Goal: Task Accomplishment & Management: Manage account settings

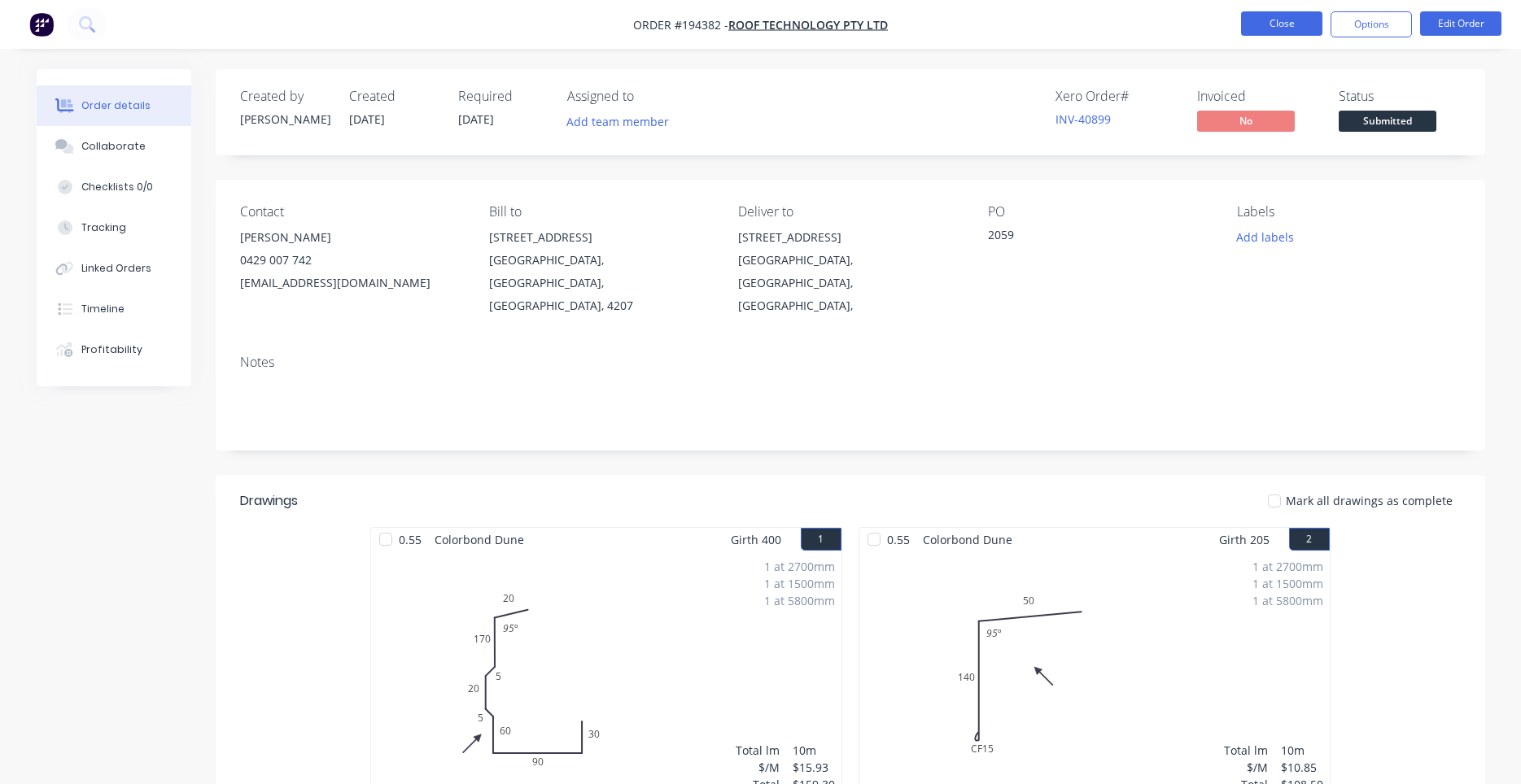
click at [1268, 32] on button "Close" at bounding box center [1281, 23] width 81 height 24
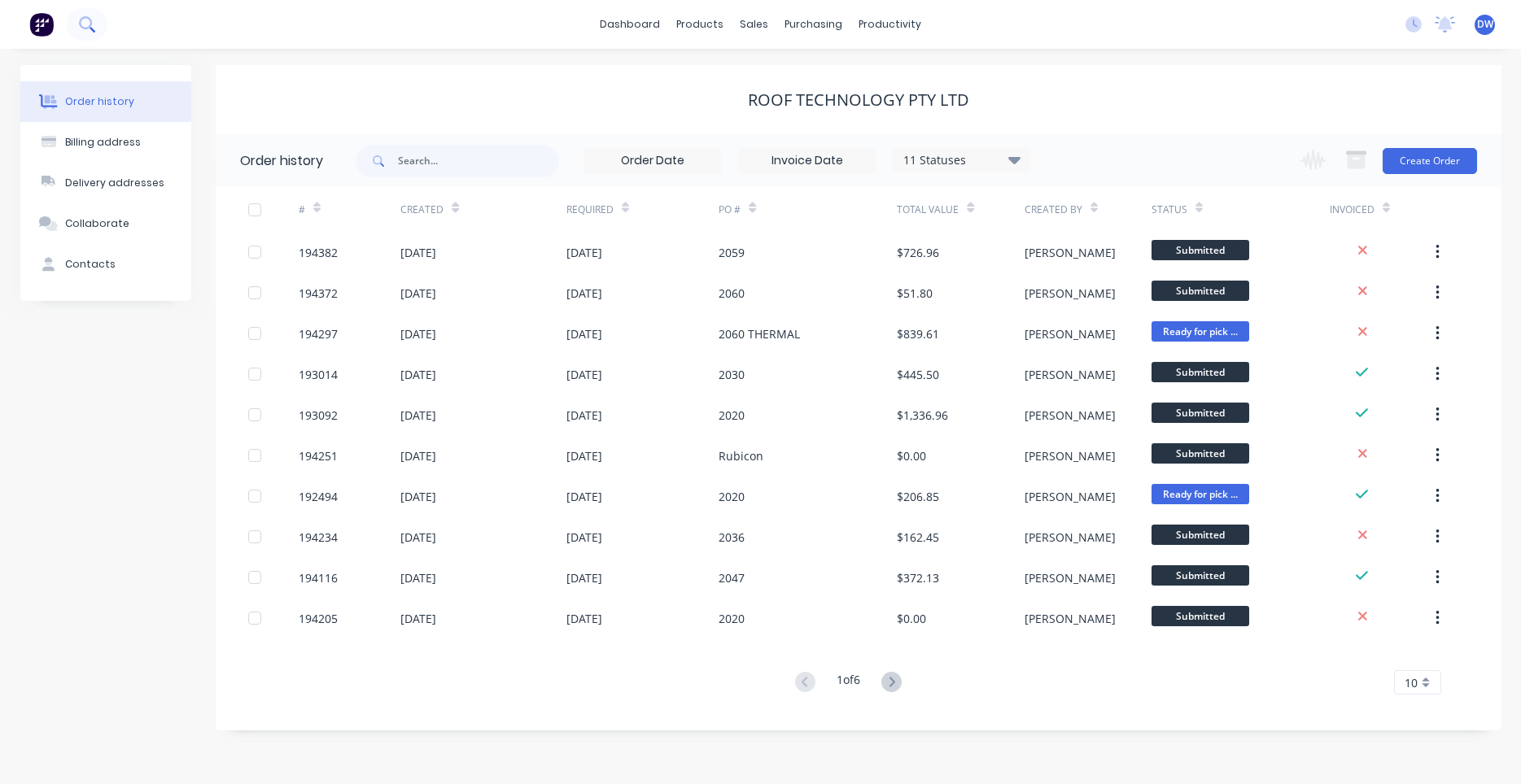
click at [91, 32] on button at bounding box center [87, 23] width 41 height 32
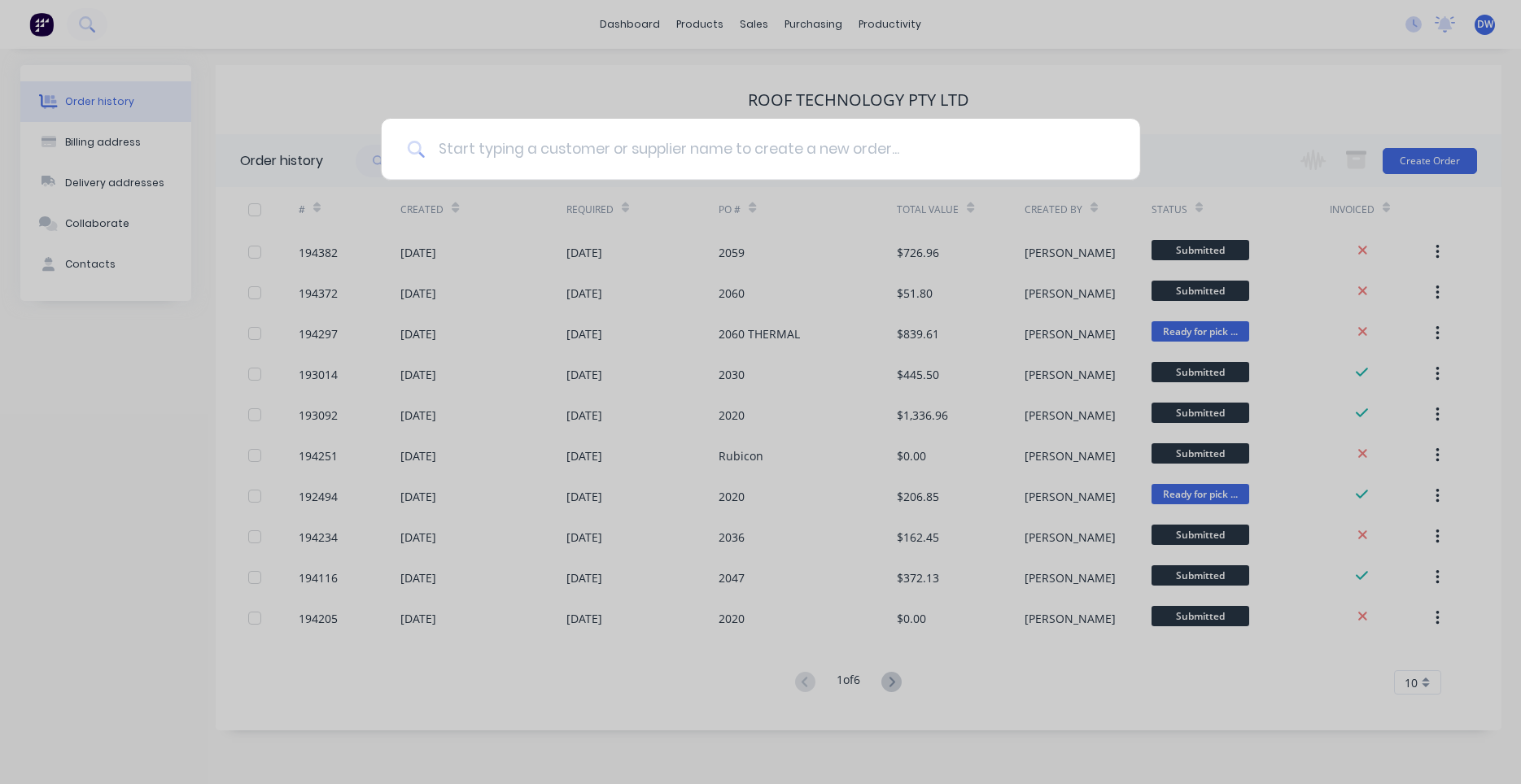
click at [506, 156] on input at bounding box center [770, 149] width 689 height 61
type input "results"
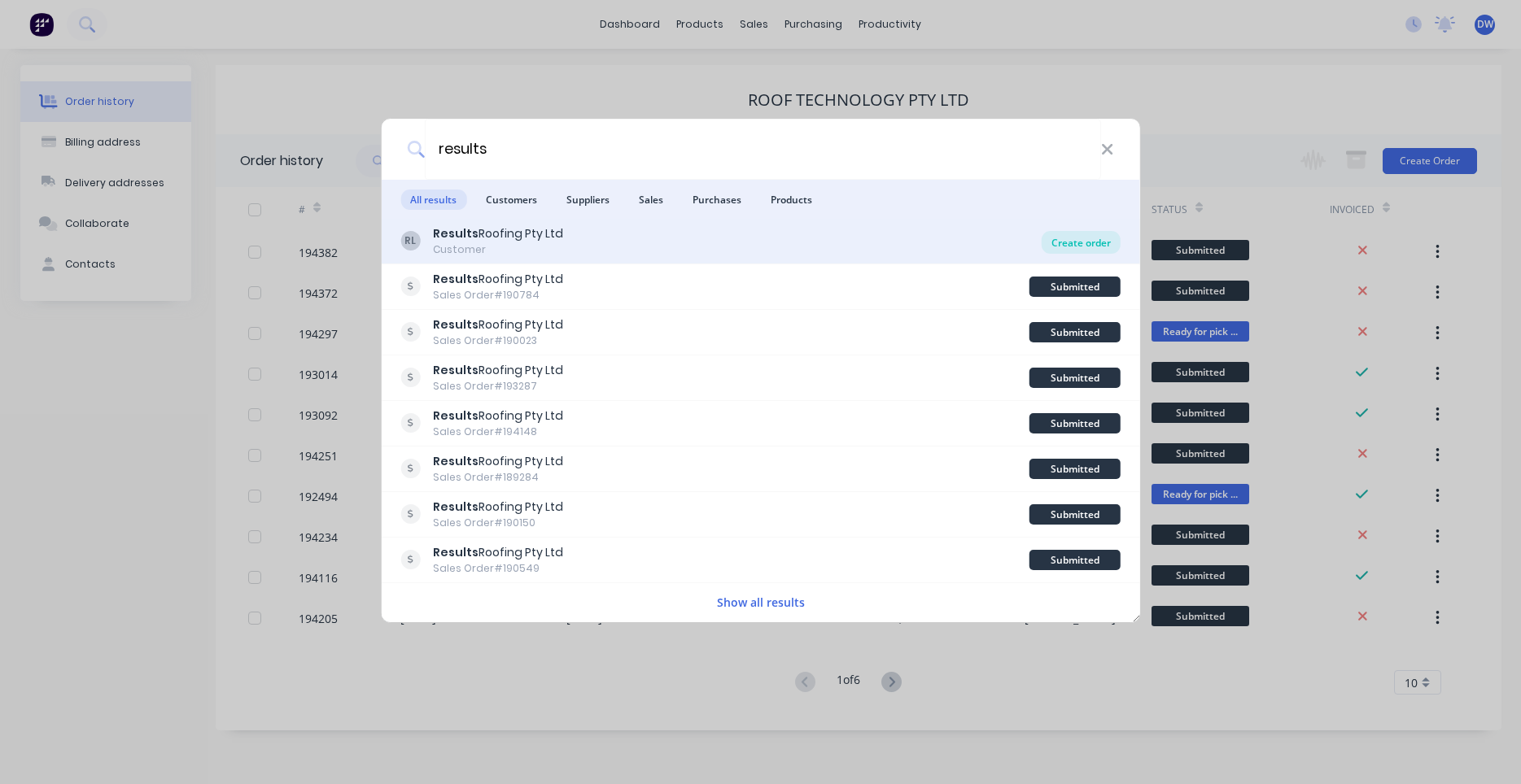
click at [1069, 243] on div "Create order" at bounding box center [1080, 242] width 79 height 23
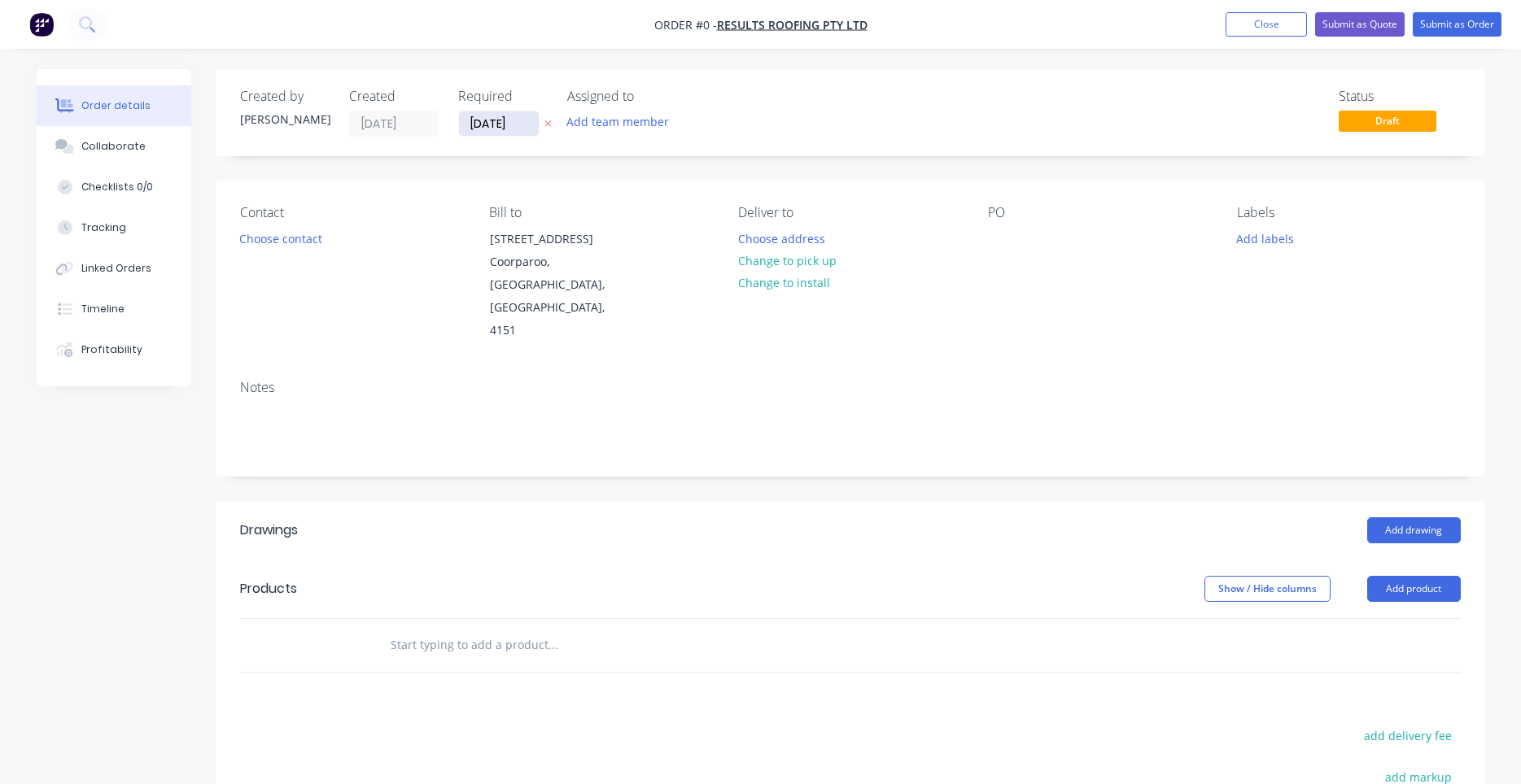
click at [507, 127] on input "[DATE]" at bounding box center [499, 123] width 79 height 24
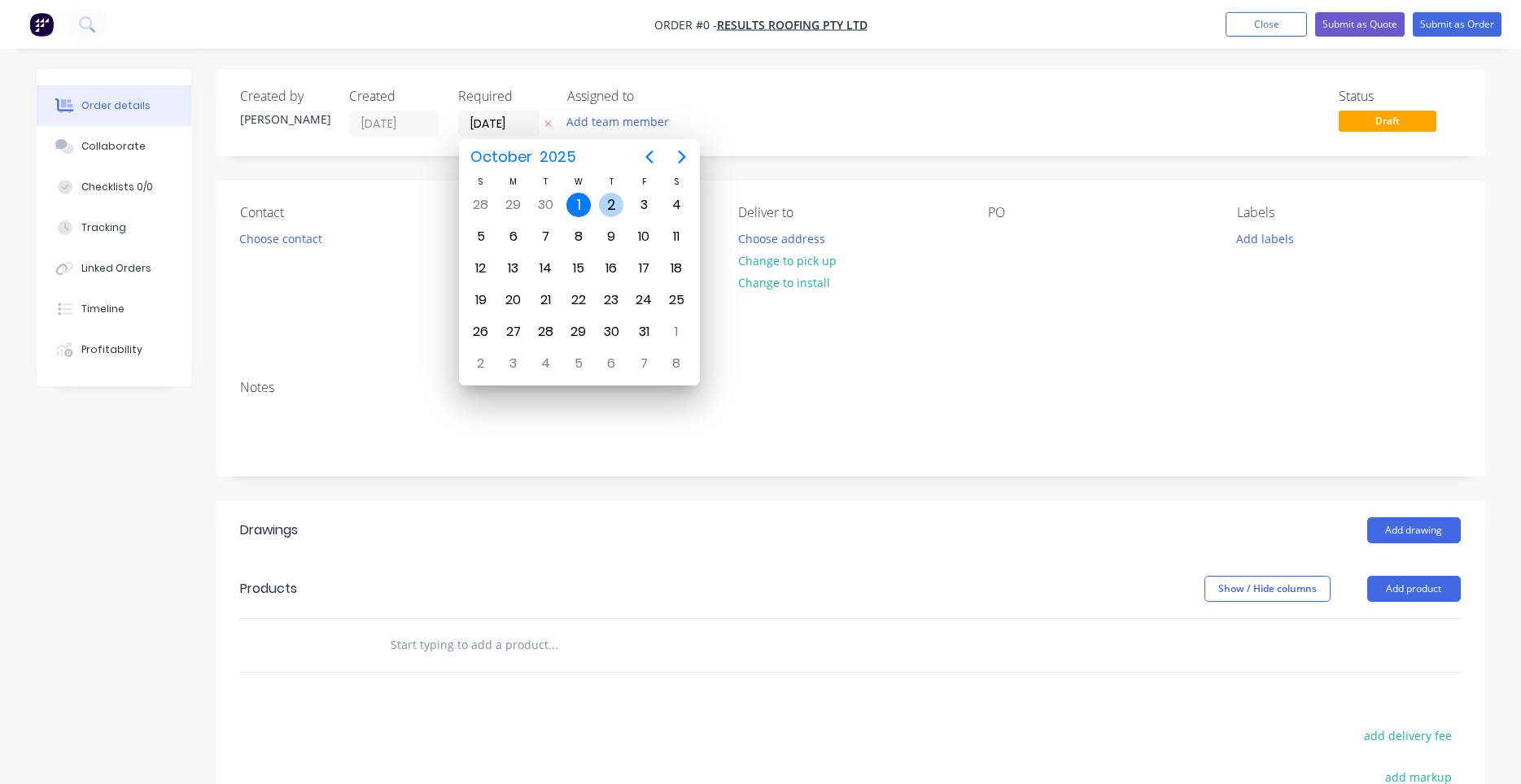
click at [603, 201] on div "2" at bounding box center [610, 205] width 24 height 24
type input "[DATE]"
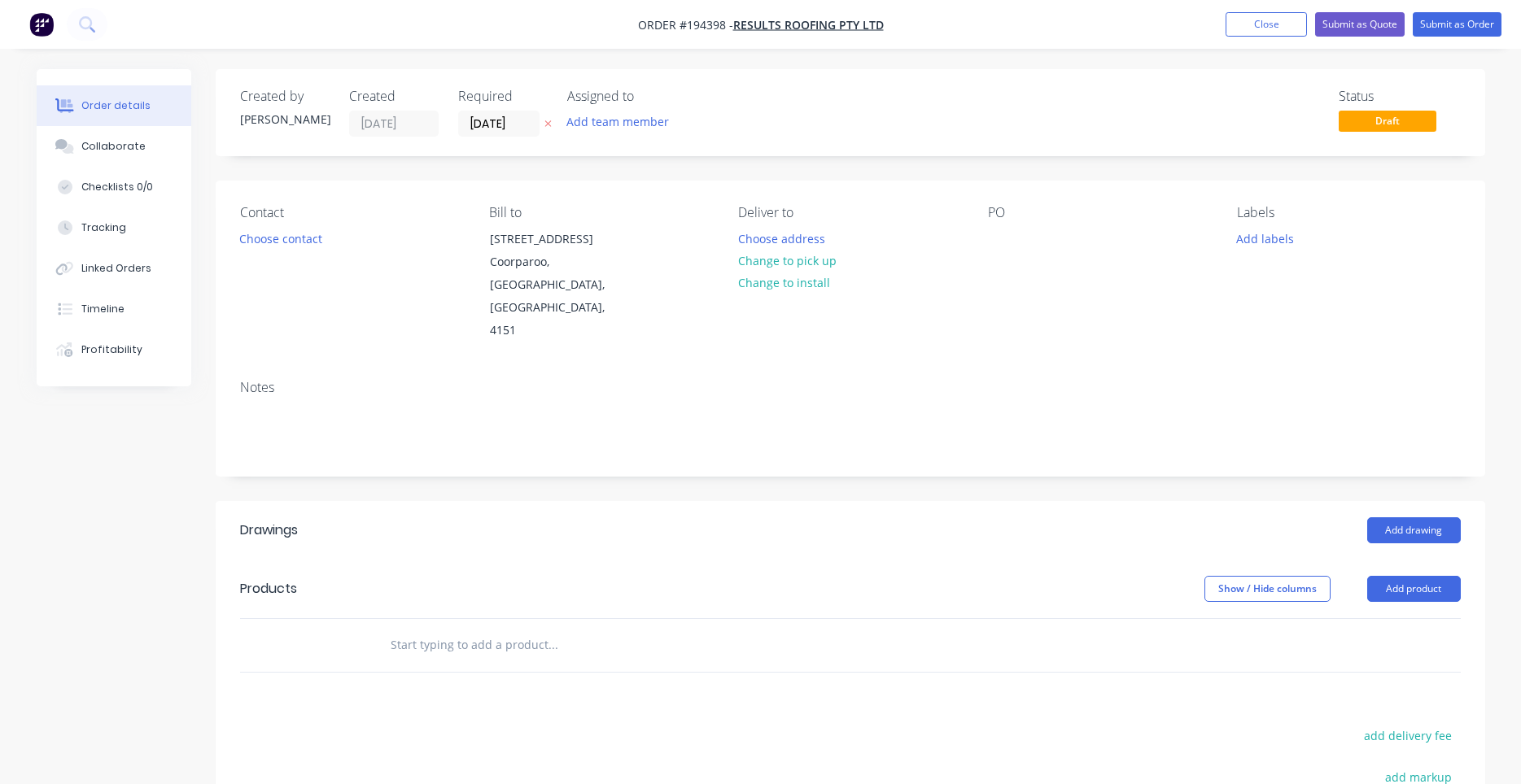
click at [497, 628] on input "text" at bounding box center [552, 644] width 325 height 32
type input "y fee"
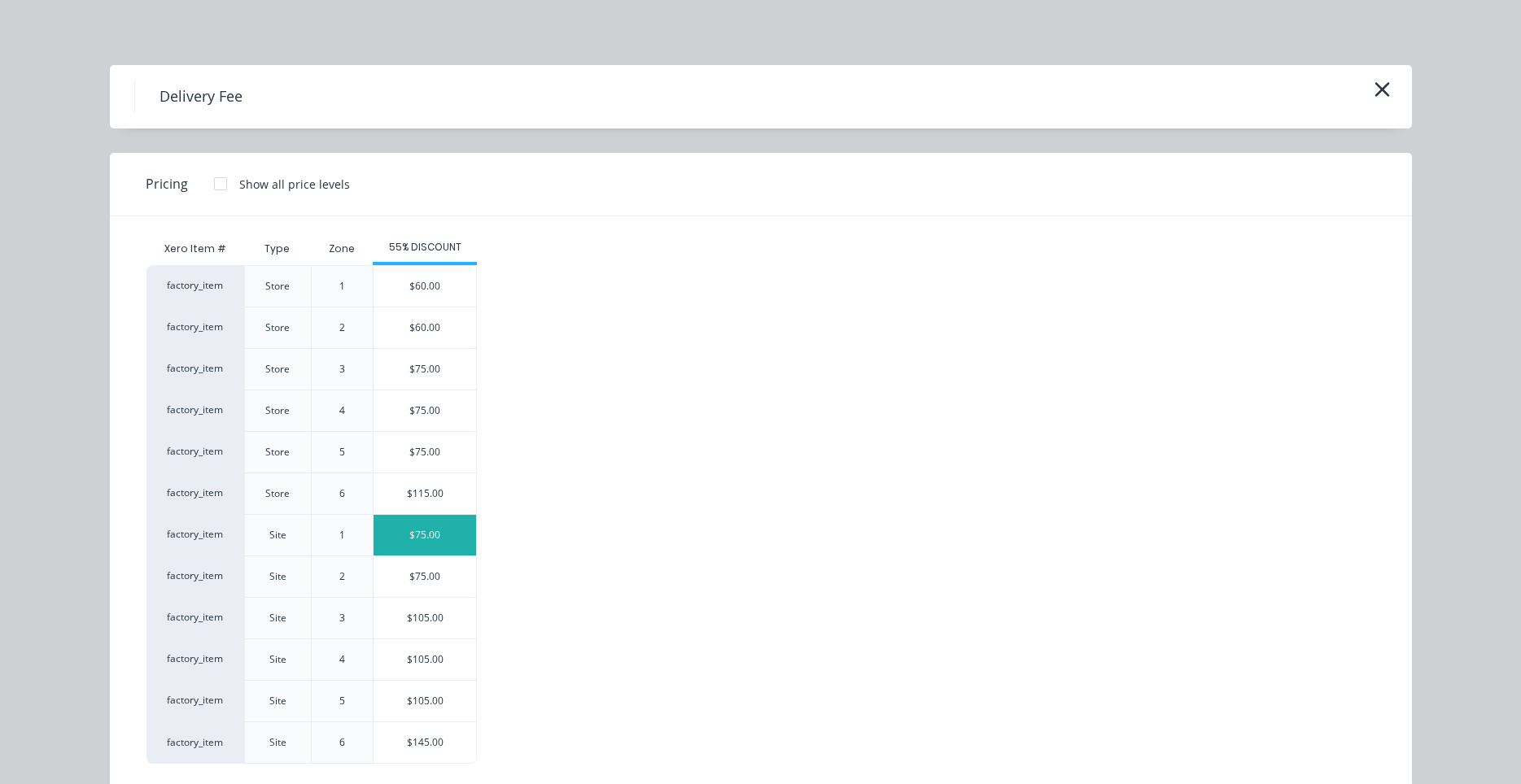
click at [434, 545] on div "$75.00" at bounding box center [424, 535] width 103 height 41
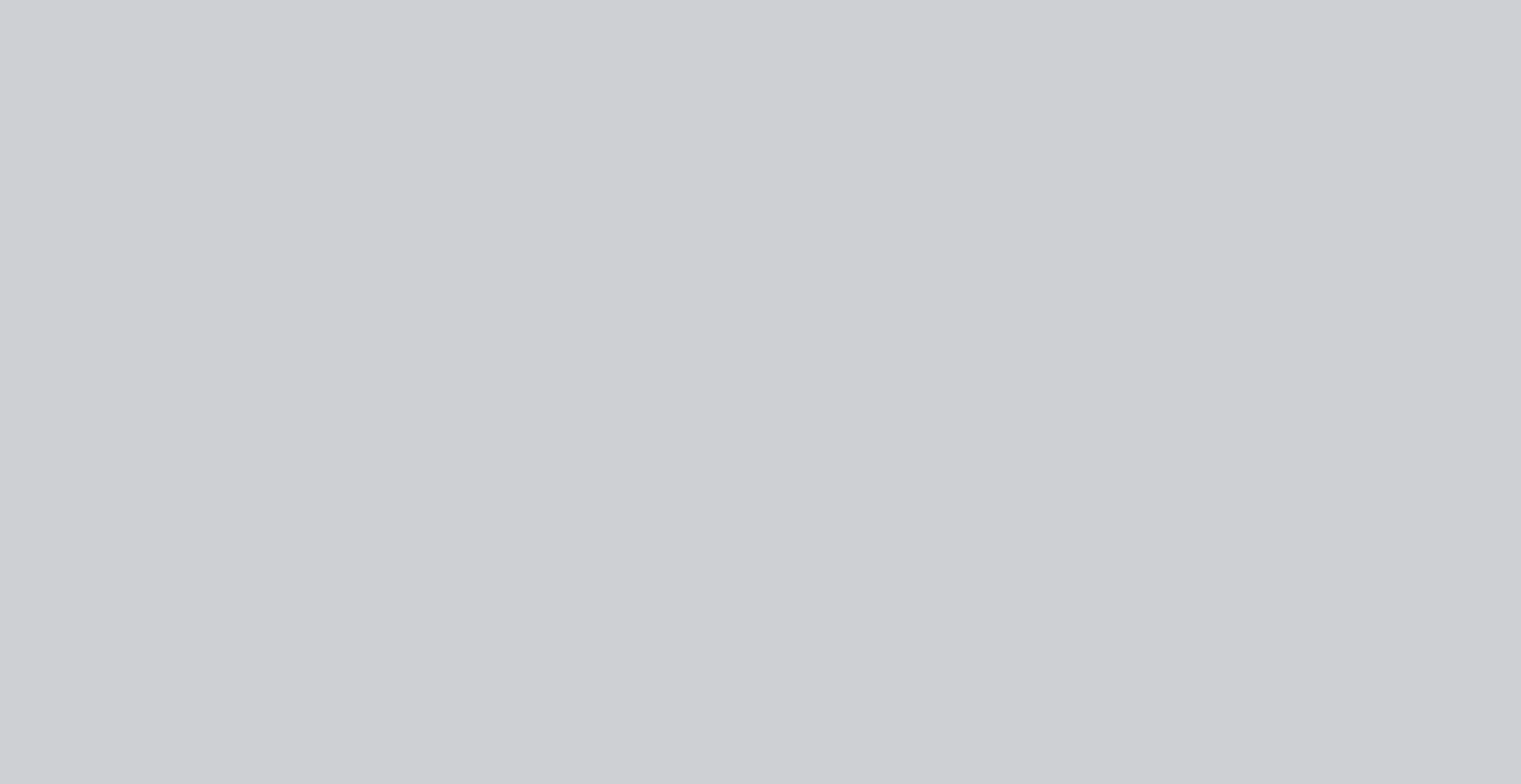
type input "$75.00"
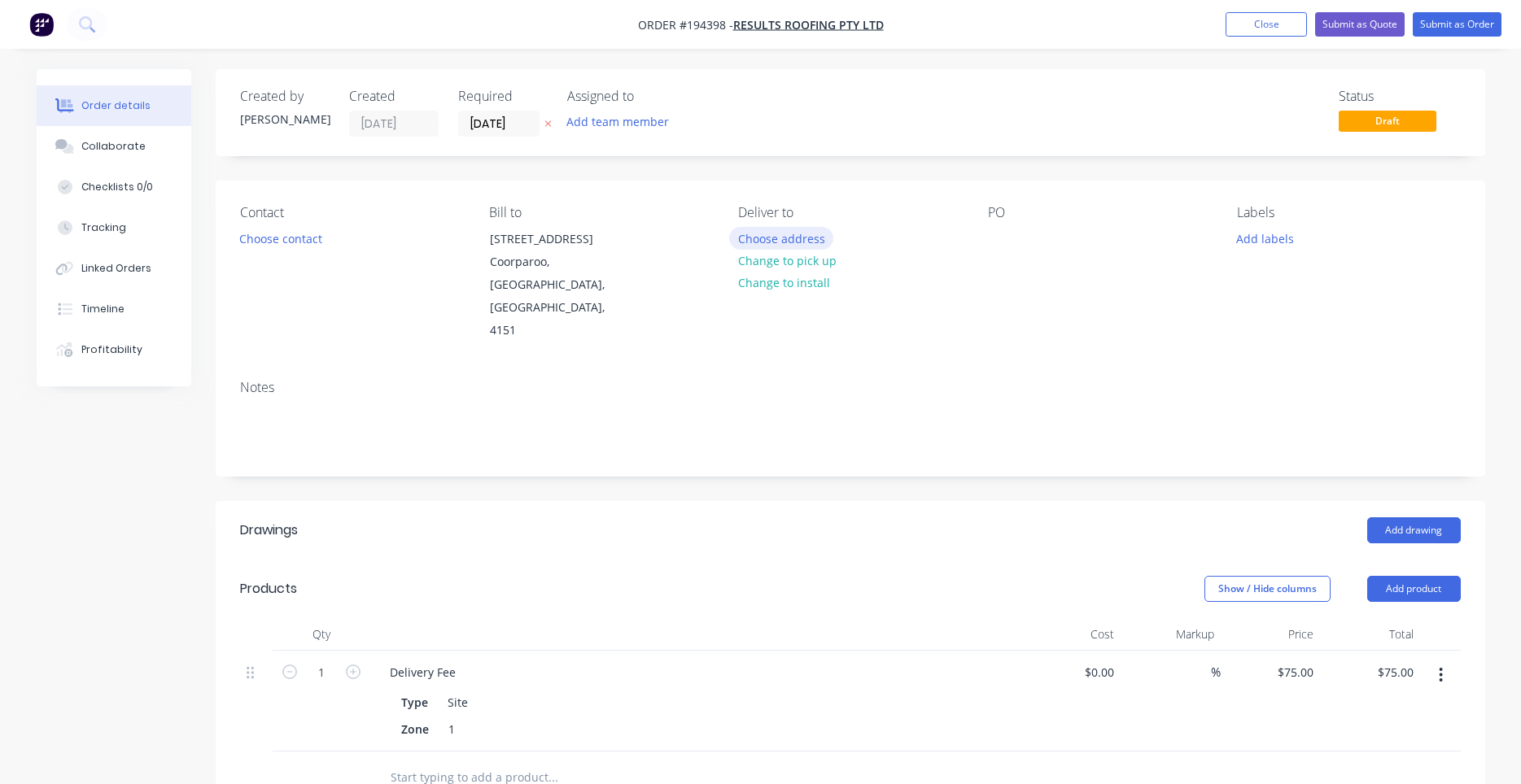
click at [733, 238] on button "Choose address" at bounding box center [781, 238] width 104 height 22
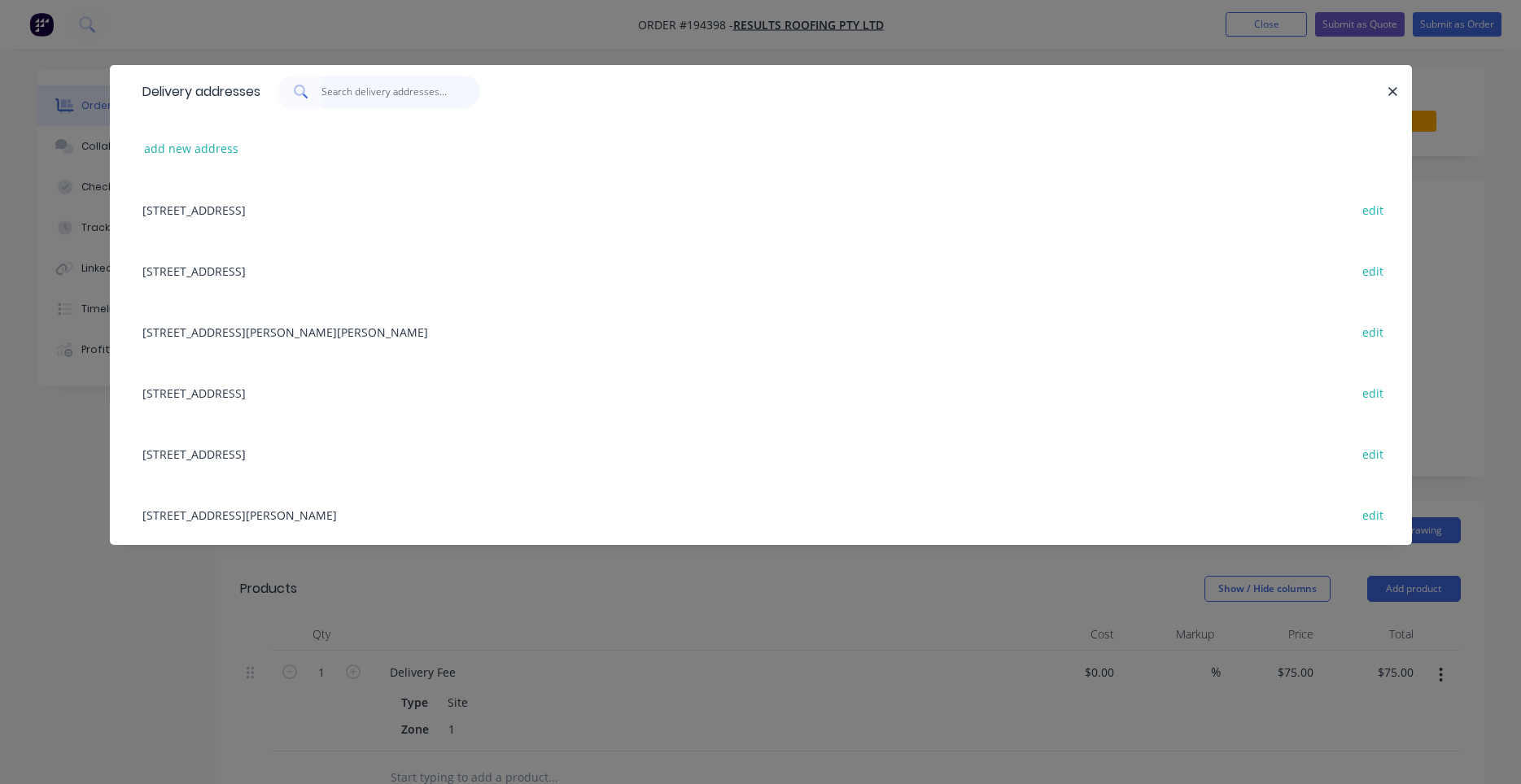
click at [364, 96] on input "text" at bounding box center [401, 91] width 159 height 32
click at [214, 147] on button "add new address" at bounding box center [192, 148] width 112 height 22
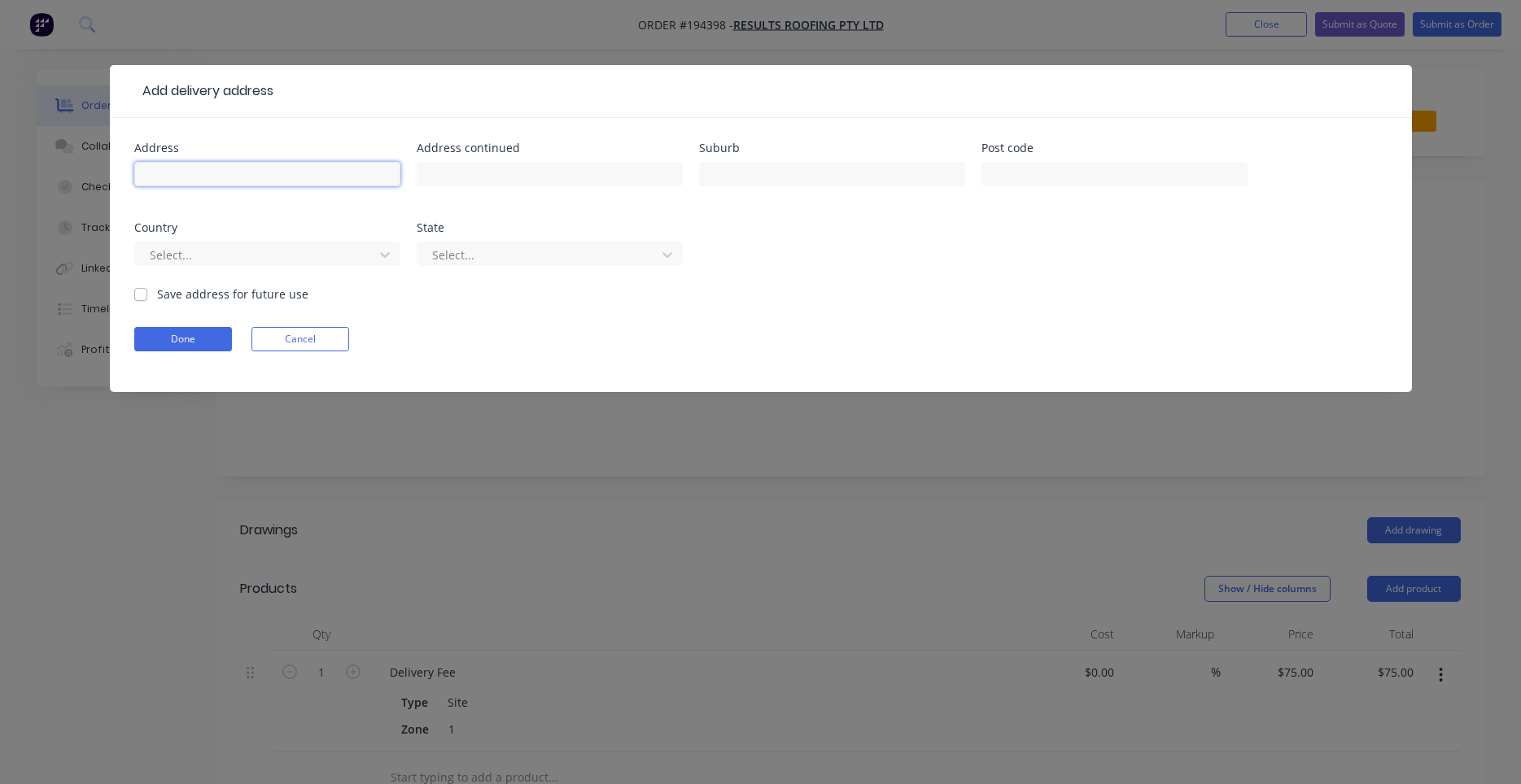
click at [264, 173] on input "text" at bounding box center [267, 173] width 266 height 24
type input "580 Grieve Rd"
type input "ROCHEDALE"
type input "a"
type input "q"
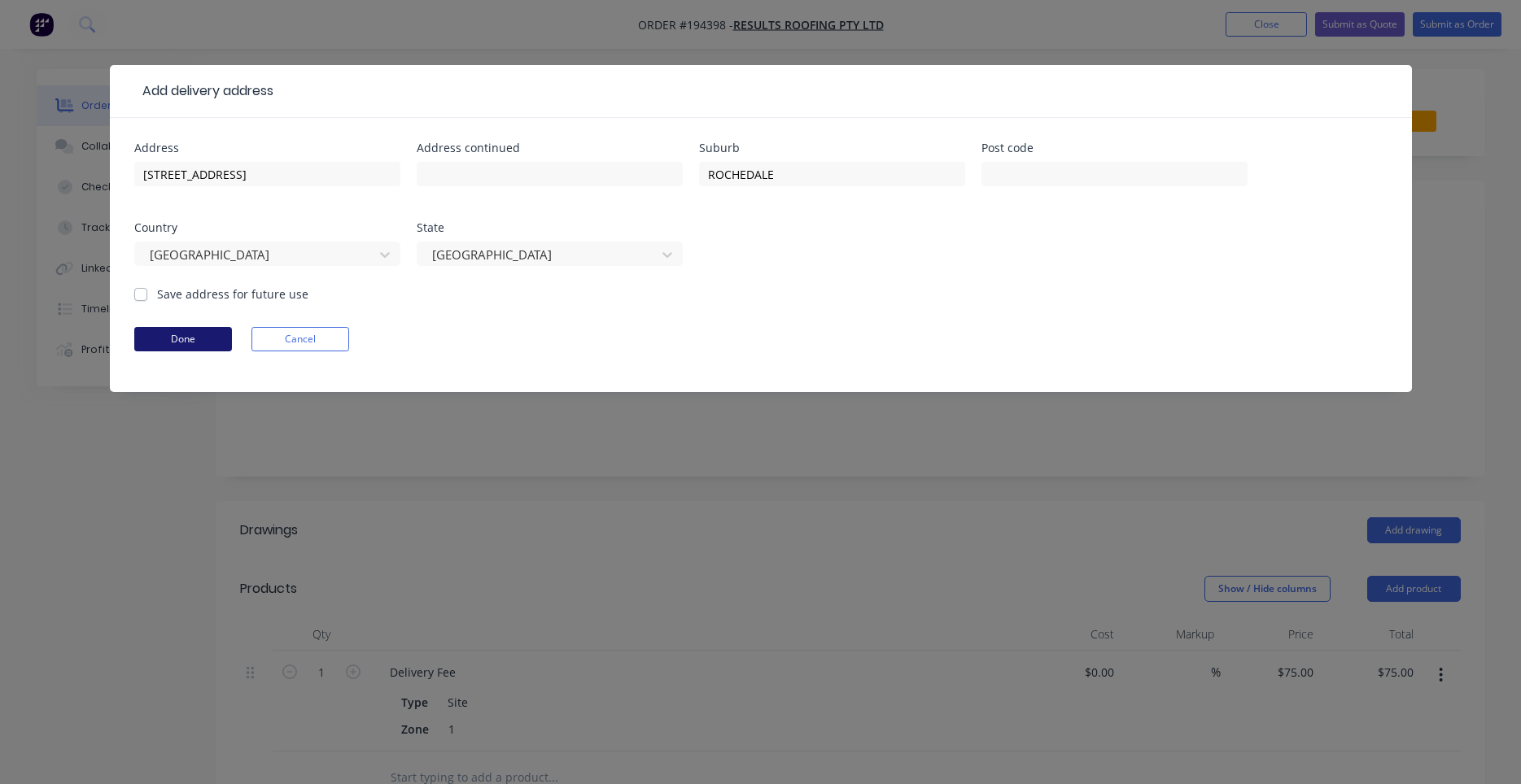
click at [216, 336] on button "Done" at bounding box center [183, 339] width 98 height 24
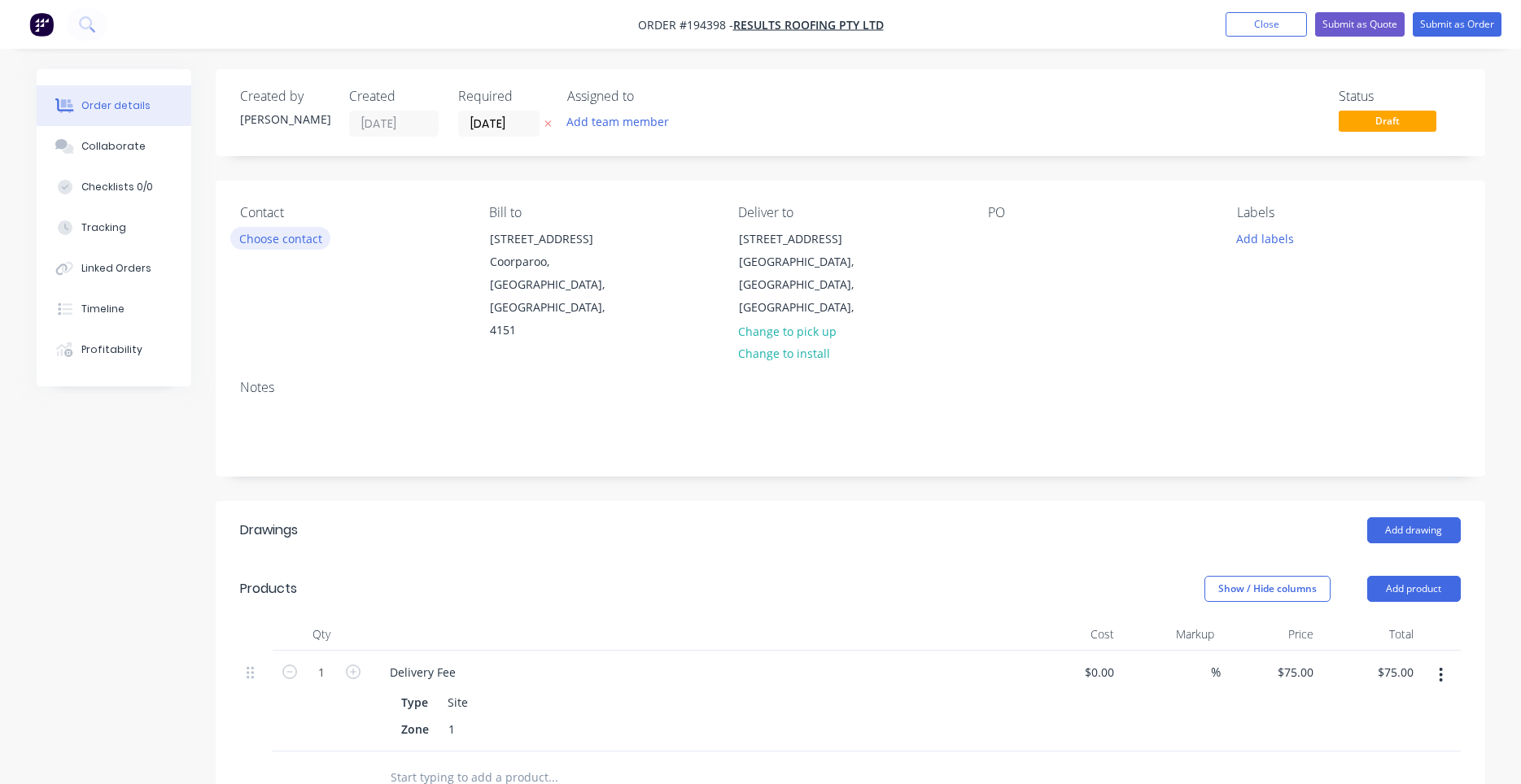
click at [320, 248] on button "Choose contact" at bounding box center [280, 238] width 100 height 22
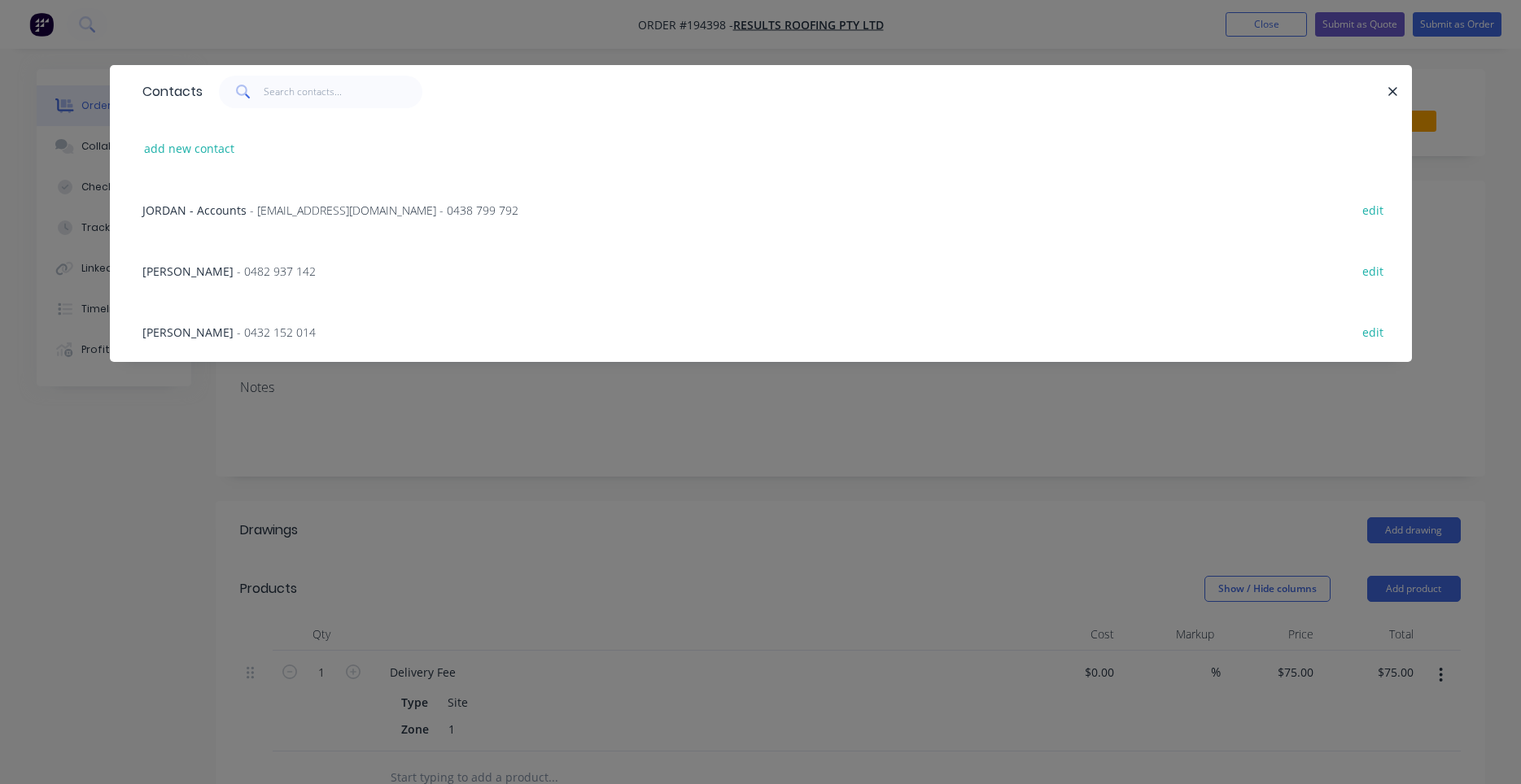
click at [243, 276] on span "- 0482 937 142" at bounding box center [276, 271] width 79 height 16
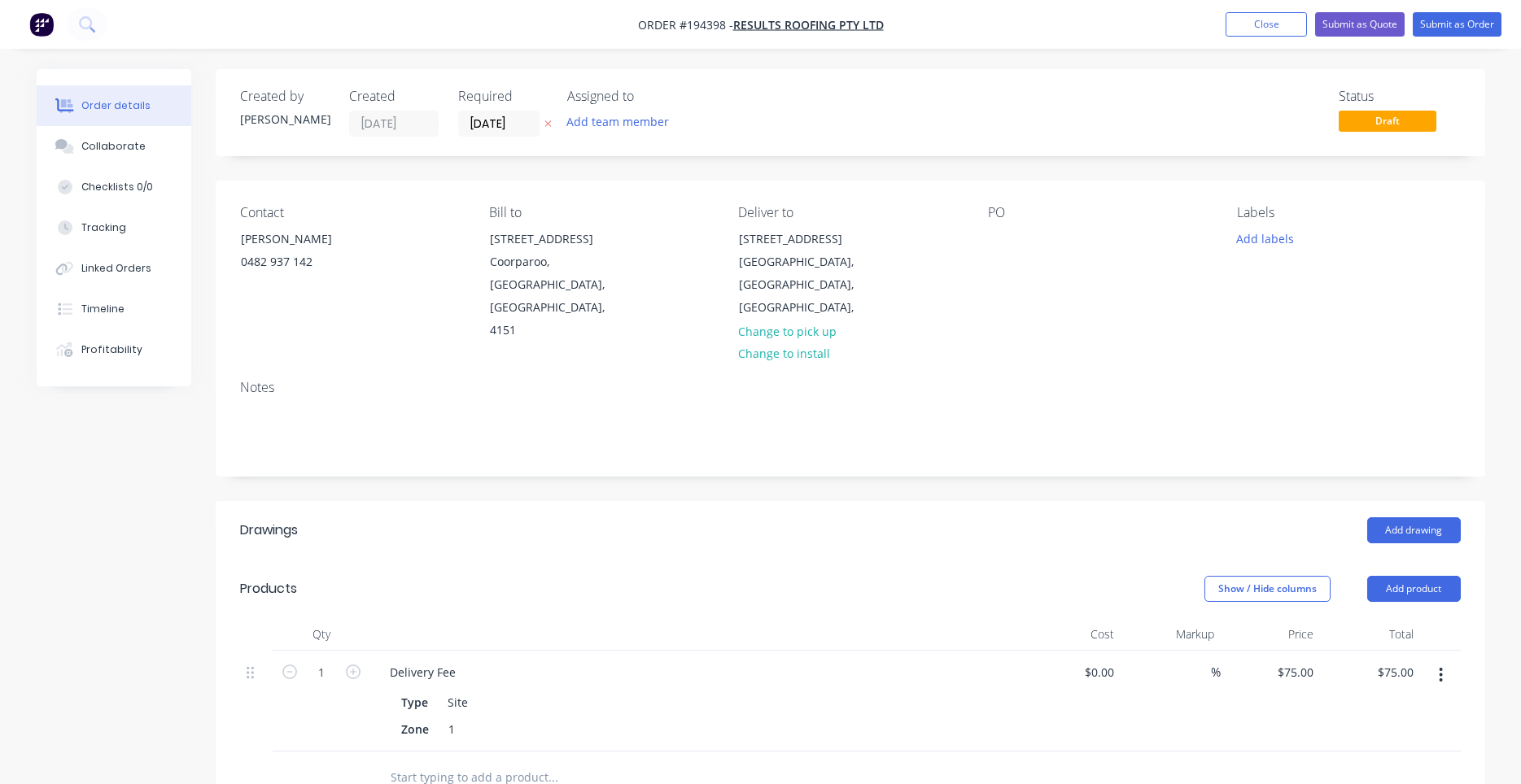
click at [702, 191] on div "Contact BRETT 0482 937 142 Bill to 71 York Street Coorparoo, Queensland, Austra…" at bounding box center [850, 273] width 1269 height 186
click at [986, 243] on div "Contact BRETT 0482 937 142 Bill to 71 York Street Coorparoo, Queensland, Austra…" at bounding box center [850, 273] width 1269 height 186
click at [993, 233] on div at bounding box center [1001, 239] width 26 height 23
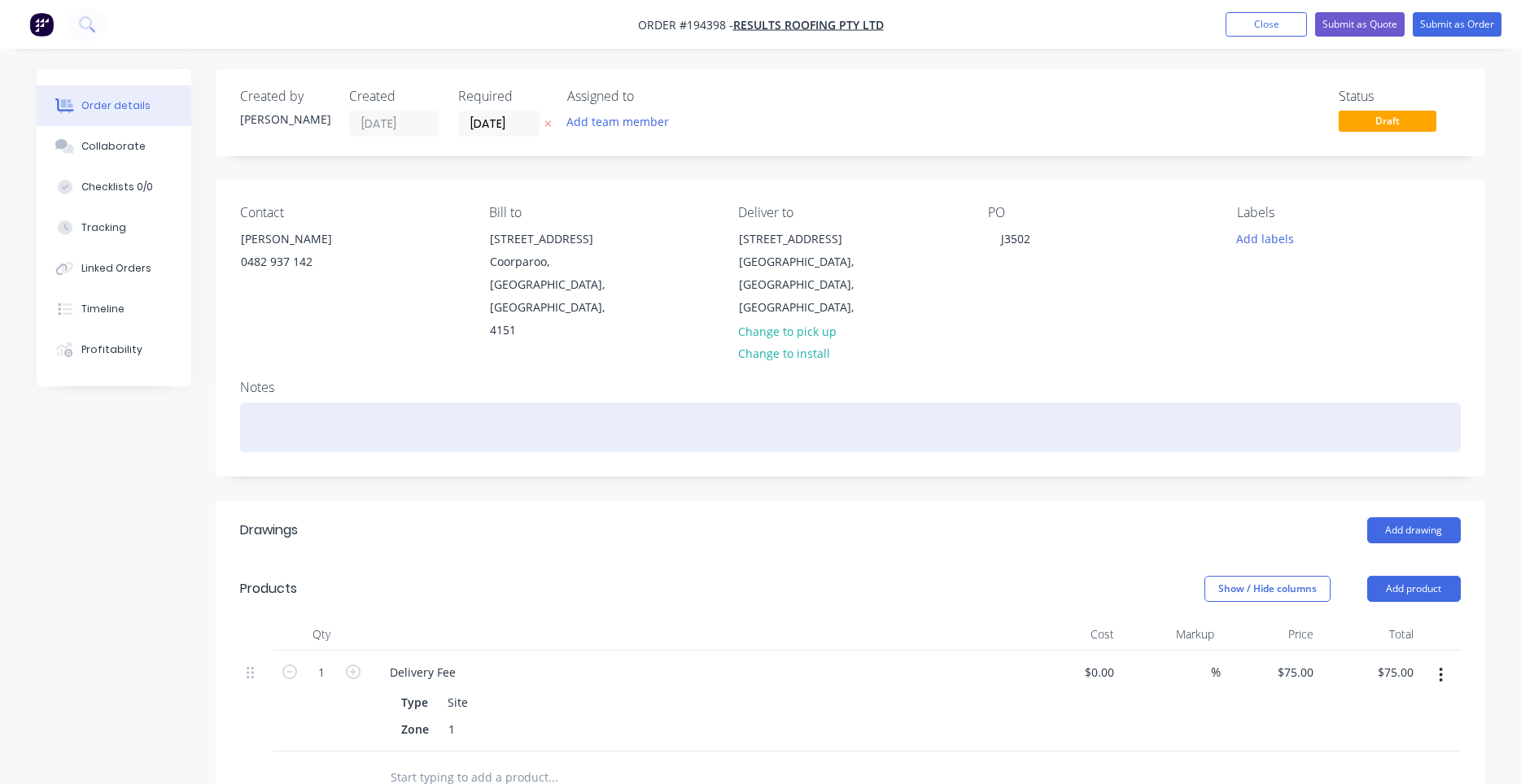
click at [884, 402] on div at bounding box center [850, 427] width 1220 height 50
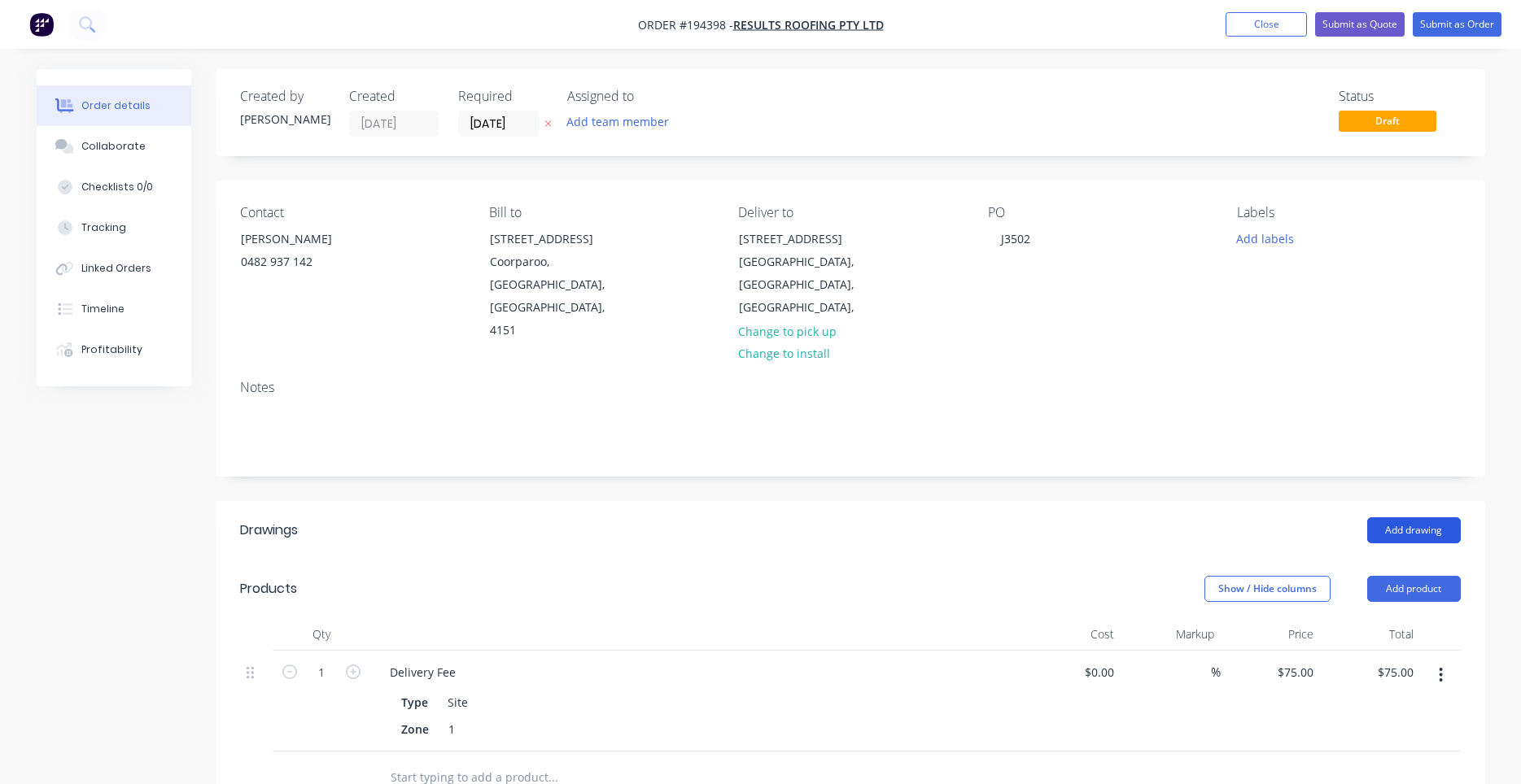
click at [1397, 517] on button "Add drawing" at bounding box center [1414, 530] width 94 height 26
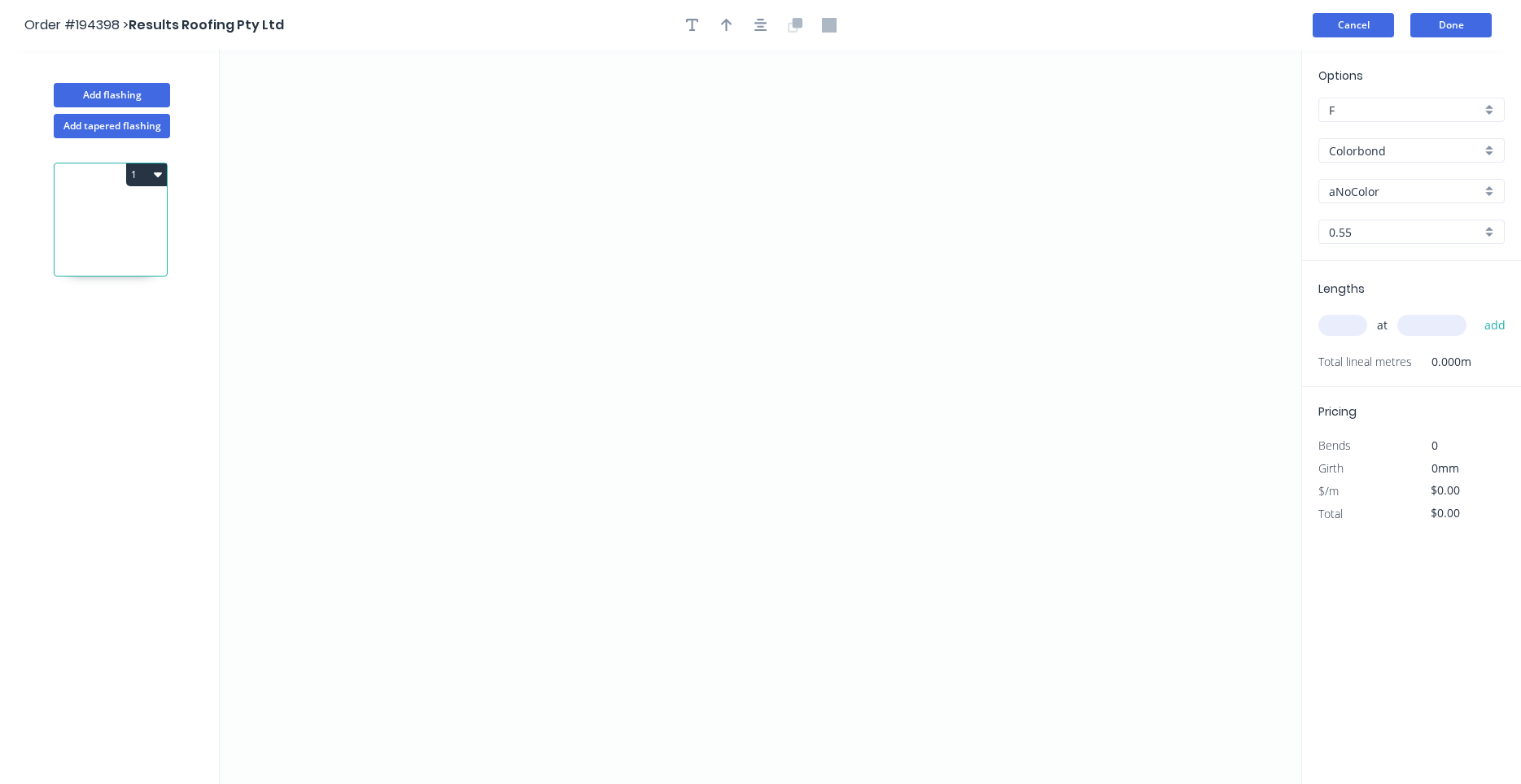
click at [1363, 32] on button "Cancel" at bounding box center [1353, 24] width 81 height 24
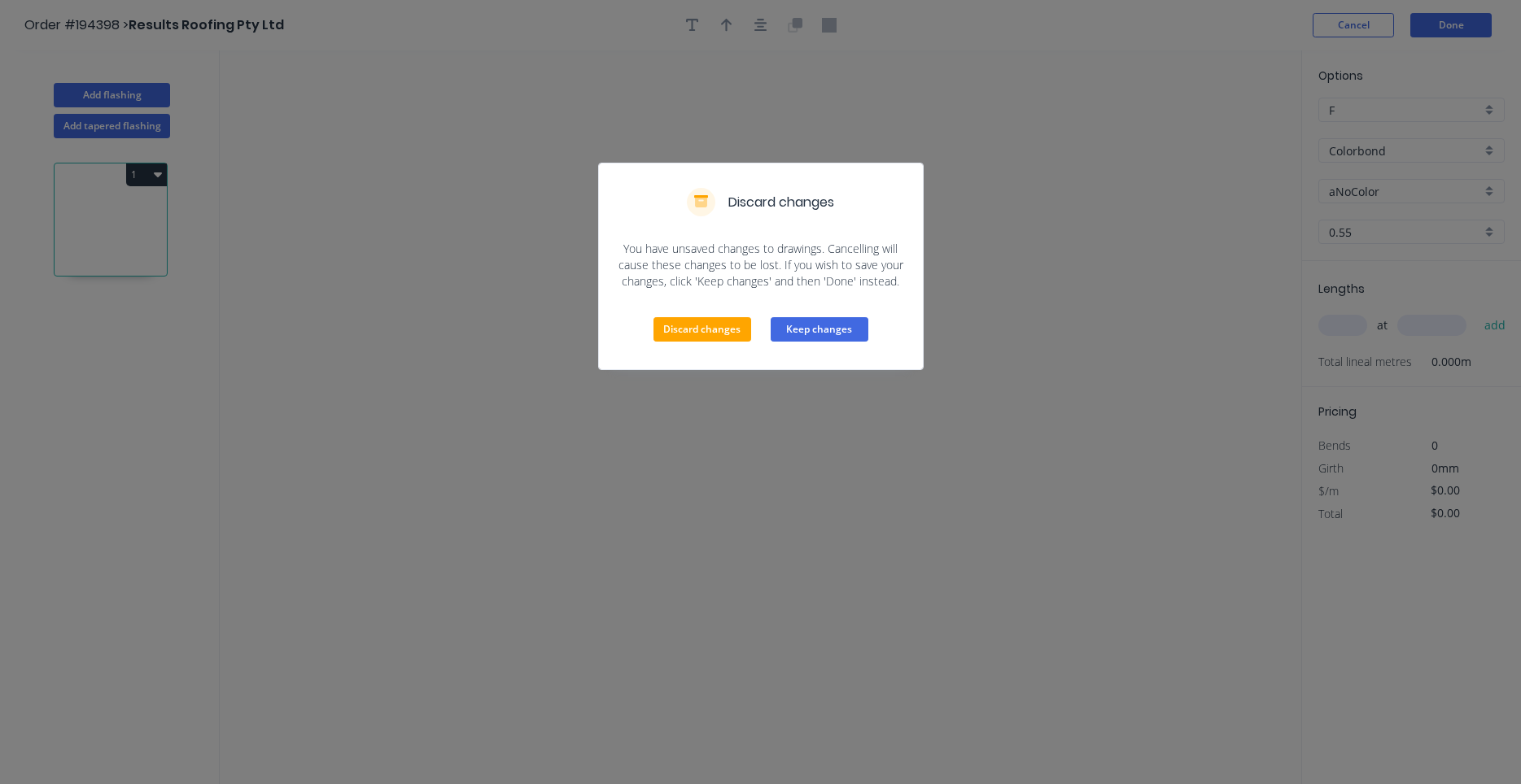
click at [828, 325] on button "Keep changes" at bounding box center [820, 329] width 98 height 24
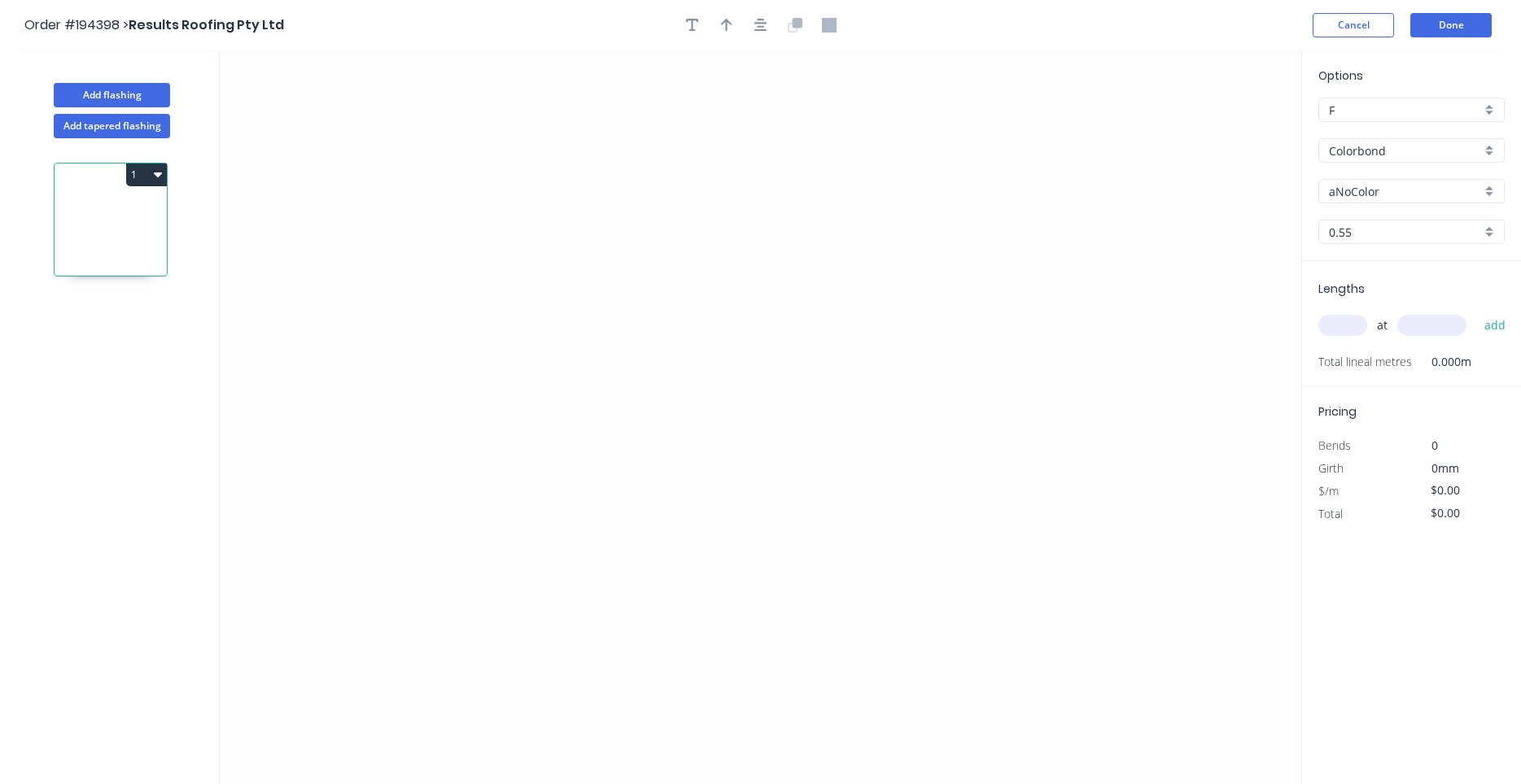
click at [1450, 37] on header "Order #194398 > Results Roofing Pty Ltd Cancel Done" at bounding box center [760, 25] width 1521 height 51
click at [1450, 33] on button "Done" at bounding box center [1450, 24] width 81 height 24
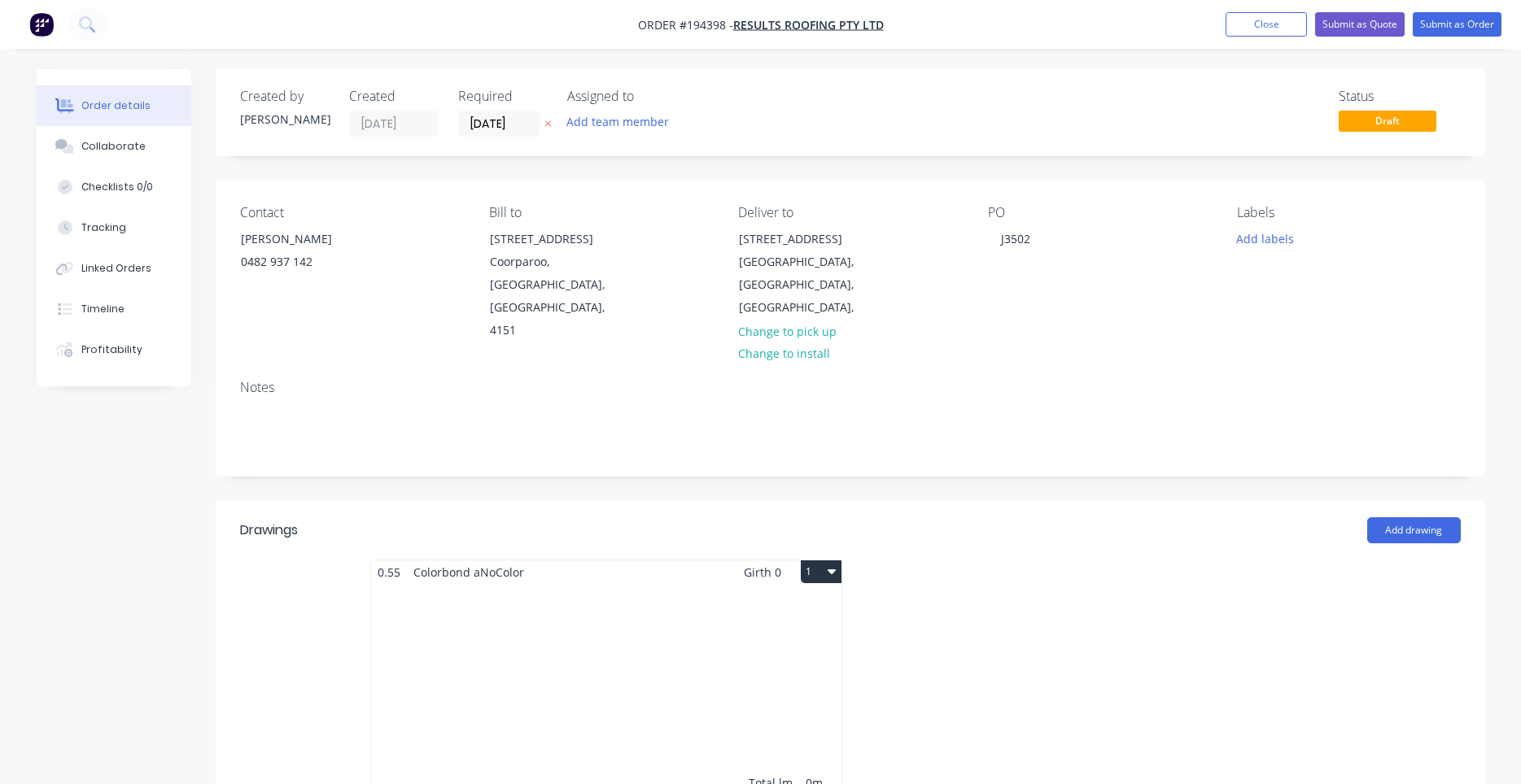
drag, startPoint x: 1392, startPoint y: 480, endPoint x: 801, endPoint y: 619, distance: 607.1
click at [801, 619] on div "Drawings Add drawing 0.55 Colorbond aNoColor Girth 0 1 0 0 Total lm $/M Total 0…" at bounding box center [850, 675] width 1269 height 348
click at [801, 619] on div "Total lm $/M Total 0m $0.00 $0.00" at bounding box center [606, 708] width 470 height 248
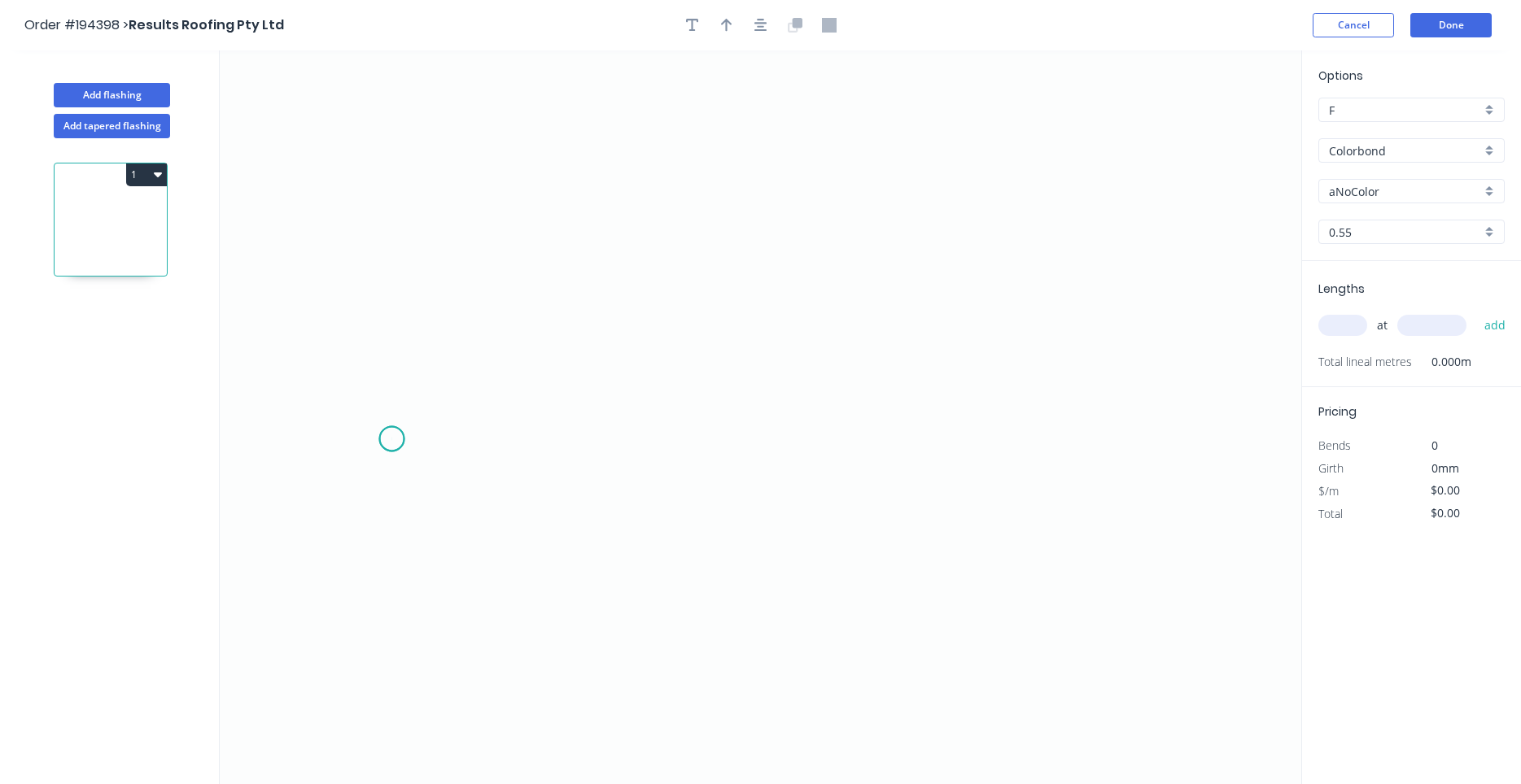
click at [392, 439] on icon "0" at bounding box center [760, 417] width 1081 height 733
click at [547, 334] on icon "0" at bounding box center [760, 417] width 1081 height 733
click at [1013, 342] on icon "0 ?" at bounding box center [760, 417] width 1081 height 733
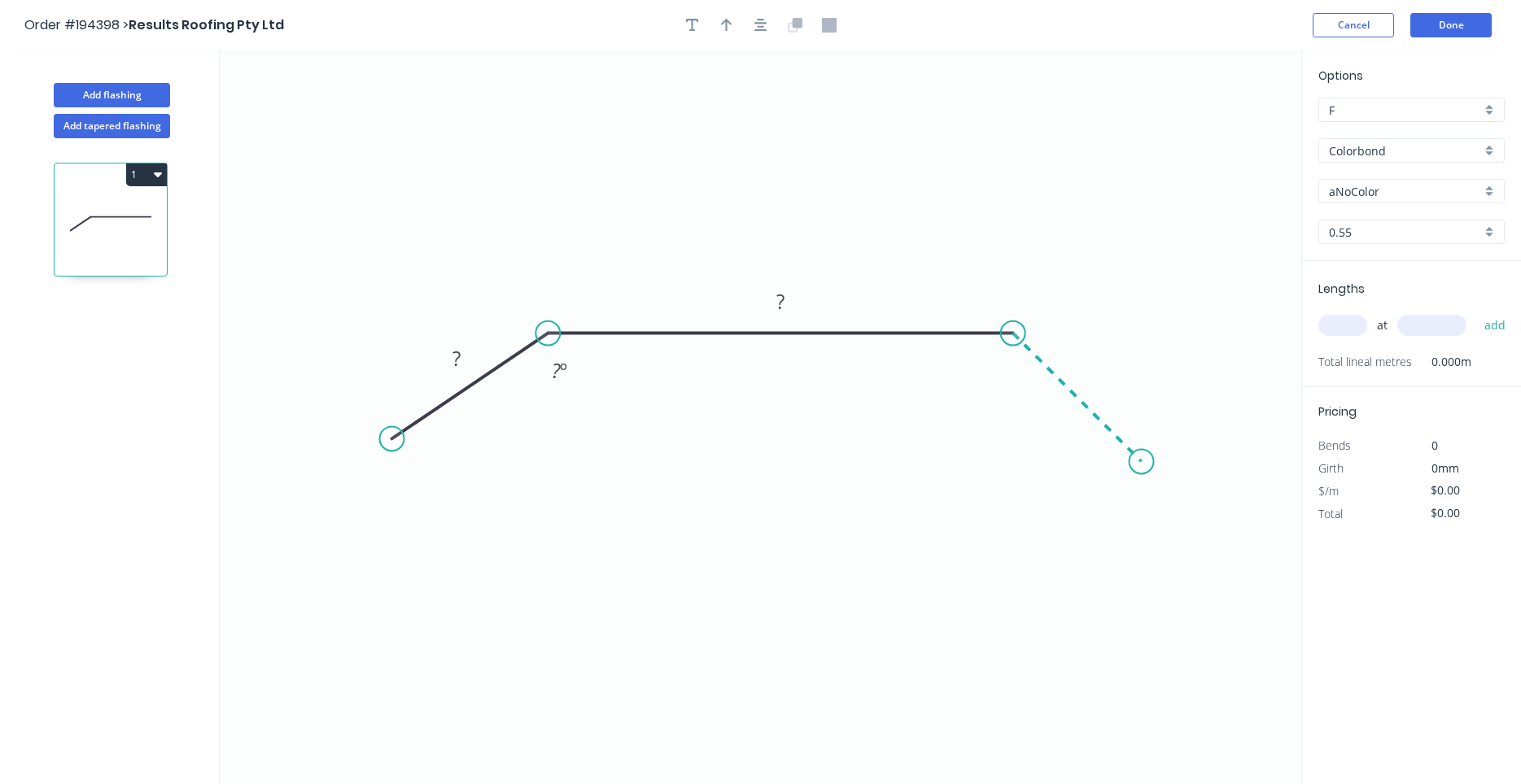
click at [1142, 458] on icon "0 ? ? ? º" at bounding box center [760, 417] width 1081 height 733
click at [1142, 458] on circle at bounding box center [1140, 461] width 24 height 24
click at [1147, 461] on circle at bounding box center [1140, 461] width 24 height 24
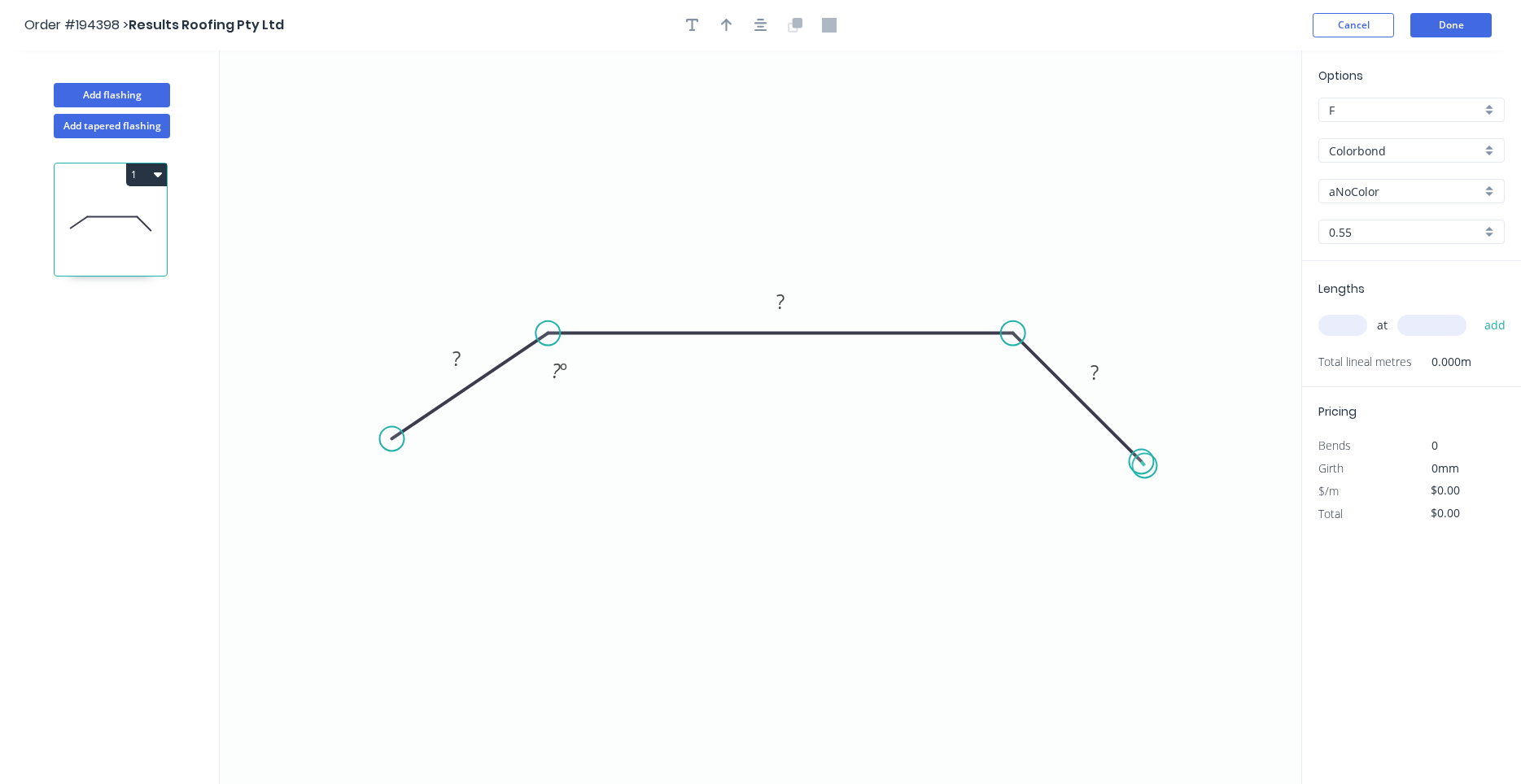
click at [1145, 467] on circle at bounding box center [1140, 461] width 24 height 24
drag, startPoint x: 405, startPoint y: 439, endPoint x: 413, endPoint y: 442, distance: 8.5
click at [435, 442] on icon "0 ? ? ? ? º" at bounding box center [760, 417] width 1081 height 733
drag, startPoint x: 391, startPoint y: 433, endPoint x: 425, endPoint y: 447, distance: 36.8
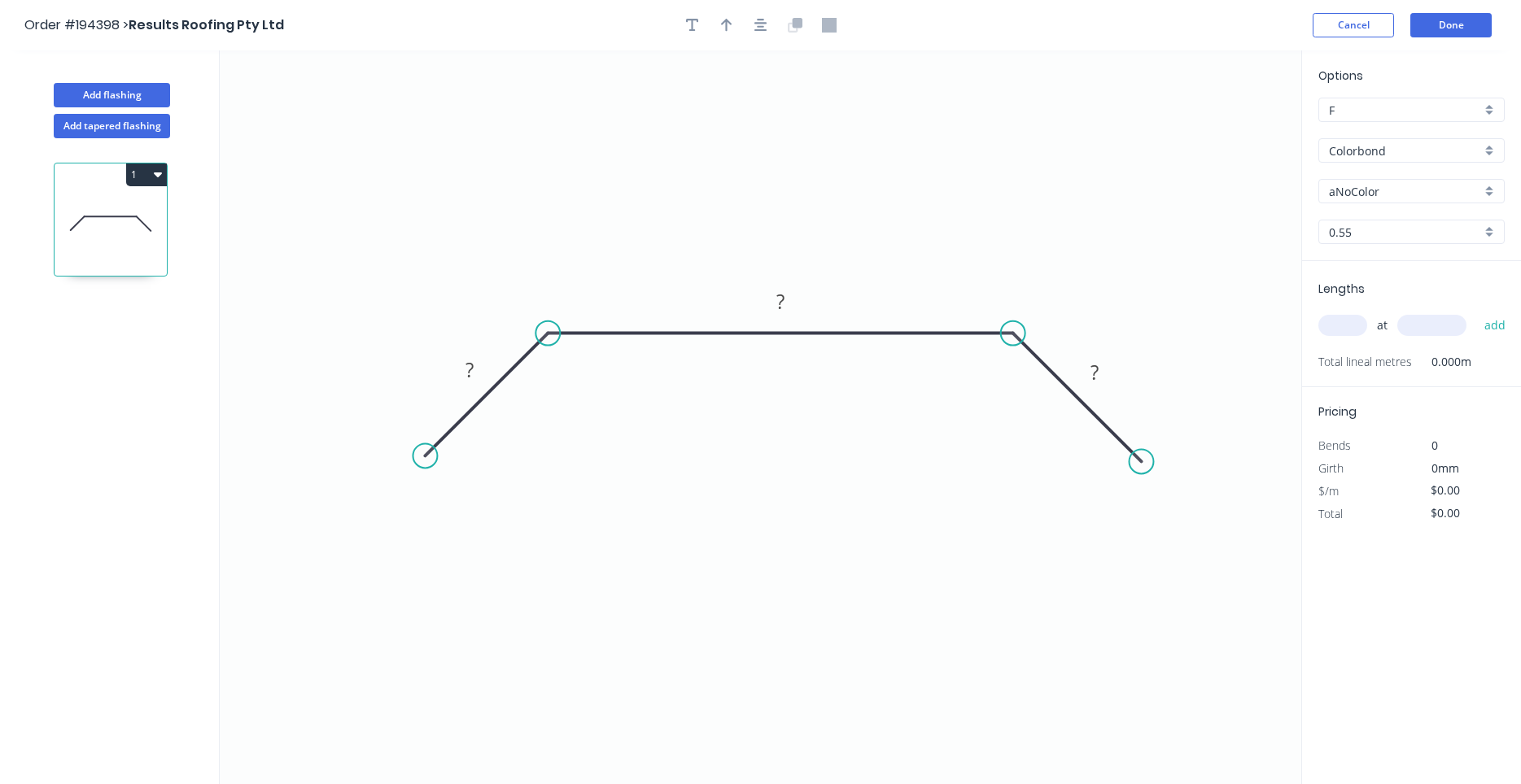
click at [425, 447] on circle at bounding box center [424, 455] width 24 height 24
click at [576, 382] on div "Show angle" at bounding box center [632, 387] width 164 height 33
click at [1026, 387] on div "Show angle" at bounding box center [1091, 392] width 164 height 33
click at [484, 369] on rect at bounding box center [469, 370] width 32 height 23
click at [1363, 185] on input "aNoColor" at bounding box center [1404, 191] width 152 height 17
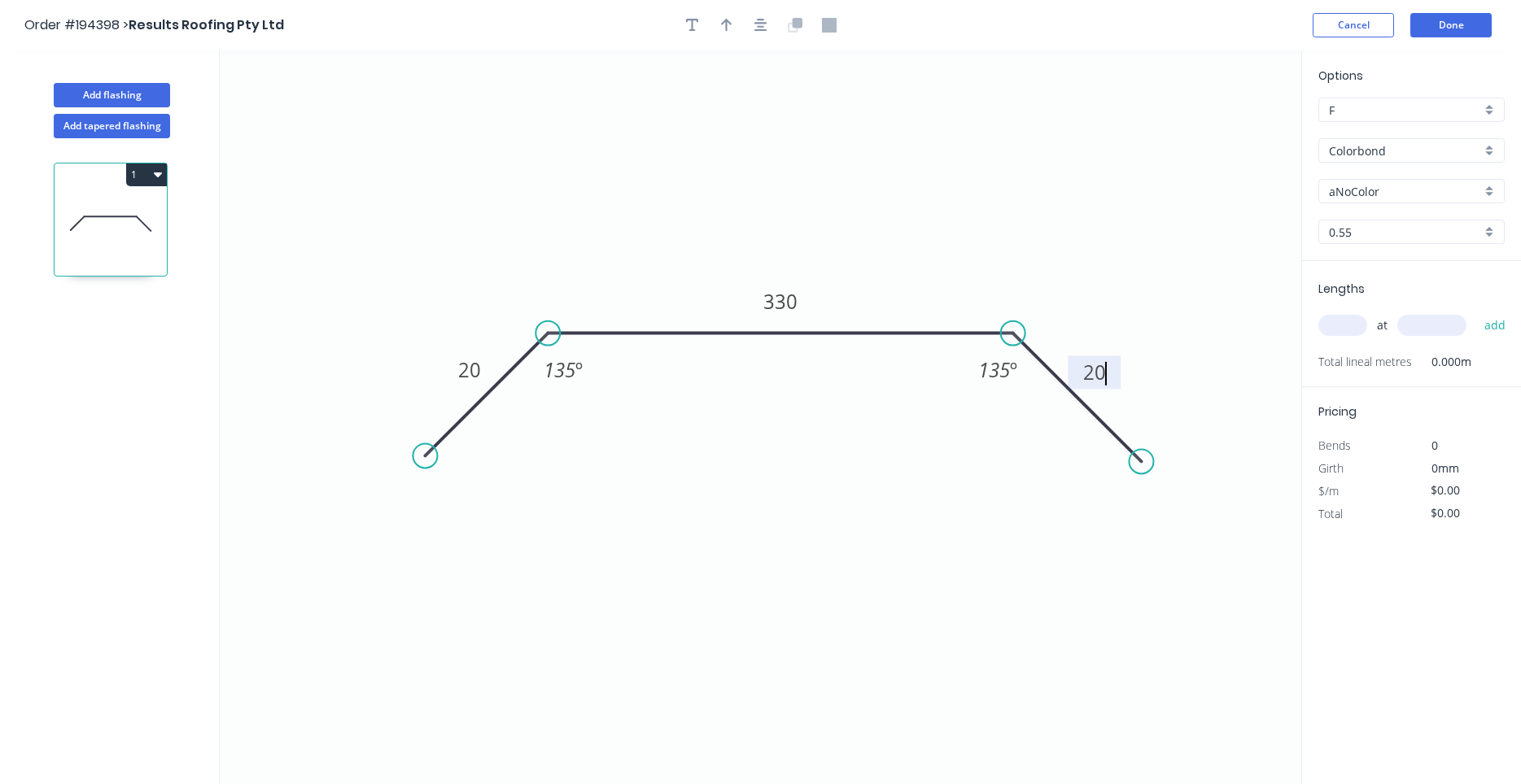
type input "$12.62"
click at [1360, 211] on div "Basalt" at bounding box center [1411, 222] width 185 height 28
type input "Basalt"
click at [1336, 324] on input "text" at bounding box center [1343, 326] width 49 height 22
type input "1"
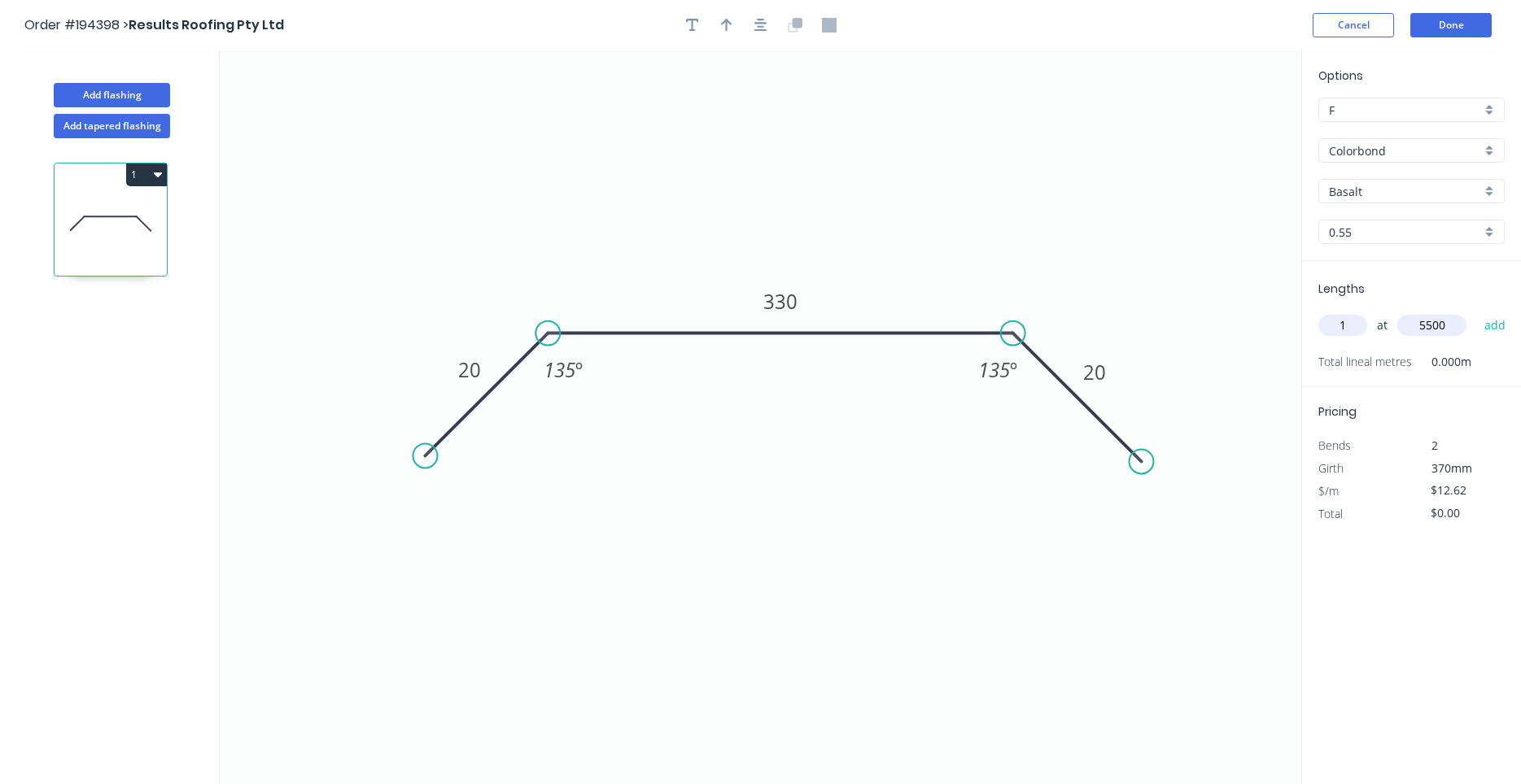
type input "5500"
click at [1476, 311] on button "add" at bounding box center [1495, 325] width 38 height 27
type input "$69.41"
click at [157, 104] on button "Add flashing" at bounding box center [112, 95] width 117 height 24
type input "$0.00"
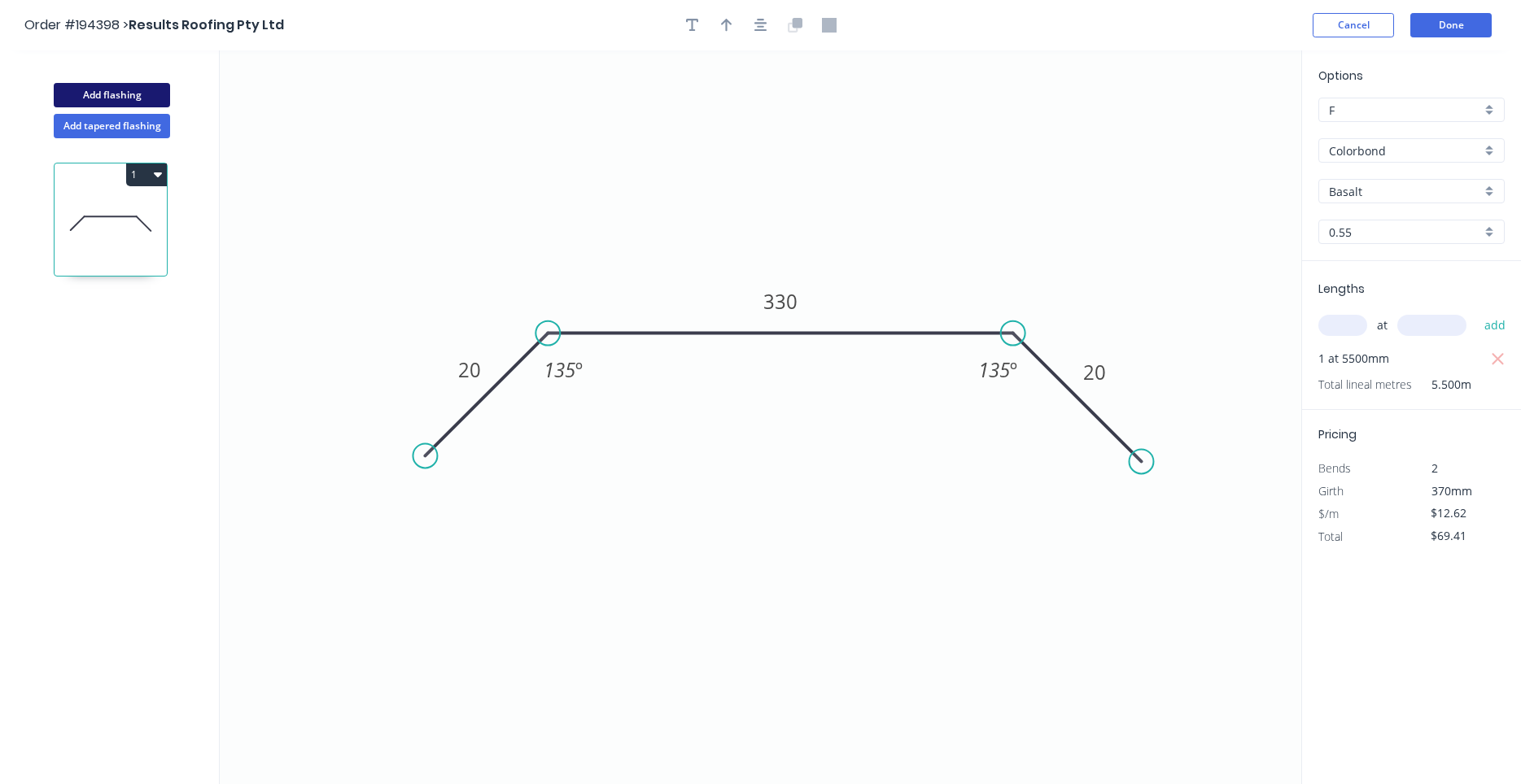
type input "$0.00"
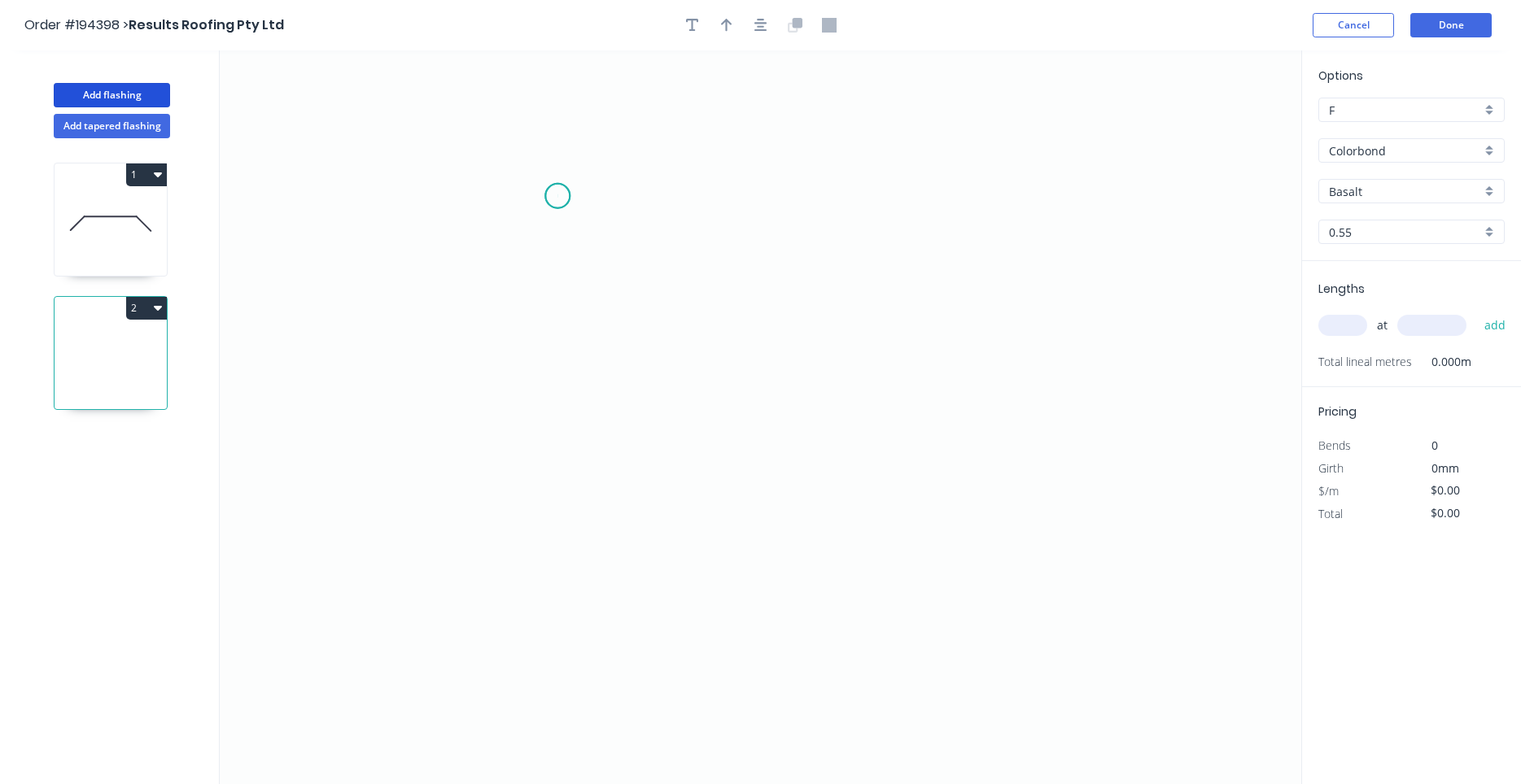
click at [557, 196] on icon "0" at bounding box center [760, 417] width 1081 height 733
click at [580, 529] on icon "0" at bounding box center [760, 417] width 1081 height 733
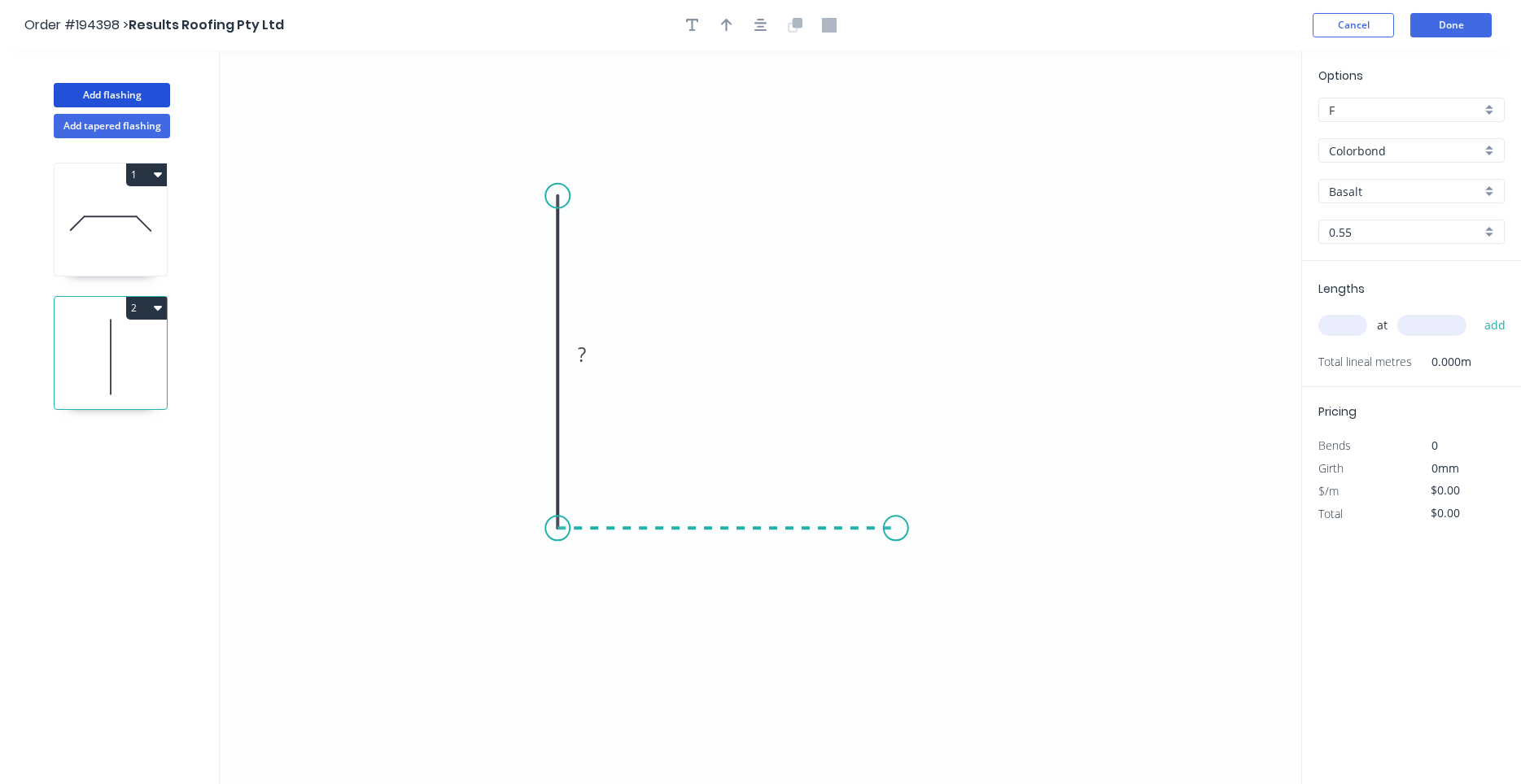
click at [896, 537] on icon "0 ?" at bounding box center [760, 417] width 1081 height 733
click at [979, 615] on icon "0 ? ?" at bounding box center [760, 417] width 1081 height 733
click at [978, 616] on circle at bounding box center [979, 611] width 24 height 24
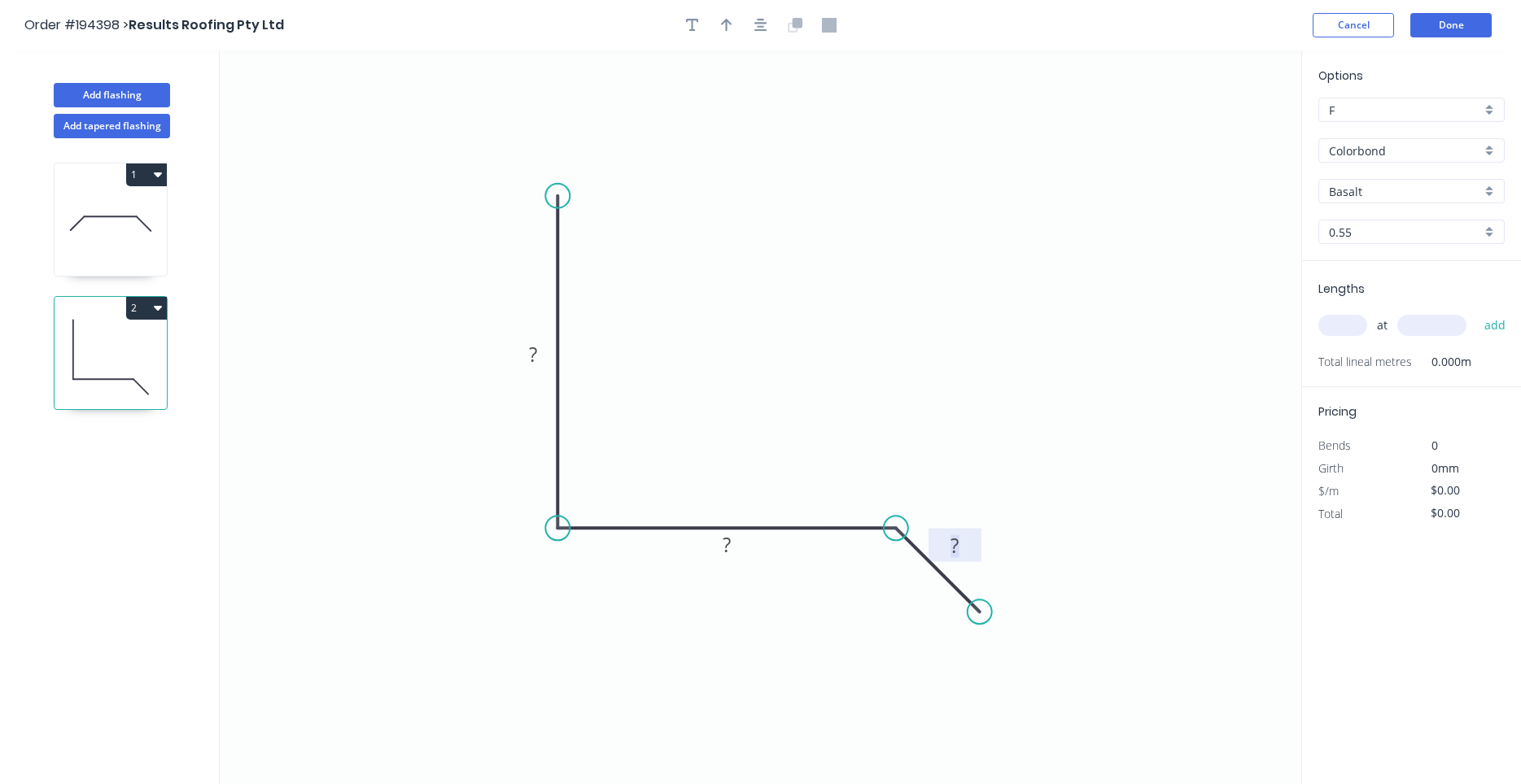
click at [960, 555] on rect at bounding box center [954, 546] width 32 height 23
click at [138, 221] on icon at bounding box center [111, 223] width 113 height 104
type input "$12.62"
type input "$69.41"
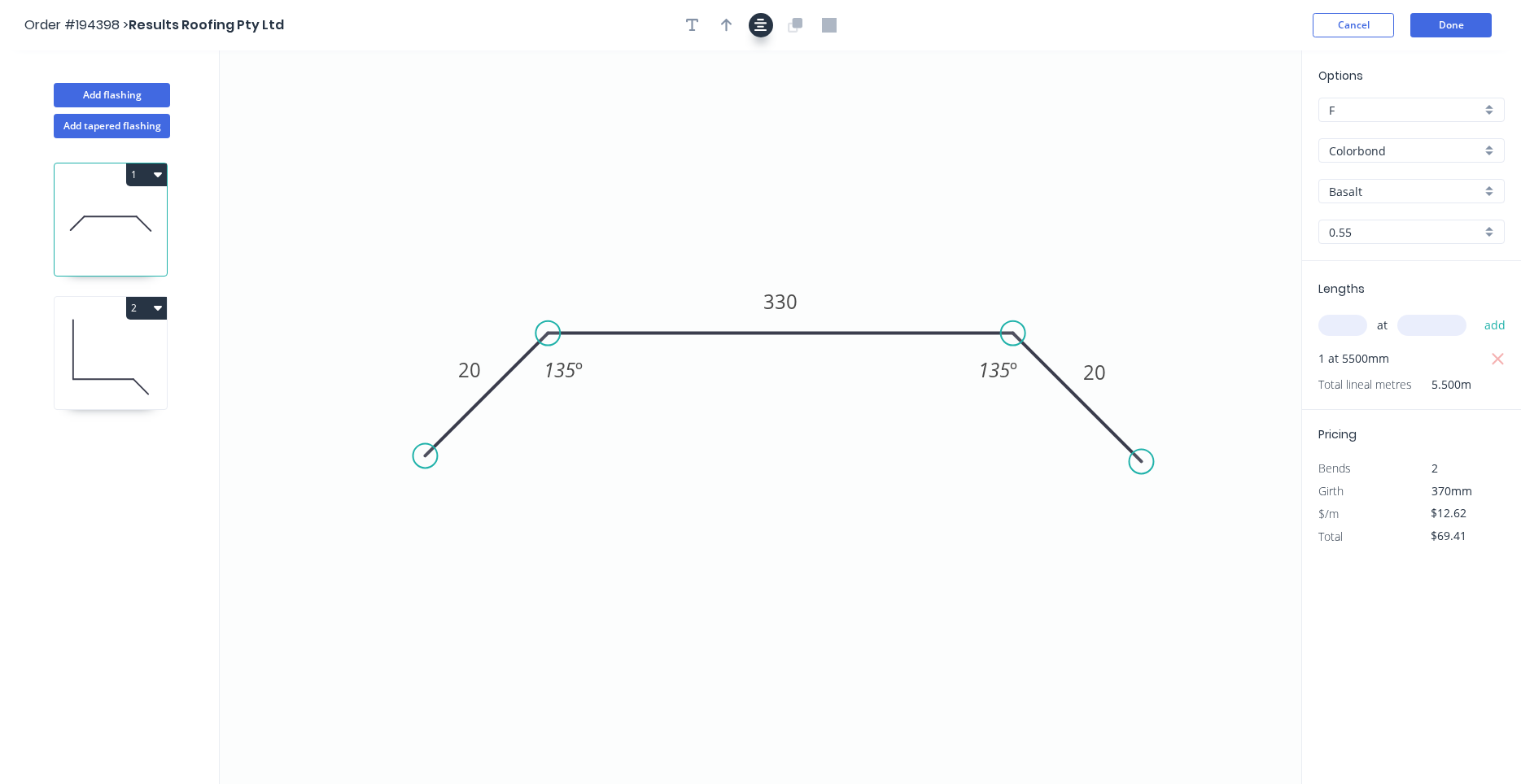
click at [767, 26] on icon "button" at bounding box center [760, 24] width 13 height 15
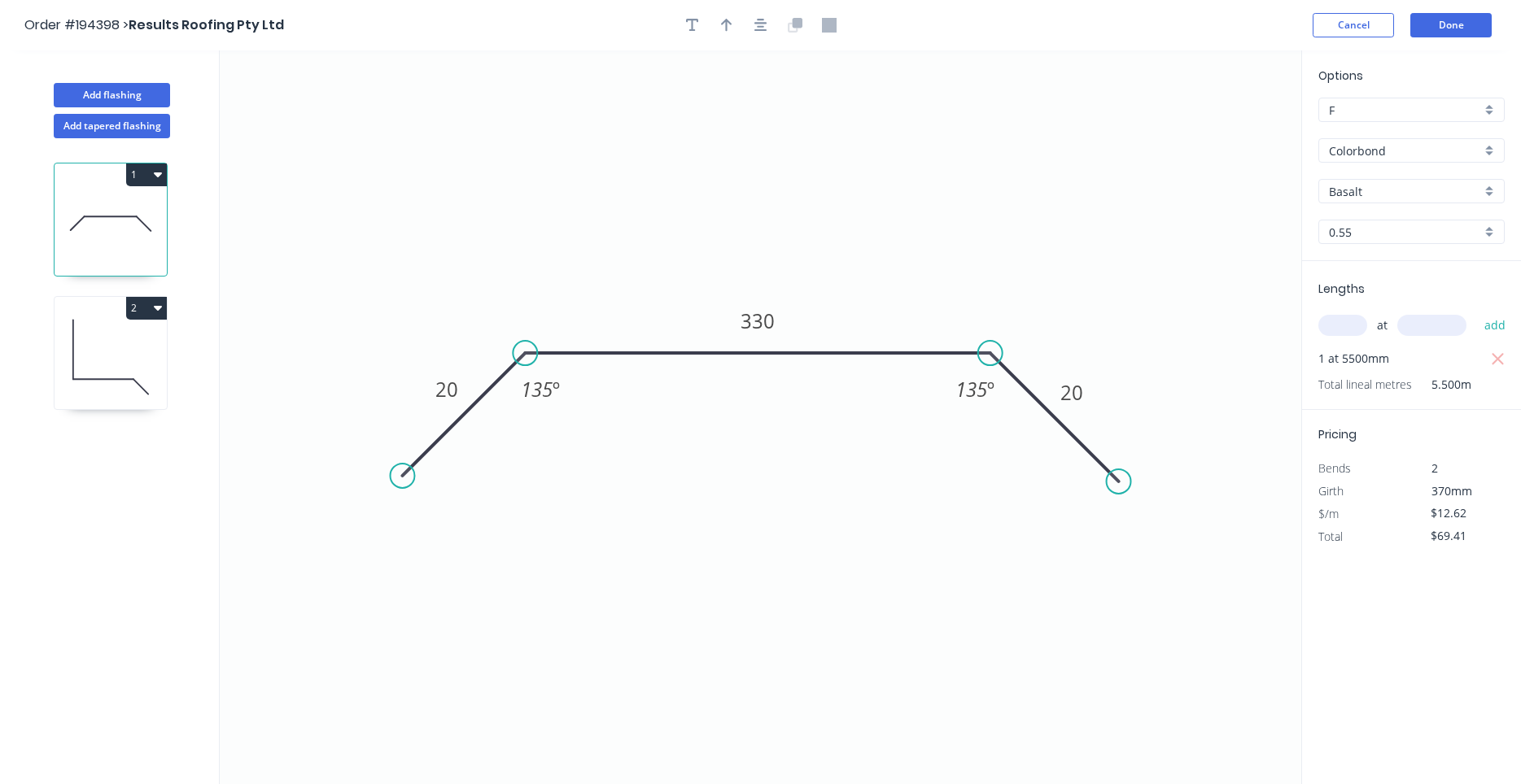
click at [738, 24] on div at bounding box center [761, 24] width 170 height 24
click at [734, 23] on button "button" at bounding box center [726, 24] width 24 height 24
click at [1216, 131] on icon at bounding box center [1218, 113] width 15 height 52
click at [1216, 131] on icon at bounding box center [1215, 112] width 15 height 52
drag, startPoint x: 1216, startPoint y: 131, endPoint x: 461, endPoint y: 183, distance: 756.8
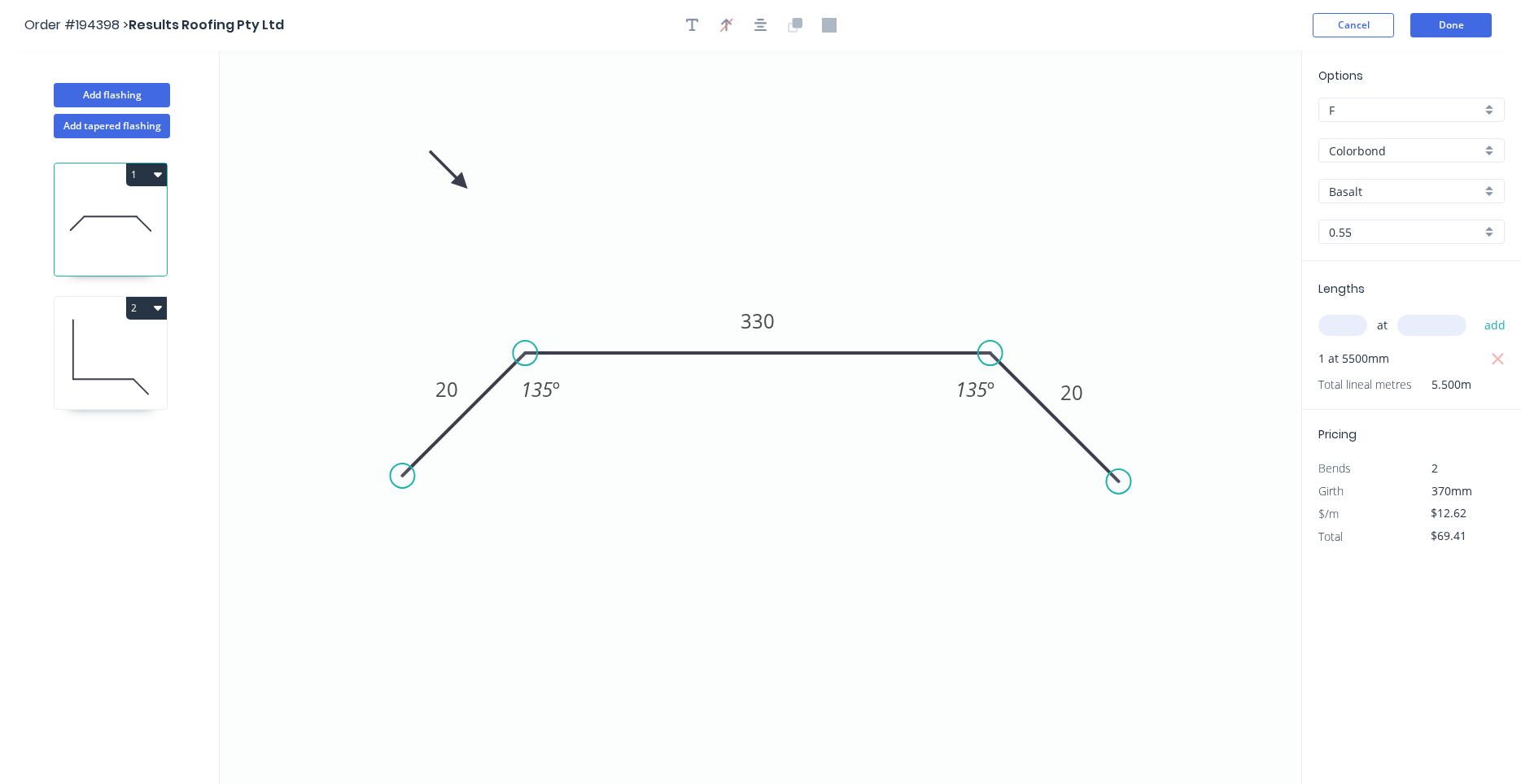
click at [461, 183] on icon at bounding box center [449, 170] width 47 height 47
click at [152, 370] on icon at bounding box center [111, 357] width 113 height 104
type input "$14.69"
type input "$0.00"
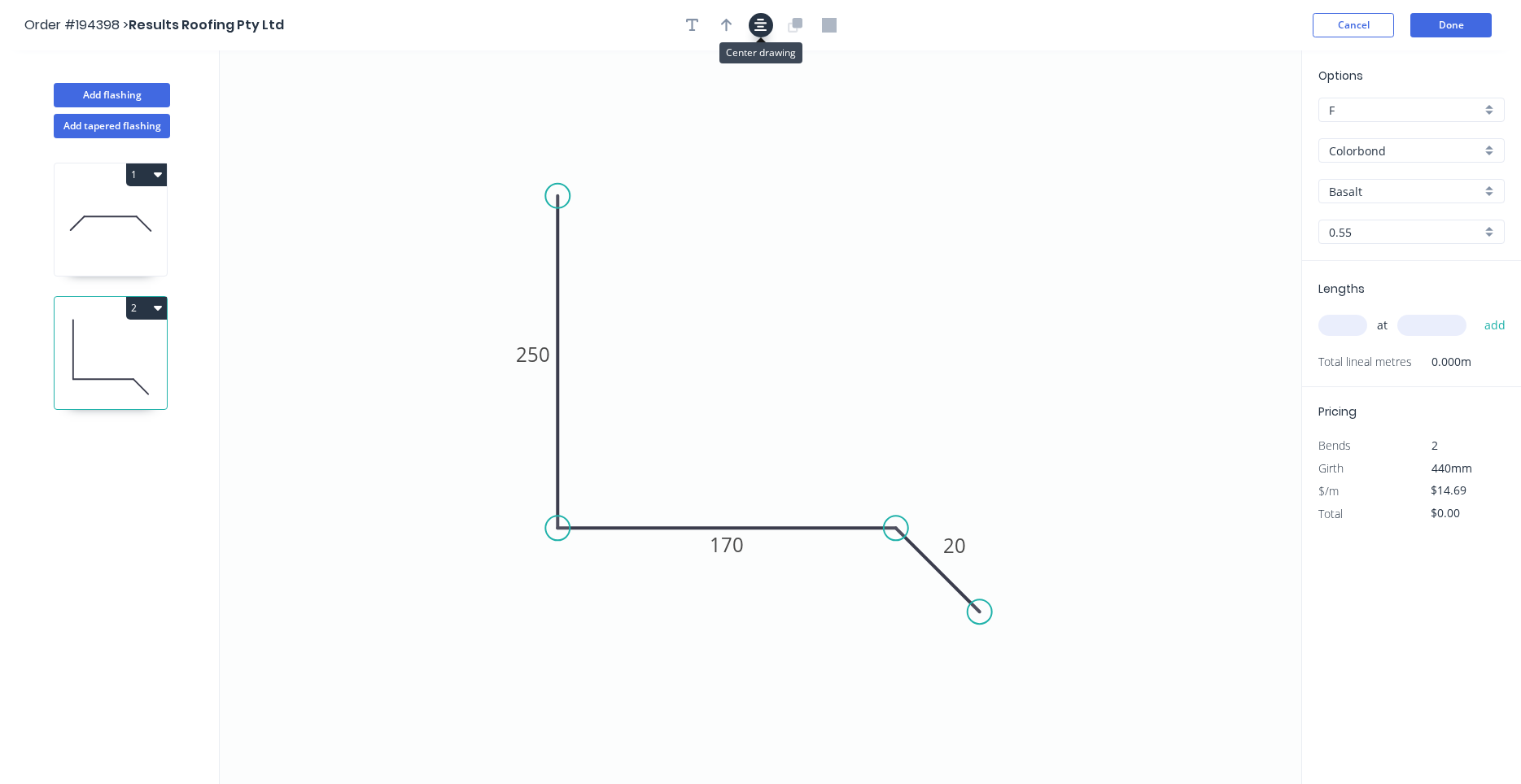
click at [751, 24] on button "button" at bounding box center [760, 24] width 24 height 24
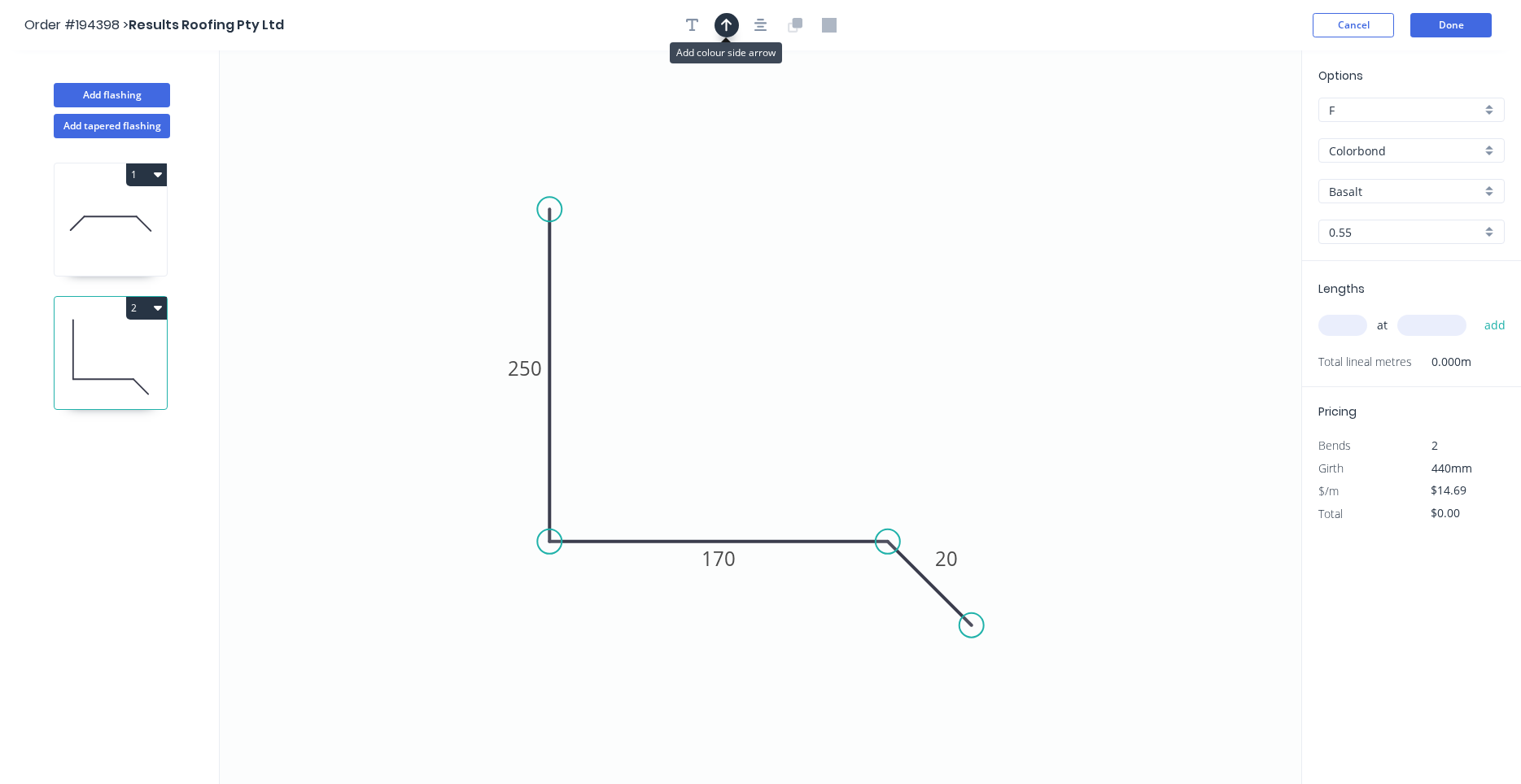
click at [734, 35] on button "button" at bounding box center [726, 24] width 24 height 24
click at [1217, 130] on icon at bounding box center [1218, 113] width 15 height 52
drag, startPoint x: 1219, startPoint y: 122, endPoint x: 904, endPoint y: 241, distance: 336.7
click at [904, 241] on icon at bounding box center [917, 228] width 47 height 47
click at [1358, 324] on input "text" at bounding box center [1343, 326] width 49 height 22
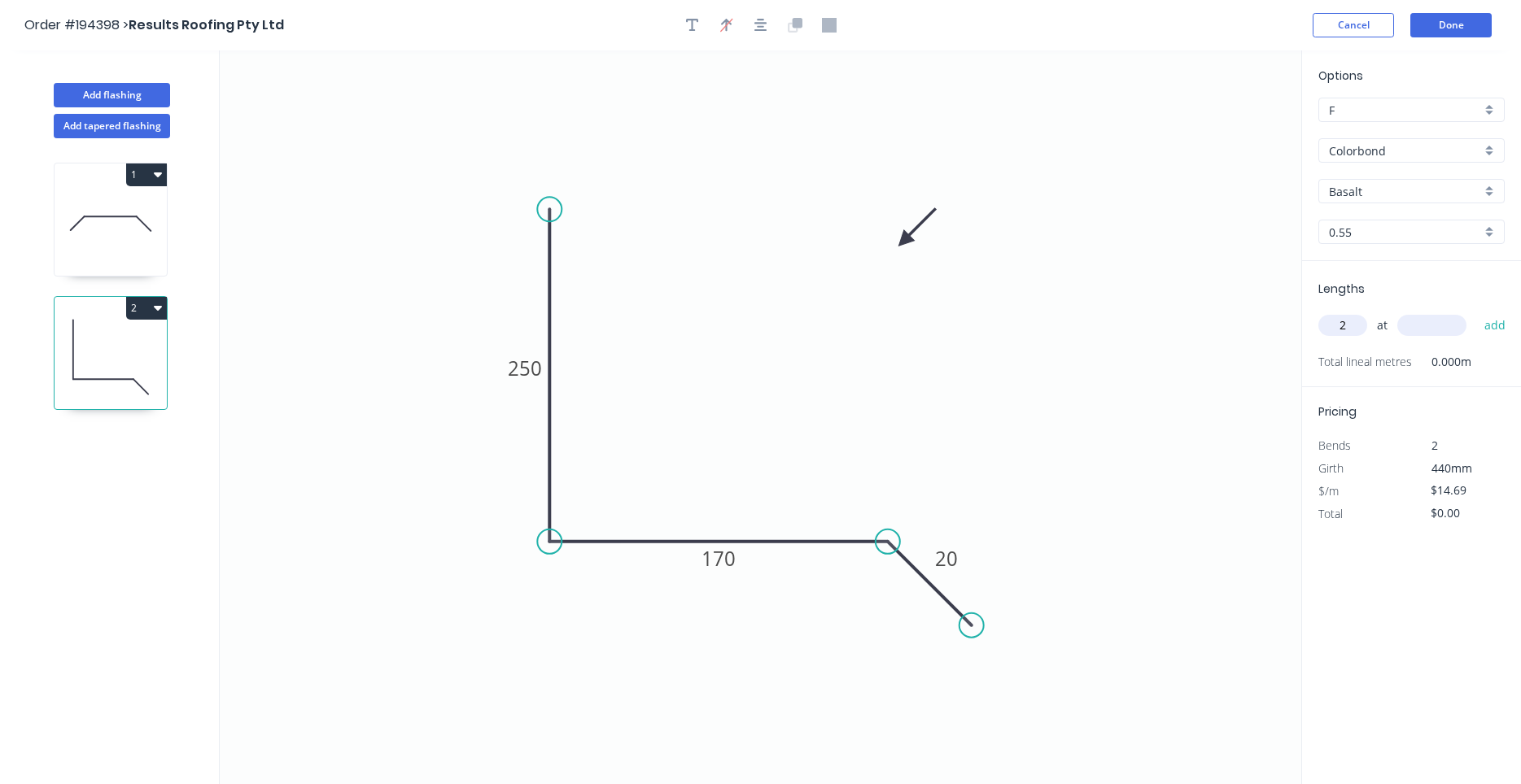
type input "2"
type input "1000"
click at [1476, 311] on button "add" at bounding box center [1495, 325] width 38 height 27
type input "$29.38"
click at [110, 97] on button "Add flashing" at bounding box center [112, 95] width 117 height 24
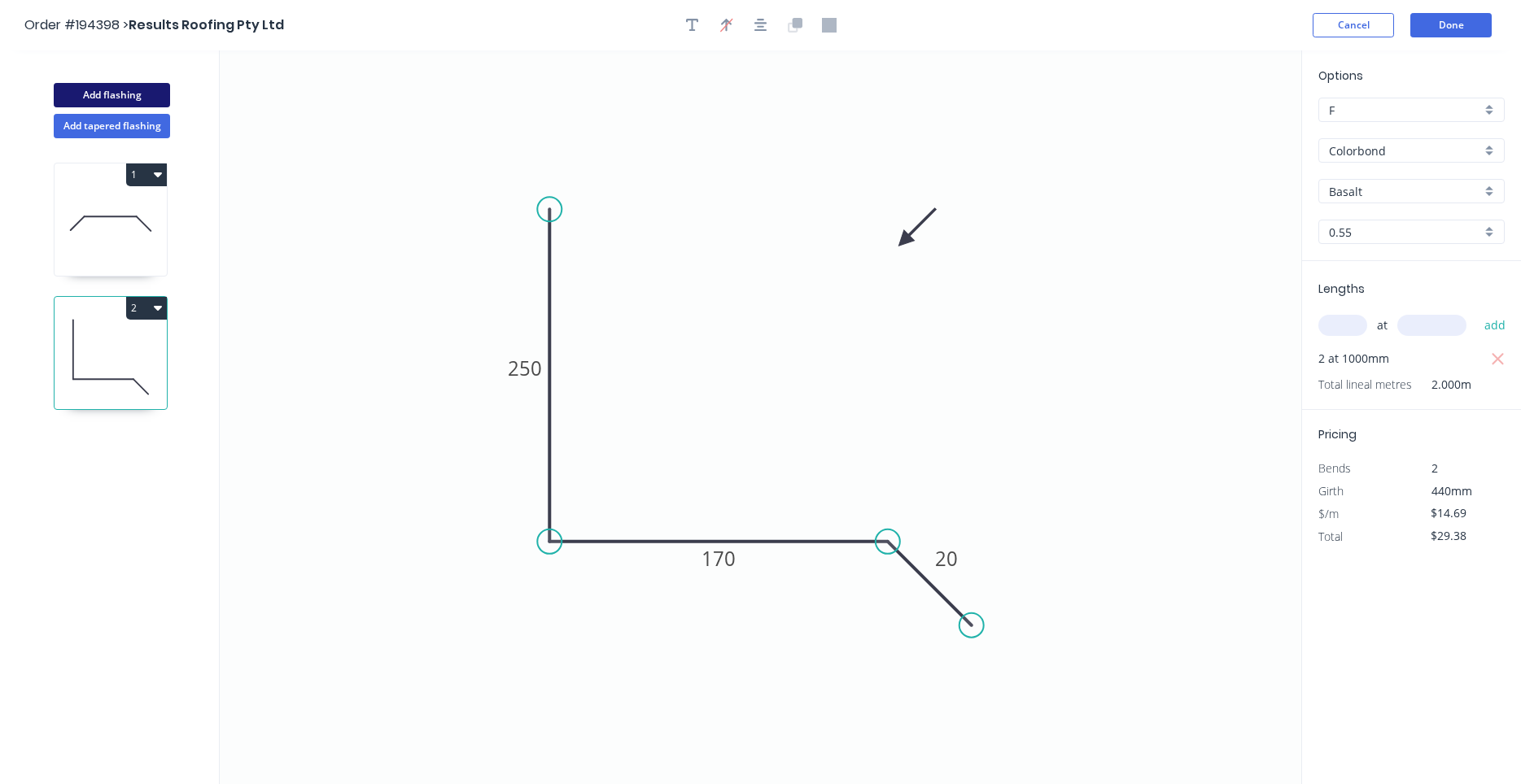
type input "$0.00"
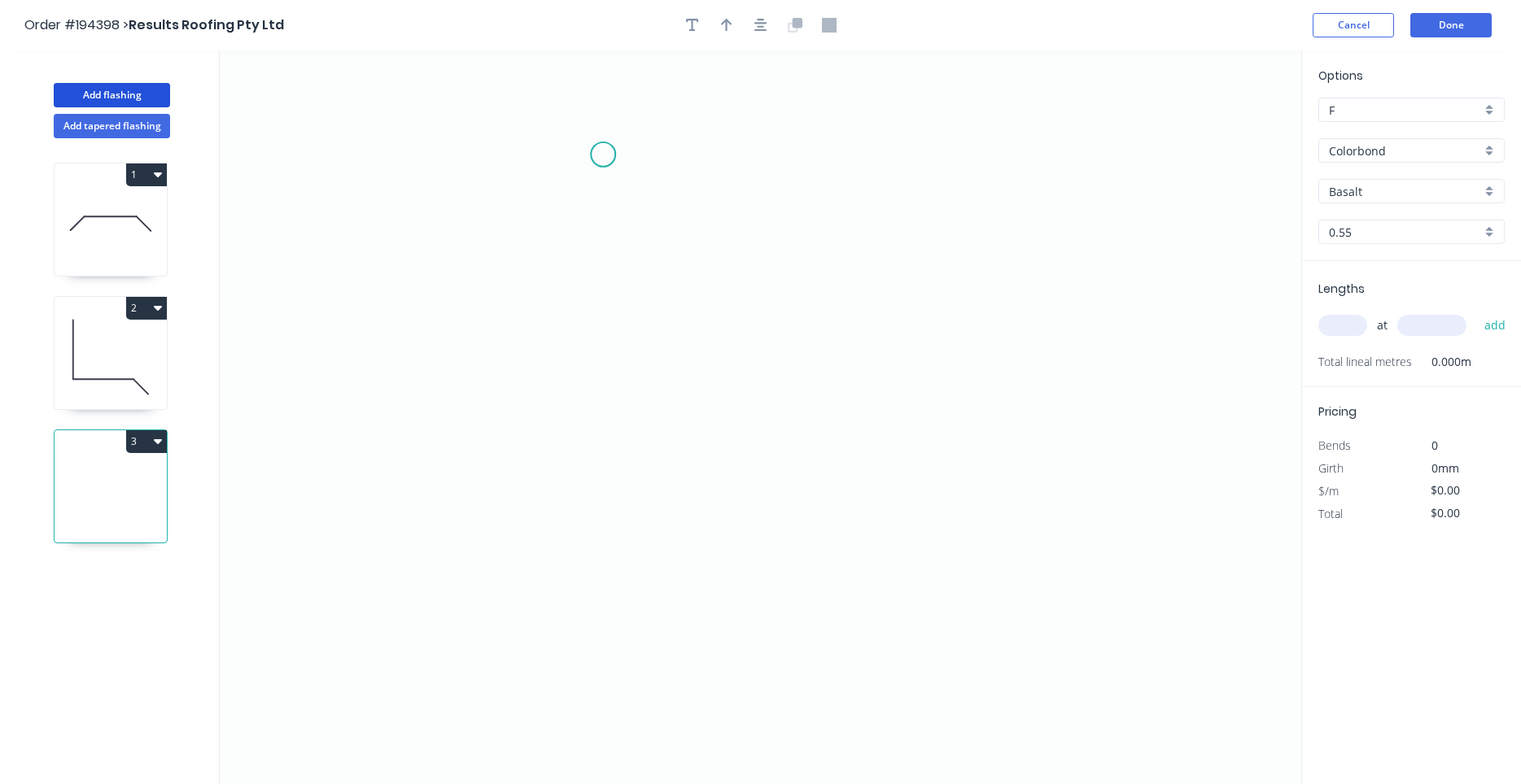
click at [603, 155] on icon "0" at bounding box center [760, 417] width 1081 height 733
click at [859, 158] on icon "0" at bounding box center [760, 417] width 1081 height 733
click at [859, 158] on circle at bounding box center [859, 154] width 24 height 24
click at [860, 158] on circle at bounding box center [859, 154] width 24 height 24
click at [610, 152] on circle at bounding box center [602, 154] width 24 height 24
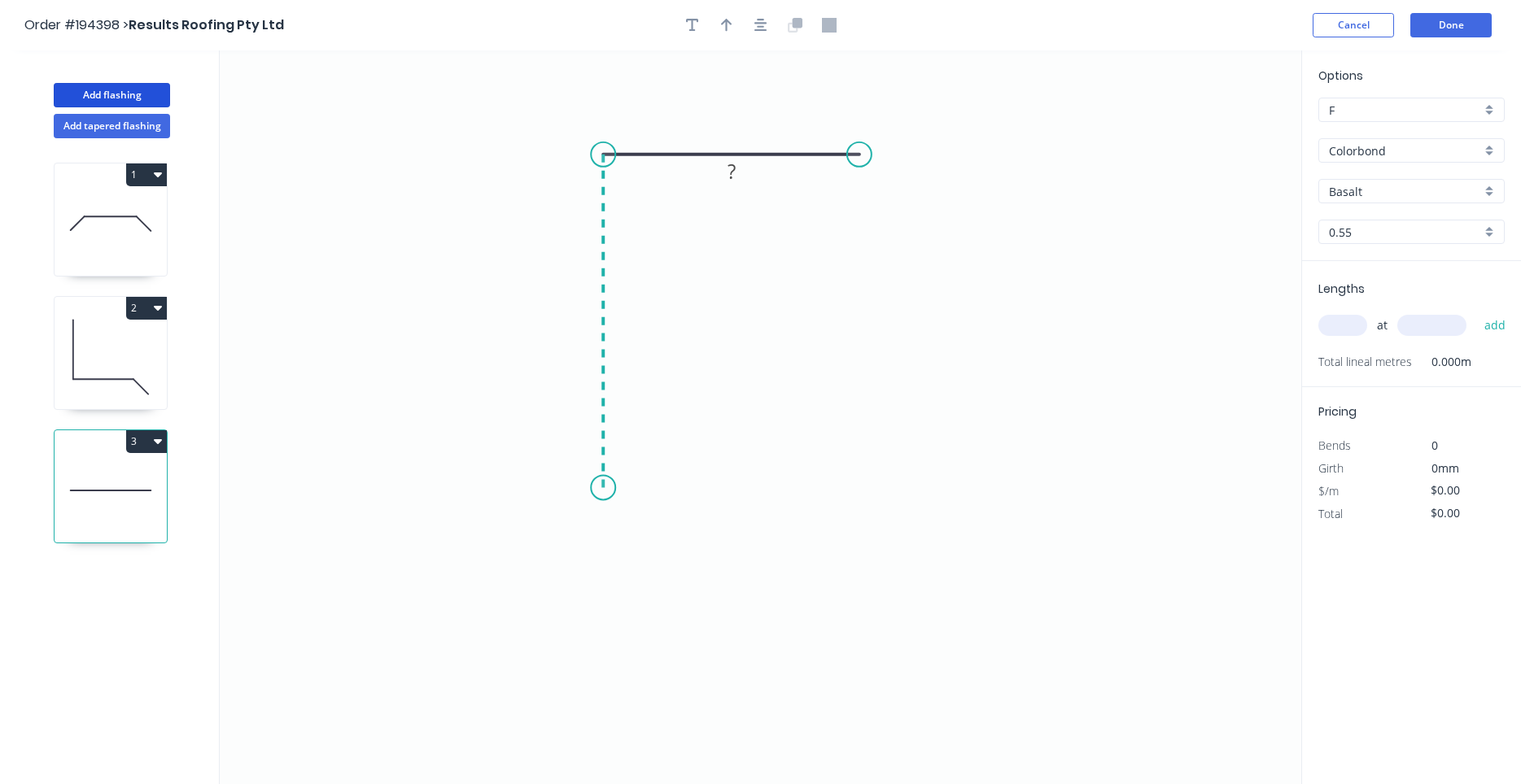
click at [586, 487] on icon "0 ?" at bounding box center [760, 417] width 1081 height 733
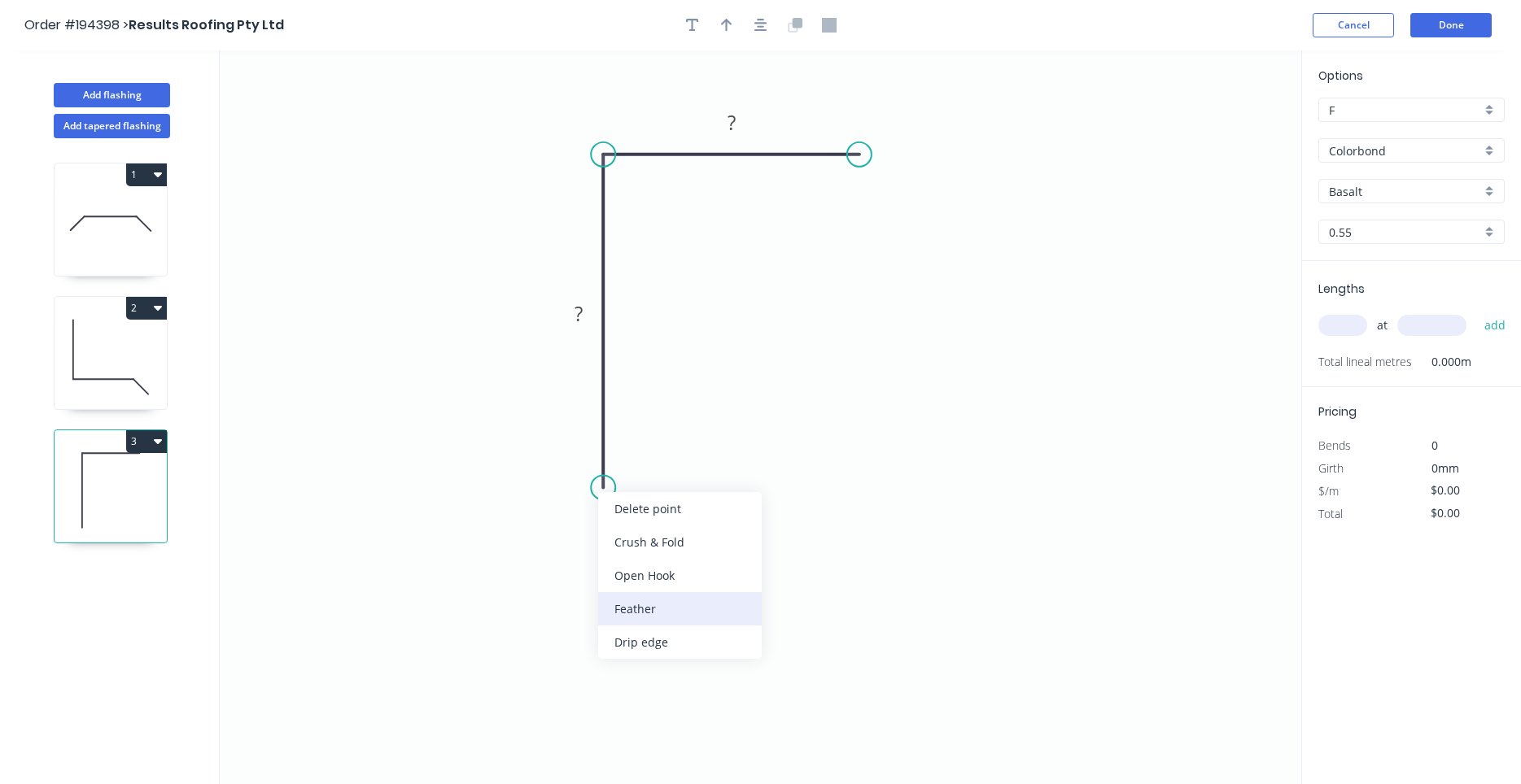
click at [662, 593] on div "Feather" at bounding box center [680, 609] width 164 height 33
drag, startPoint x: 646, startPoint y: 512, endPoint x: 646, endPoint y: 521, distance: 9.0
click at [646, 521] on icon "0 FE 15 ? ?" at bounding box center [760, 417] width 1081 height 733
drag, startPoint x: 655, startPoint y: 507, endPoint x: 671, endPoint y: 484, distance: 28.0
click at [586, 319] on rect at bounding box center [578, 314] width 32 height 23
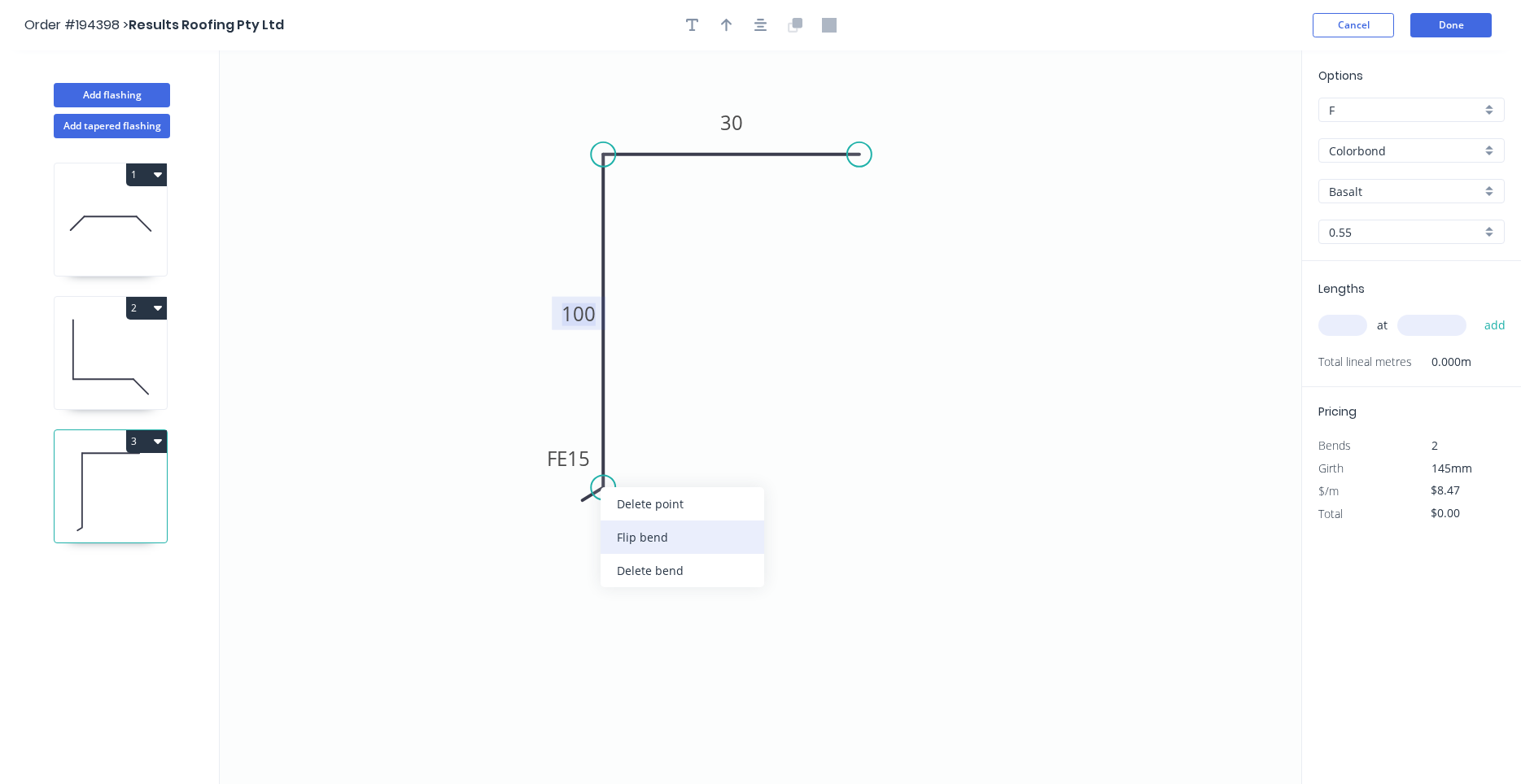
click at [619, 527] on div "Flip bend" at bounding box center [682, 537] width 164 height 33
click at [645, 462] on tspan "15" at bounding box center [647, 457] width 23 height 26
click at [658, 468] on tspan "15" at bounding box center [647, 457] width 23 height 26
drag, startPoint x: 661, startPoint y: 474, endPoint x: 653, endPoint y: 548, distance: 74.4
click at [653, 548] on rect at bounding box center [630, 532] width 64 height 33
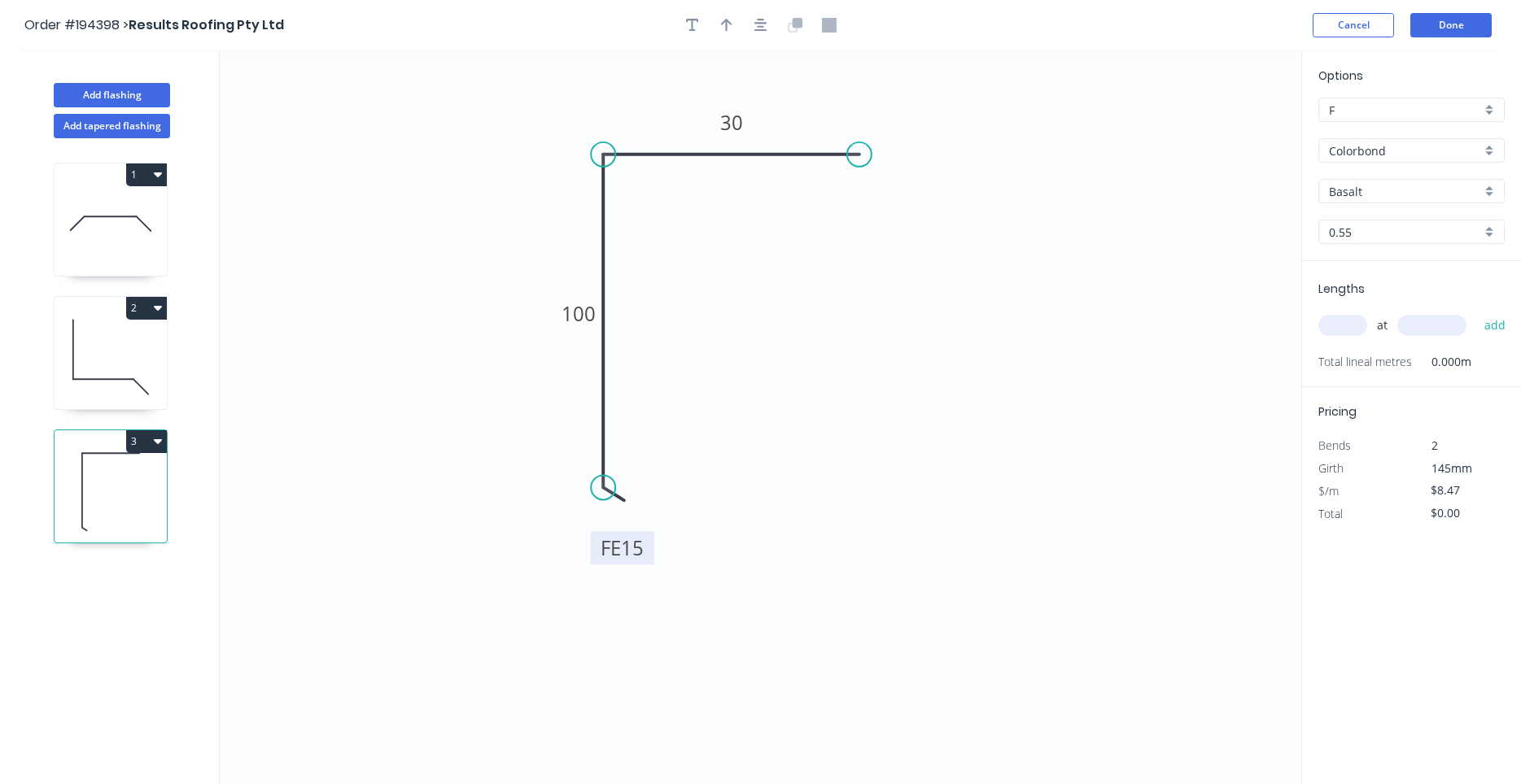
drag, startPoint x: 653, startPoint y: 548, endPoint x: 646, endPoint y: 564, distance: 17.5
click at [646, 564] on rect at bounding box center [622, 548] width 64 height 33
click at [643, 544] on tspan "15" at bounding box center [632, 547] width 23 height 26
click at [881, 227] on div "Crush & Fold" at bounding box center [934, 213] width 164 height 33
type input "$10.09"
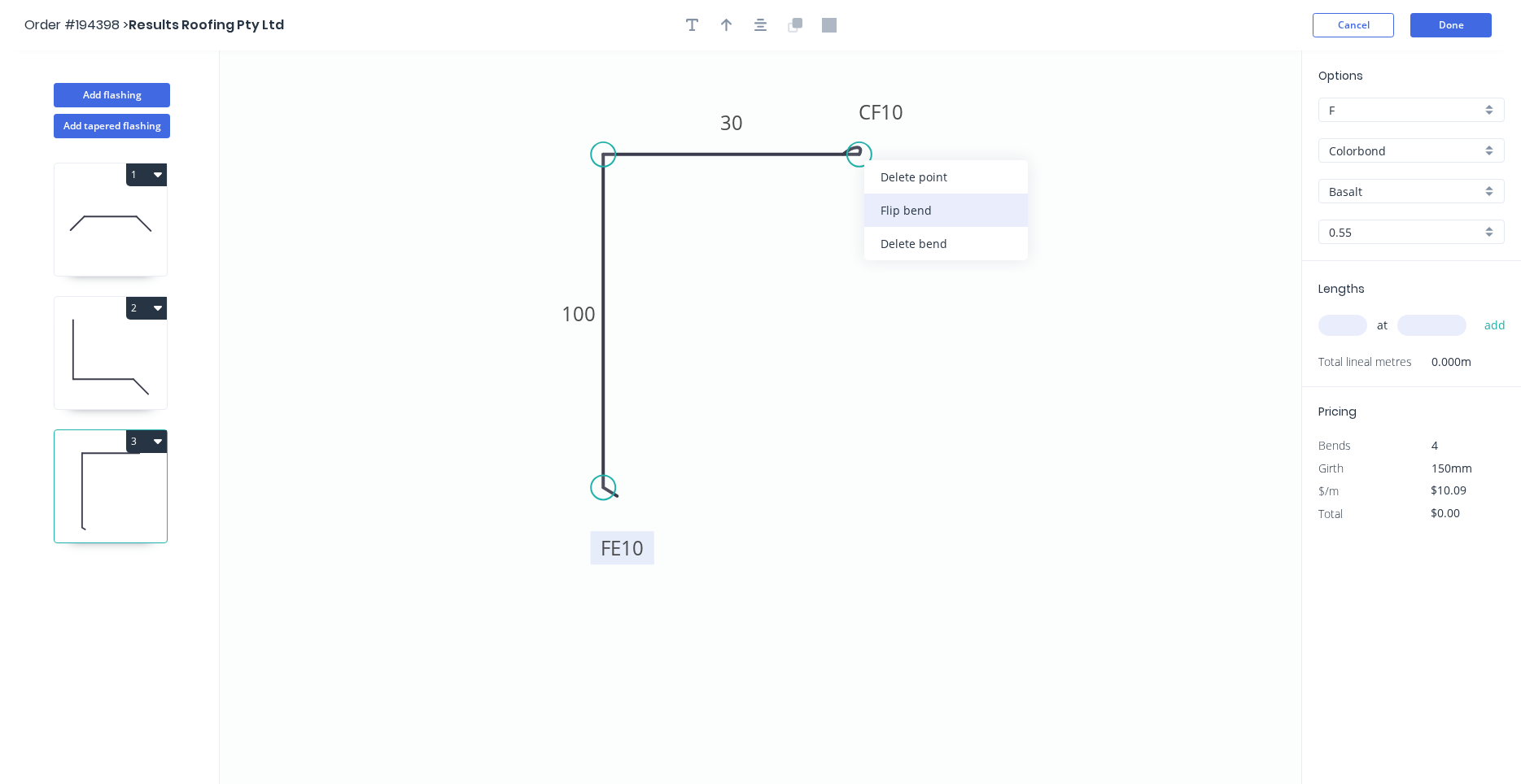
click at [877, 202] on div "Flip bend" at bounding box center [945, 210] width 164 height 33
click at [882, 178] on tspan "10" at bounding box center [891, 180] width 23 height 26
click at [1331, 319] on input "text" at bounding box center [1343, 326] width 49 height 22
type input "2"
type input "1000"
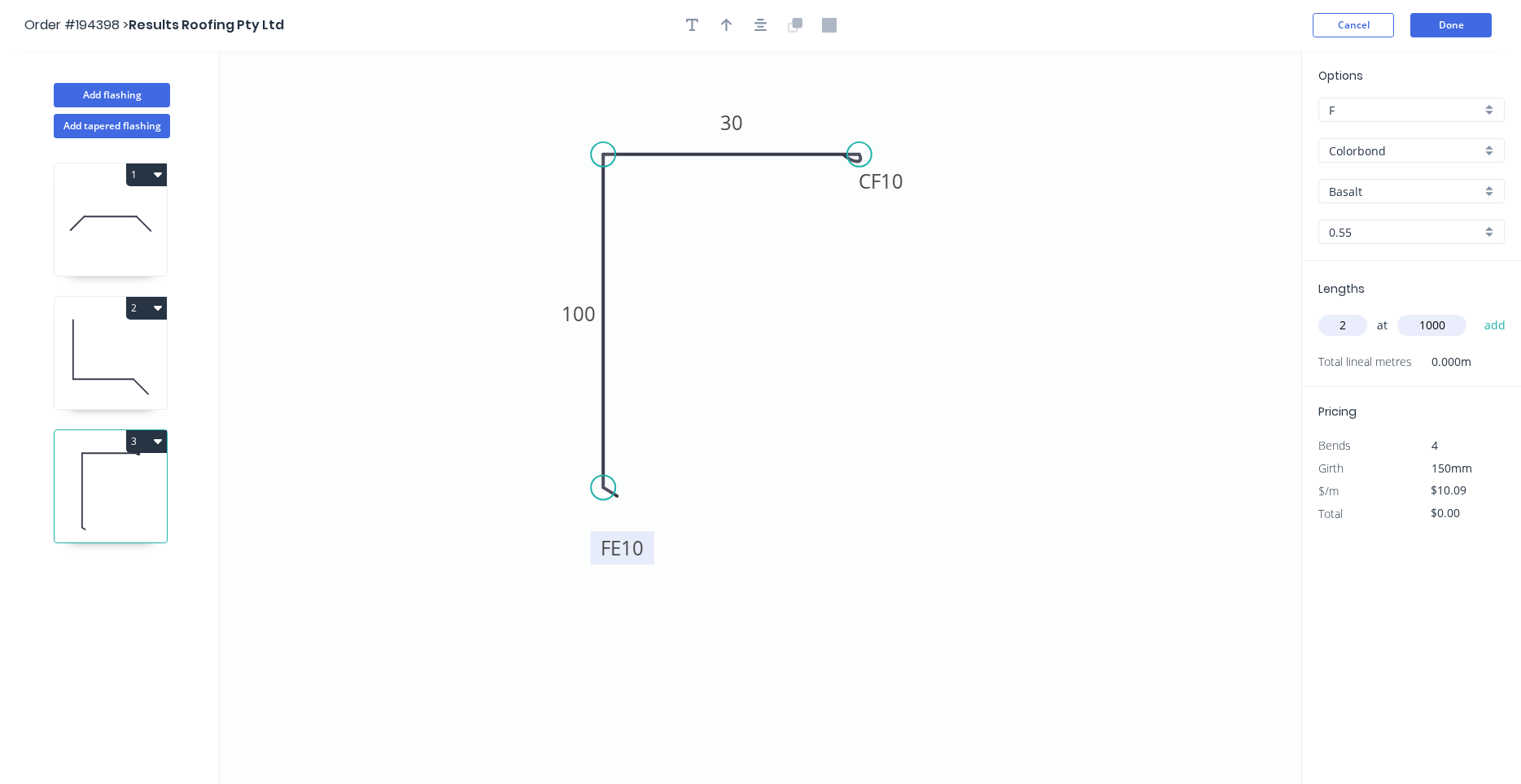
click at [1476, 311] on button "add" at bounding box center [1495, 325] width 38 height 27
type input "$20.18"
click at [769, 30] on button "button" at bounding box center [760, 24] width 24 height 24
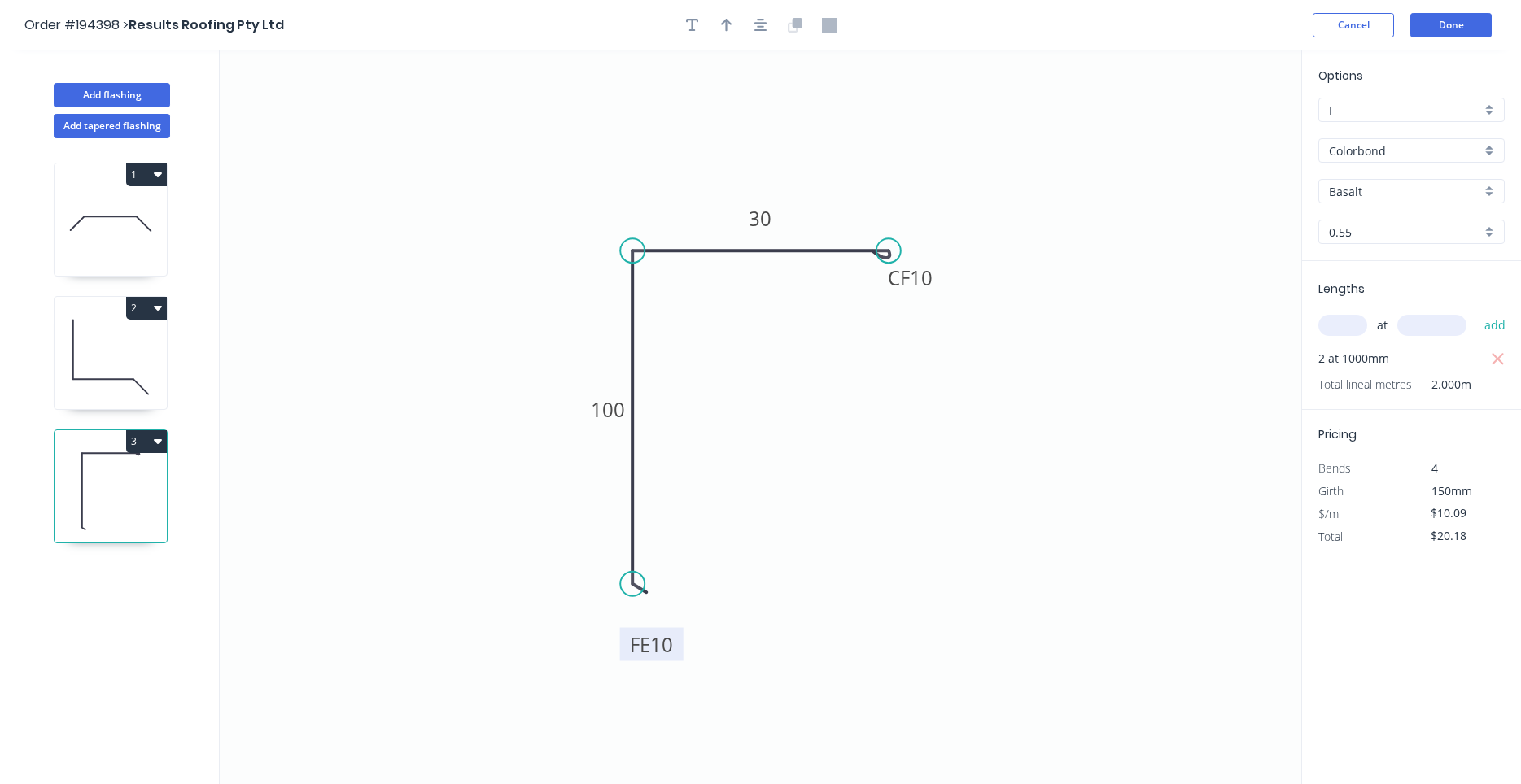
click at [737, 31] on div at bounding box center [761, 24] width 170 height 24
click at [734, 32] on button "button" at bounding box center [726, 24] width 24 height 24
click at [1213, 125] on icon at bounding box center [1218, 113] width 15 height 52
drag, startPoint x: 1218, startPoint y: 128, endPoint x: 582, endPoint y: 195, distance: 639.5
click at [582, 195] on icon at bounding box center [569, 182] width 47 height 47
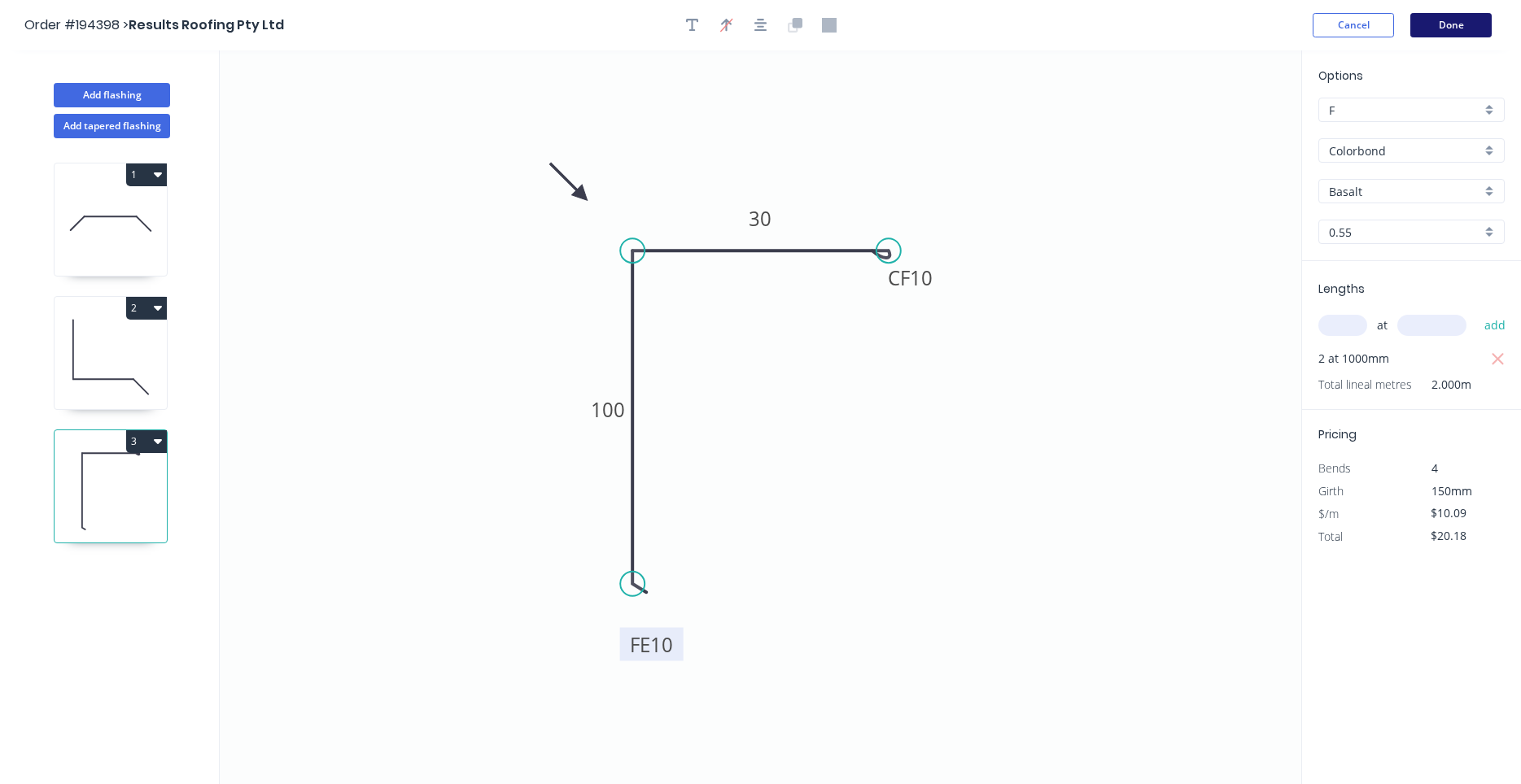
click at [1436, 30] on button "Done" at bounding box center [1450, 24] width 81 height 24
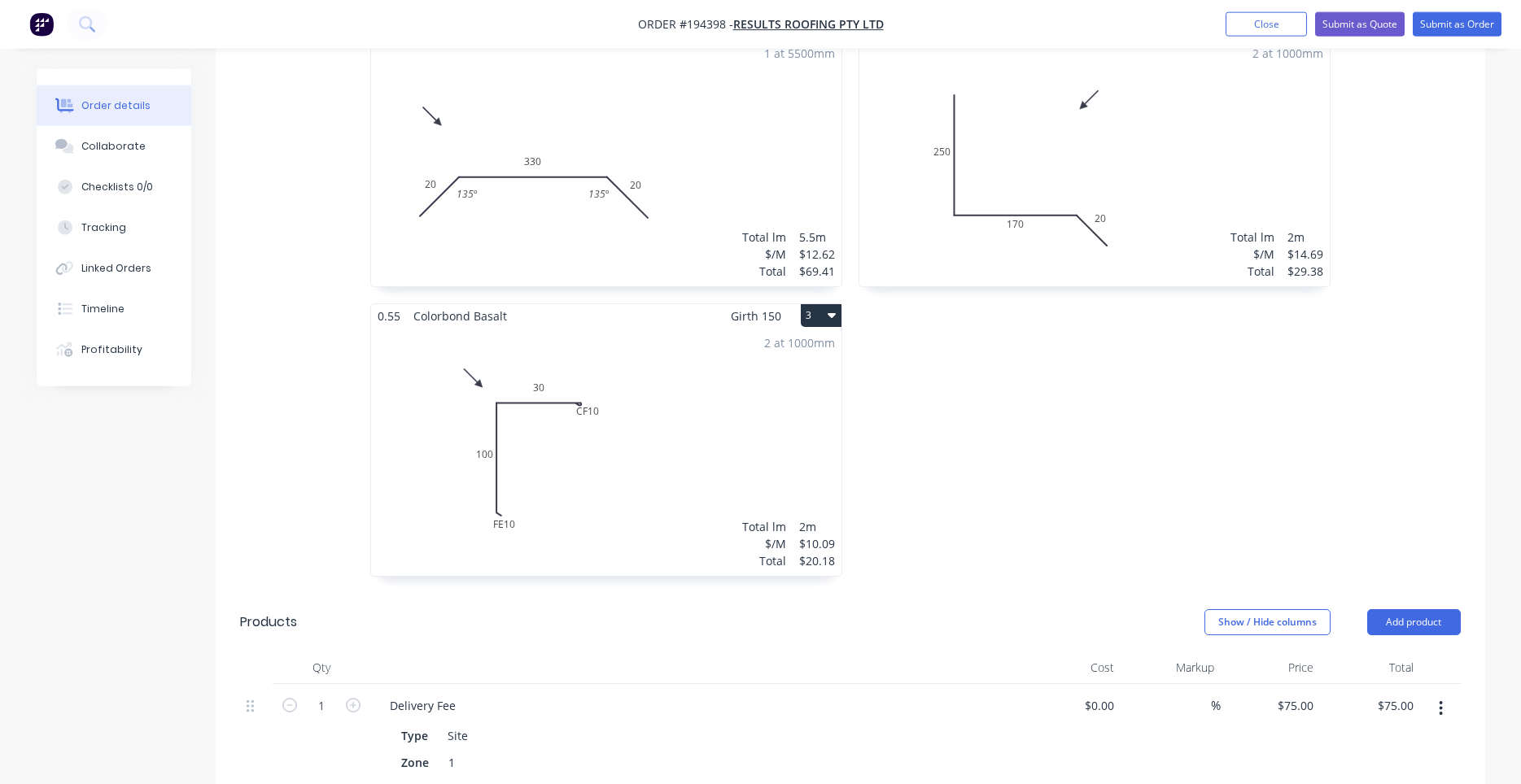
scroll to position [691, 0]
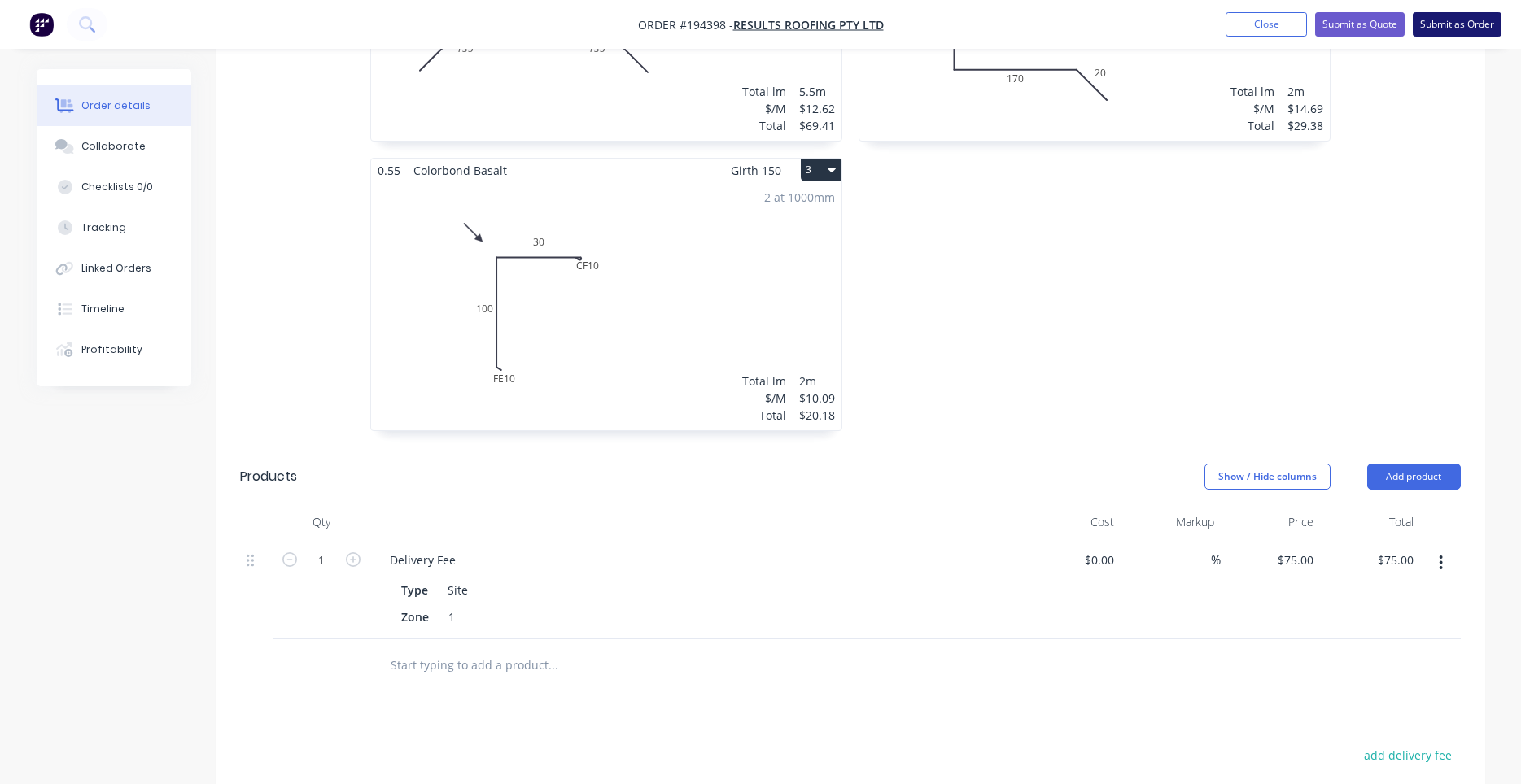
click at [1447, 27] on button "Submit as Order" at bounding box center [1456, 23] width 89 height 24
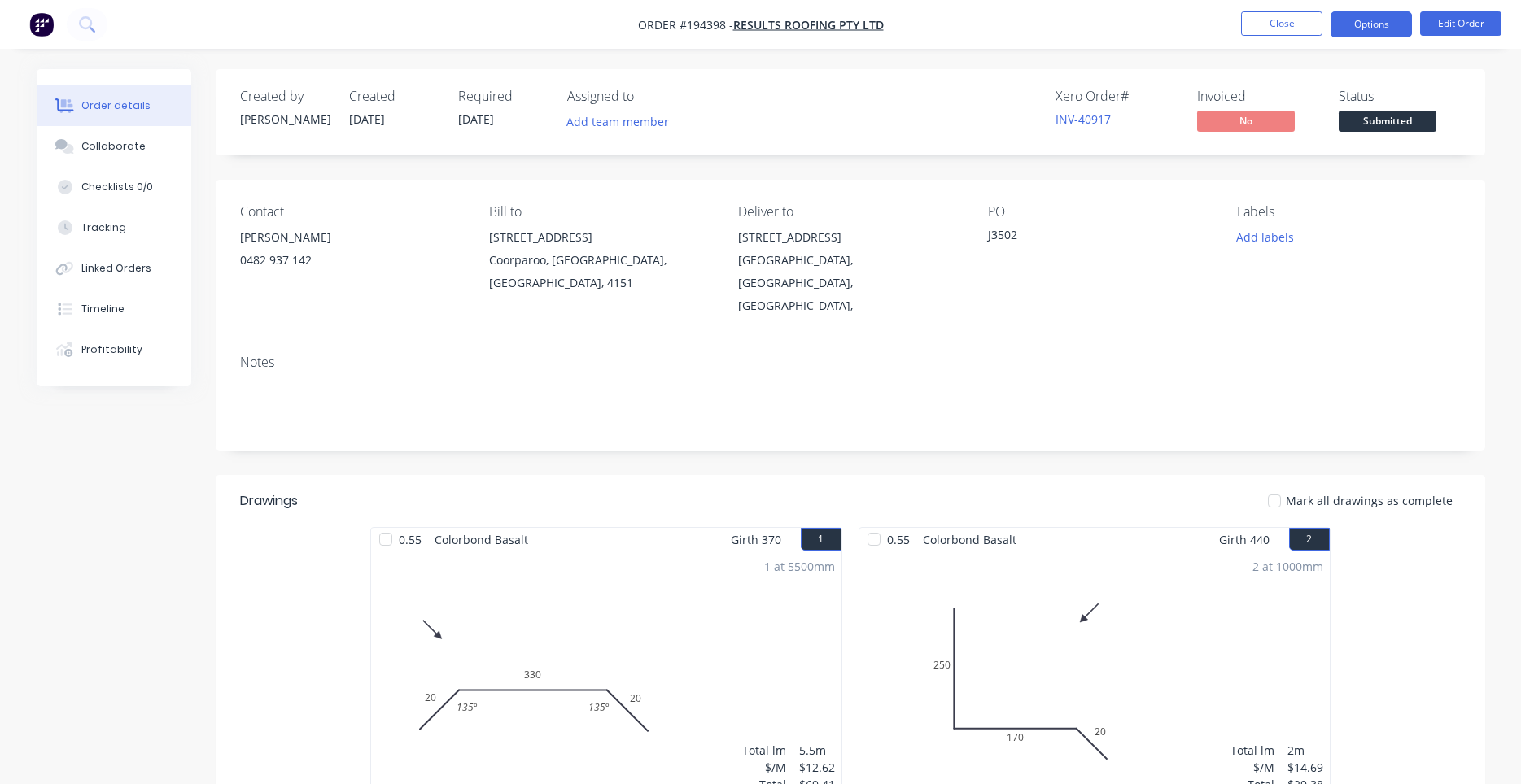
click at [1378, 14] on button "Options" at bounding box center [1370, 24] width 81 height 26
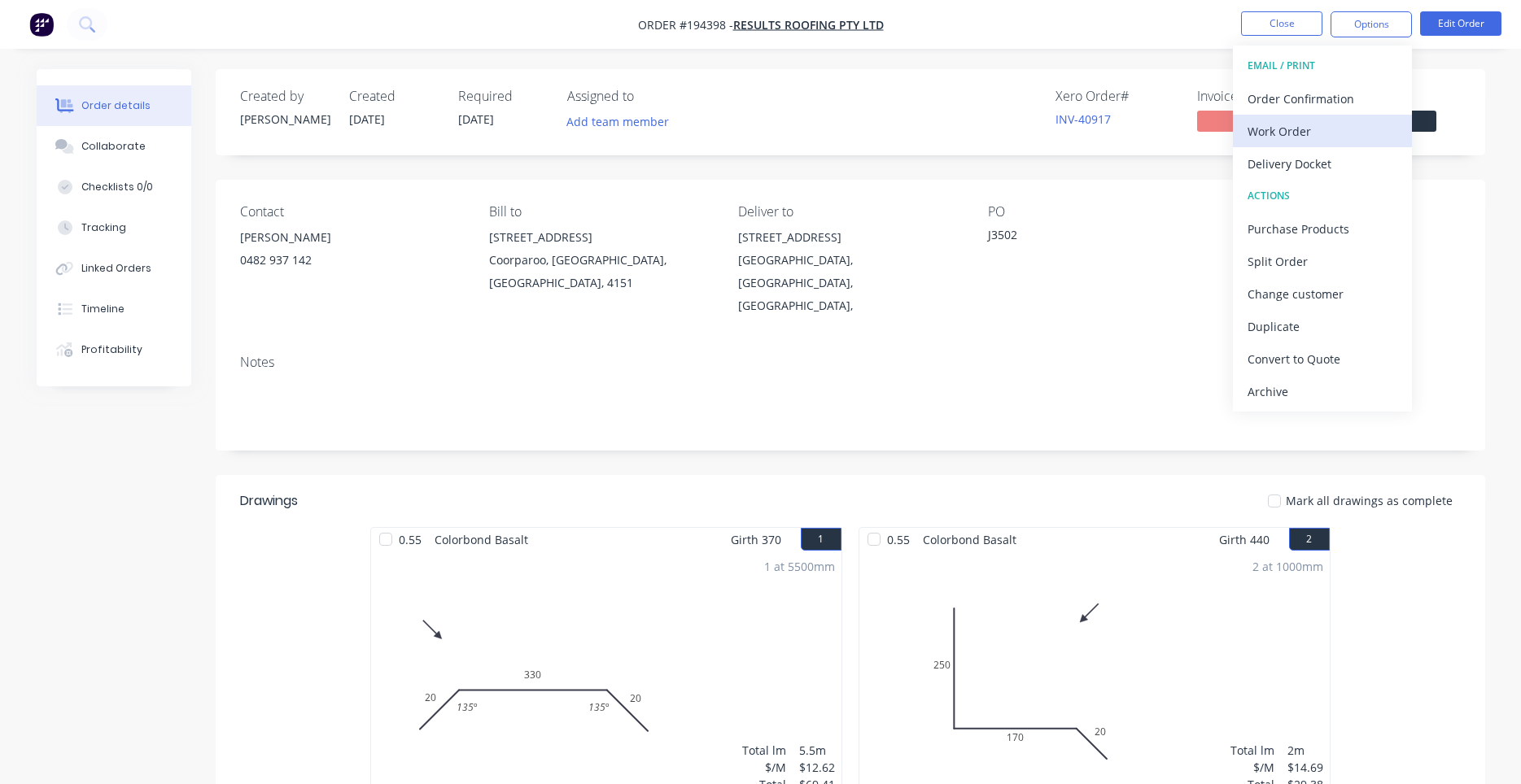
click at [1307, 120] on div "Work Order" at bounding box center [1322, 131] width 150 height 23
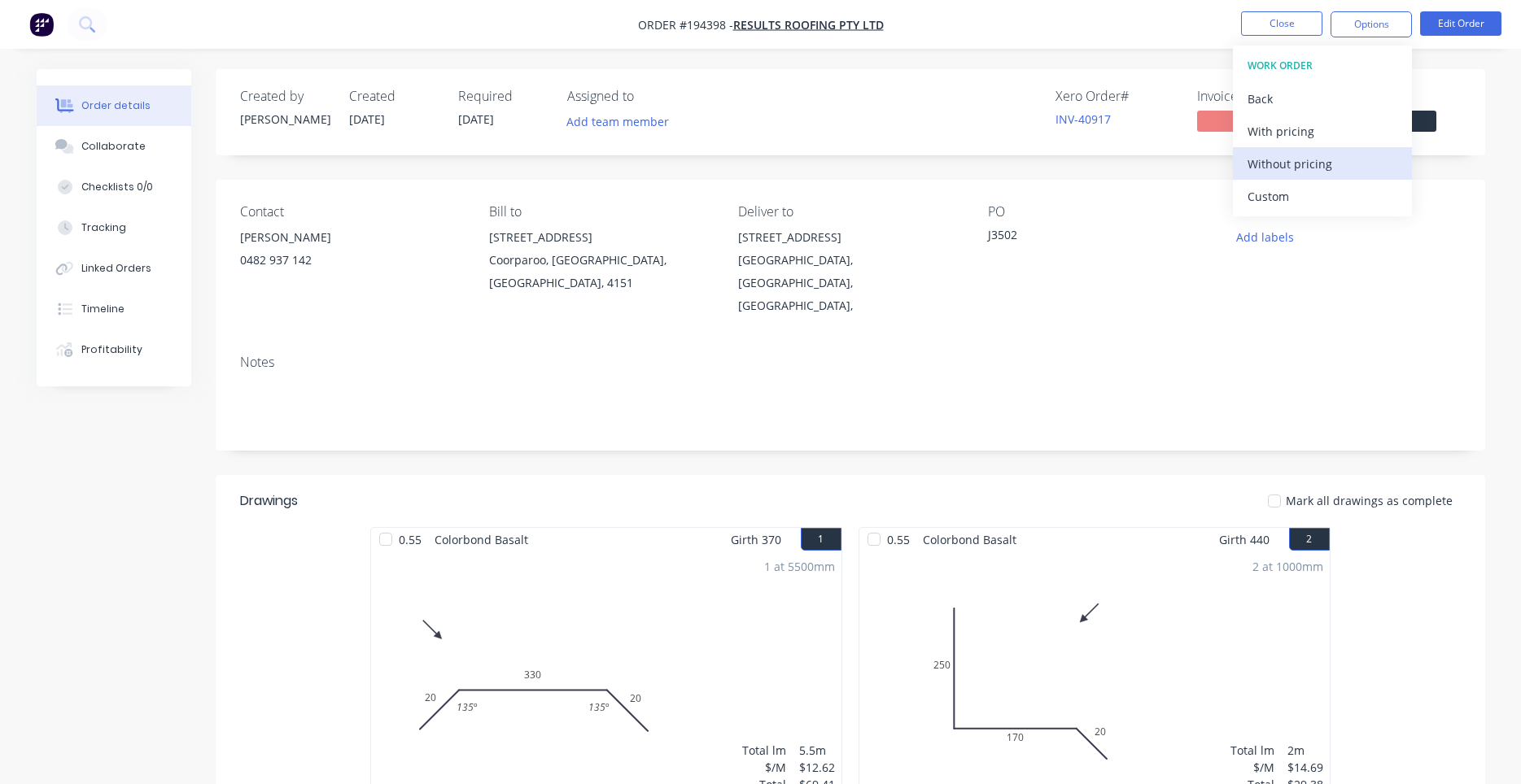
click at [1301, 171] on div "Without pricing" at bounding box center [1322, 163] width 150 height 23
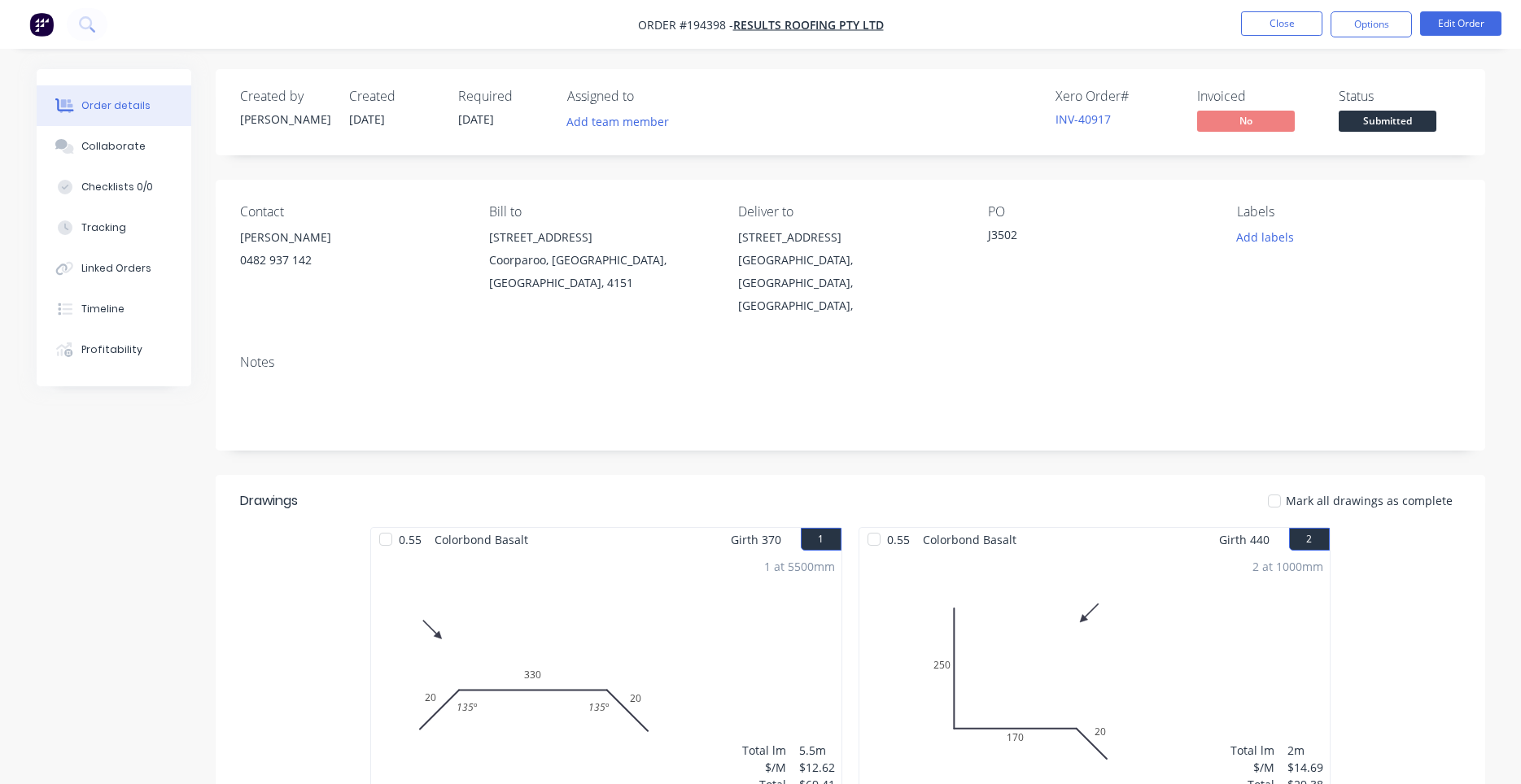
click at [832, 388] on div "Notes" at bounding box center [850, 395] width 1269 height 109
click at [118, 304] on div "Timeline" at bounding box center [103, 308] width 43 height 15
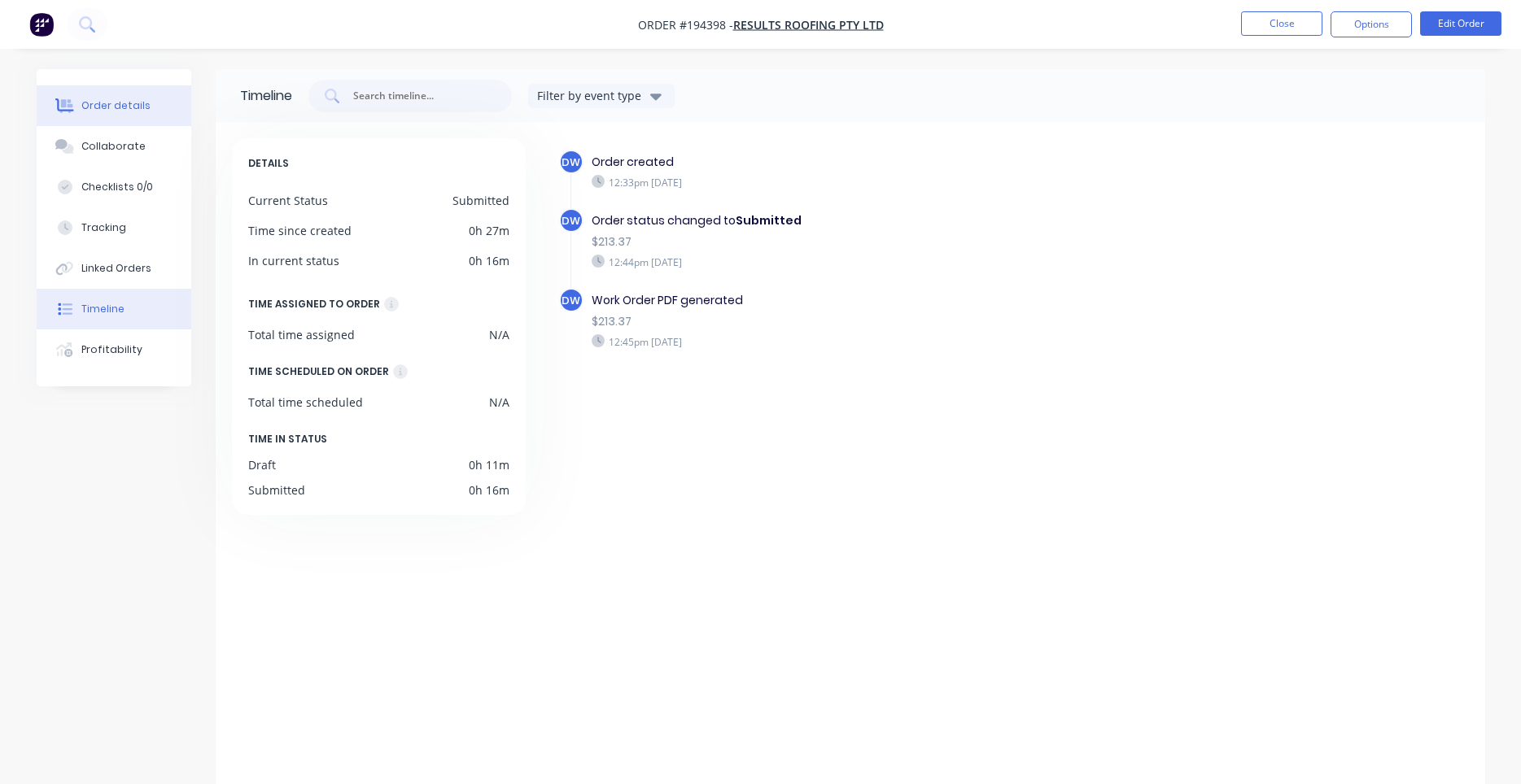
click at [146, 99] on button "Order details" at bounding box center [114, 106] width 155 height 41
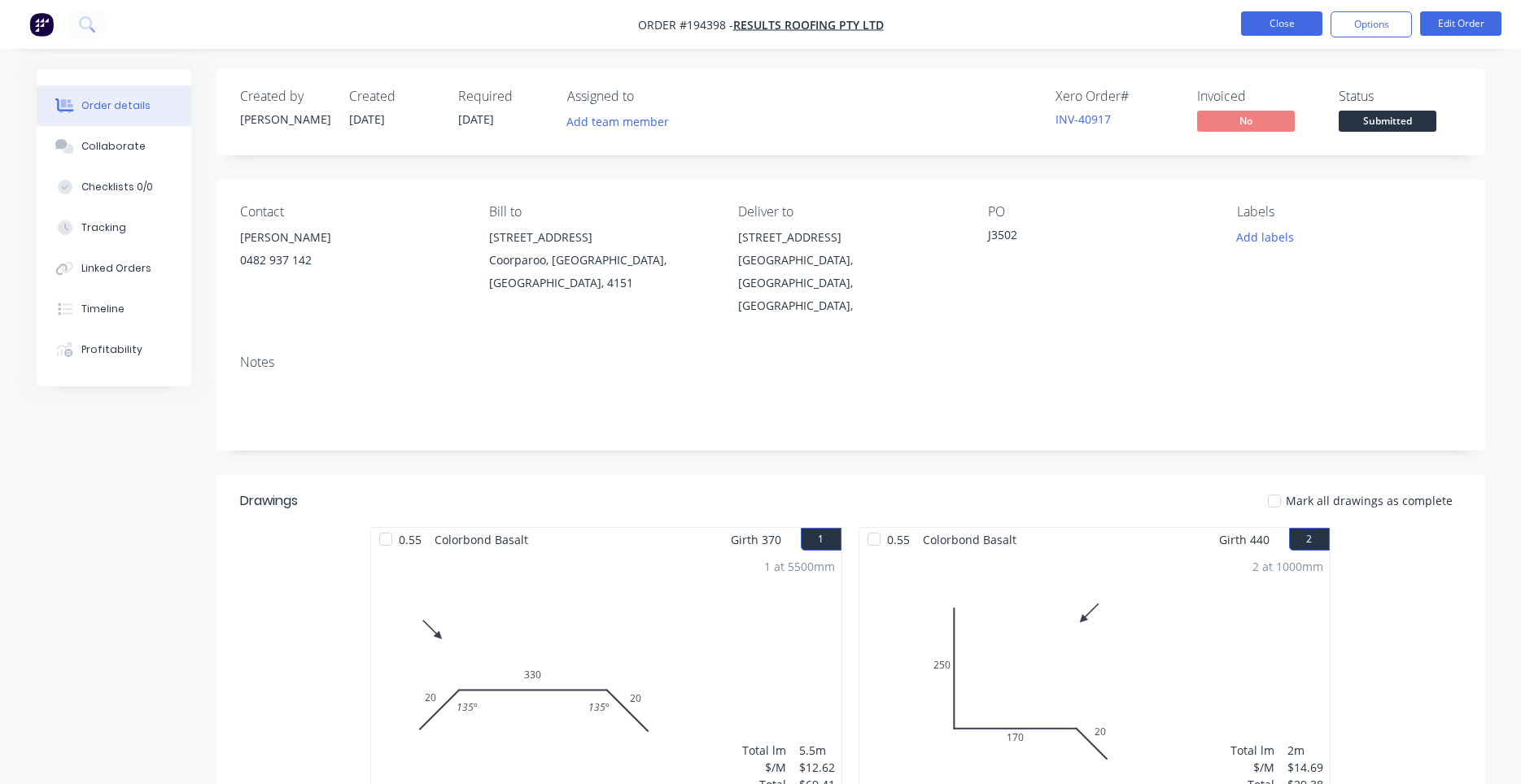
click at [1291, 23] on button "Close" at bounding box center [1281, 23] width 81 height 24
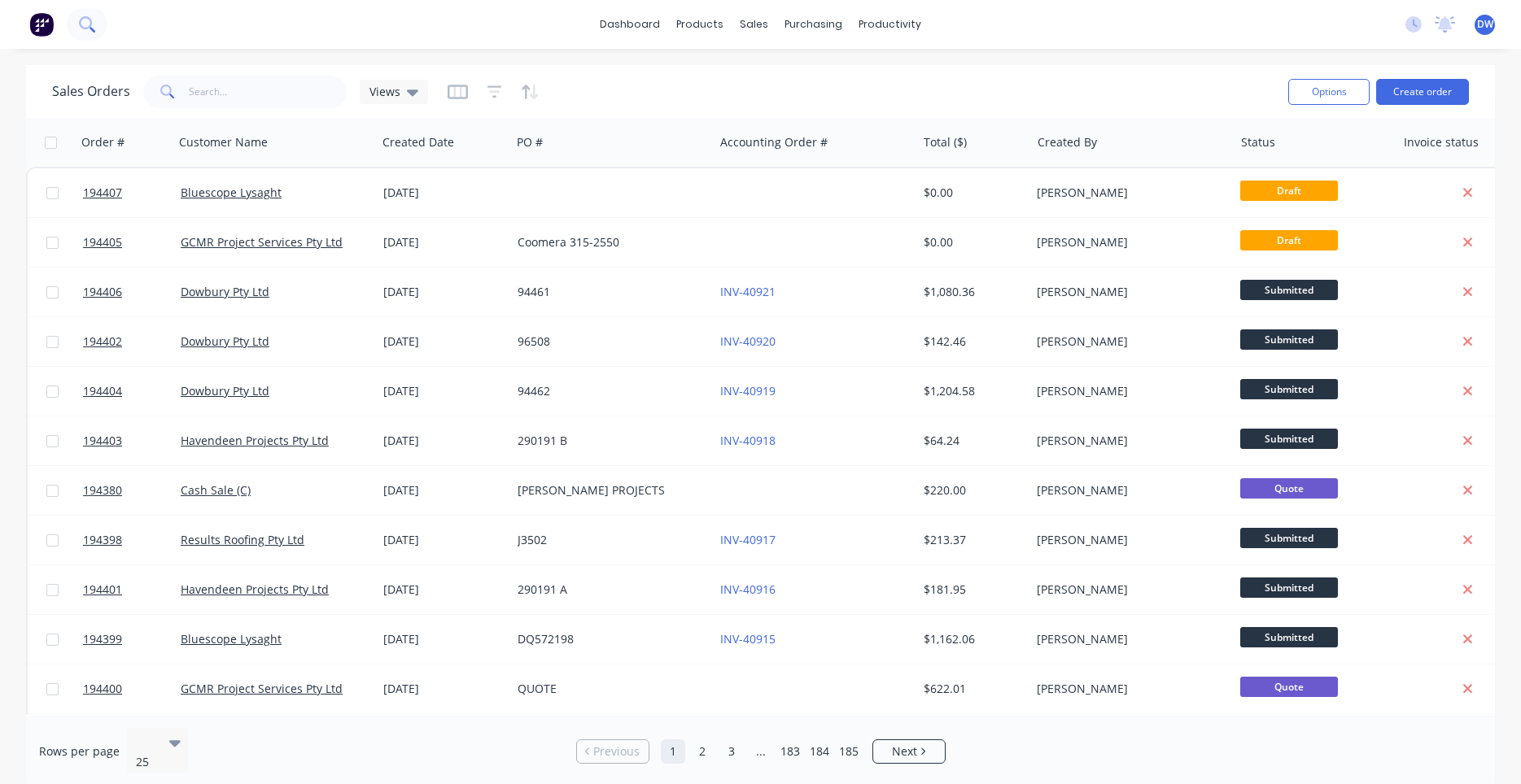
click at [90, 23] on icon at bounding box center [87, 24] width 16 height 16
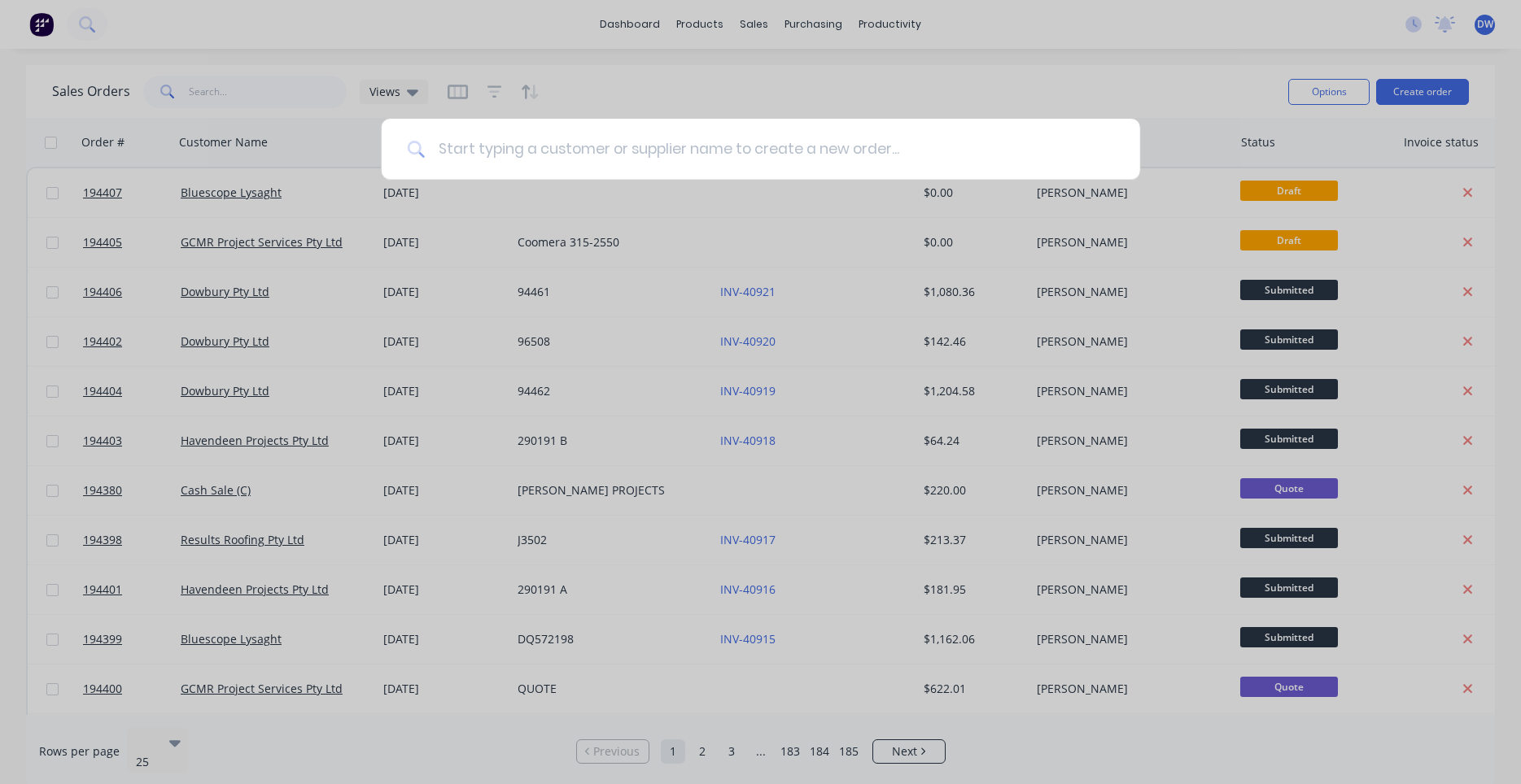
click at [452, 145] on input at bounding box center [770, 149] width 689 height 61
drag, startPoint x: 452, startPoint y: 145, endPoint x: 451, endPoint y: 173, distance: 28.0
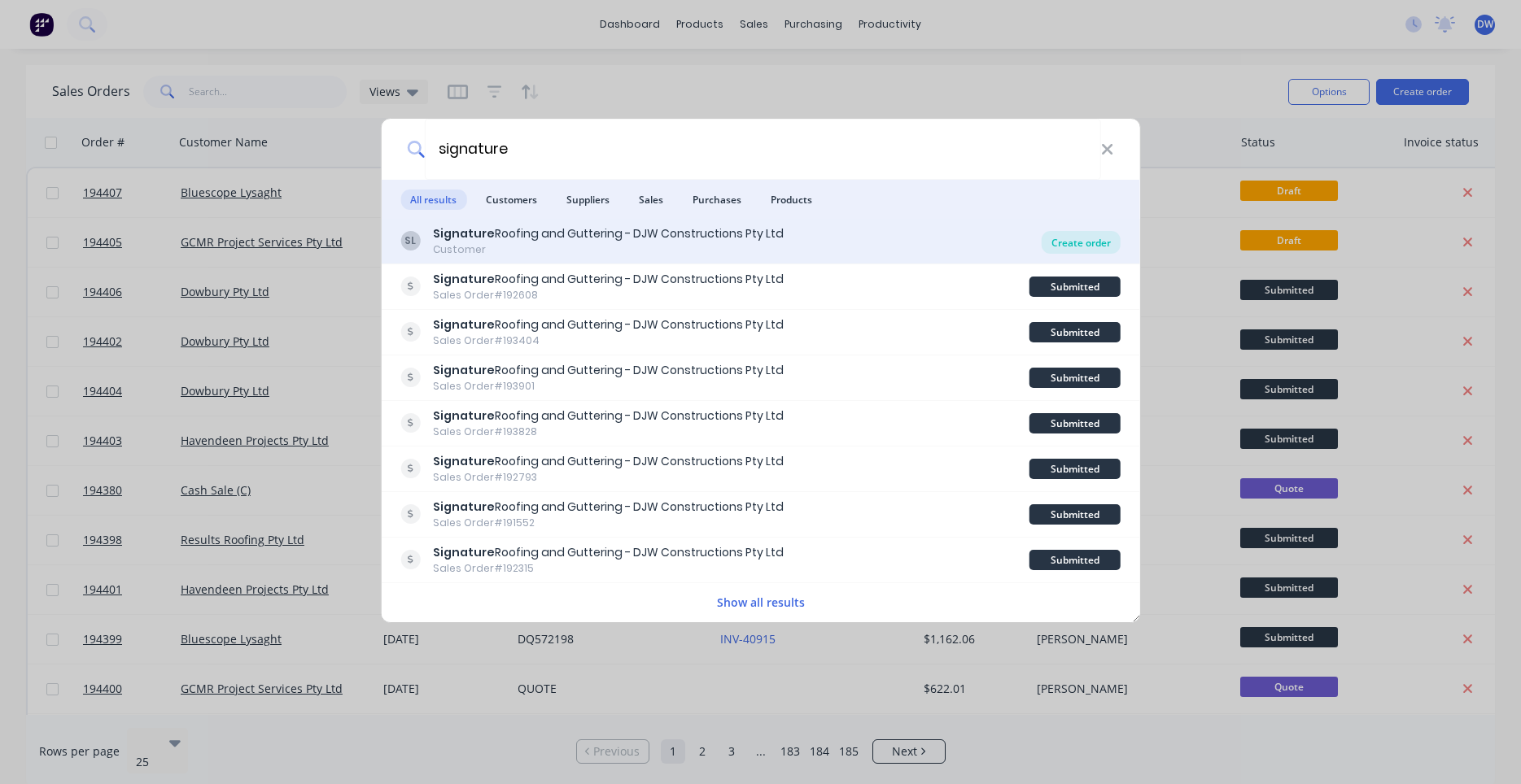
type input "signature"
click at [1062, 245] on div "Create order" at bounding box center [1080, 242] width 79 height 23
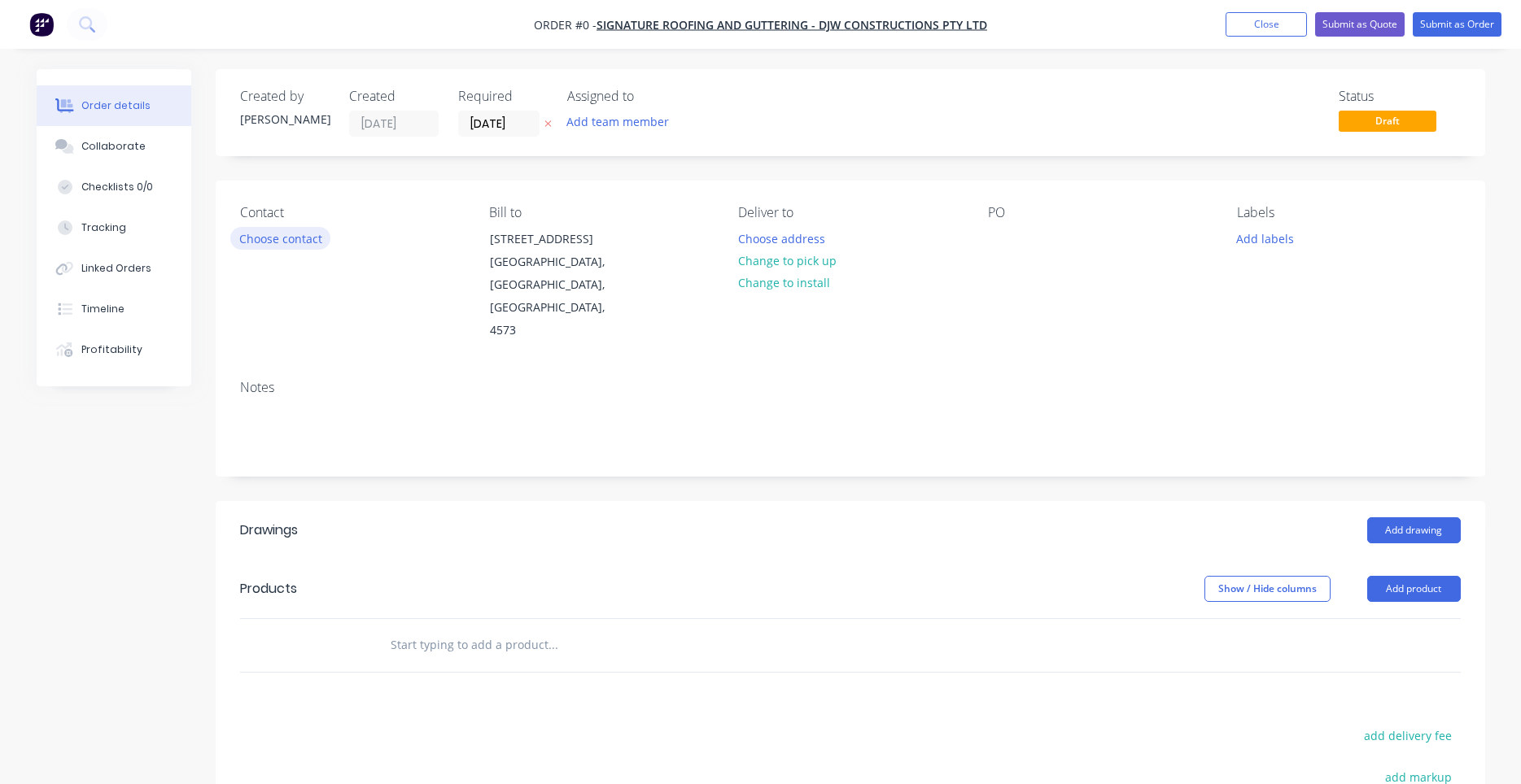
click at [301, 233] on button "Choose contact" at bounding box center [280, 238] width 100 height 22
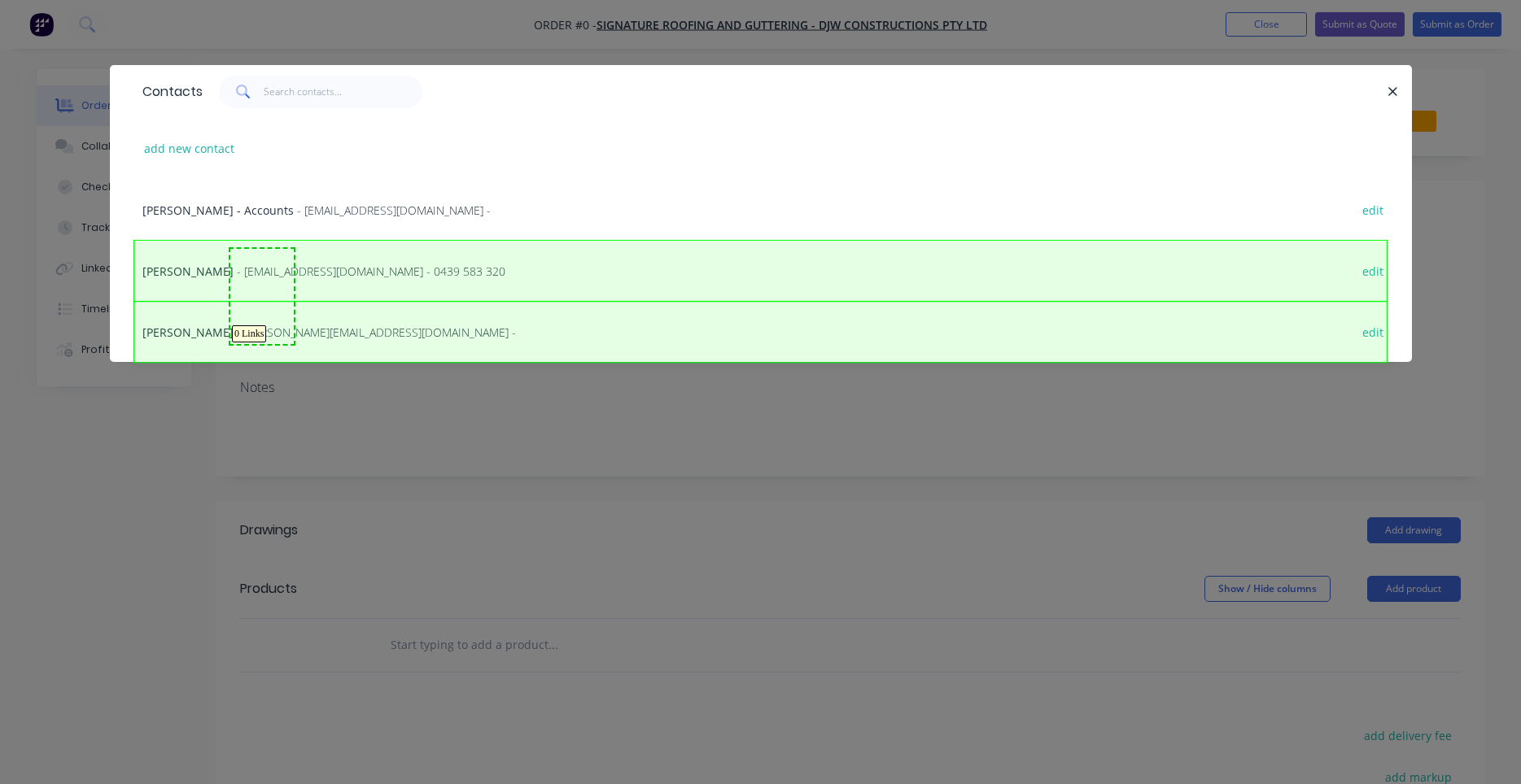
drag, startPoint x: 294, startPoint y: 249, endPoint x: 232, endPoint y: 342, distance: 111.8
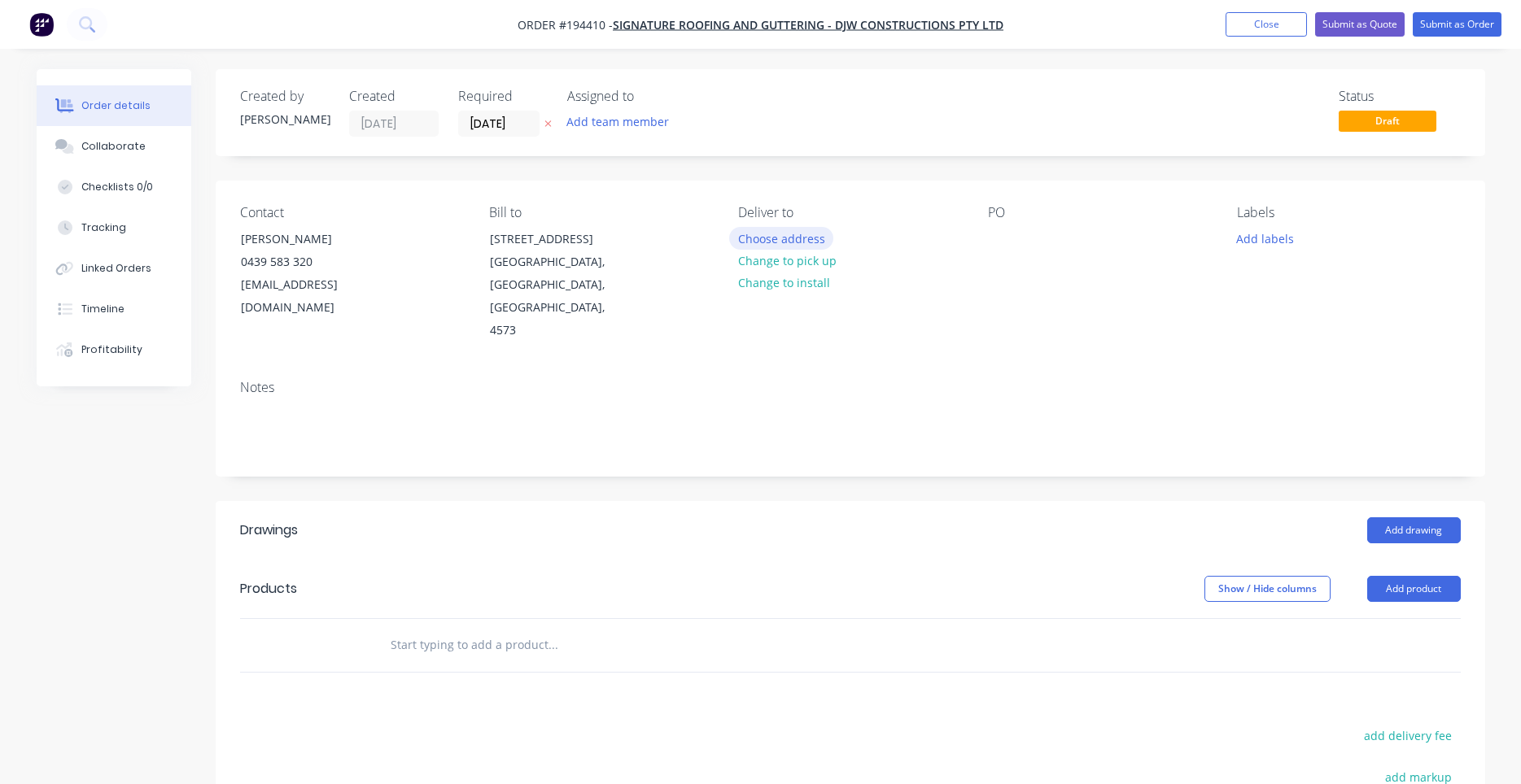
click at [743, 242] on button "Choose address" at bounding box center [781, 238] width 104 height 22
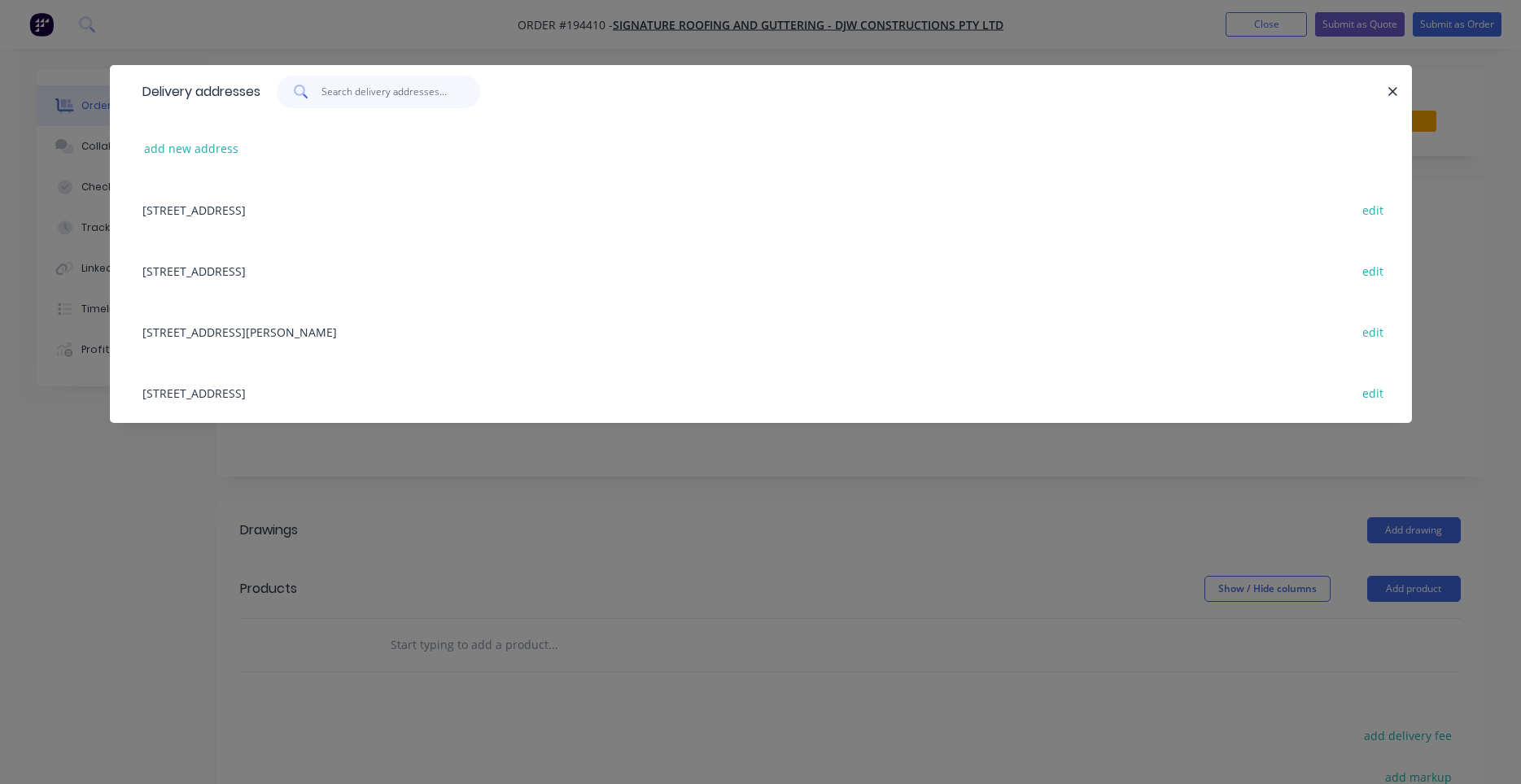
click at [354, 104] on input "text" at bounding box center [401, 91] width 159 height 32
click at [233, 149] on button "add new address" at bounding box center [192, 148] width 112 height 22
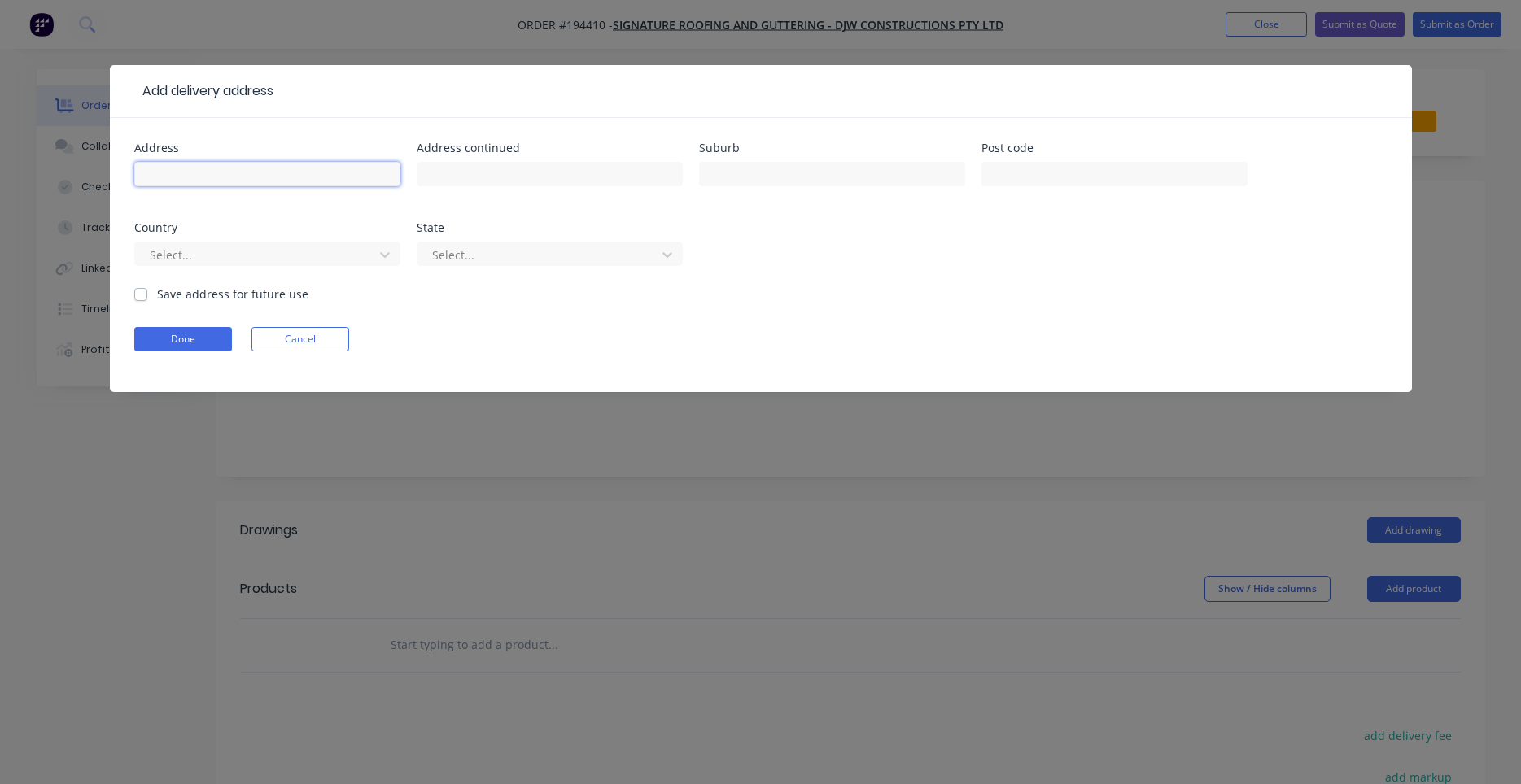
click at [235, 178] on input "text" at bounding box center [267, 173] width 266 height 24
type input "18 Pandanus Ave"
type input "COOLUM BEACH"
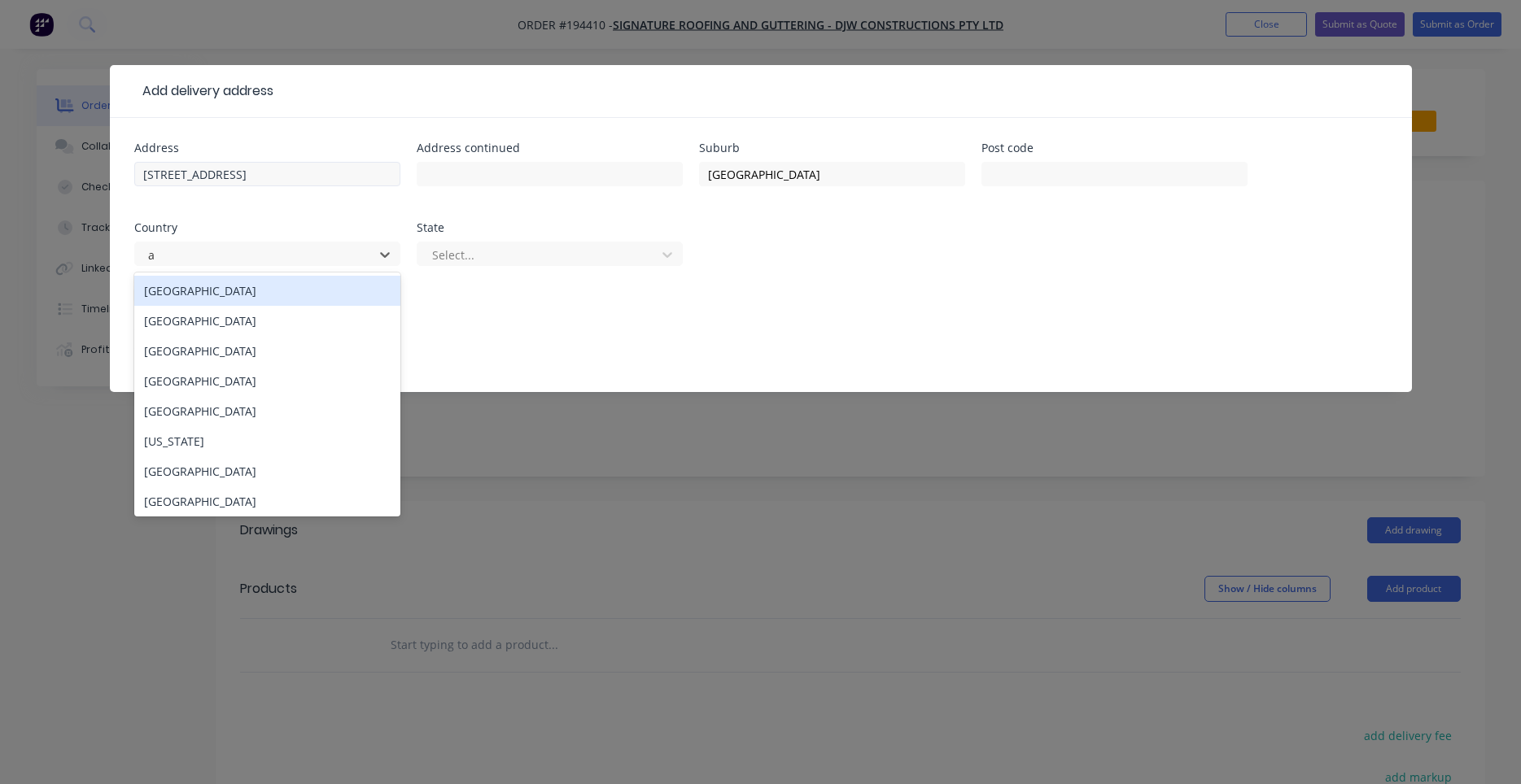
type input "au"
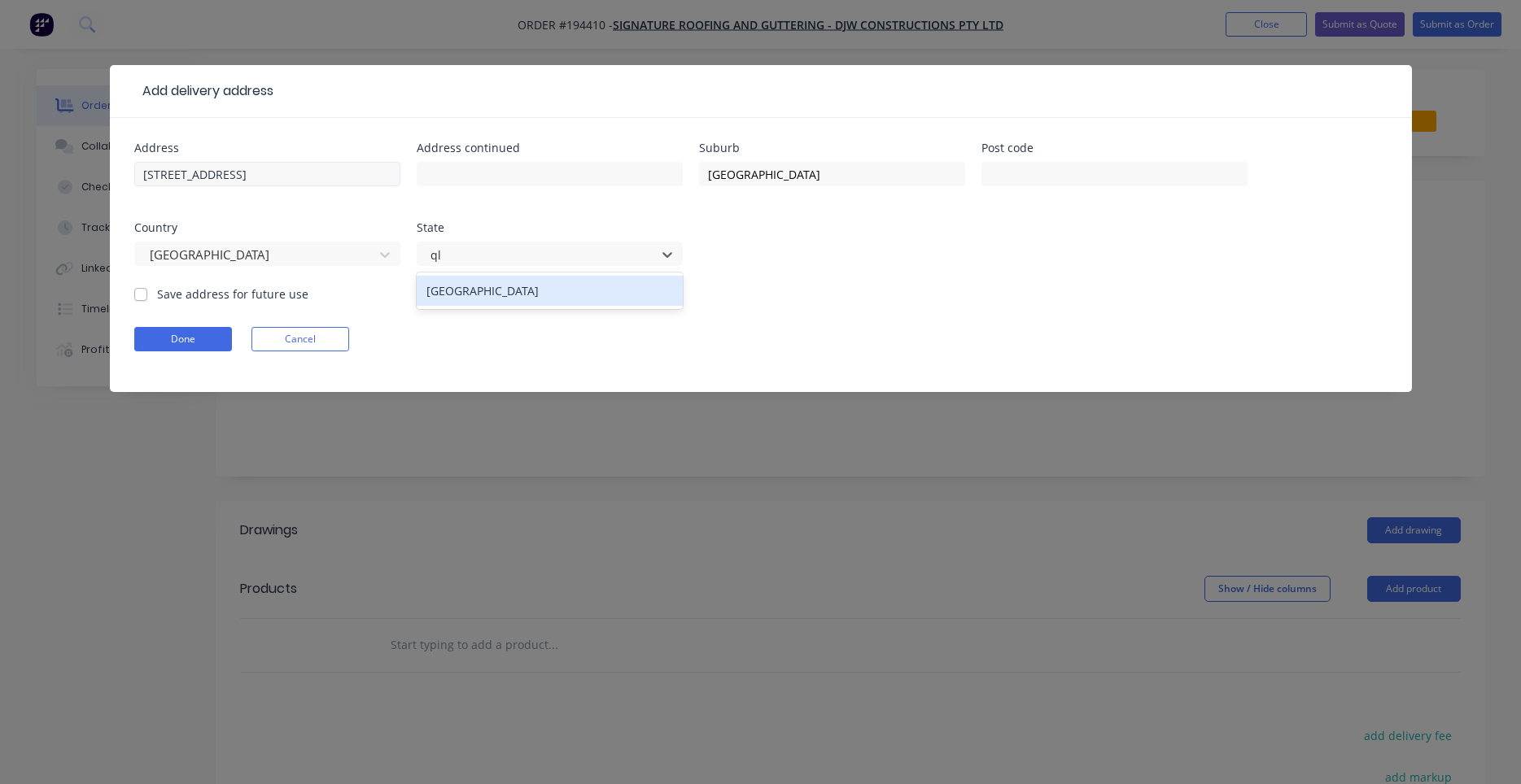
type input "qld"
click at [455, 285] on div "Queensland" at bounding box center [549, 291] width 266 height 30
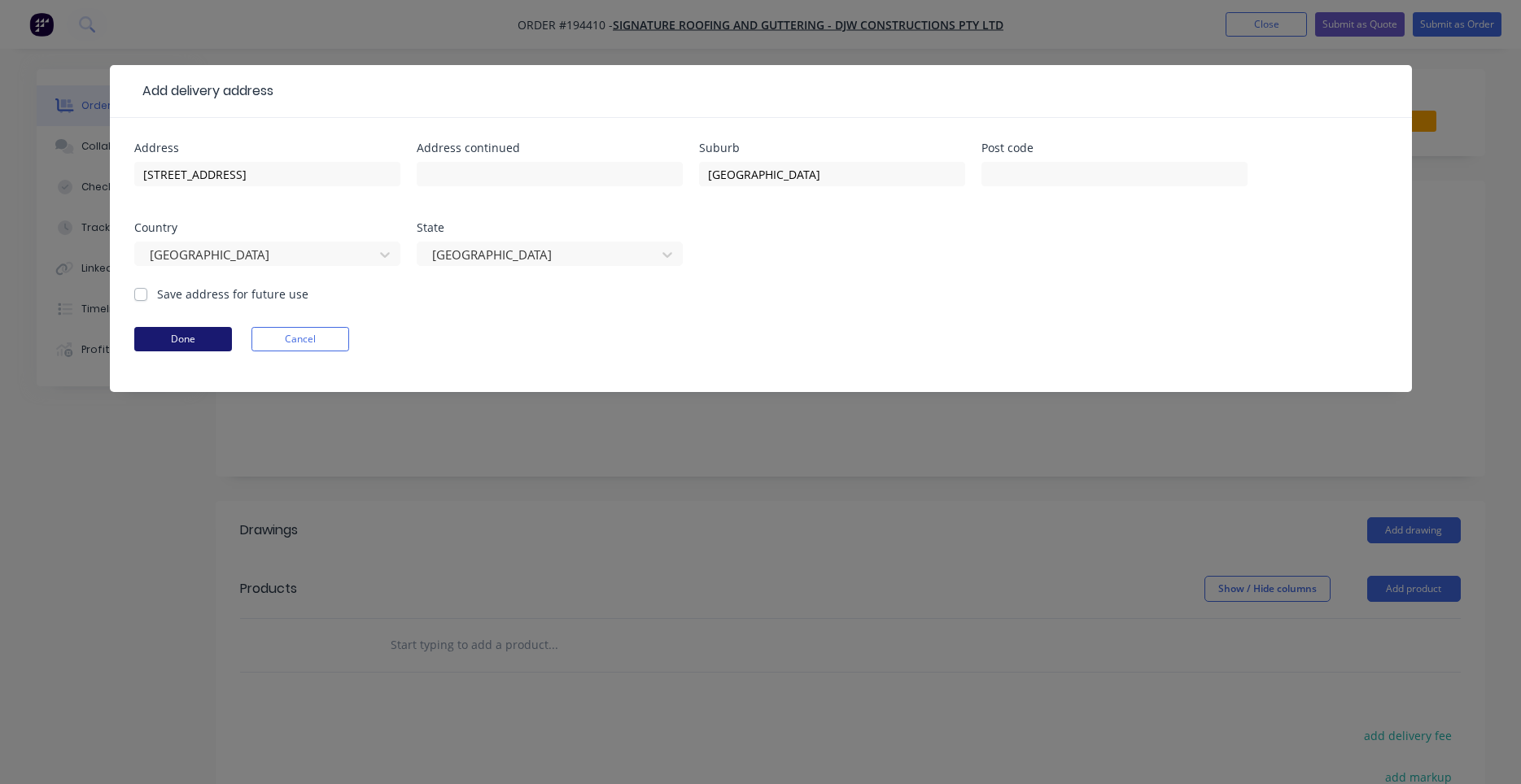
click at [199, 335] on button "Done" at bounding box center [183, 339] width 98 height 24
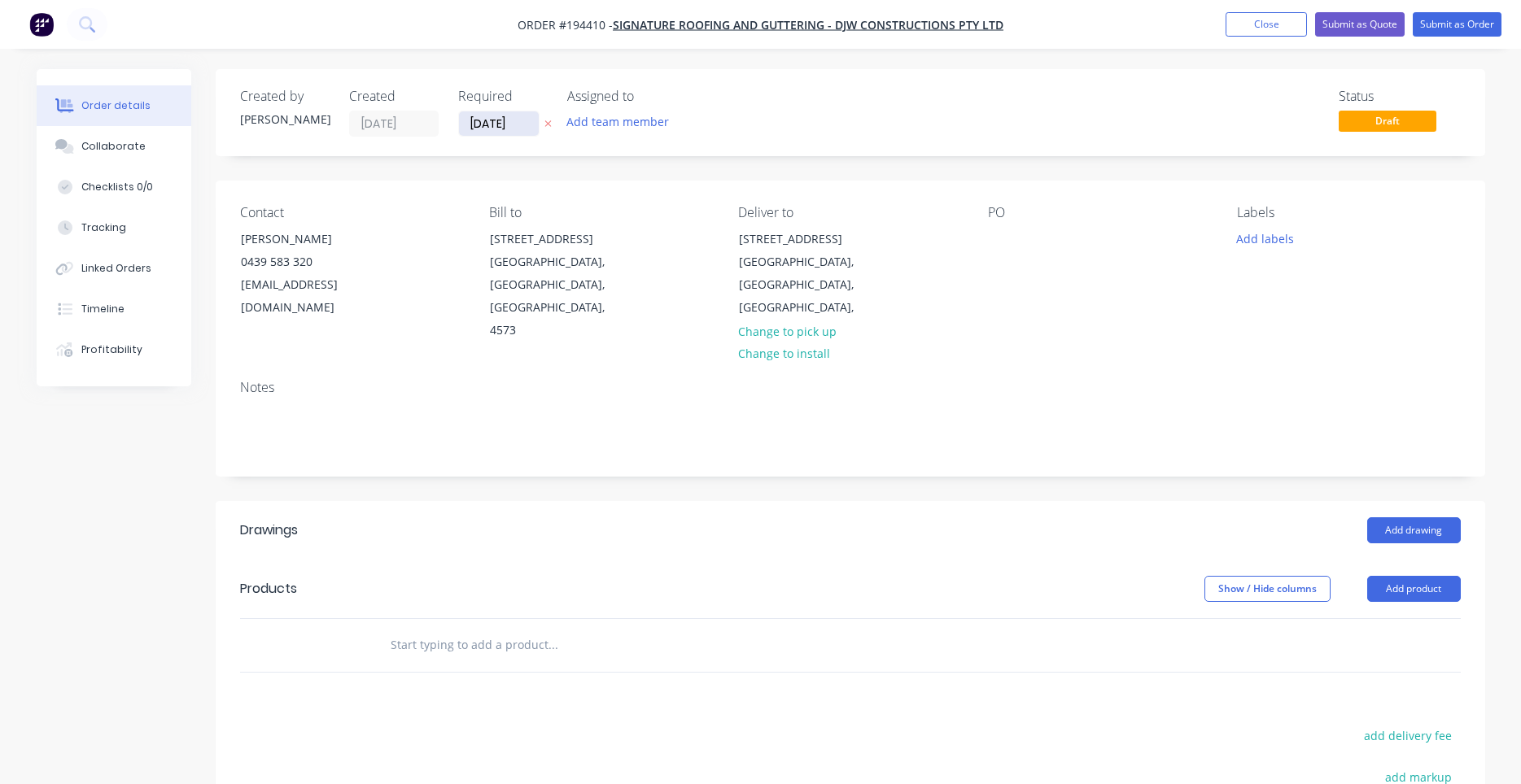
click at [499, 120] on input "01/10/25" at bounding box center [499, 123] width 79 height 24
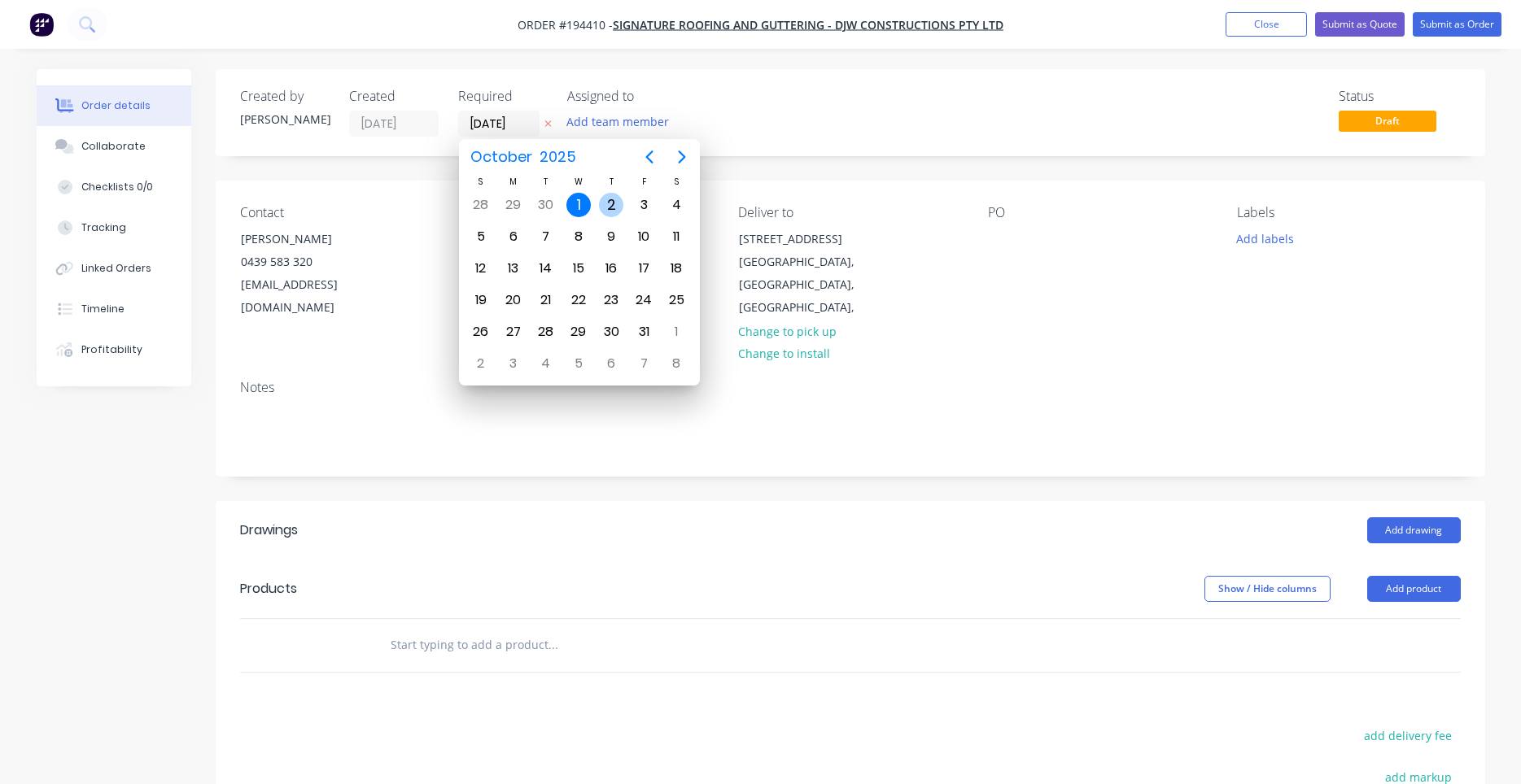
click at [613, 209] on div "2" at bounding box center [610, 205] width 24 height 24
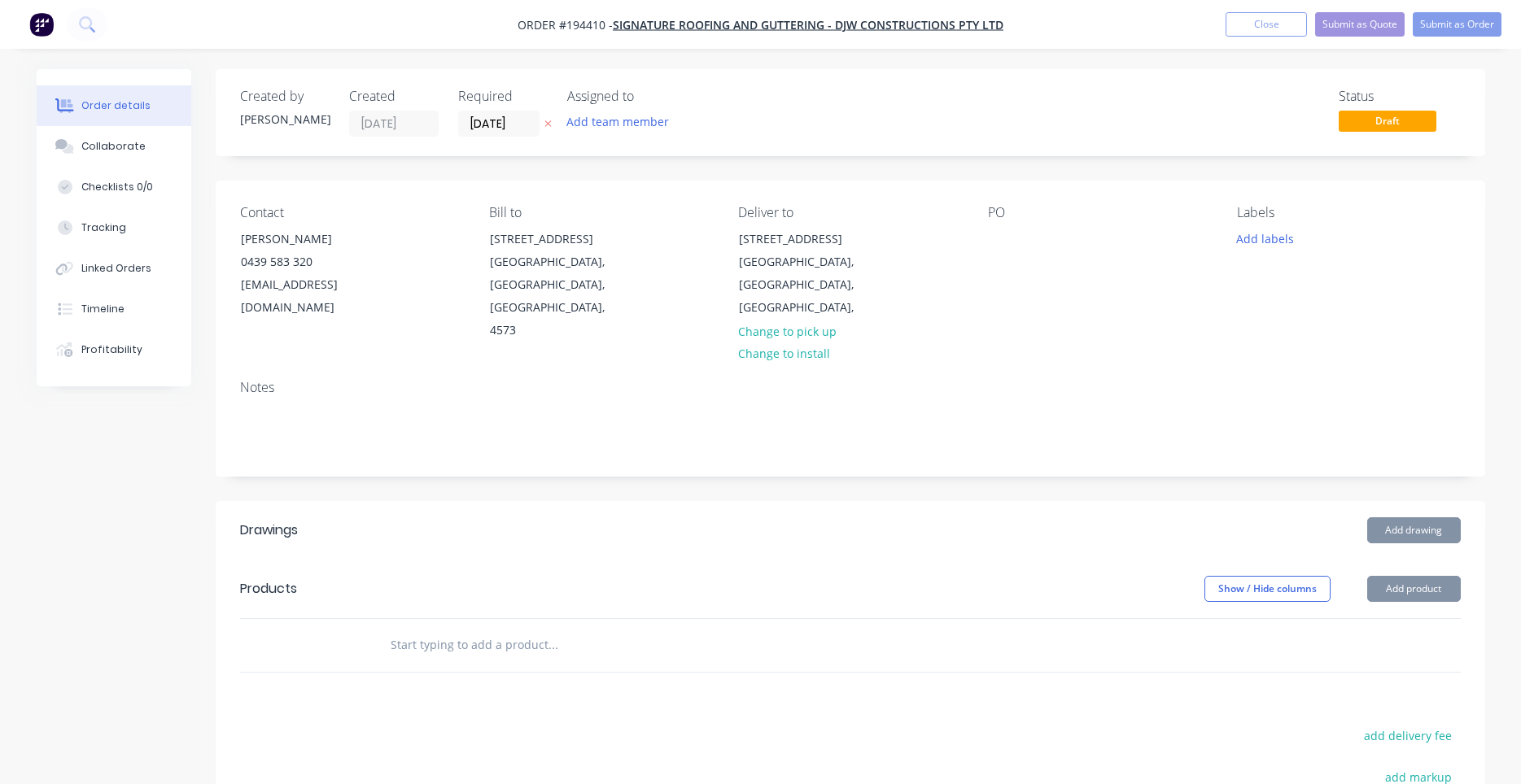
type input "02/10/25"
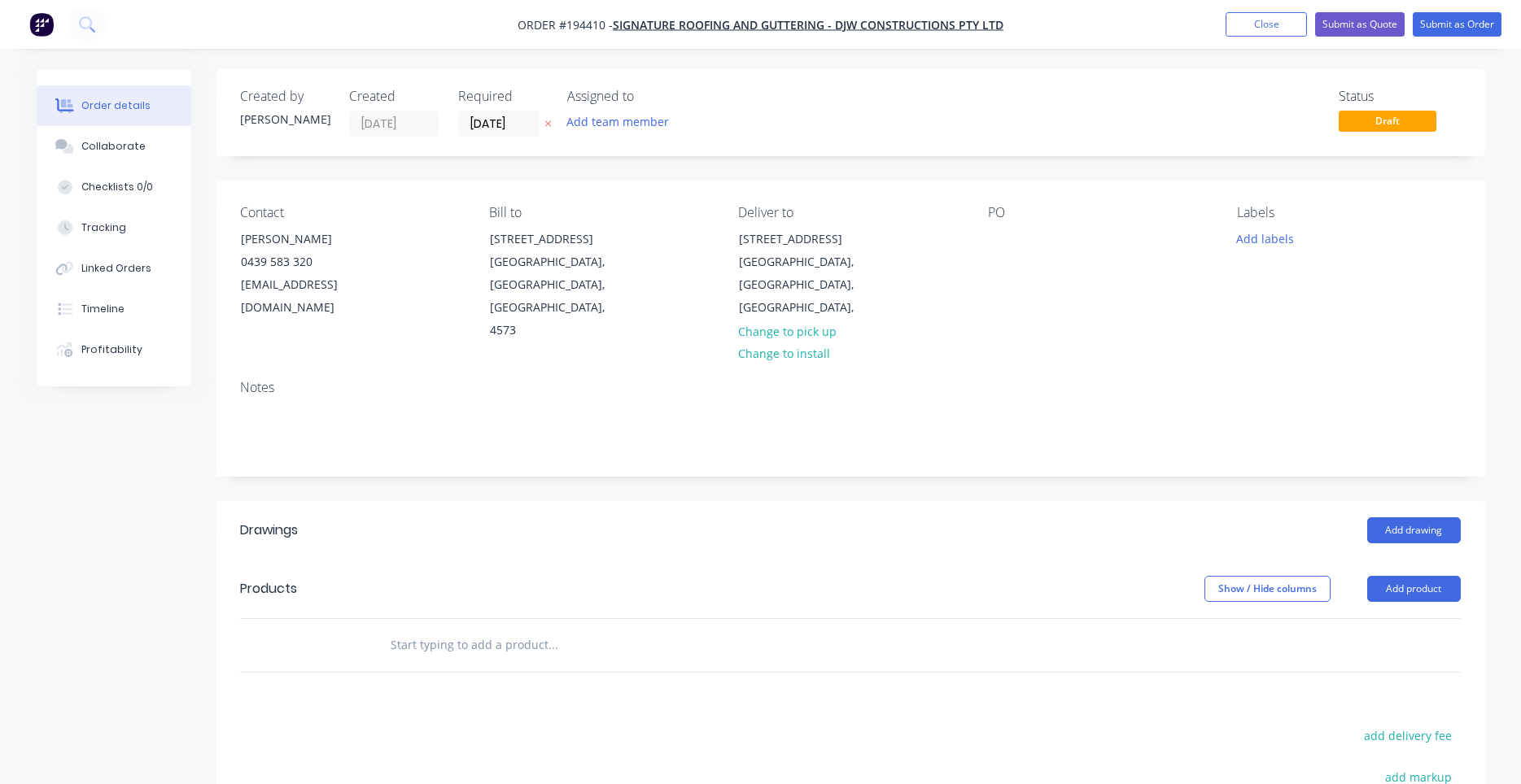
click at [1072, 268] on div "PO" at bounding box center [1100, 273] width 223 height 137
click at [1070, 238] on div "PO" at bounding box center [1100, 273] width 223 height 137
click at [1069, 250] on div "PO" at bounding box center [1100, 273] width 223 height 137
drag, startPoint x: 1067, startPoint y: 256, endPoint x: 1035, endPoint y: 300, distance: 54.4
click at [1018, 241] on div "PO" at bounding box center [1100, 273] width 223 height 137
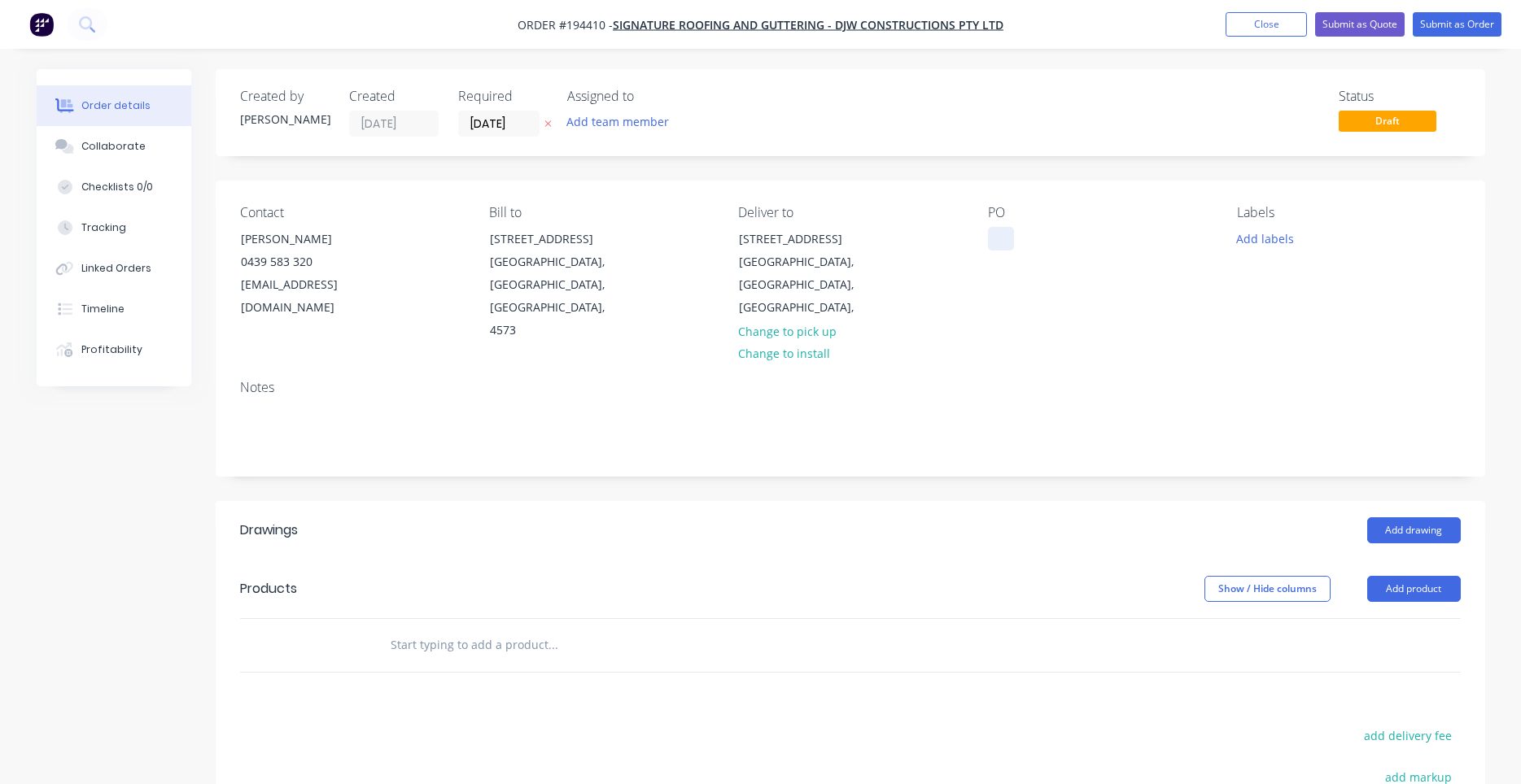
click at [1010, 242] on div at bounding box center [1001, 239] width 26 height 23
click at [1008, 248] on div at bounding box center [1001, 239] width 26 height 23
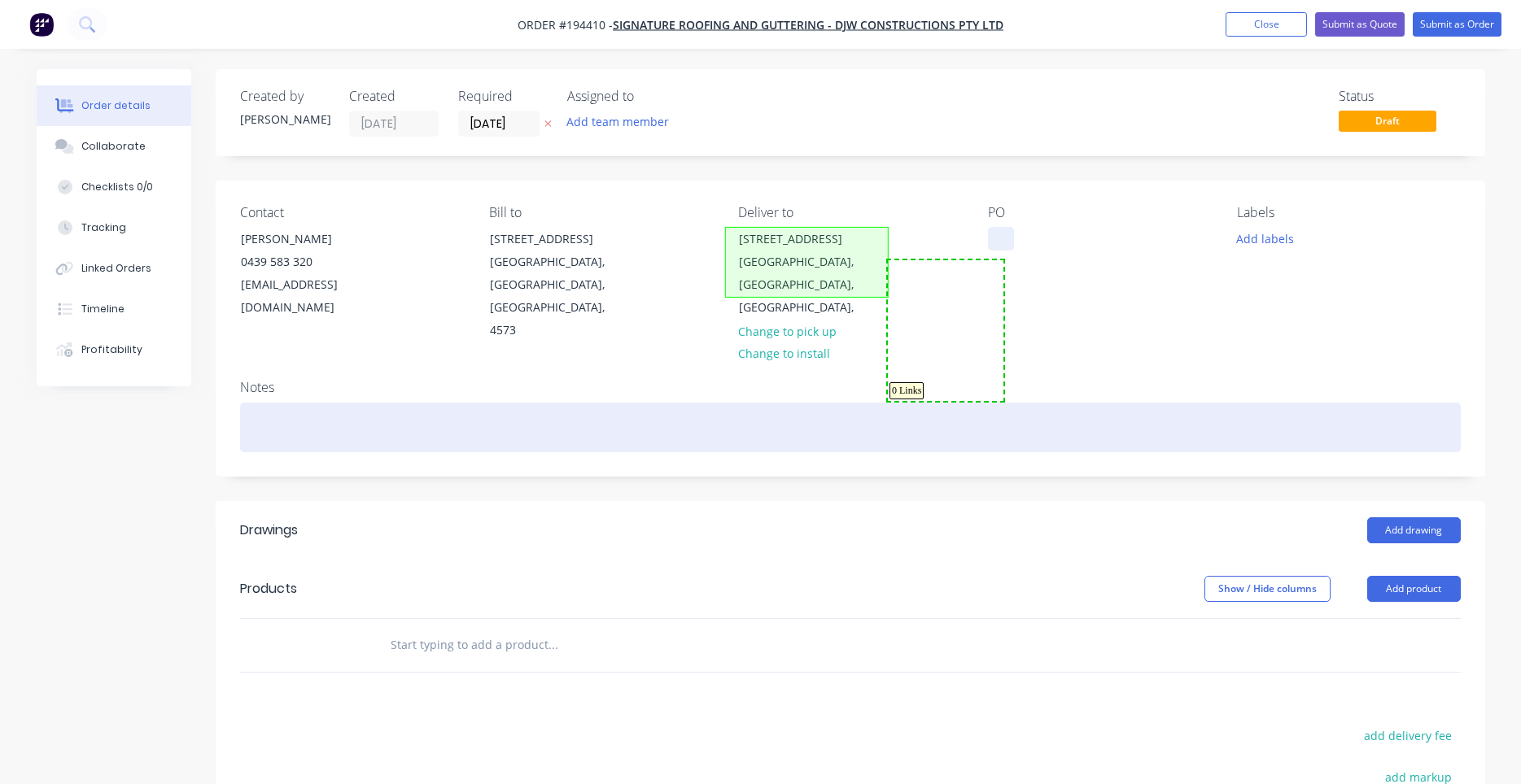
drag, startPoint x: 1003, startPoint y: 260, endPoint x: 887, endPoint y: 401, distance: 182.6
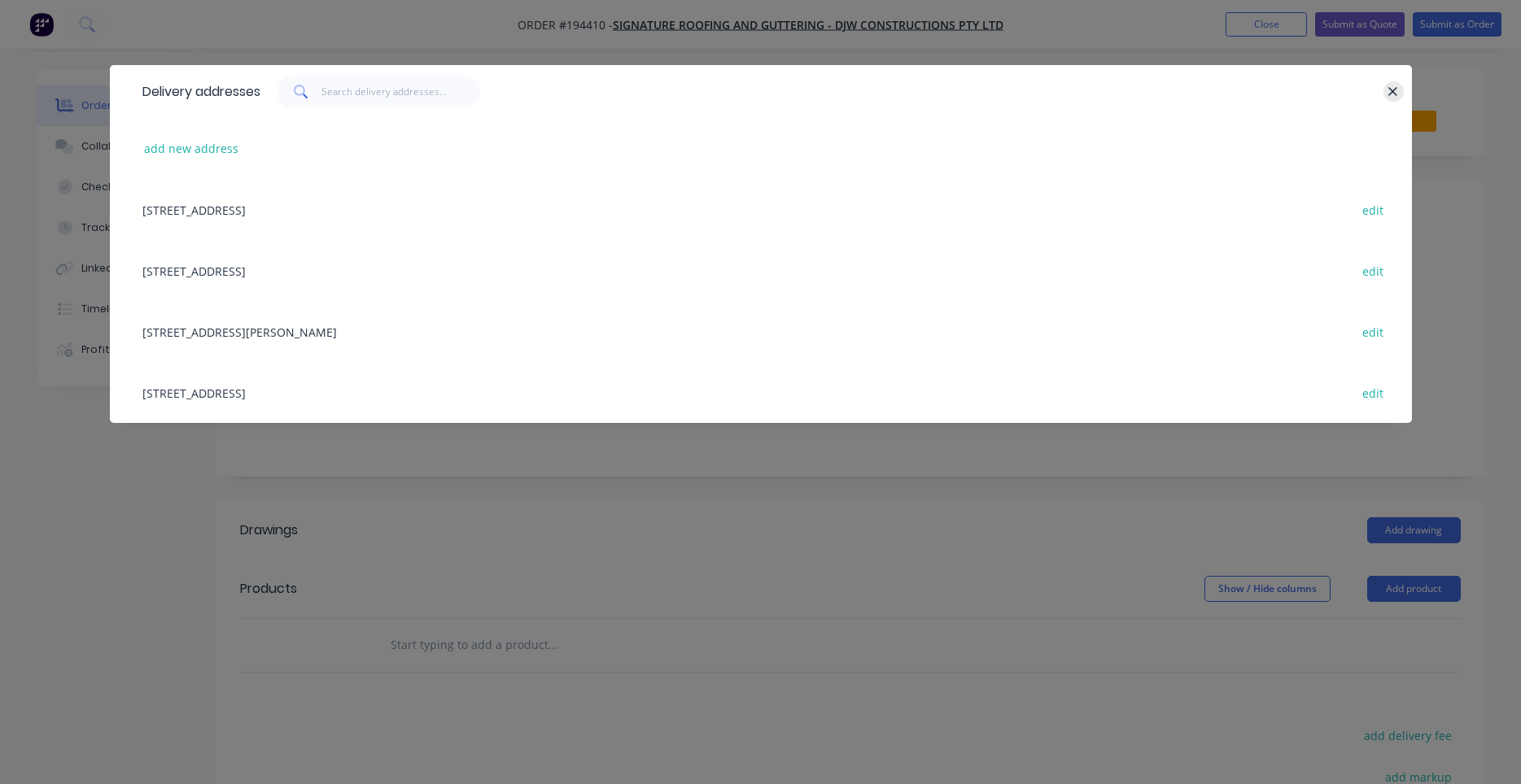
click at [1388, 89] on button "button" at bounding box center [1393, 91] width 21 height 21
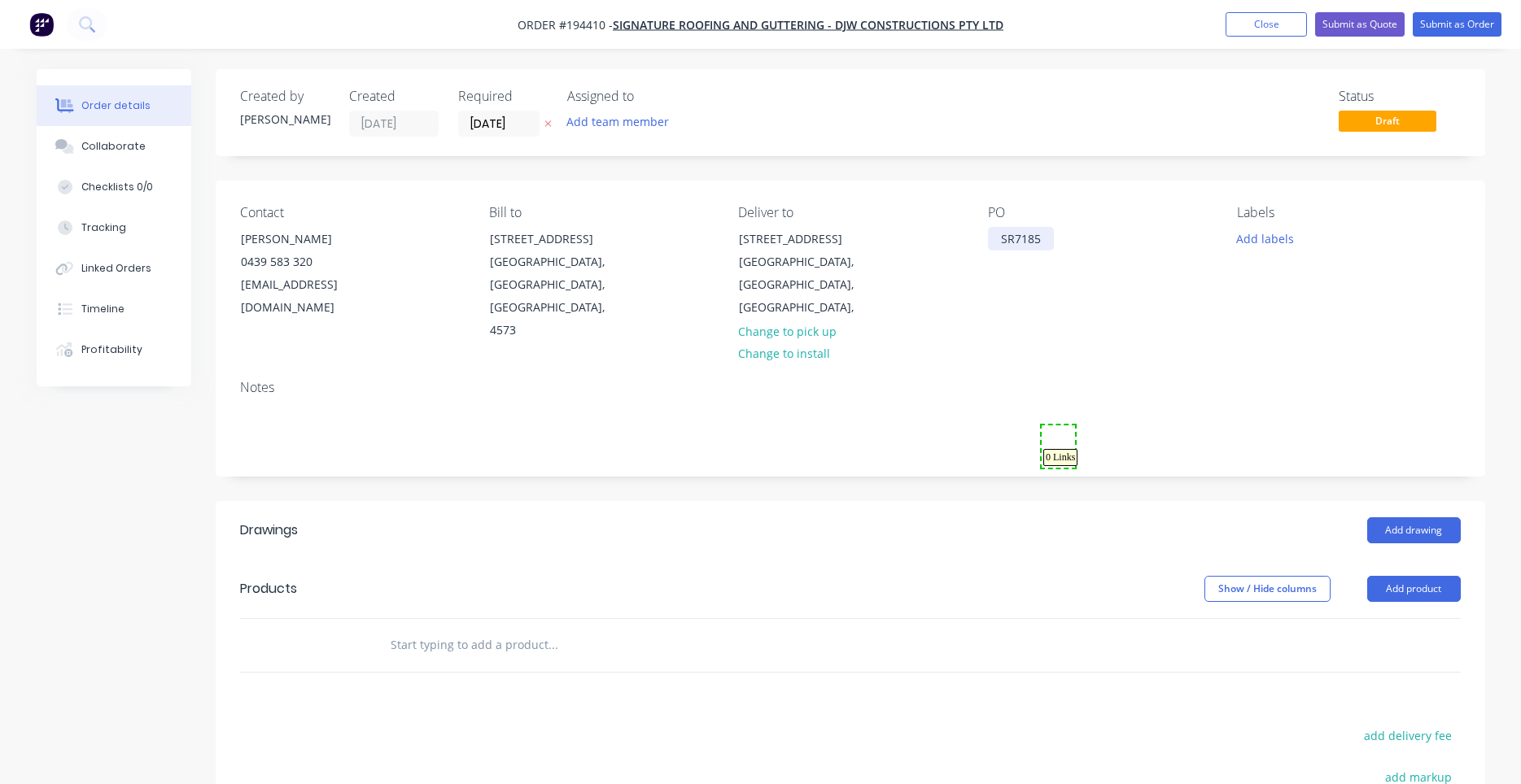
drag, startPoint x: 1074, startPoint y: 427, endPoint x: 1041, endPoint y: 468, distance: 52.6
click at [722, 435] on div "Notes" at bounding box center [850, 421] width 1269 height 109
click at [1371, 517] on button "Add drawing" at bounding box center [1414, 530] width 94 height 26
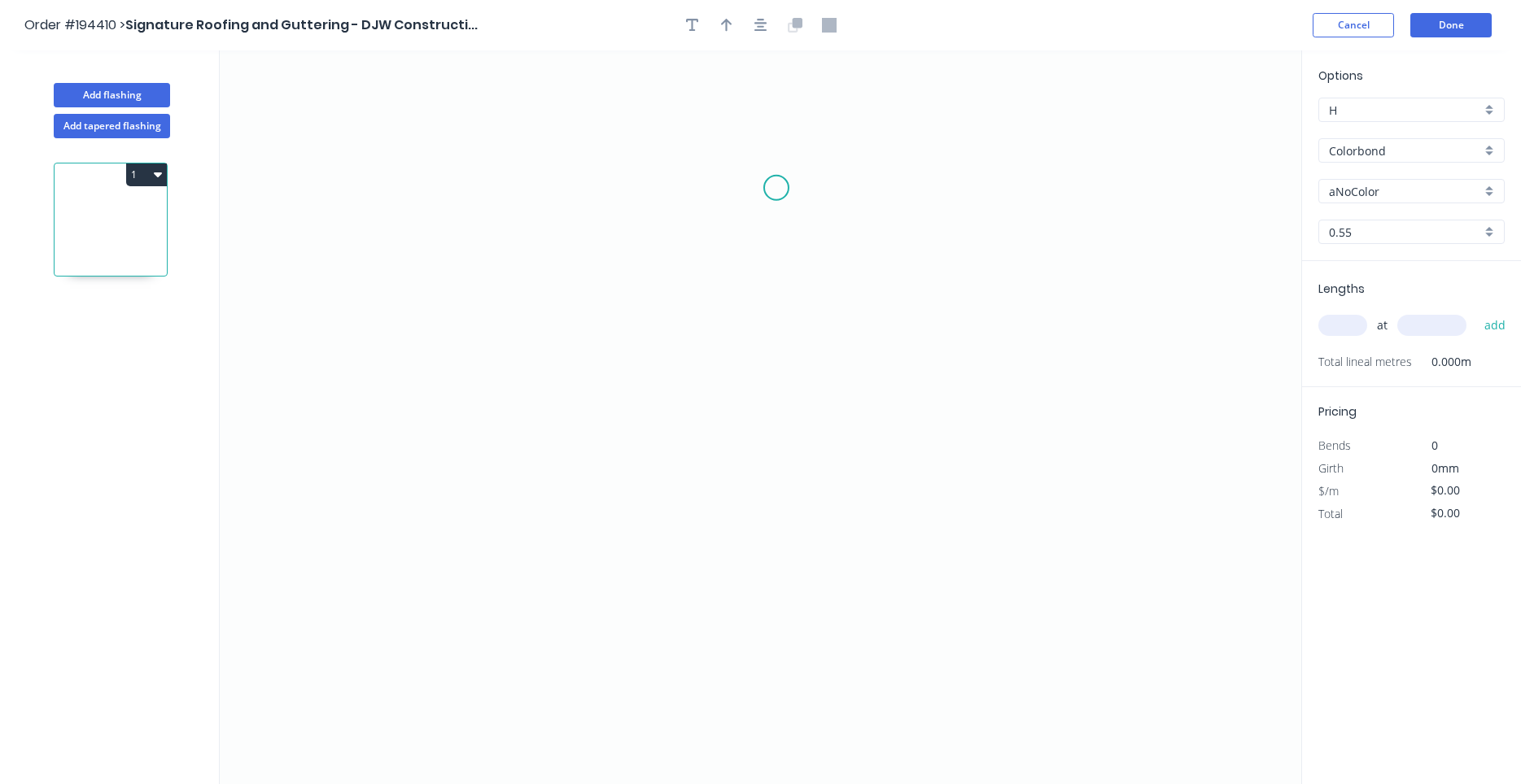
click at [777, 188] on icon "0" at bounding box center [760, 417] width 1081 height 733
click at [605, 182] on icon "0" at bounding box center [760, 417] width 1081 height 733
click at [612, 569] on icon "0 ?" at bounding box center [760, 417] width 1081 height 733
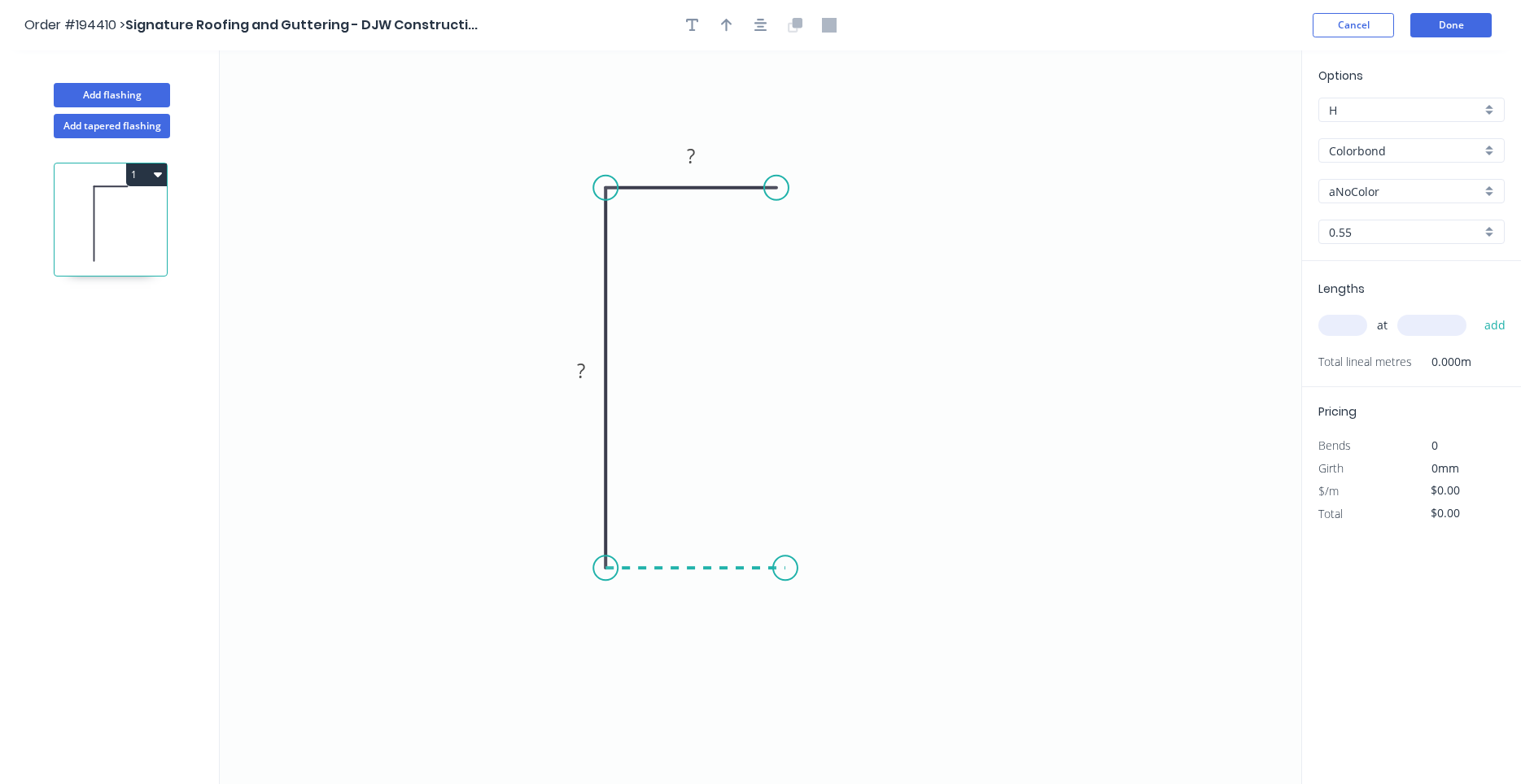
click at [785, 565] on icon "0 ? ?" at bounding box center [760, 417] width 1081 height 733
click at [785, 565] on circle at bounding box center [784, 567] width 24 height 24
click at [623, 376] on icon "0 ? ? ?" at bounding box center [760, 417] width 1081 height 733
drag, startPoint x: 623, startPoint y: 376, endPoint x: 623, endPoint y: 398, distance: 22.0
drag, startPoint x: 619, startPoint y: 403, endPoint x: 633, endPoint y: 406, distance: 14.3
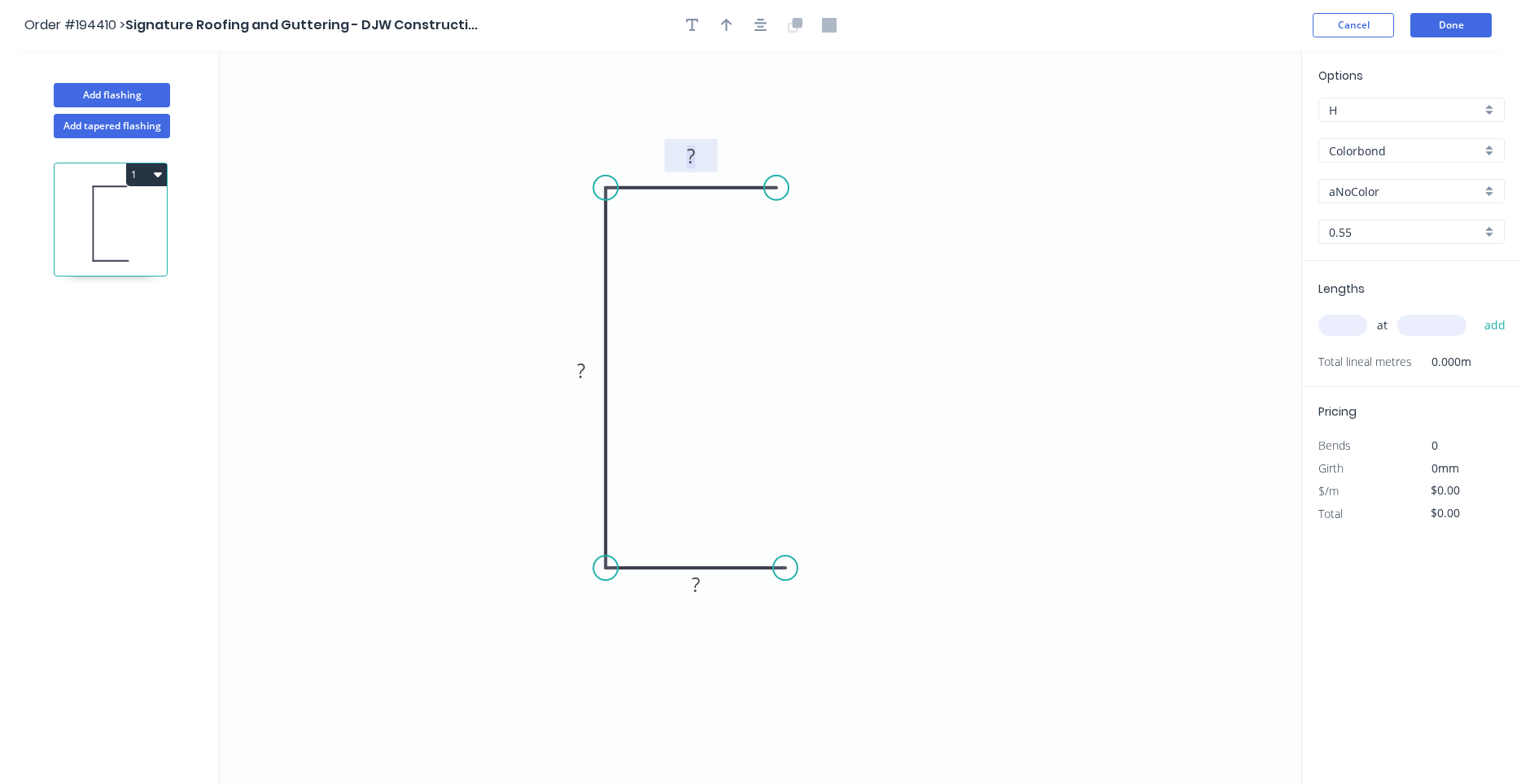
click at [693, 162] on tspan "?" at bounding box center [690, 155] width 8 height 26
click at [1441, 189] on input "aNoColor" at bounding box center [1404, 191] width 152 height 17
type input "$8.10"
click at [1407, 214] on div "Shale Grey" at bounding box center [1411, 222] width 185 height 28
type input "Shale Grey"
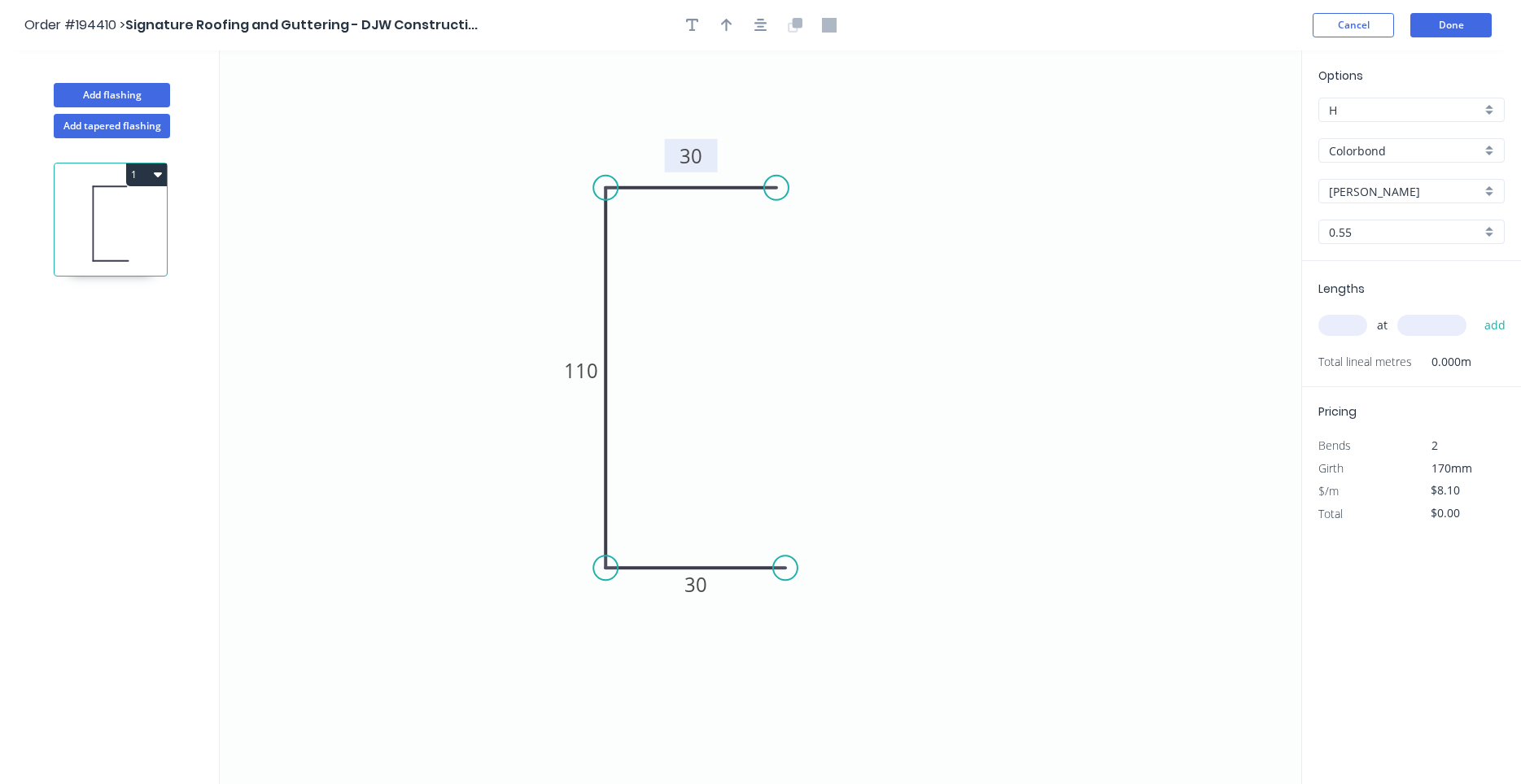
click at [1335, 326] on input "text" at bounding box center [1343, 326] width 49 height 22
type input "1"
type input "1000"
click at [1476, 311] on button "add" at bounding box center [1495, 325] width 38 height 27
click at [734, 30] on button "button" at bounding box center [726, 24] width 24 height 24
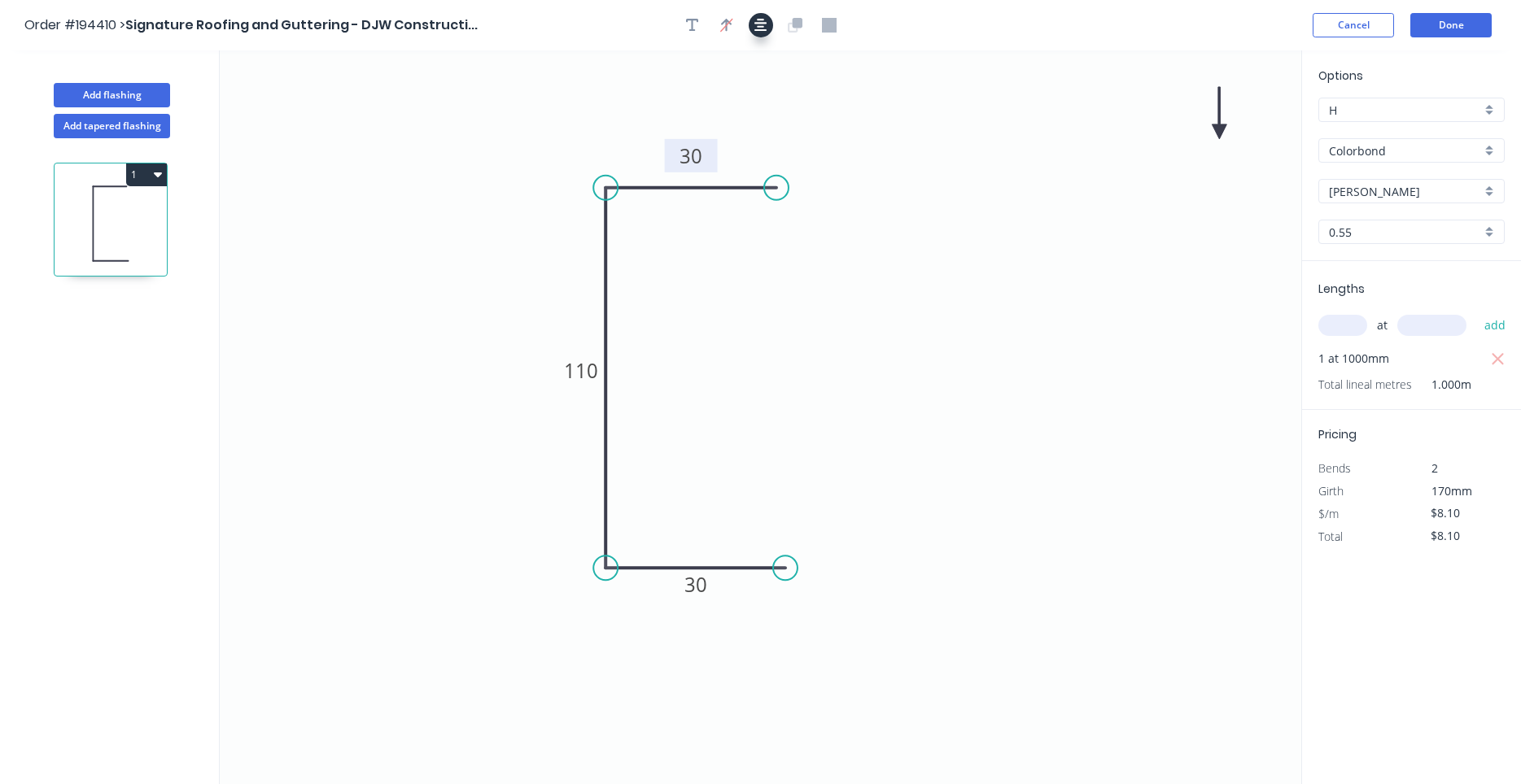
click at [754, 29] on button "button" at bounding box center [760, 24] width 24 height 24
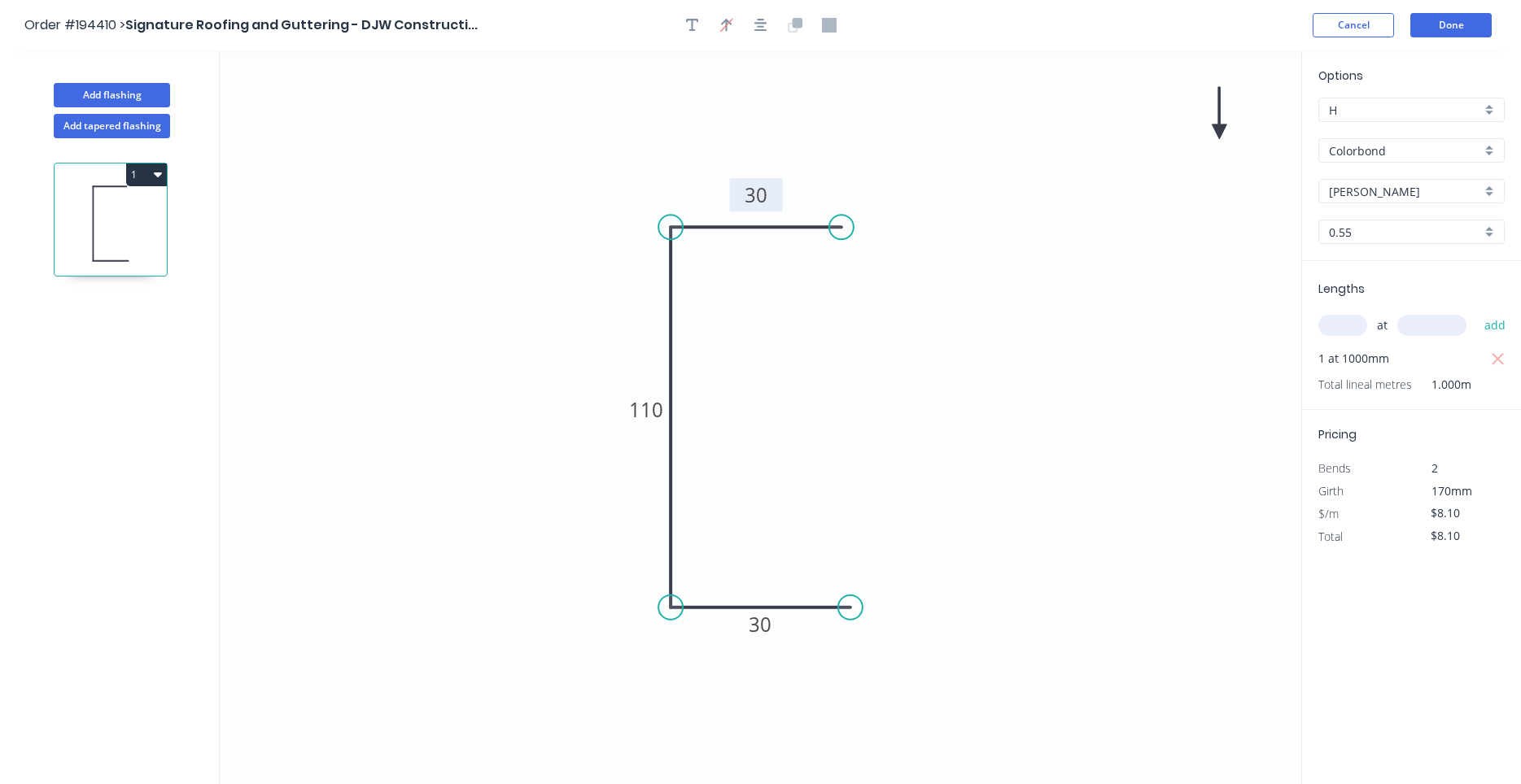
click at [1212, 133] on icon "0 30 110 30" at bounding box center [760, 417] width 1081 height 733
click at [1214, 129] on icon at bounding box center [1218, 113] width 15 height 52
click at [1214, 129] on icon "0 30 110 30" at bounding box center [760, 417] width 1081 height 733
drag, startPoint x: 1219, startPoint y: 126, endPoint x: 597, endPoint y: 224, distance: 629.7
click at [597, 224] on icon at bounding box center [584, 211] width 47 height 47
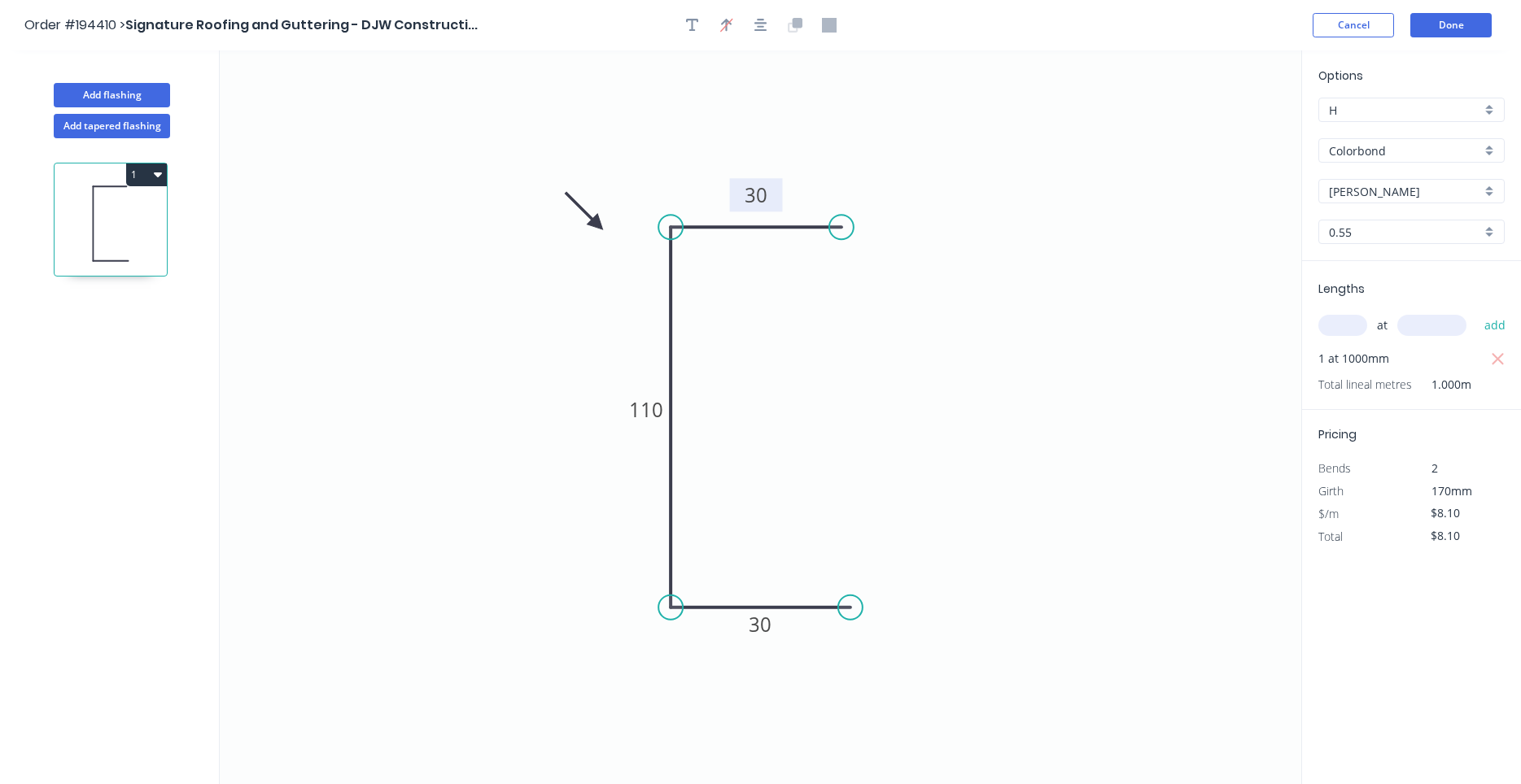
click at [149, 175] on button "1" at bounding box center [147, 174] width 41 height 23
click at [139, 214] on div "Duplicate" at bounding box center [89, 215] width 125 height 23
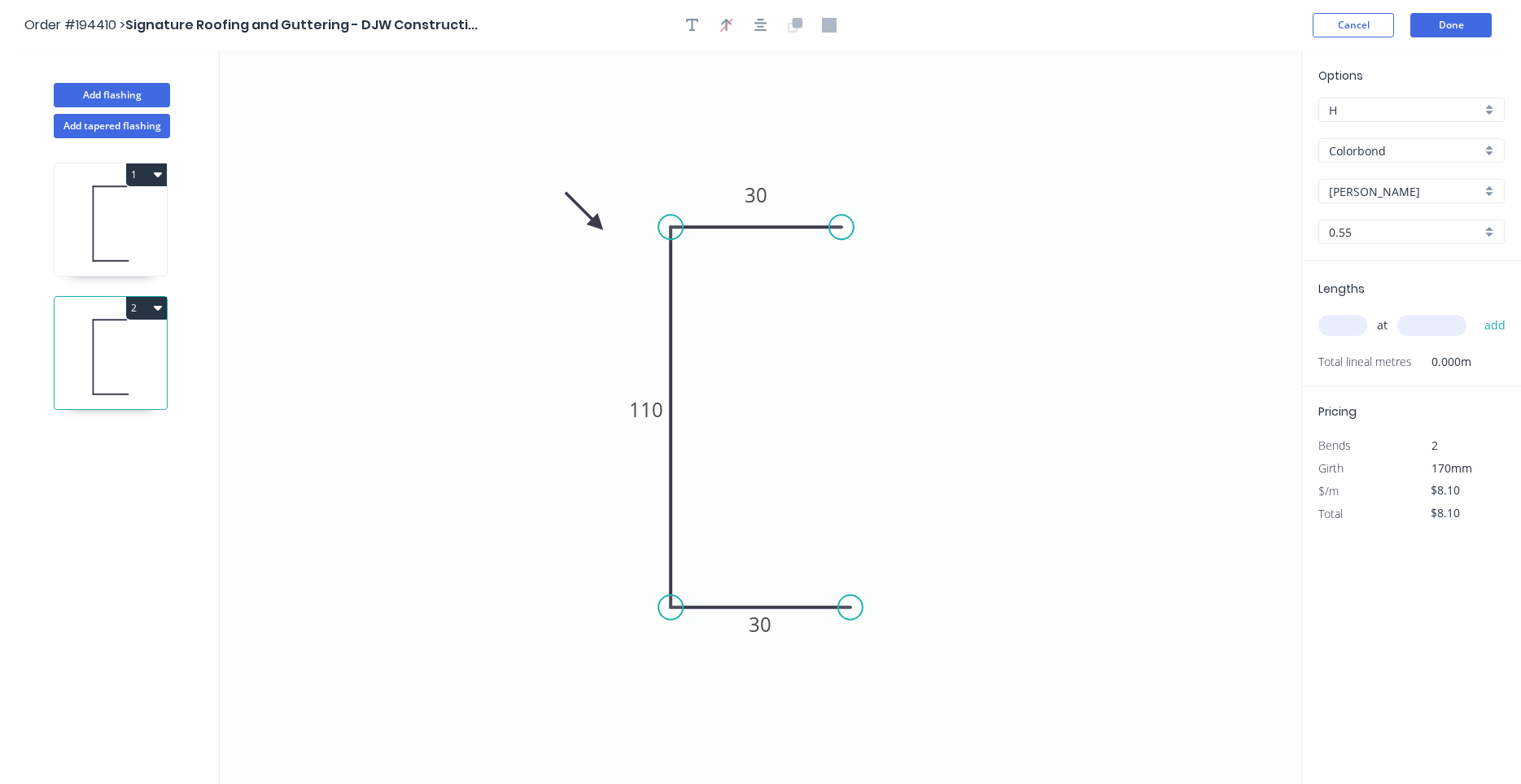
type input "$0.00"
click at [649, 403] on tspan "110" at bounding box center [645, 409] width 34 height 26
click at [1350, 329] on input "text" at bounding box center [1343, 326] width 49 height 22
type input "1"
type input "1000"
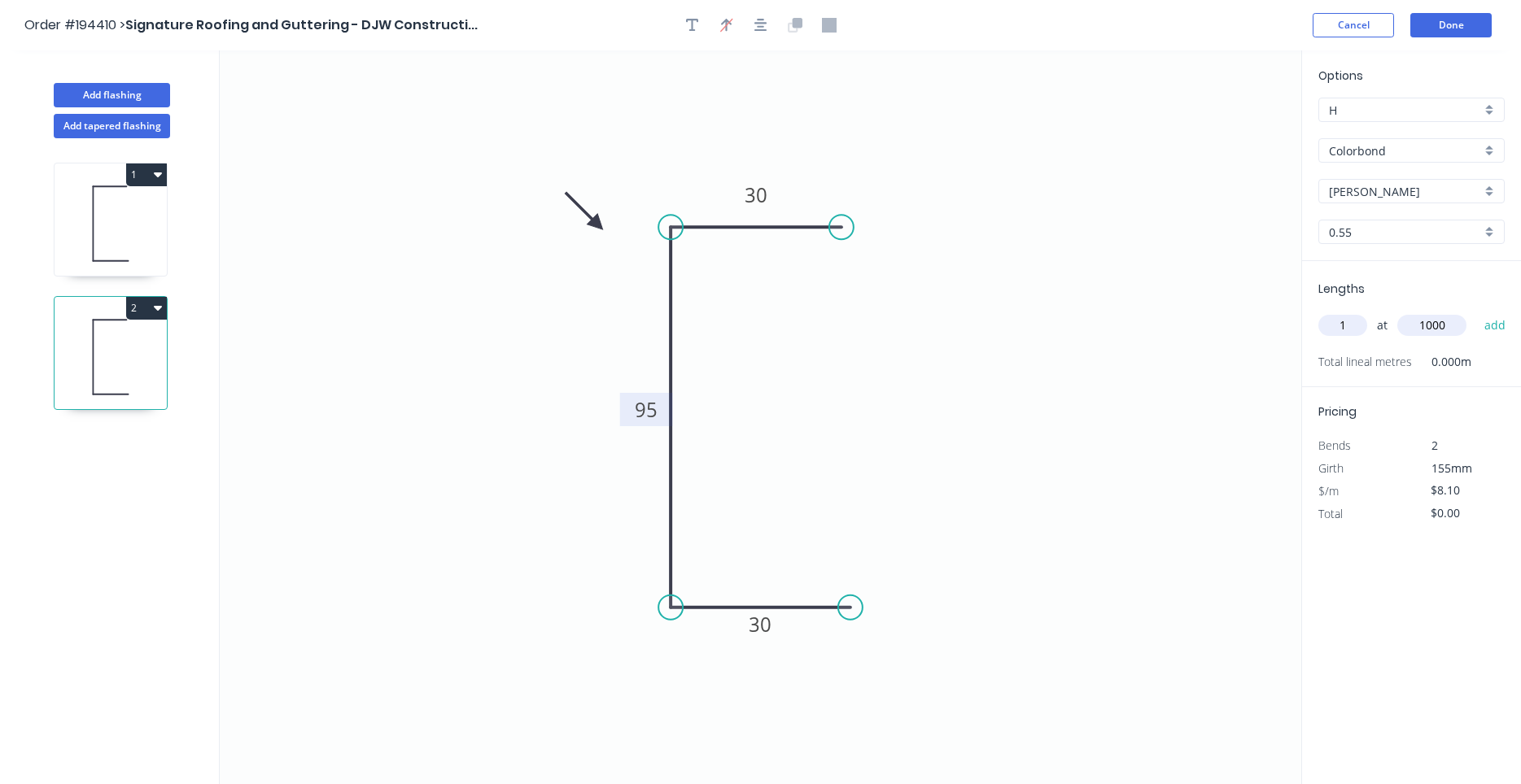
click at [1476, 311] on button "add" at bounding box center [1495, 325] width 38 height 27
type input "$8.10"
click at [1483, 25] on button "Done" at bounding box center [1450, 24] width 81 height 24
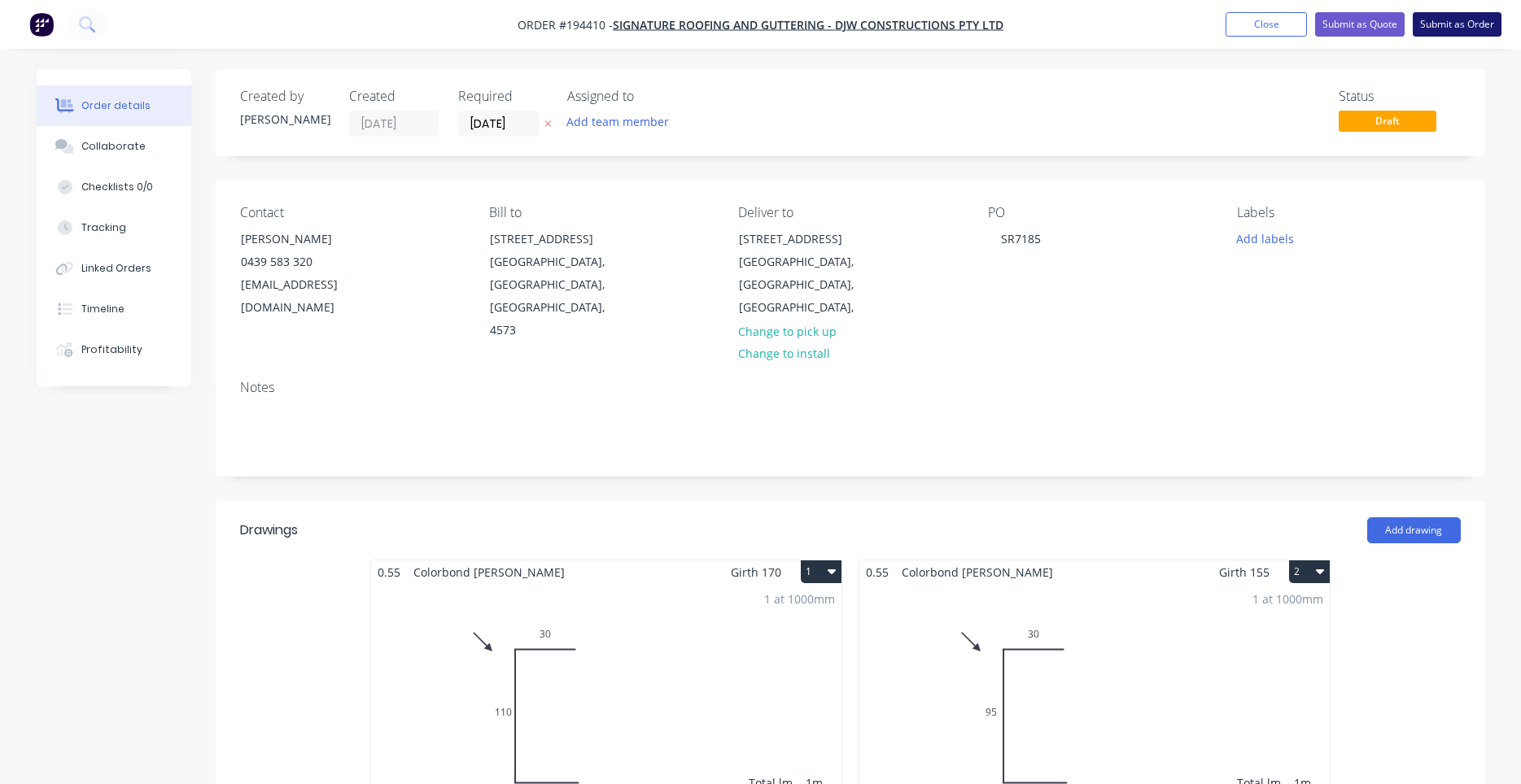
click at [1441, 24] on button "Submit as Order" at bounding box center [1456, 23] width 89 height 24
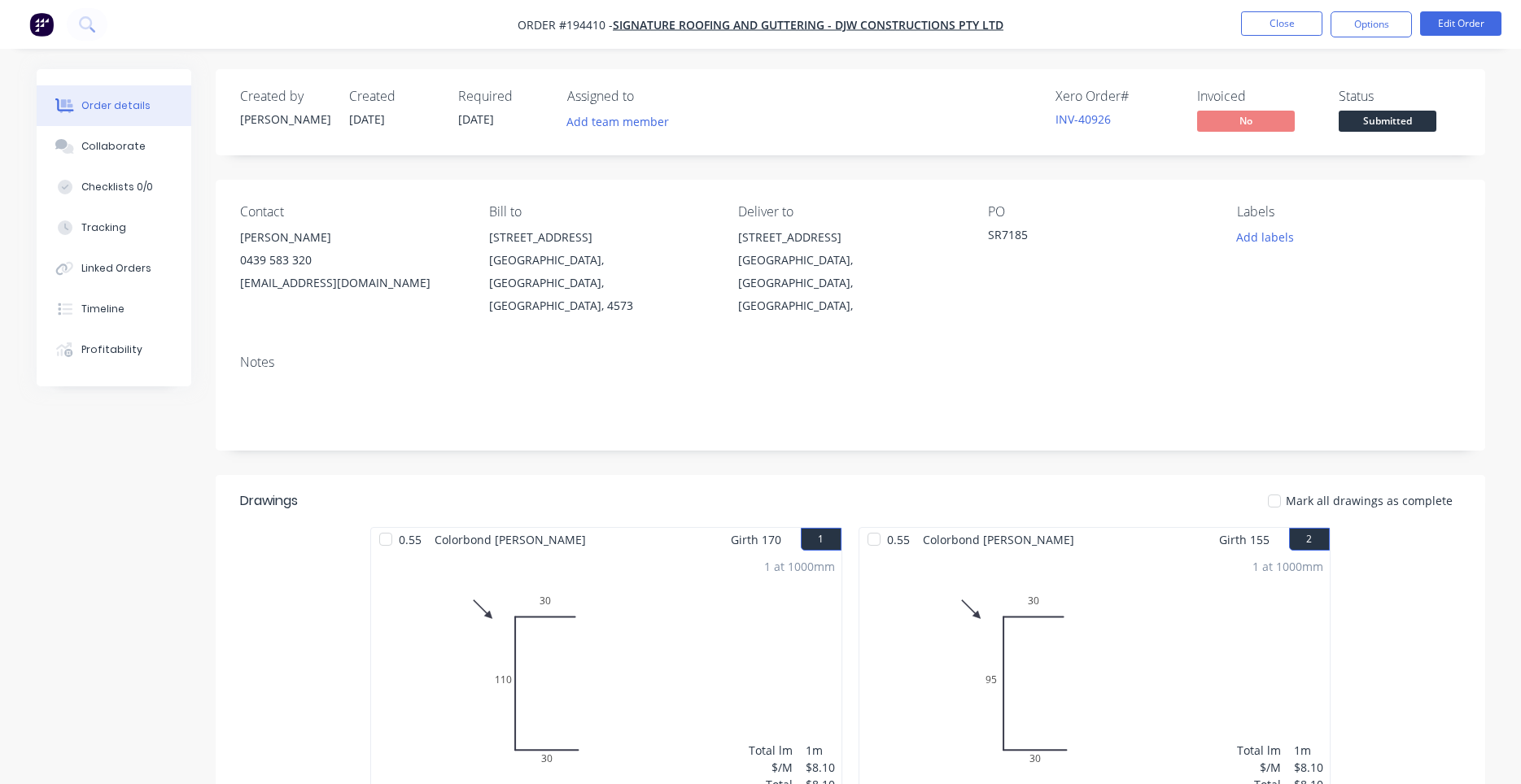
click at [1381, 43] on nav "Order #194410 - Signature Roofing and Guttering - DJW Constructions Pty Ltd Clo…" at bounding box center [760, 24] width 1521 height 49
click at [1382, 40] on nav "Order #194410 - Signature Roofing and Guttering - DJW Constructions Pty Ltd Clo…" at bounding box center [760, 24] width 1521 height 49
click at [1377, 41] on nav "Order #194410 - Signature Roofing and Guttering - DJW Constructions Pty Ltd Clo…" at bounding box center [760, 24] width 1521 height 49
click at [1379, 38] on nav "Order #194410 - Signature Roofing and Guttering - DJW Constructions Pty Ltd Clo…" at bounding box center [760, 24] width 1521 height 49
click at [1382, 34] on button "Options" at bounding box center [1370, 24] width 81 height 26
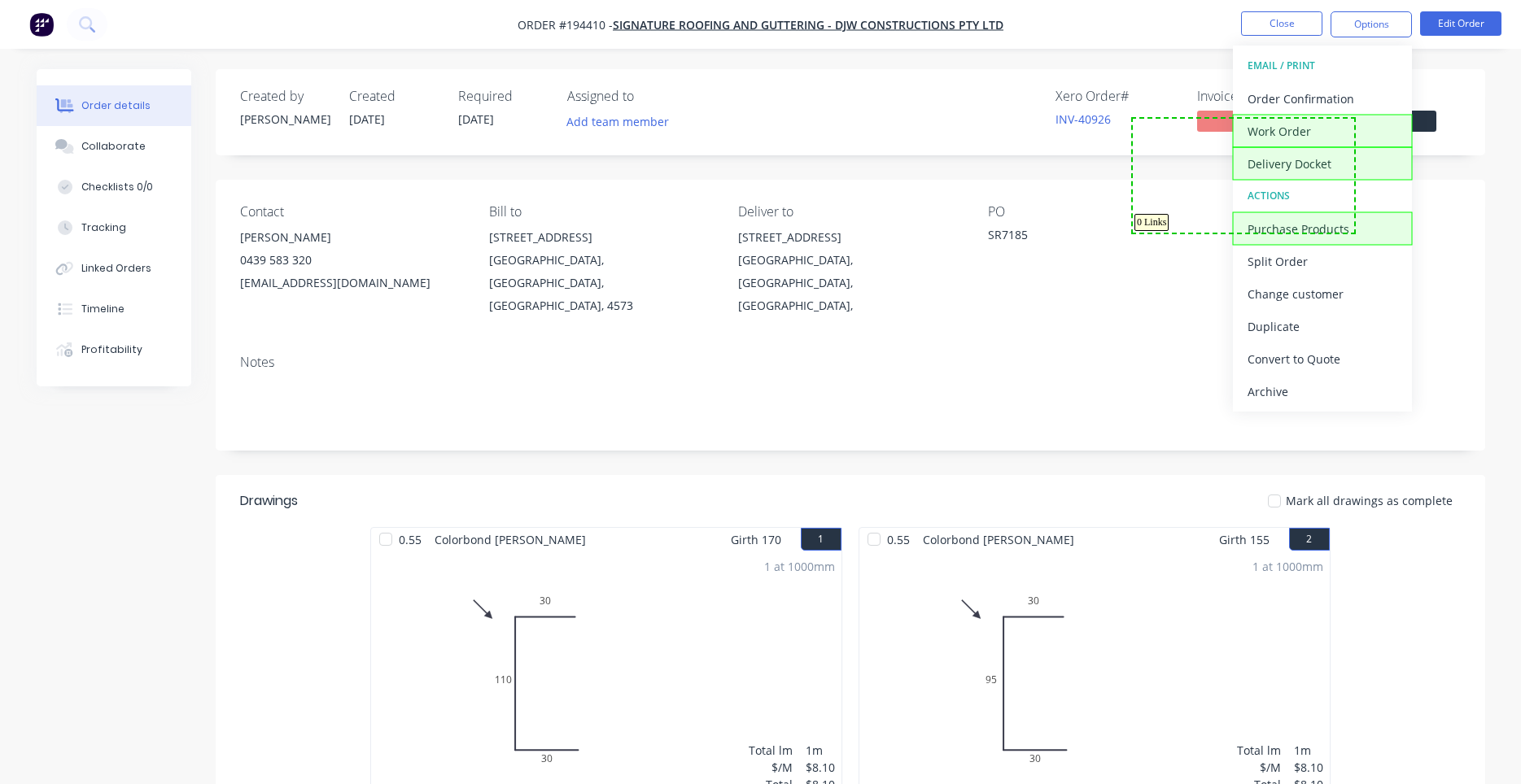
drag, startPoint x: 1354, startPoint y: 119, endPoint x: 1133, endPoint y: 233, distance: 248.7
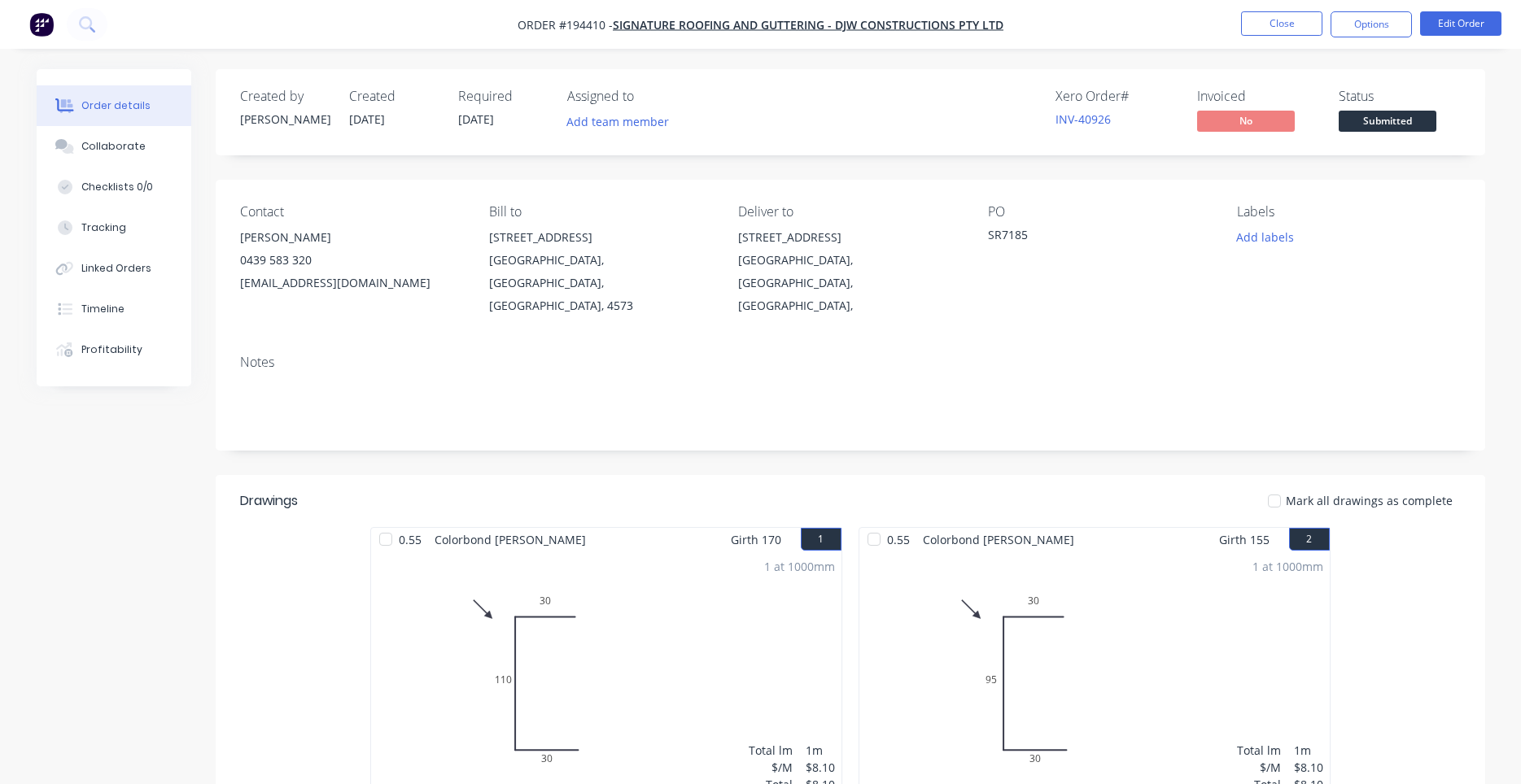
click at [1123, 278] on div "PO SR7185" at bounding box center [1100, 260] width 223 height 113
click at [1301, 32] on button "Close" at bounding box center [1281, 23] width 81 height 24
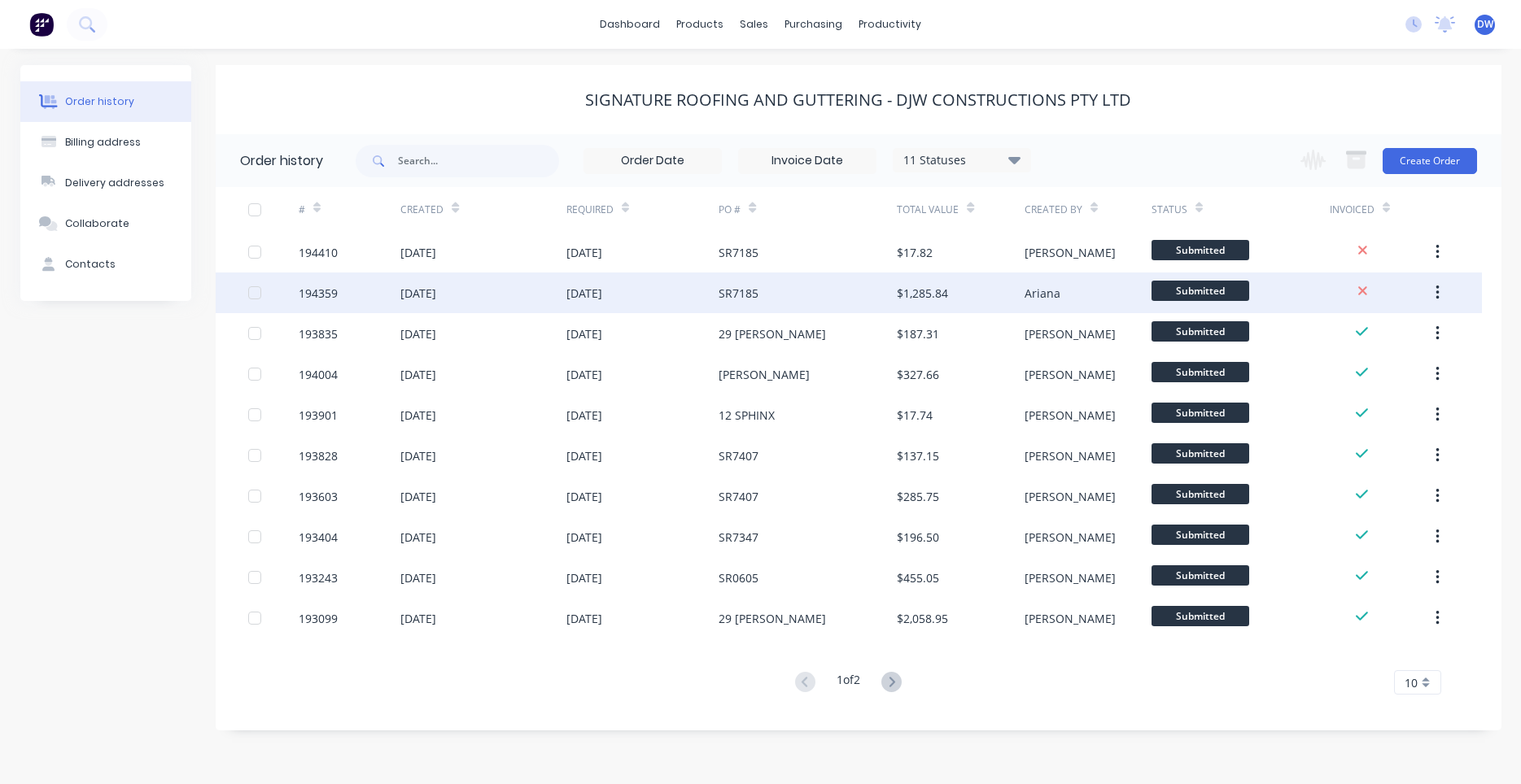
click at [959, 275] on div "$1,285.84" at bounding box center [961, 293] width 127 height 41
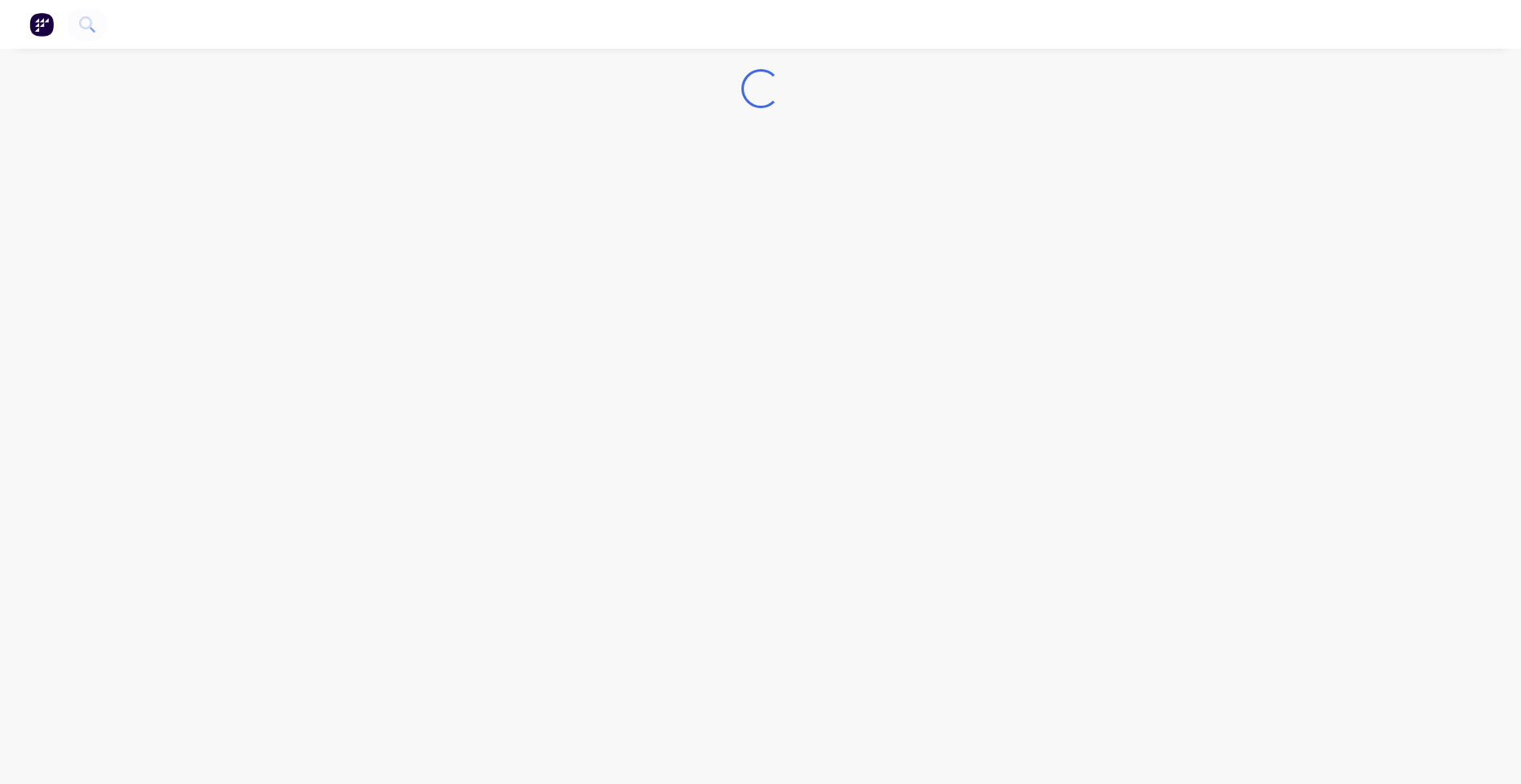
click at [970, 258] on div "Loading..." at bounding box center [760, 392] width 1521 height 784
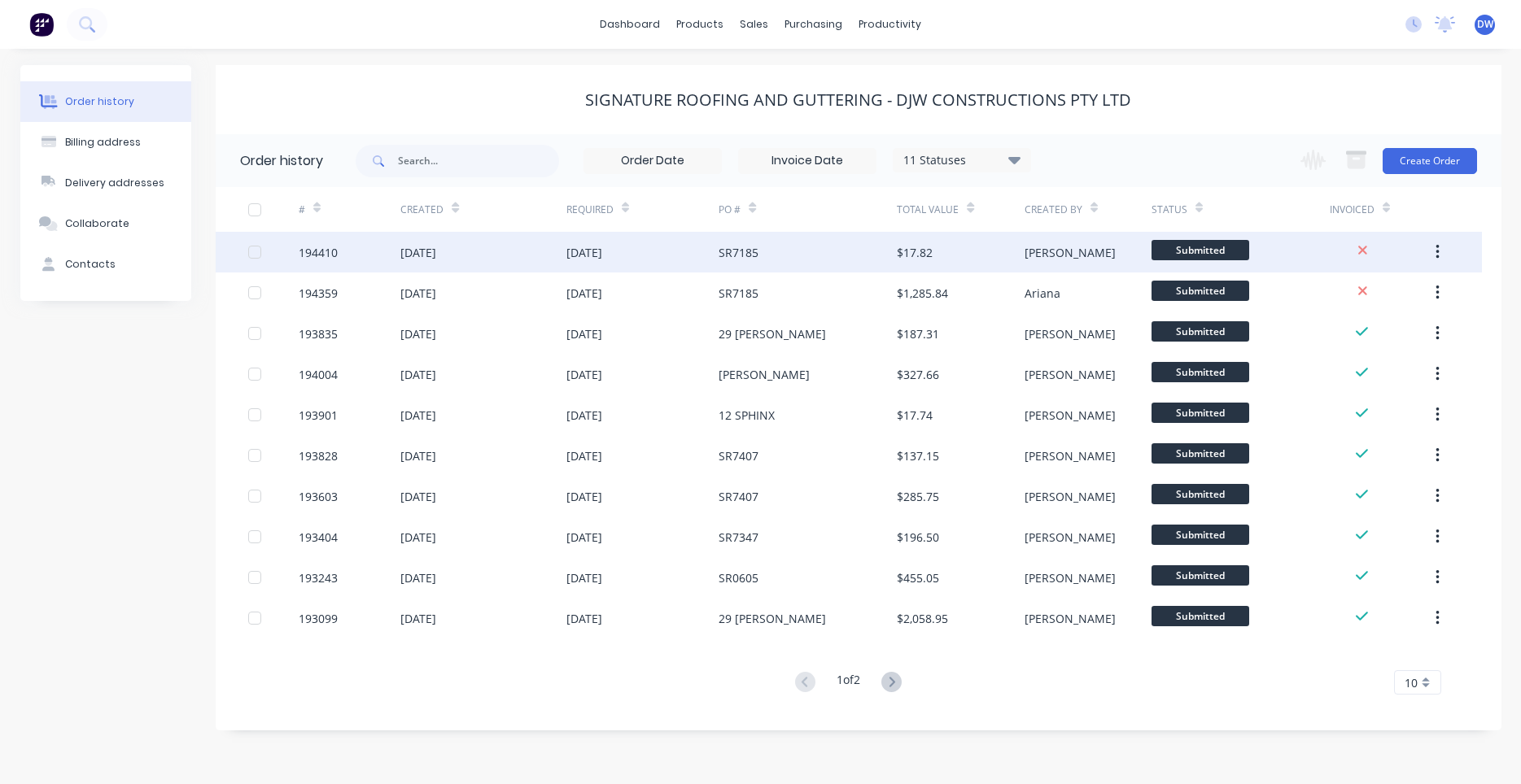
click at [777, 262] on div "SR7185" at bounding box center [808, 253] width 178 height 41
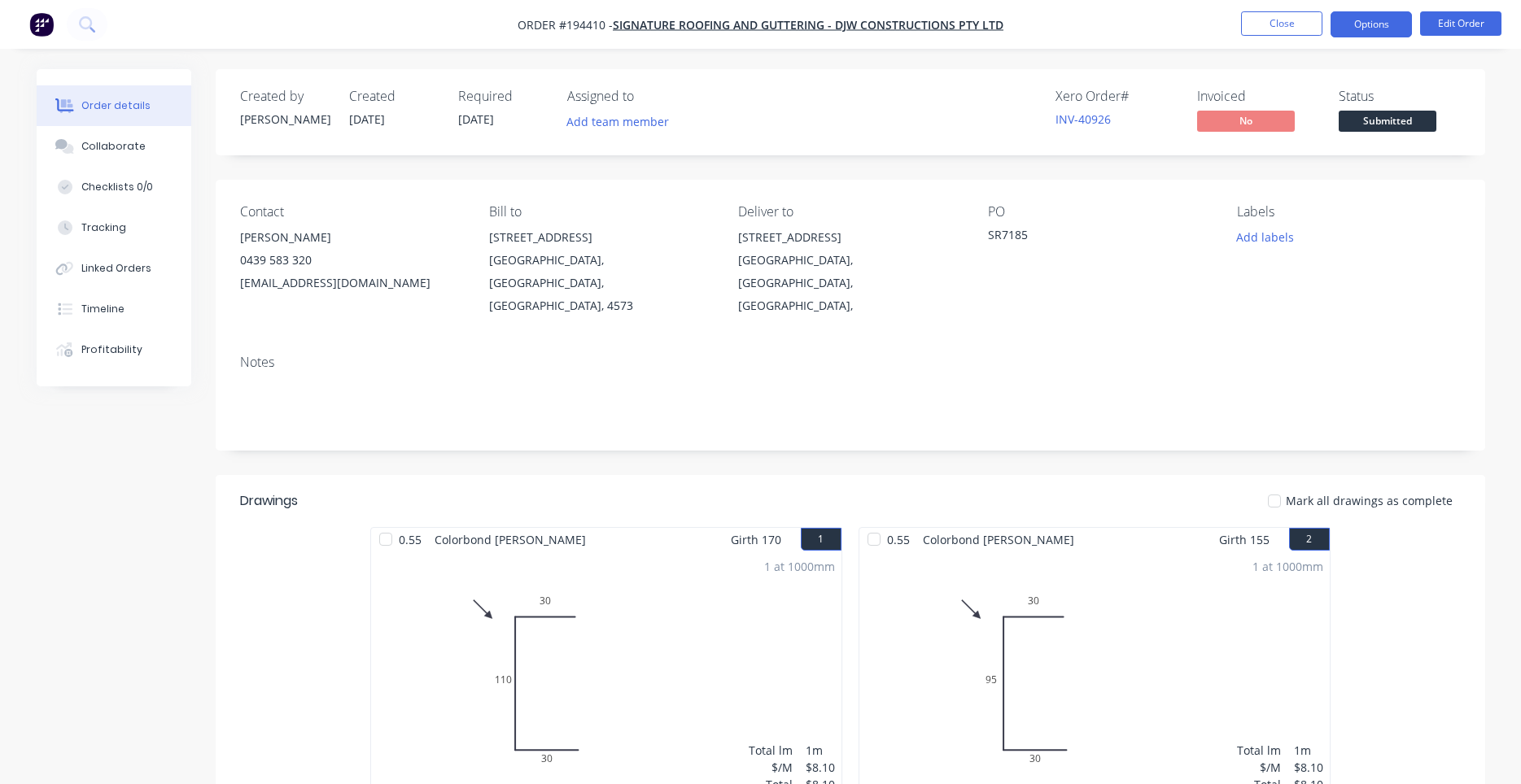
click at [1388, 24] on button "Options" at bounding box center [1370, 24] width 81 height 26
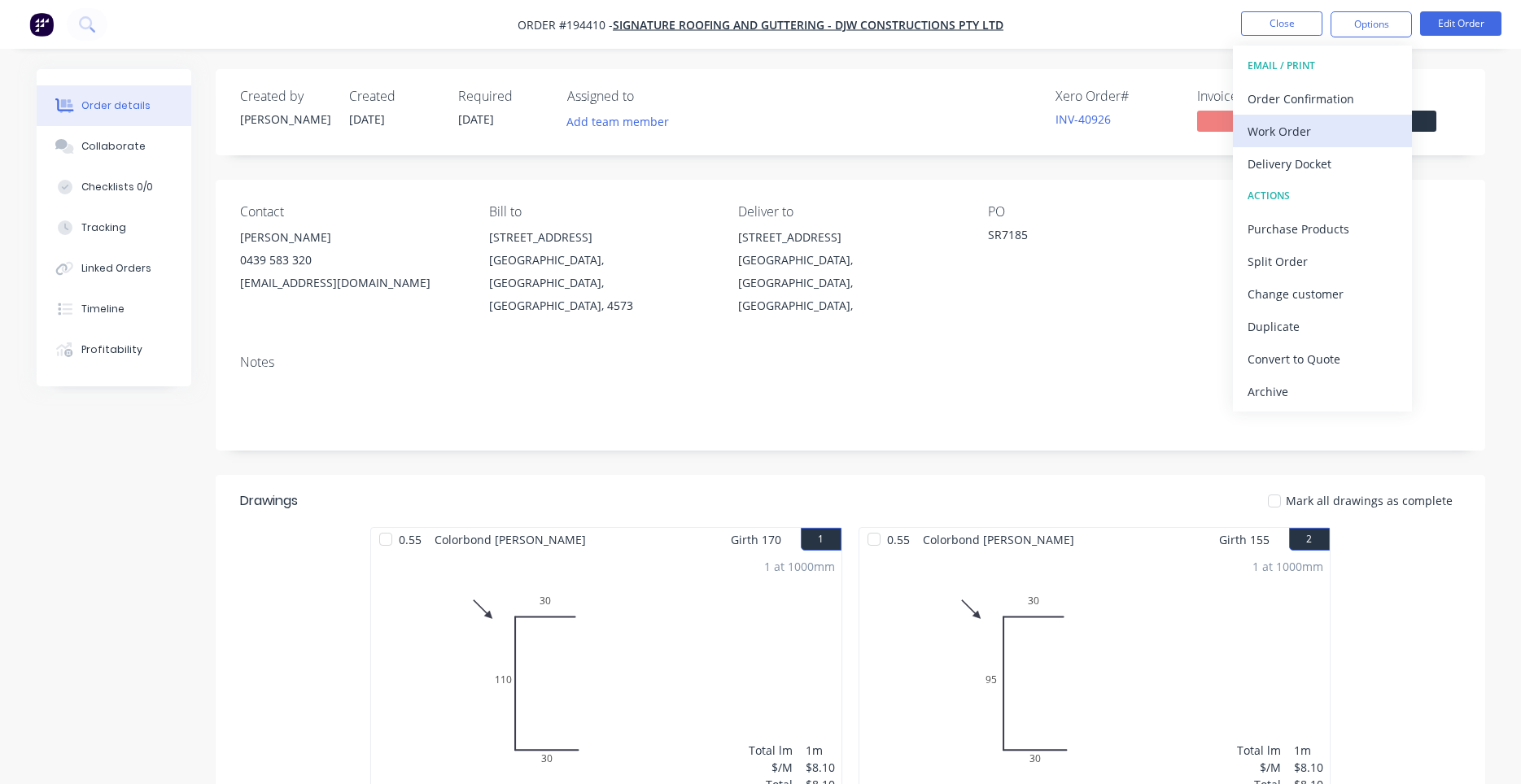
click at [1352, 122] on div "Work Order" at bounding box center [1322, 131] width 150 height 23
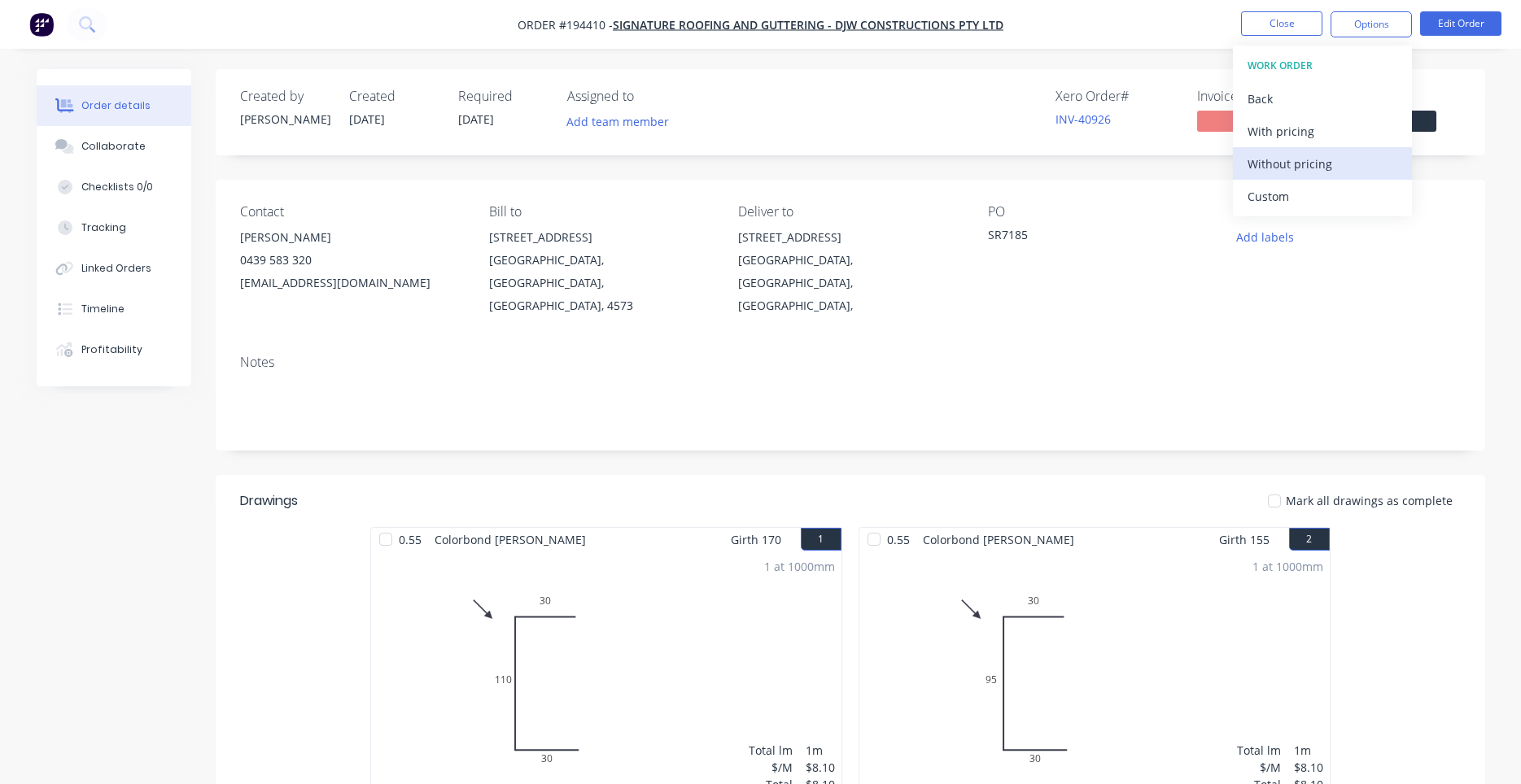
click at [1330, 163] on div "Without pricing" at bounding box center [1322, 163] width 150 height 23
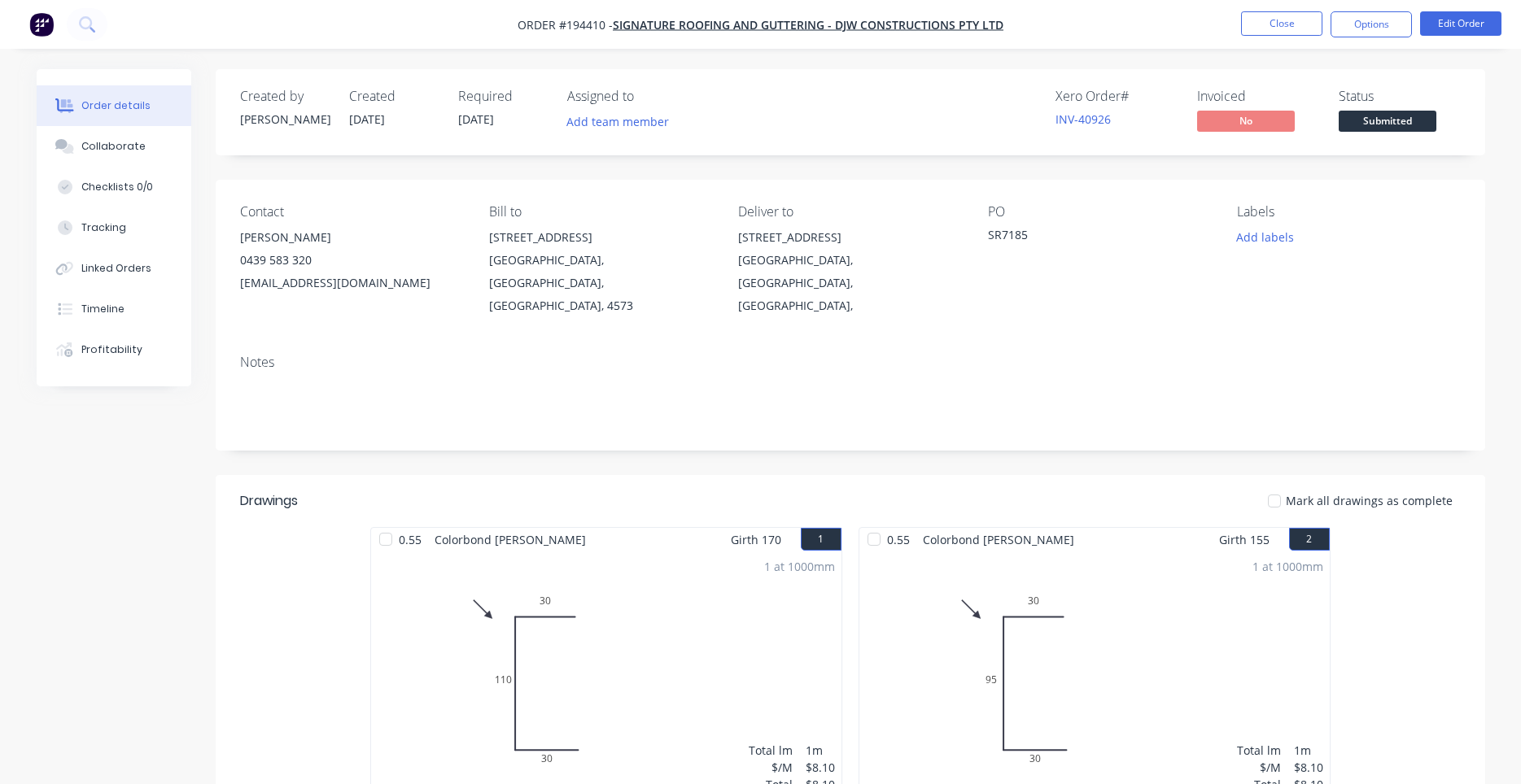
click at [448, 153] on div "Created by Darryn Created 01/10/25 Required 02/10/25 Assigned to Add team membe…" at bounding box center [850, 113] width 1269 height 86
drag, startPoint x: 448, startPoint y: 153, endPoint x: 479, endPoint y: 167, distance: 34.0
click at [1273, 11] on nav "Order #194410 - Signature Roofing and Guttering - DJW Constructions Pty Ltd Clo…" at bounding box center [760, 24] width 1521 height 49
click at [1272, 20] on button "Close" at bounding box center [1281, 23] width 81 height 24
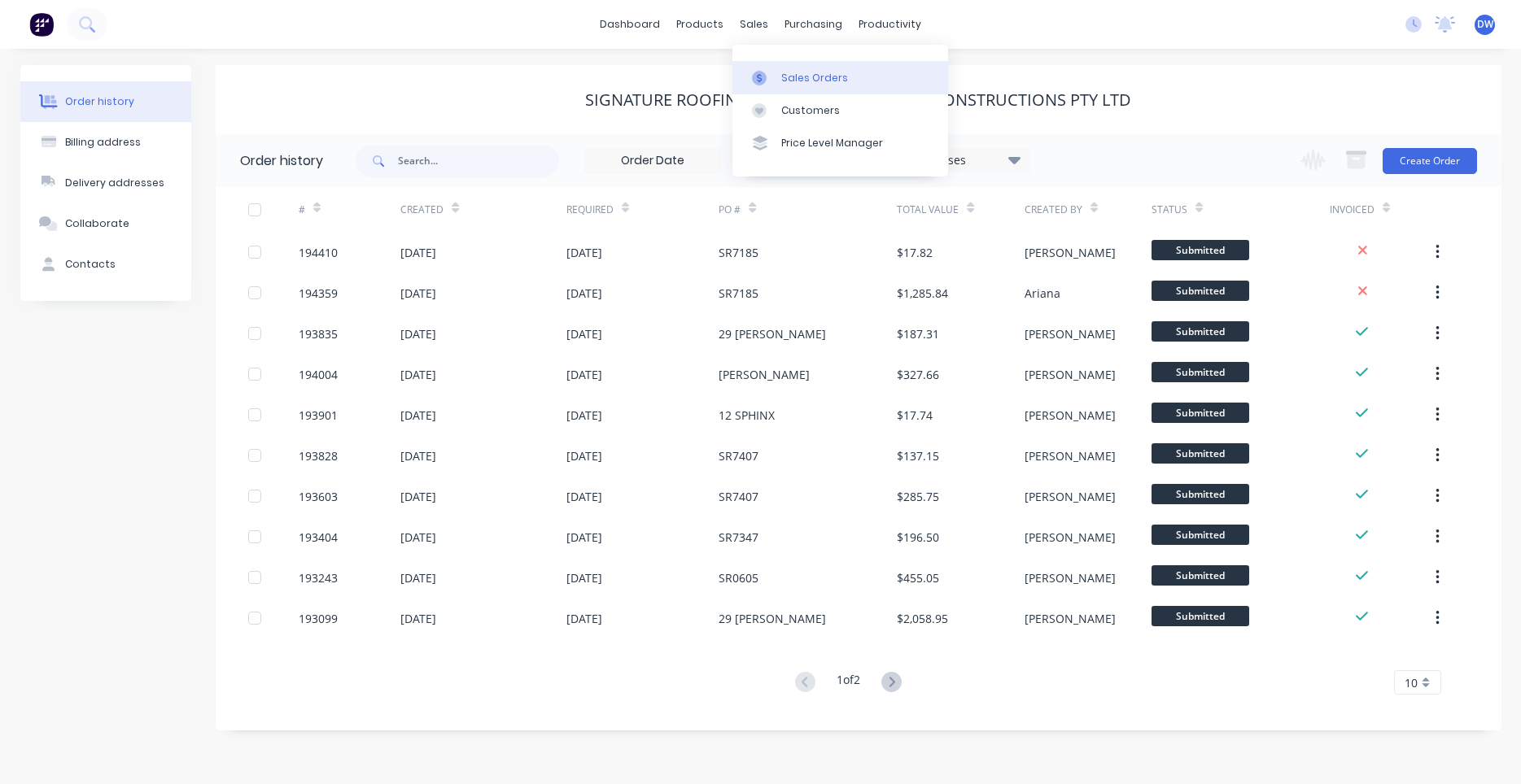
click at [753, 63] on link "Sales Orders" at bounding box center [840, 76] width 215 height 32
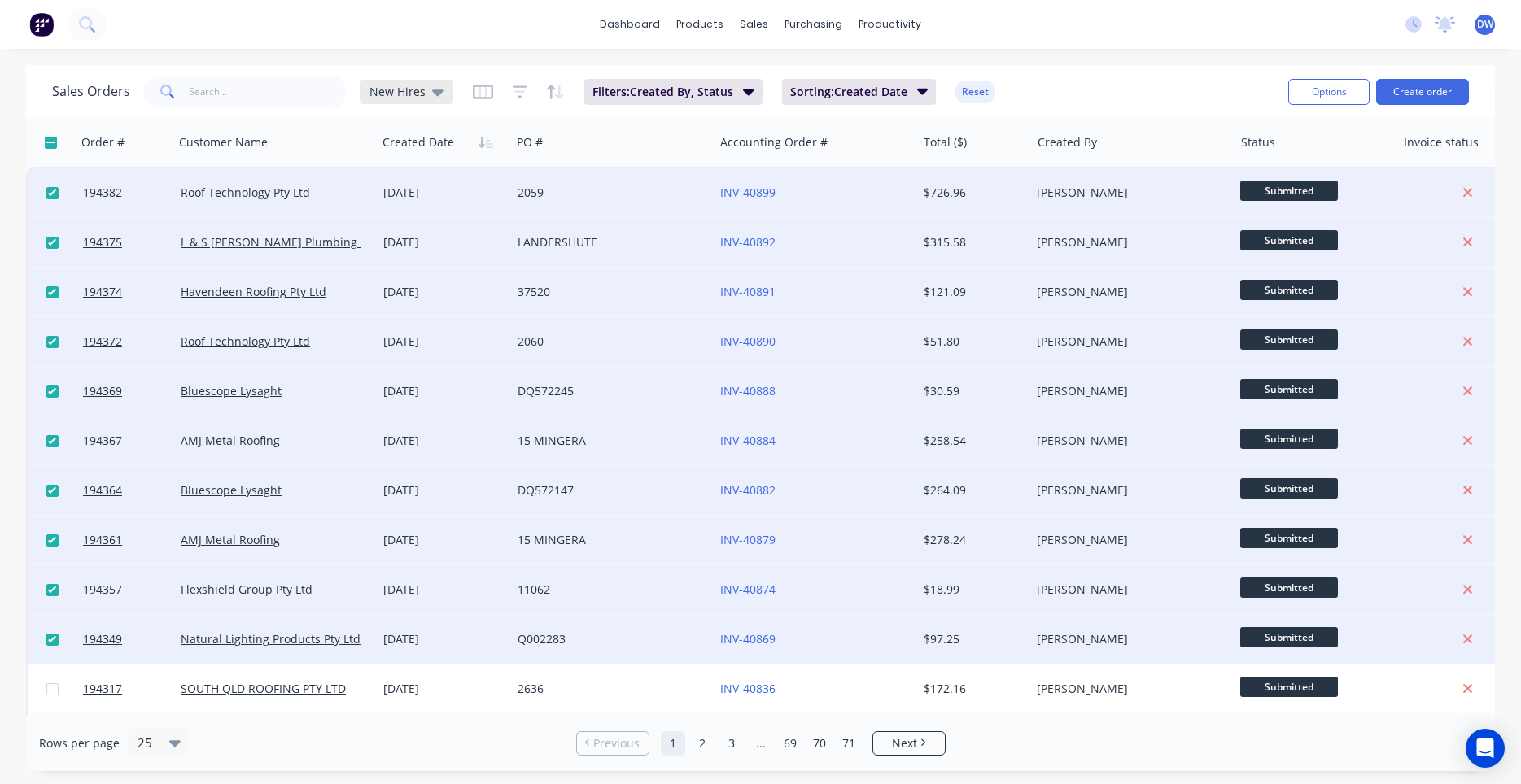
click at [440, 98] on div "New Hires" at bounding box center [406, 91] width 94 height 24
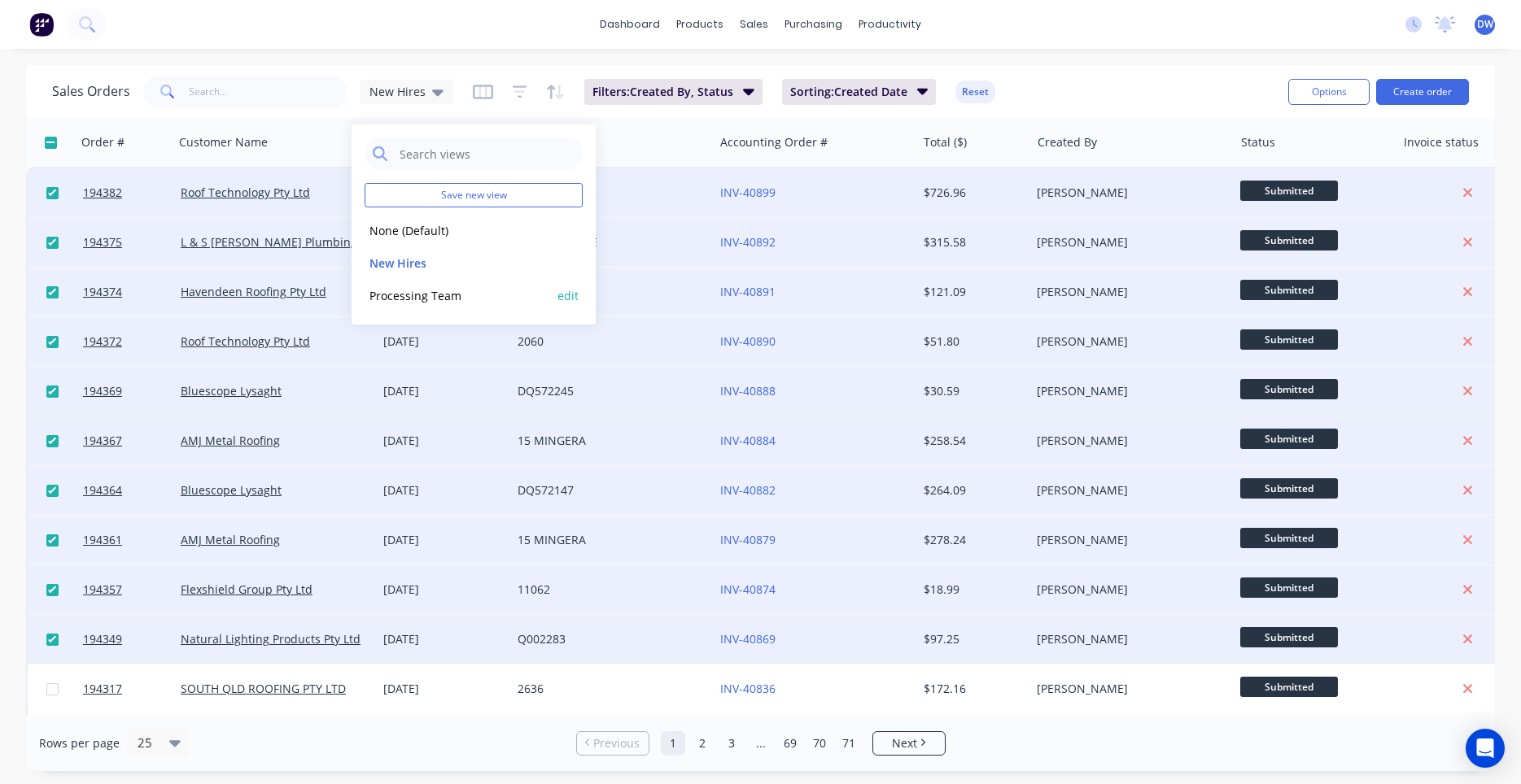
click at [400, 293] on button "Processing Team" at bounding box center [456, 295] width 185 height 19
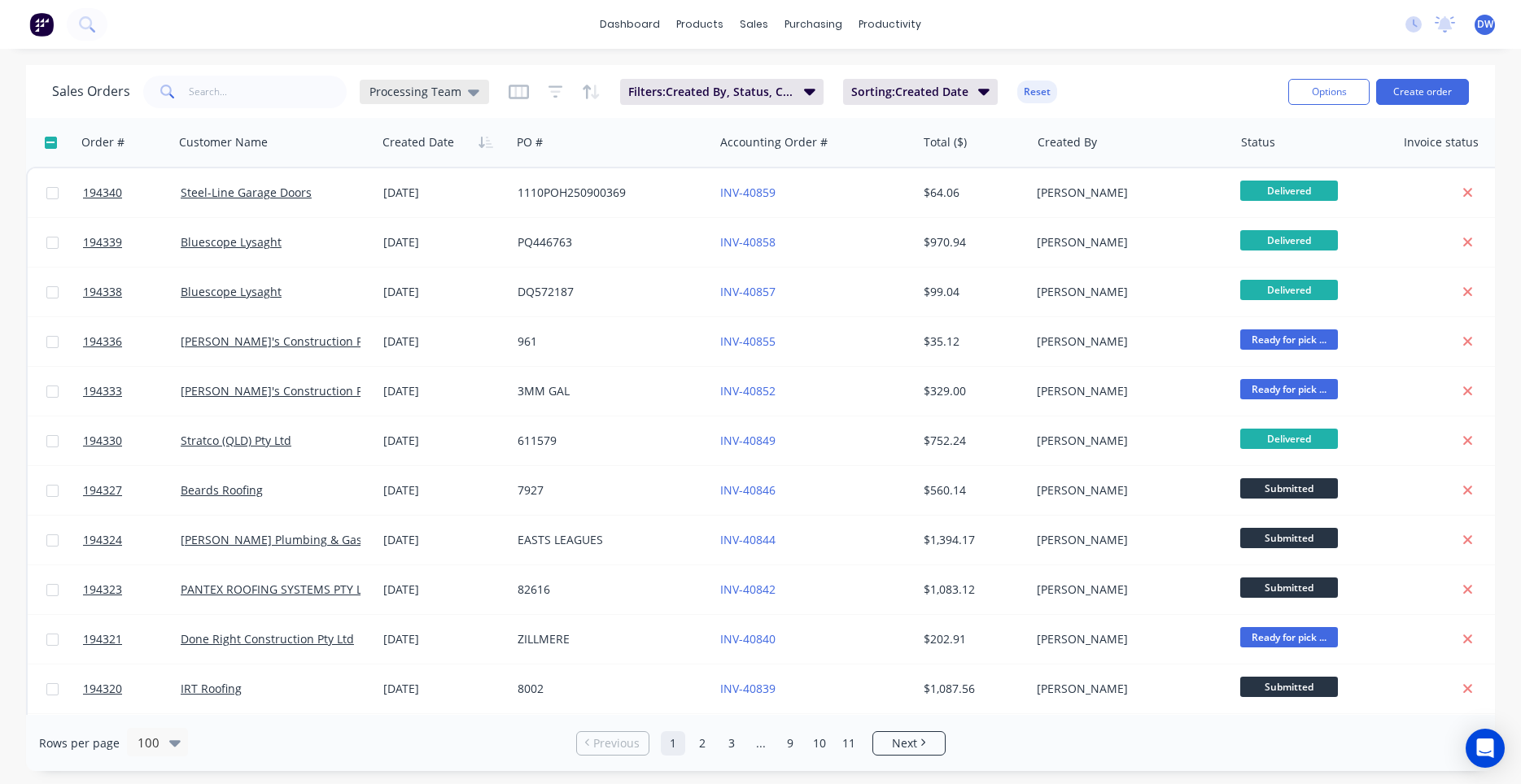
click at [414, 96] on span "Processing Team" at bounding box center [415, 91] width 92 height 17
click at [393, 267] on button "New Hires" at bounding box center [456, 262] width 185 height 19
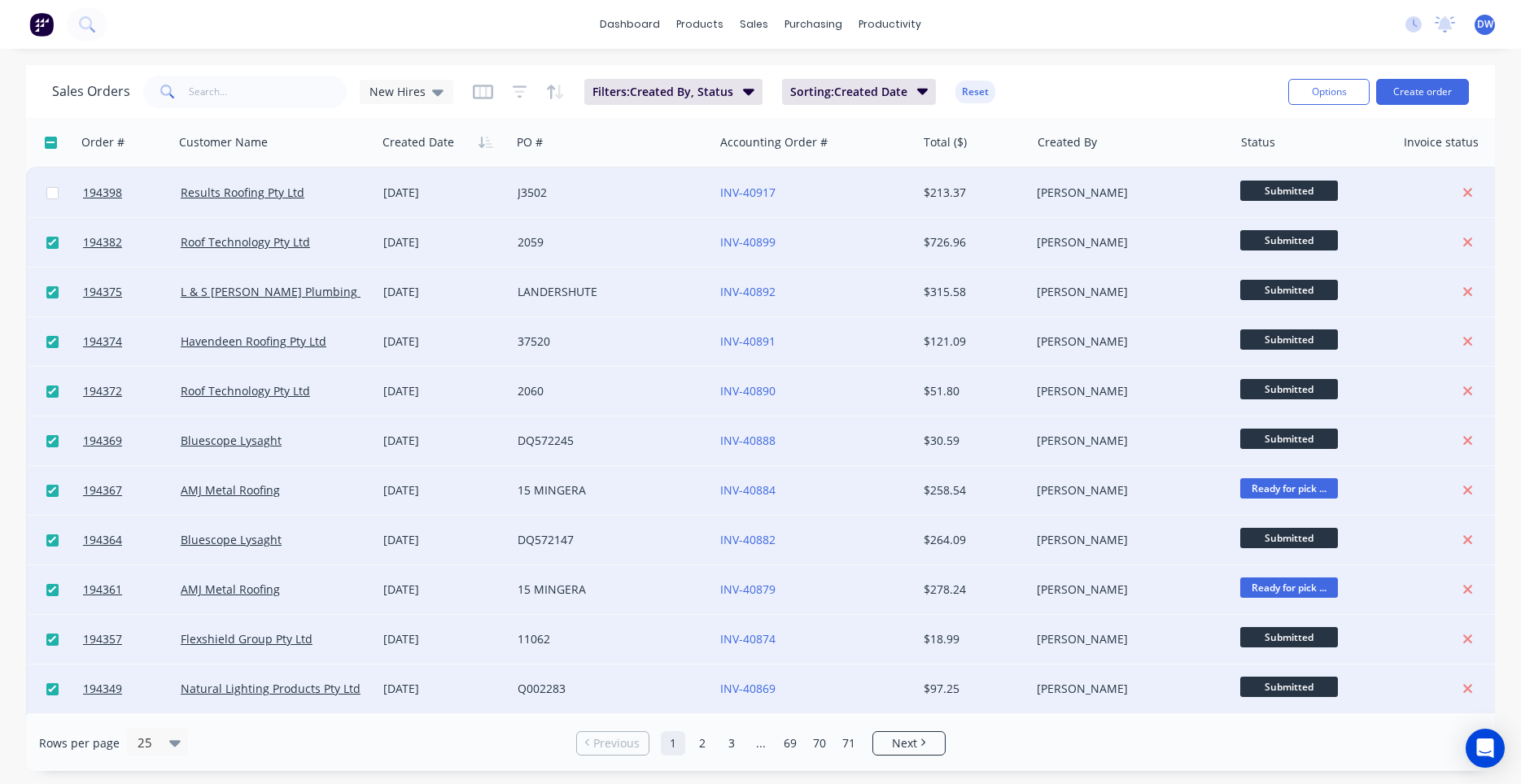
click at [56, 195] on input "checkbox" at bounding box center [52, 193] width 12 height 12
checkbox input "true"
click at [1081, 94] on div "Sales Orders New Hires Filters: Created By, Status Sorting: Created Date Reset" at bounding box center [663, 91] width 1223 height 40
click at [394, 90] on span "New Hires" at bounding box center [397, 91] width 56 height 17
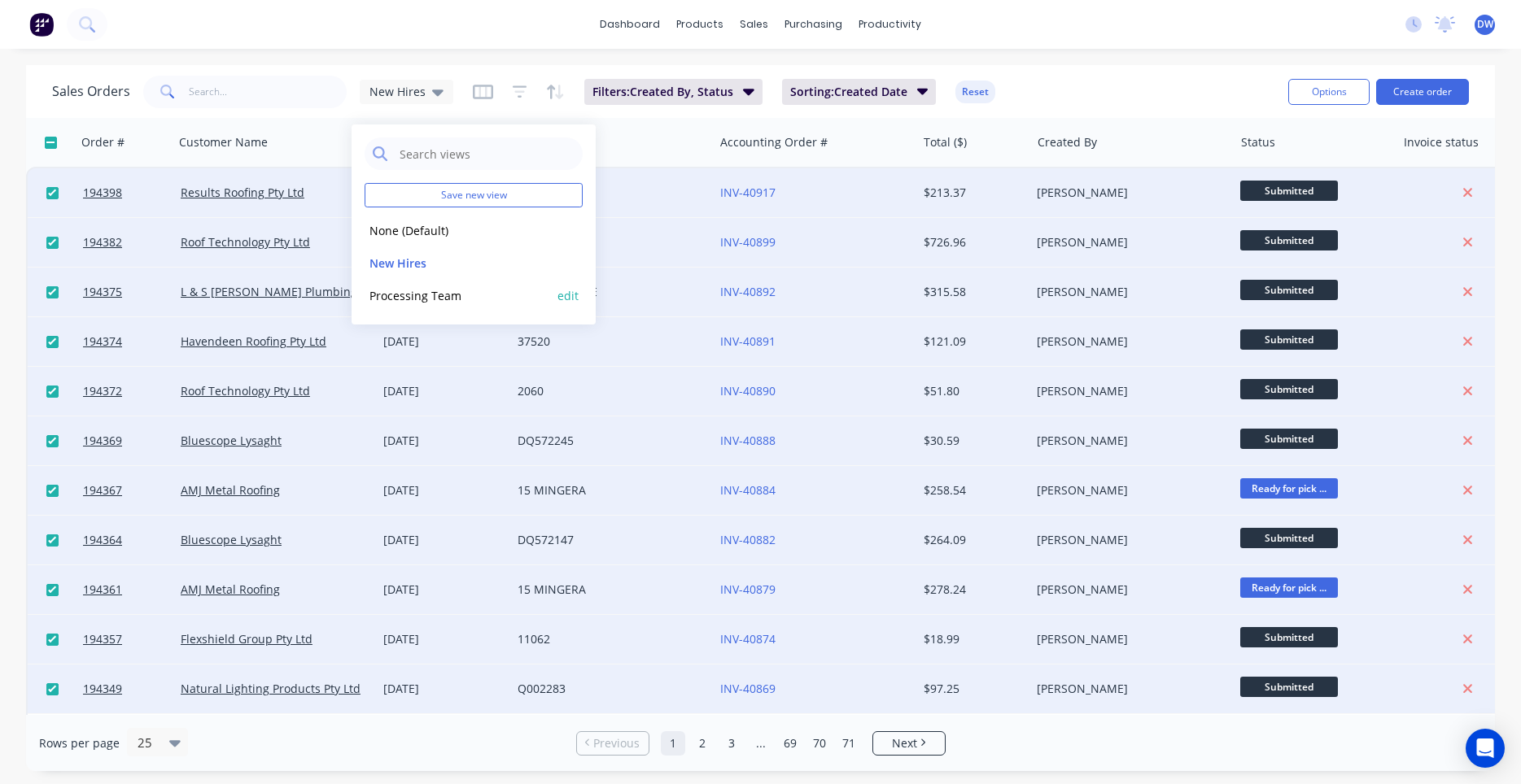
click at [412, 289] on button "Processing Team" at bounding box center [456, 295] width 185 height 19
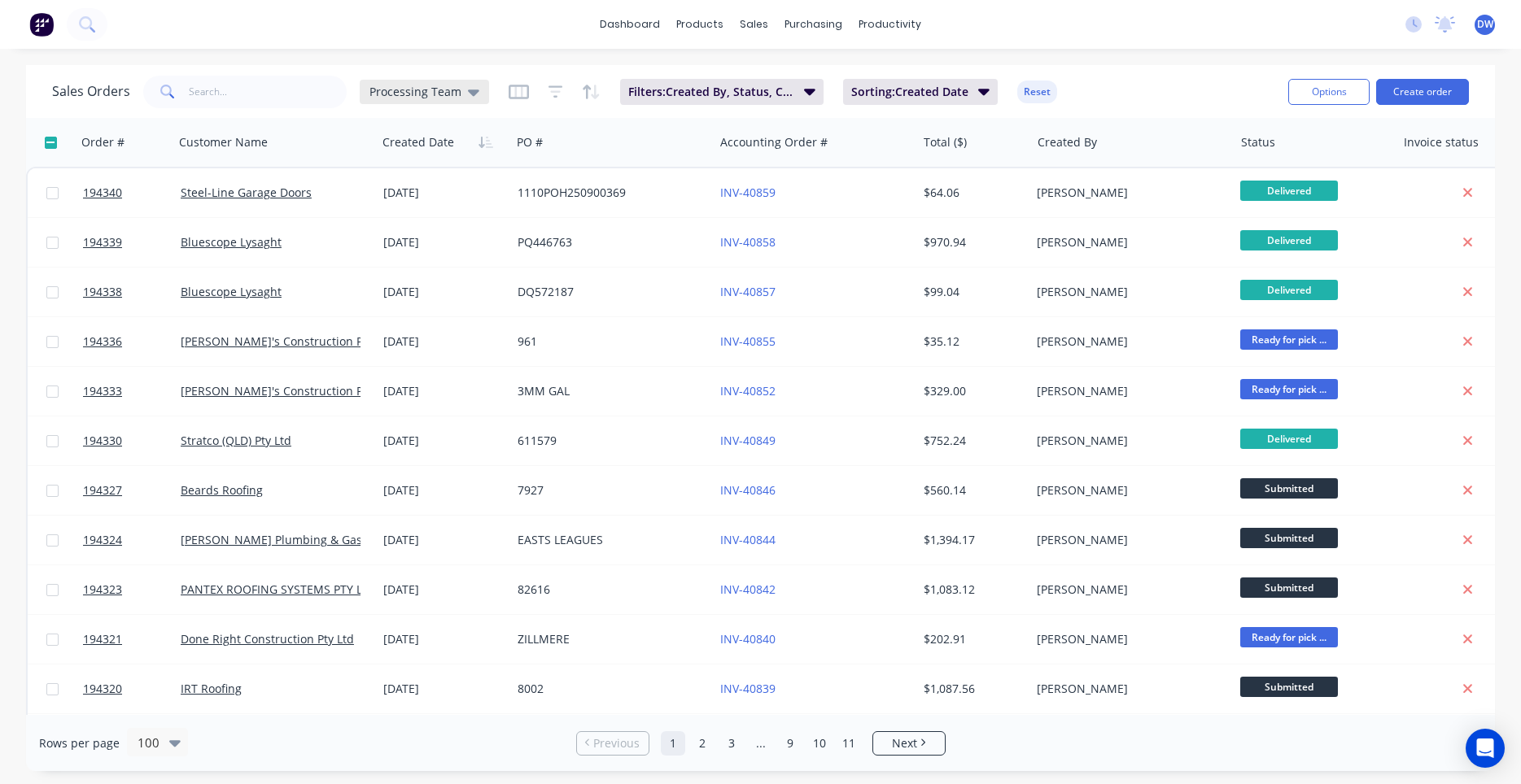
click at [420, 98] on span "Processing Team" at bounding box center [415, 91] width 92 height 17
click at [406, 261] on button "New Hires" at bounding box center [456, 262] width 185 height 19
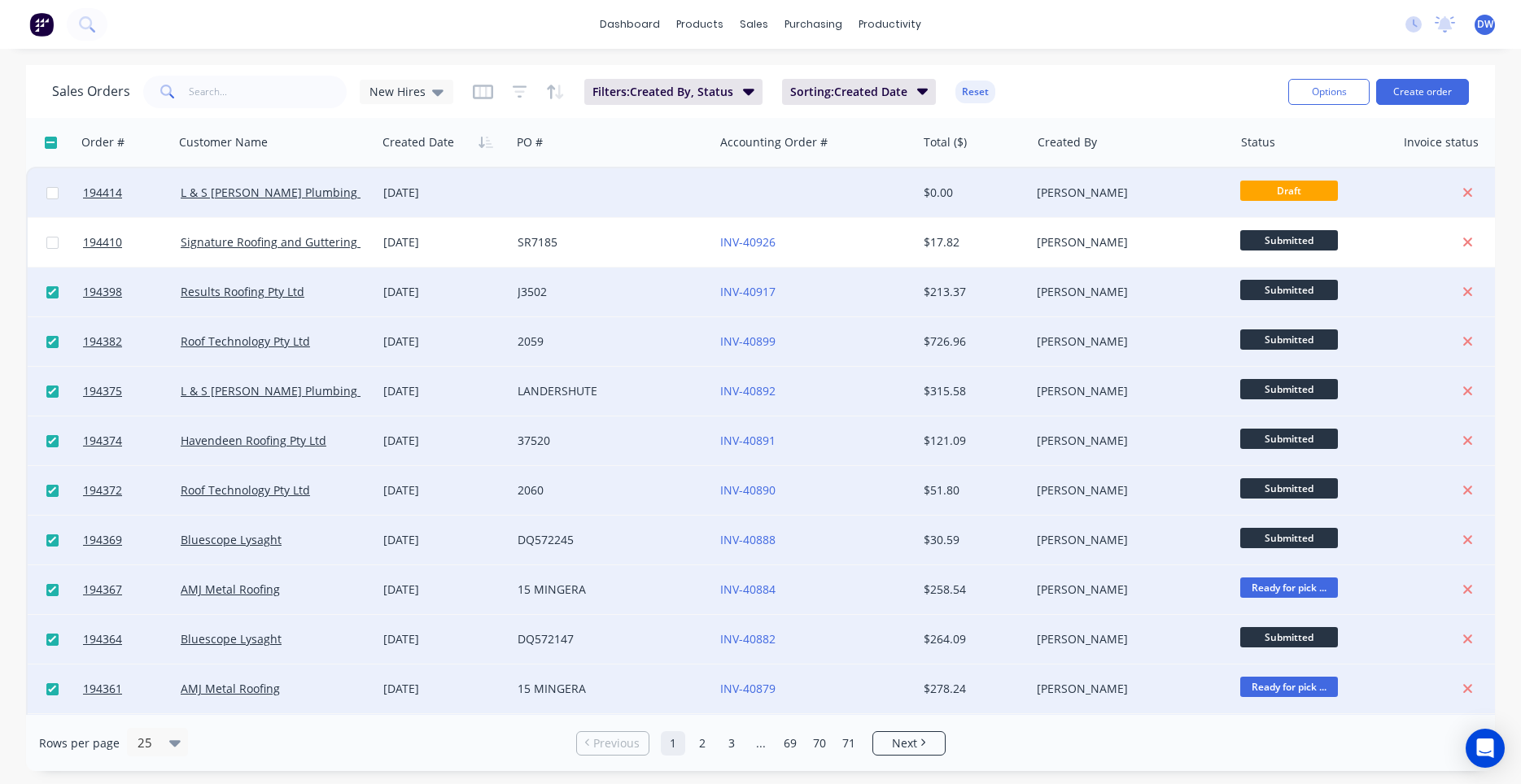
click at [54, 196] on input "checkbox" at bounding box center [52, 193] width 12 height 12
checkbox input "true"
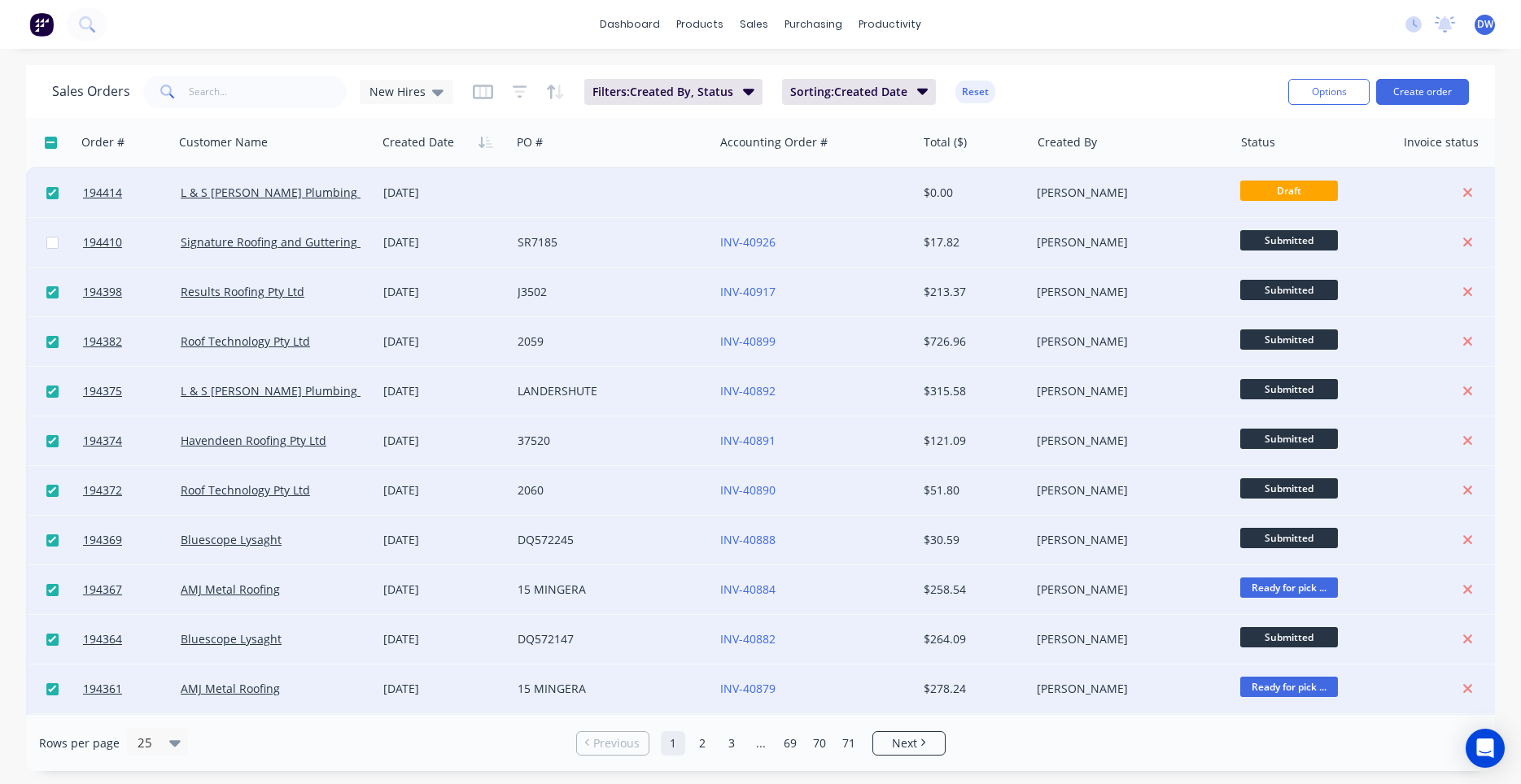
click at [53, 238] on input "checkbox" at bounding box center [52, 243] width 12 height 12
checkbox input "true"
click at [413, 100] on div "New Hires" at bounding box center [406, 91] width 94 height 24
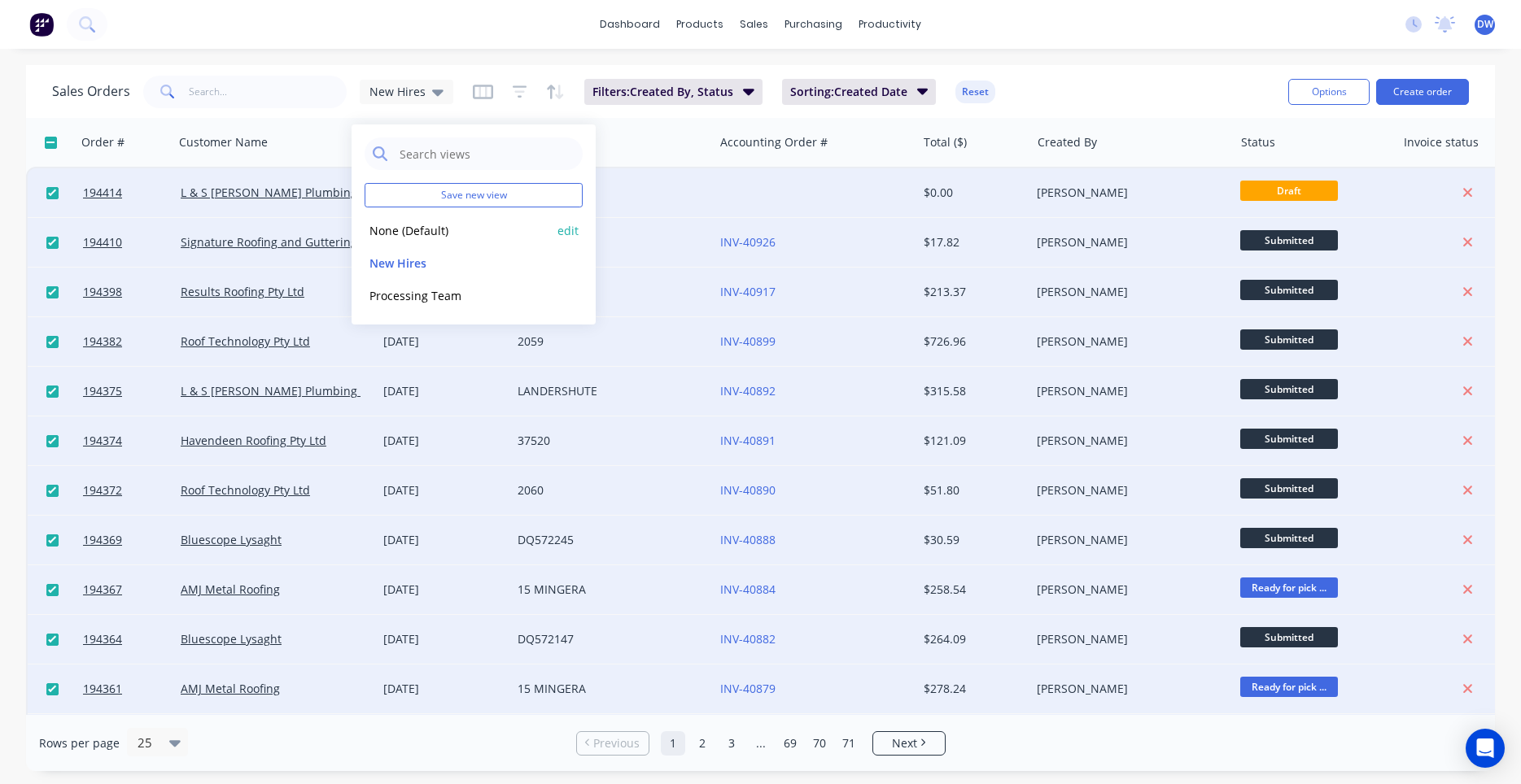
click at [416, 232] on button "None (Default)" at bounding box center [456, 230] width 185 height 19
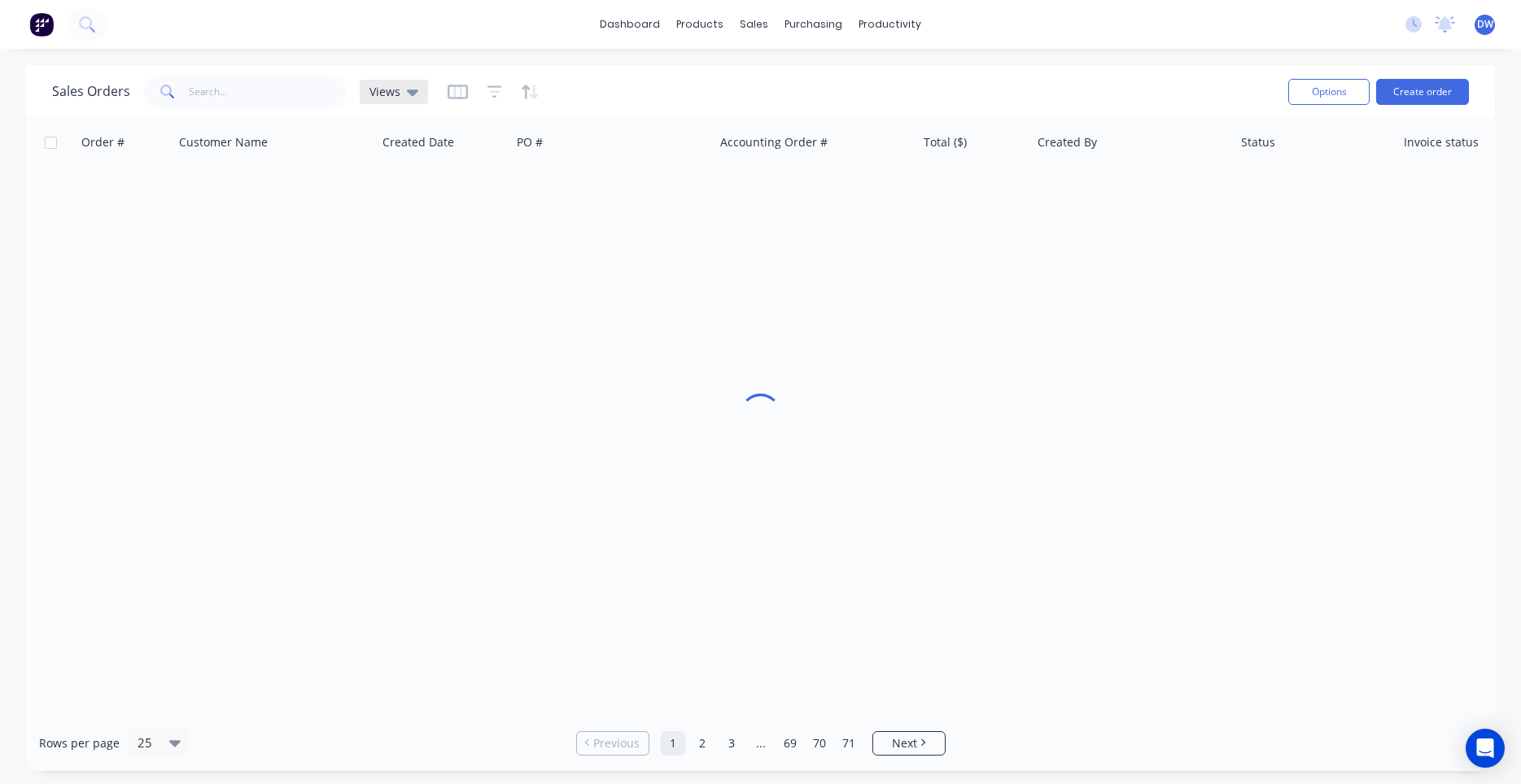
click at [408, 99] on icon at bounding box center [412, 92] width 12 height 18
click at [397, 267] on button "New Hires" at bounding box center [456, 262] width 185 height 19
click at [645, 20] on link "dashboard" at bounding box center [630, 23] width 76 height 24
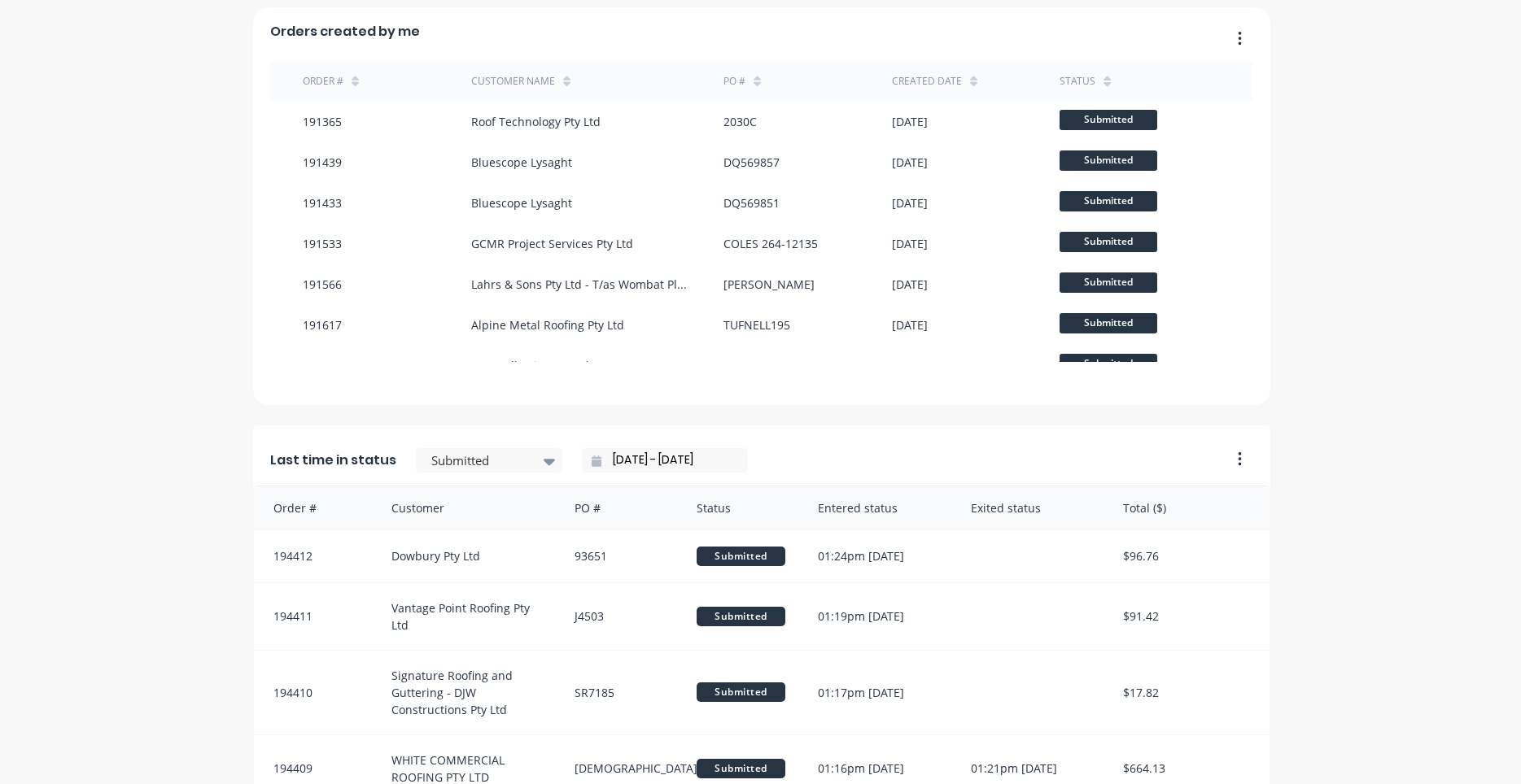
scroll to position [1609, 0]
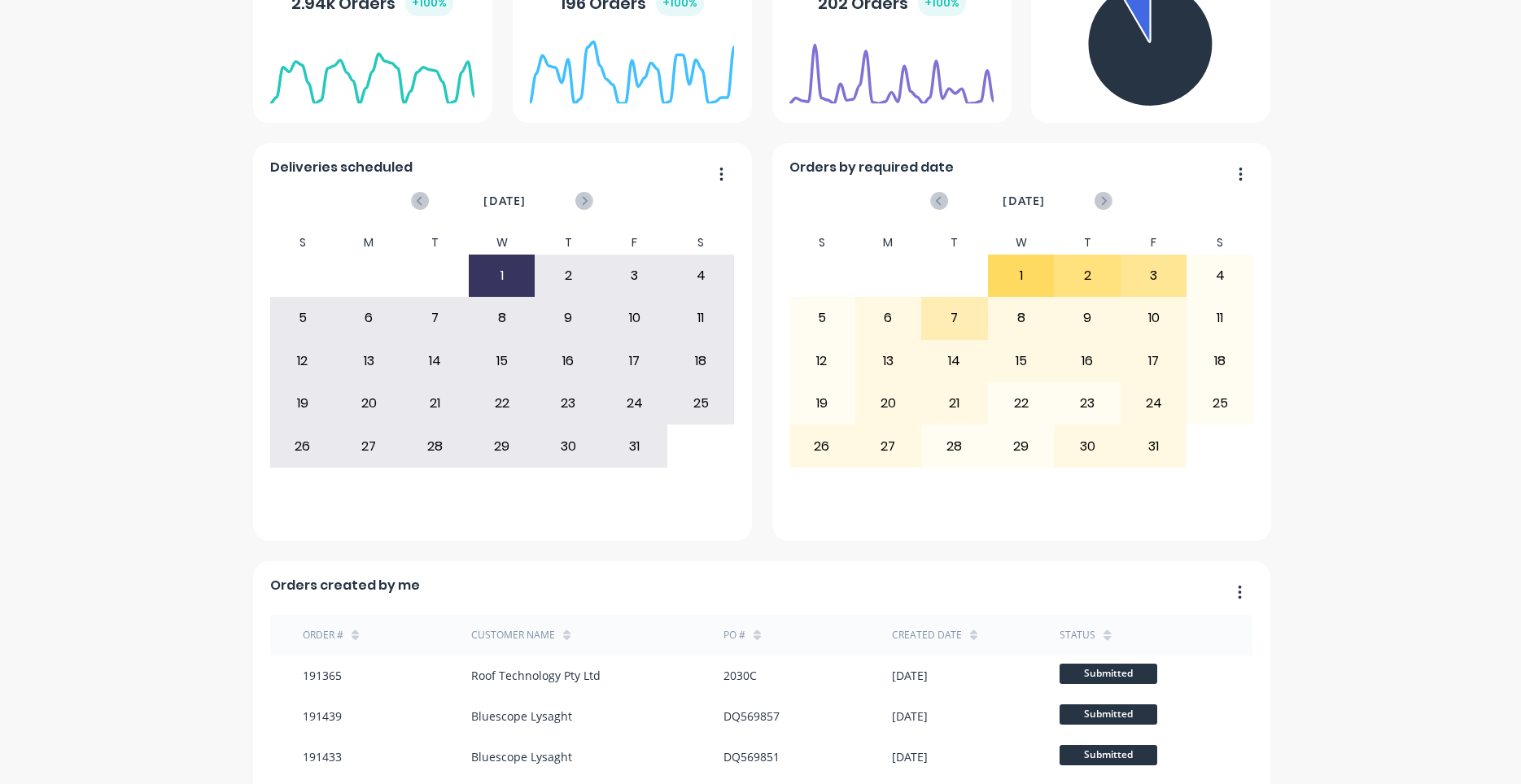
scroll to position [0, 0]
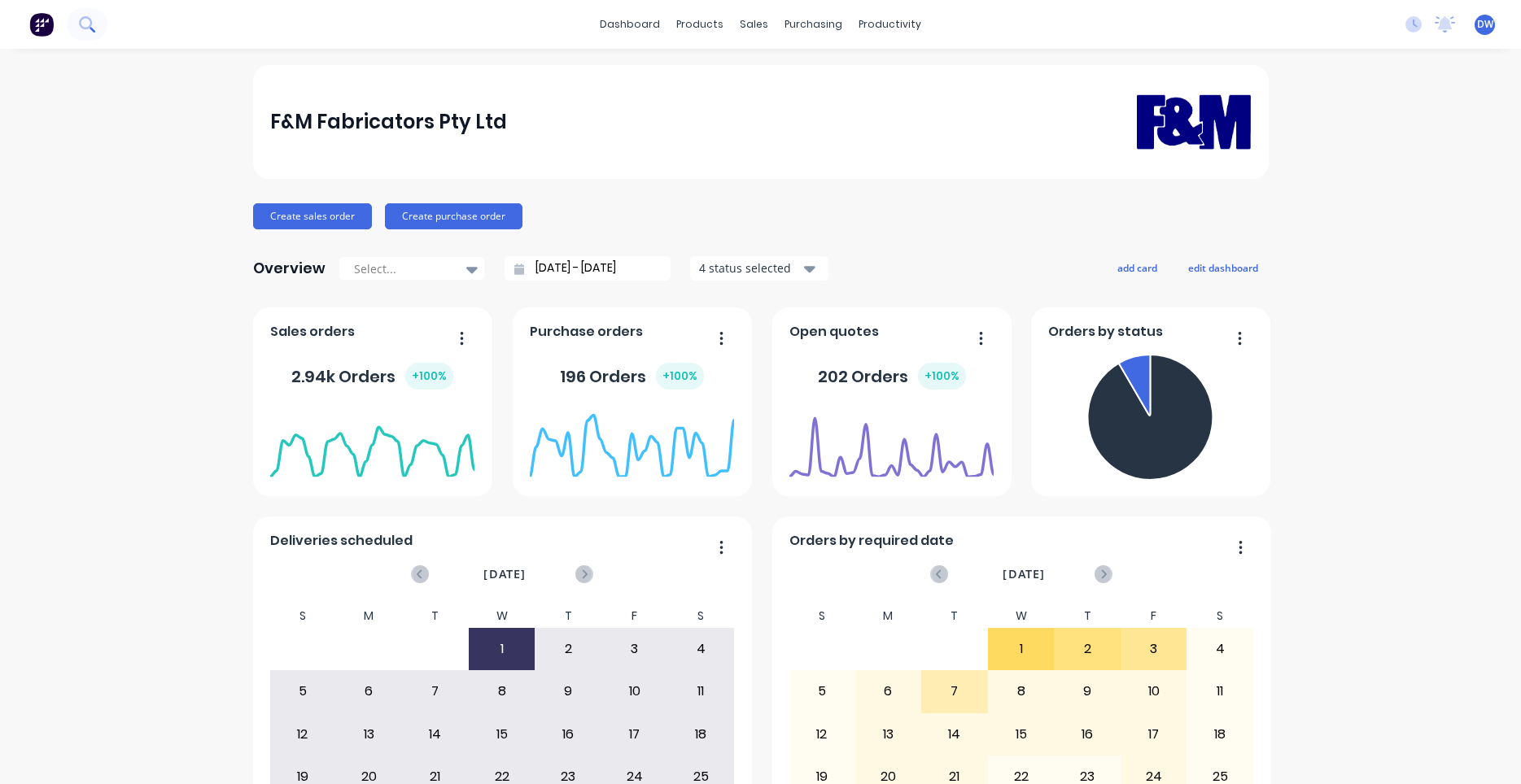
click at [102, 26] on button at bounding box center [87, 23] width 41 height 32
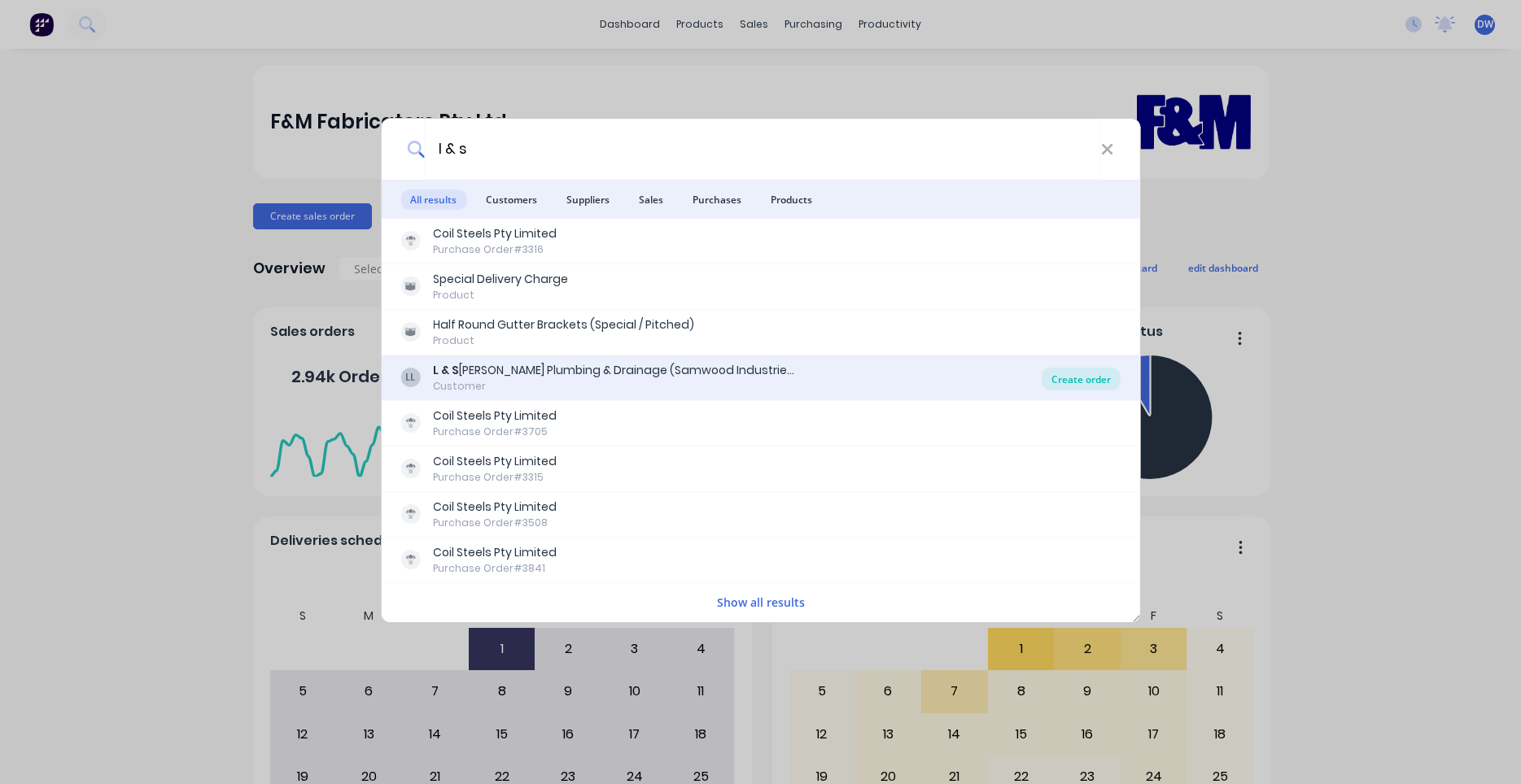
type input "l & s"
click at [1069, 386] on div "Create order" at bounding box center [1080, 379] width 79 height 23
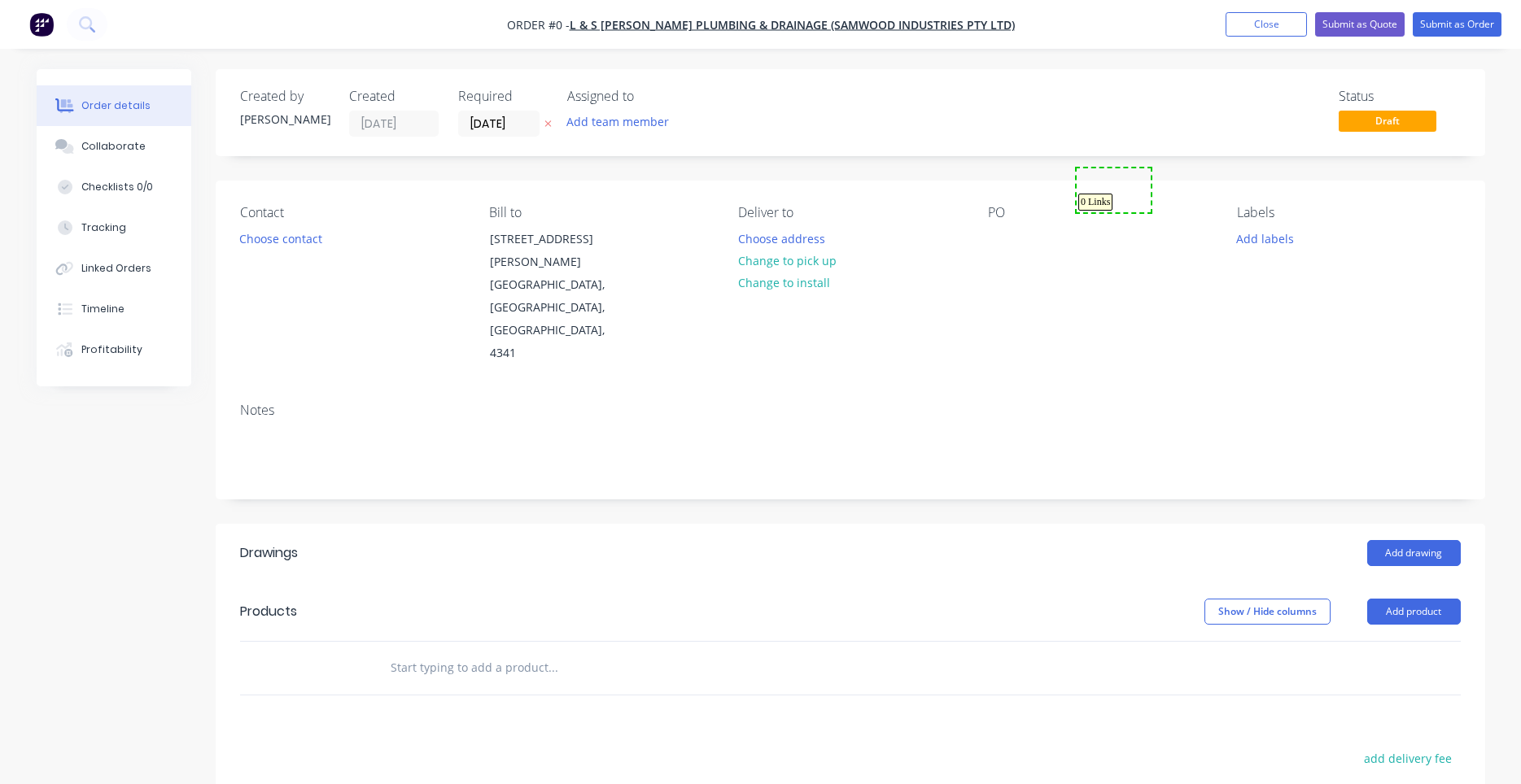
drag, startPoint x: 1148, startPoint y: 170, endPoint x: 1071, endPoint y: 217, distance: 90.2
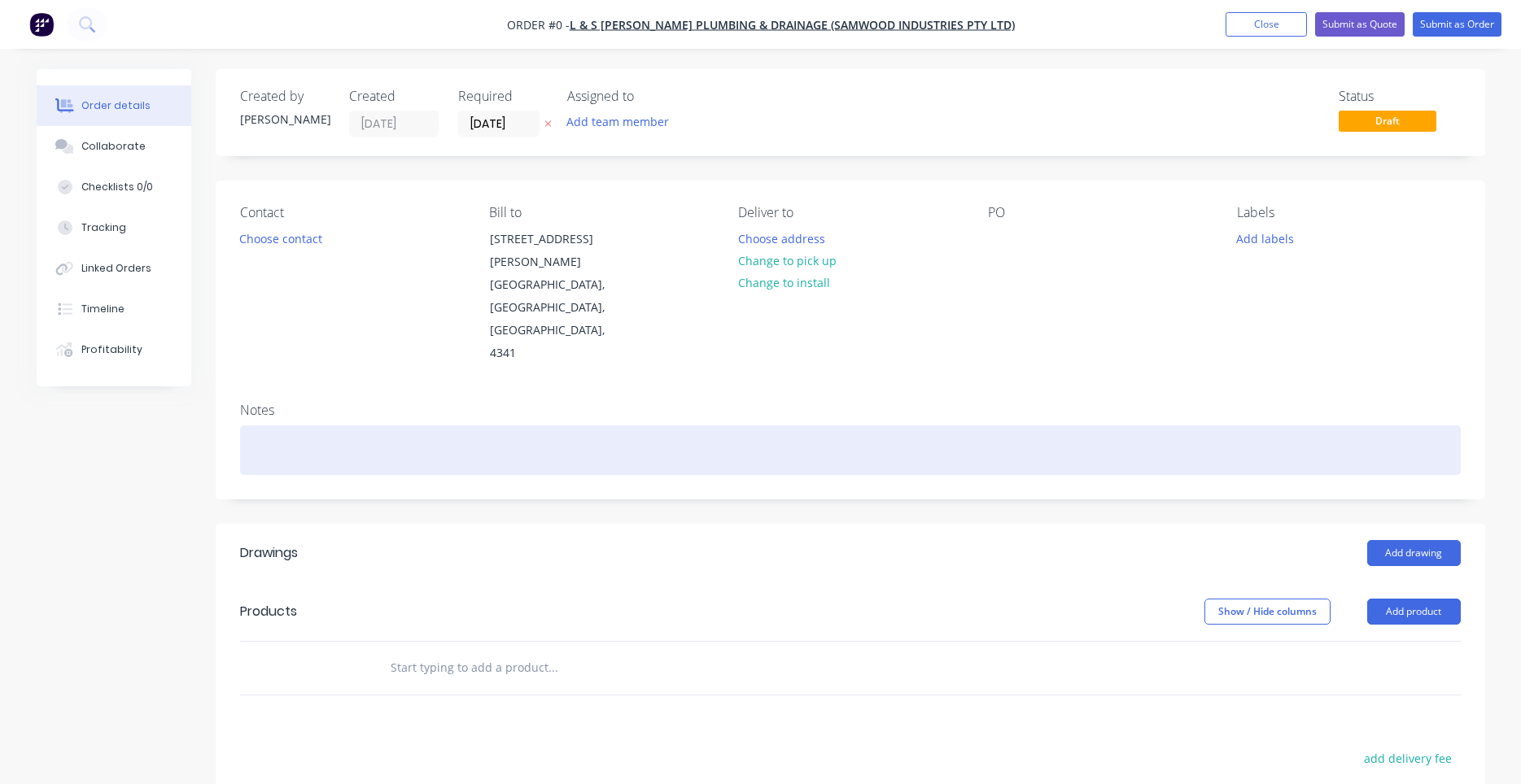
click at [857, 426] on div at bounding box center [850, 450] width 1220 height 50
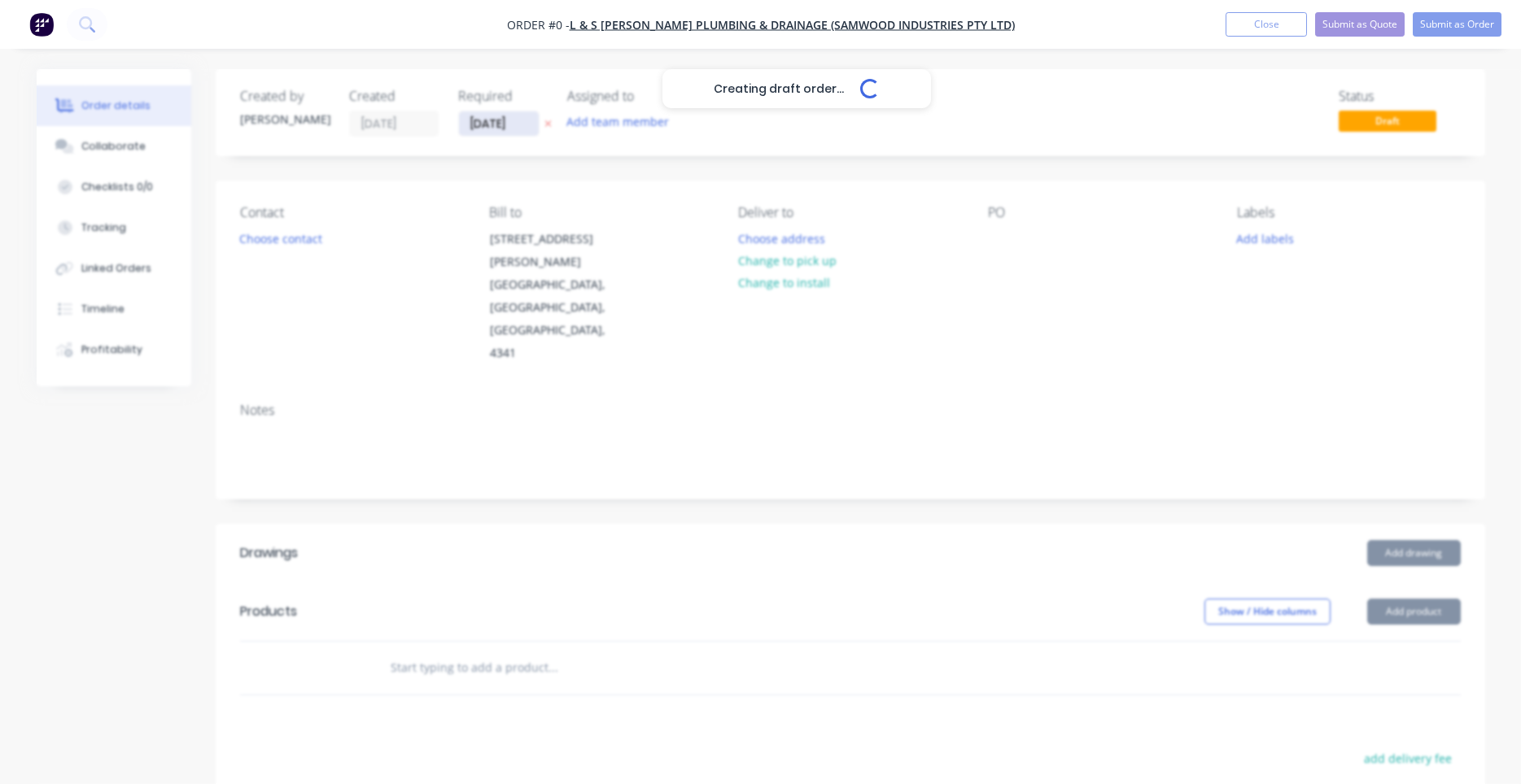
click at [514, 131] on input "[DATE]" at bounding box center [499, 123] width 79 height 24
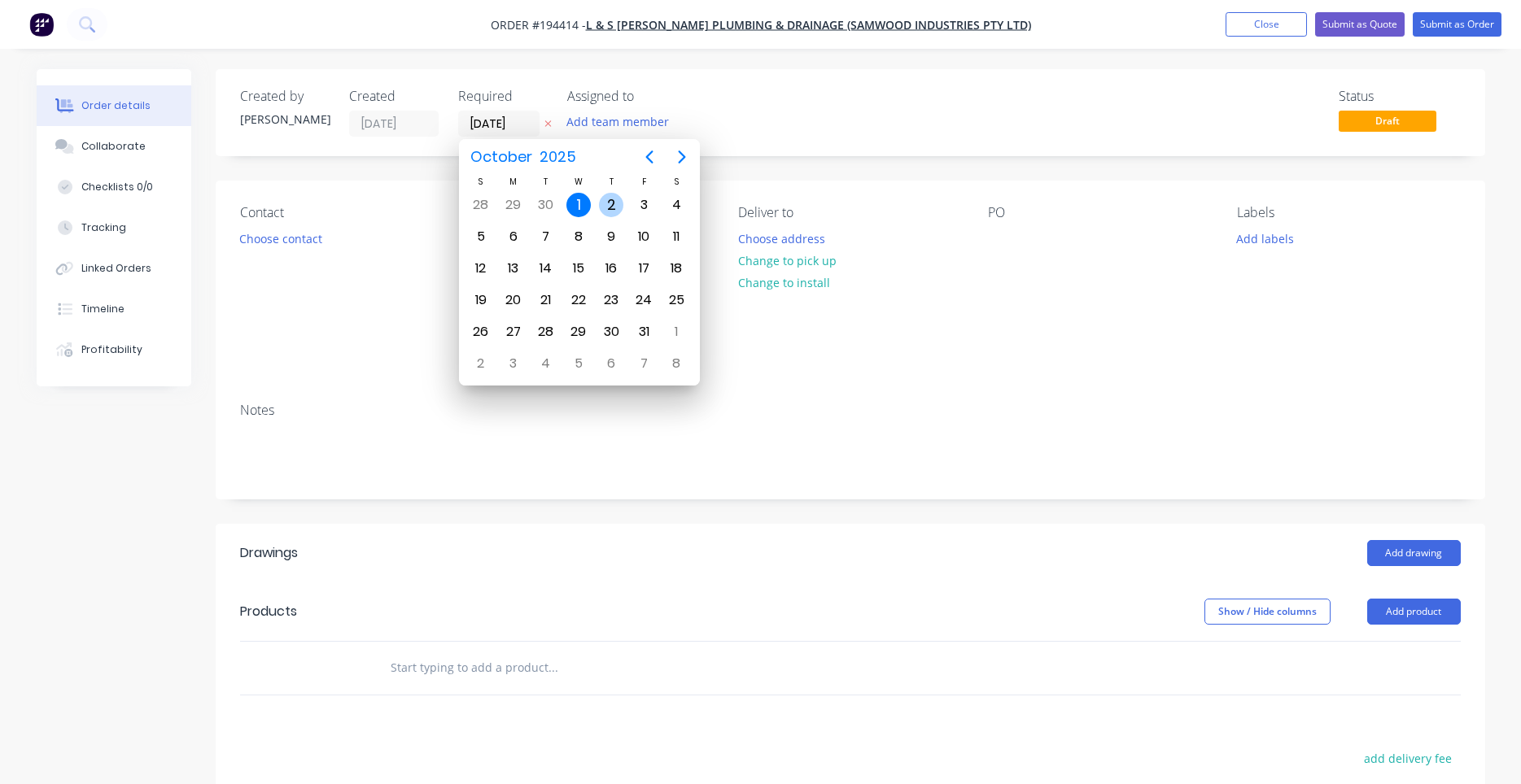
click at [599, 208] on div "2" at bounding box center [610, 206] width 32 height 31
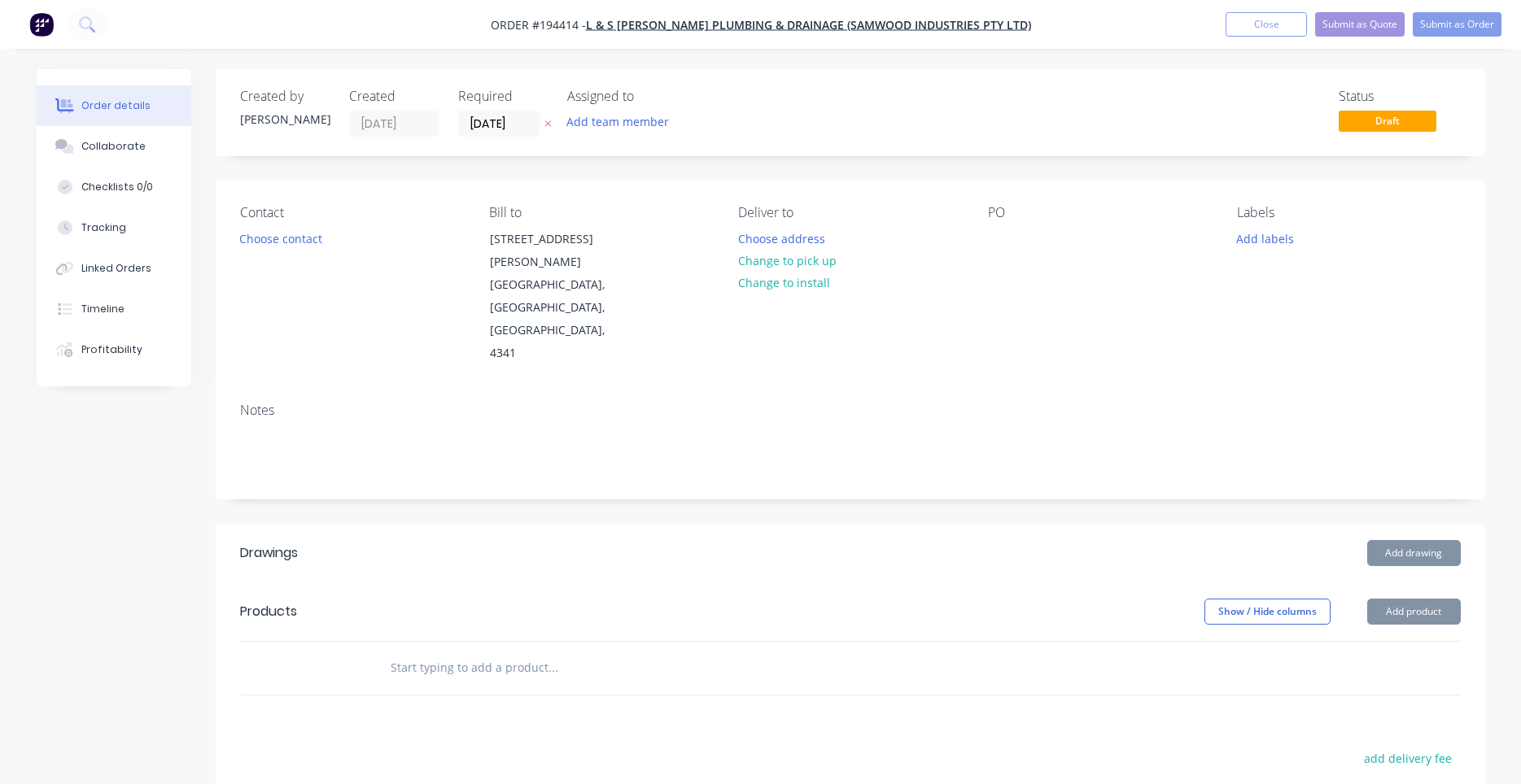
type input "02/10/25"
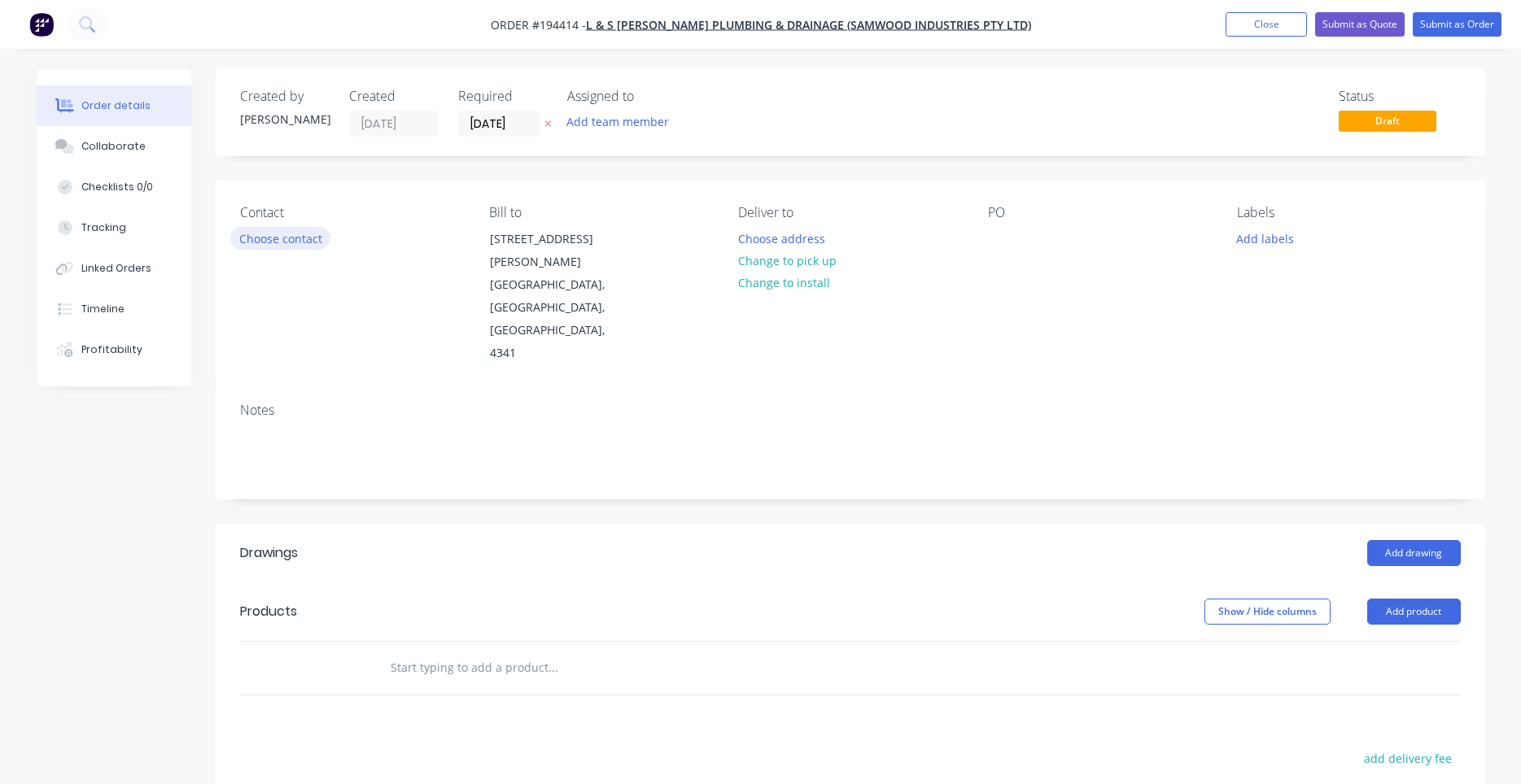
click at [304, 231] on button "Choose contact" at bounding box center [280, 238] width 100 height 22
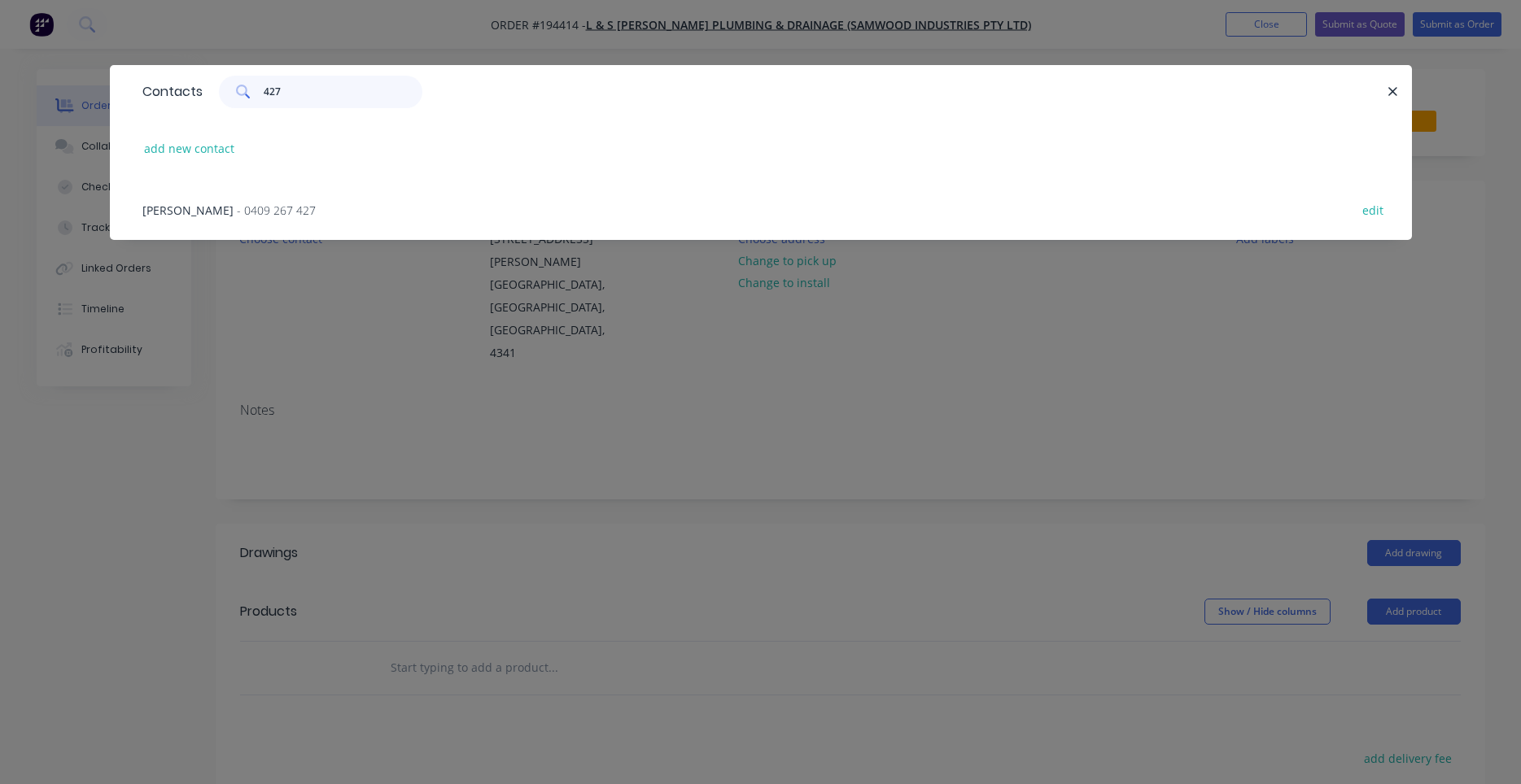
type input "427"
click at [271, 216] on div "WOODY - 0409 267 427 edit" at bounding box center [760, 209] width 1253 height 61
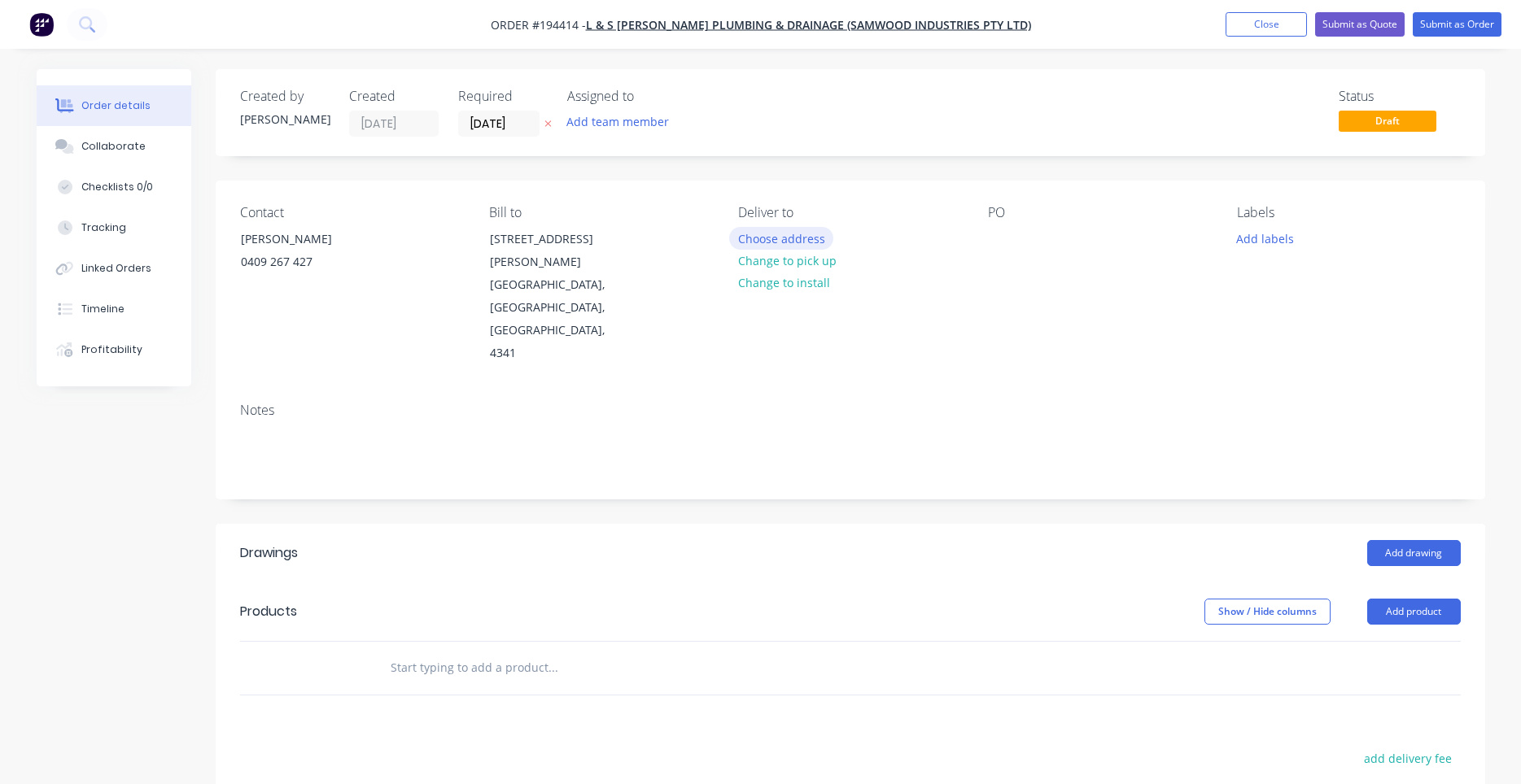
click at [773, 239] on button "Choose address" at bounding box center [781, 238] width 104 height 22
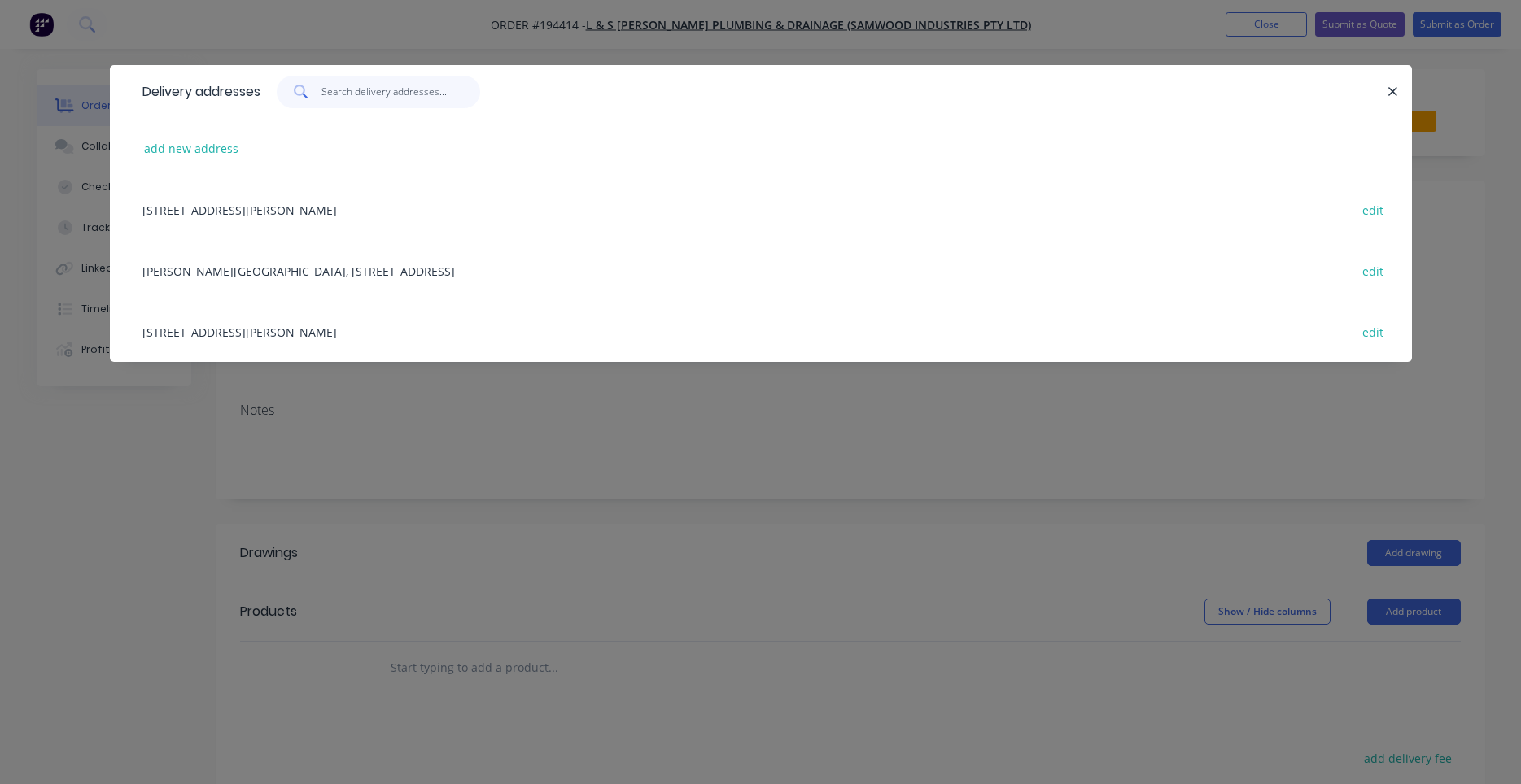
click at [407, 96] on input "text" at bounding box center [401, 91] width 159 height 32
click at [215, 143] on button "add new address" at bounding box center [192, 148] width 112 height 22
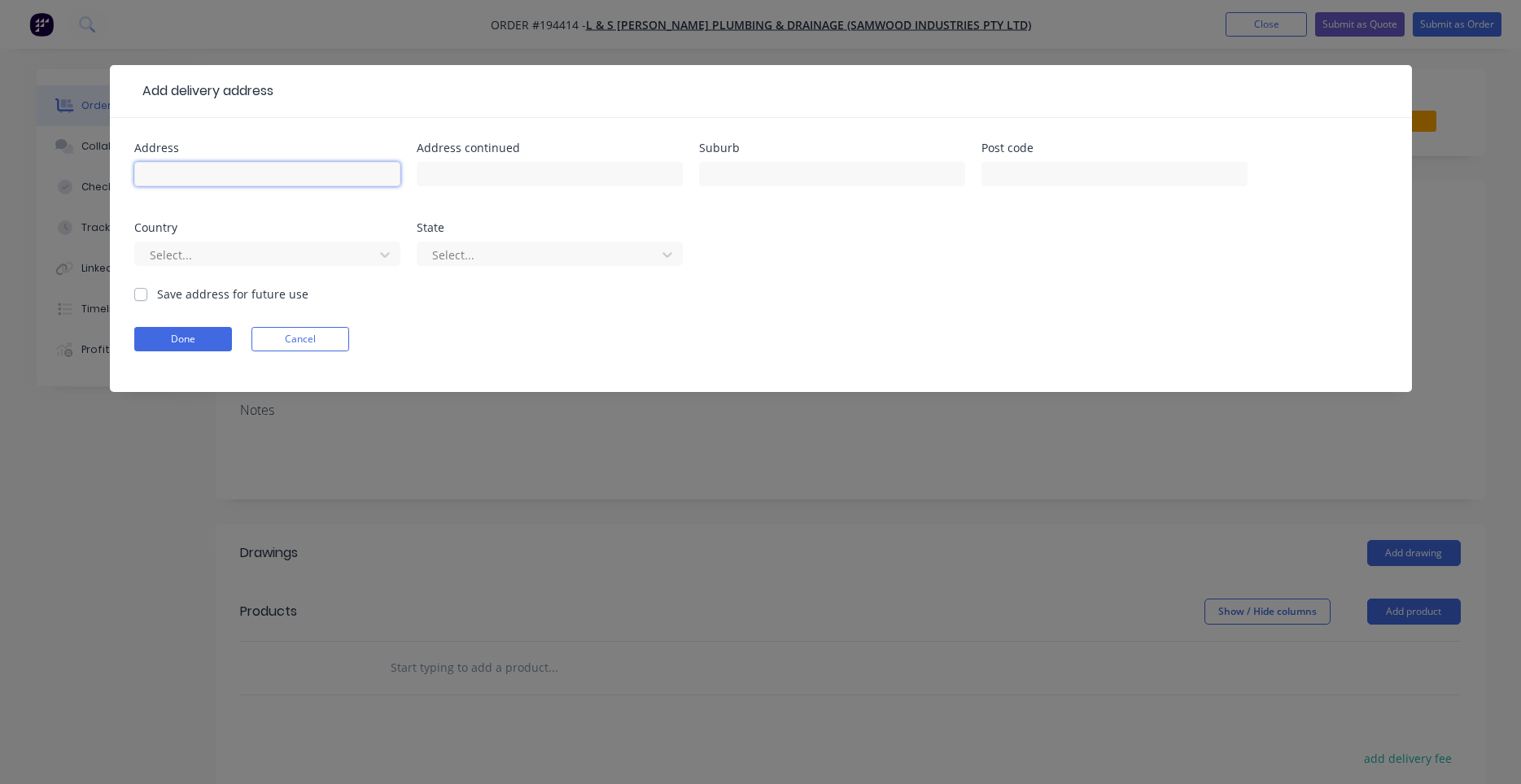
click at [274, 165] on input "text" at bounding box center [267, 173] width 266 height 24
type input "82 Roys Rd"
type input "LANDERS SHUTE"
type input "a"
type input "q"
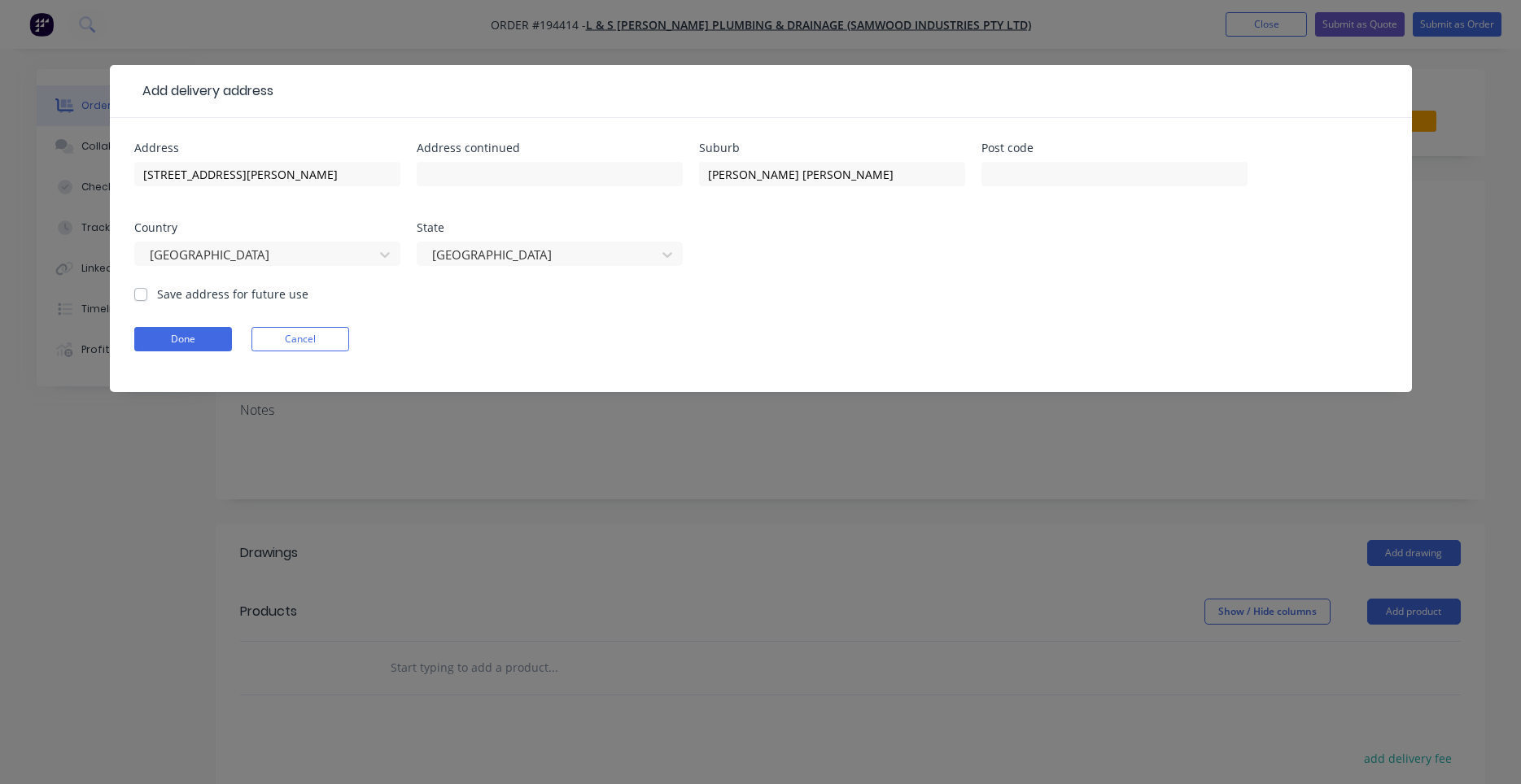
click at [523, 218] on div "Address 82 Roys Rd Address continued Suburb LANDERS SHUTE Post code Country Aus…" at bounding box center [760, 213] width 1253 height 143
click at [229, 342] on button "Done" at bounding box center [183, 339] width 98 height 24
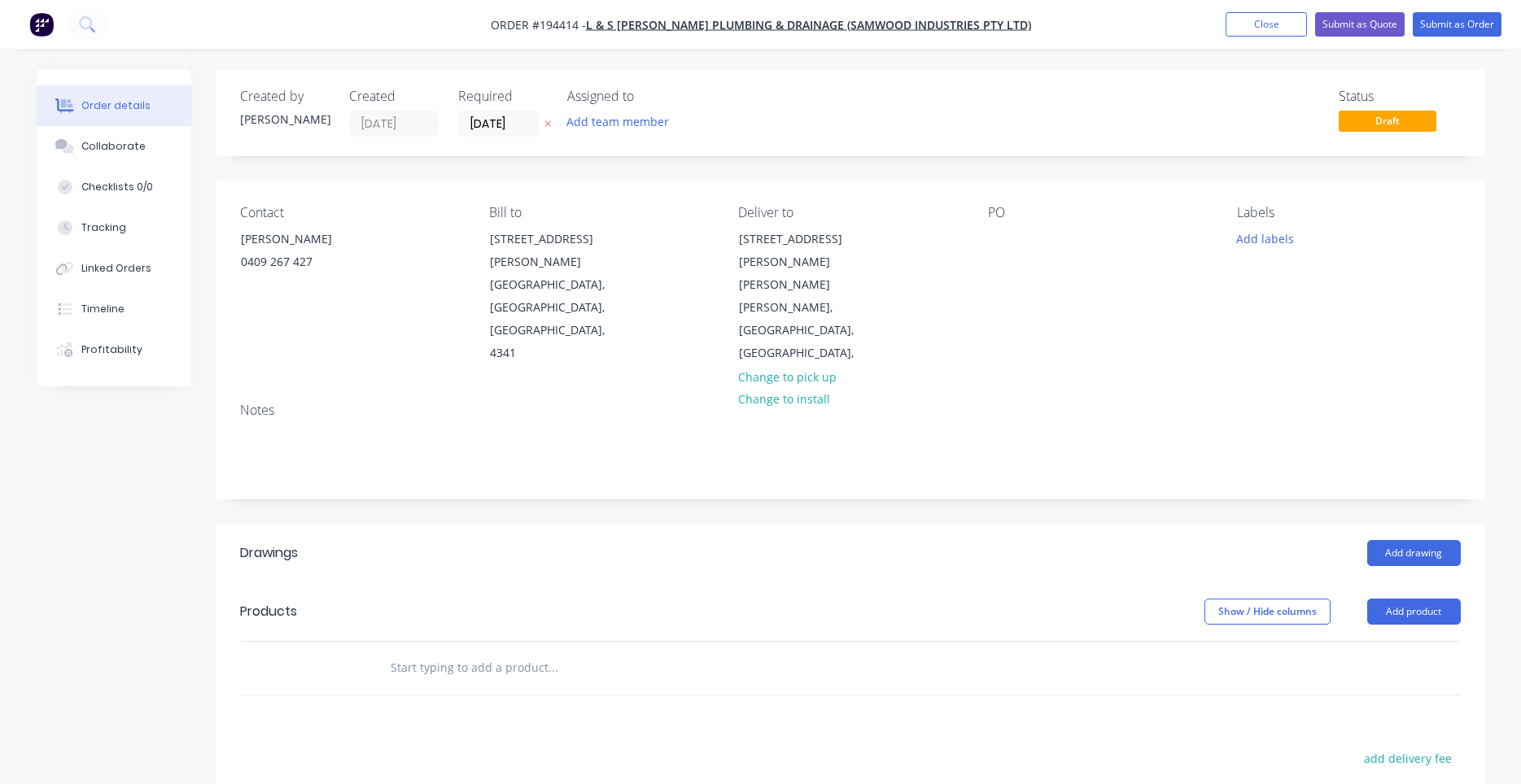
click at [988, 223] on div "PO" at bounding box center [1100, 285] width 223 height 161
click at [996, 233] on div at bounding box center [1001, 239] width 26 height 23
click at [1272, 234] on button "Add labels" at bounding box center [1265, 238] width 74 height 22
click at [1324, 291] on input "text" at bounding box center [1372, 286] width 170 height 32
type input "7"
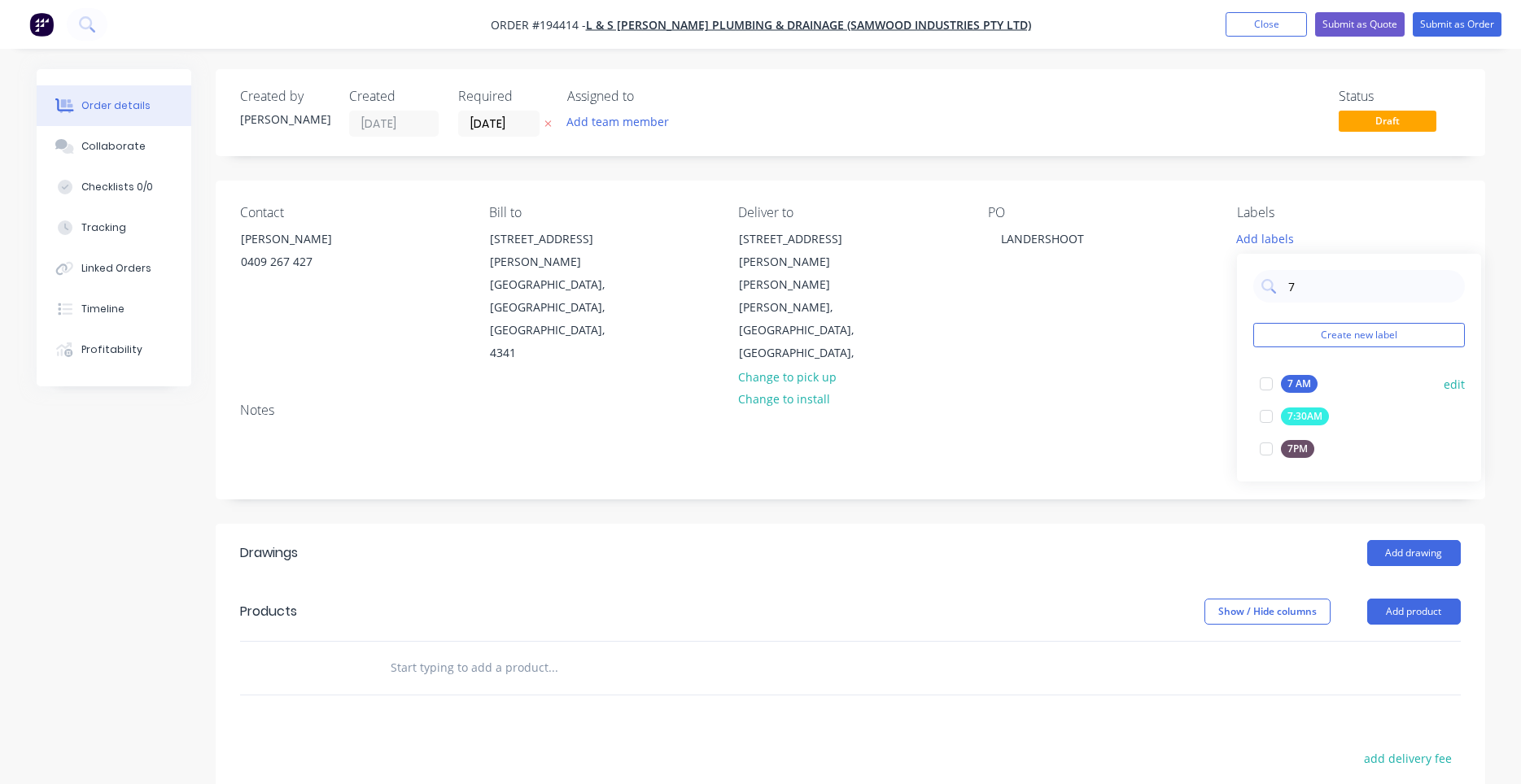
click at [1269, 382] on div at bounding box center [1265, 384] width 32 height 32
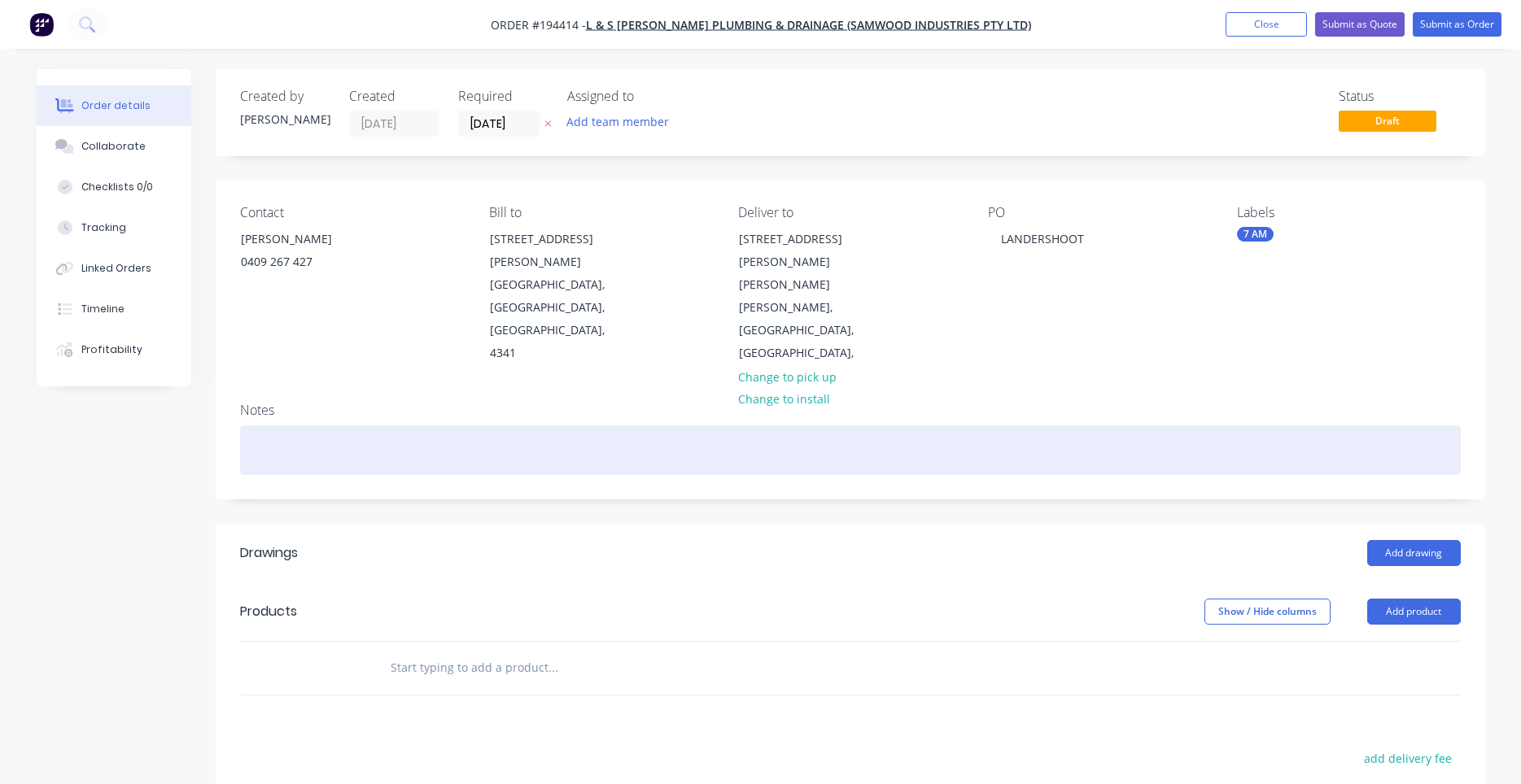
click at [1178, 426] on div at bounding box center [850, 450] width 1220 height 50
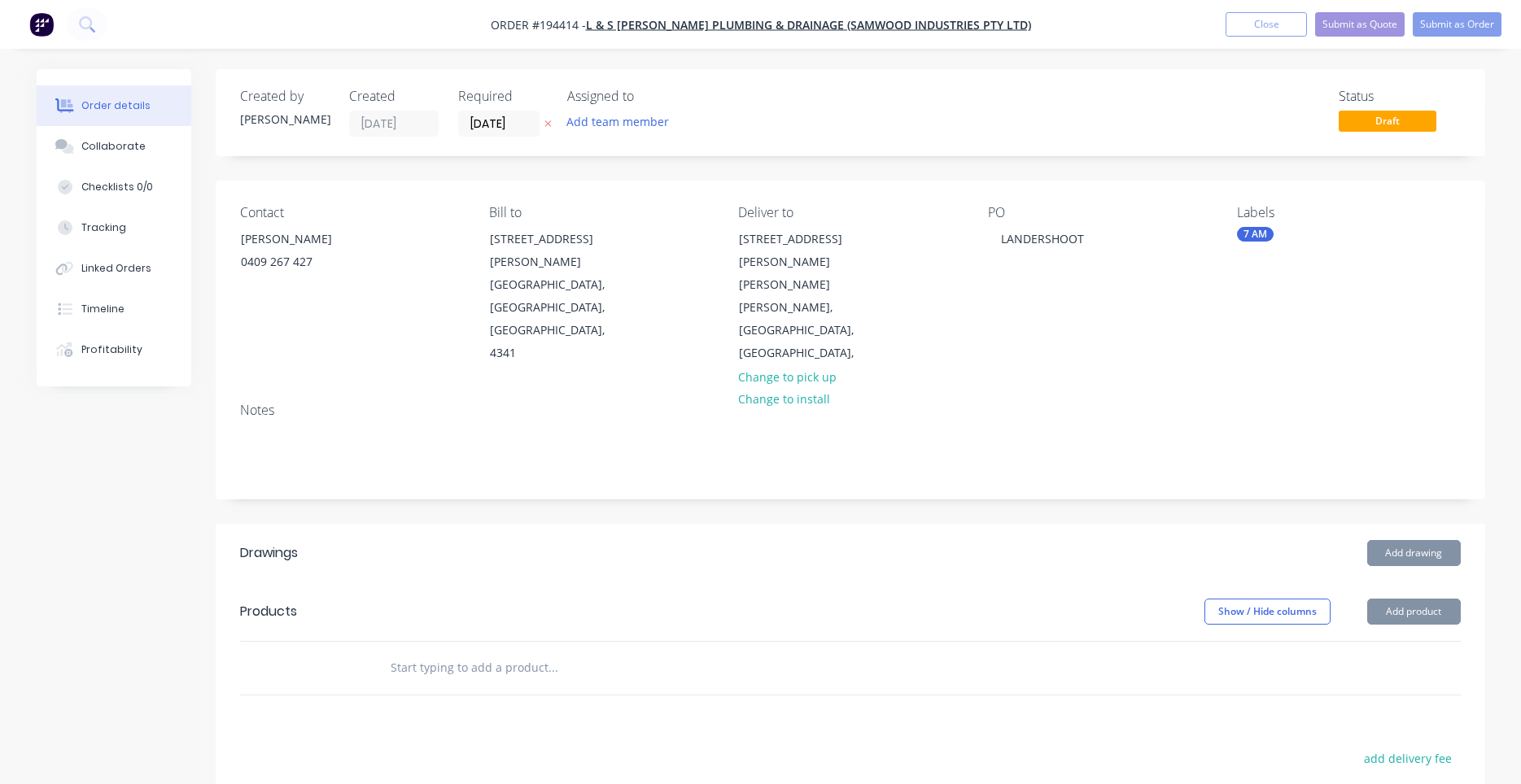
click at [810, 524] on header "Drawings Add drawing" at bounding box center [850, 553] width 1269 height 59
click at [904, 140] on div "Created by Darryn Created 01/10/25 Required 02/10/25 Assigned to Add team membe…" at bounding box center [850, 113] width 1269 height 87
click at [1381, 540] on button "Add drawing" at bounding box center [1414, 553] width 94 height 26
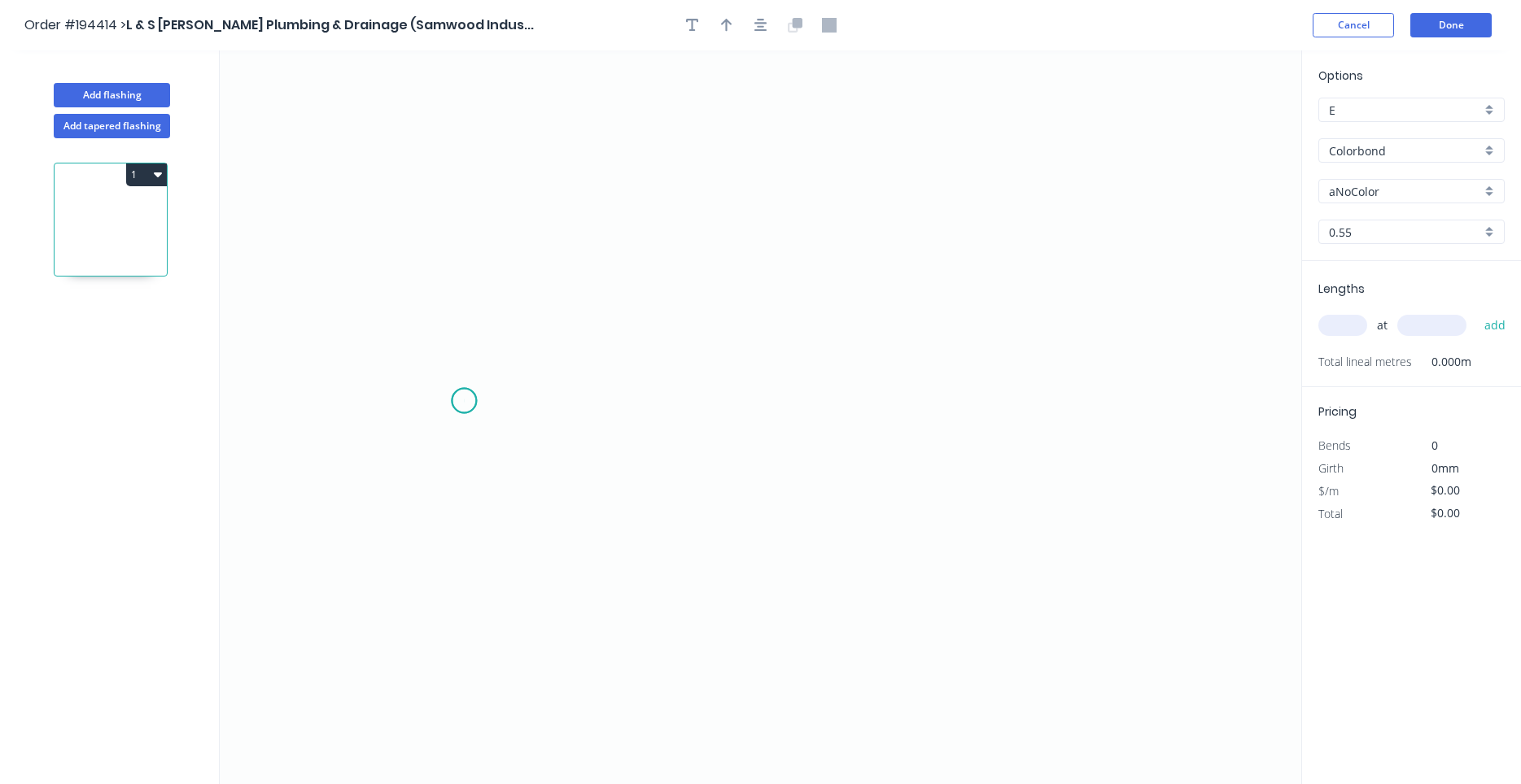
click at [464, 401] on icon "0" at bounding box center [760, 417] width 1081 height 733
click at [529, 339] on icon "0" at bounding box center [760, 417] width 1081 height 733
click at [1055, 333] on icon "0 ?" at bounding box center [760, 417] width 1081 height 733
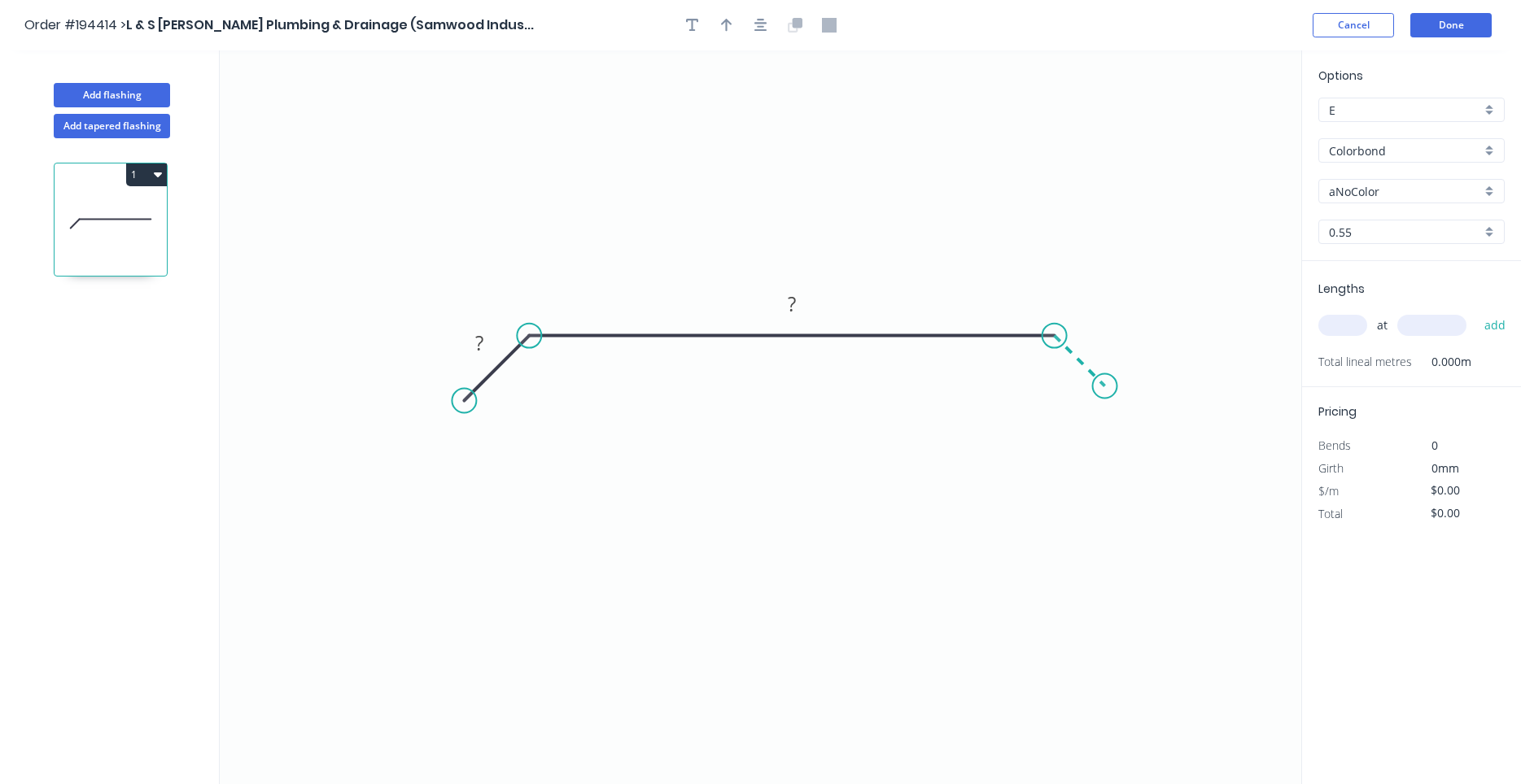
click at [1105, 394] on icon "0 ? ?" at bounding box center [760, 417] width 1081 height 733
click at [1105, 394] on circle at bounding box center [1105, 386] width 24 height 24
click at [489, 344] on rect at bounding box center [479, 344] width 32 height 23
type input "$26.18"
click at [1346, 333] on input "text" at bounding box center [1343, 326] width 49 height 22
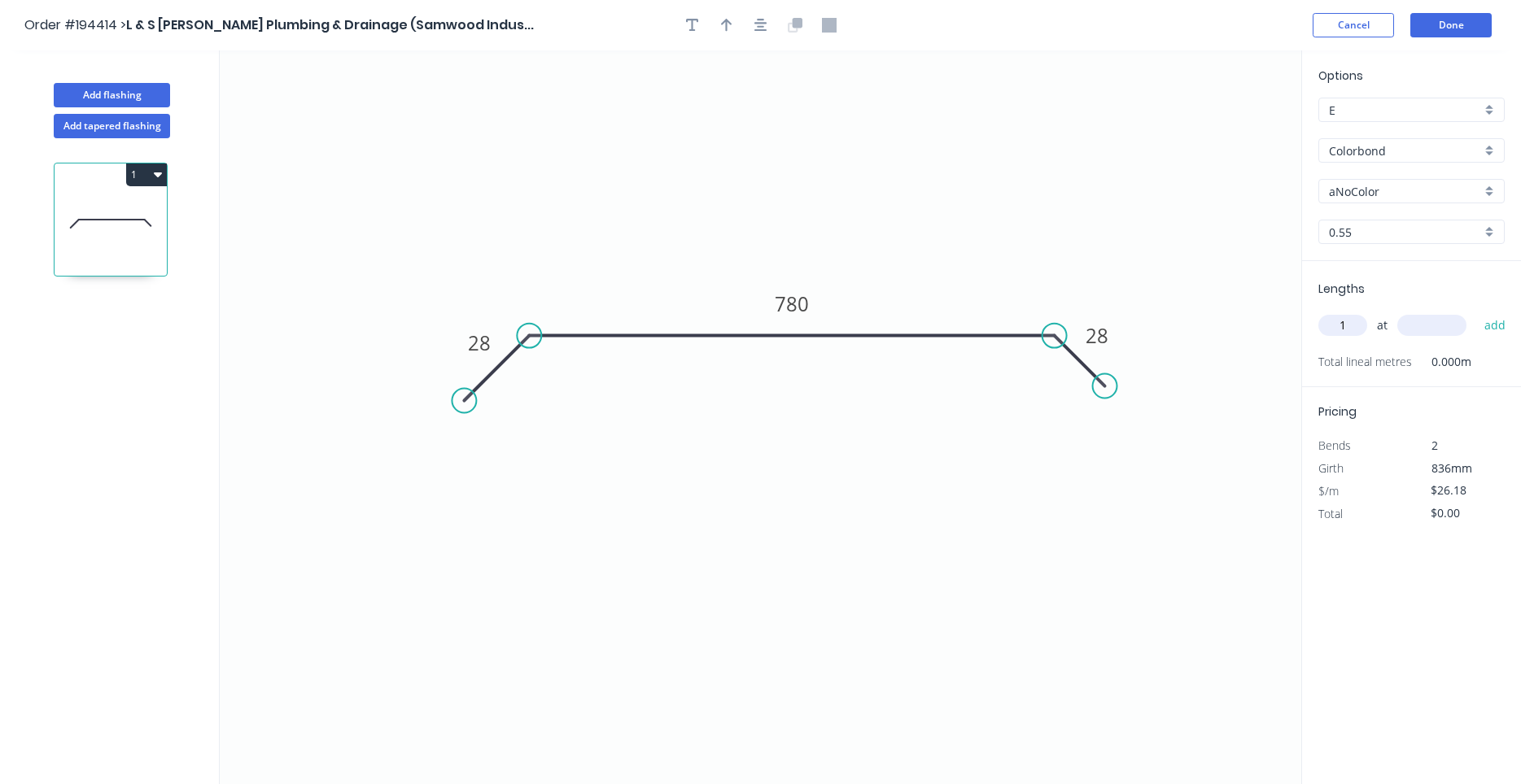
type input "1"
type input "1200"
click at [1476, 311] on button "add" at bounding box center [1495, 325] width 38 height 27
type input "$31.42"
click at [1402, 167] on div "Options E E Colorbond Colorbond Colorbond (Premium) Colorbond Coolmax Colorbond…" at bounding box center [1410, 163] width 218 height 195
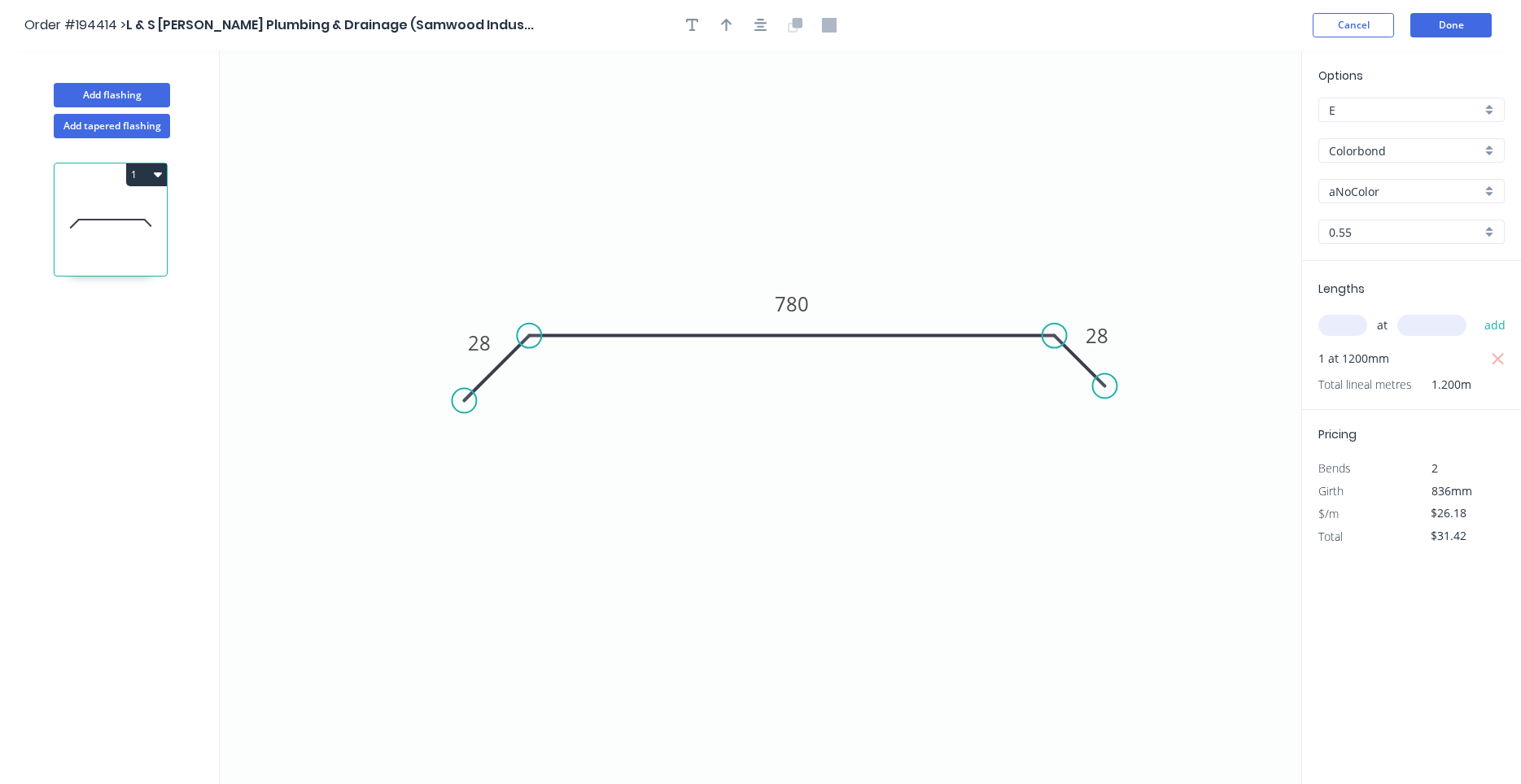
click at [1408, 156] on input "Colorbond" at bounding box center [1404, 150] width 152 height 17
click at [1406, 173] on div "Zincalume" at bounding box center [1411, 181] width 185 height 28
type input "Zincalume"
type input "$23.57"
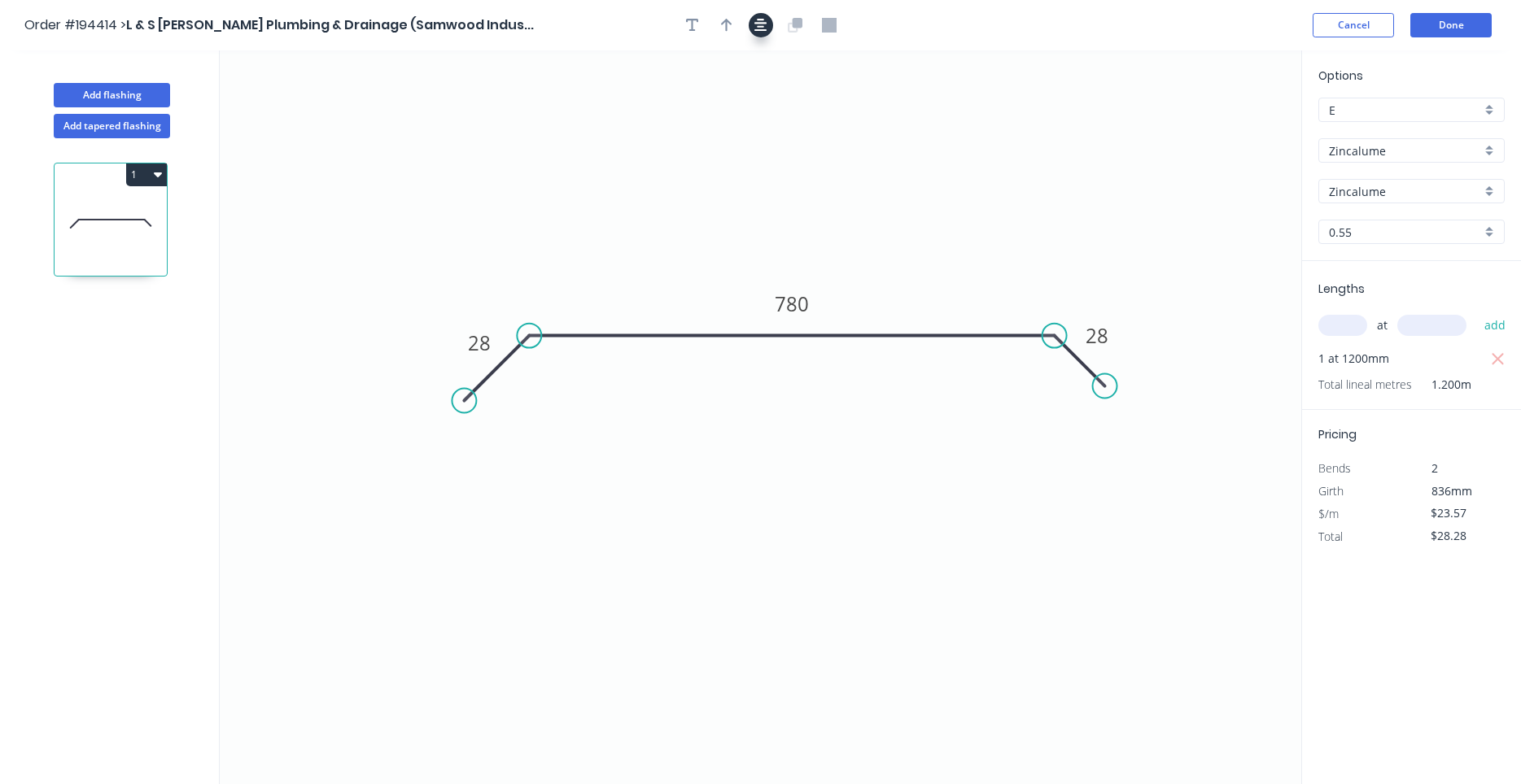
click at [768, 33] on button "button" at bounding box center [760, 24] width 24 height 24
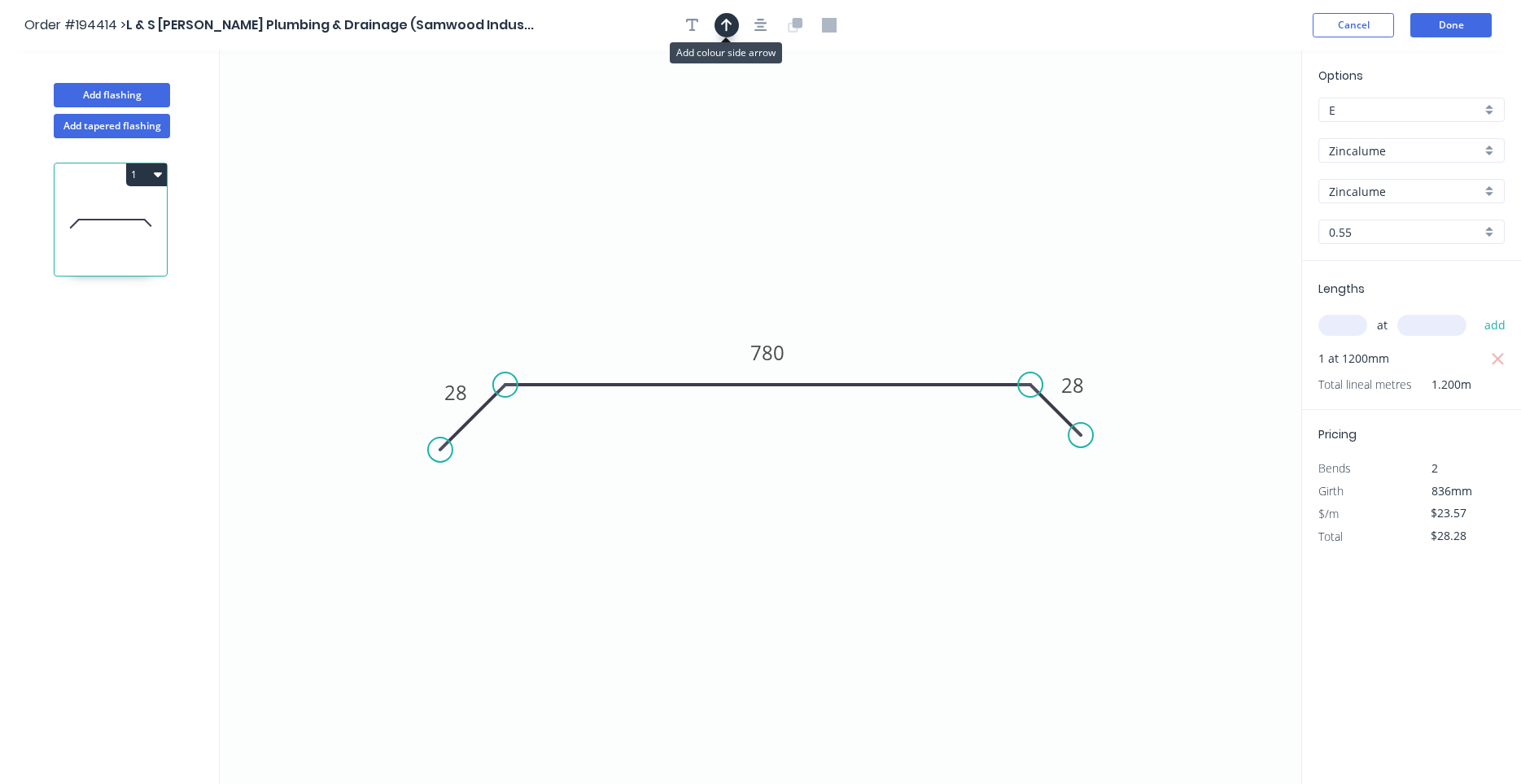
click at [736, 23] on button "button" at bounding box center [726, 24] width 24 height 24
click at [1210, 125] on icon "0 28 780 28" at bounding box center [760, 417] width 1081 height 733
drag, startPoint x: 1210, startPoint y: 129, endPoint x: 1041, endPoint y: 155, distance: 171.0
click at [1006, 175] on icon "0 28 780 28" at bounding box center [760, 417] width 1081 height 733
drag, startPoint x: 1216, startPoint y: 132, endPoint x: 651, endPoint y: 291, distance: 586.9
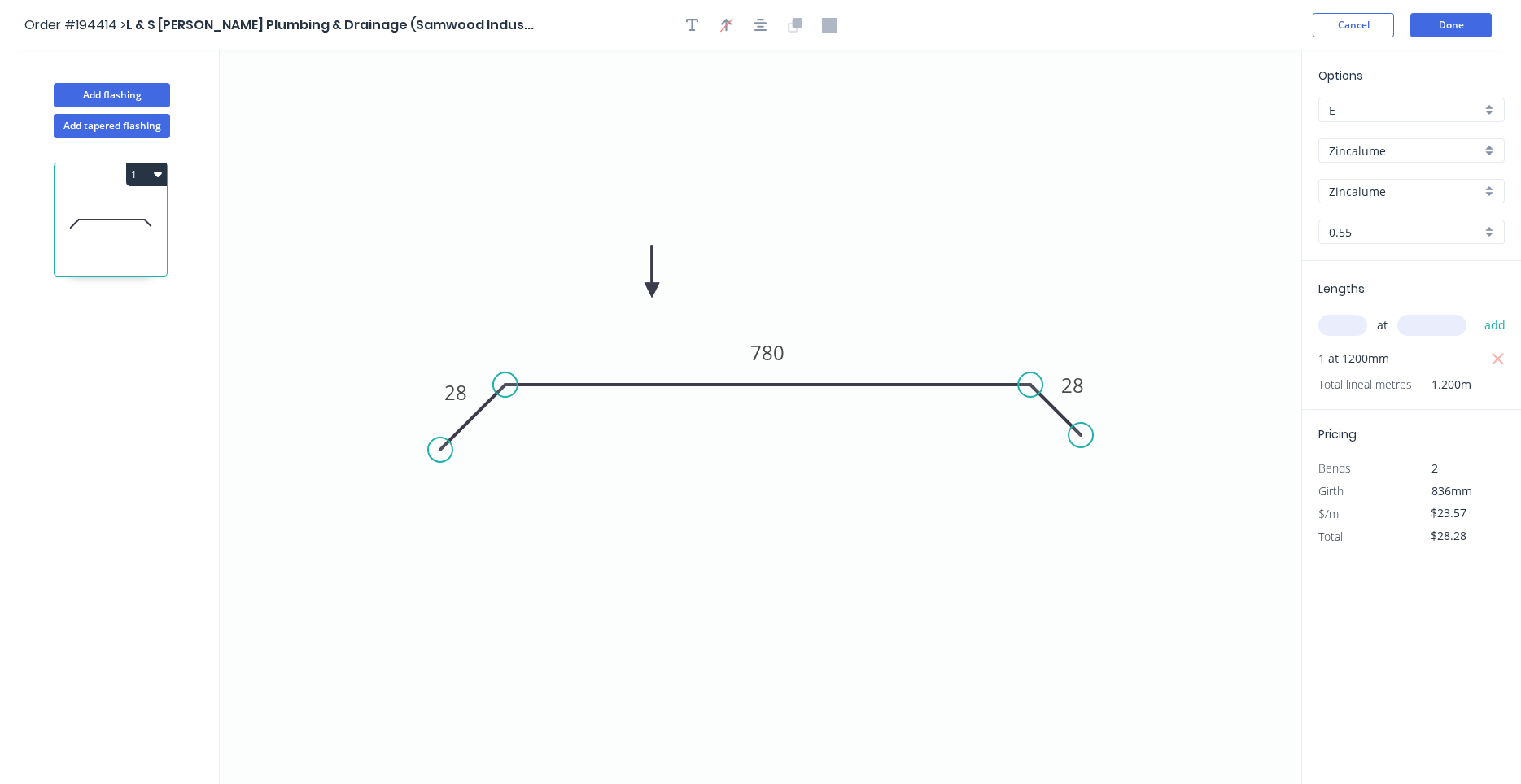
click at [651, 291] on icon at bounding box center [651, 271] width 15 height 52
click at [157, 171] on icon "button" at bounding box center [158, 173] width 8 height 13
click at [142, 200] on button "Duplicate" at bounding box center [89, 214] width 155 height 32
type input "$0.00"
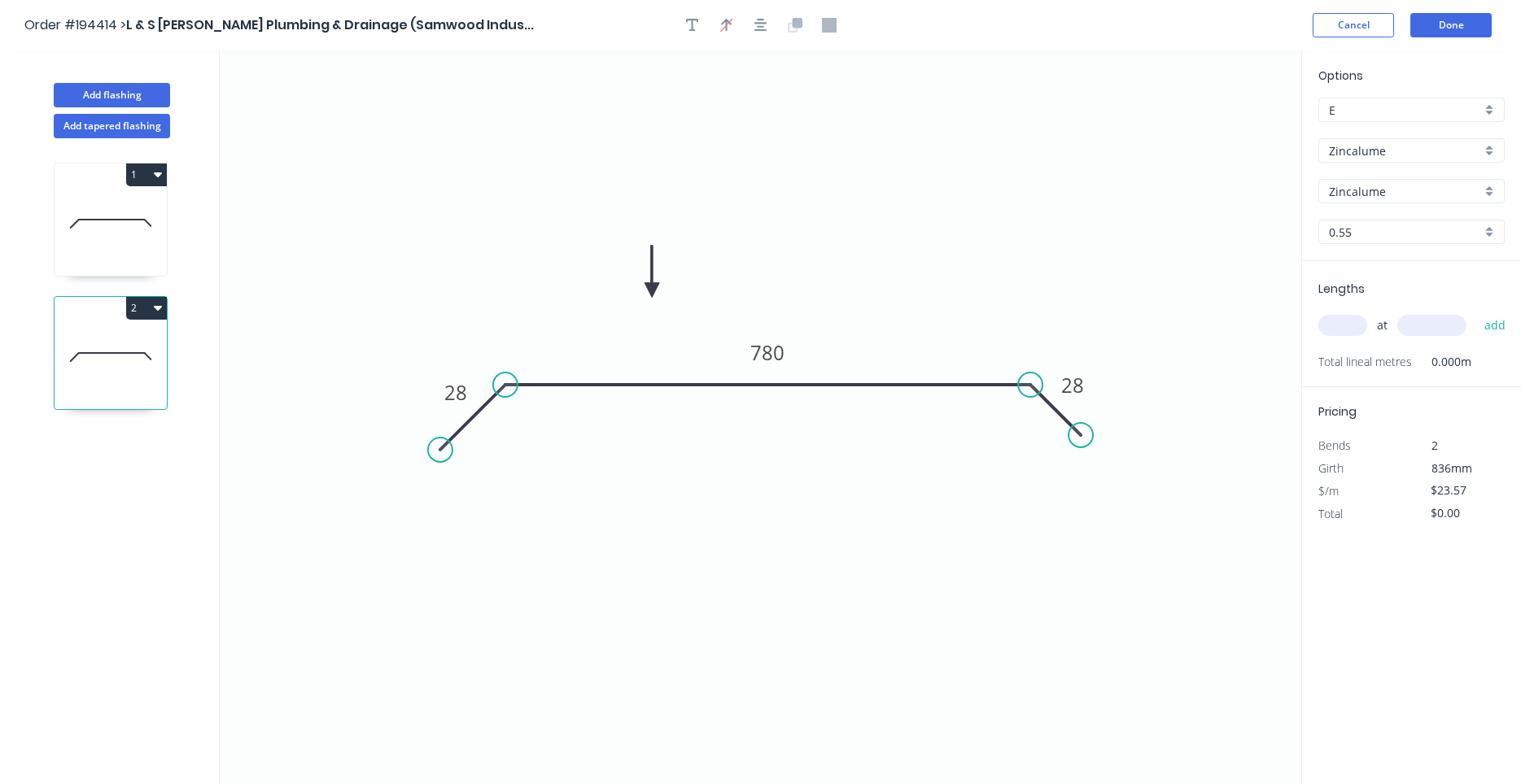
click at [135, 323] on icon at bounding box center [111, 357] width 113 height 104
click at [755, 346] on tspan "780" at bounding box center [767, 351] width 34 height 26
type input "$19.76"
click at [954, 233] on icon "0 28 630 28" at bounding box center [760, 417] width 1081 height 733
click at [1345, 332] on input "text" at bounding box center [1343, 326] width 49 height 22
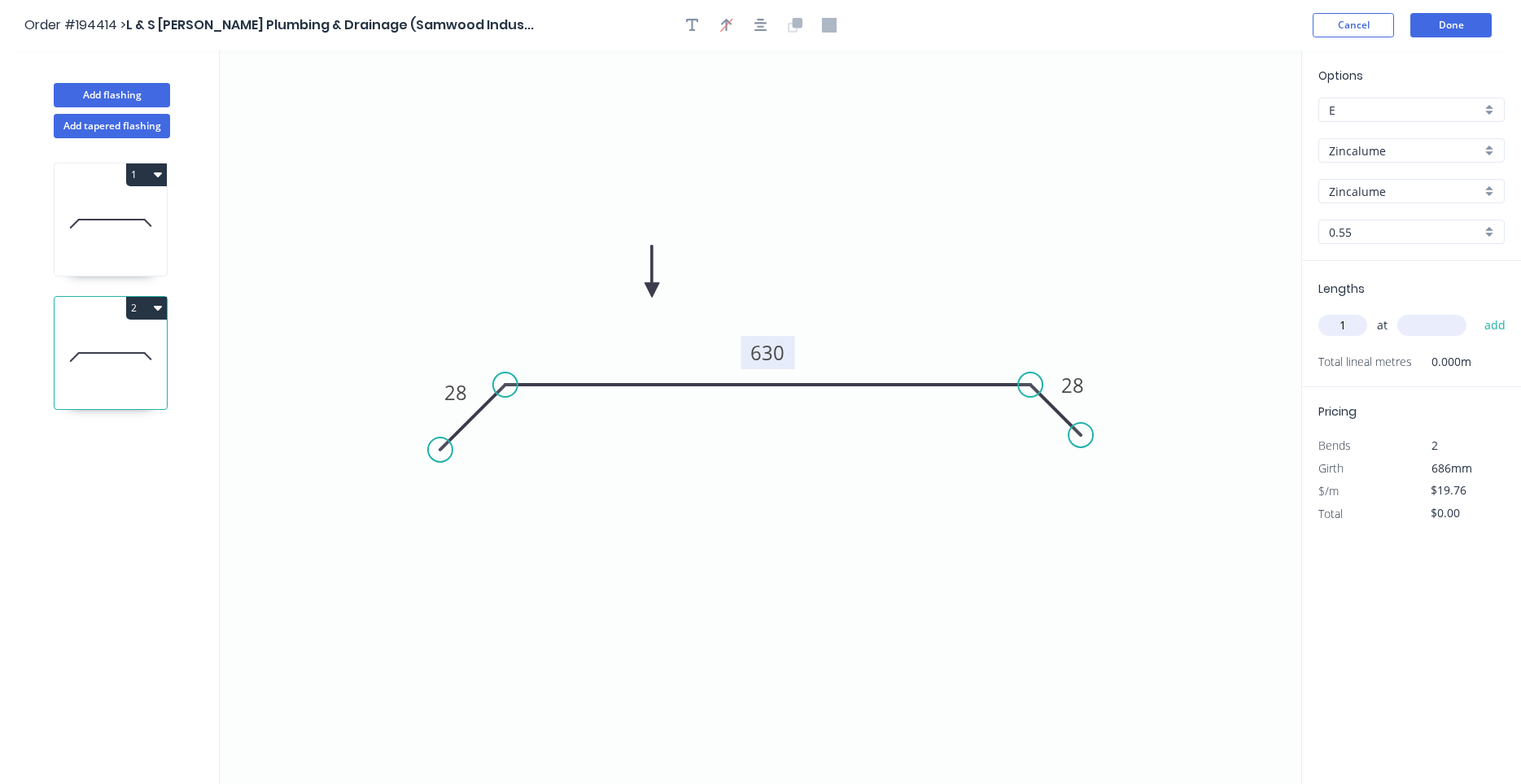
type input "1"
type input "4300"
click at [1476, 311] on button "add" at bounding box center [1495, 325] width 38 height 27
type input "$84.97"
click at [122, 241] on icon at bounding box center [111, 223] width 113 height 104
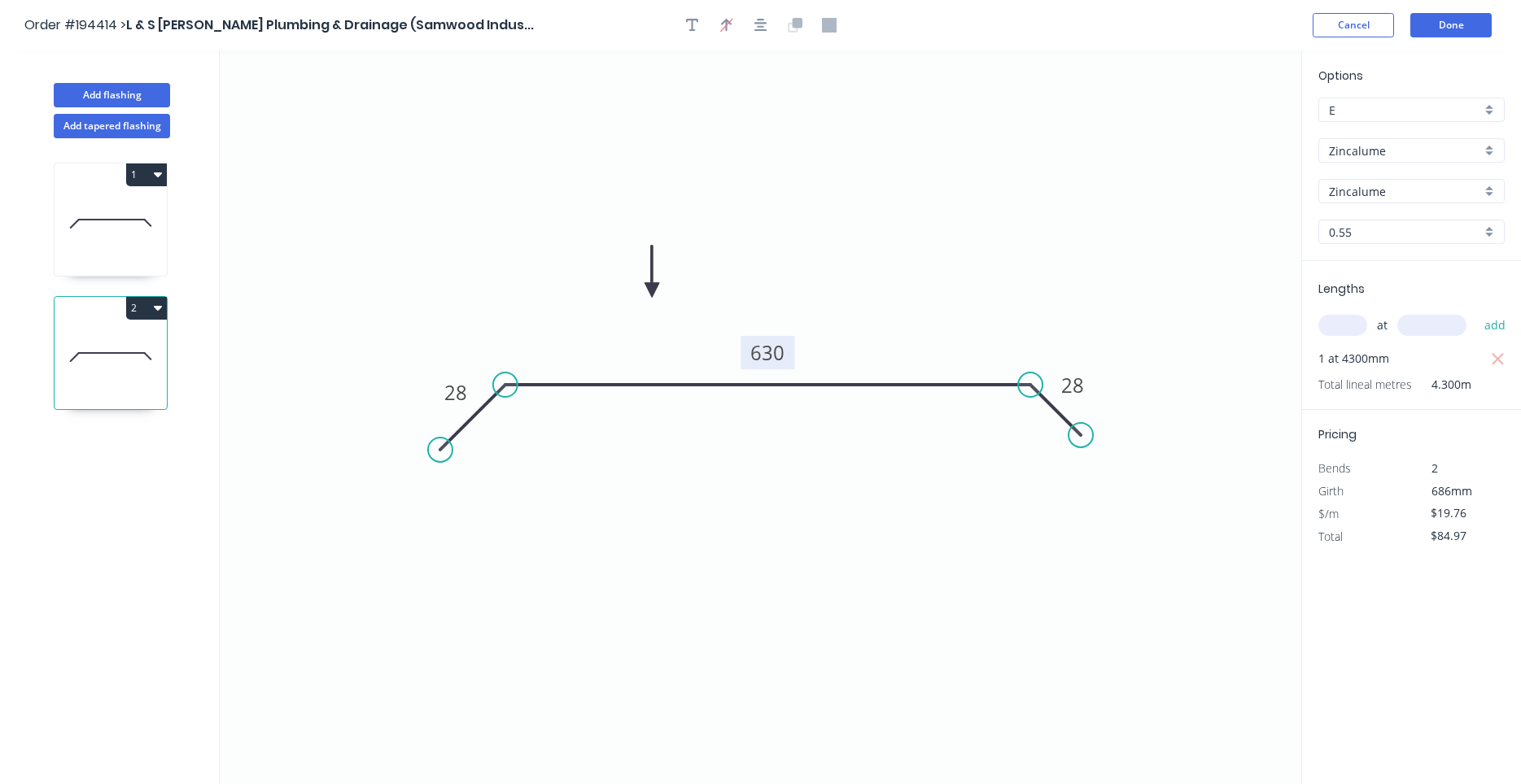
type input "$23.57"
type input "$28.28"
click at [118, 329] on icon at bounding box center [111, 357] width 113 height 104
type input "$19.76"
type input "$84.97"
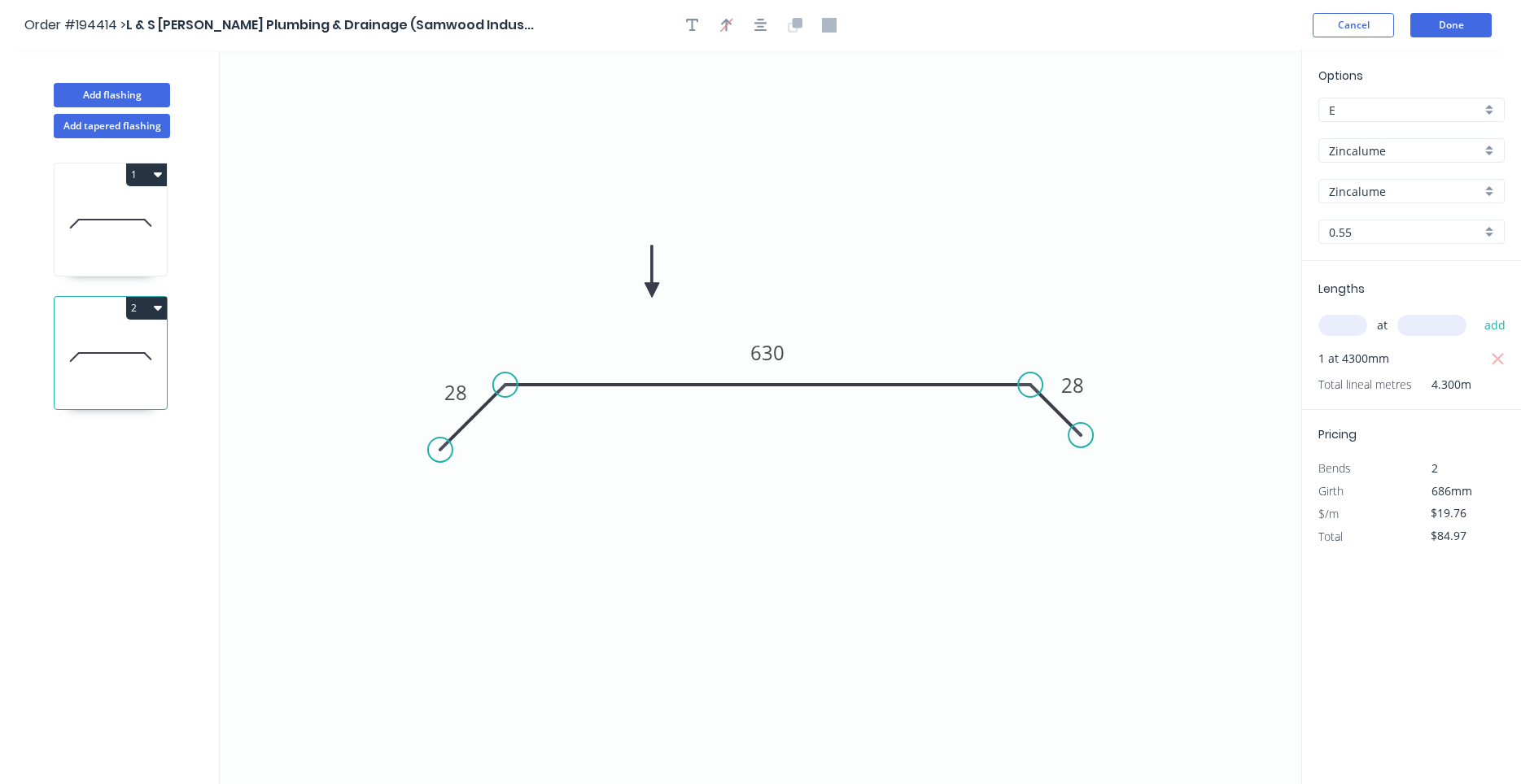
click at [83, 233] on icon at bounding box center [111, 223] width 113 height 104
type input "$23.57"
type input "$28.28"
click at [94, 346] on icon at bounding box center [111, 357] width 113 height 104
type input "$19.76"
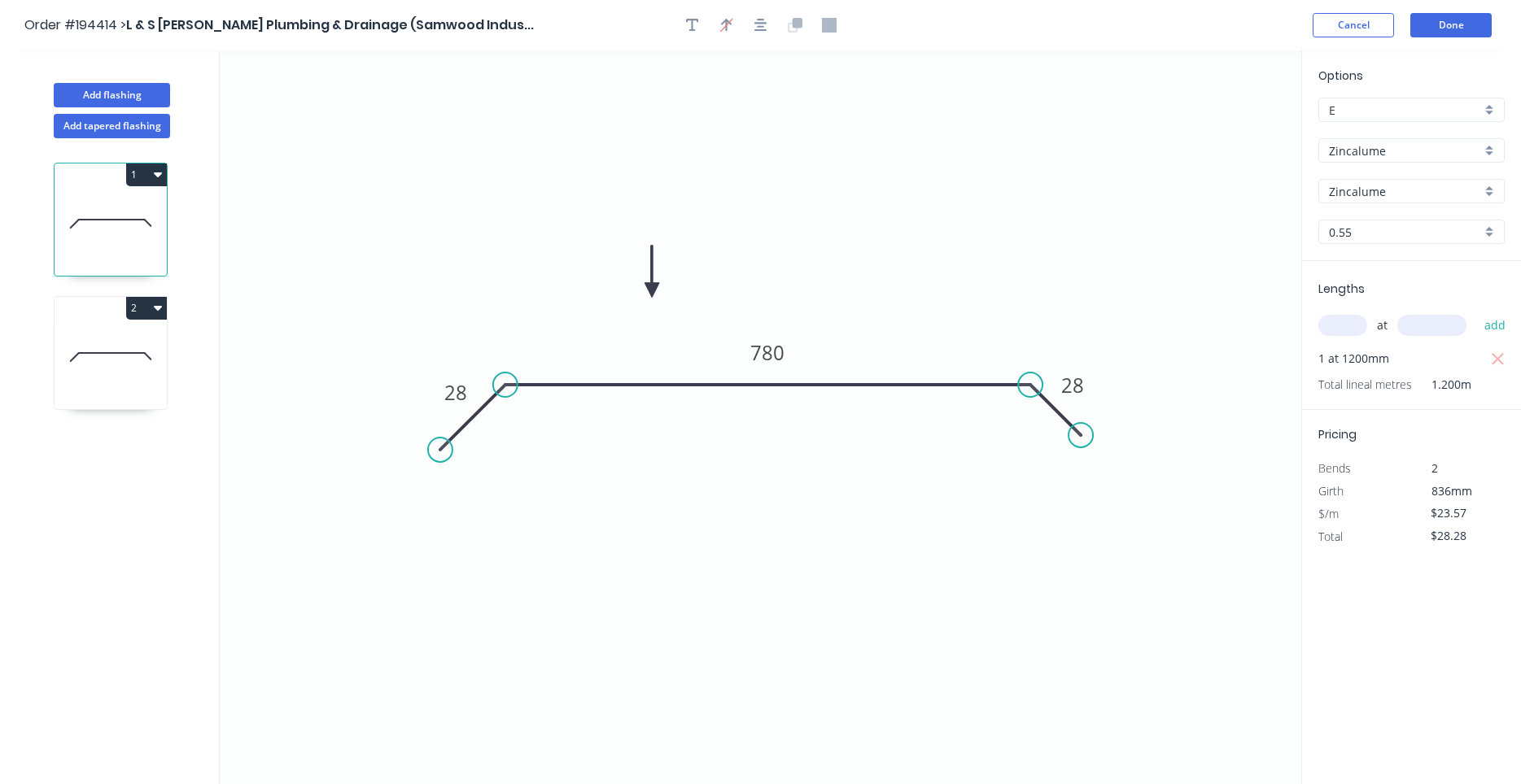
type input "$84.97"
click at [88, 259] on icon at bounding box center [111, 223] width 113 height 104
type input "$23.57"
type input "$28.28"
click at [98, 340] on icon at bounding box center [111, 357] width 113 height 104
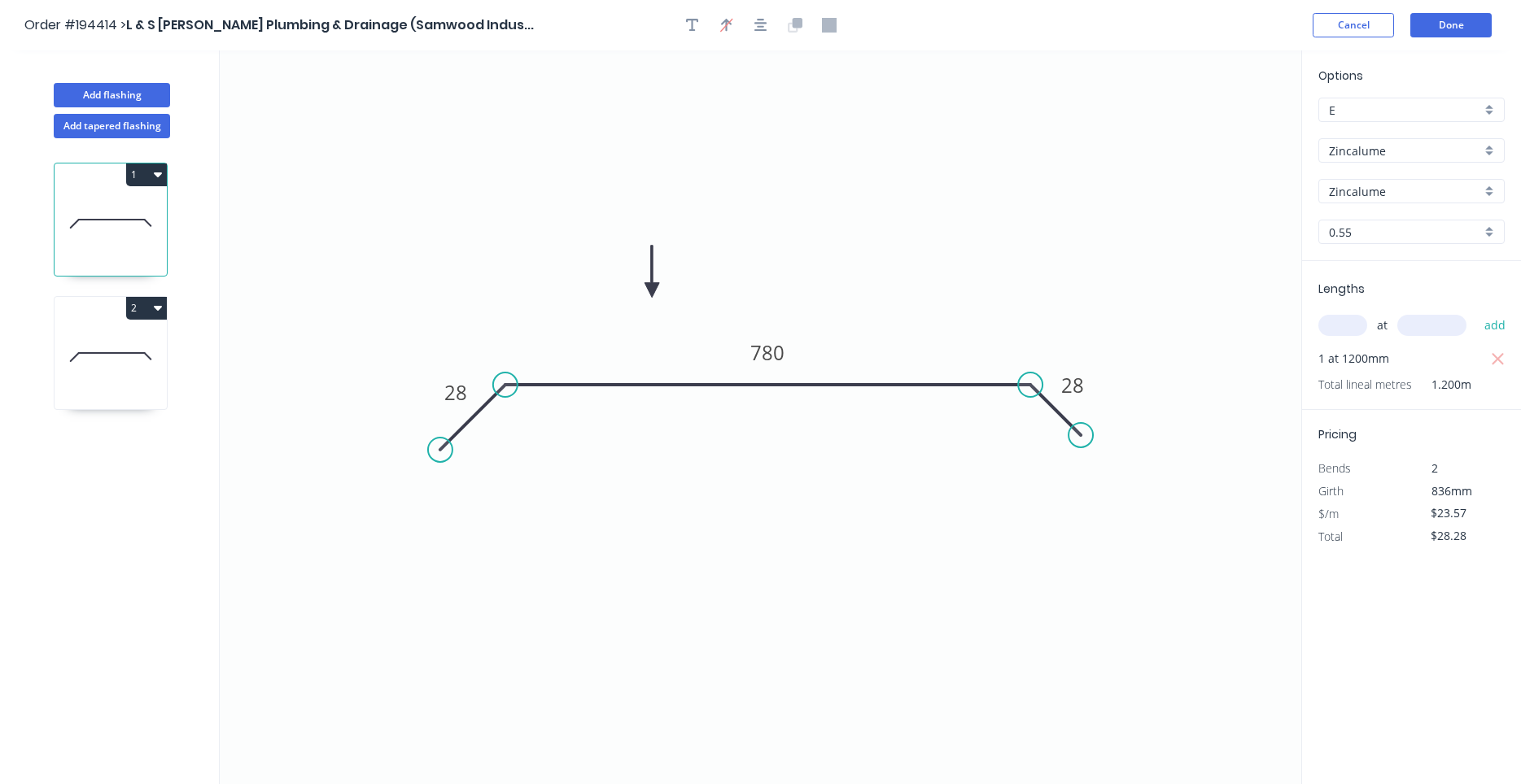
type input "$19.76"
type input "$84.97"
drag, startPoint x: 517, startPoint y: 298, endPoint x: 531, endPoint y: 302, distance: 14.6
click at [138, 264] on icon at bounding box center [111, 223] width 113 height 104
type input "$23.57"
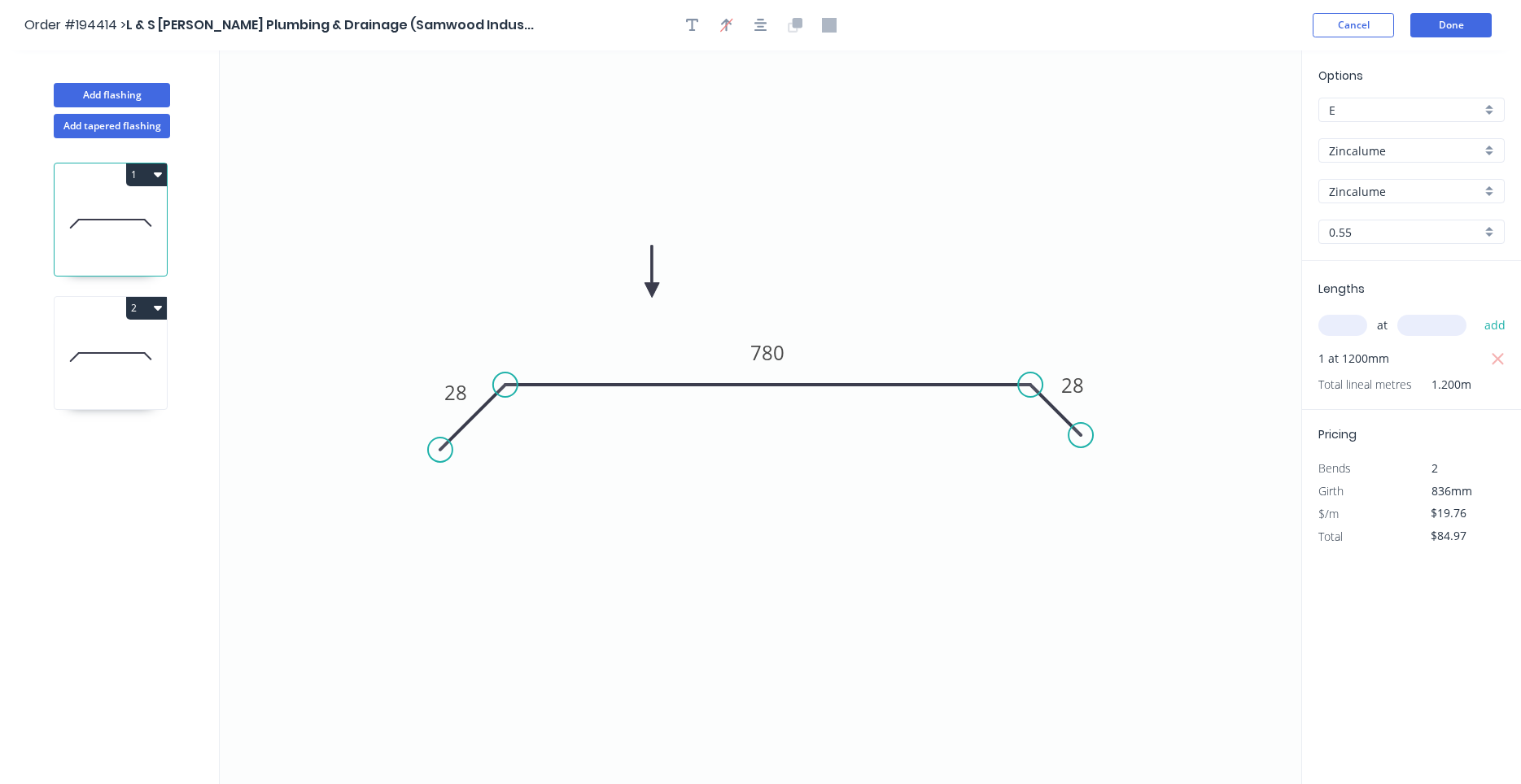
type input "$28.28"
click at [113, 347] on icon at bounding box center [111, 357] width 113 height 104
type input "$19.76"
type input "$84.97"
click at [79, 238] on icon at bounding box center [111, 223] width 113 height 104
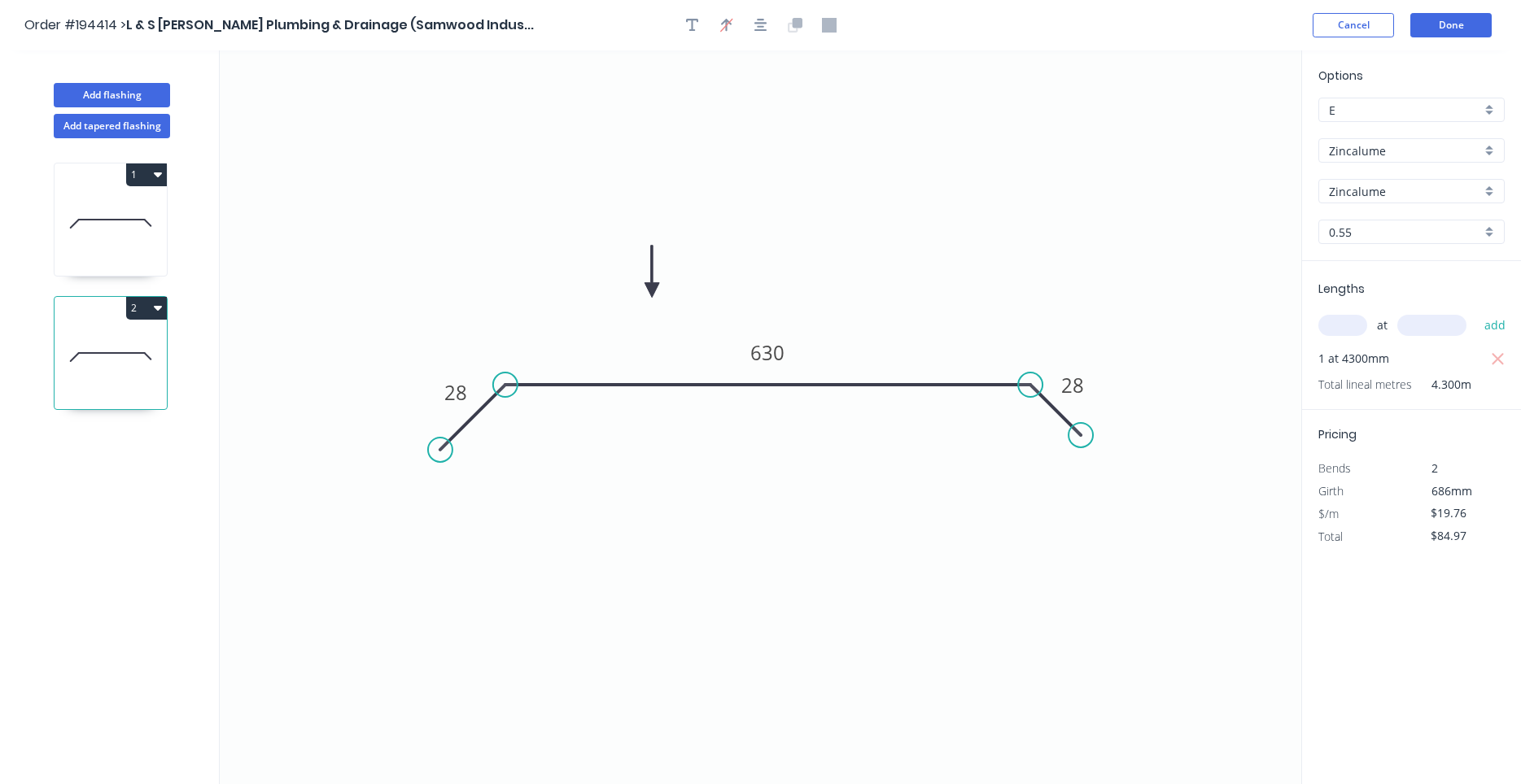
type input "$23.57"
type input "$28.28"
click at [90, 356] on icon at bounding box center [111, 357] width 113 height 104
type input "$19.76"
type input "$84.97"
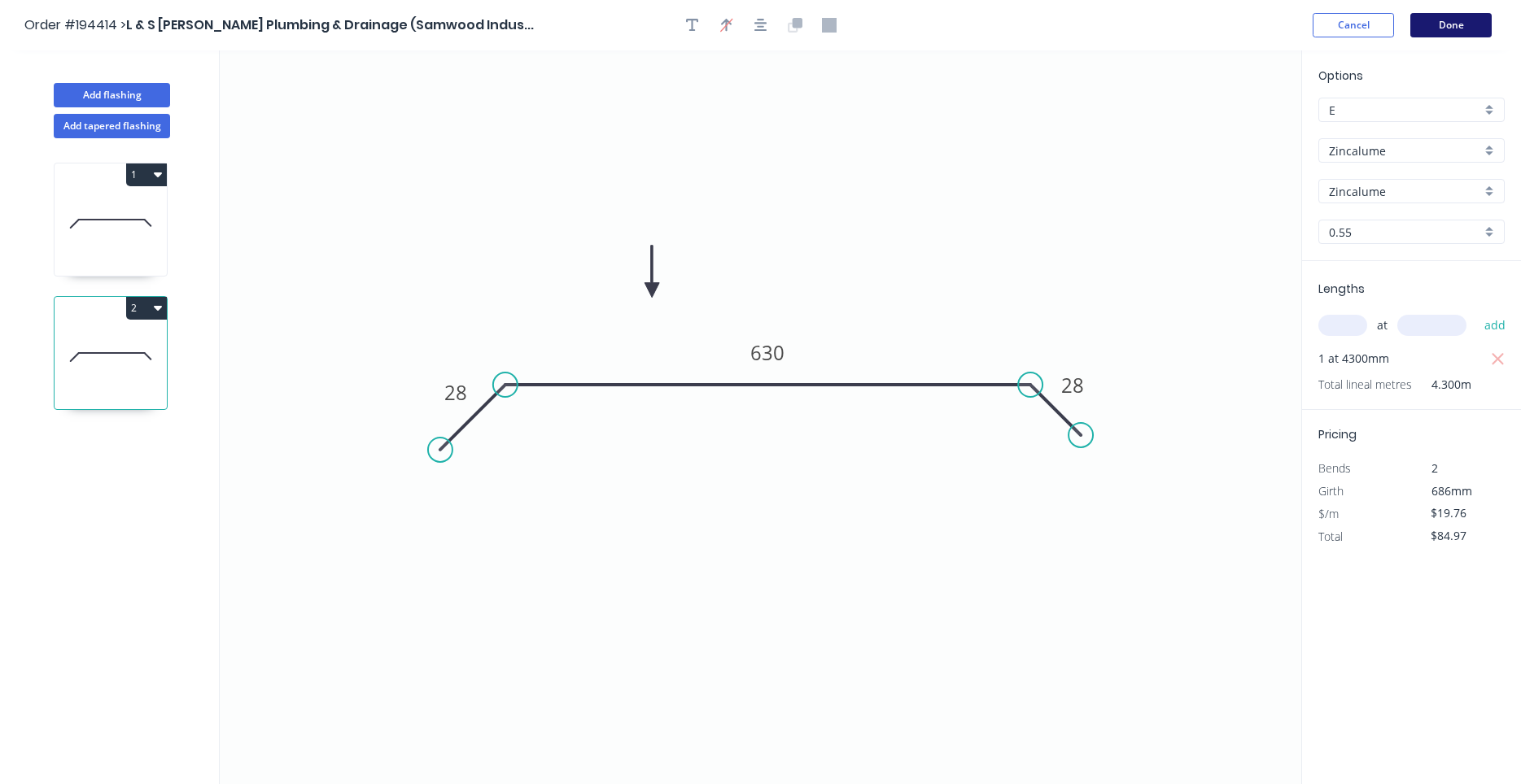
click at [1438, 31] on button "Done" at bounding box center [1450, 24] width 81 height 24
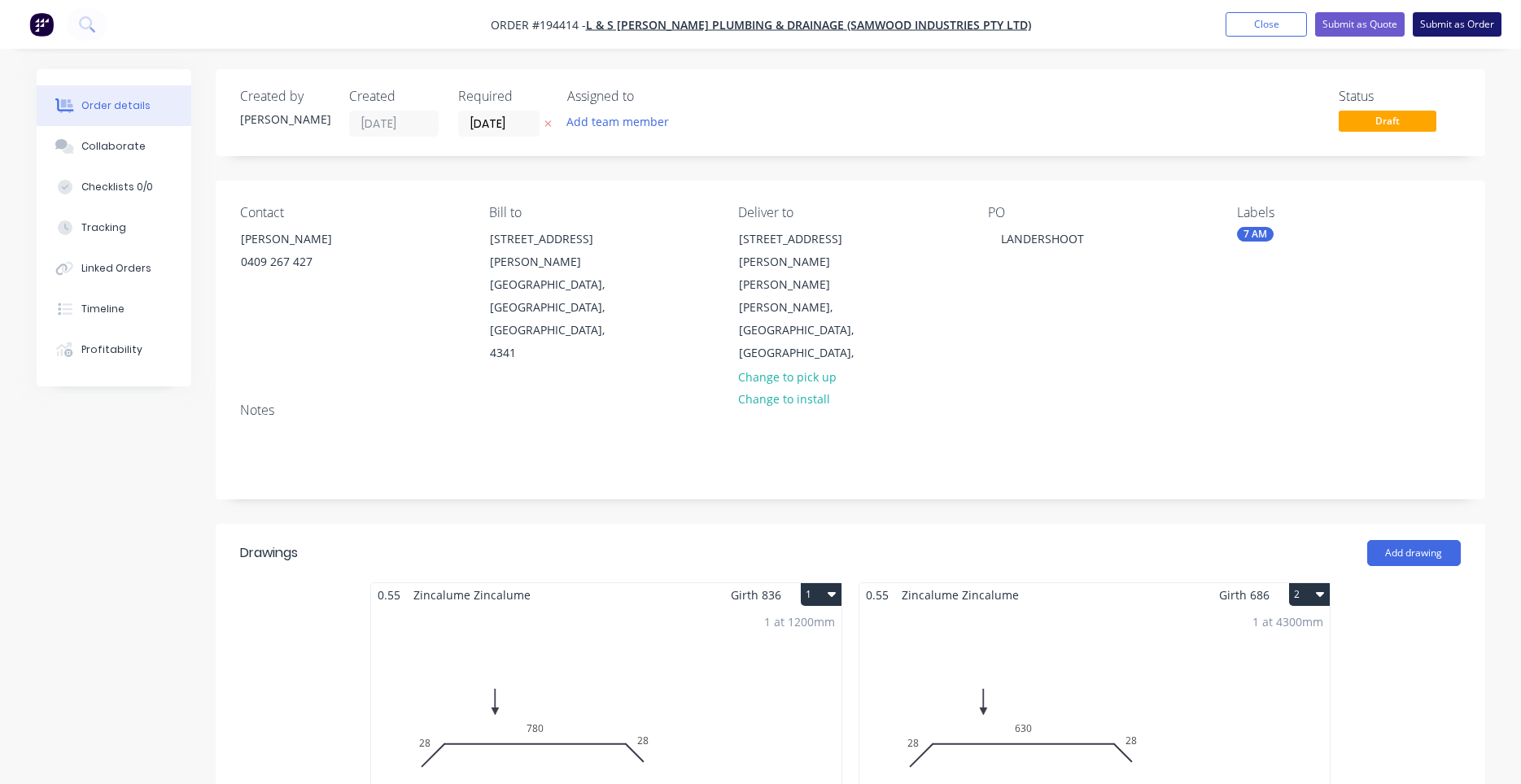
click at [1424, 26] on button "Submit as Order" at bounding box center [1456, 23] width 89 height 24
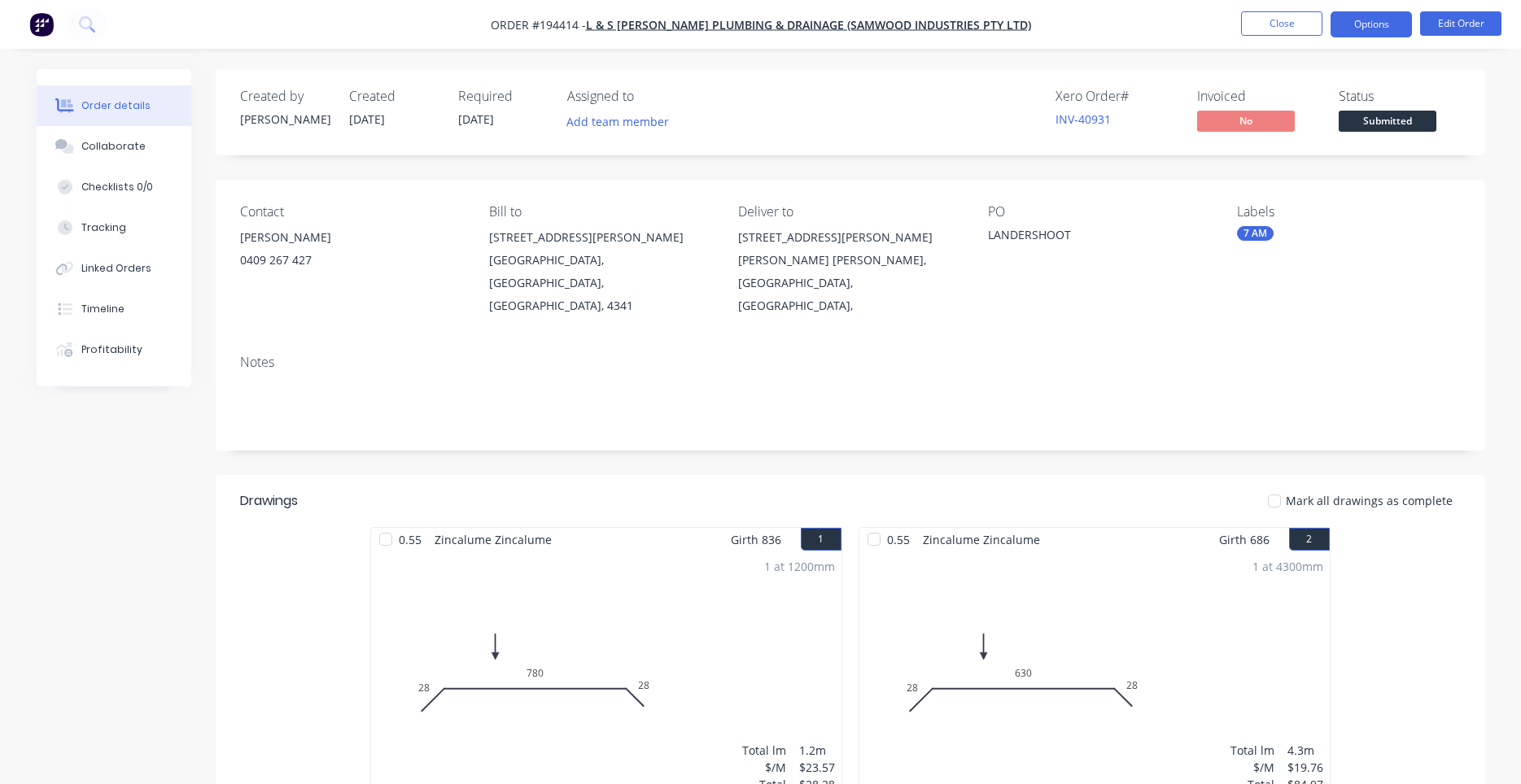
click at [1345, 24] on button "Options" at bounding box center [1370, 24] width 81 height 26
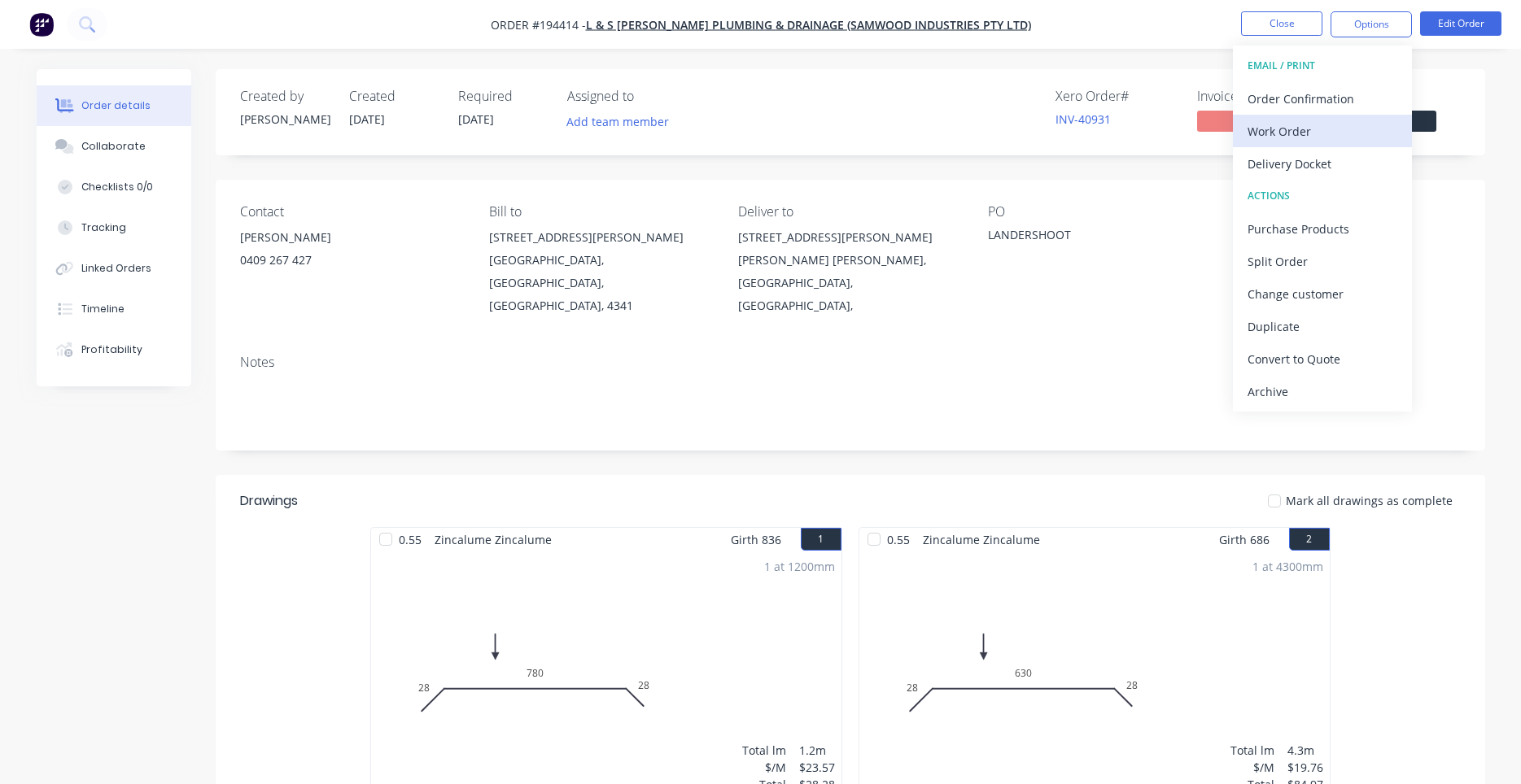
click at [1302, 131] on div "Work Order" at bounding box center [1322, 131] width 150 height 23
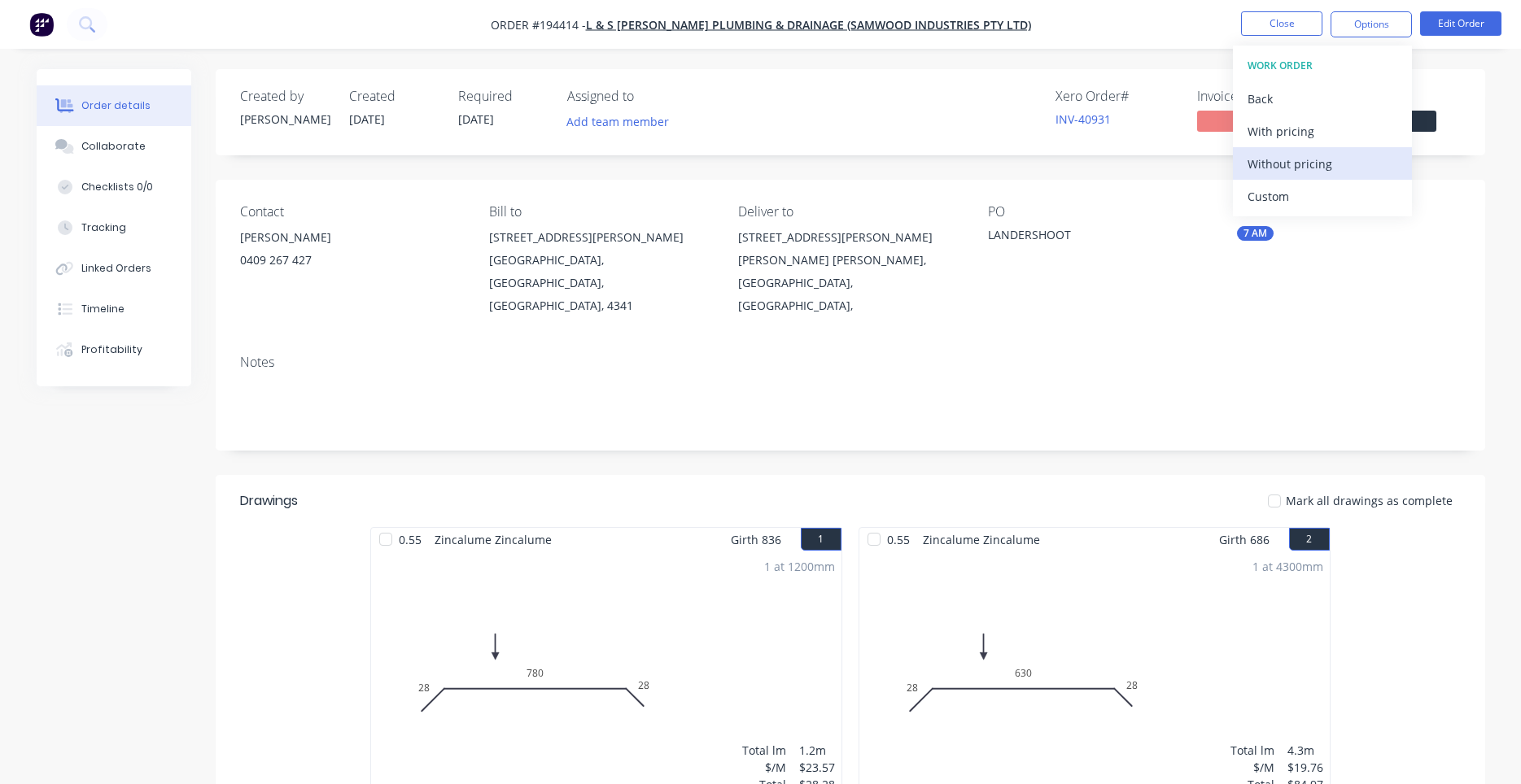
click at [1275, 170] on div "Without pricing" at bounding box center [1322, 163] width 150 height 23
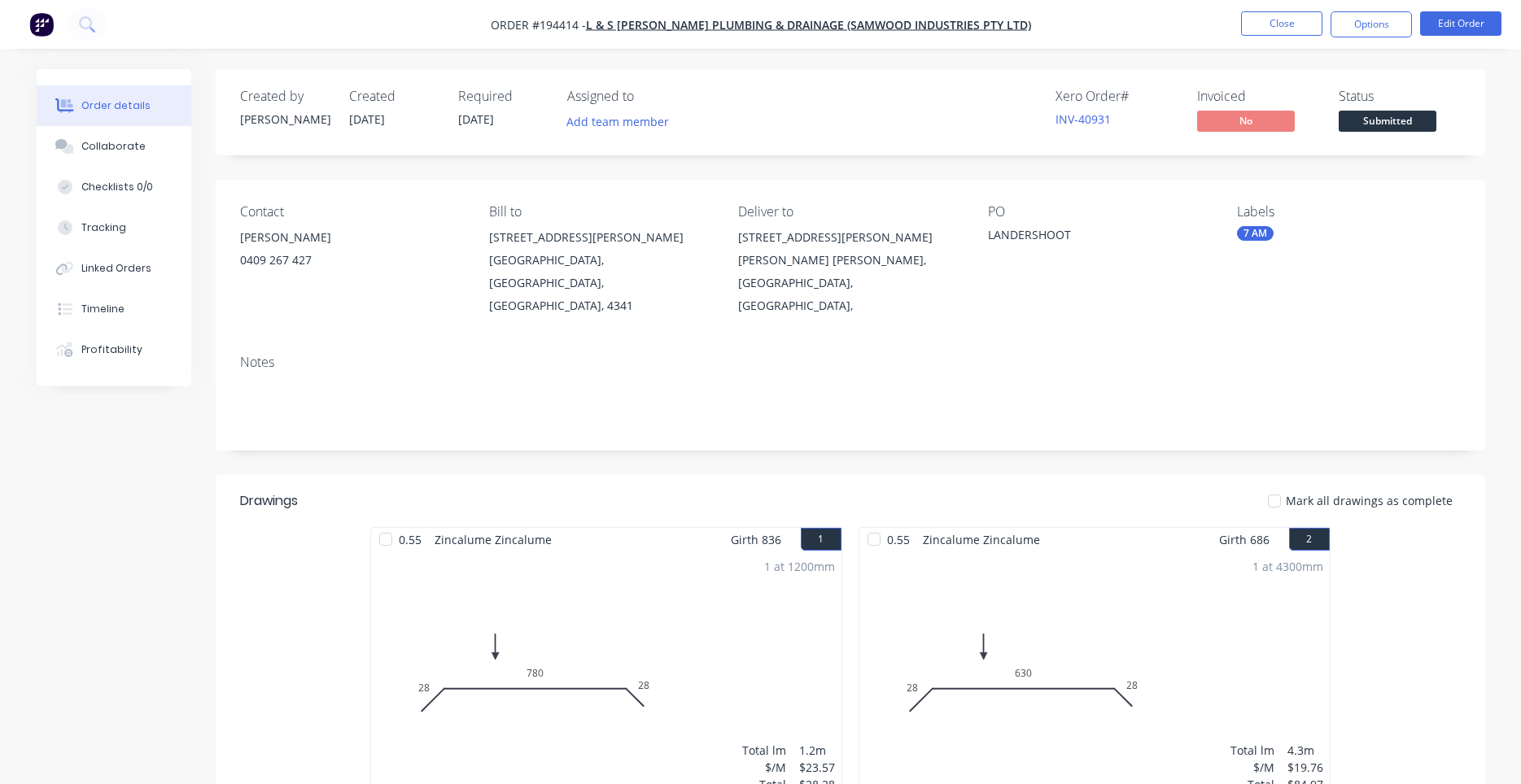
click at [992, 294] on div "Contact WOODY 0409 267 427 Bill to 13 Zabel Drive Plainland, Queensland, Austra…" at bounding box center [850, 260] width 1269 height 161
click at [334, 764] on div "0.55 Zincalume Zincalume Girth 836 1 0 28 780 28 0 28 780 28 1 at 1200mm Total …" at bounding box center [850, 671] width 1269 height 290
click at [1286, 27] on button "Close" at bounding box center [1281, 23] width 81 height 24
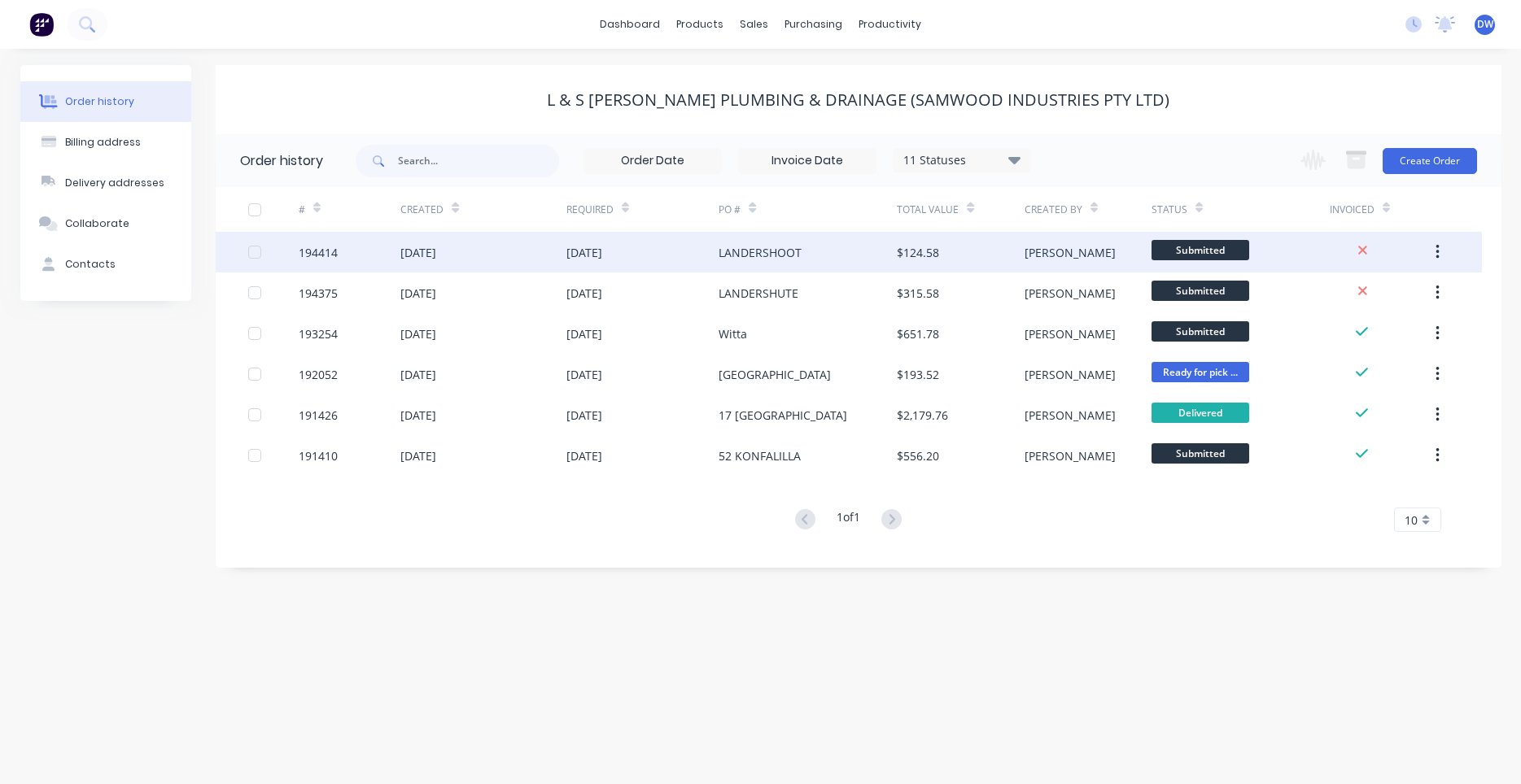
click at [887, 255] on div "LANDERSHOOT" at bounding box center [808, 253] width 178 height 41
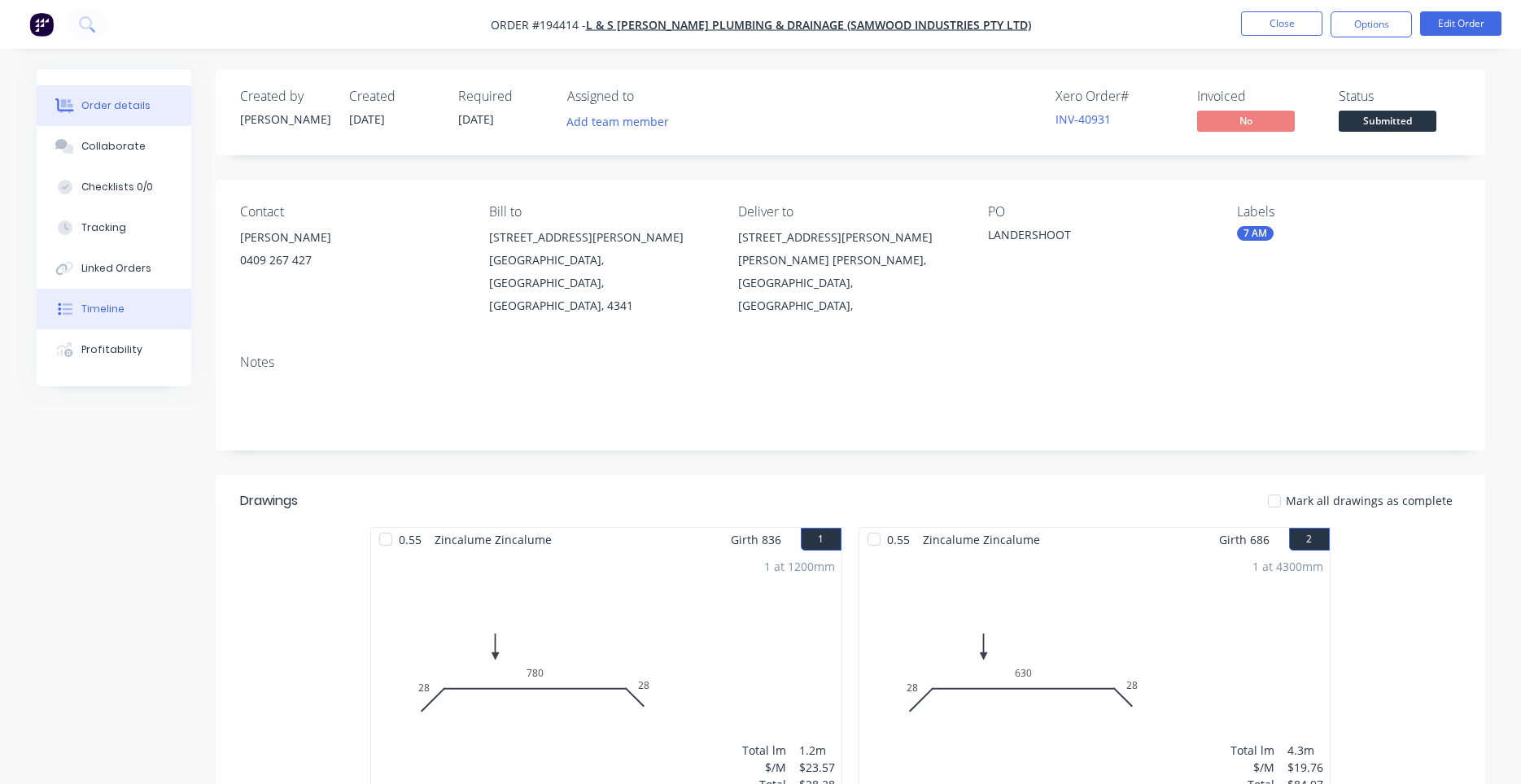
click at [119, 307] on div "Timeline" at bounding box center [103, 308] width 43 height 15
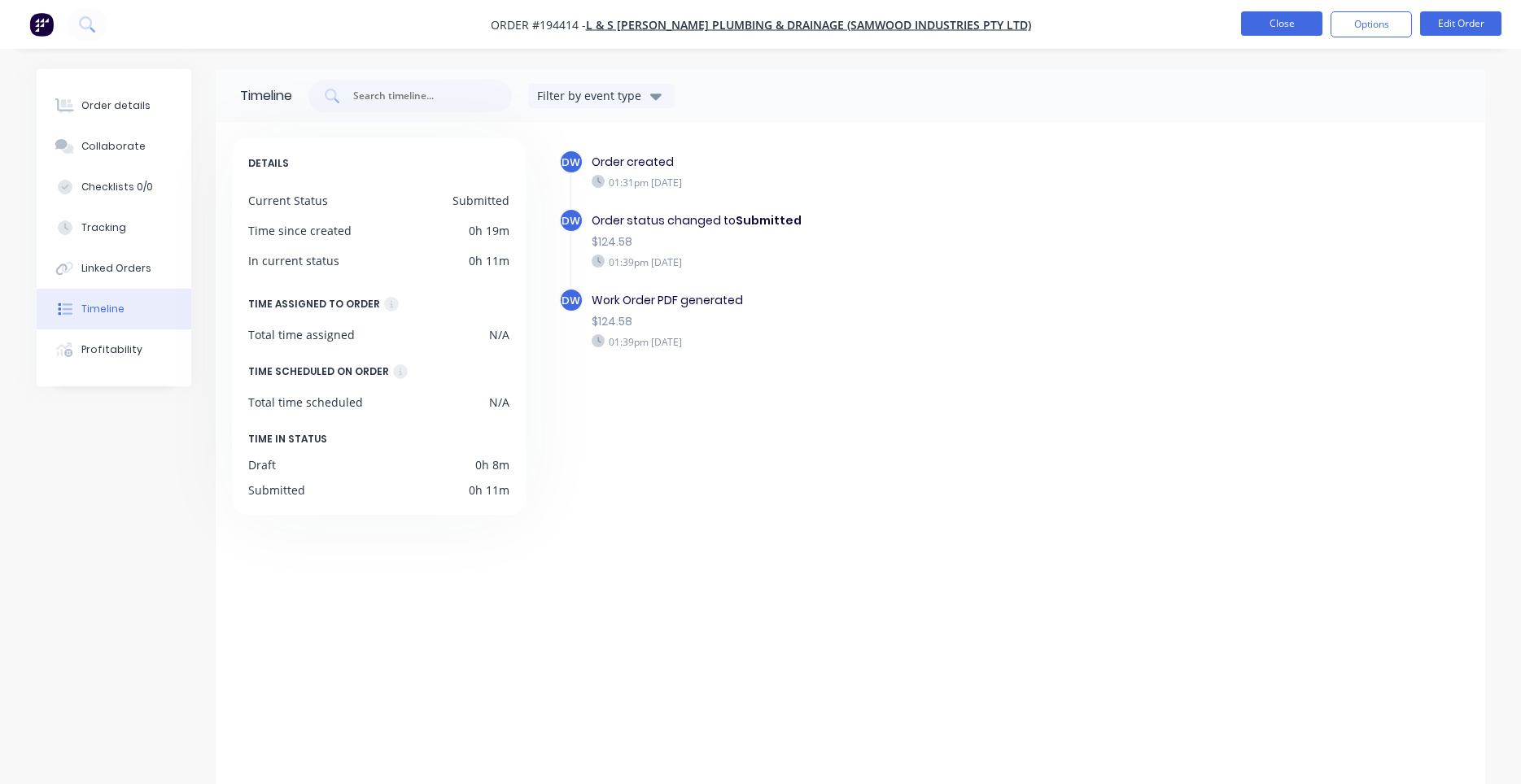
click at [1317, 23] on button "Close" at bounding box center [1281, 23] width 81 height 24
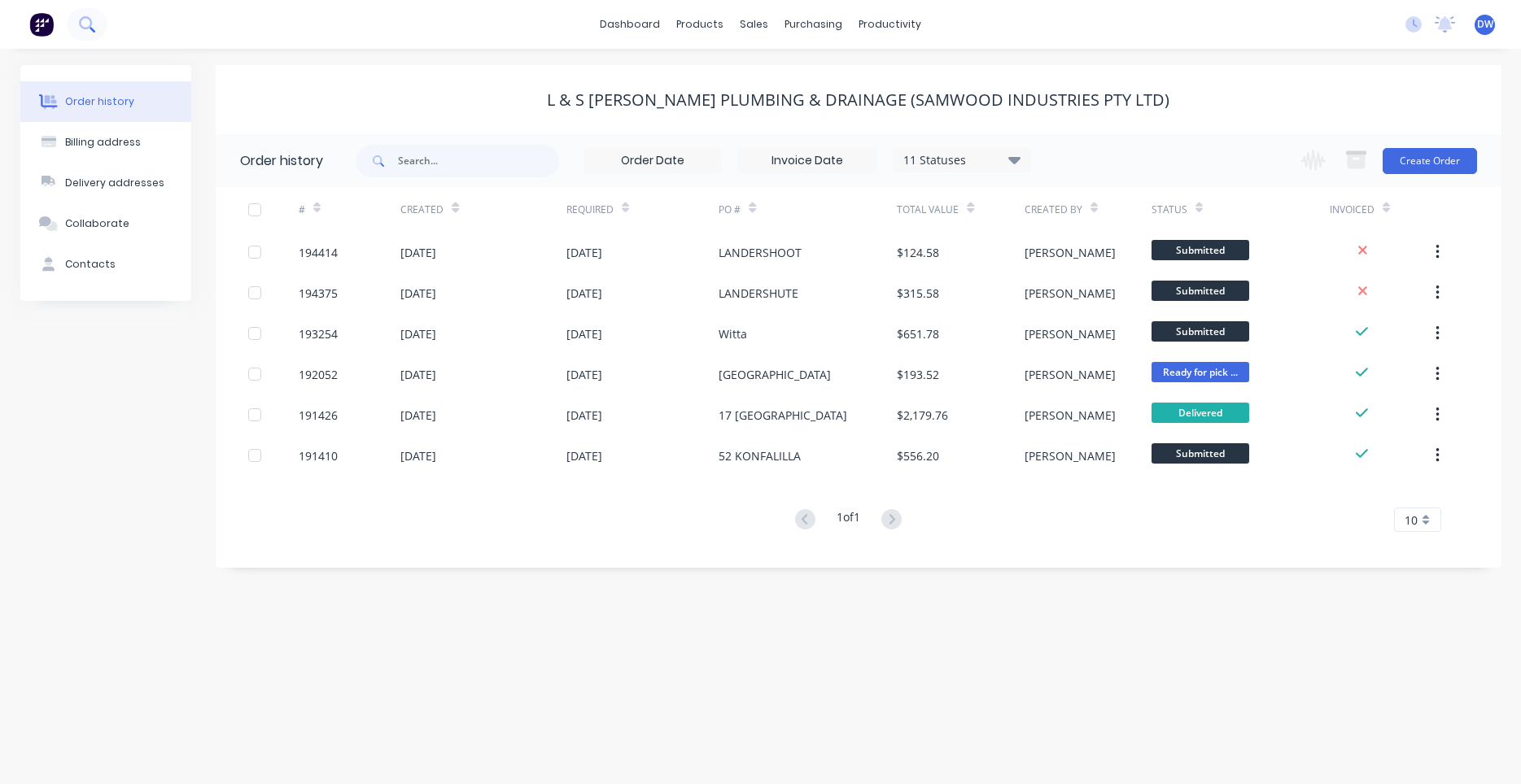
click at [89, 34] on button at bounding box center [87, 23] width 41 height 32
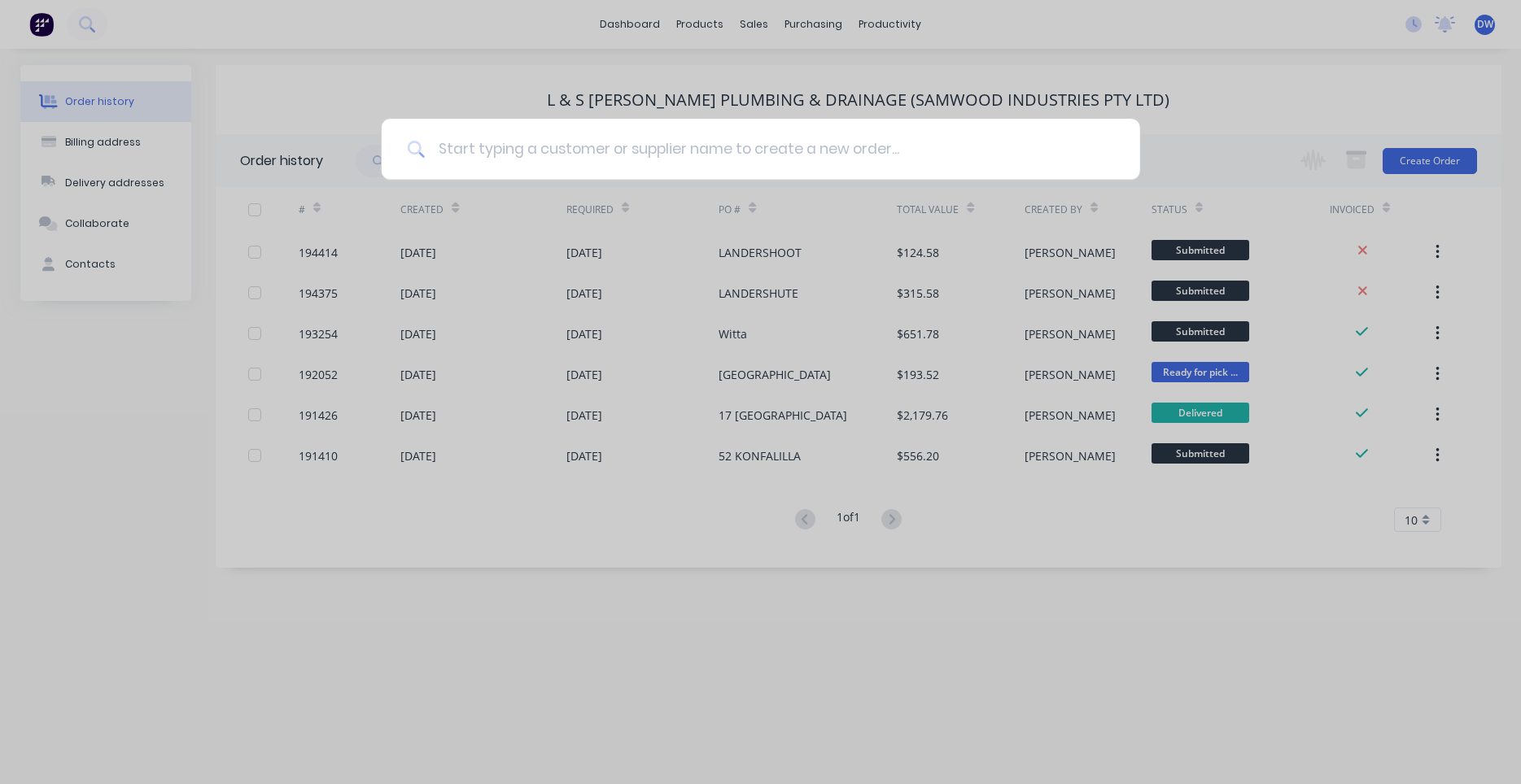
click at [479, 142] on input at bounding box center [770, 149] width 689 height 61
type input "ishape"
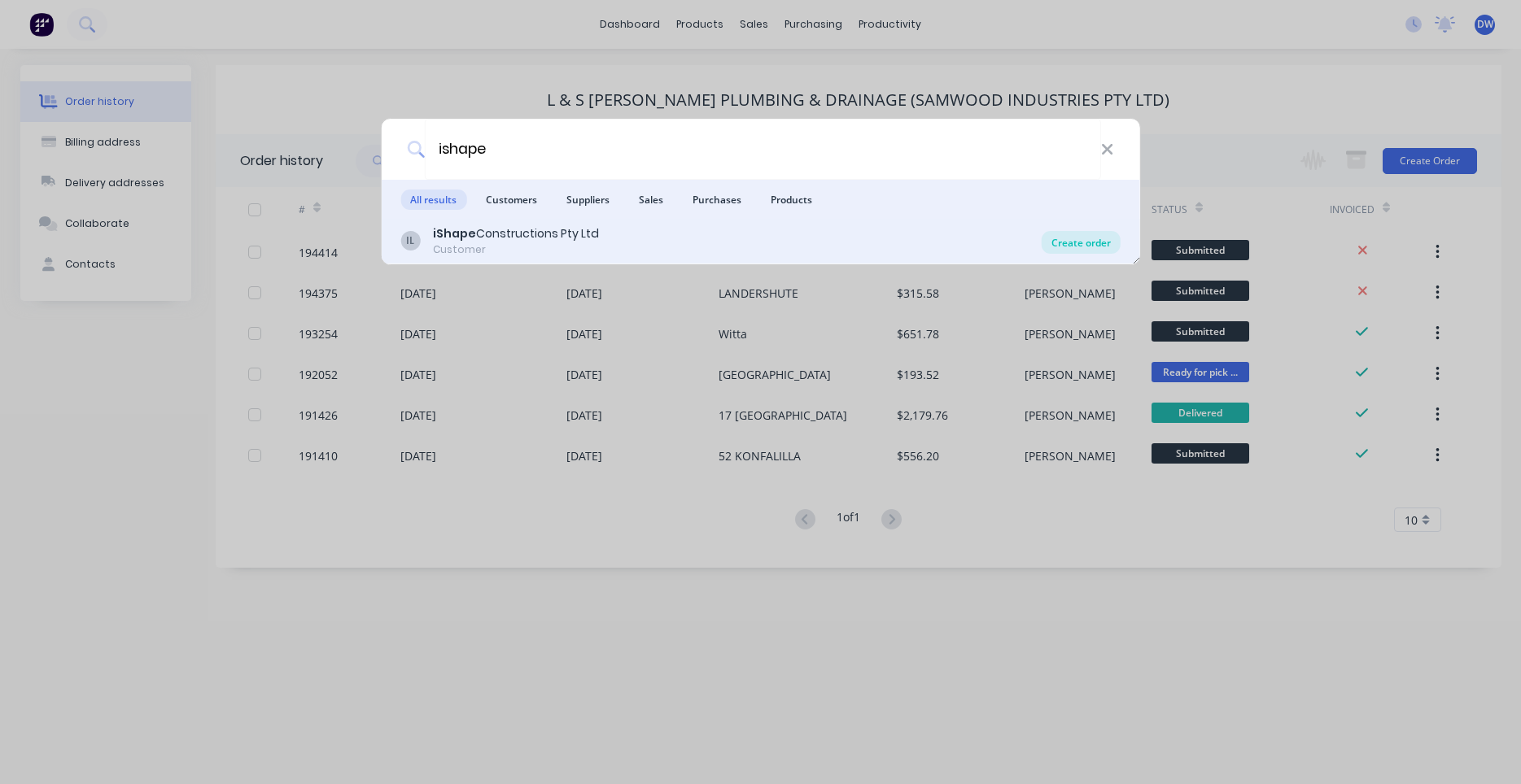
click at [1096, 245] on div "Create order" at bounding box center [1080, 242] width 79 height 23
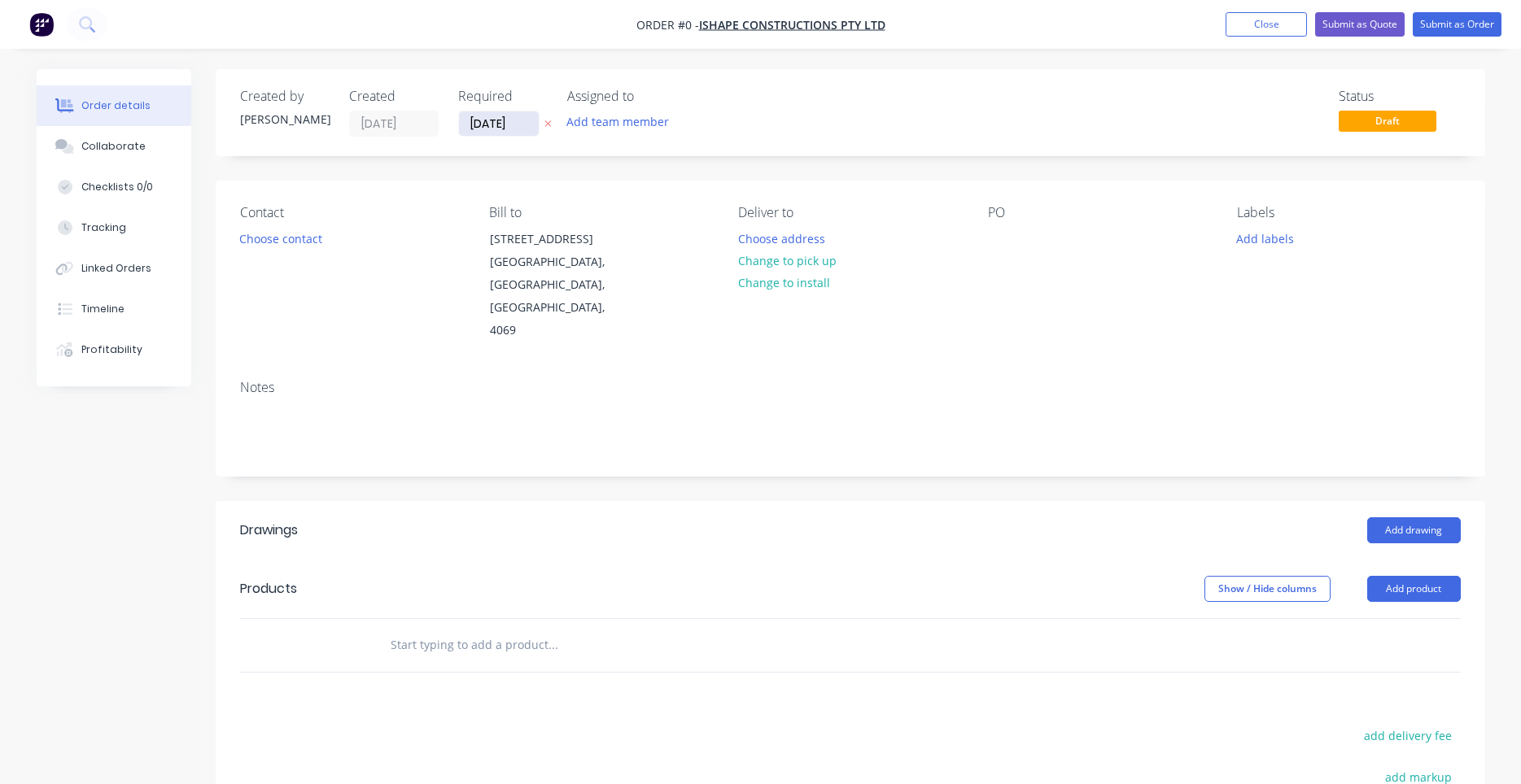
click at [530, 132] on input "01/10/25" at bounding box center [499, 123] width 79 height 24
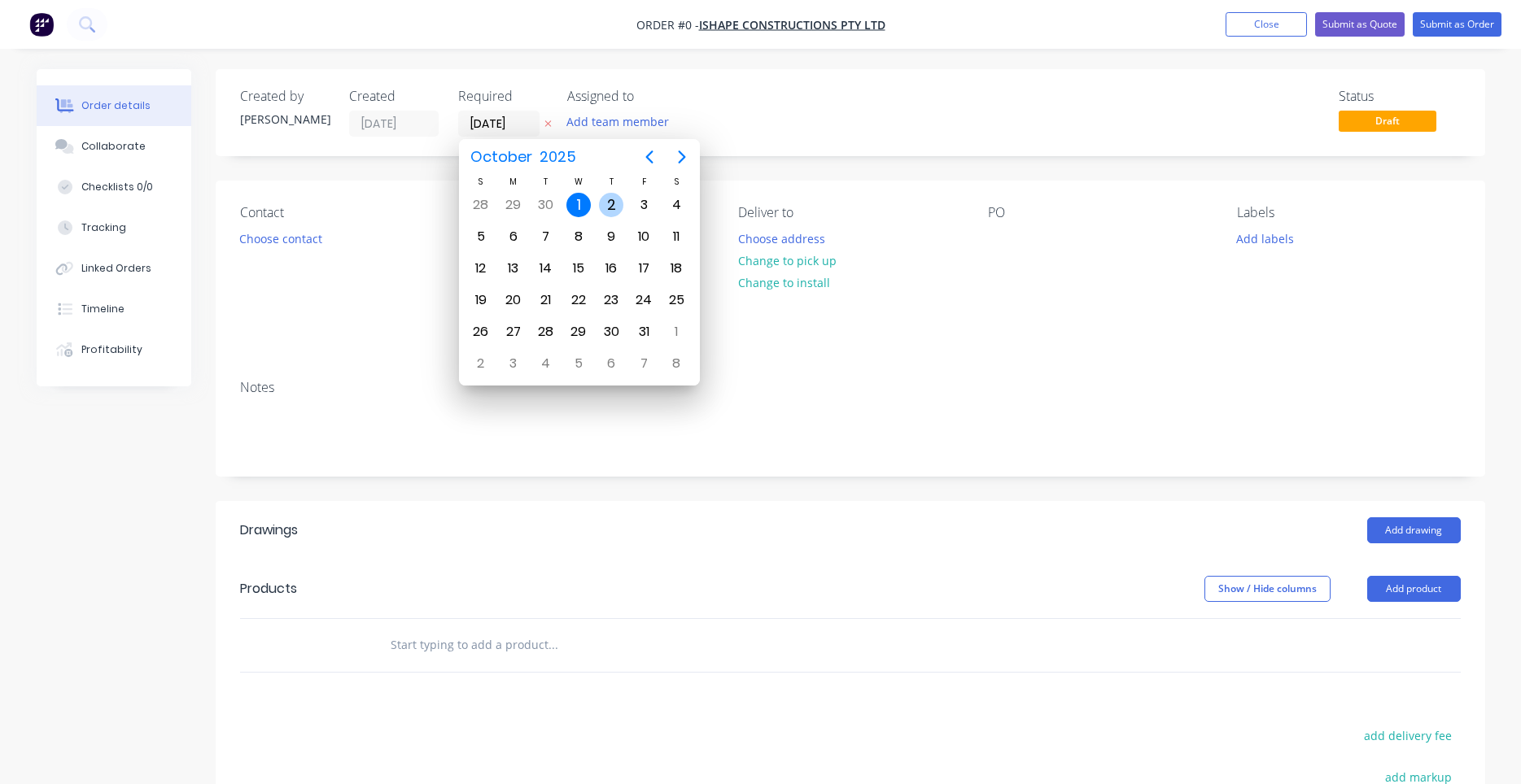
click at [614, 209] on div "2" at bounding box center [610, 205] width 24 height 24
type input "02/10/25"
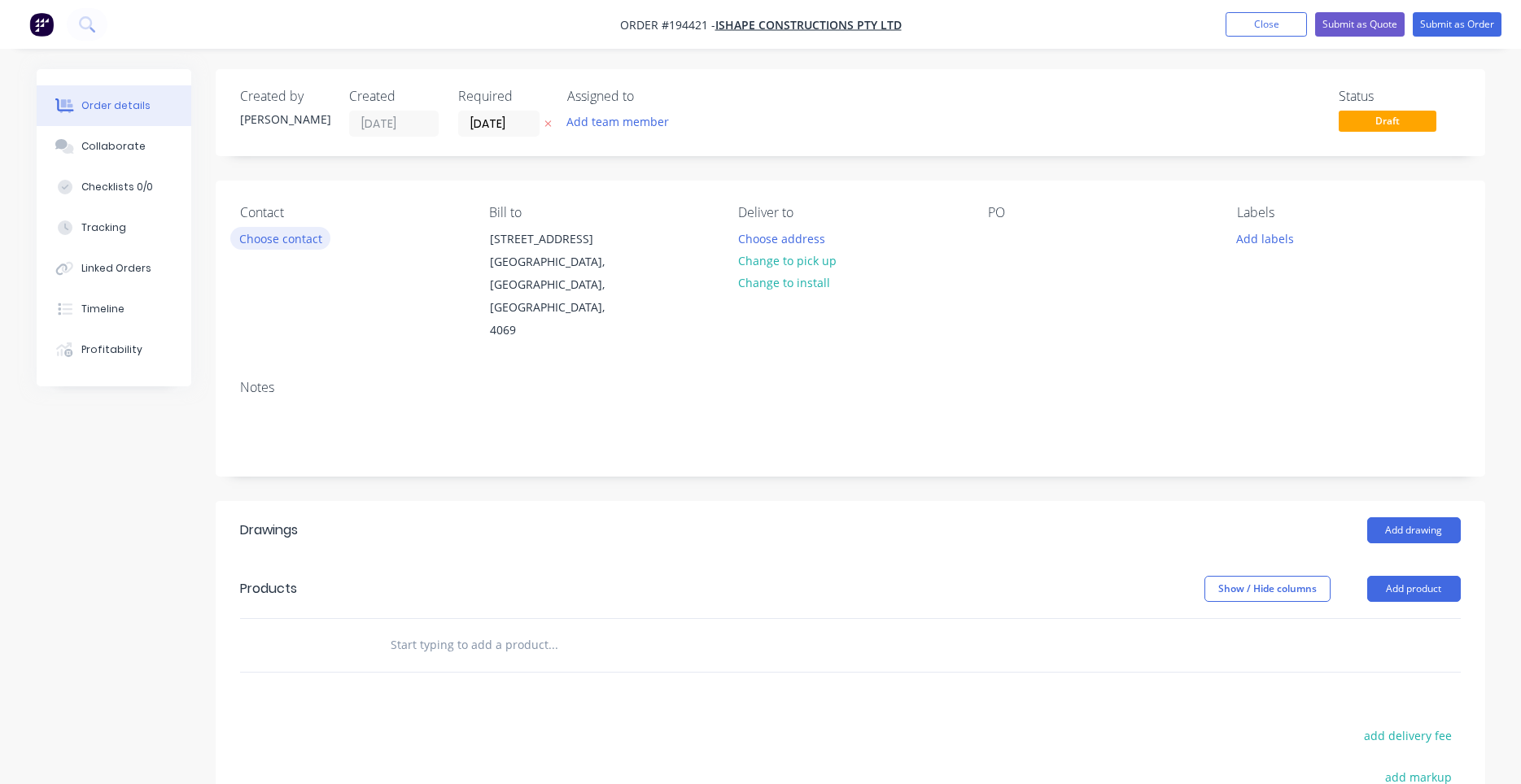
click at [306, 243] on button "Choose contact" at bounding box center [280, 238] width 100 height 22
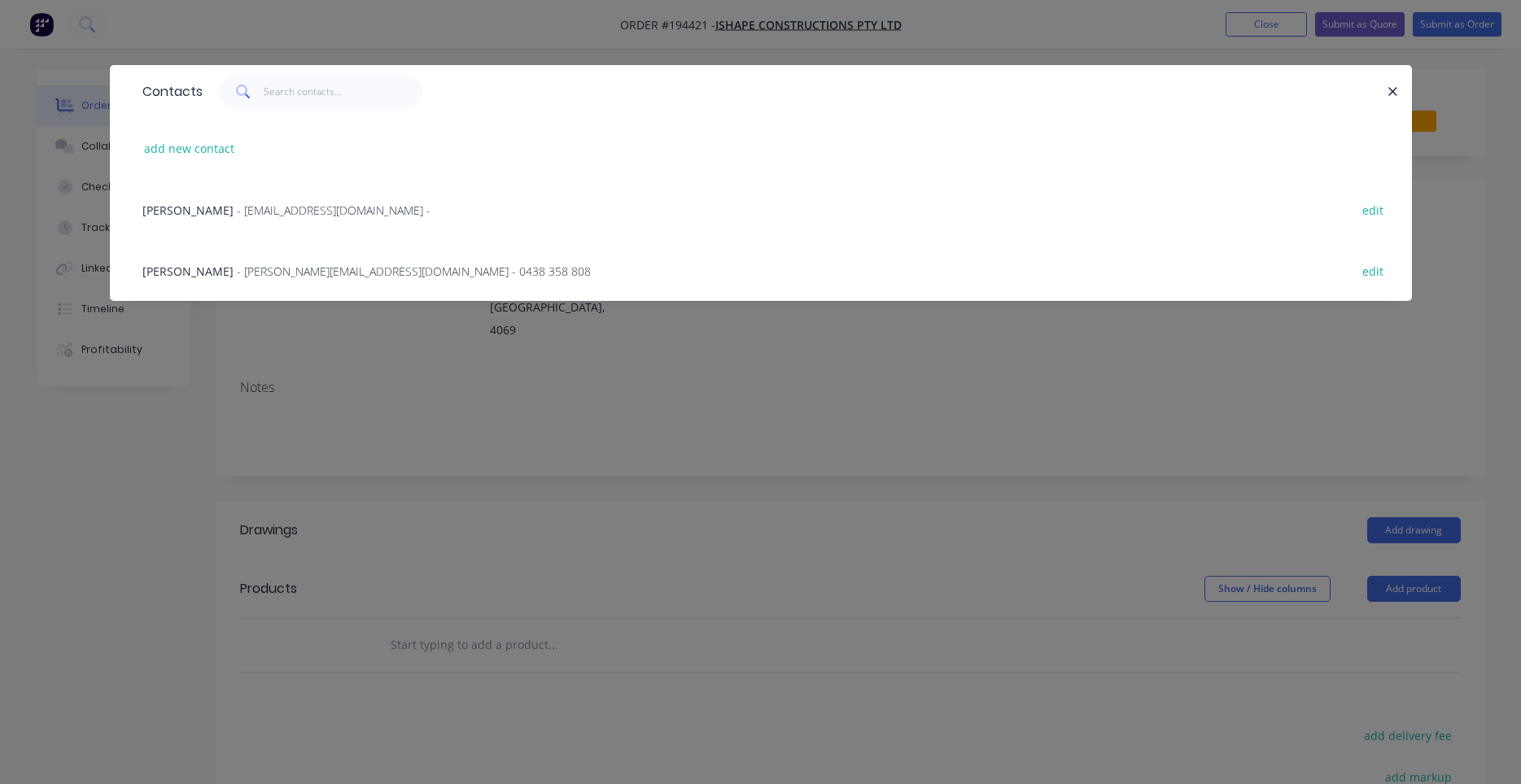
click at [358, 274] on span "- shane@ishape.com.au - 0438 358 808" at bounding box center [413, 271] width 354 height 16
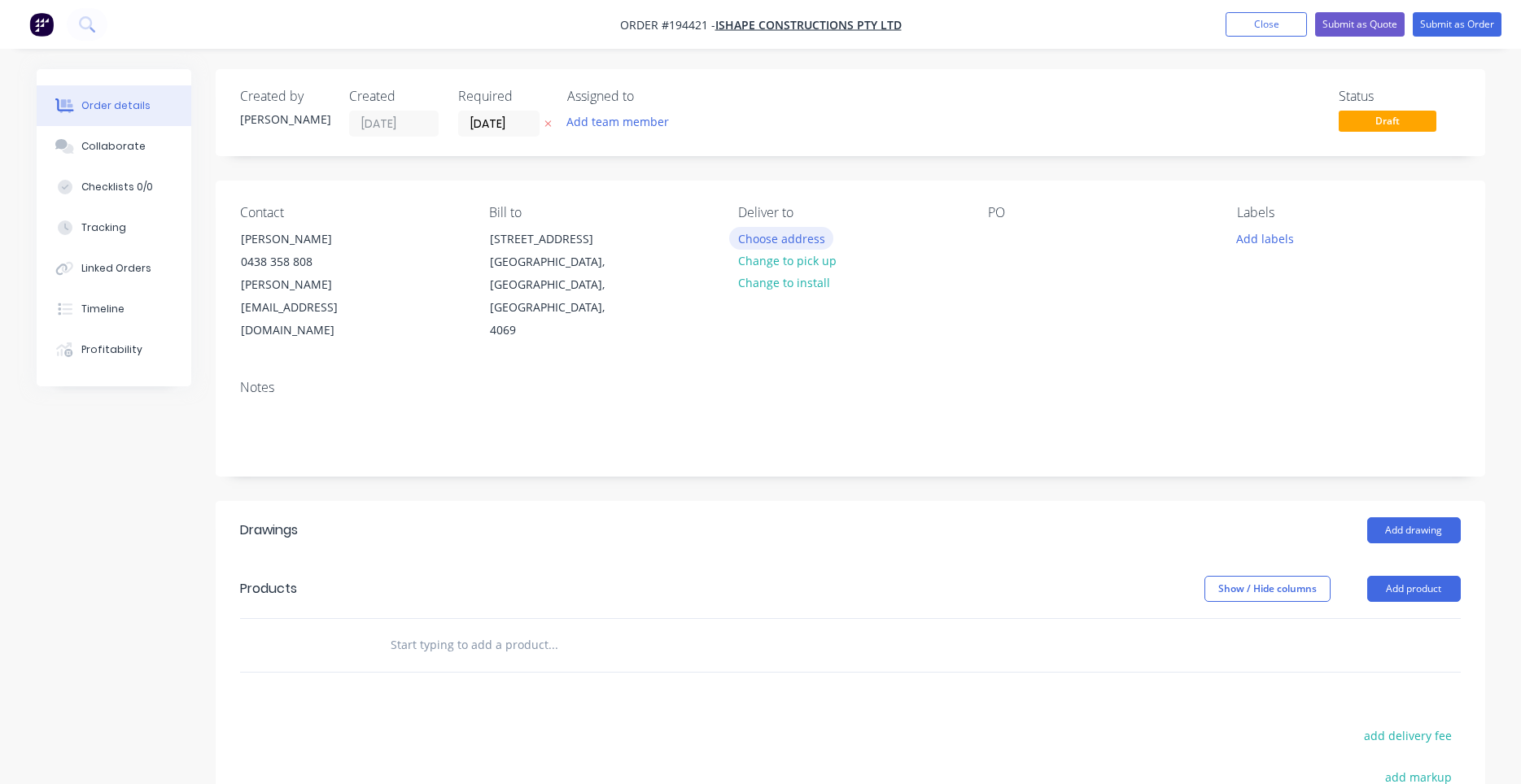
click at [796, 245] on button "Choose address" at bounding box center [781, 238] width 104 height 22
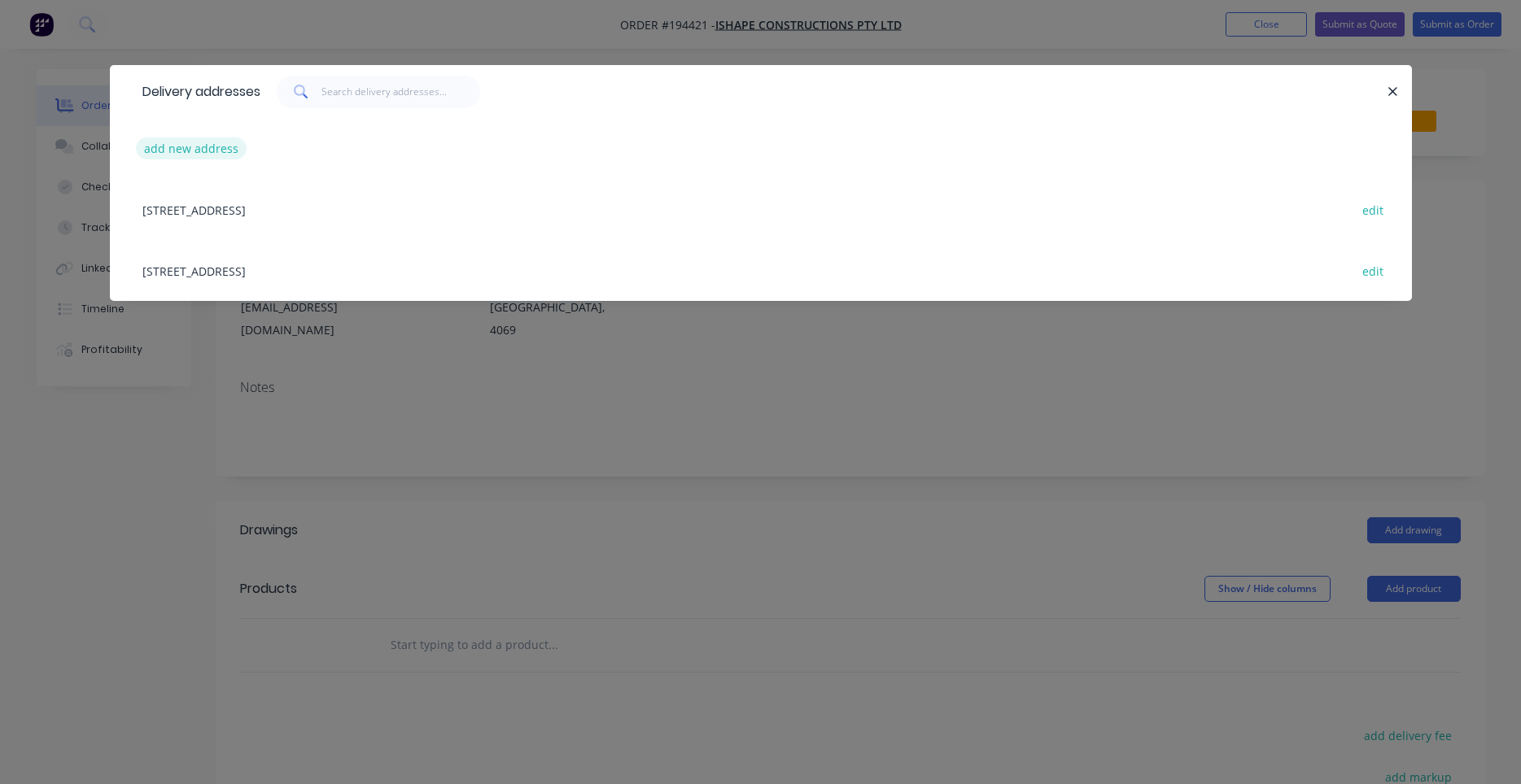
click at [188, 139] on button "add new address" at bounding box center [192, 148] width 112 height 22
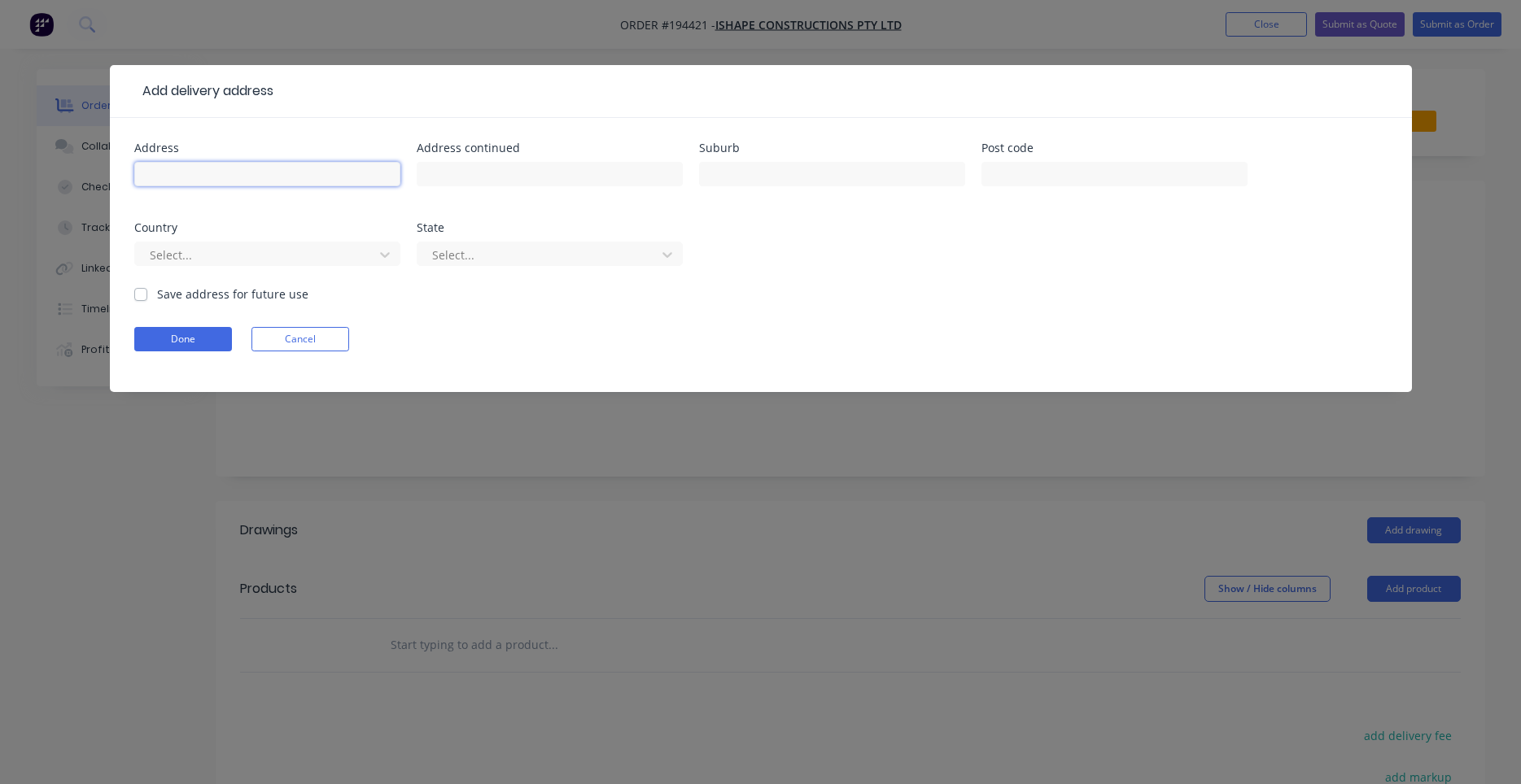
click at [268, 169] on input "text" at bounding box center [267, 173] width 266 height 24
type input "3 Dickens Place"
type input "SAMFORD VALLEY"
type input "a"
type input "q"
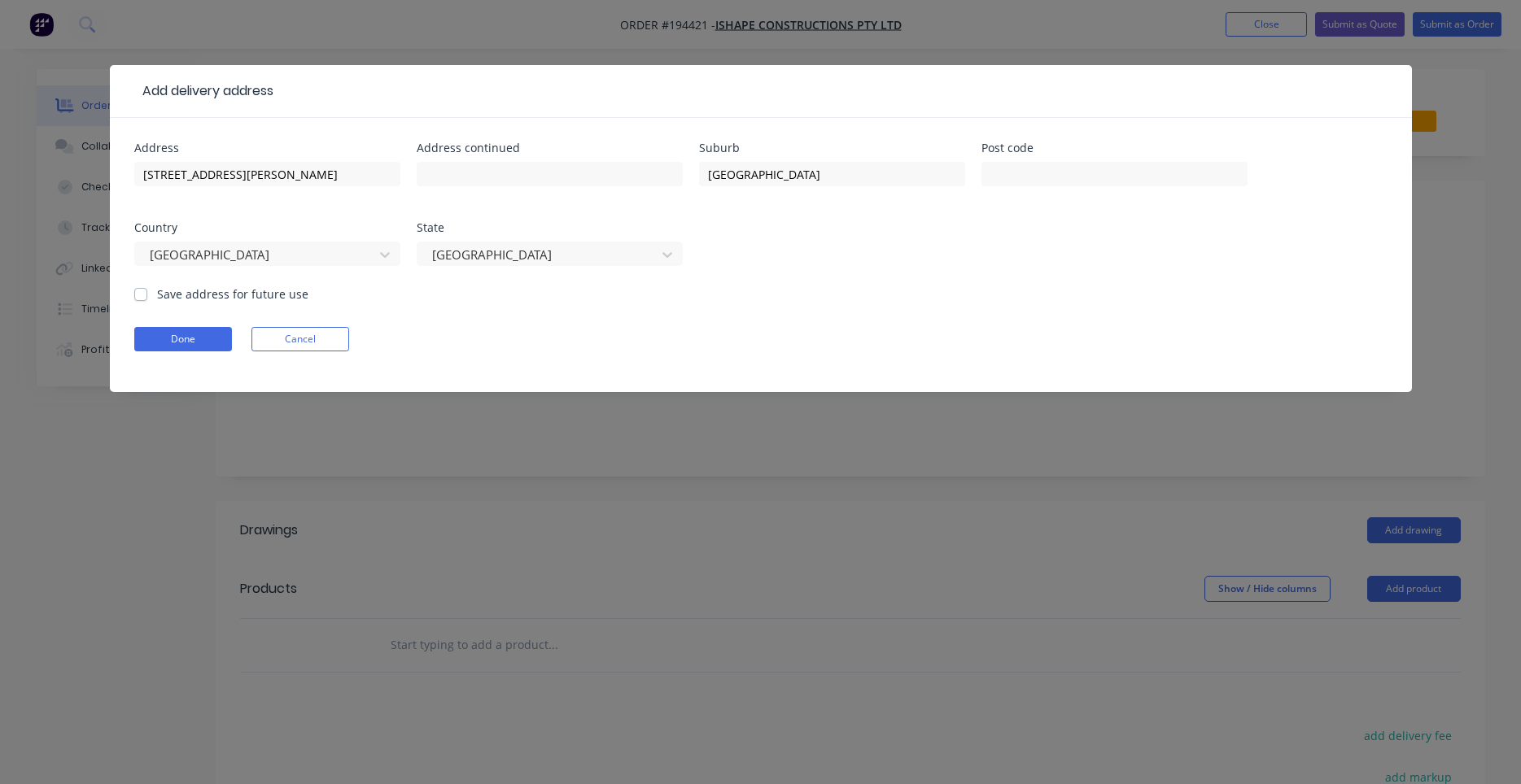
click at [215, 304] on form "Address 3 Dickens Place Address continued Suburb SAMFORD VALLEY Post code Count…" at bounding box center [760, 266] width 1253 height 250
click at [215, 300] on label "Save address for future use" at bounding box center [232, 294] width 152 height 17
click at [147, 300] on input "Save address for future use" at bounding box center [140, 294] width 13 height 16
checkbox input "true"
click at [203, 328] on button "Done" at bounding box center [183, 339] width 98 height 24
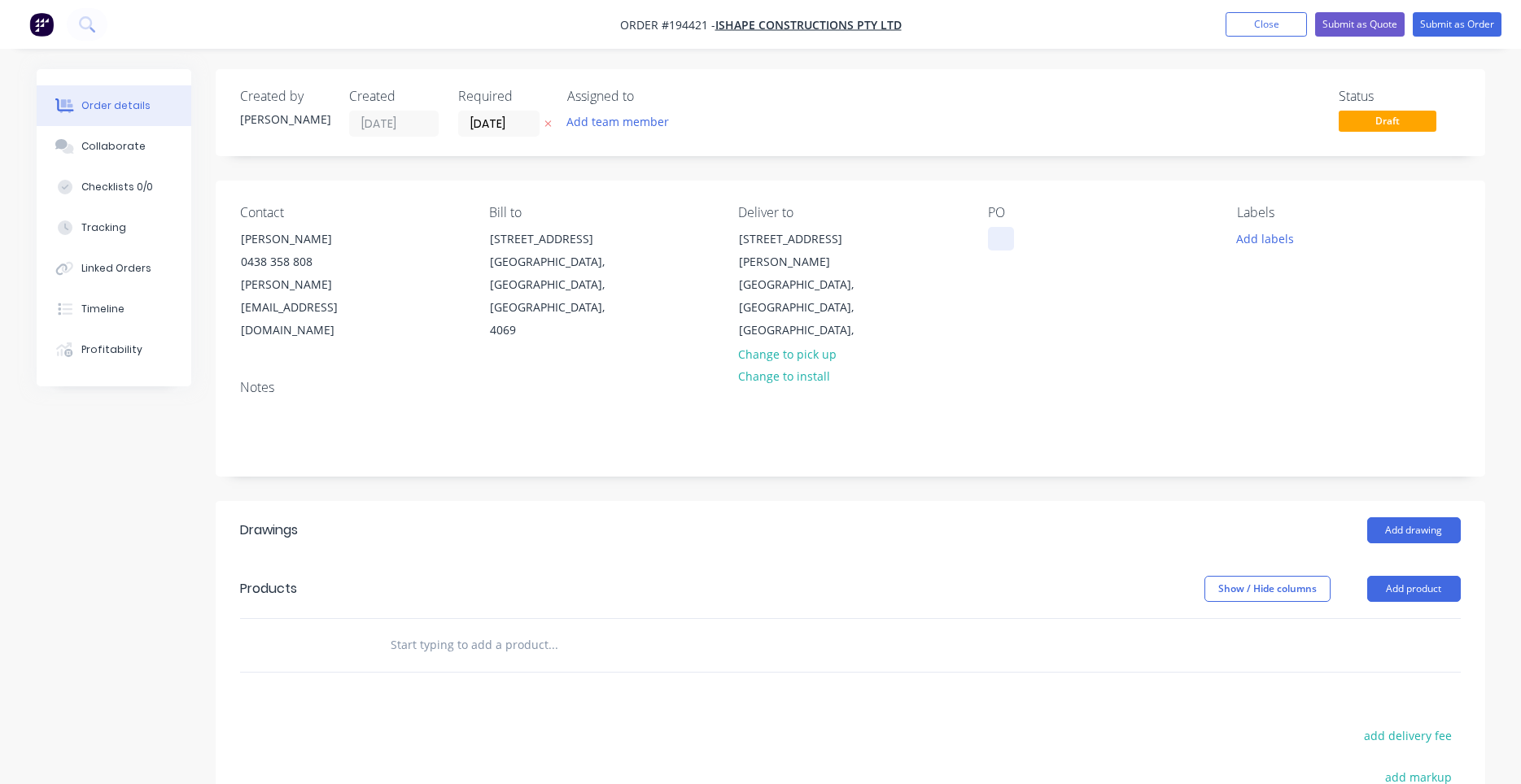
click at [1004, 246] on div at bounding box center [1001, 239] width 26 height 23
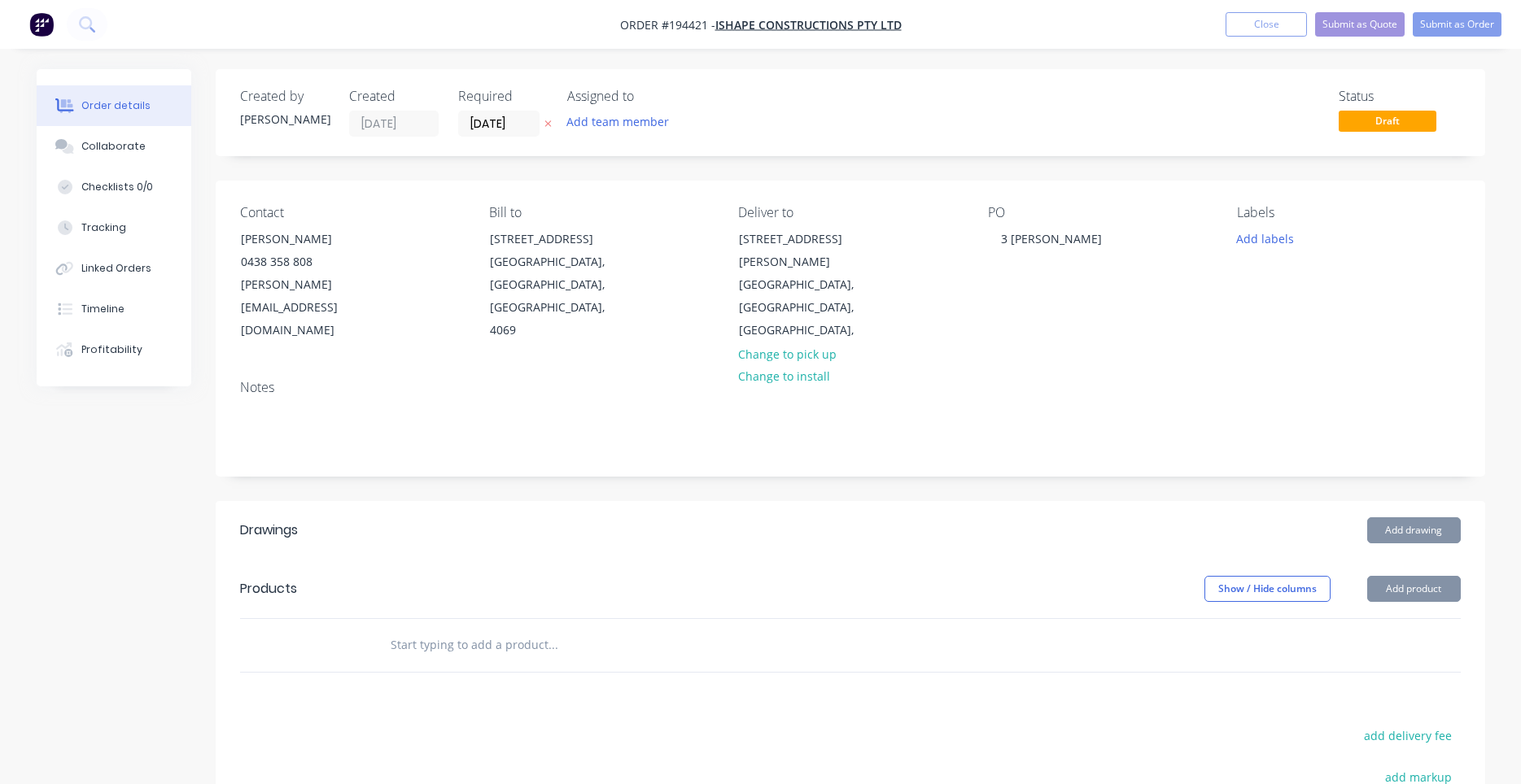
click at [1051, 284] on div "PO 3 DICKENS" at bounding box center [1100, 273] width 223 height 137
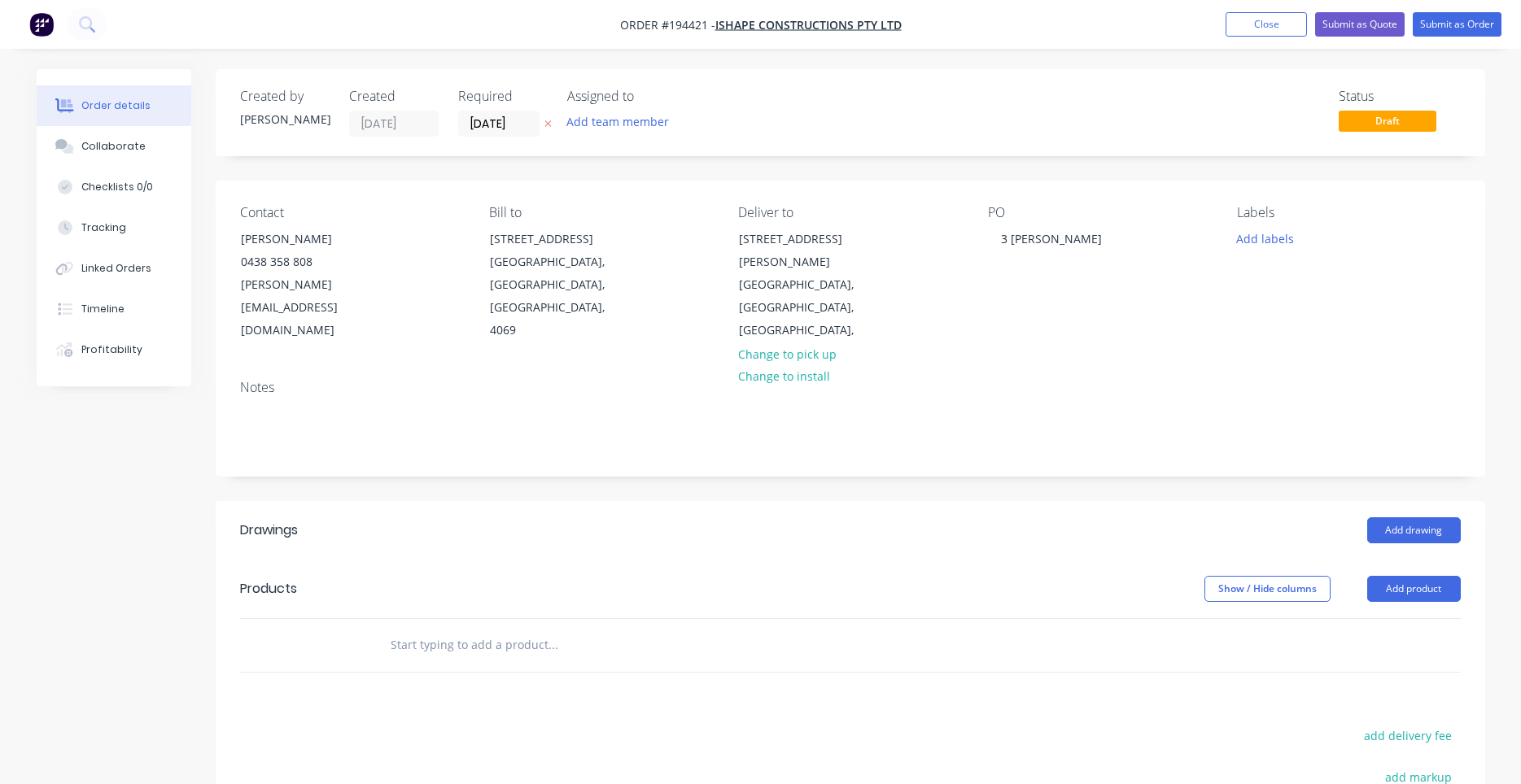
click at [479, 628] on input "text" at bounding box center [552, 644] width 325 height 32
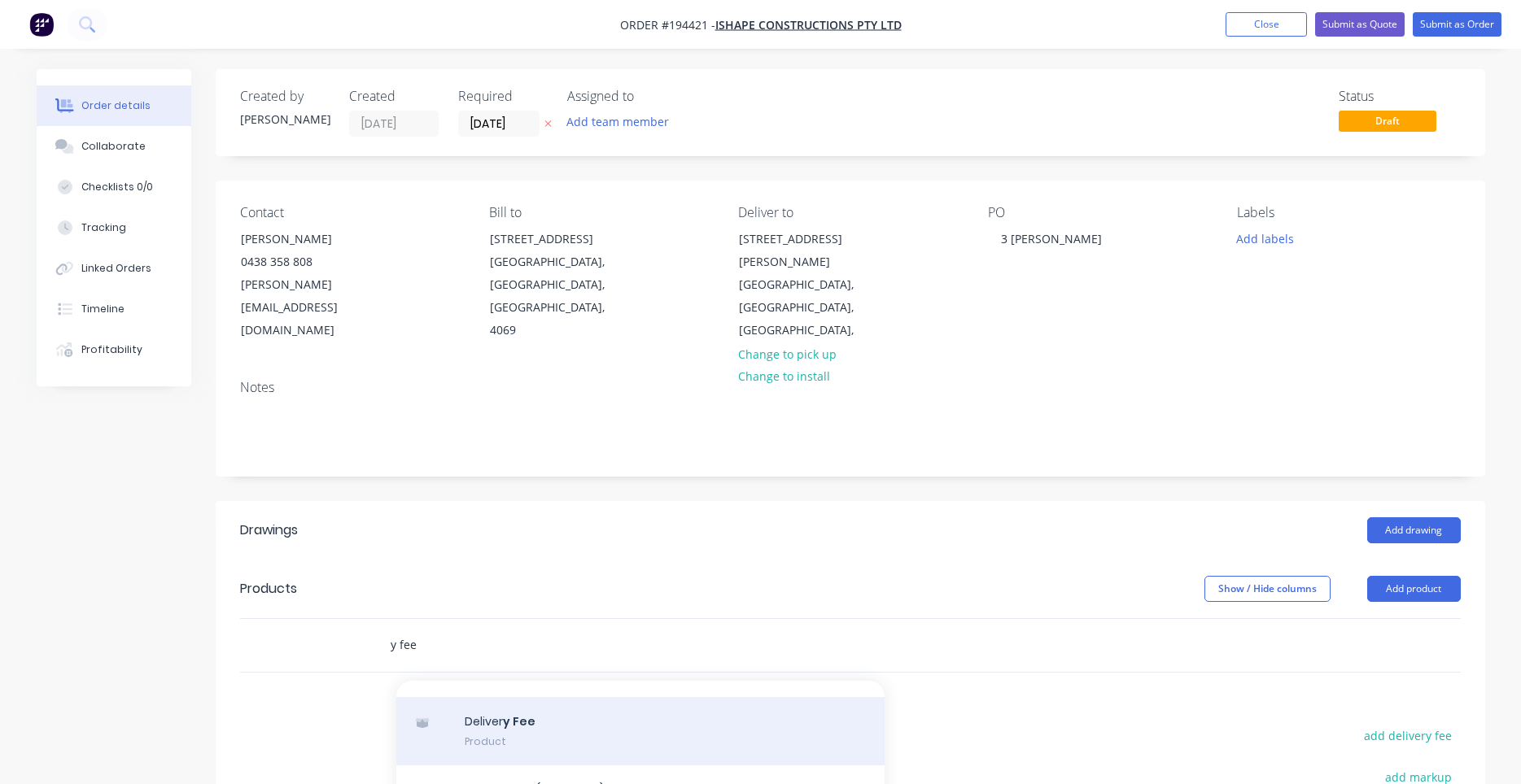
scroll to position [155, 0]
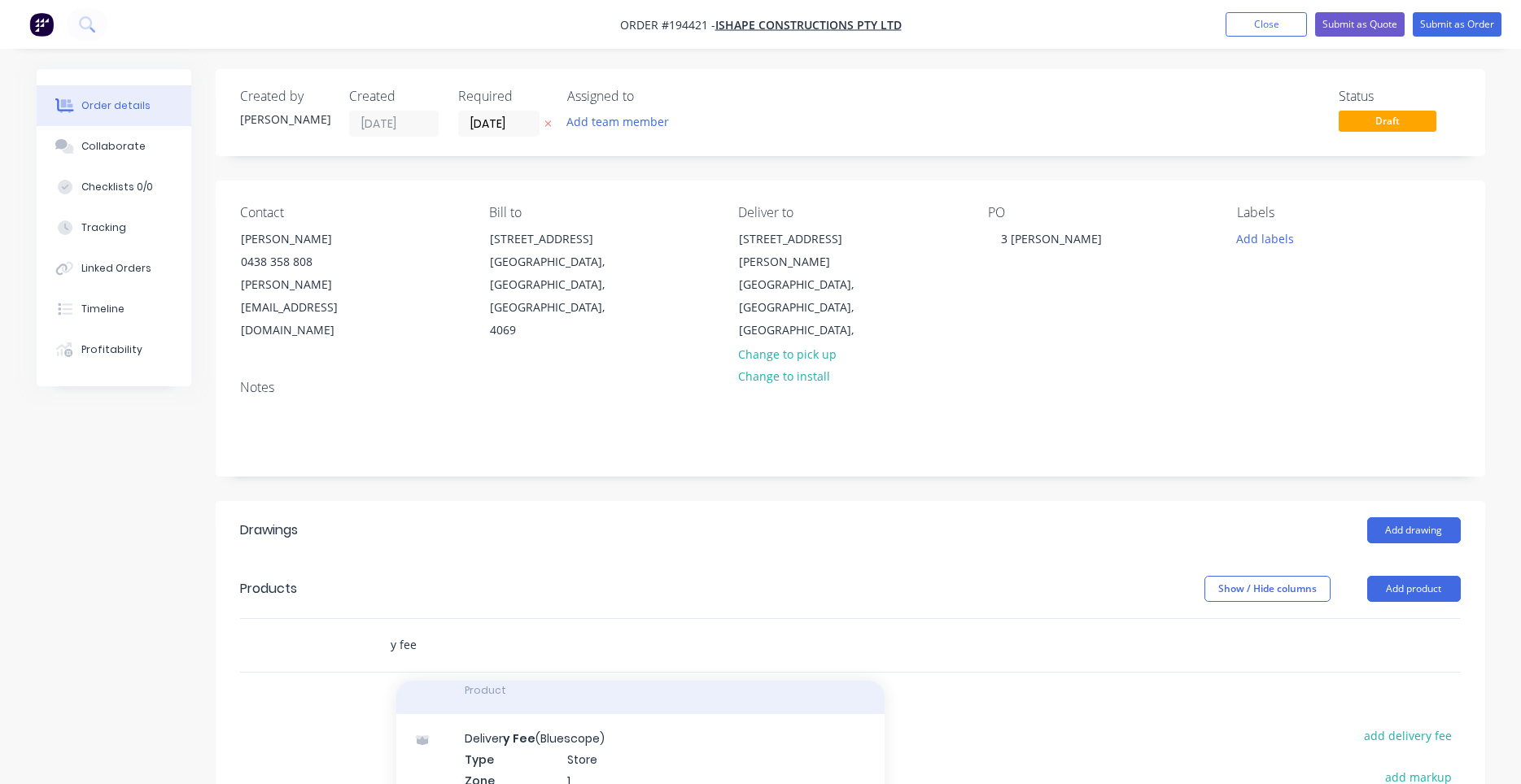
type input "y fee"
click at [538, 669] on div "Deliver y Fee Product" at bounding box center [641, 680] width 488 height 69
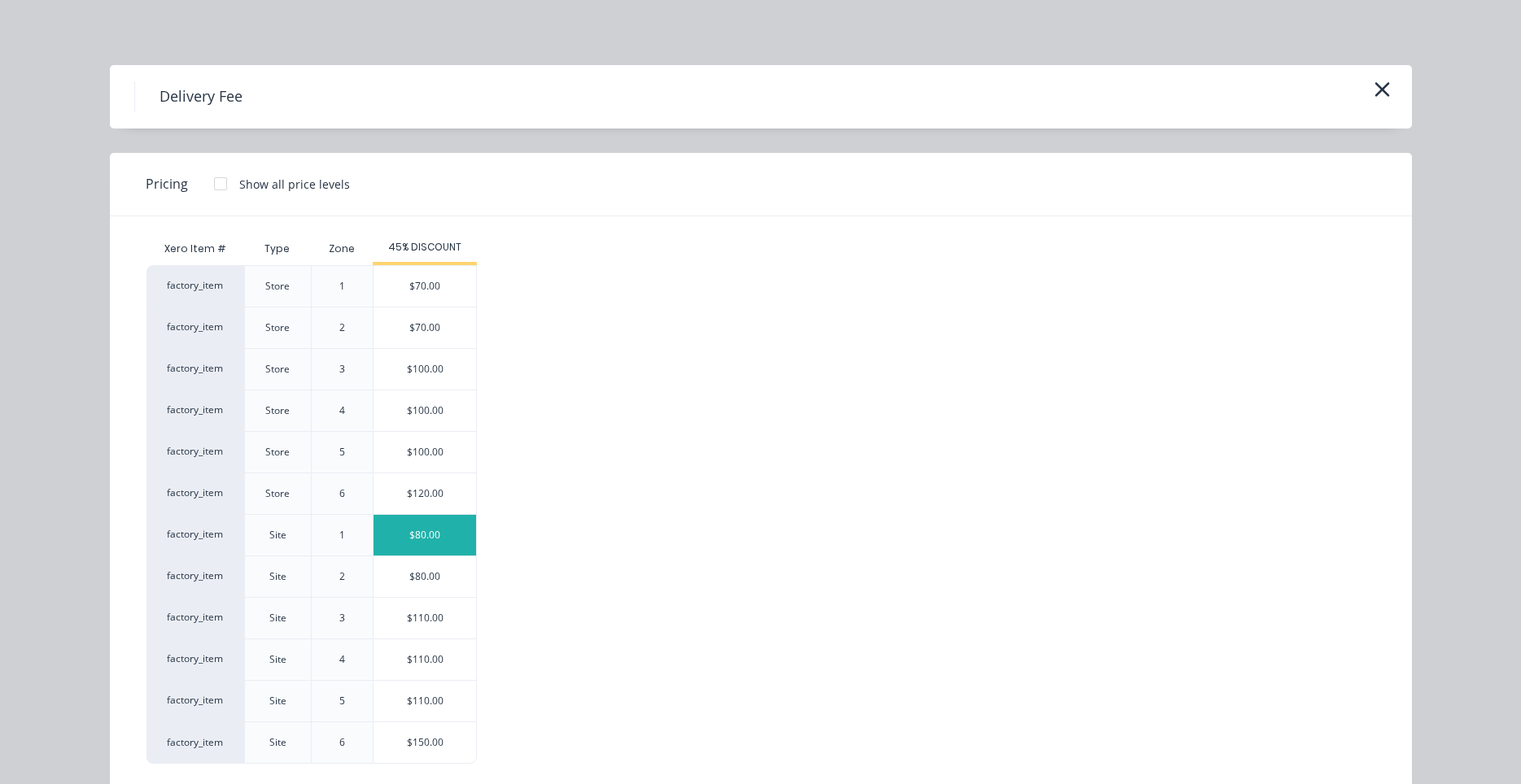
click at [454, 544] on div "$80.00" at bounding box center [424, 535] width 103 height 41
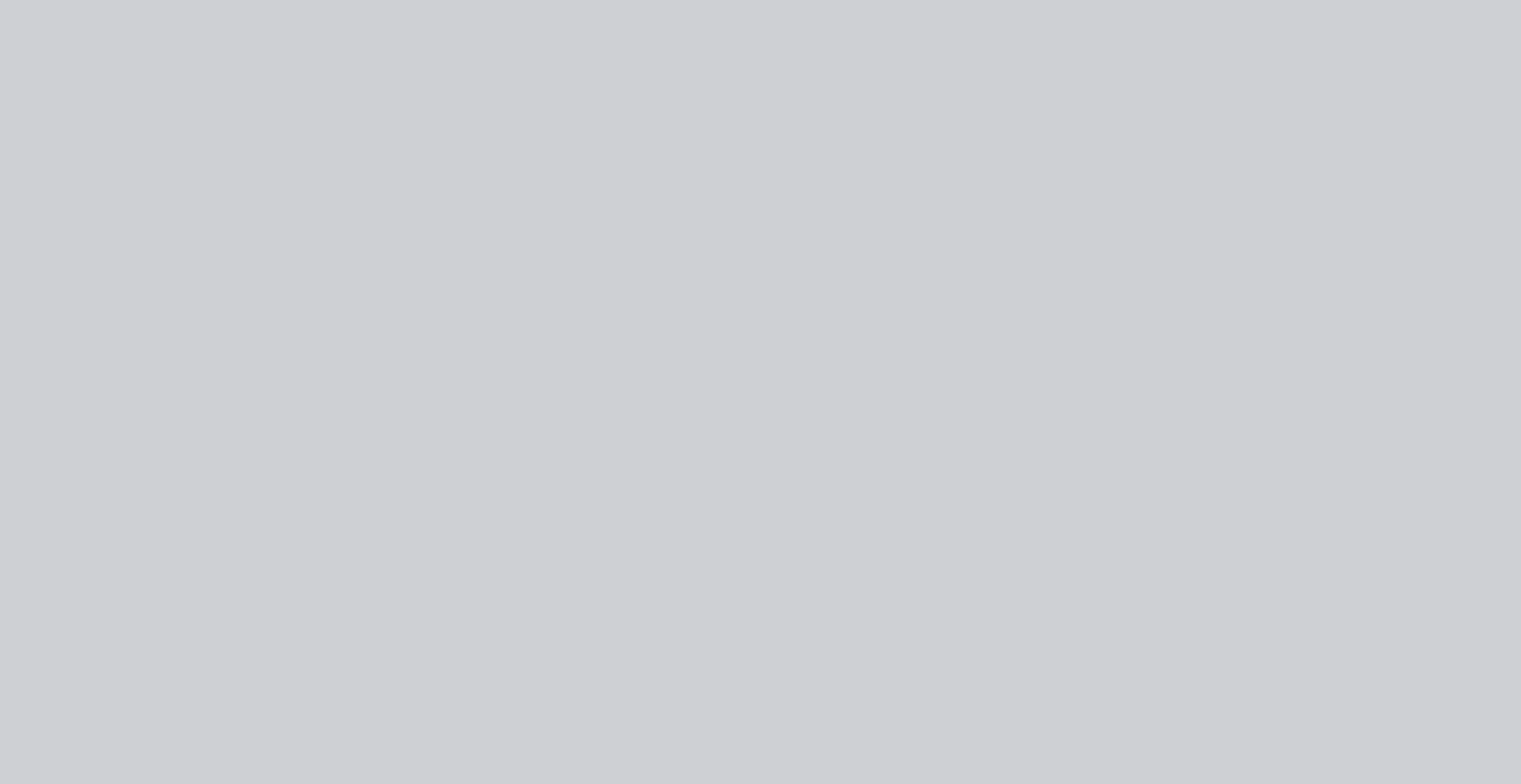
type input "$80.00"
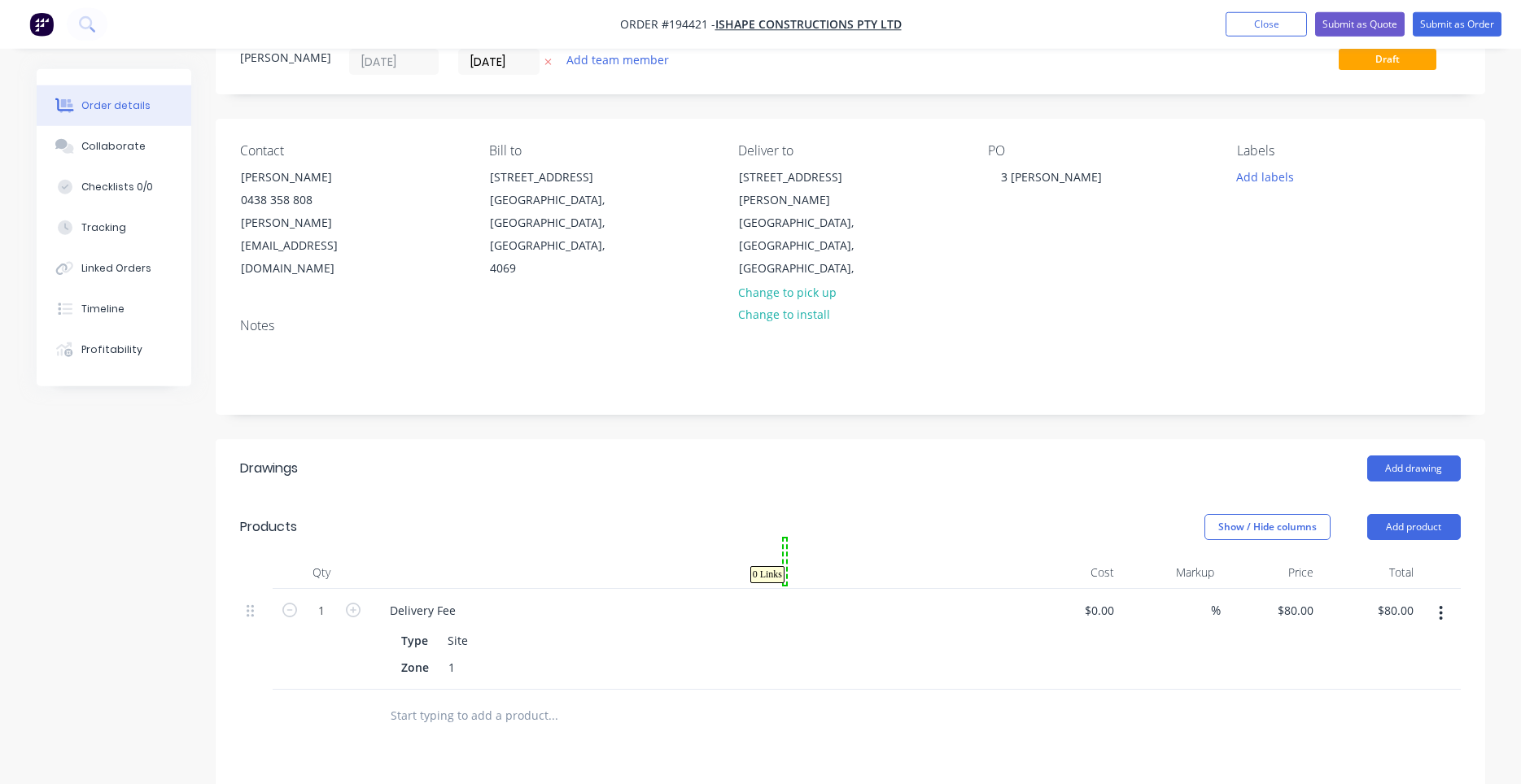
scroll to position [0, 0]
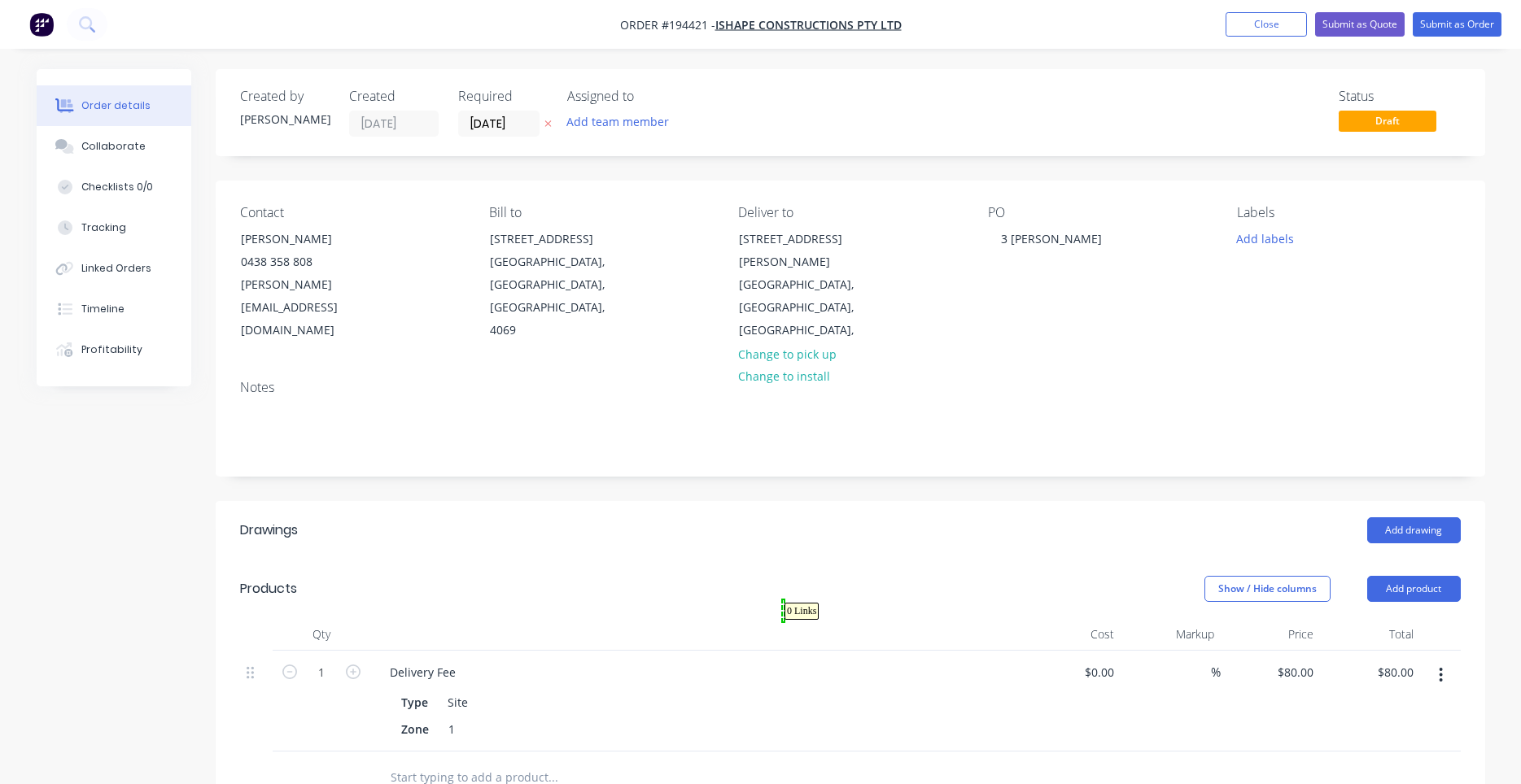
drag, startPoint x: 784, startPoint y: 600, endPoint x: 783, endPoint y: 622, distance: 22.0
click at [1422, 517] on button "Add drawing" at bounding box center [1414, 530] width 94 height 26
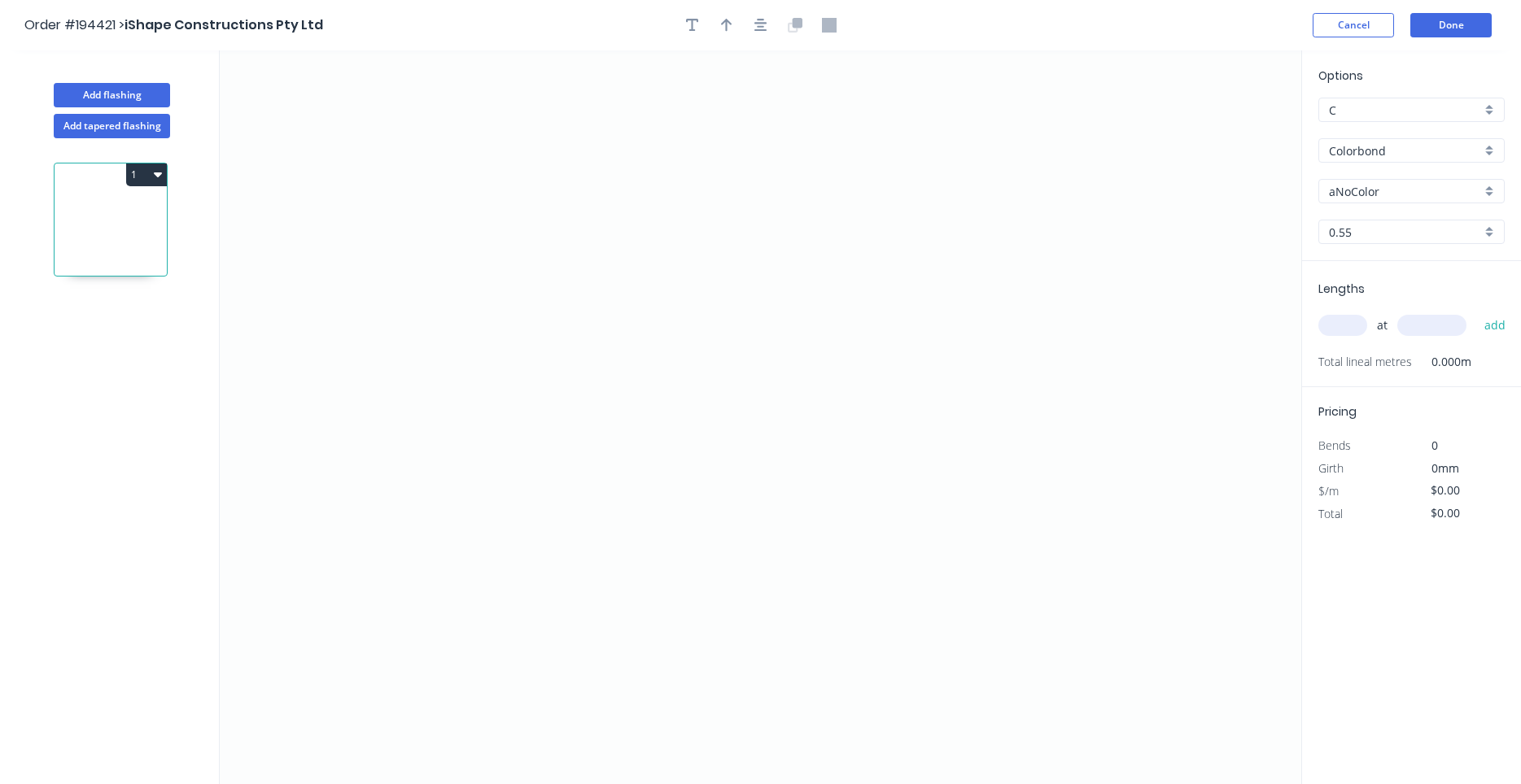
click at [1333, 334] on input "text" at bounding box center [1343, 326] width 49 height 22
click at [1400, 155] on input "Colorbond" at bounding box center [1404, 150] width 152 height 17
click at [1377, 174] on div "Zincalume" at bounding box center [1411, 181] width 185 height 28
type input "Zincalume"
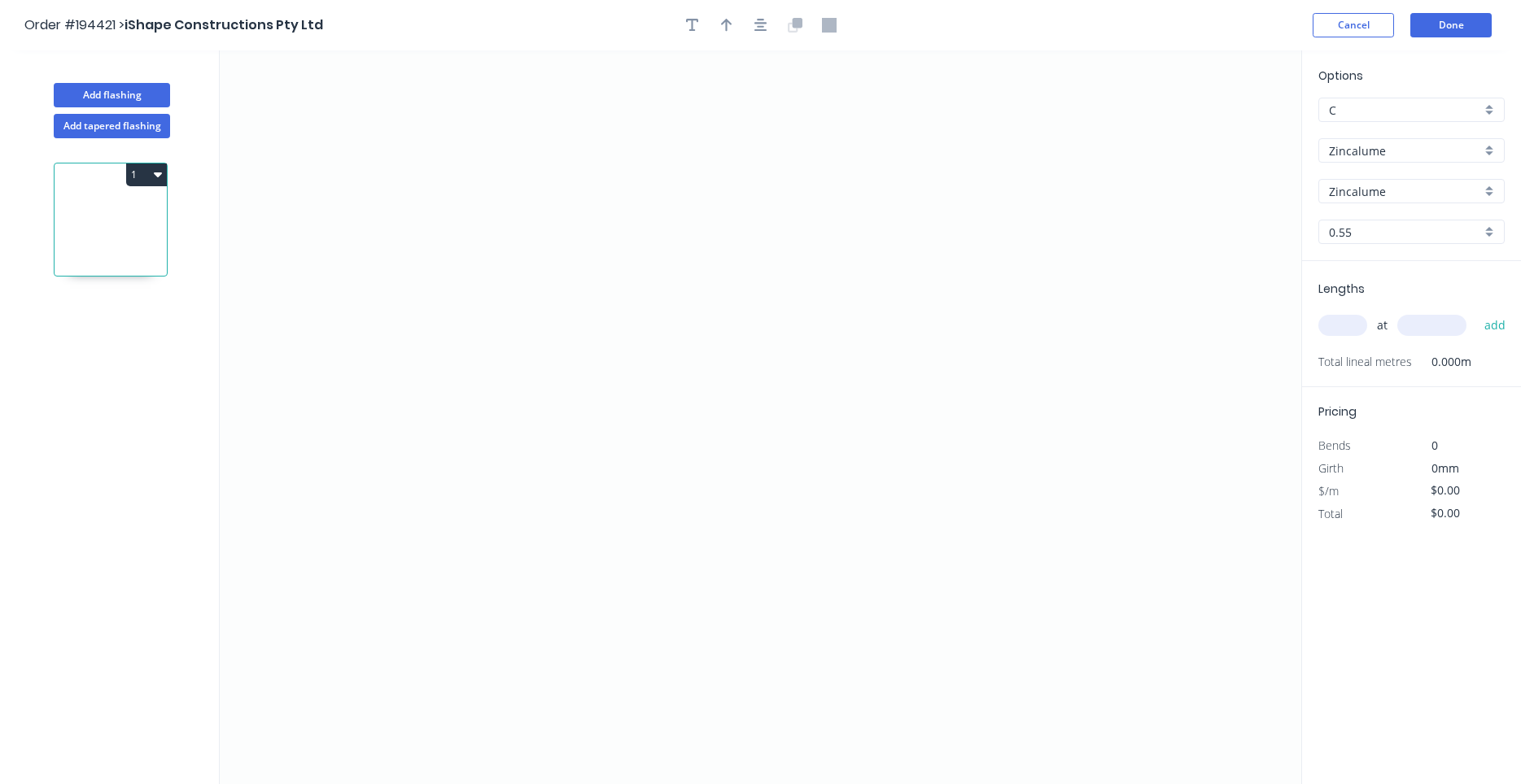
click at [1352, 322] on input "text" at bounding box center [1343, 326] width 49 height 22
type input "1"
type input "3200"
click at [1476, 311] on button "add" at bounding box center [1495, 325] width 38 height 27
click at [419, 208] on icon "0" at bounding box center [760, 417] width 1081 height 733
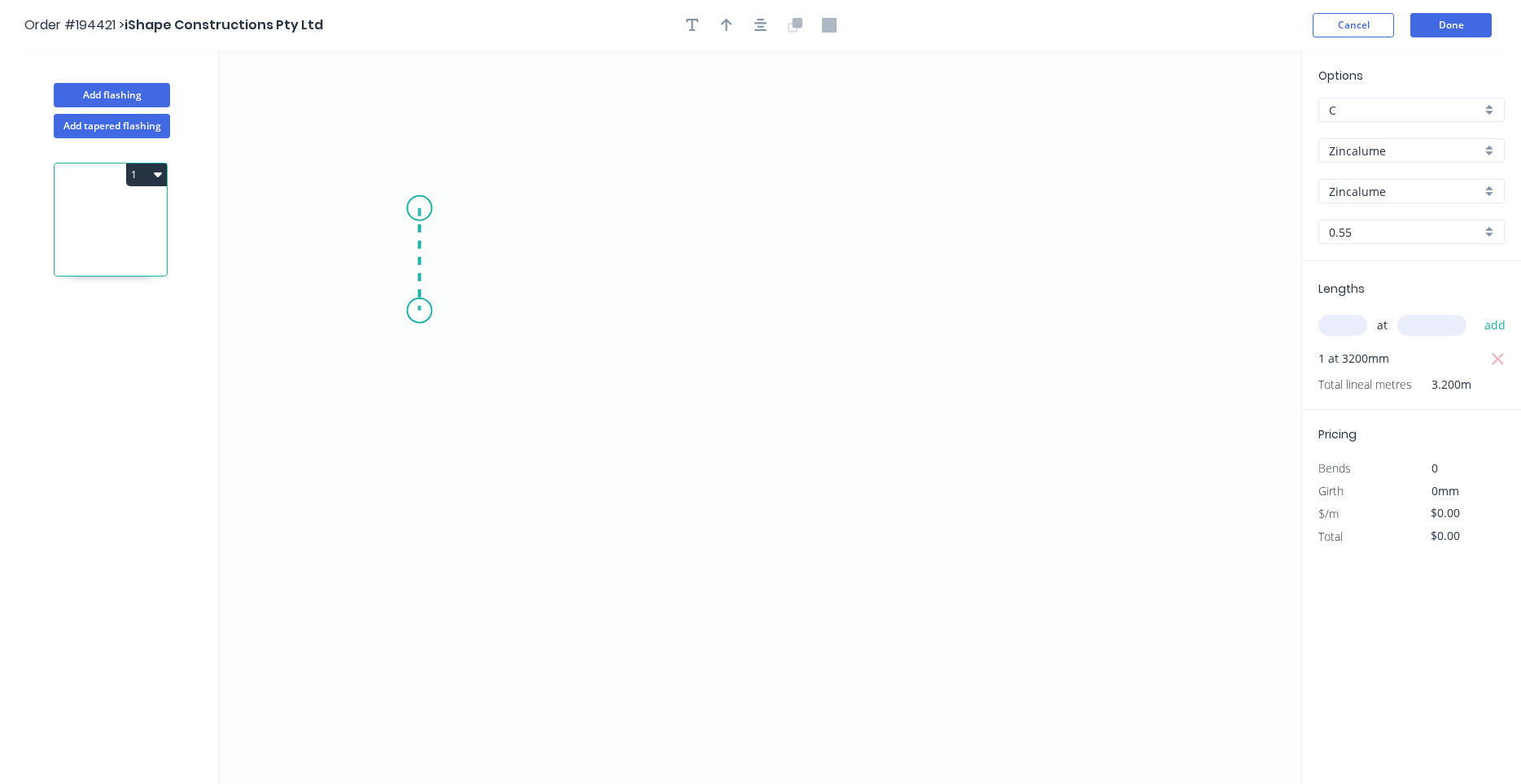
click at [411, 310] on icon "0" at bounding box center [760, 417] width 1081 height 733
click at [962, 320] on icon "0 ?" at bounding box center [760, 417] width 1081 height 733
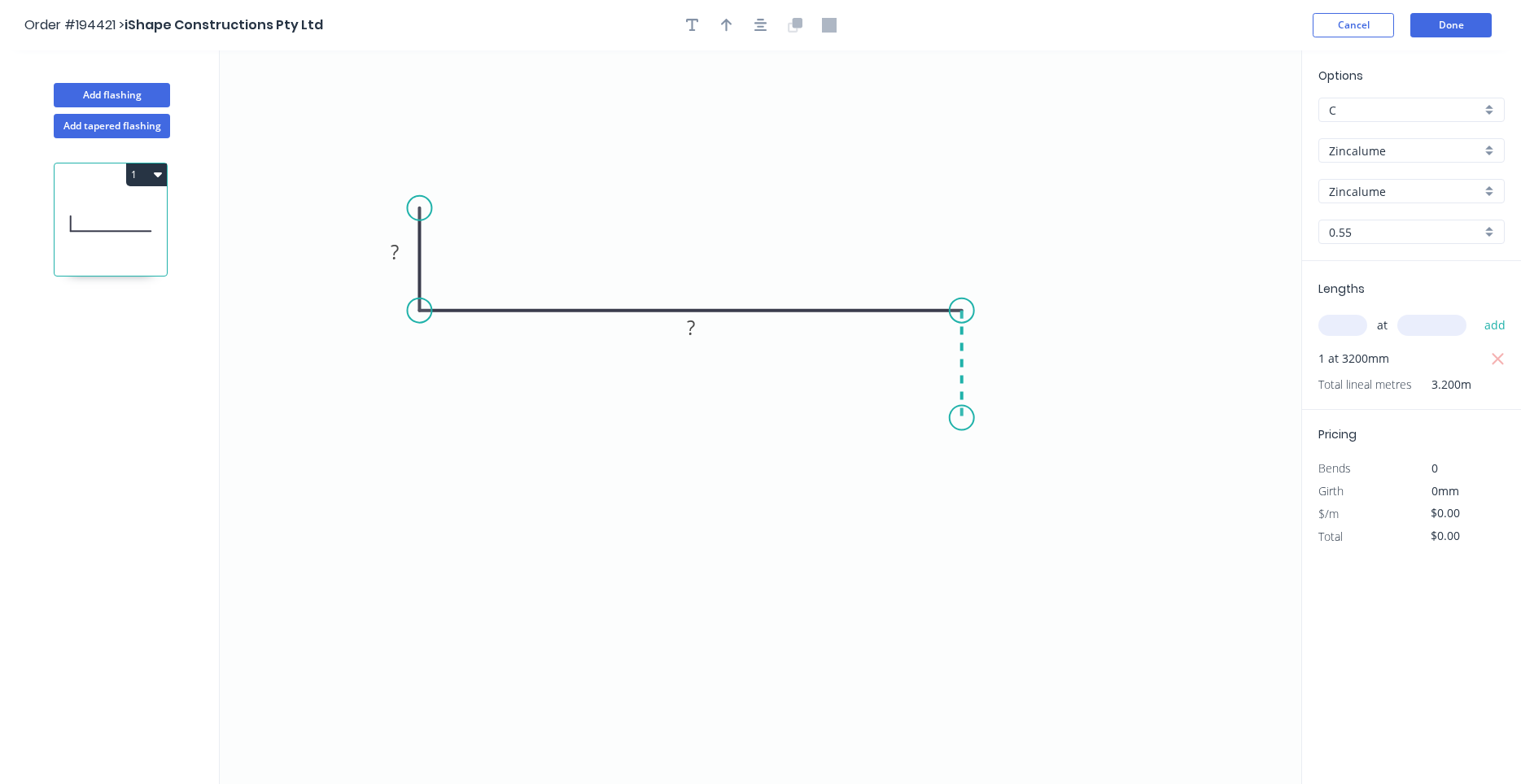
click at [961, 418] on icon "0 ? ?" at bounding box center [760, 417] width 1081 height 733
click at [963, 419] on circle at bounding box center [962, 418] width 24 height 24
click at [403, 256] on rect at bounding box center [395, 253] width 32 height 23
click at [716, 336] on rect at bounding box center [690, 327] width 53 height 33
click at [698, 335] on rect at bounding box center [690, 328] width 32 height 23
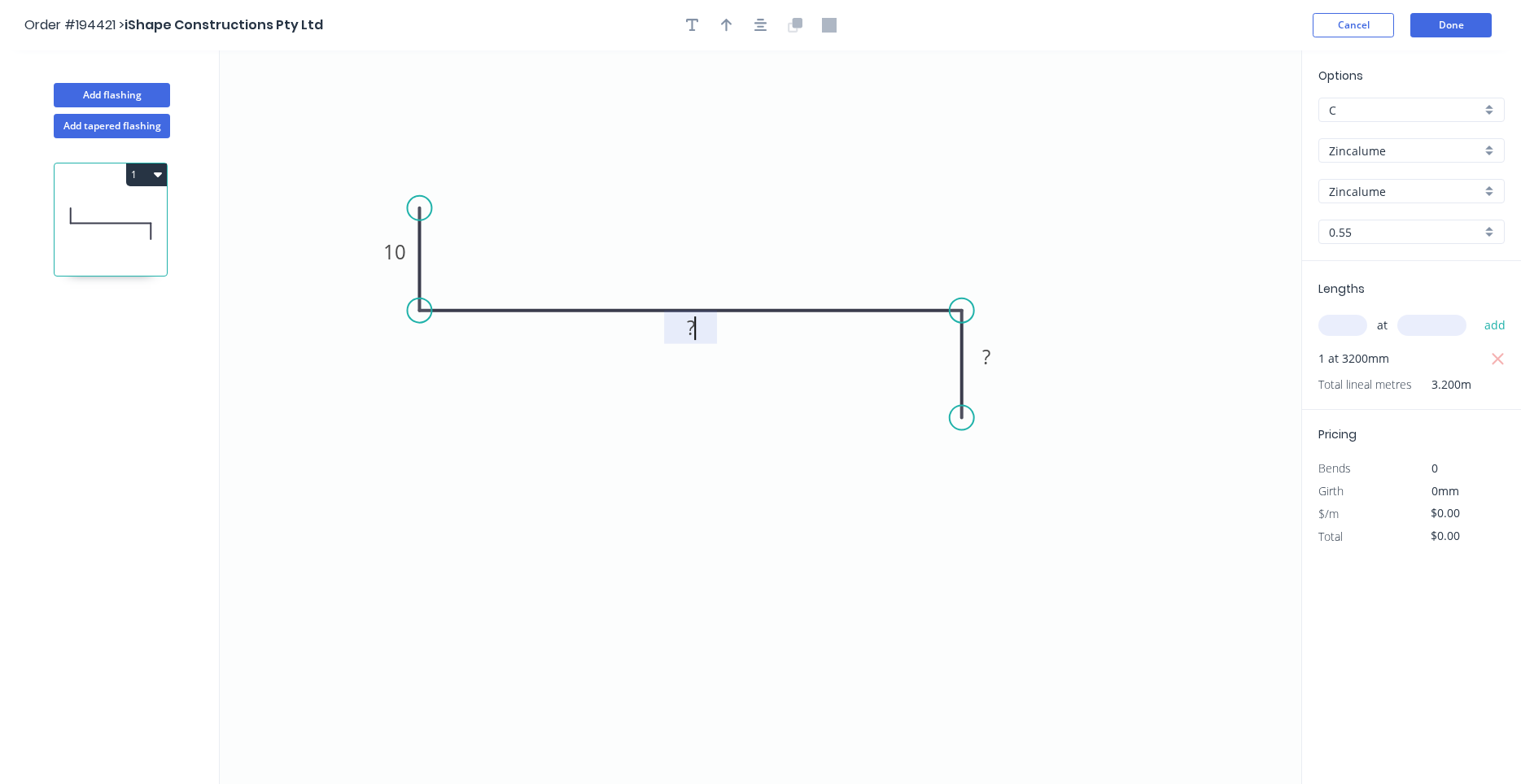
click at [698, 335] on rect at bounding box center [690, 328] width 32 height 23
click at [1431, 15] on button "Done" at bounding box center [1450, 24] width 81 height 24
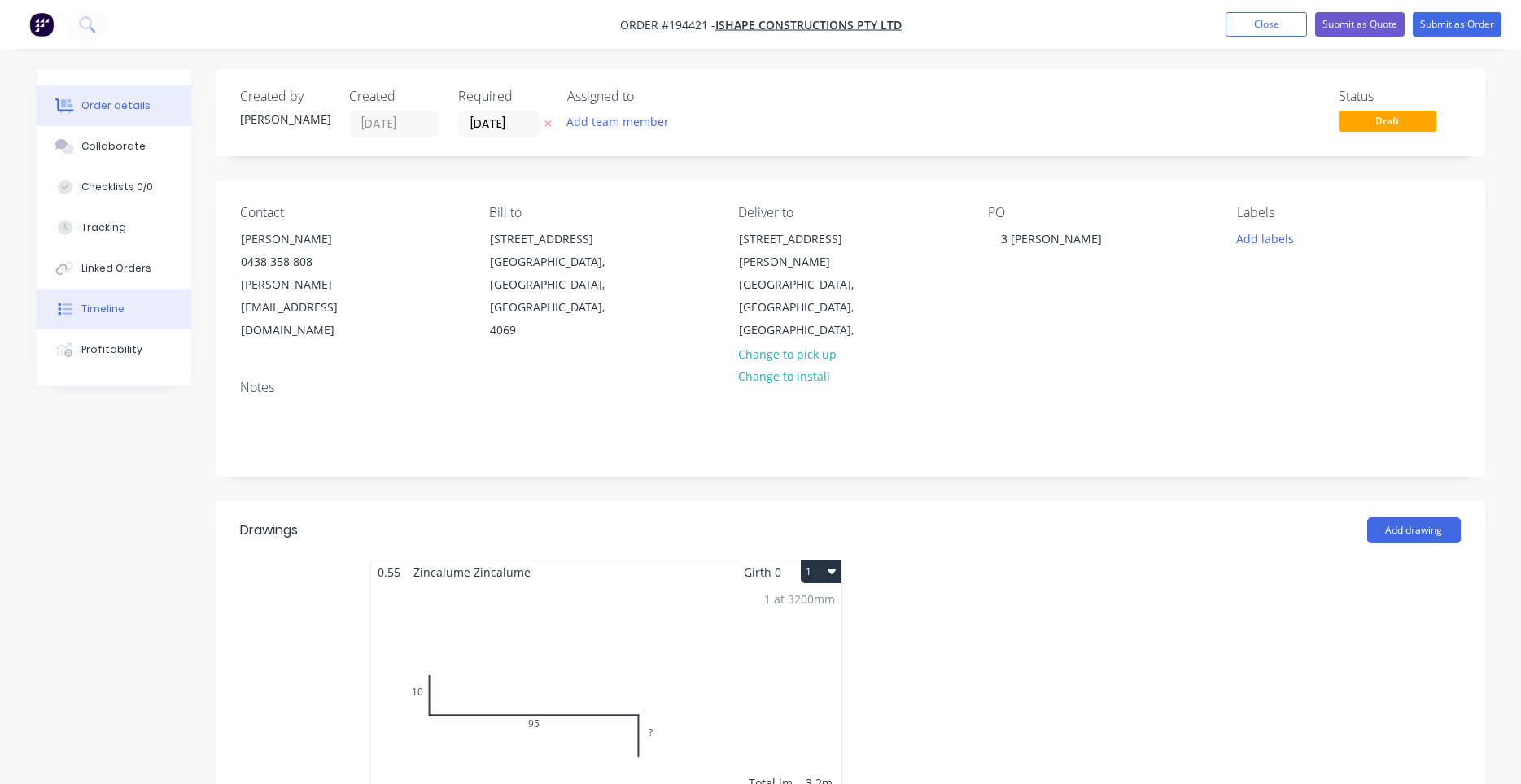
click at [86, 300] on button "Timeline" at bounding box center [114, 309] width 155 height 41
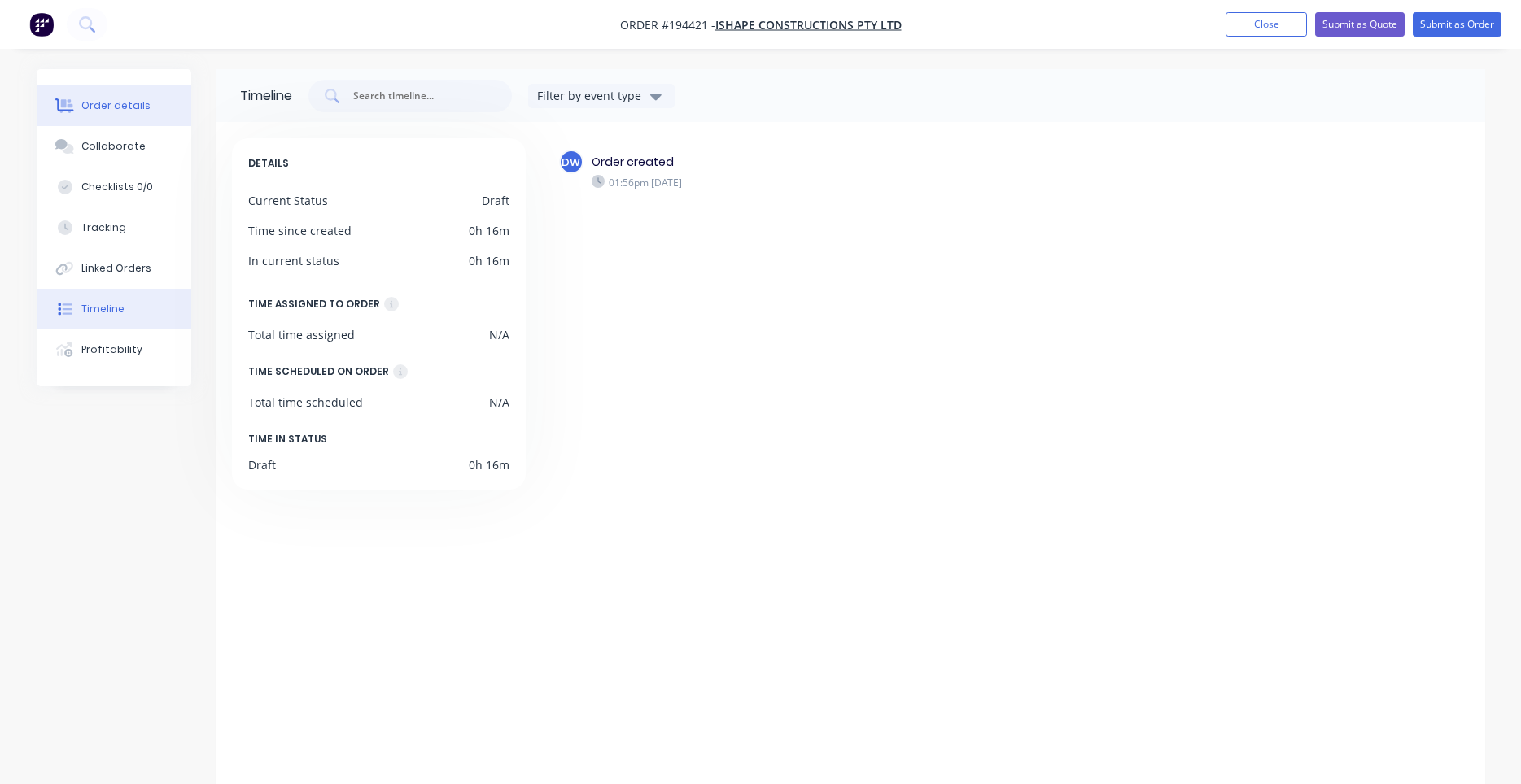
click at [146, 110] on button "Order details" at bounding box center [114, 106] width 155 height 41
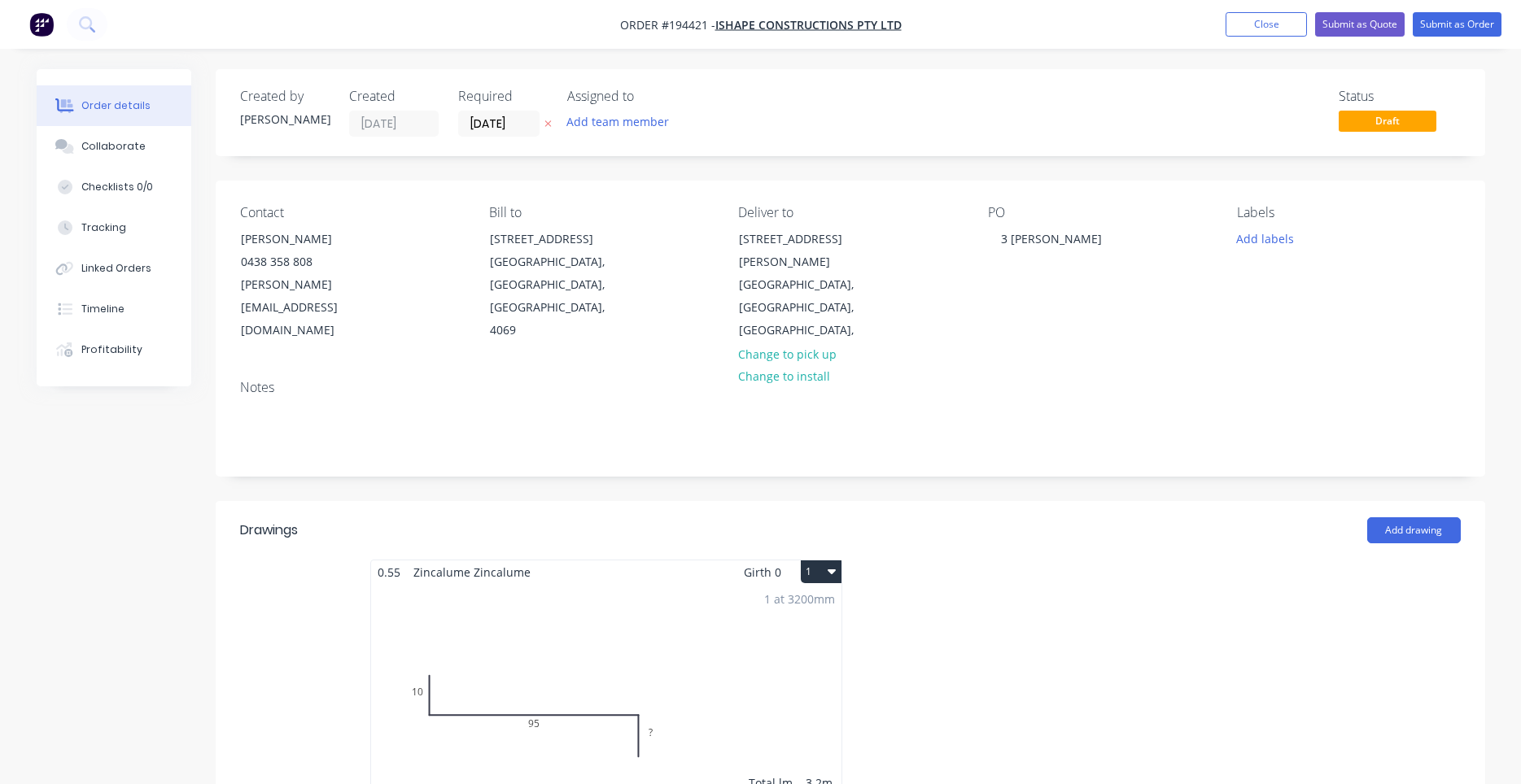
click at [747, 680] on div "1 at 3200mm Total lm $/M Total 3.2m $0.00 $0.00" at bounding box center [606, 708] width 470 height 248
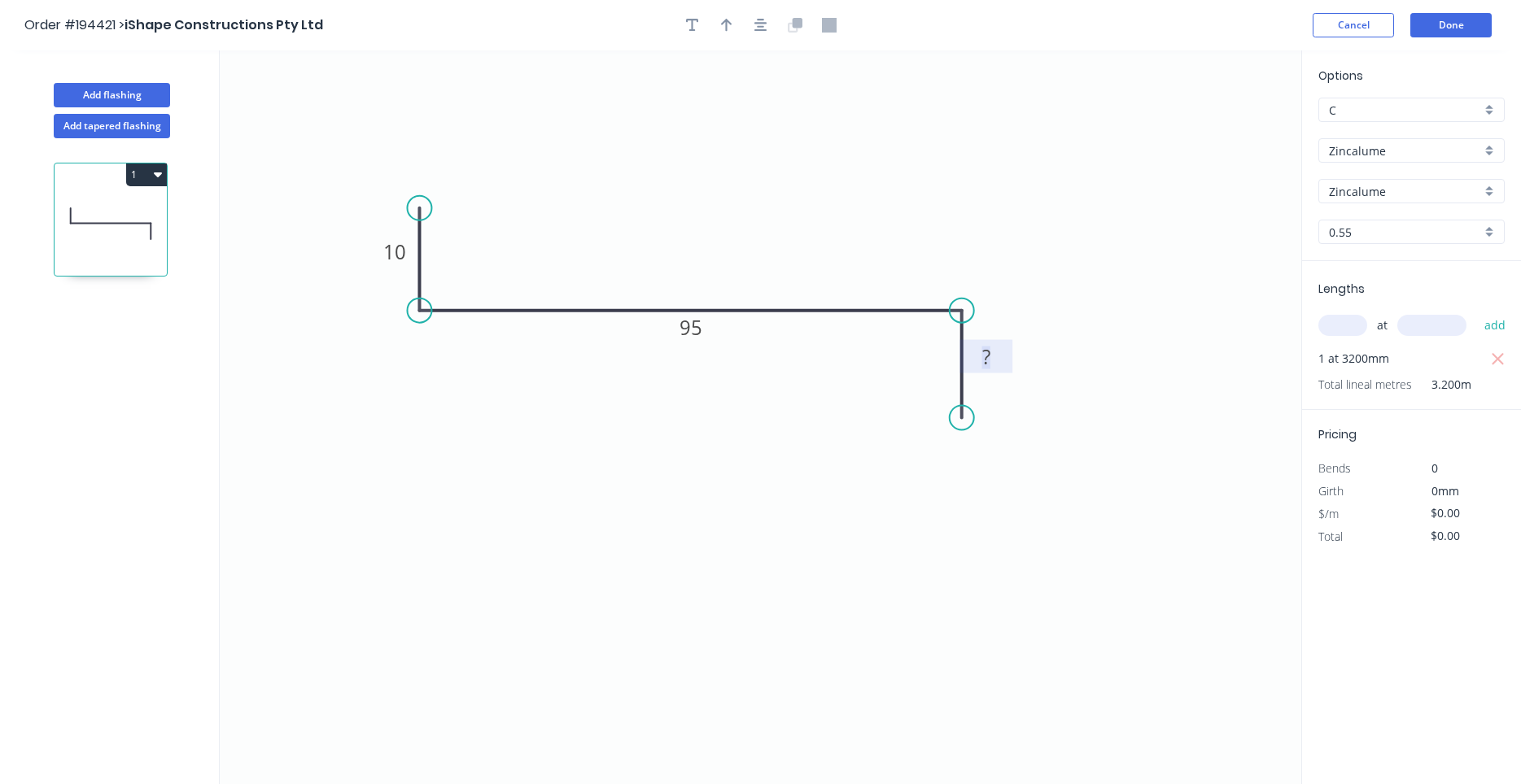
click at [984, 353] on tspan "?" at bounding box center [986, 356] width 8 height 26
type input "$9.75"
click at [151, 170] on button "1" at bounding box center [147, 174] width 41 height 23
click at [137, 199] on button "Duplicate" at bounding box center [89, 214] width 155 height 32
type input "$0.00"
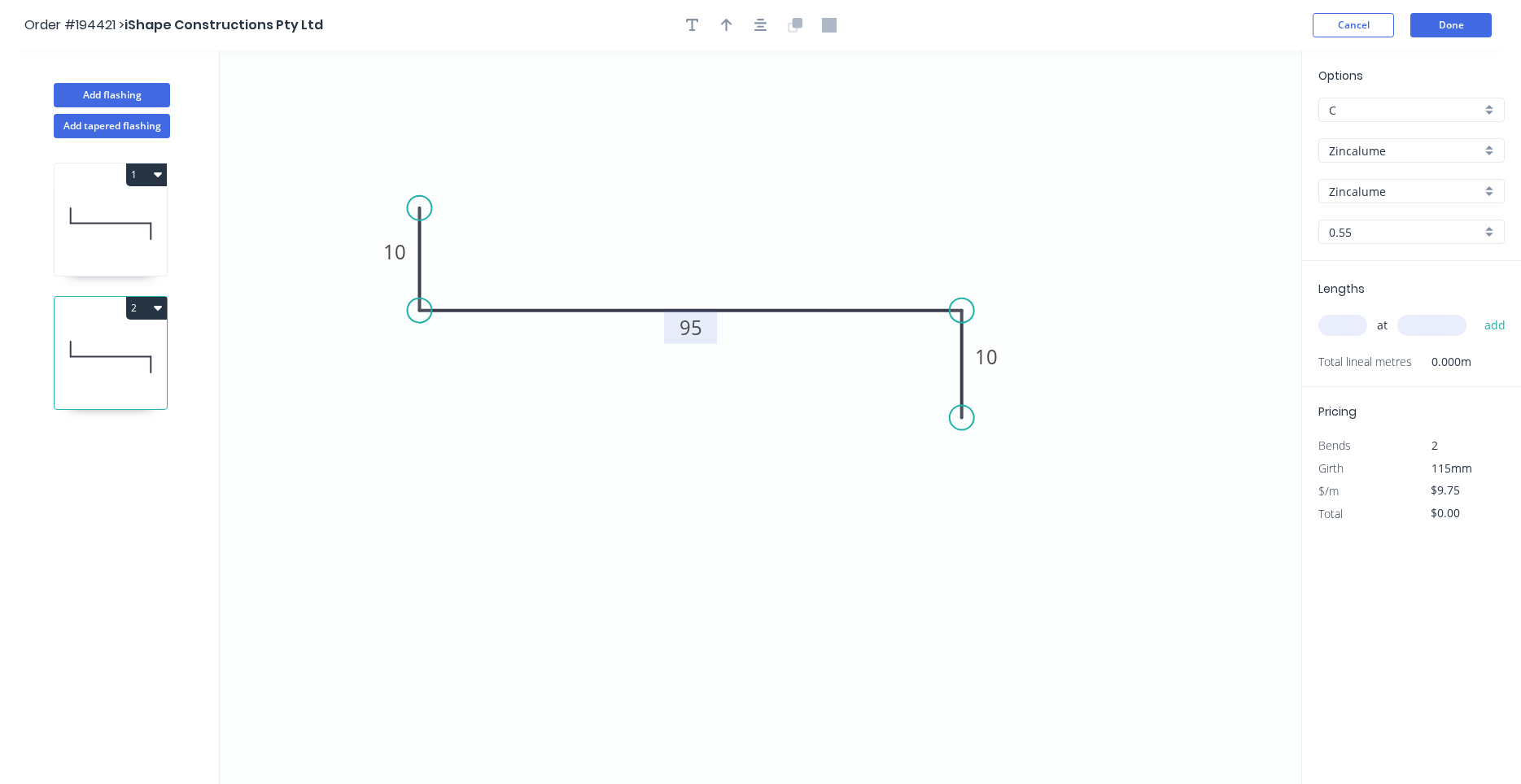
click at [684, 339] on tspan "95" at bounding box center [690, 327] width 23 height 26
type input "$7.51"
click at [1334, 320] on input "text" at bounding box center [1343, 326] width 49 height 22
type input "1"
type input "3200"
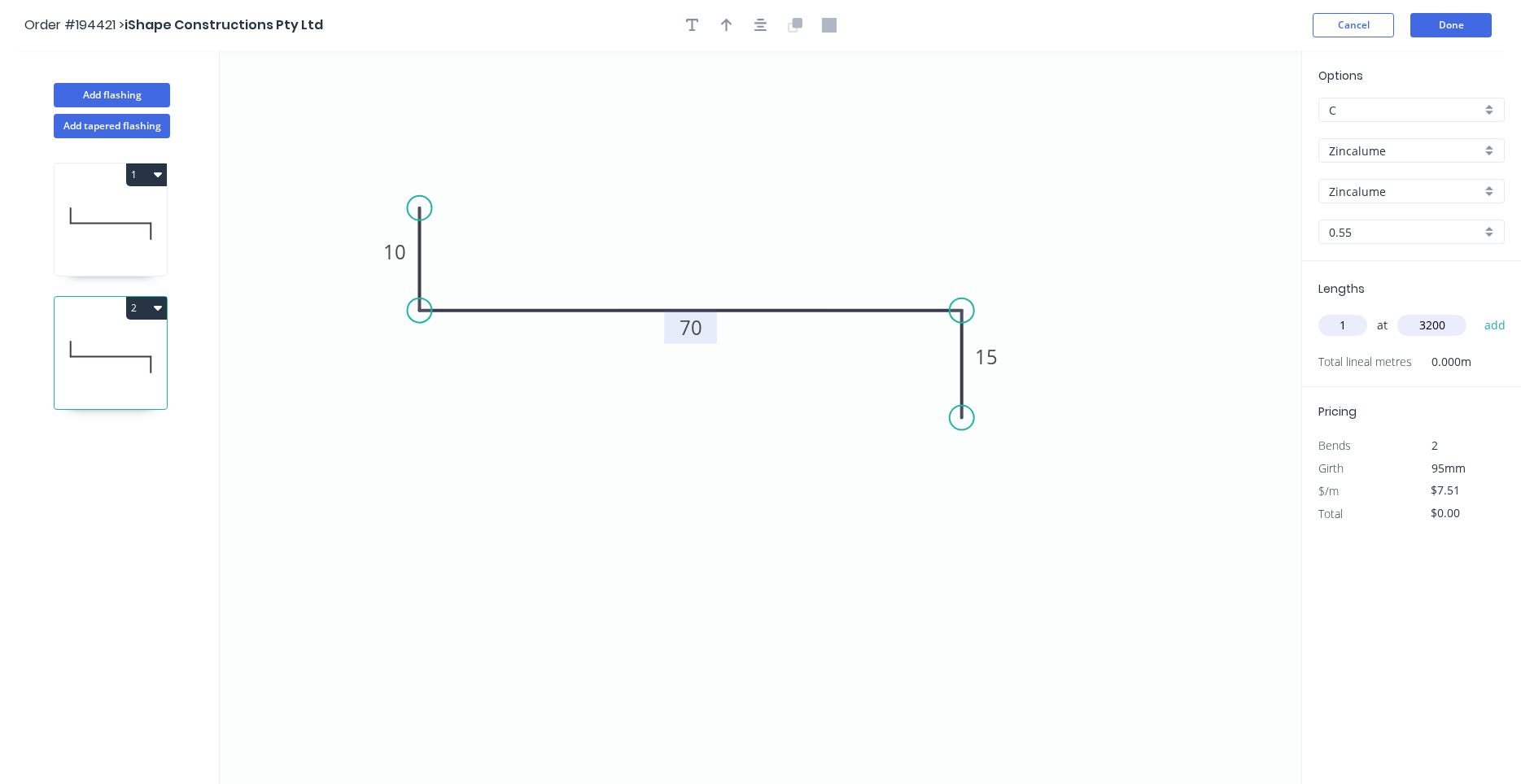
click at [1476, 311] on button "add" at bounding box center [1495, 325] width 38 height 27
click at [154, 306] on button "2" at bounding box center [147, 307] width 41 height 23
click at [137, 343] on div "Duplicate" at bounding box center [89, 348] width 125 height 23
type input "$0.00"
click at [686, 330] on tspan "70" at bounding box center [690, 327] width 23 height 26
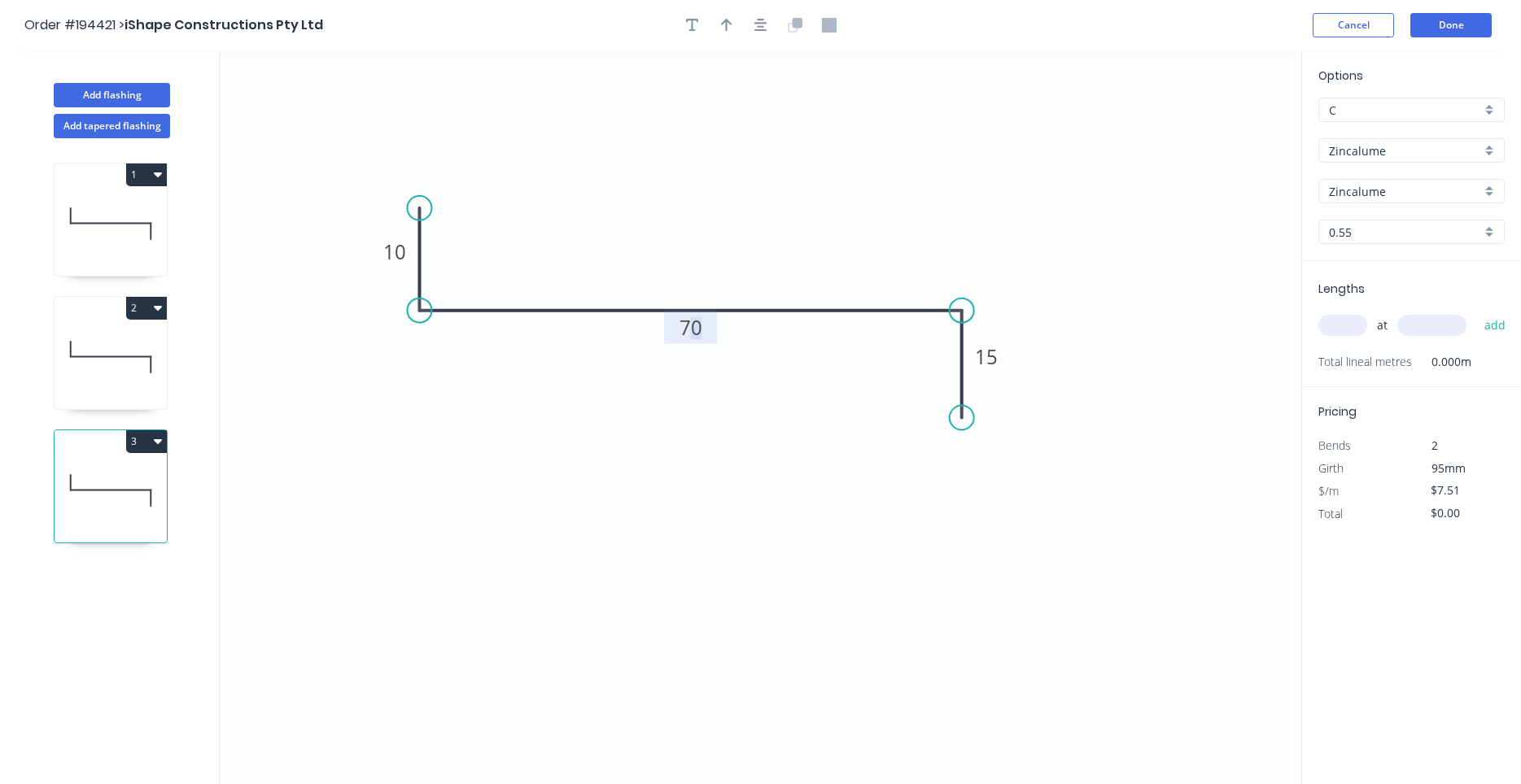
drag, startPoint x: 686, startPoint y: 330, endPoint x: 721, endPoint y: 326, distance: 35.2
click at [721, 326] on icon "0 10 70 15" at bounding box center [760, 417] width 1081 height 733
click at [686, 329] on tspan "70" at bounding box center [690, 327] width 23 height 26
click at [1357, 316] on input "text" at bounding box center [1343, 326] width 49 height 22
type input "1"
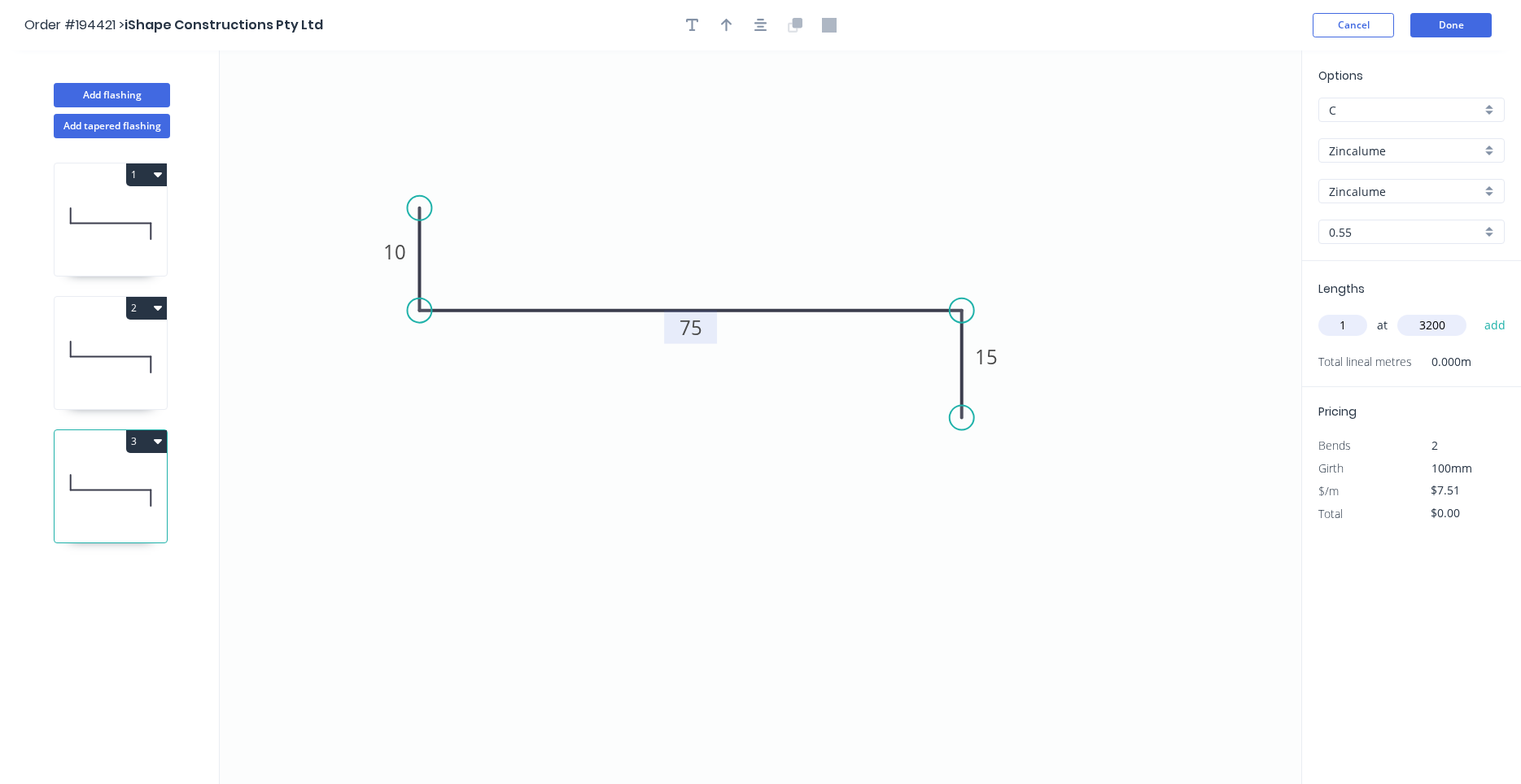
type input "3200"
click at [1476, 311] on button "add" at bounding box center [1495, 325] width 38 height 27
type input "$24.03"
click at [159, 102] on button "Add flashing" at bounding box center [112, 95] width 117 height 24
type input "$0.00"
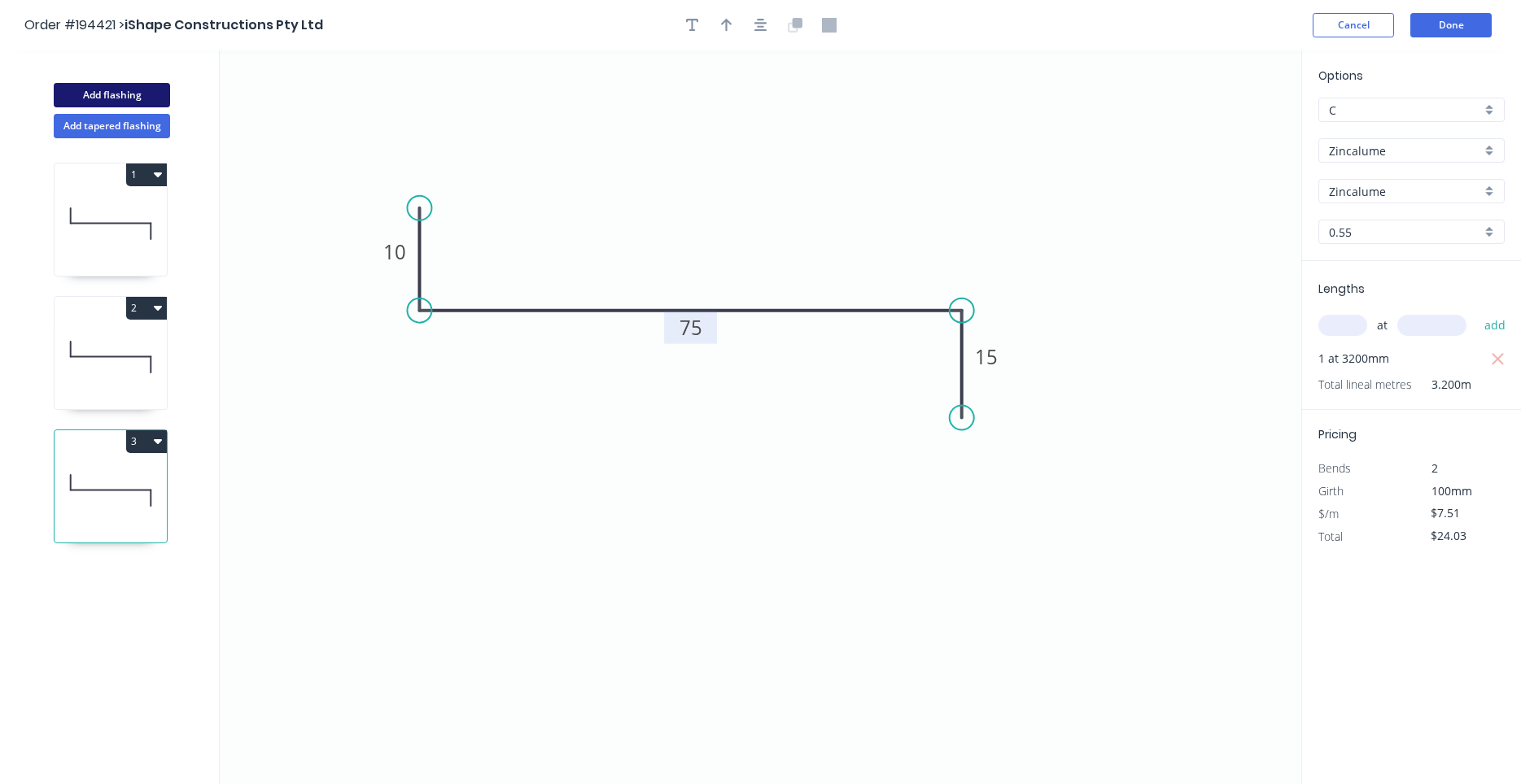
type input "$0.00"
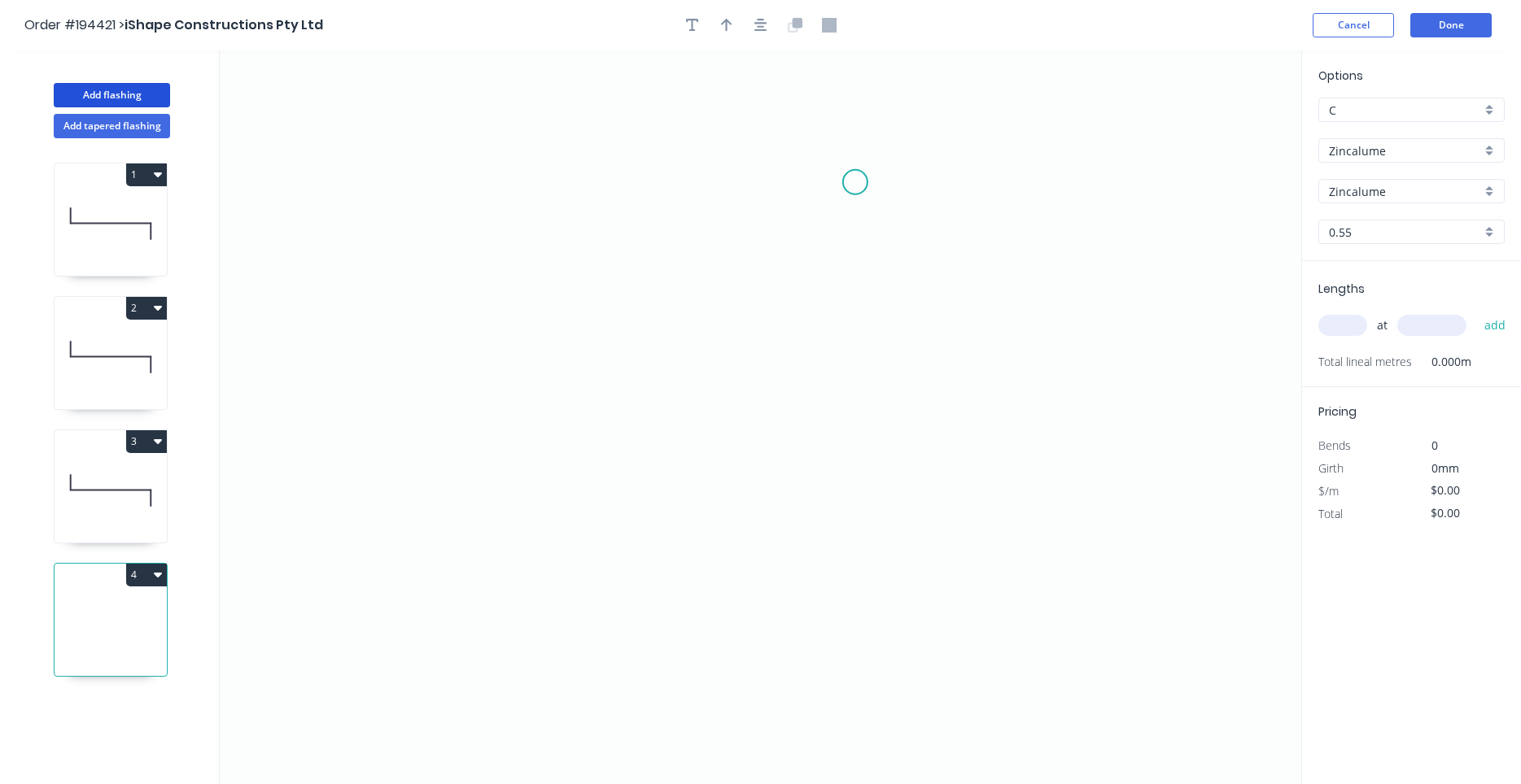
click at [855, 182] on icon "0" at bounding box center [760, 417] width 1081 height 733
click at [487, 176] on icon "0" at bounding box center [760, 417] width 1081 height 733
click at [478, 326] on icon "0 ?" at bounding box center [760, 417] width 1081 height 733
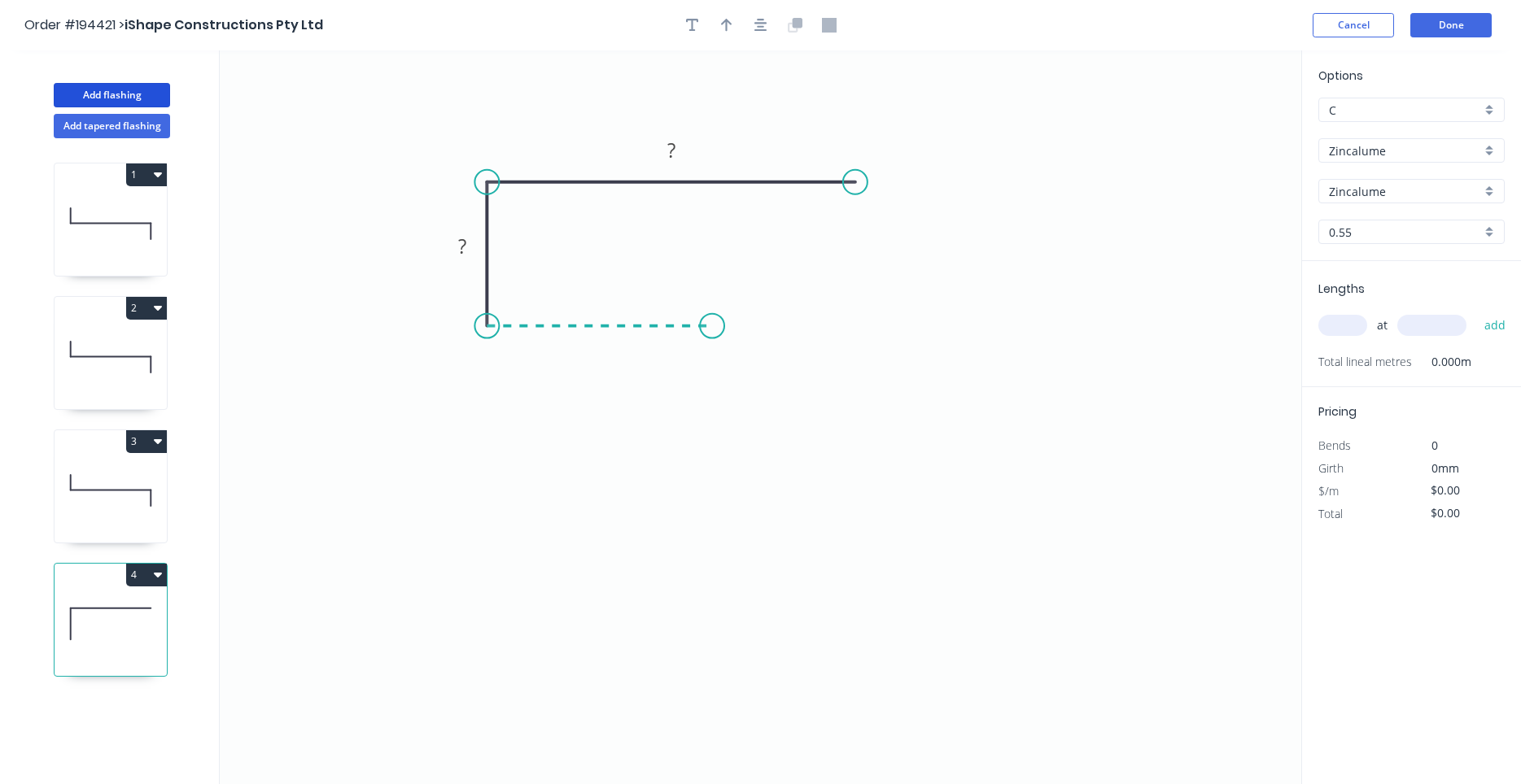
click at [712, 335] on icon "0 ? ?" at bounding box center [760, 417] width 1081 height 733
click at [712, 335] on circle at bounding box center [712, 326] width 24 height 24
click at [602, 348] on tspan "?" at bounding box center [599, 342] width 8 height 26
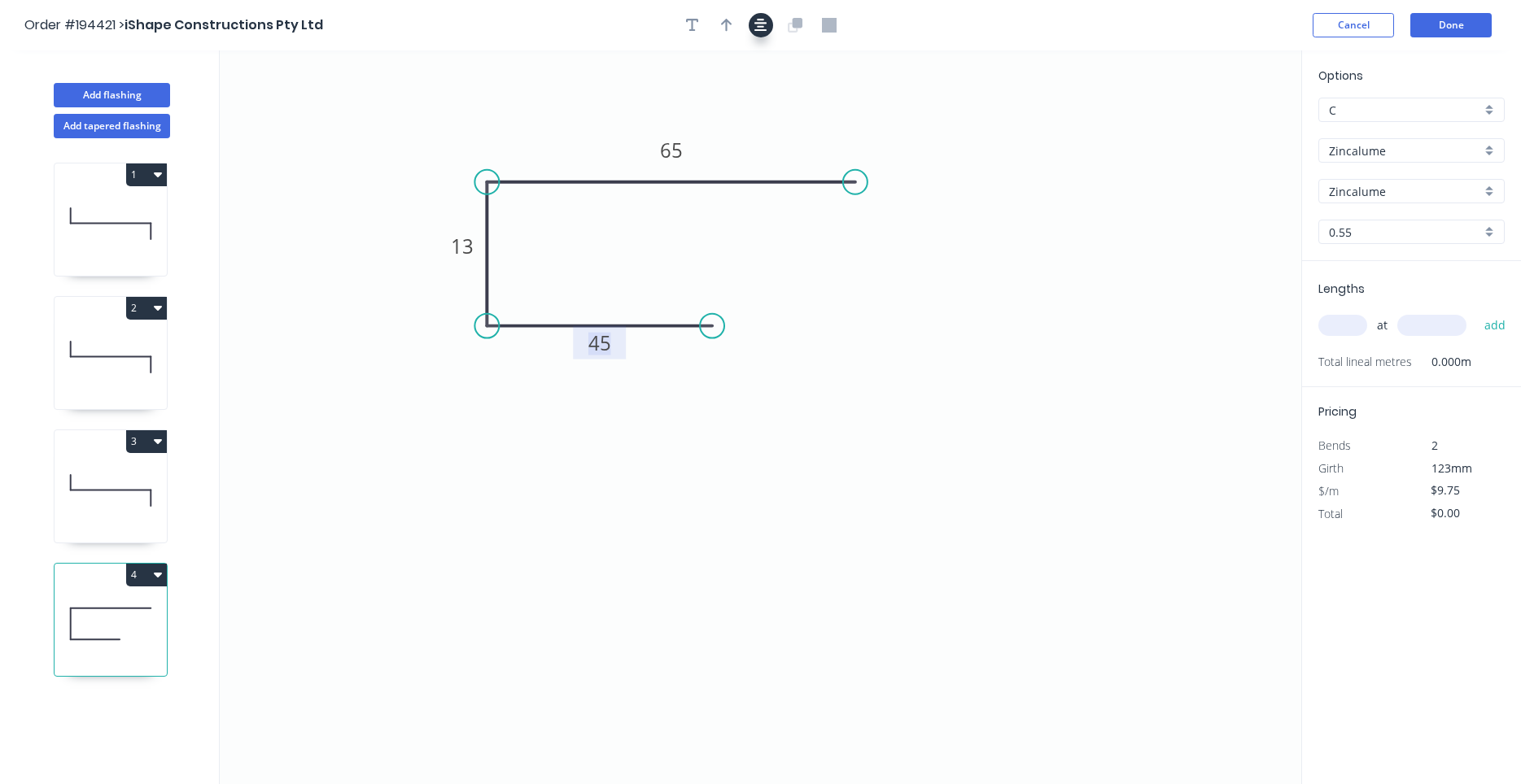
click at [751, 23] on button "button" at bounding box center [760, 24] width 24 height 24
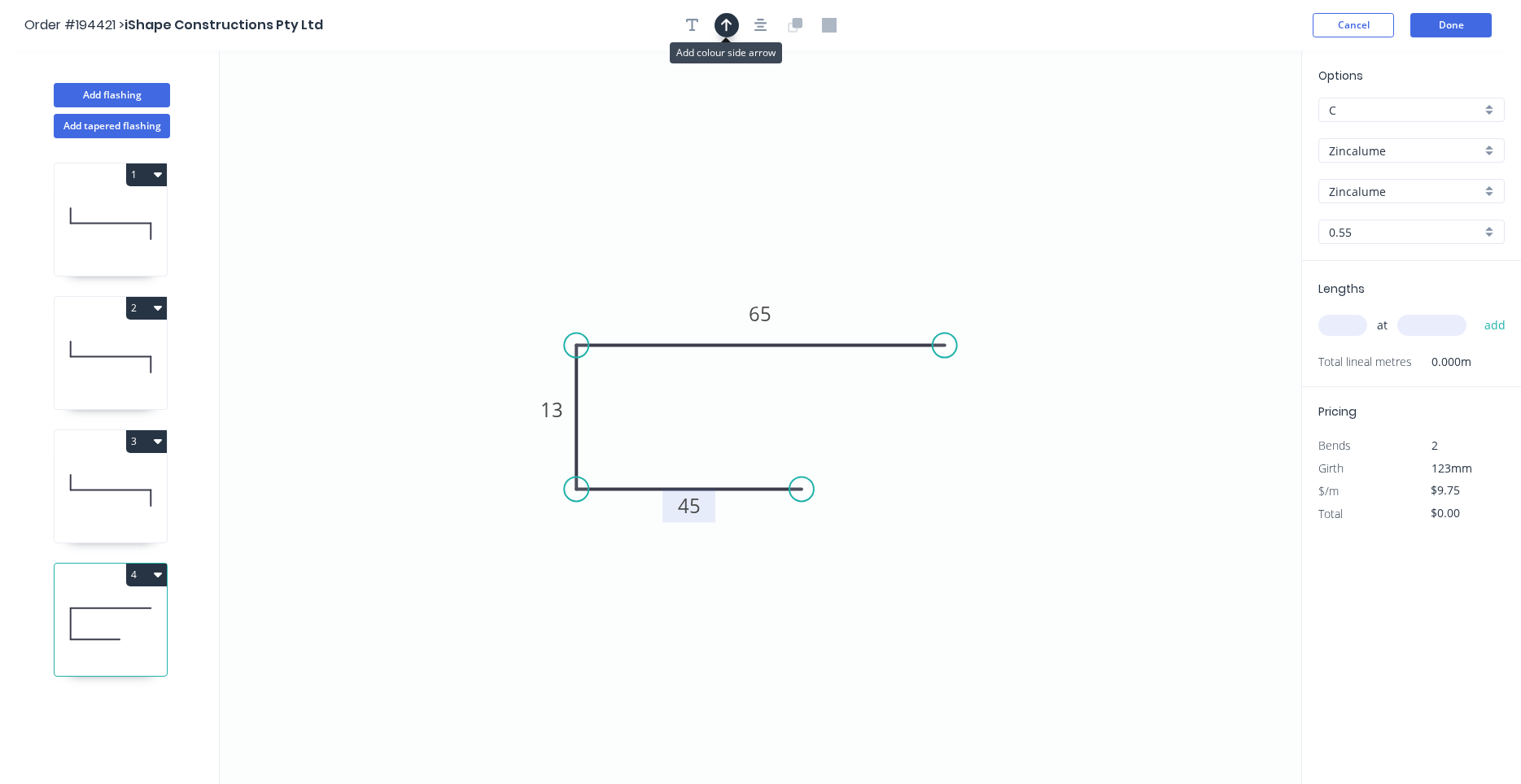
click at [720, 30] on button "button" at bounding box center [726, 24] width 24 height 24
click at [141, 488] on icon at bounding box center [111, 490] width 113 height 104
type input "$7.51"
type input "$24.03"
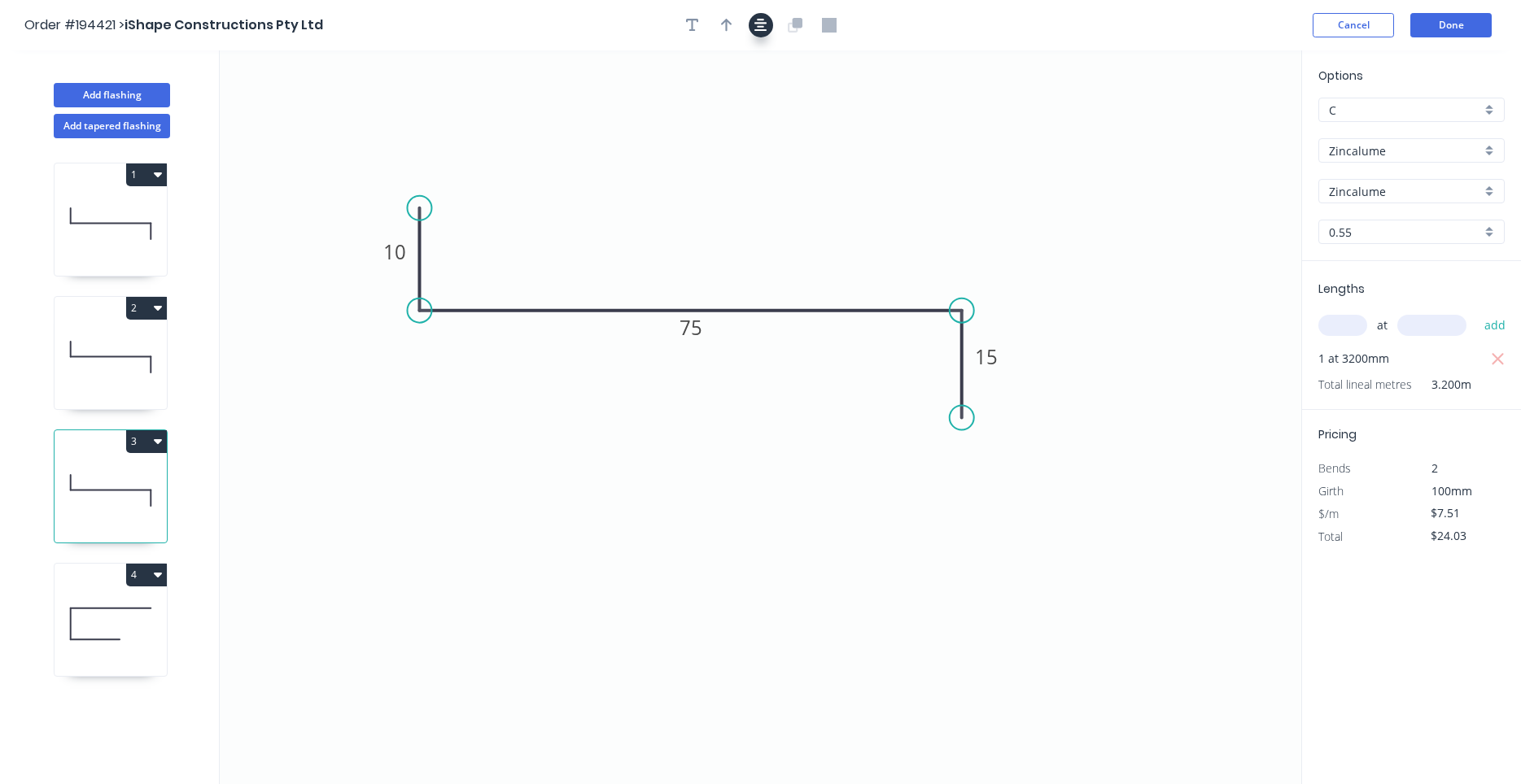
click at [766, 21] on icon "button" at bounding box center [760, 24] width 13 height 15
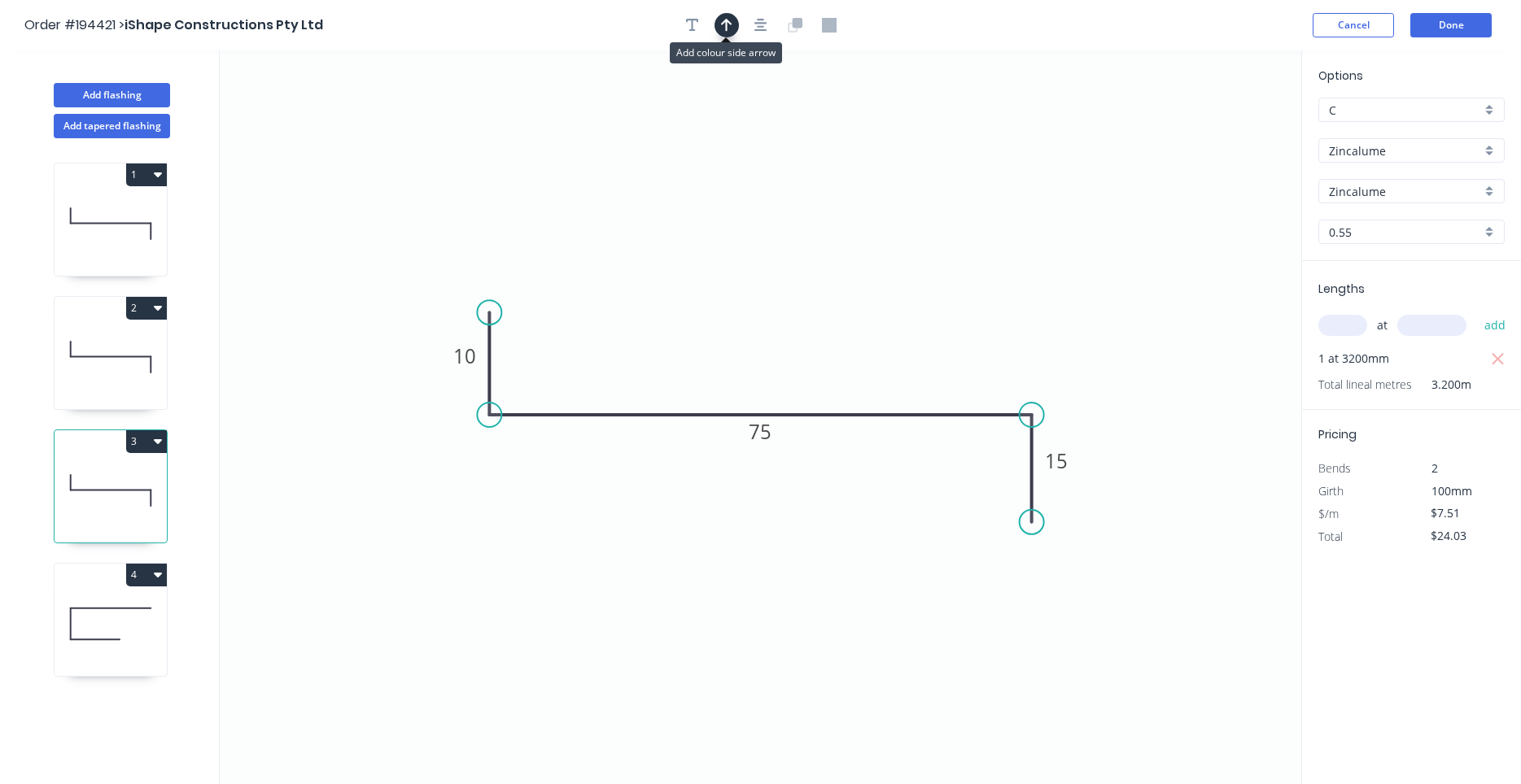
click at [729, 21] on icon "button" at bounding box center [727, 24] width 12 height 15
click at [1217, 125] on icon at bounding box center [1218, 113] width 15 height 52
drag, startPoint x: 1217, startPoint y: 125, endPoint x: 1137, endPoint y: 169, distance: 91.3
click at [1106, 199] on icon "0 10 75 15" at bounding box center [760, 417] width 1081 height 733
drag, startPoint x: 1218, startPoint y: 128, endPoint x: 843, endPoint y: 266, distance: 399.6
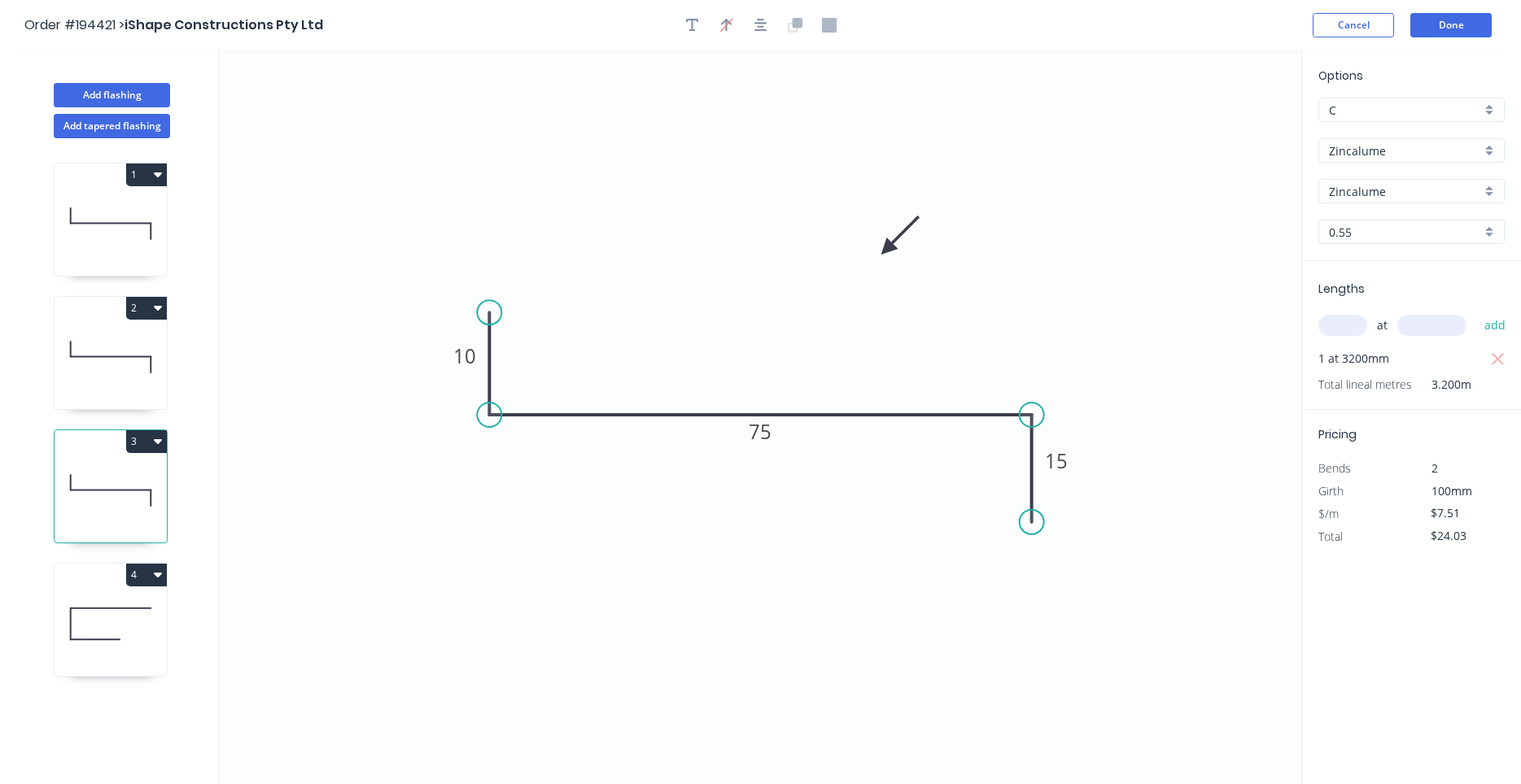
click at [877, 259] on icon at bounding box center [900, 236] width 47 height 47
drag, startPoint x: 142, startPoint y: 353, endPoint x: 212, endPoint y: 276, distance: 104.1
click at [142, 352] on icon at bounding box center [111, 357] width 113 height 104
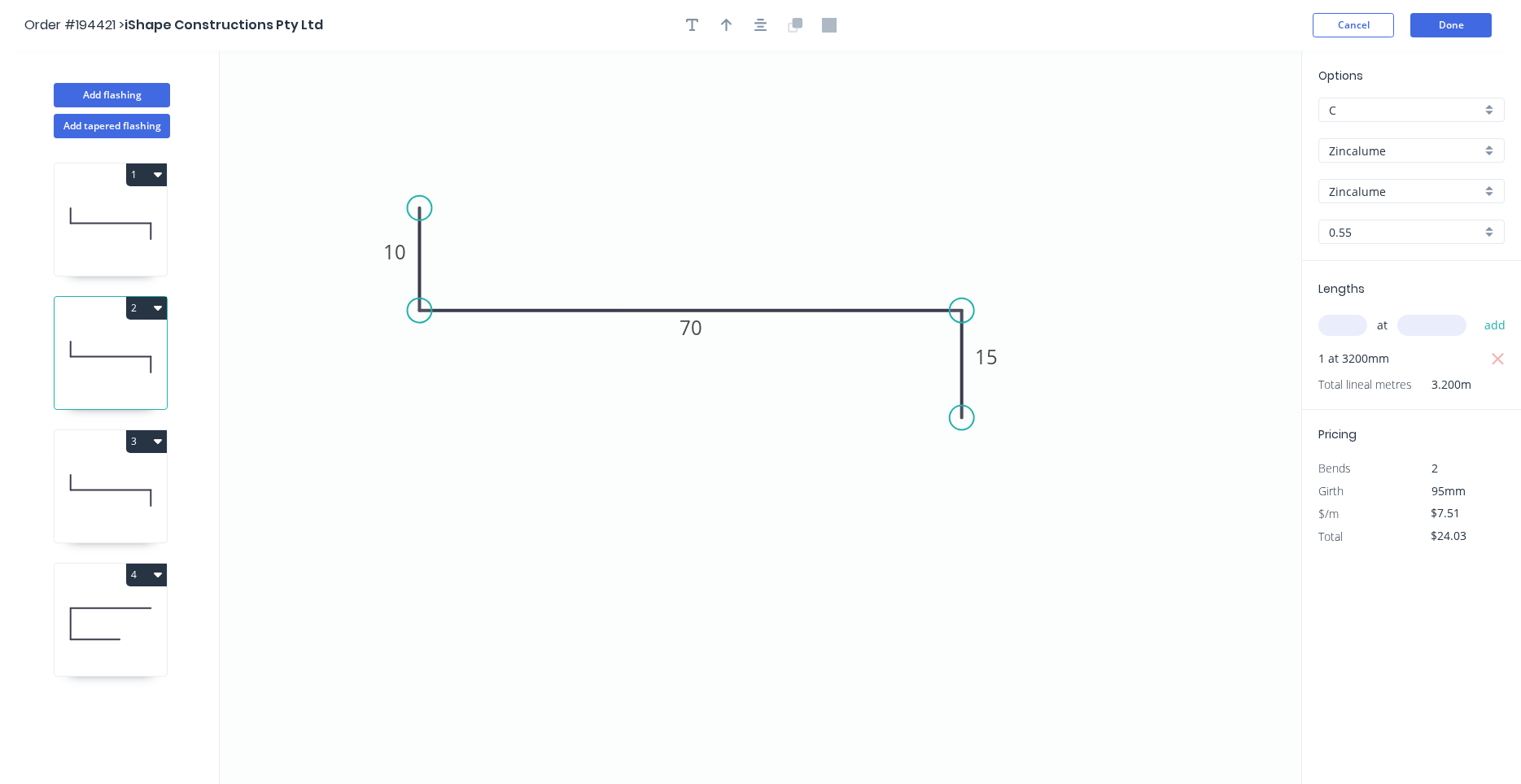
click at [741, 19] on div at bounding box center [761, 24] width 170 height 24
click at [752, 23] on button "button" at bounding box center [760, 24] width 24 height 24
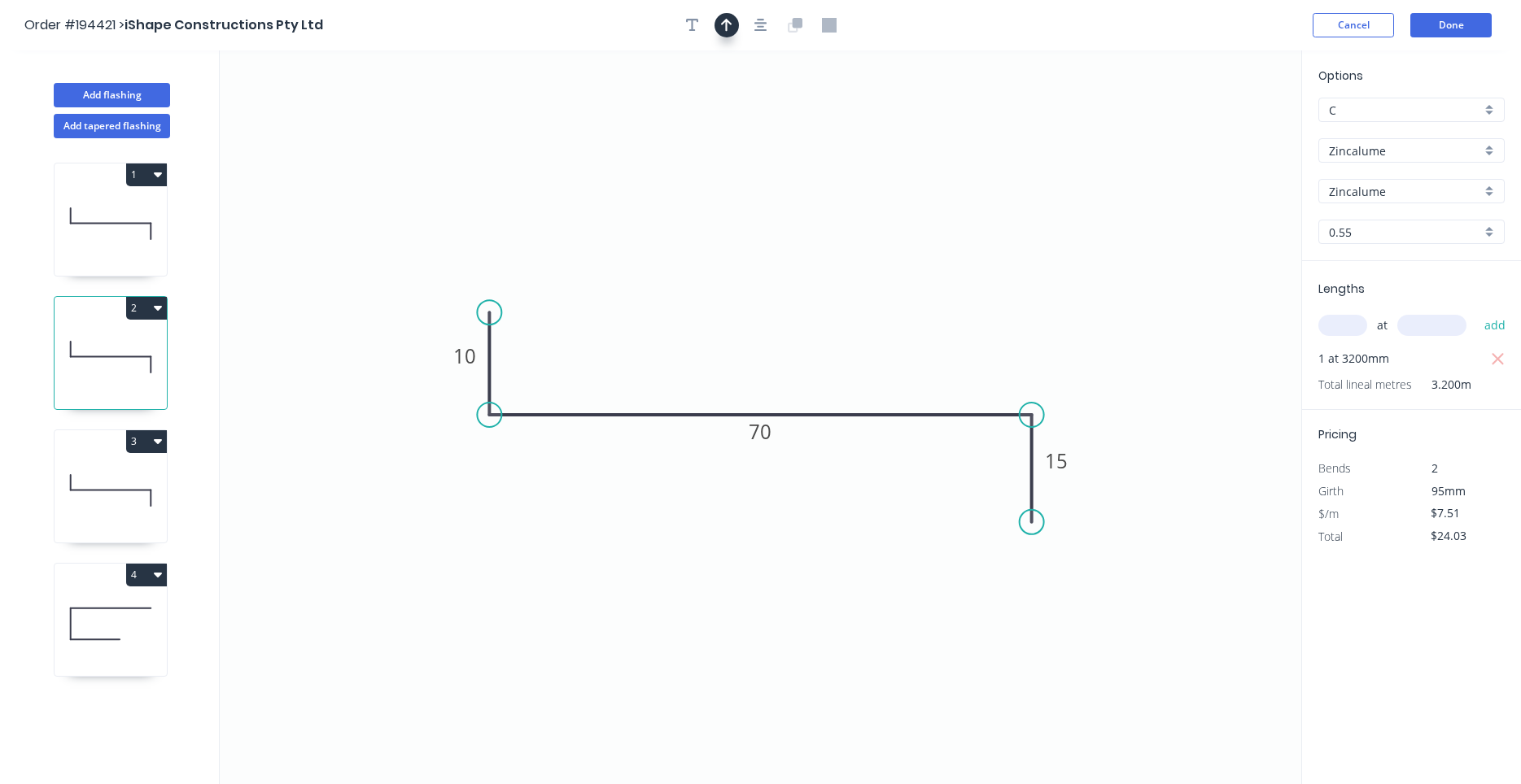
click at [732, 26] on button "button" at bounding box center [726, 24] width 24 height 24
click at [1223, 132] on icon at bounding box center [1218, 113] width 15 height 52
click at [1223, 132] on icon at bounding box center [1221, 114] width 15 height 52
drag, startPoint x: 1223, startPoint y: 132, endPoint x: 985, endPoint y: 180, distance: 242.8
click at [1006, 180] on icon at bounding box center [1029, 165] width 47 height 47
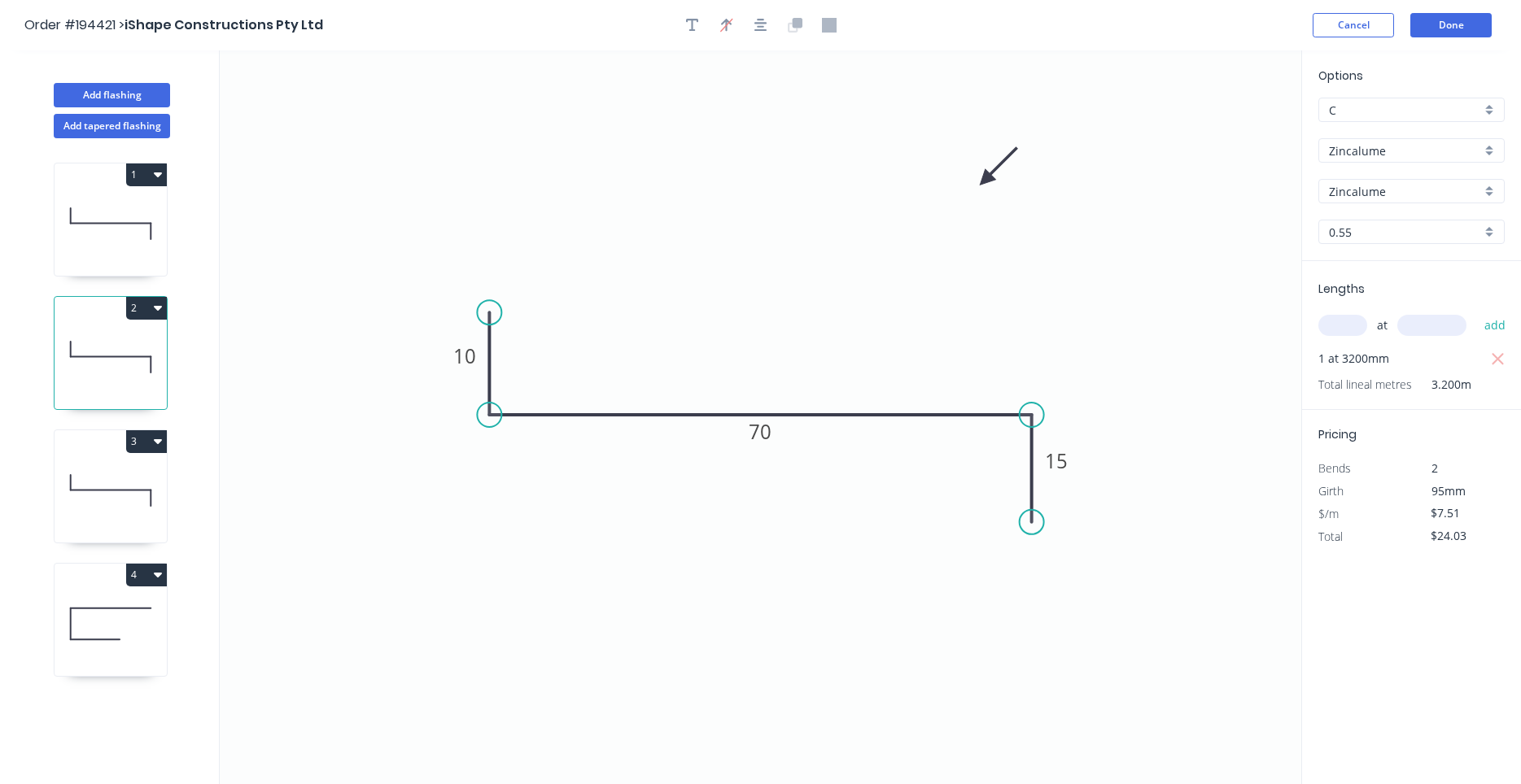
click at [162, 225] on icon at bounding box center [111, 223] width 113 height 104
type input "$9.75"
type input "$31.20"
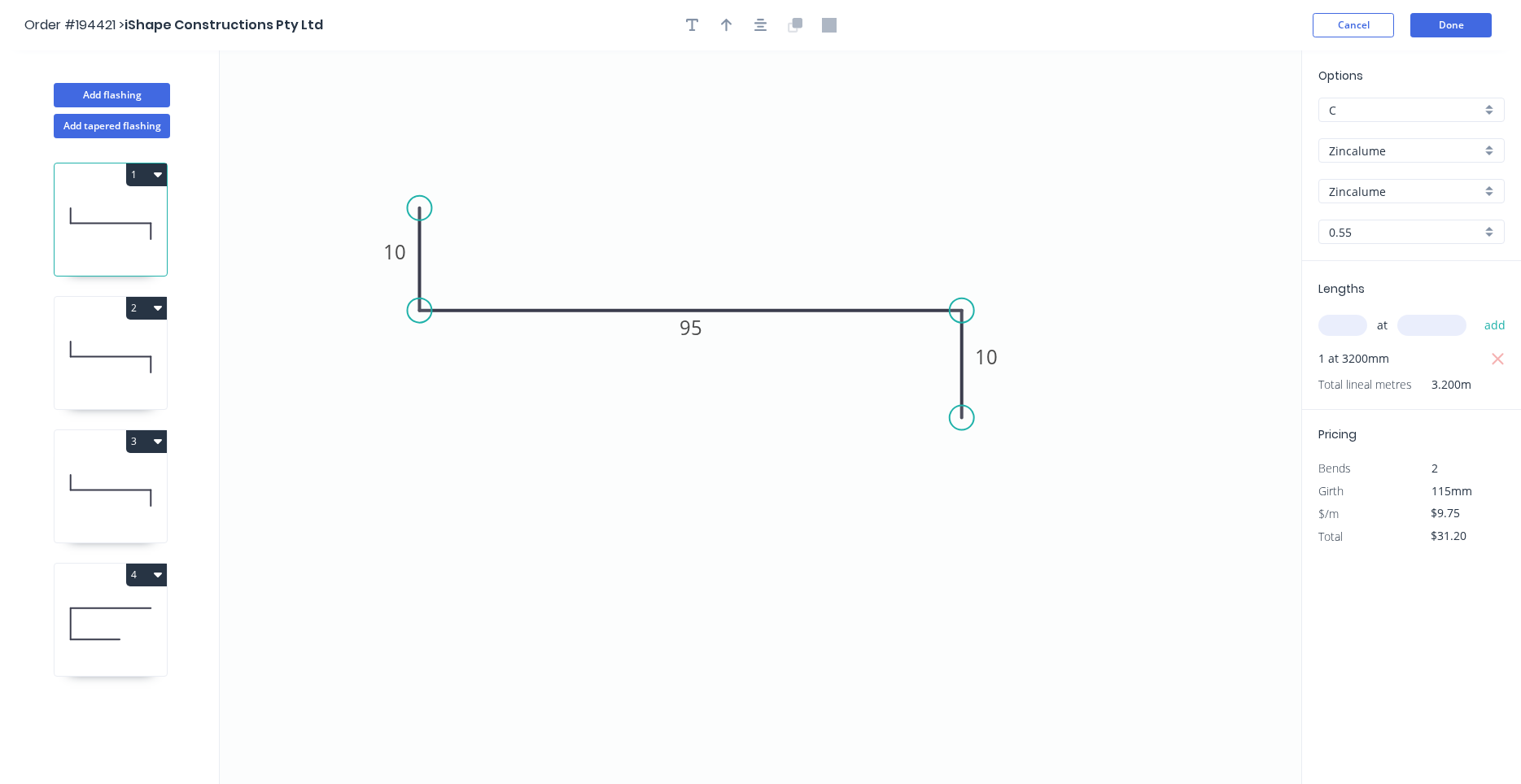
click at [762, 12] on header "Order #194421 > iShape Constructions Pty Ltd Cancel Done" at bounding box center [760, 25] width 1521 height 51
click at [762, 17] on button "button" at bounding box center [760, 24] width 24 height 24
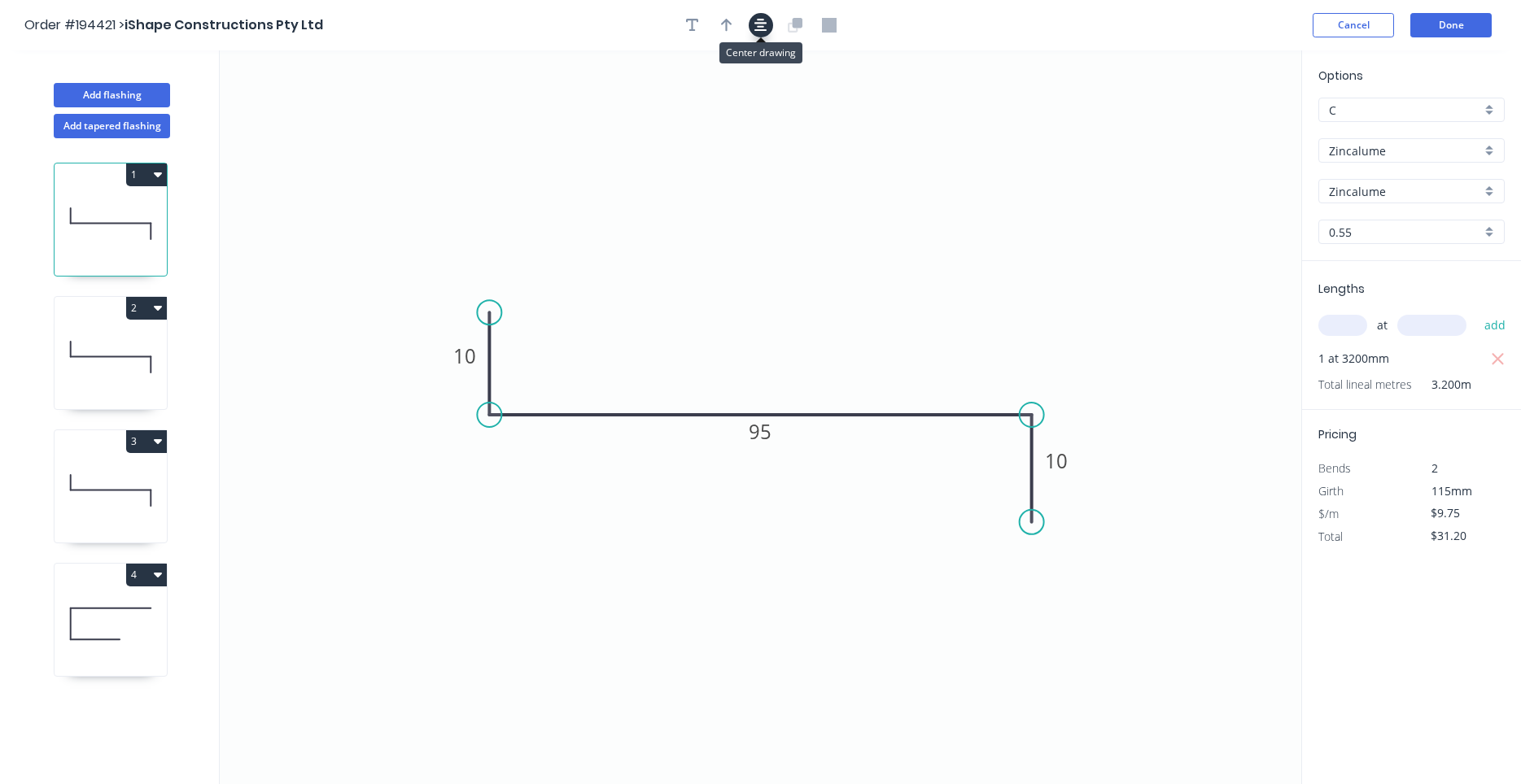
click at [762, 19] on button "button" at bounding box center [760, 24] width 24 height 24
click at [760, 26] on icon "button" at bounding box center [760, 24] width 13 height 15
click at [723, 26] on icon "button" at bounding box center [727, 24] width 12 height 15
click at [992, 104] on icon "0 10 95 10" at bounding box center [760, 417] width 1081 height 733
click at [1218, 128] on icon at bounding box center [1218, 113] width 15 height 52
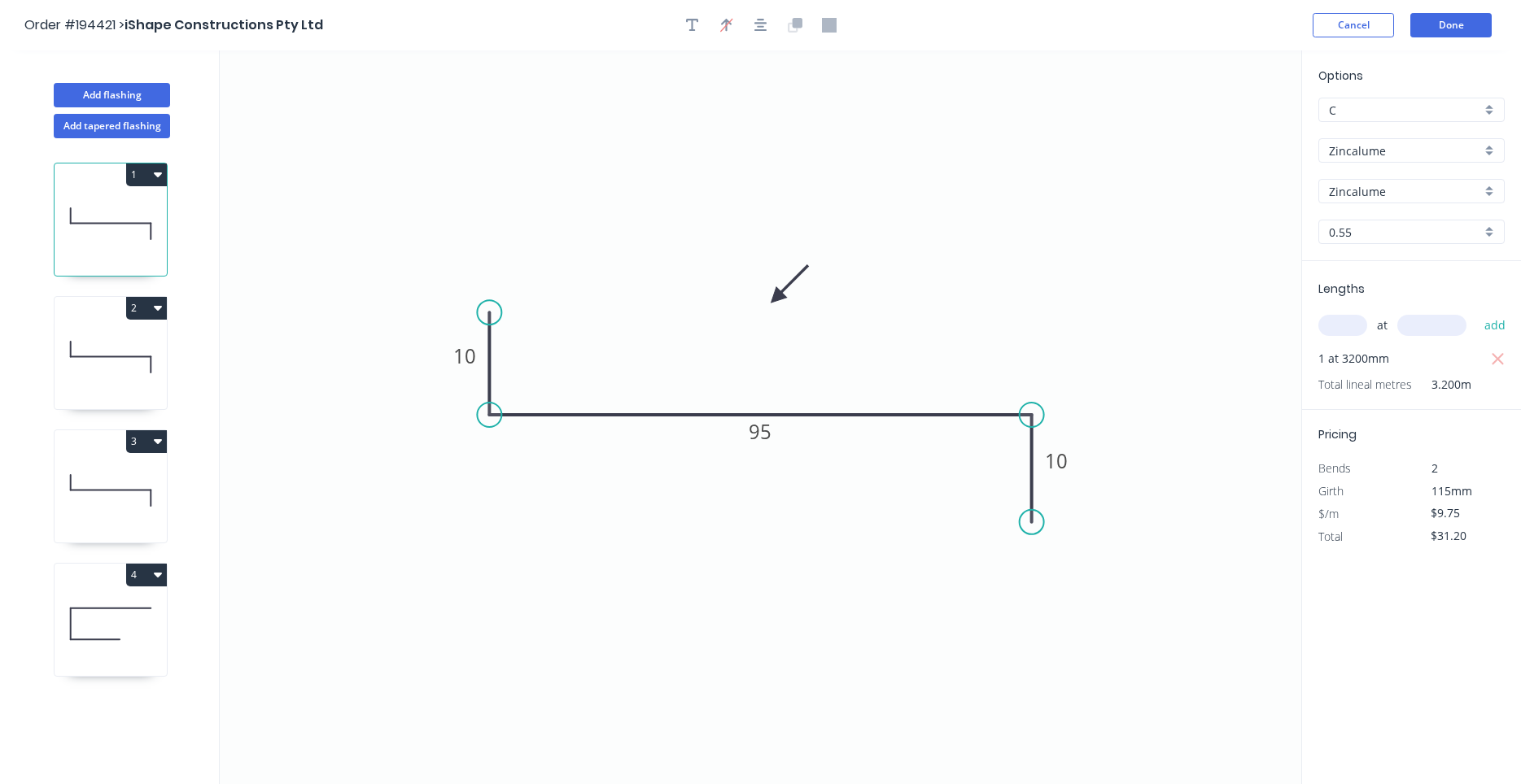
drag, startPoint x: 1218, startPoint y: 128, endPoint x: 777, endPoint y: 298, distance: 472.6
click at [777, 298] on icon at bounding box center [789, 284] width 47 height 47
click at [91, 351] on icon at bounding box center [111, 357] width 113 height 104
type input "$7.51"
type input "$24.03"
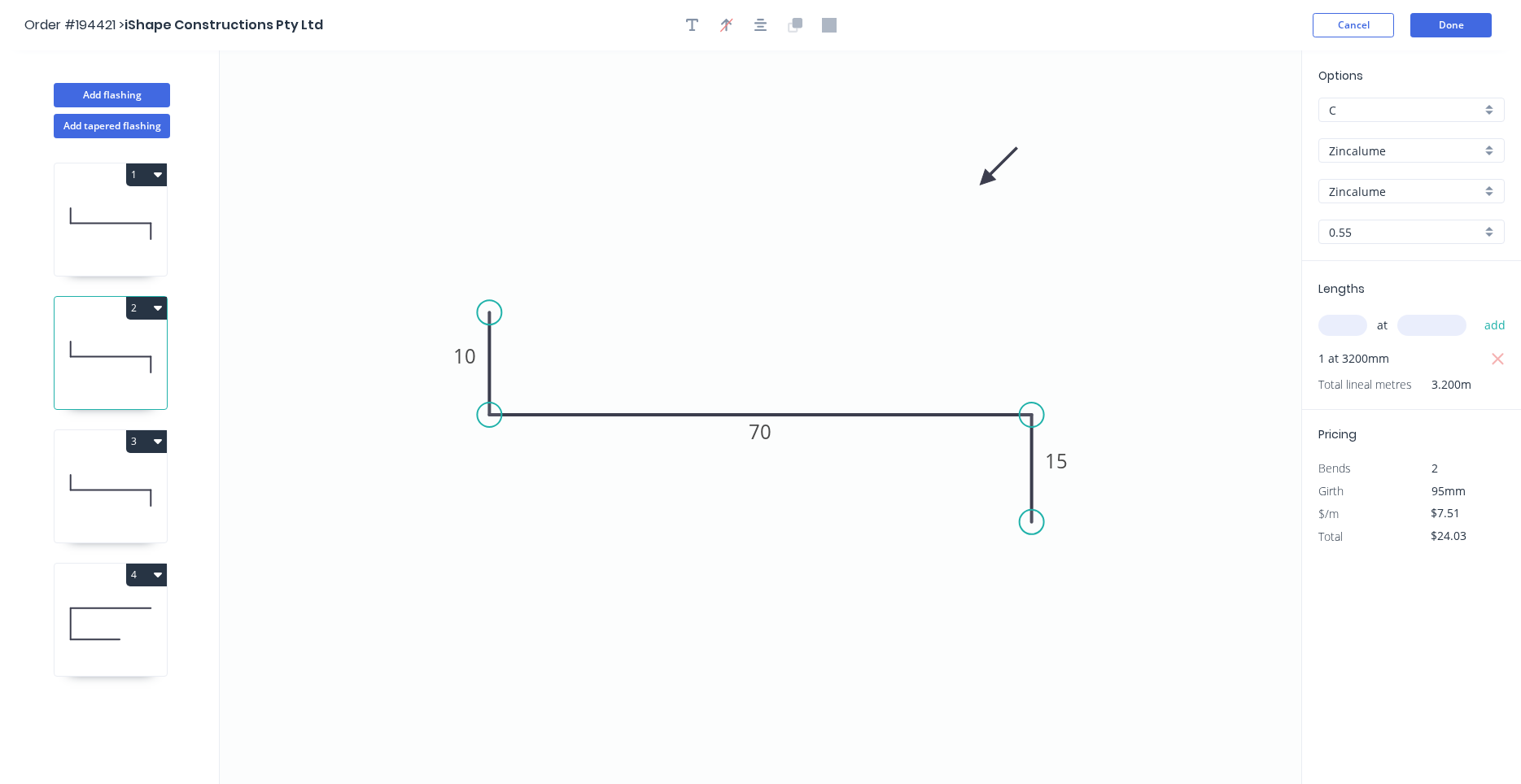
click at [89, 257] on icon at bounding box center [111, 223] width 113 height 104
type input "$9.75"
type input "$31.20"
click at [99, 339] on icon at bounding box center [111, 357] width 113 height 104
type input "$7.51"
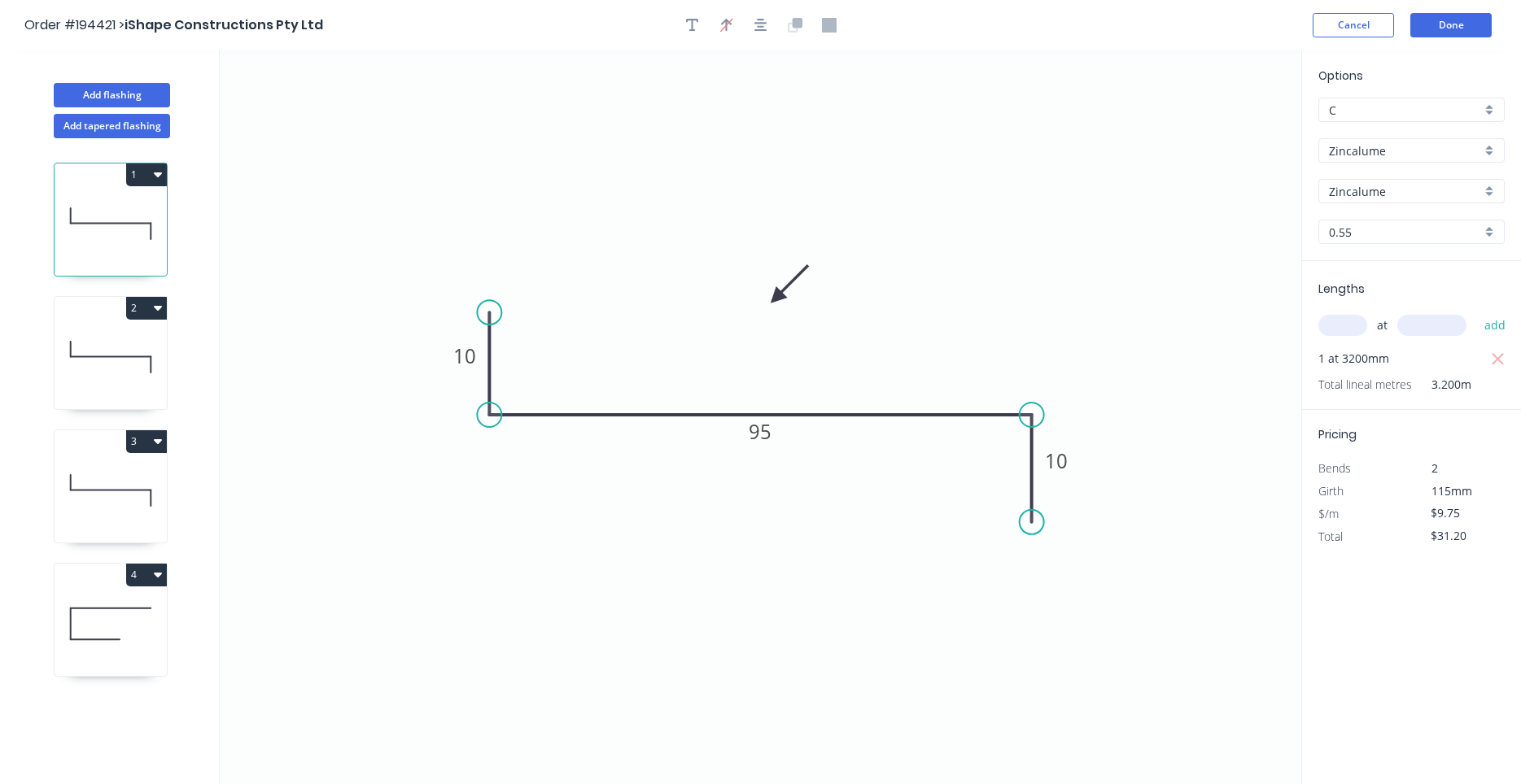
type input "$24.03"
drag, startPoint x: 983, startPoint y: 179, endPoint x: 774, endPoint y: 264, distance: 225.6
click at [832, 259] on icon at bounding box center [856, 236] width 47 height 47
click at [124, 467] on icon at bounding box center [111, 490] width 113 height 104
click at [116, 574] on div "4" at bounding box center [111, 575] width 113 height 23
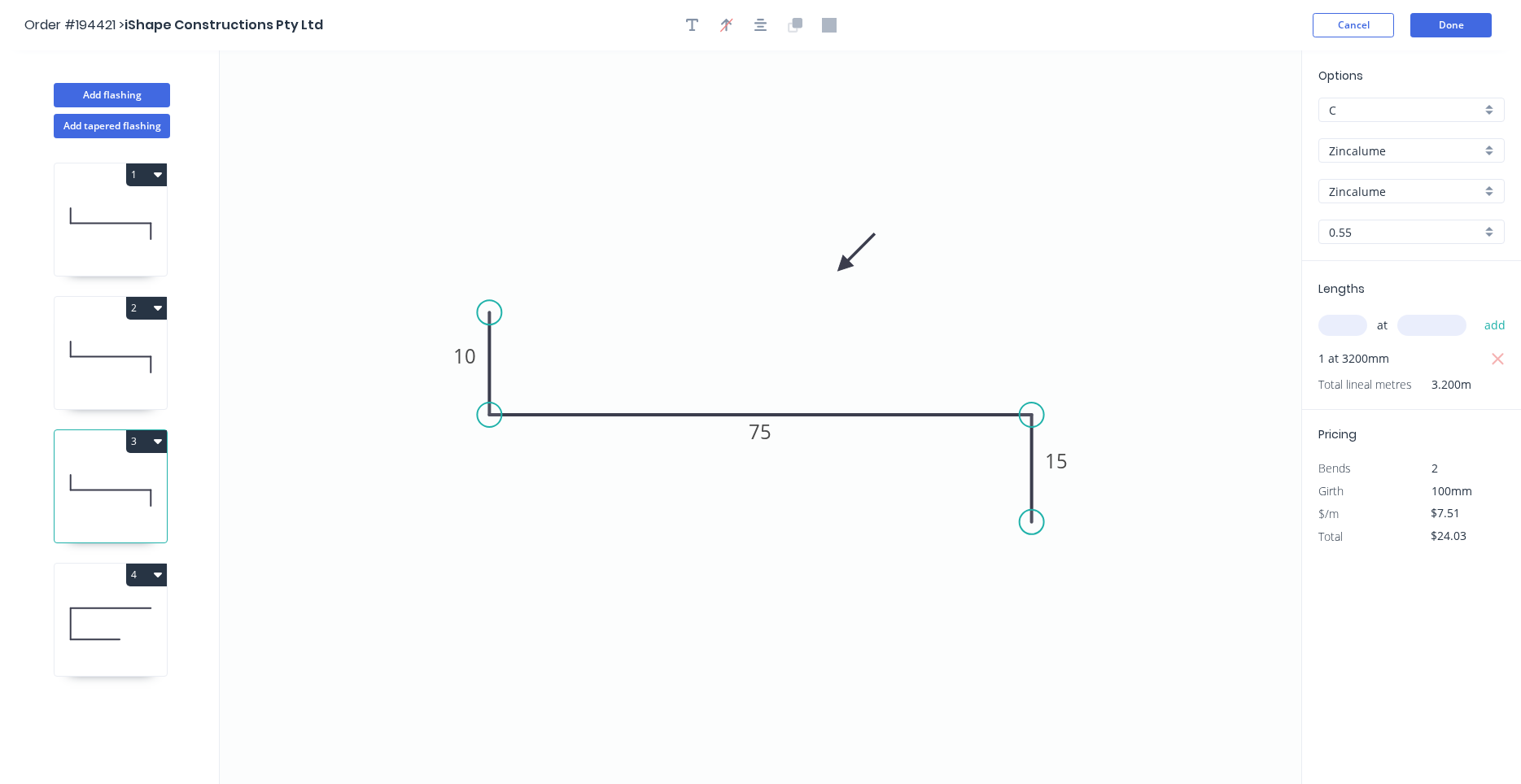
type input "$9.75"
type input "$0.00"
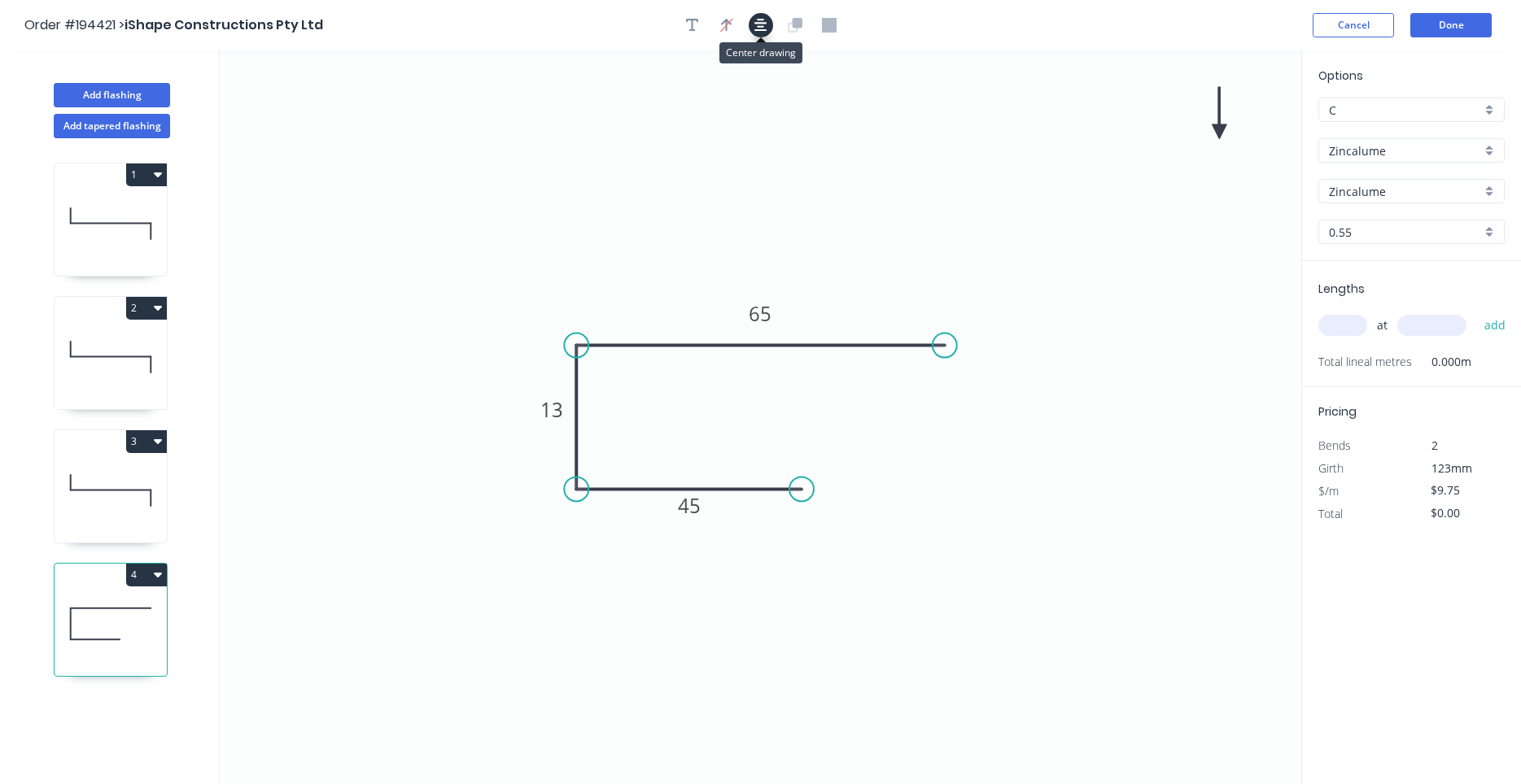
click at [761, 30] on icon "button" at bounding box center [760, 24] width 13 height 13
click at [1216, 130] on icon at bounding box center [1218, 113] width 15 height 52
click at [1216, 128] on icon at bounding box center [1215, 111] width 15 height 52
drag, startPoint x: 1216, startPoint y: 128, endPoint x: 873, endPoint y: 260, distance: 367.5
click at [873, 260] on icon at bounding box center [886, 247] width 47 height 47
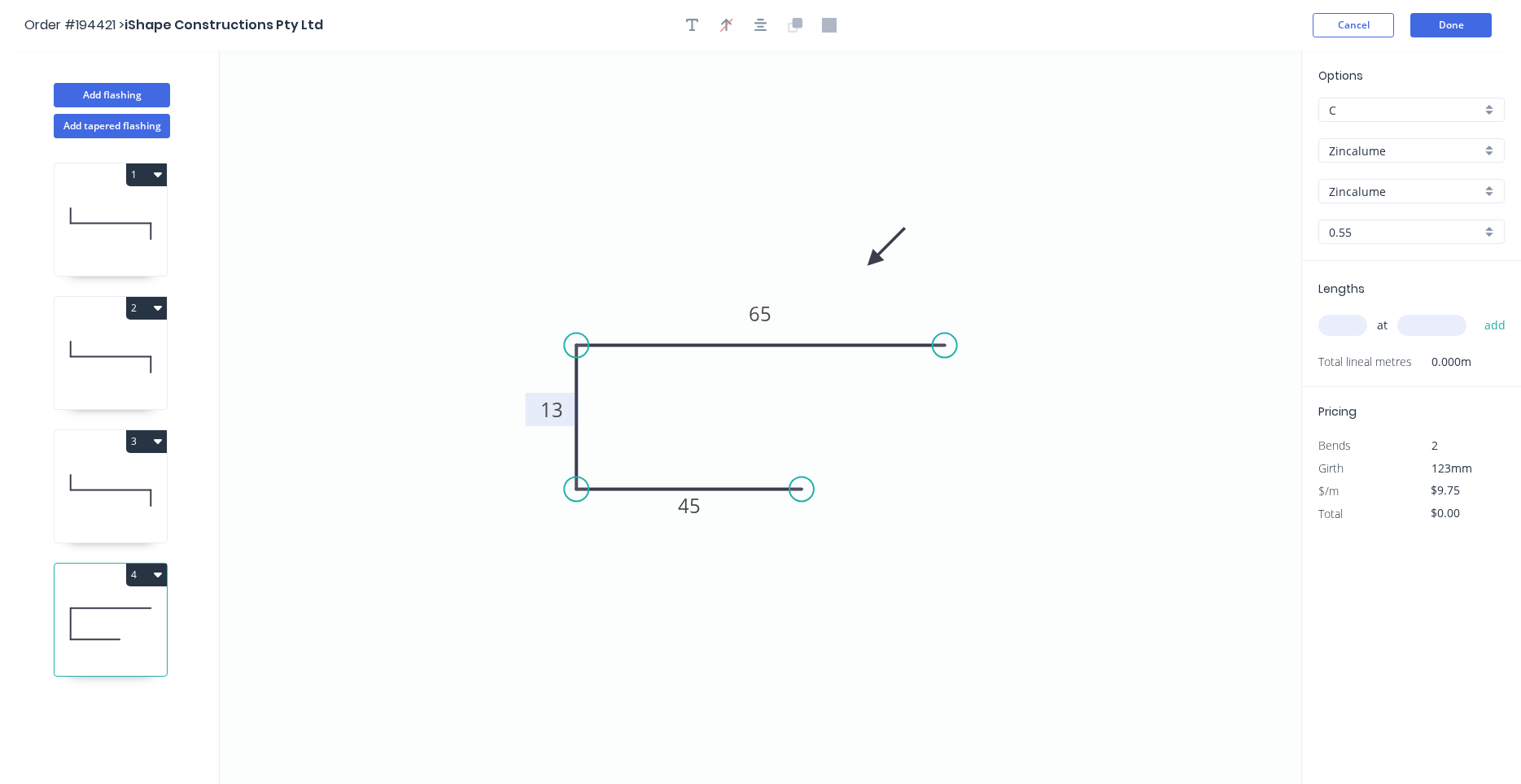
click at [562, 406] on tspan "13" at bounding box center [551, 409] width 23 height 26
click at [1357, 330] on input "text" at bounding box center [1343, 326] width 49 height 22
type input "6"
type input "5500"
click at [1476, 311] on button "add" at bounding box center [1495, 325] width 38 height 27
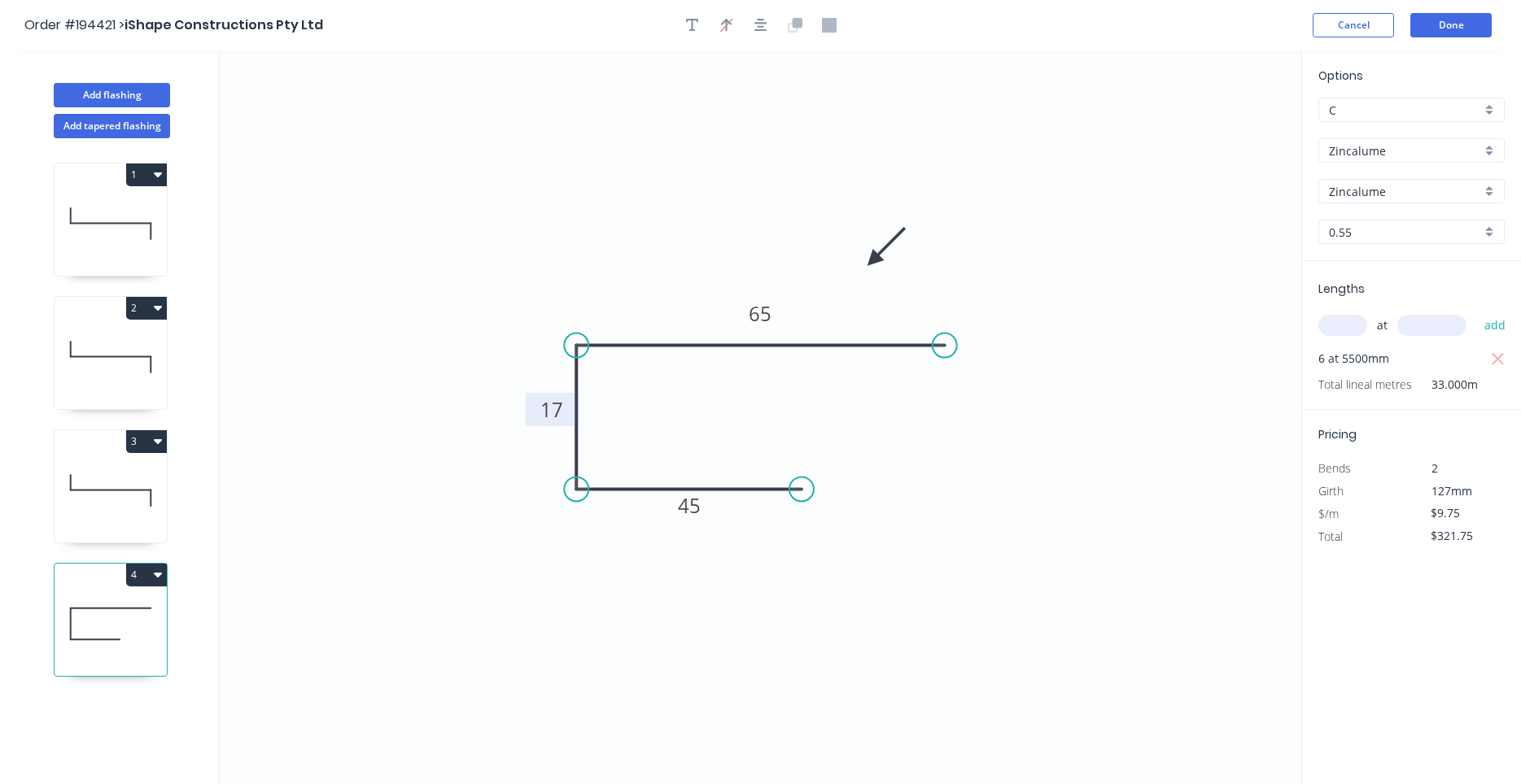
click at [163, 573] on button "4" at bounding box center [147, 575] width 41 height 23
click at [144, 608] on div "Duplicate" at bounding box center [89, 615] width 125 height 23
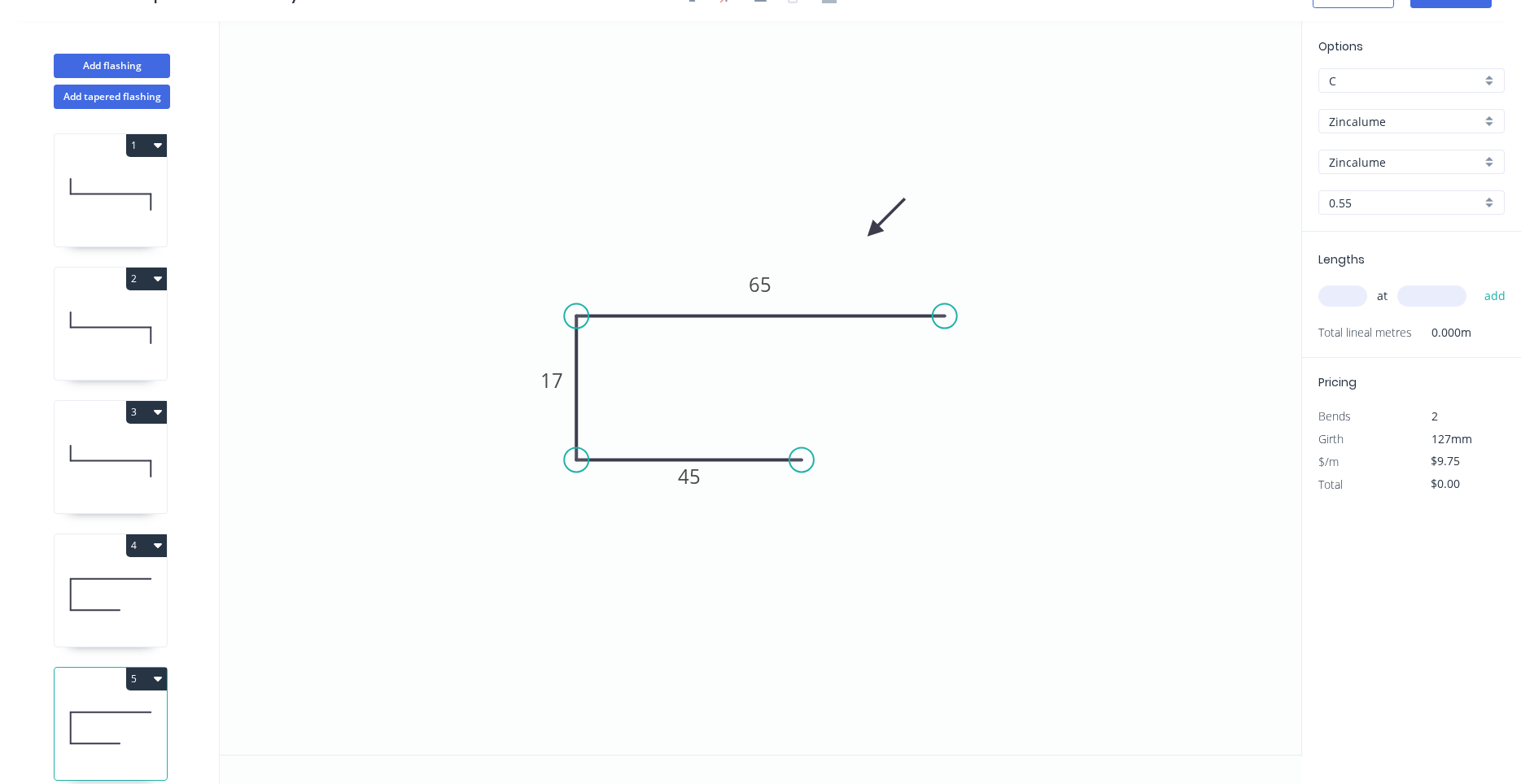
scroll to position [30, 0]
click at [131, 604] on icon at bounding box center [111, 593] width 113 height 104
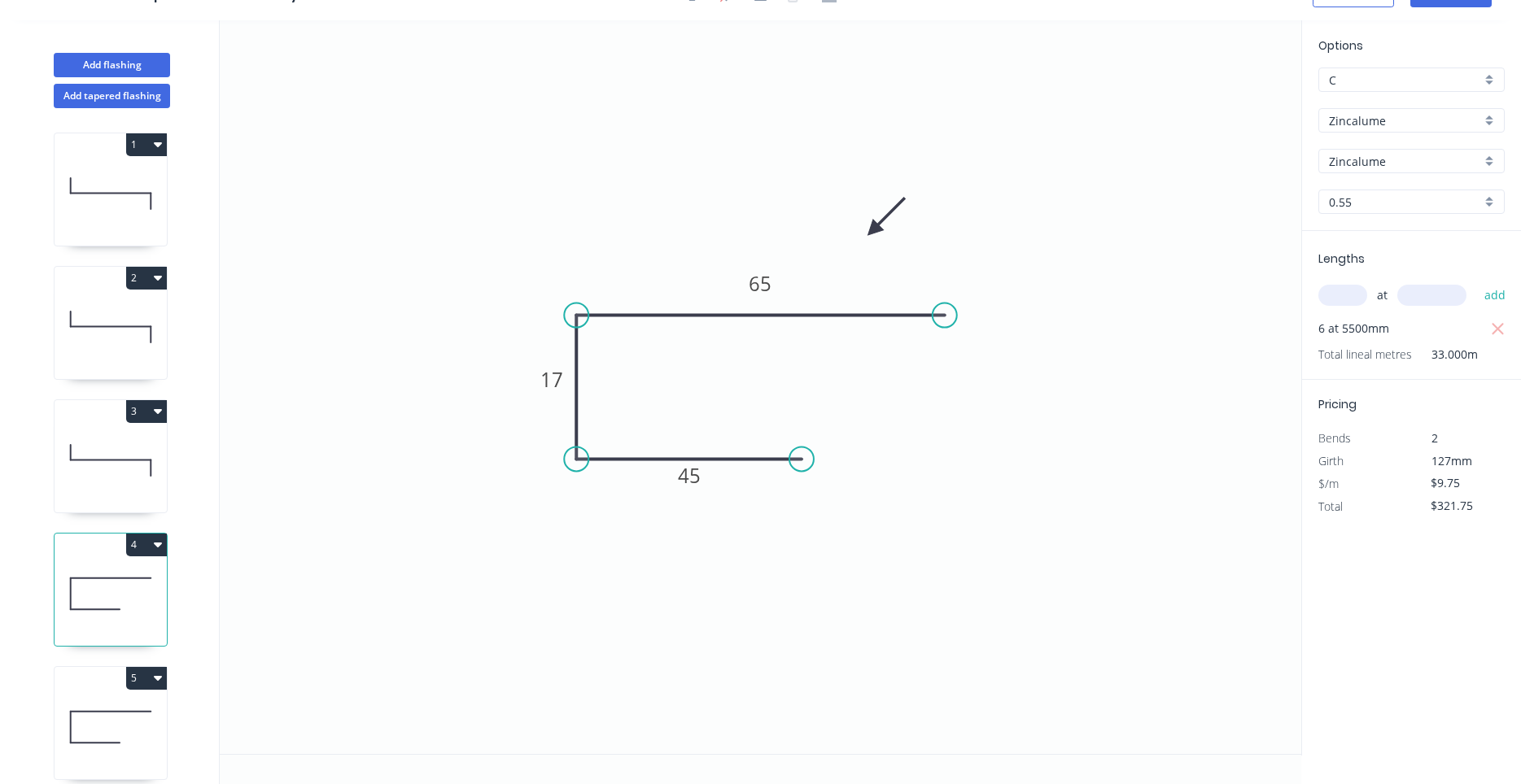
click at [126, 704] on icon at bounding box center [111, 727] width 113 height 104
type input "$0.00"
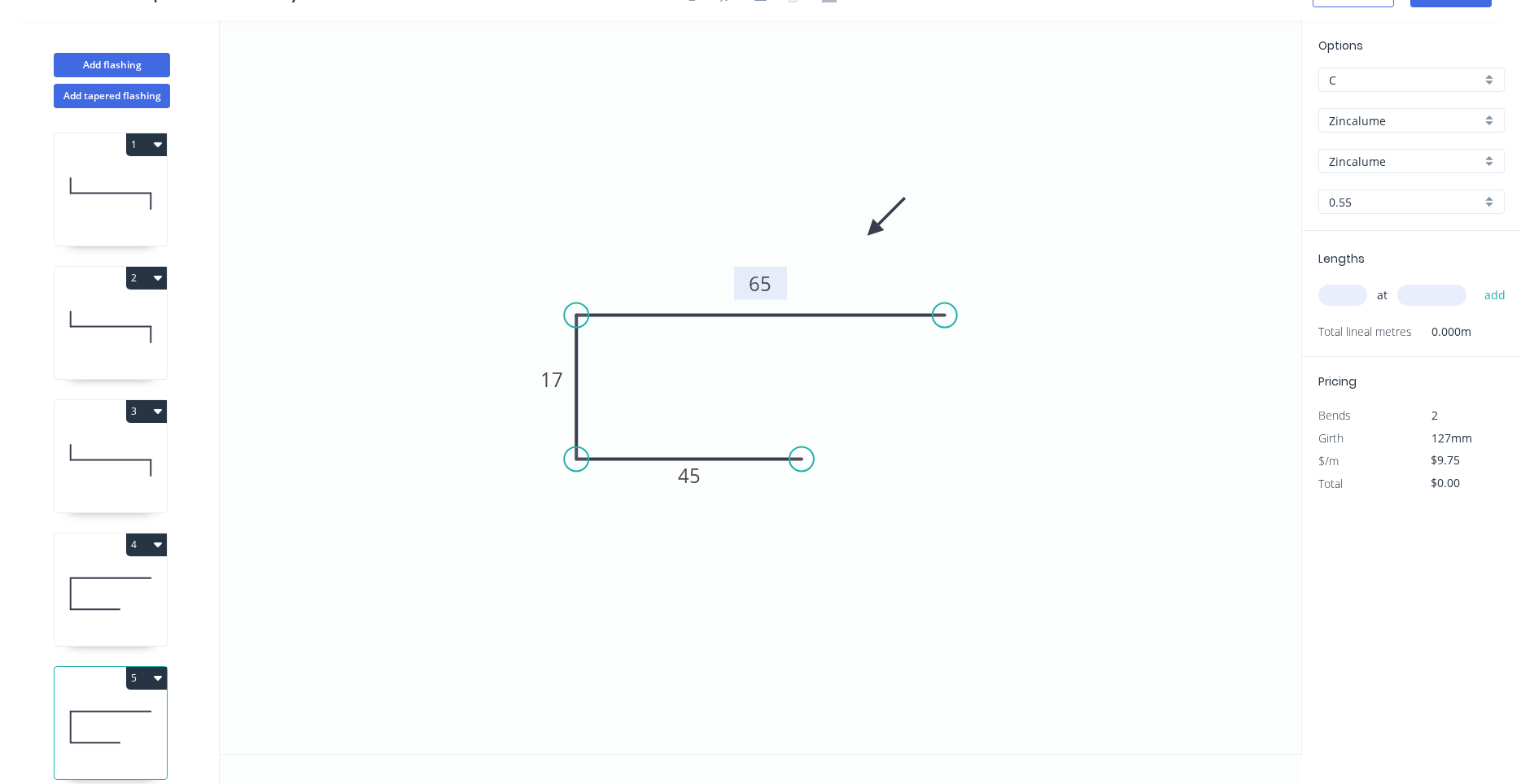
click at [759, 281] on tspan "65" at bounding box center [760, 283] width 23 height 26
type input "$7.51"
click at [1350, 291] on input "text" at bounding box center [1343, 296] width 49 height 22
type input "11"
type input "6000"
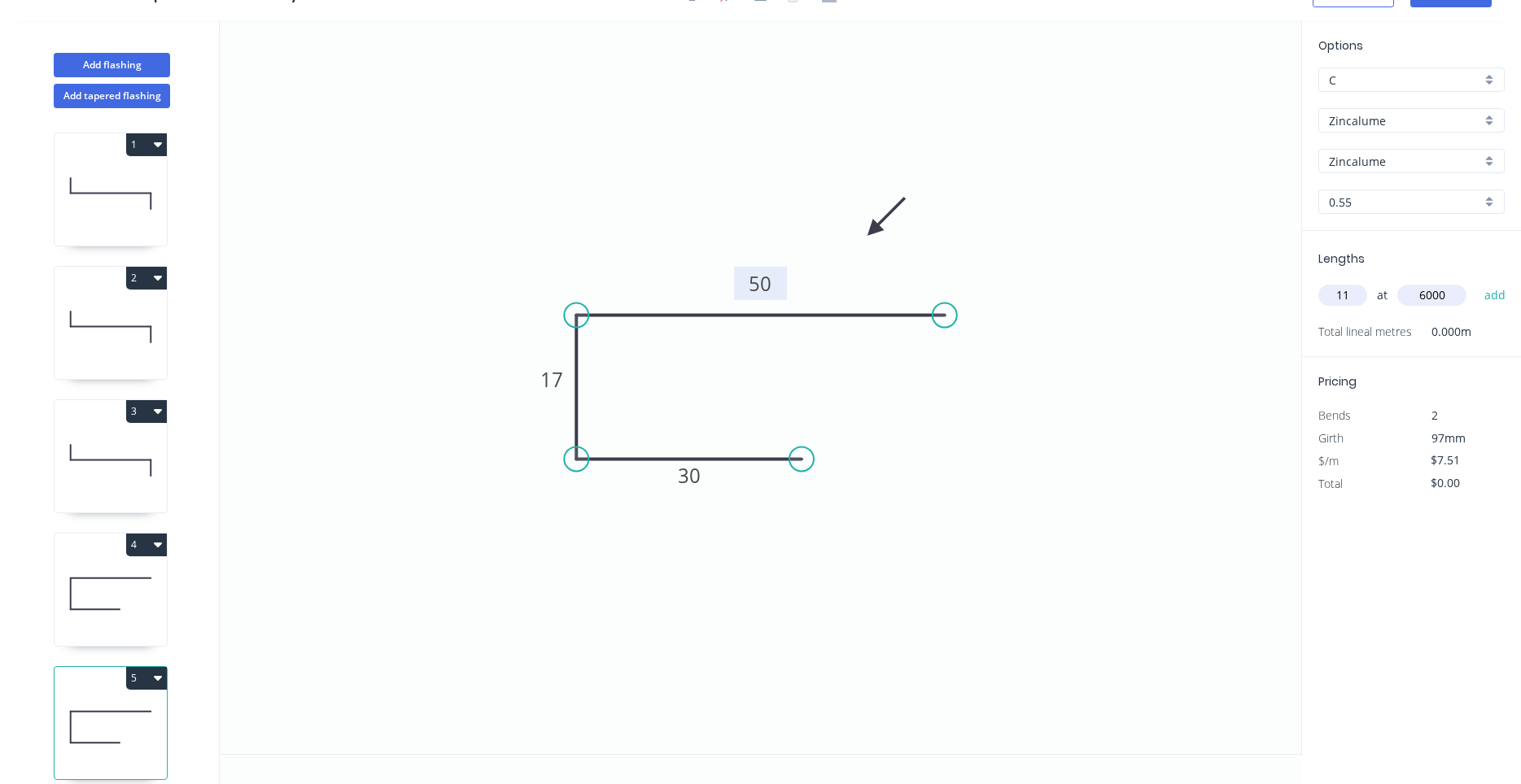
click at [1476, 281] on button "add" at bounding box center [1495, 295] width 38 height 27
type input "$495.66"
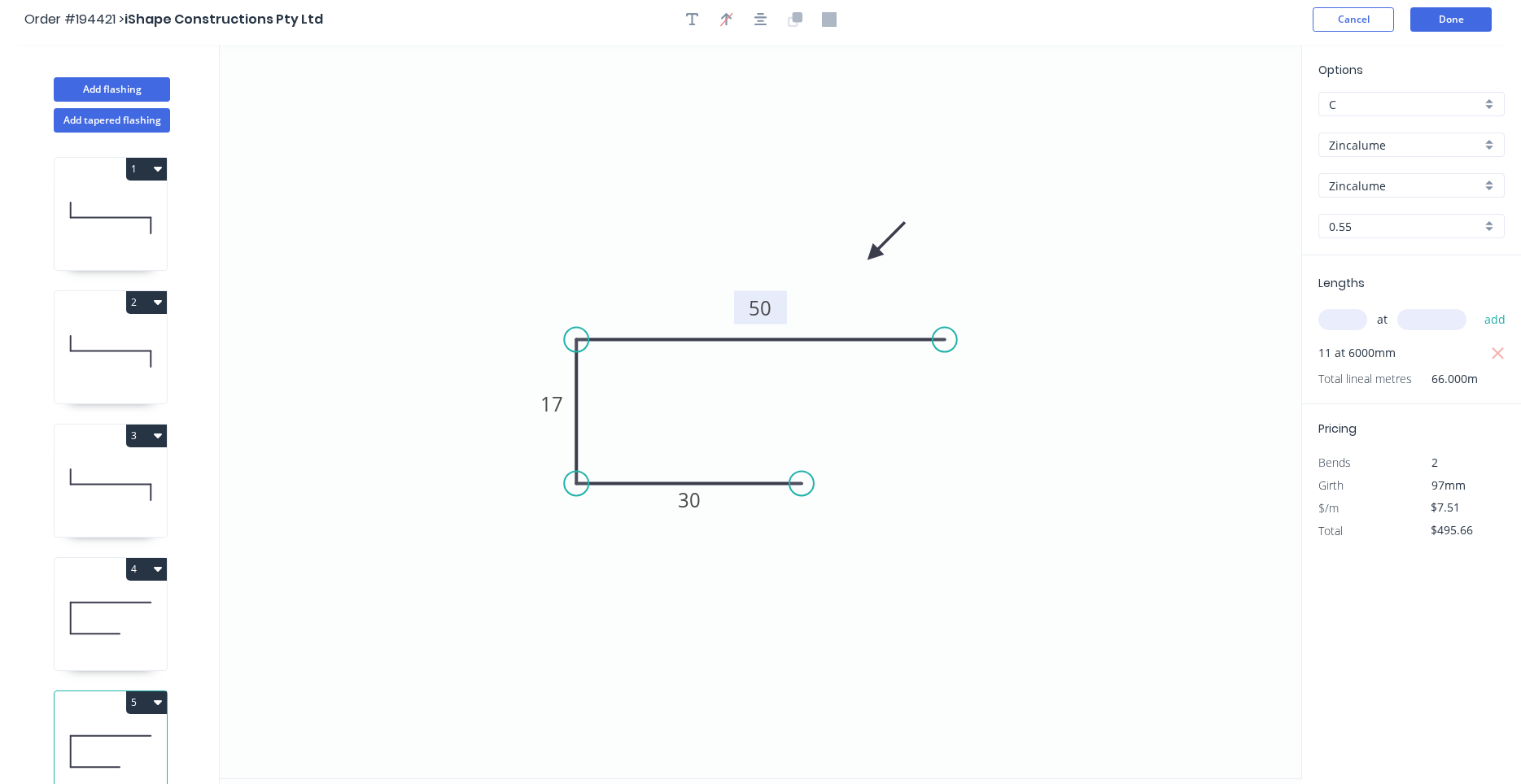
scroll to position [0, 0]
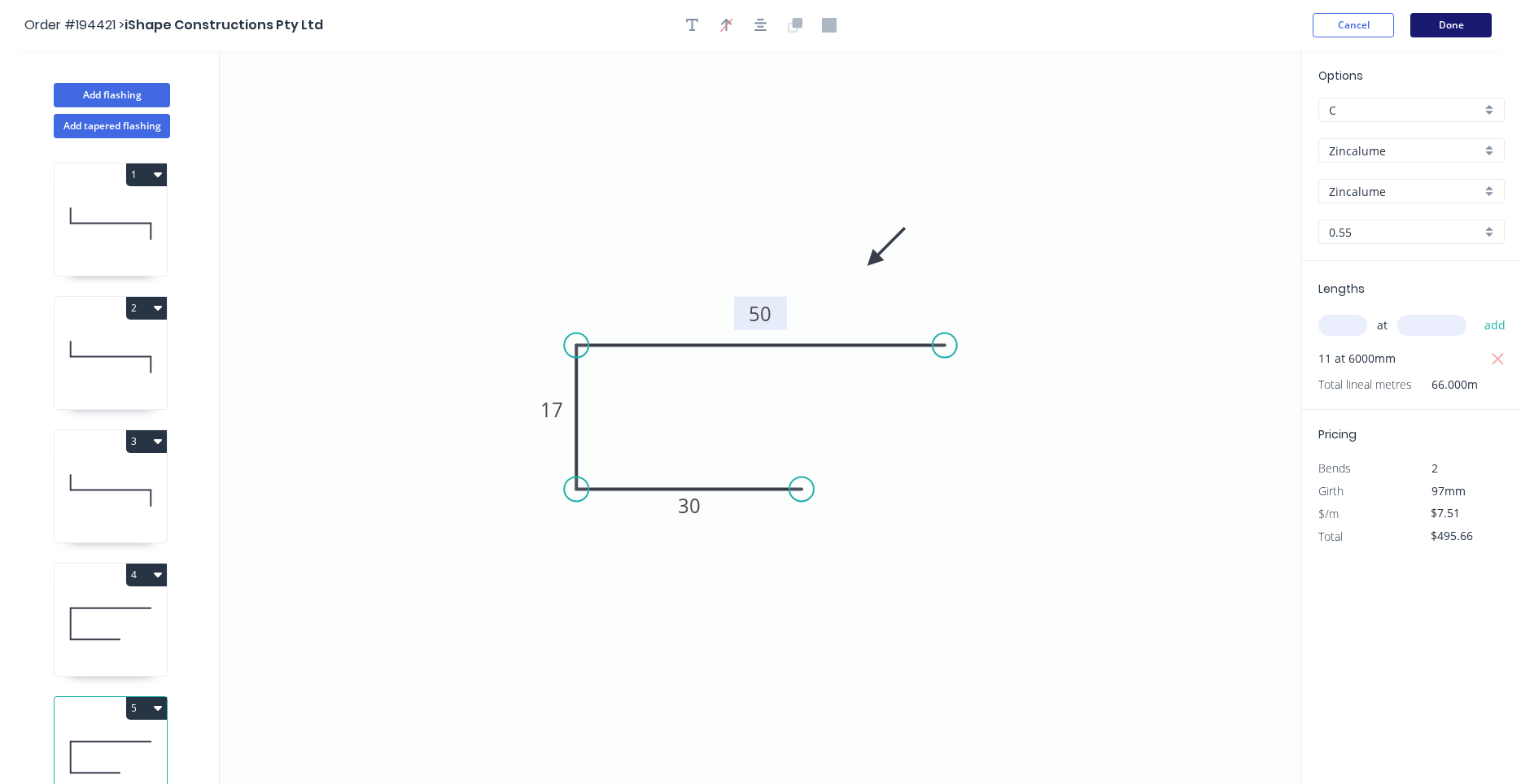
click at [1465, 34] on button "Done" at bounding box center [1450, 24] width 81 height 24
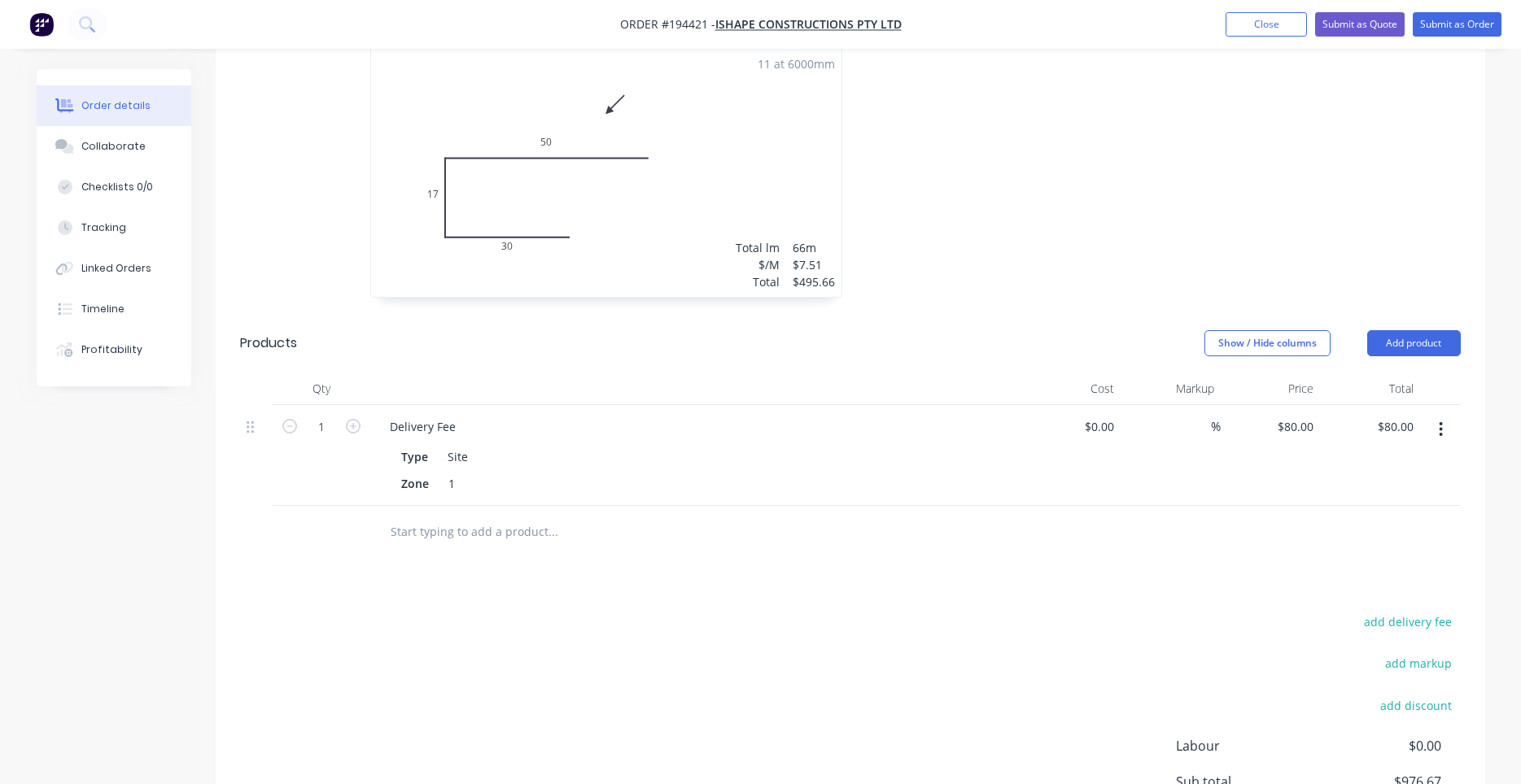
scroll to position [1004, 0]
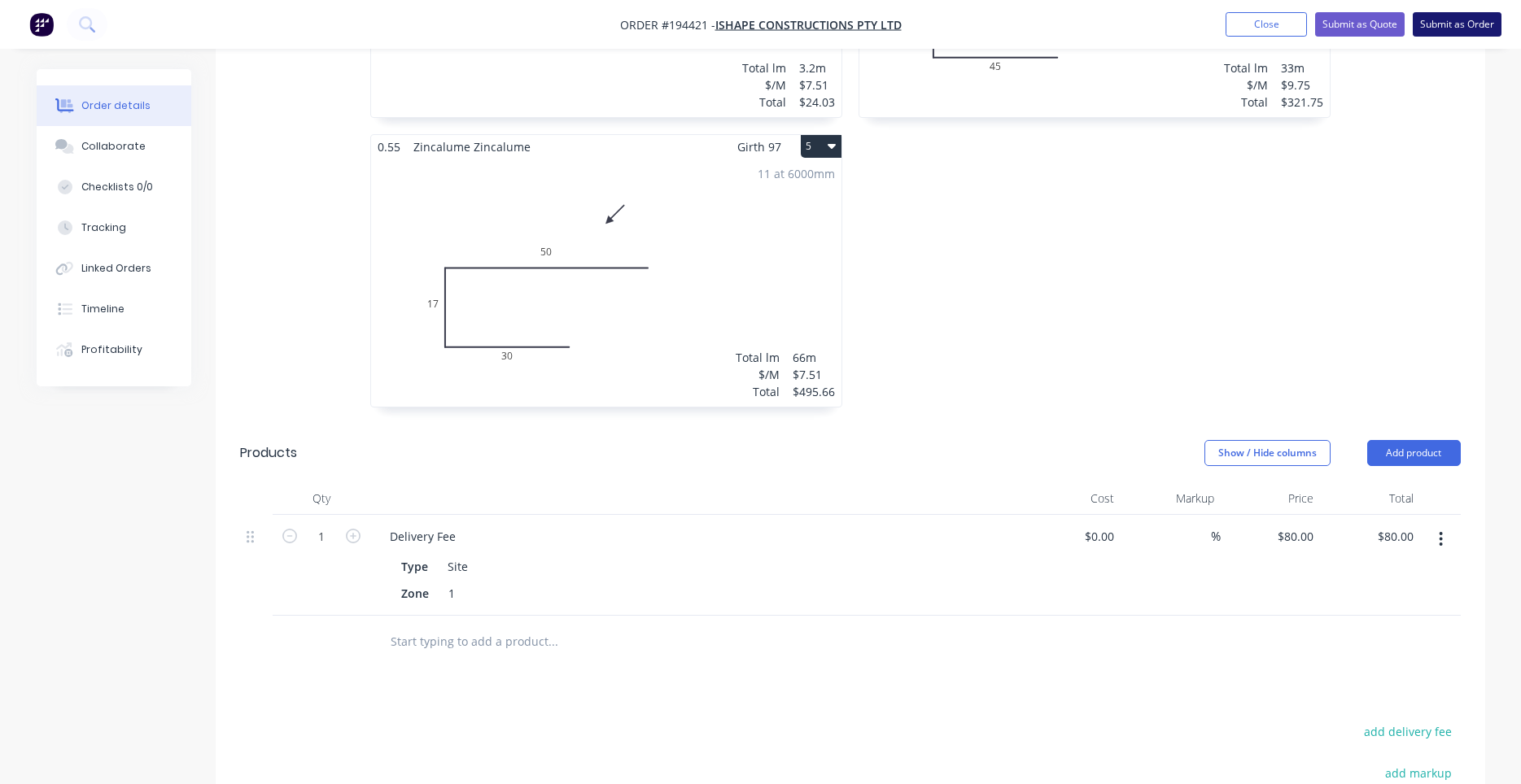
click at [1441, 24] on button "Submit as Order" at bounding box center [1456, 23] width 89 height 24
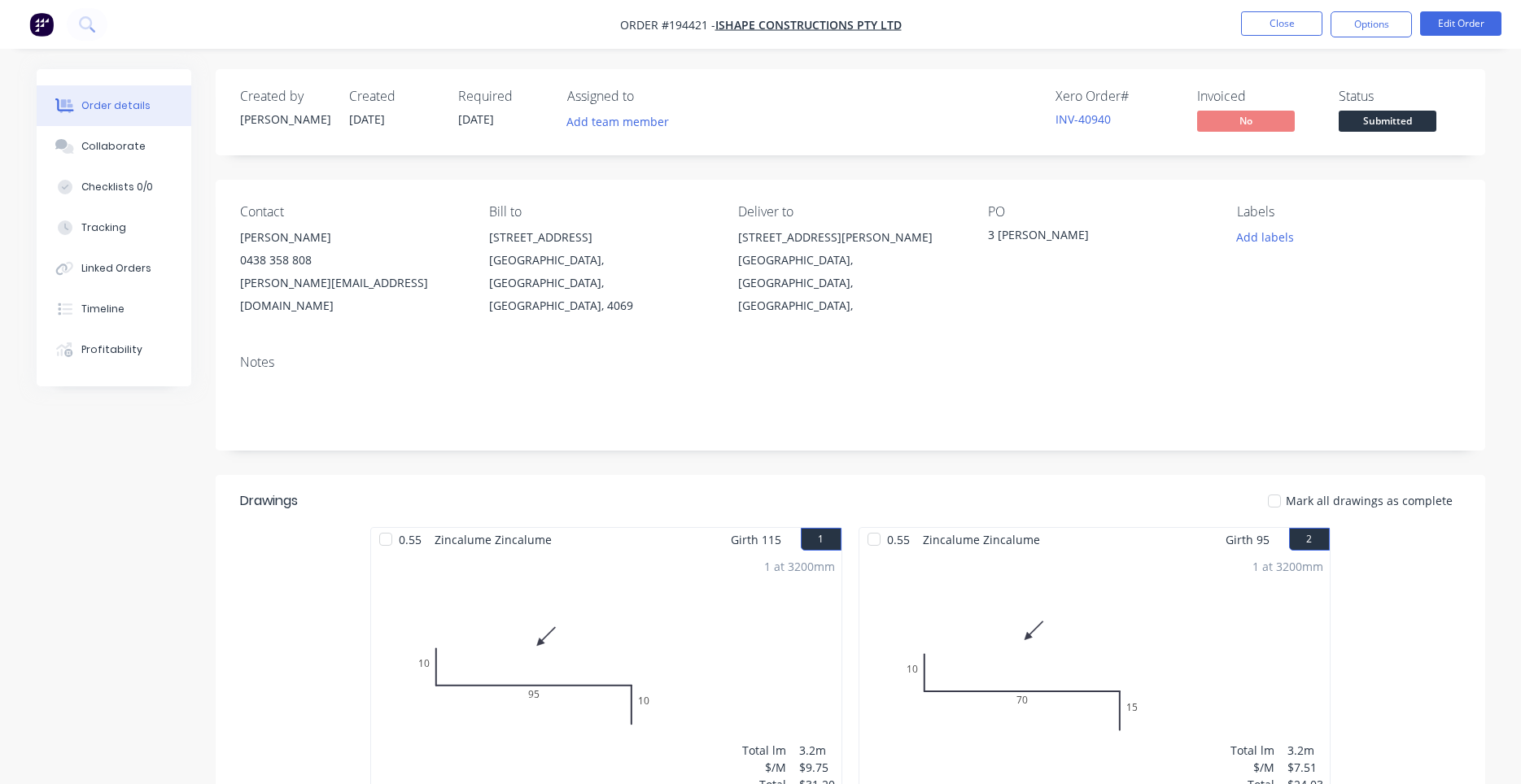
click at [1112, 301] on div "Contact SHANE PADDIE 0438 358 808 shane@ishape.com.au Bill to 23 Bredden Street…" at bounding box center [850, 260] width 1269 height 161
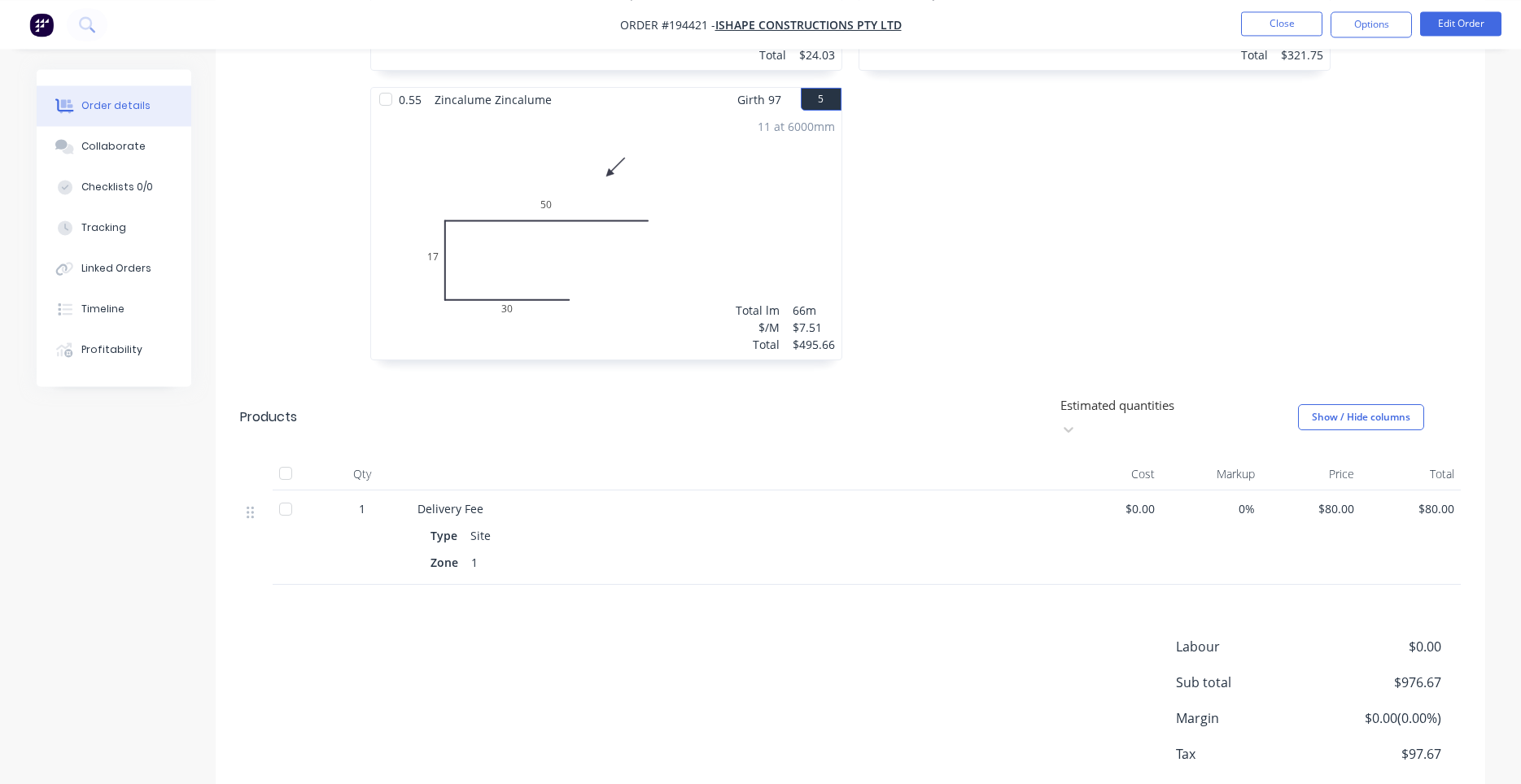
scroll to position [1064, 0]
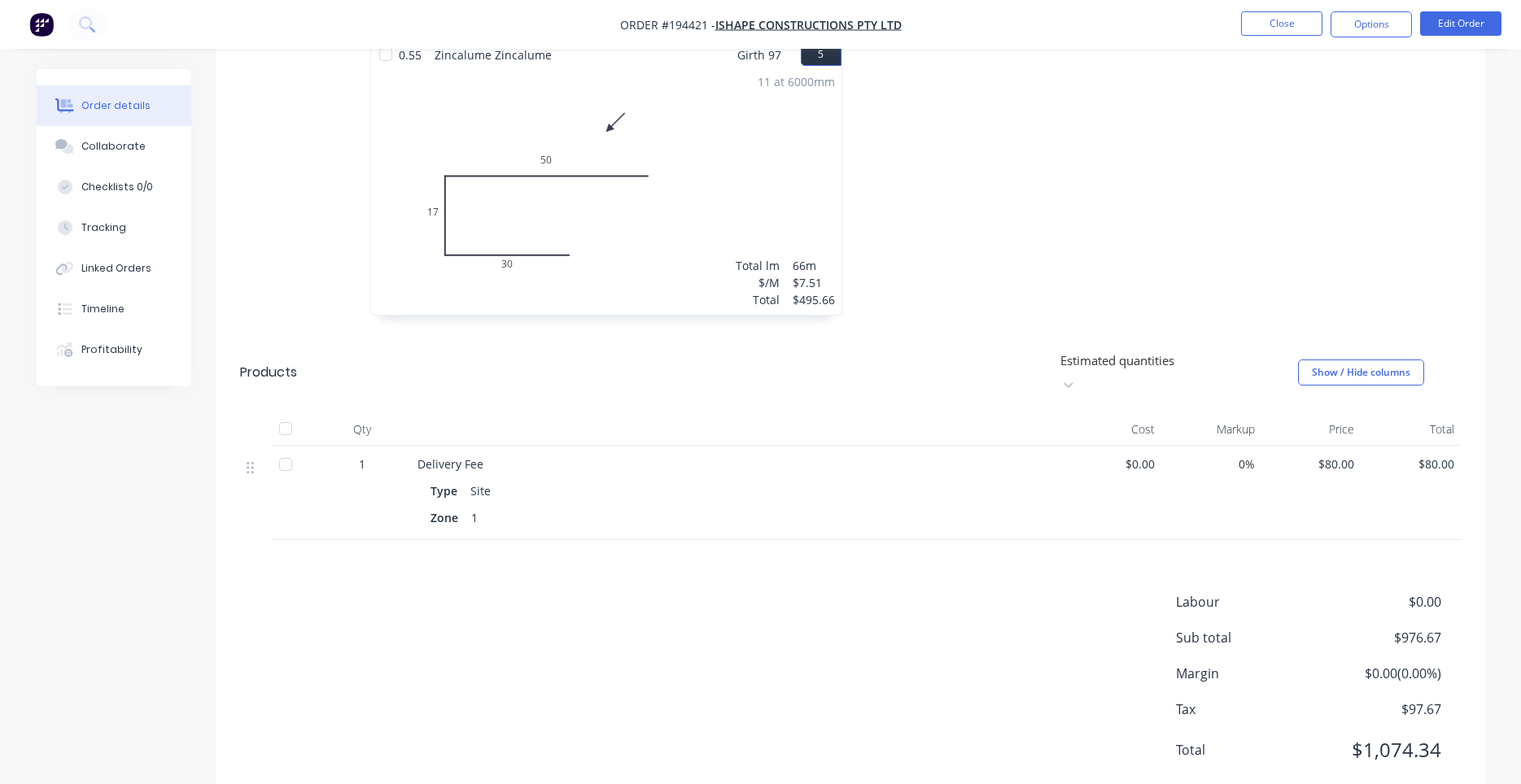
click at [478, 479] on div "Site" at bounding box center [481, 490] width 33 height 23
click at [1454, 445] on div "$80.00" at bounding box center [1410, 492] width 100 height 94
click at [1467, 26] on button "Edit Order" at bounding box center [1460, 23] width 81 height 24
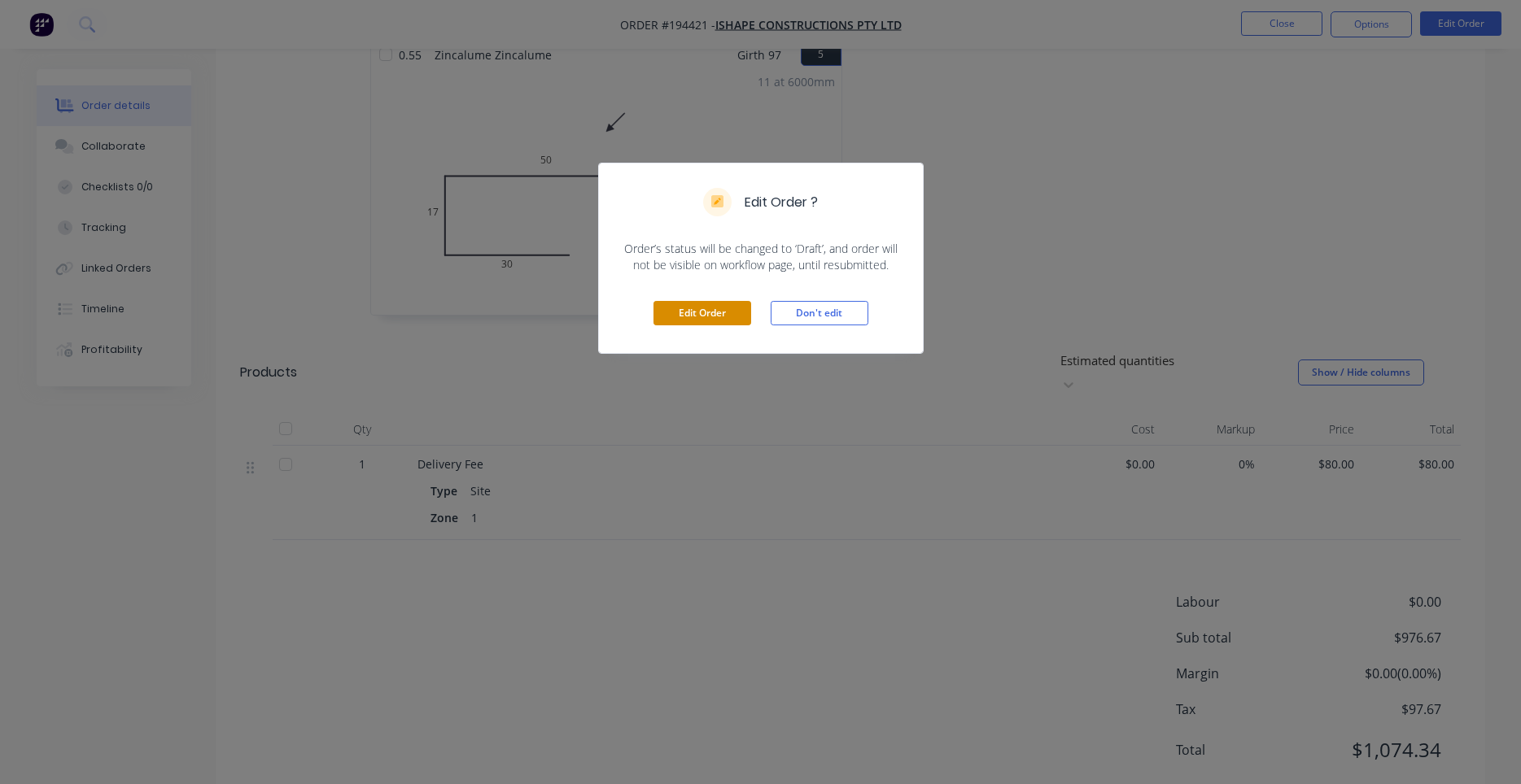
click at [729, 317] on button "Edit Order" at bounding box center [702, 312] width 98 height 24
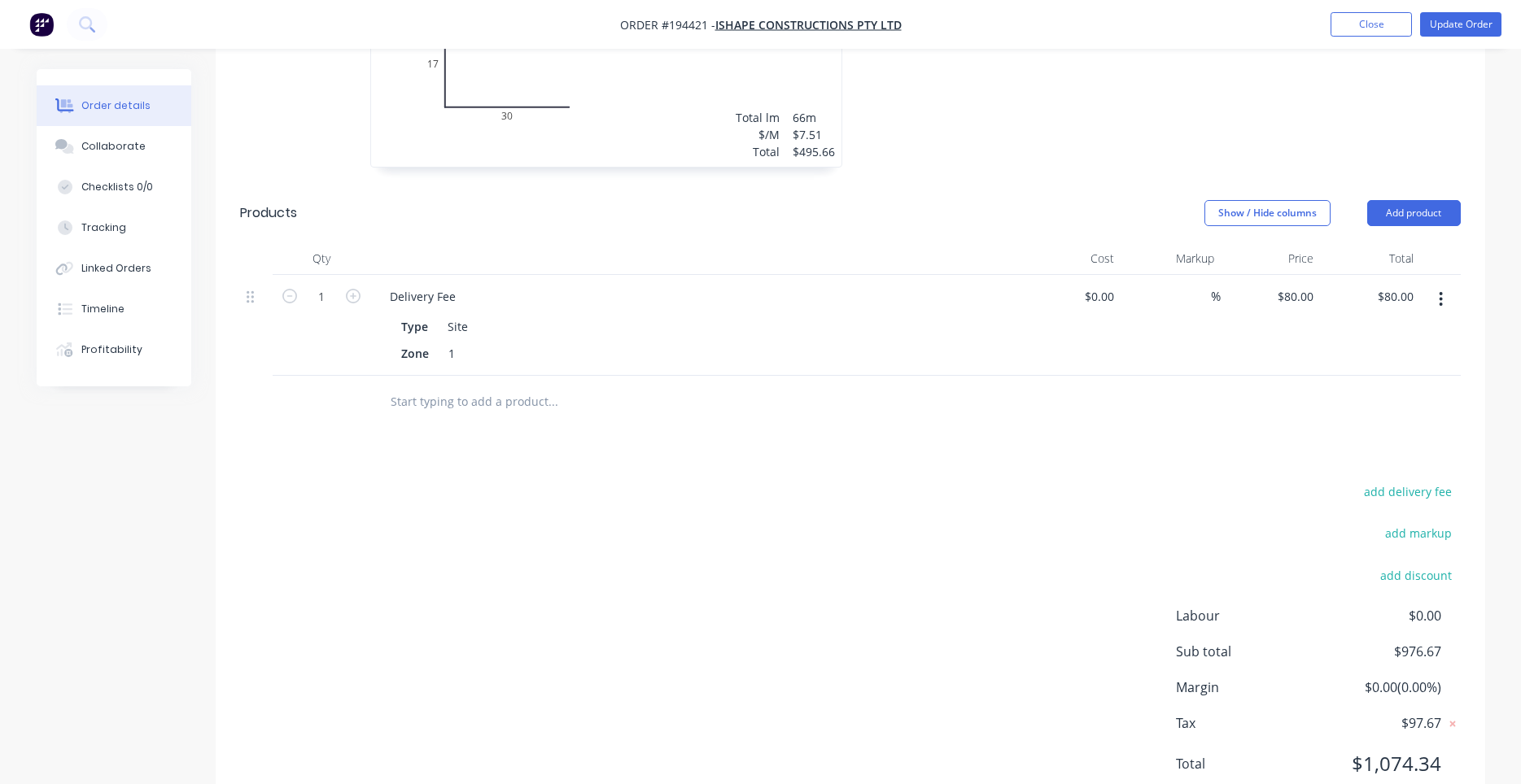
scroll to position [1281, 0]
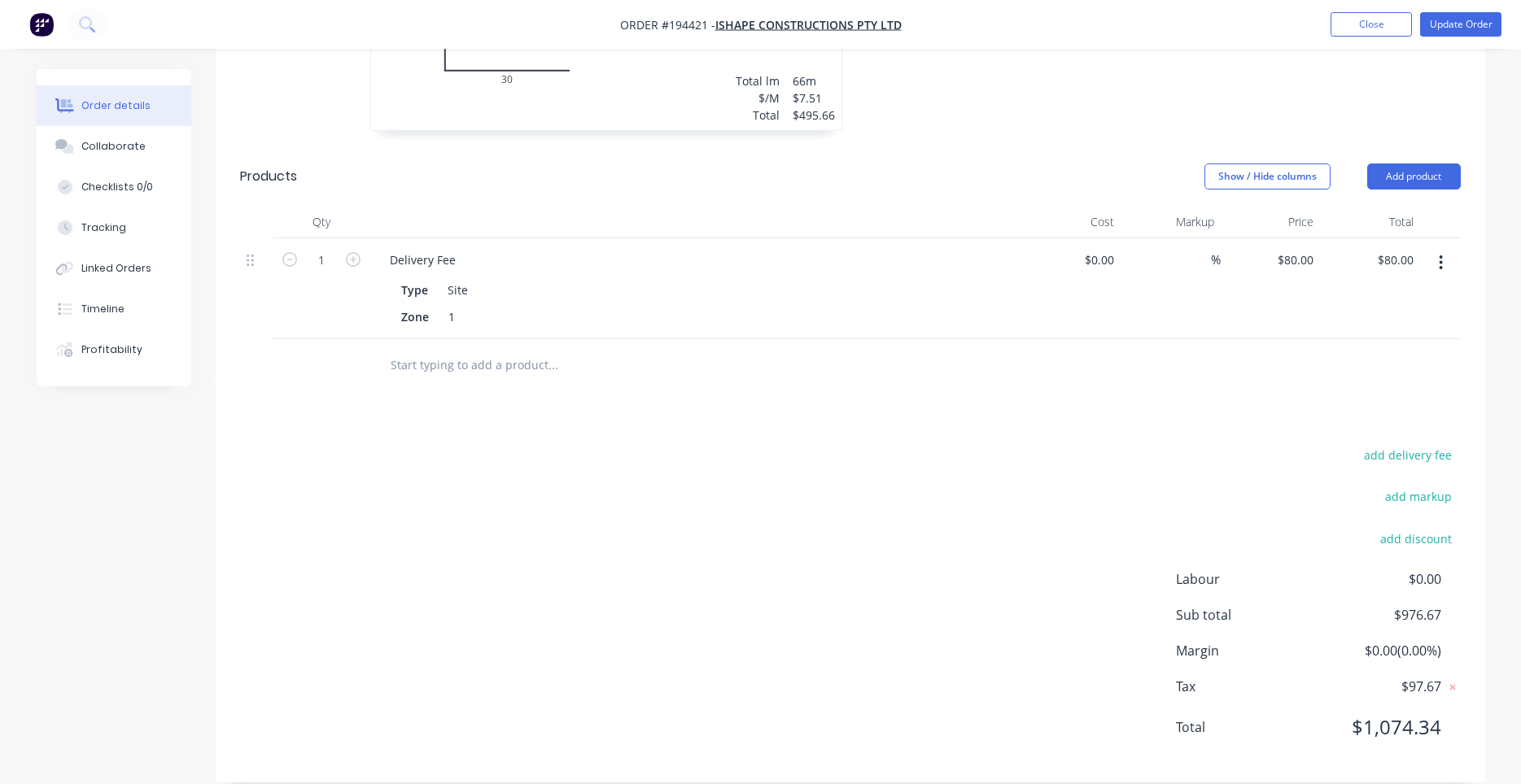
click at [1440, 254] on icon "button" at bounding box center [1441, 262] width 4 height 18
click at [1373, 392] on div "Delete" at bounding box center [1383, 403] width 125 height 23
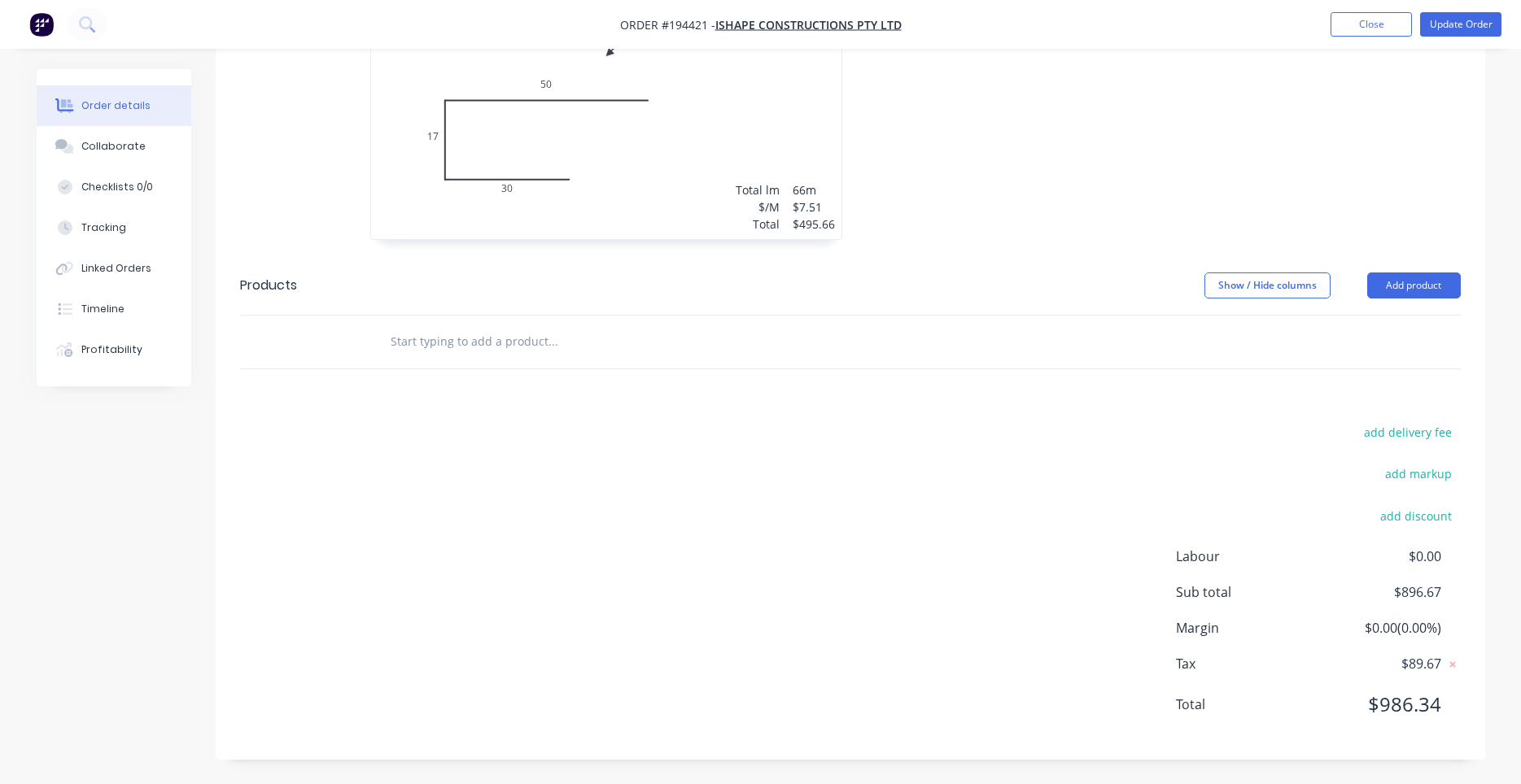
scroll to position [1149, 0]
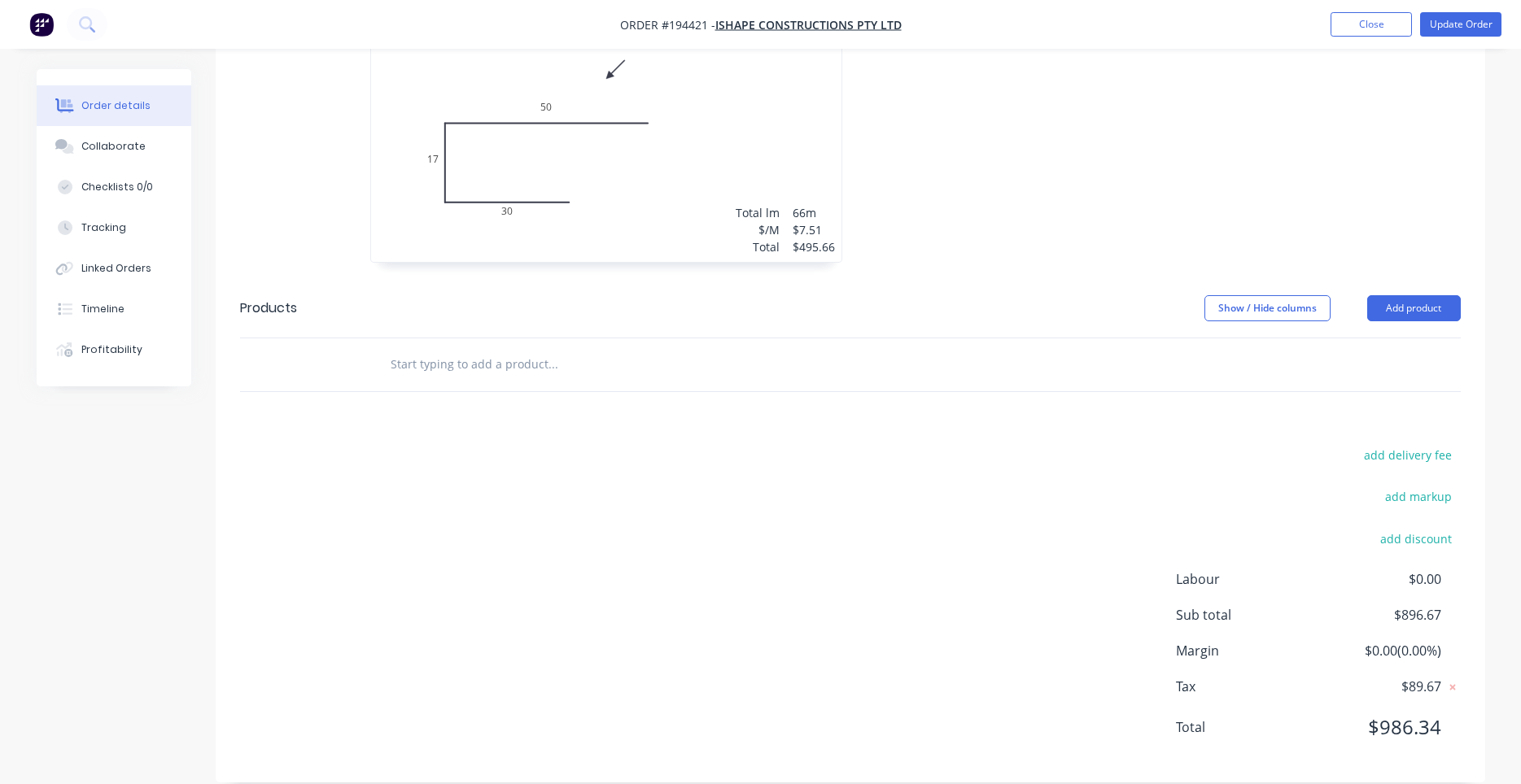
click at [486, 348] on input "text" at bounding box center [552, 364] width 325 height 32
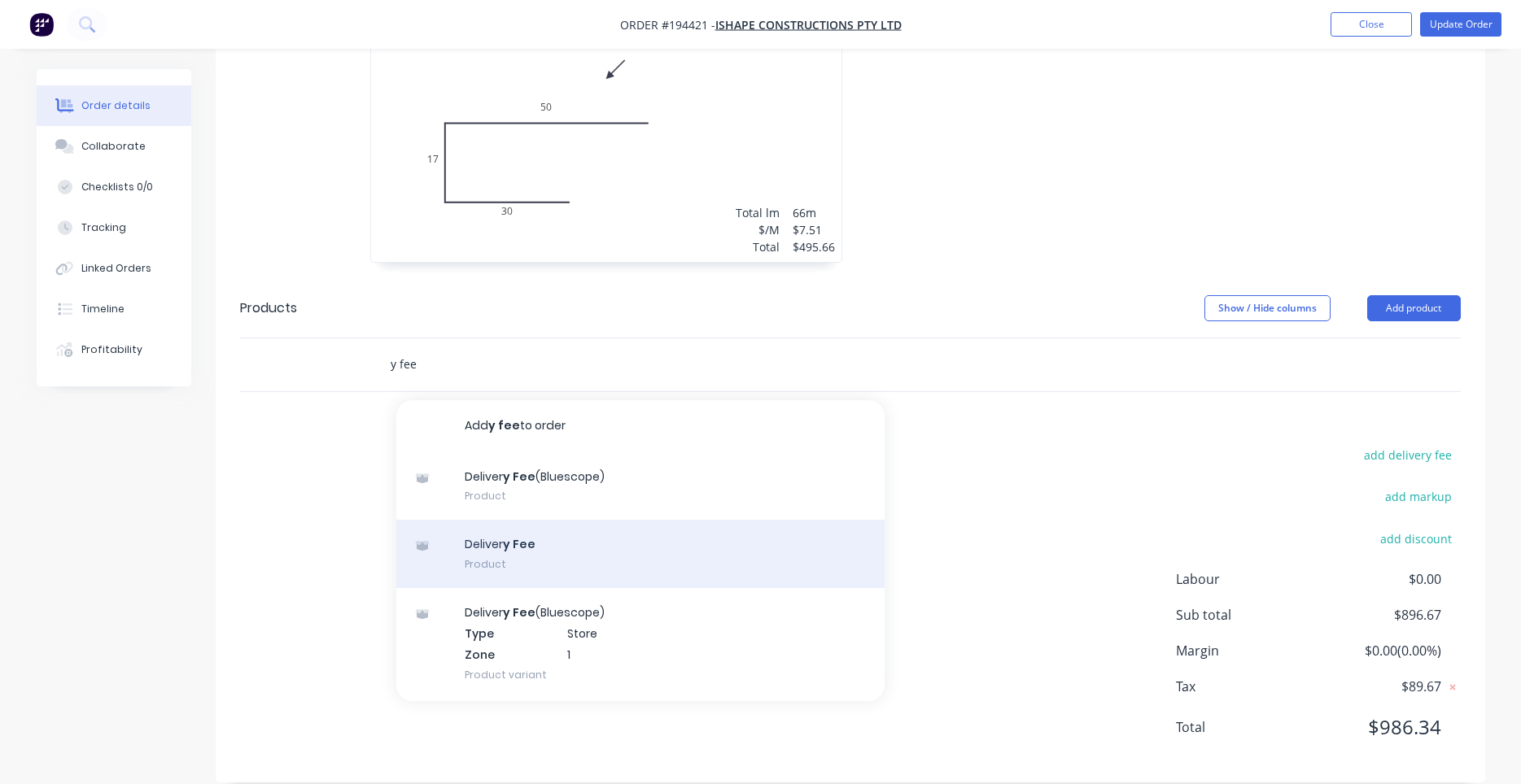
type input "y fee"
click at [489, 520] on div "Deliver y Fee Product" at bounding box center [641, 554] width 488 height 69
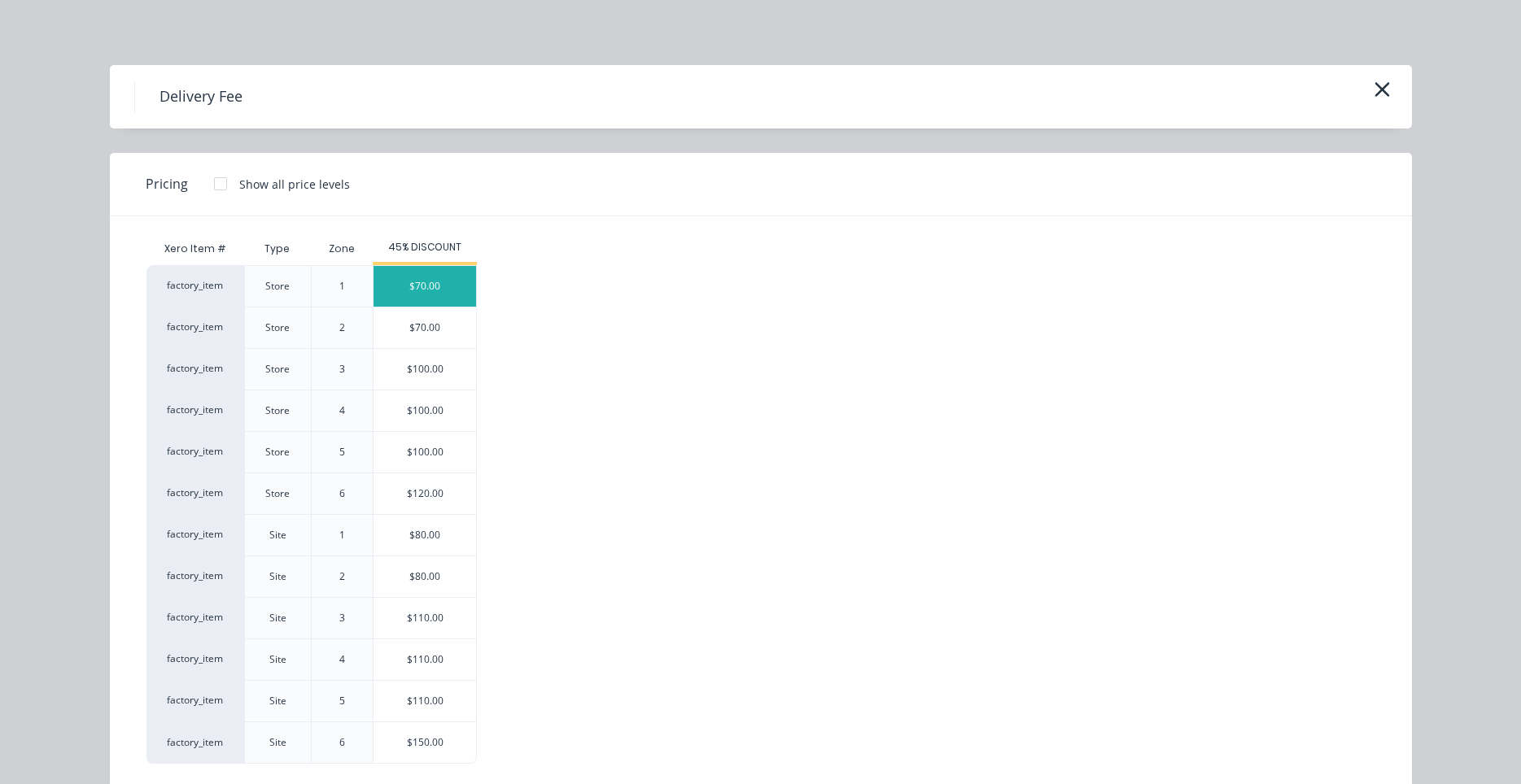
click at [443, 295] on div "$70.00" at bounding box center [424, 287] width 103 height 41
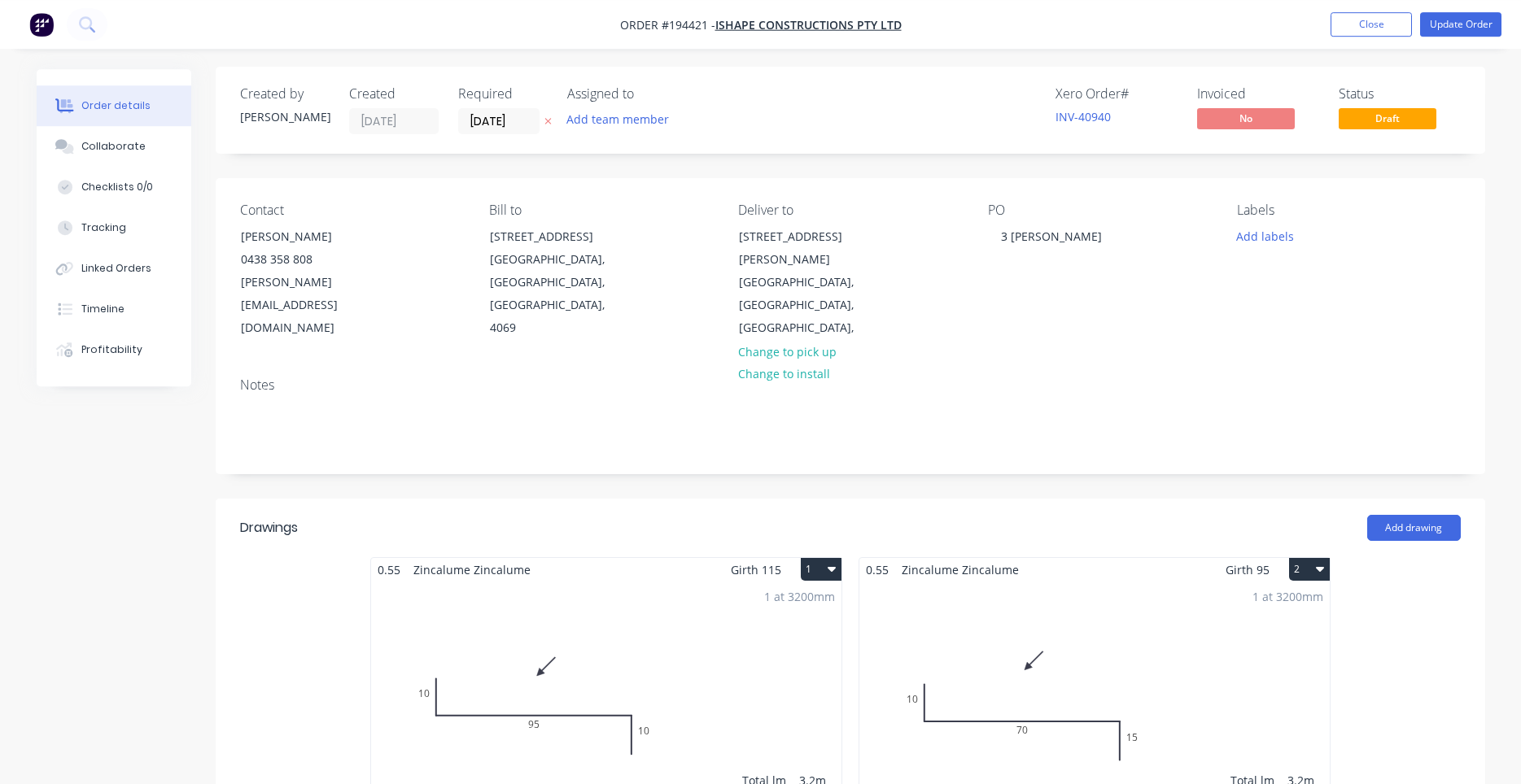
scroll to position [0, 0]
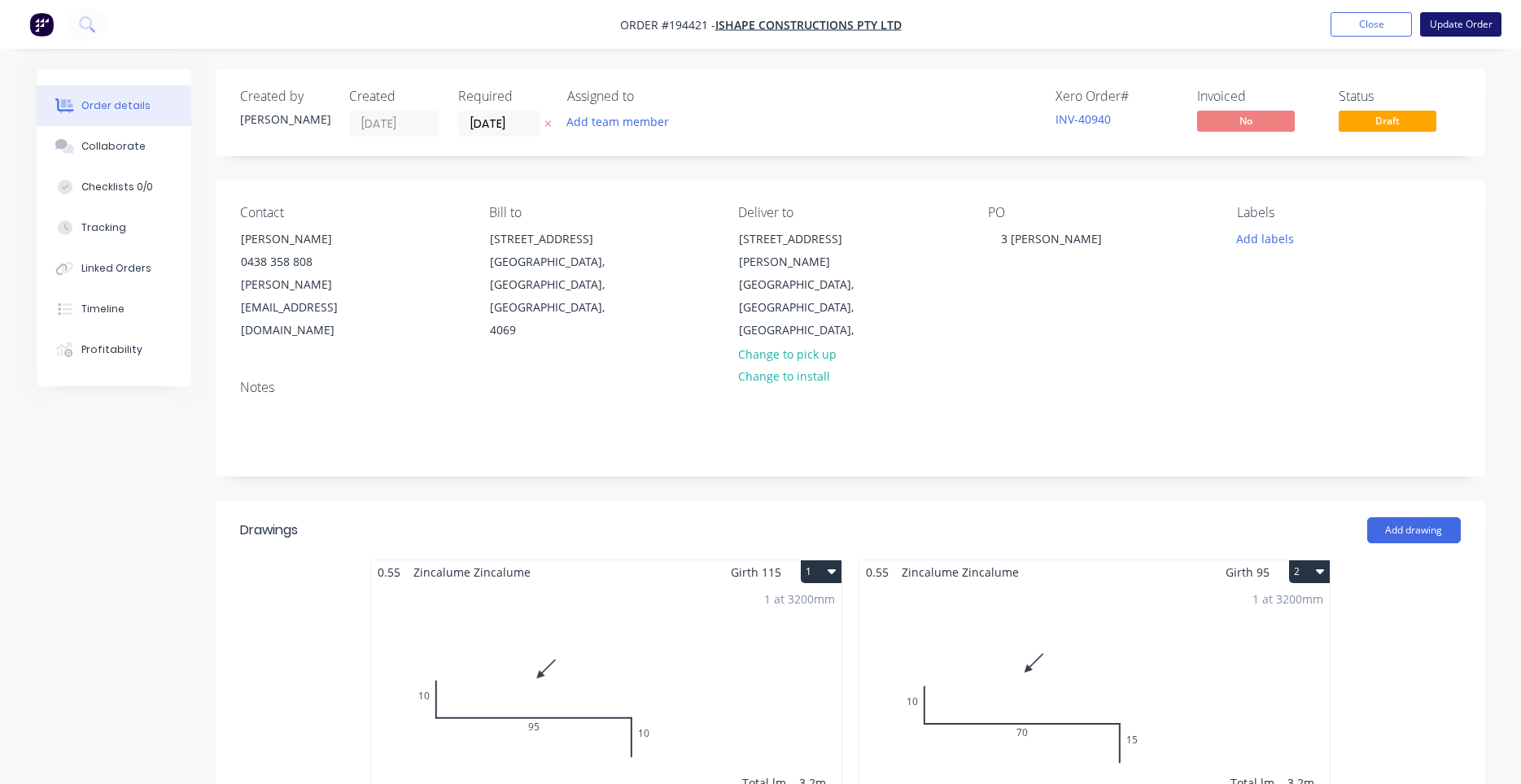
click at [1469, 21] on button "Update Order" at bounding box center [1460, 23] width 81 height 24
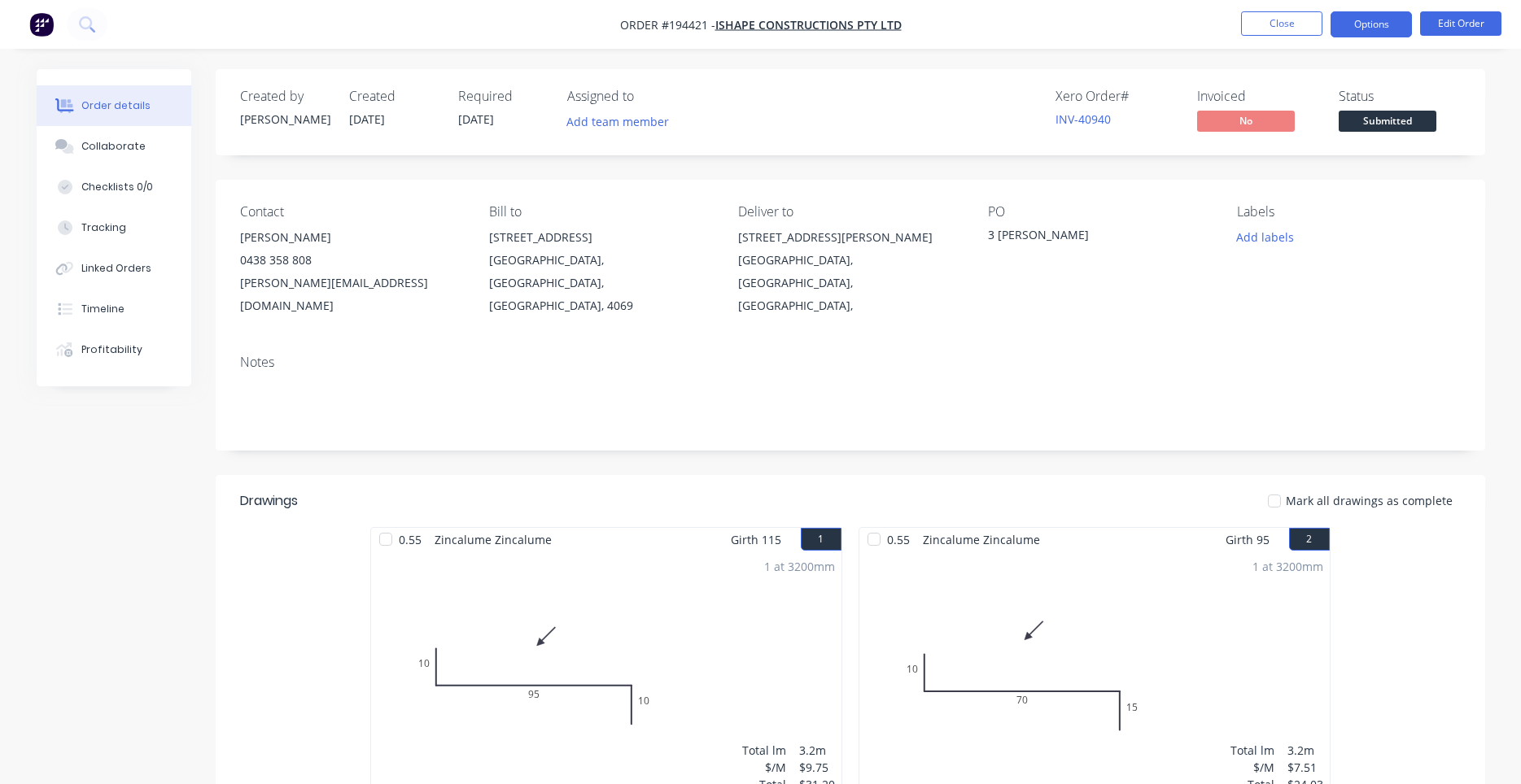
click at [1371, 30] on button "Options" at bounding box center [1370, 24] width 81 height 26
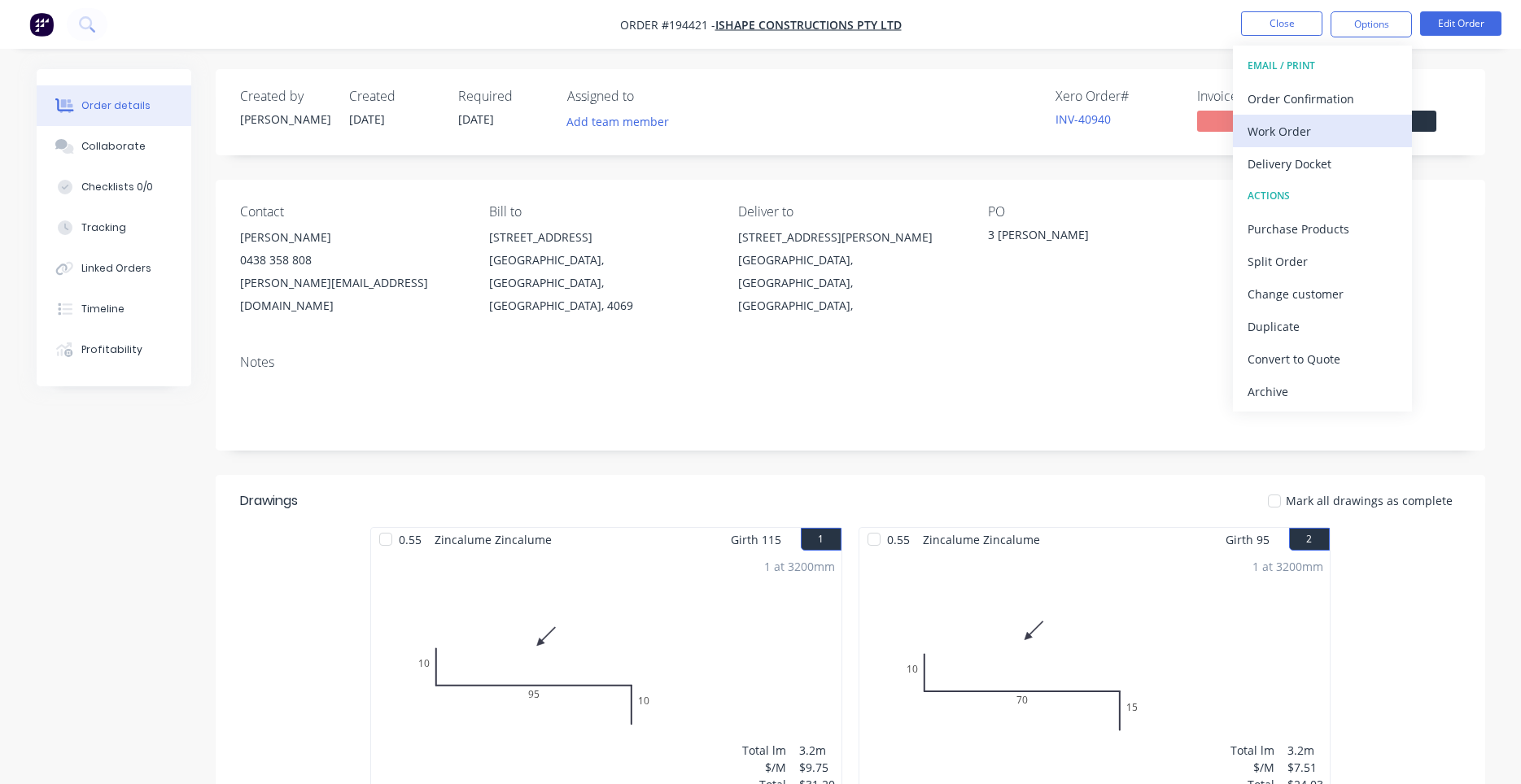
click at [1332, 138] on div "Work Order" at bounding box center [1322, 131] width 150 height 23
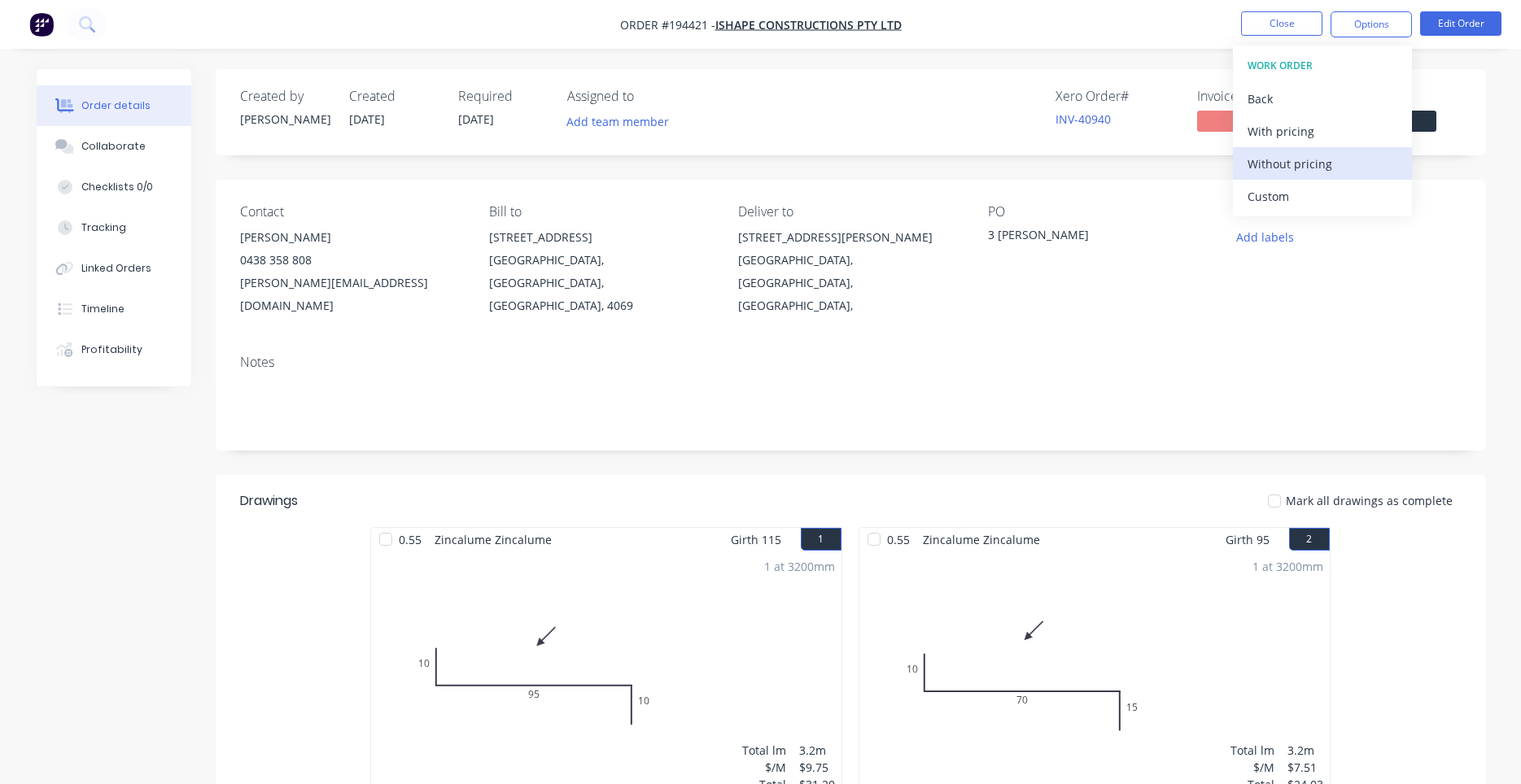
click at [1311, 170] on div "Without pricing" at bounding box center [1322, 163] width 150 height 23
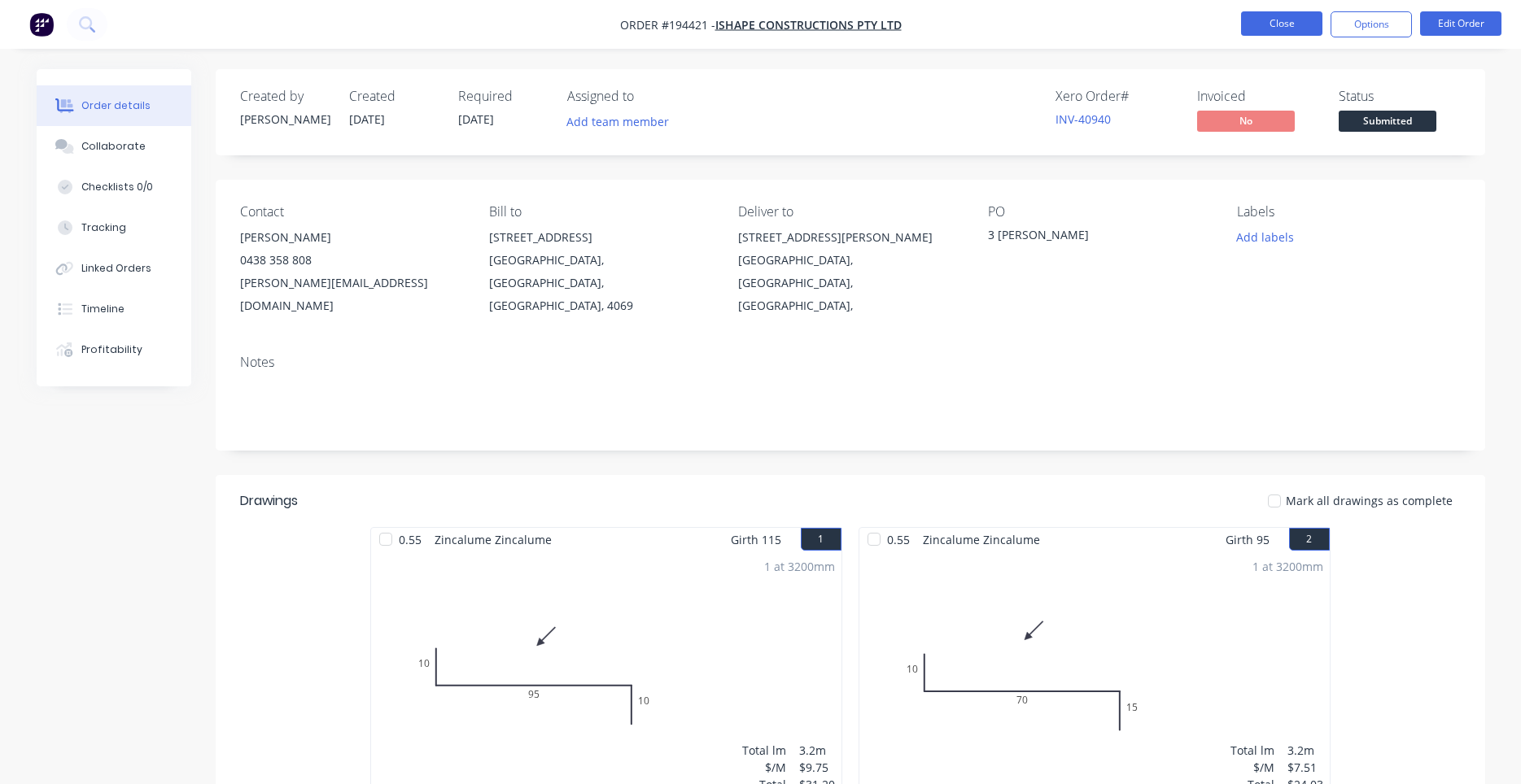
click at [1259, 32] on button "Close" at bounding box center [1281, 23] width 81 height 24
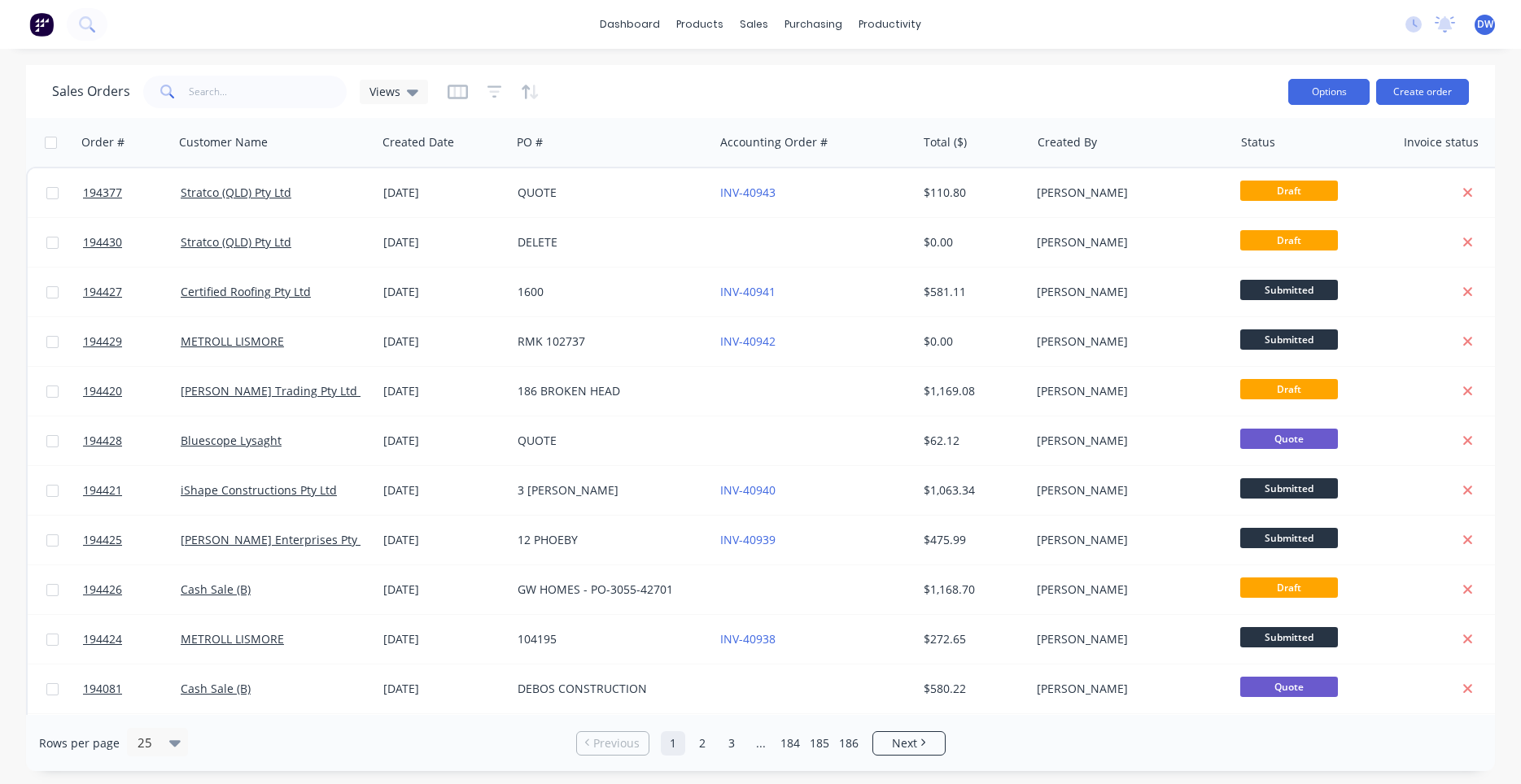
click at [1340, 95] on button "Options" at bounding box center [1328, 92] width 81 height 26
click at [755, 88] on div "Sales Orders Views" at bounding box center [663, 91] width 1223 height 40
click at [98, 32] on button at bounding box center [87, 23] width 41 height 32
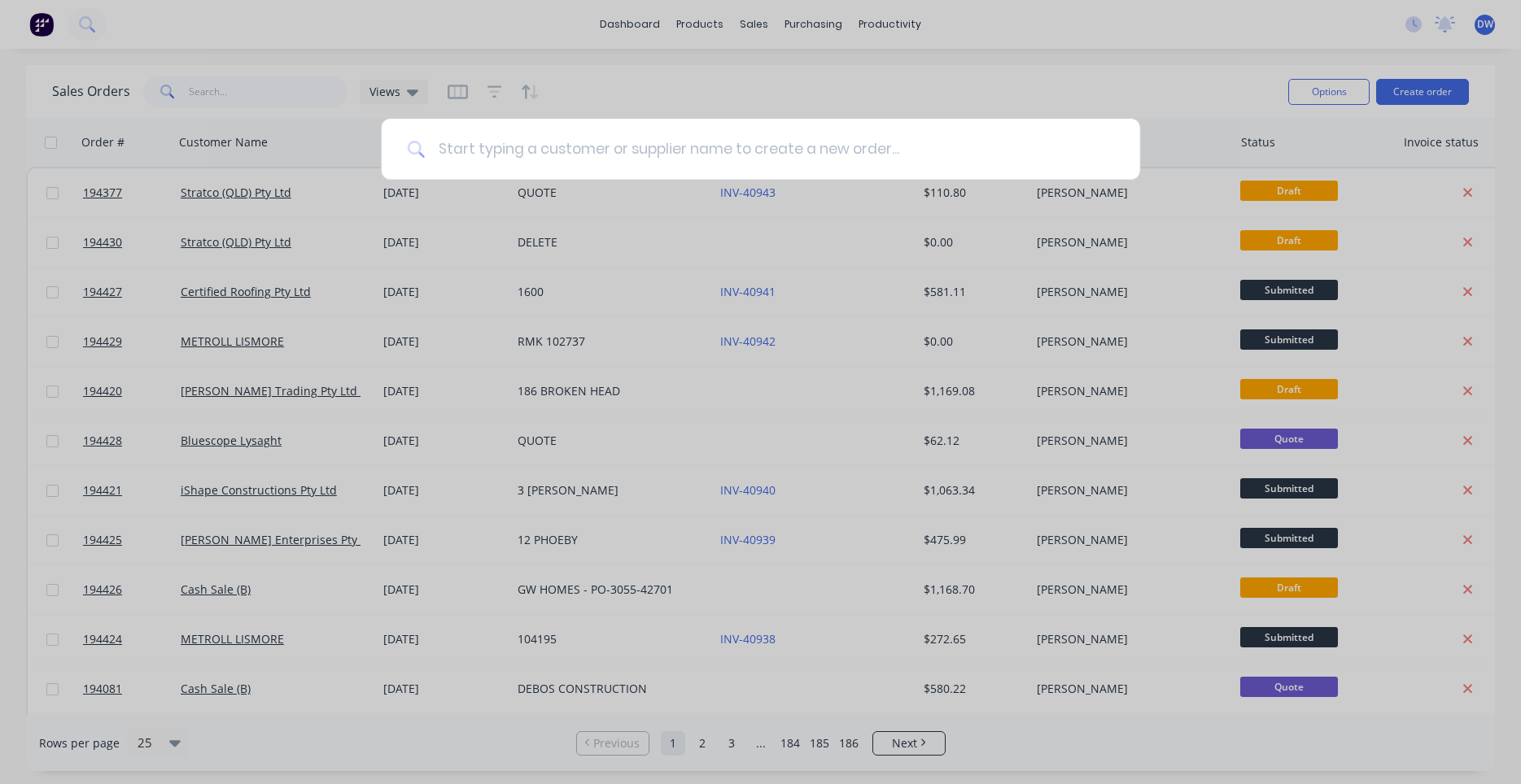
click at [477, 149] on input at bounding box center [770, 149] width 689 height 61
type input "gcmr"
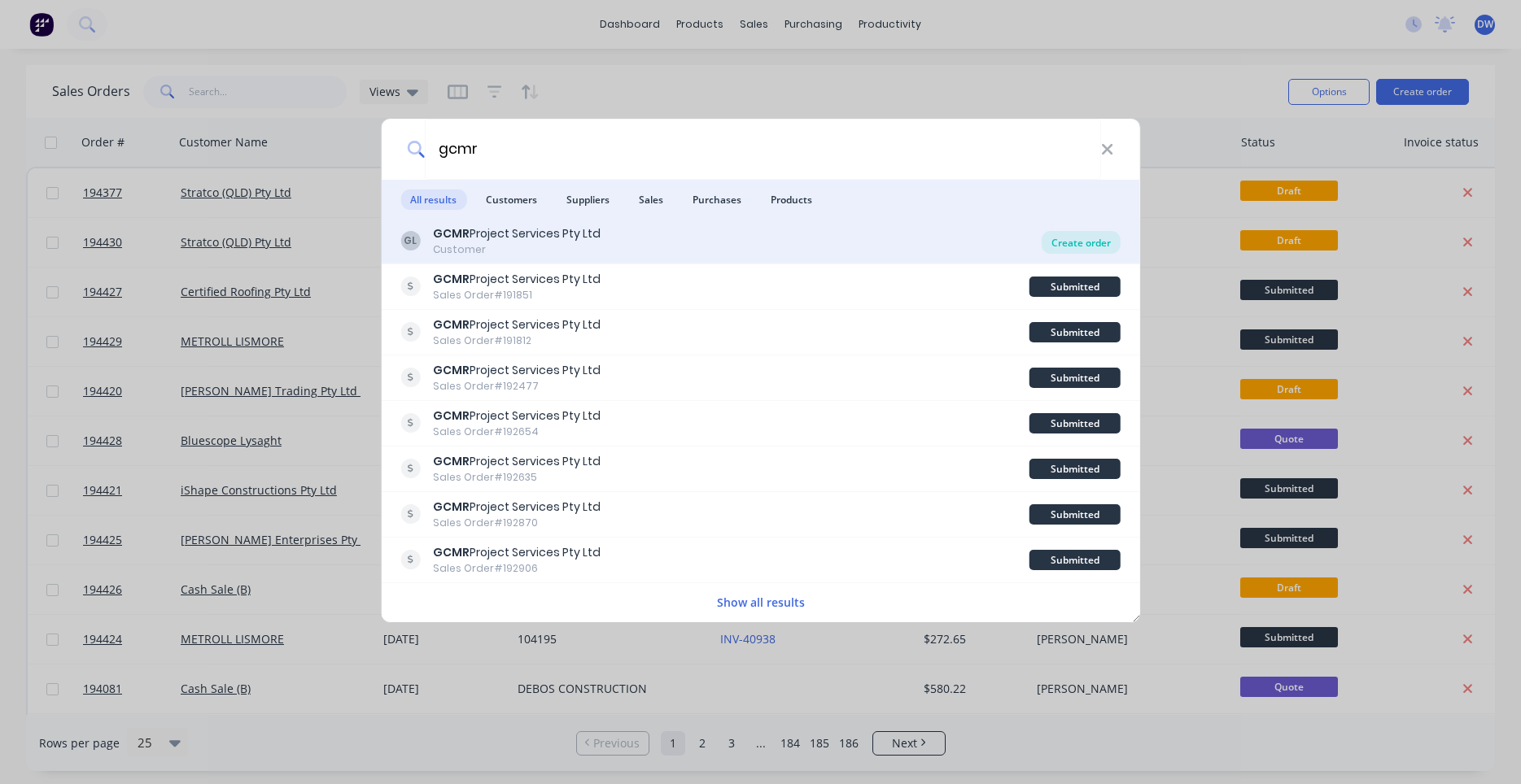
click at [1074, 238] on div "Create order" at bounding box center [1080, 242] width 79 height 23
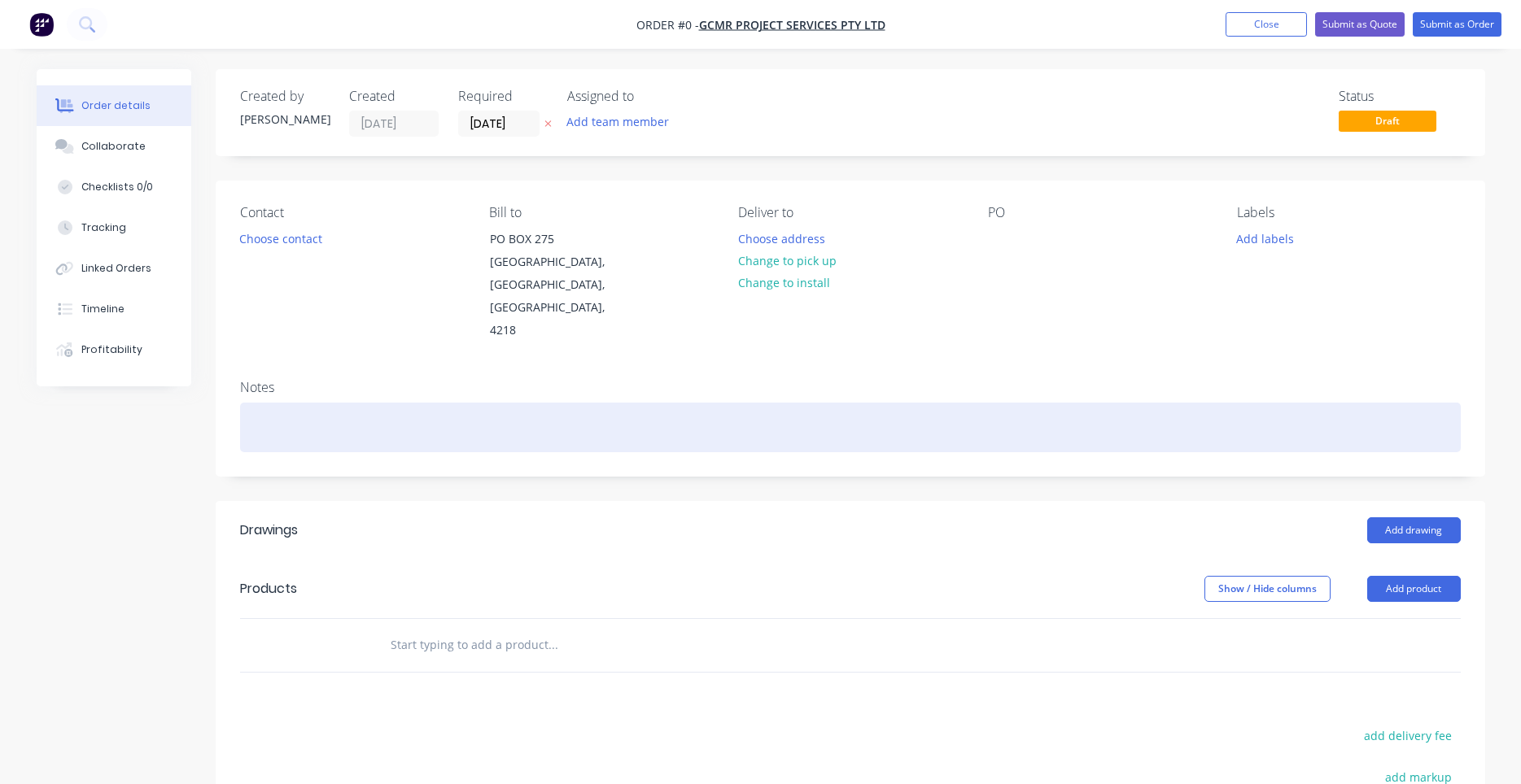
click at [886, 406] on div at bounding box center [850, 427] width 1220 height 50
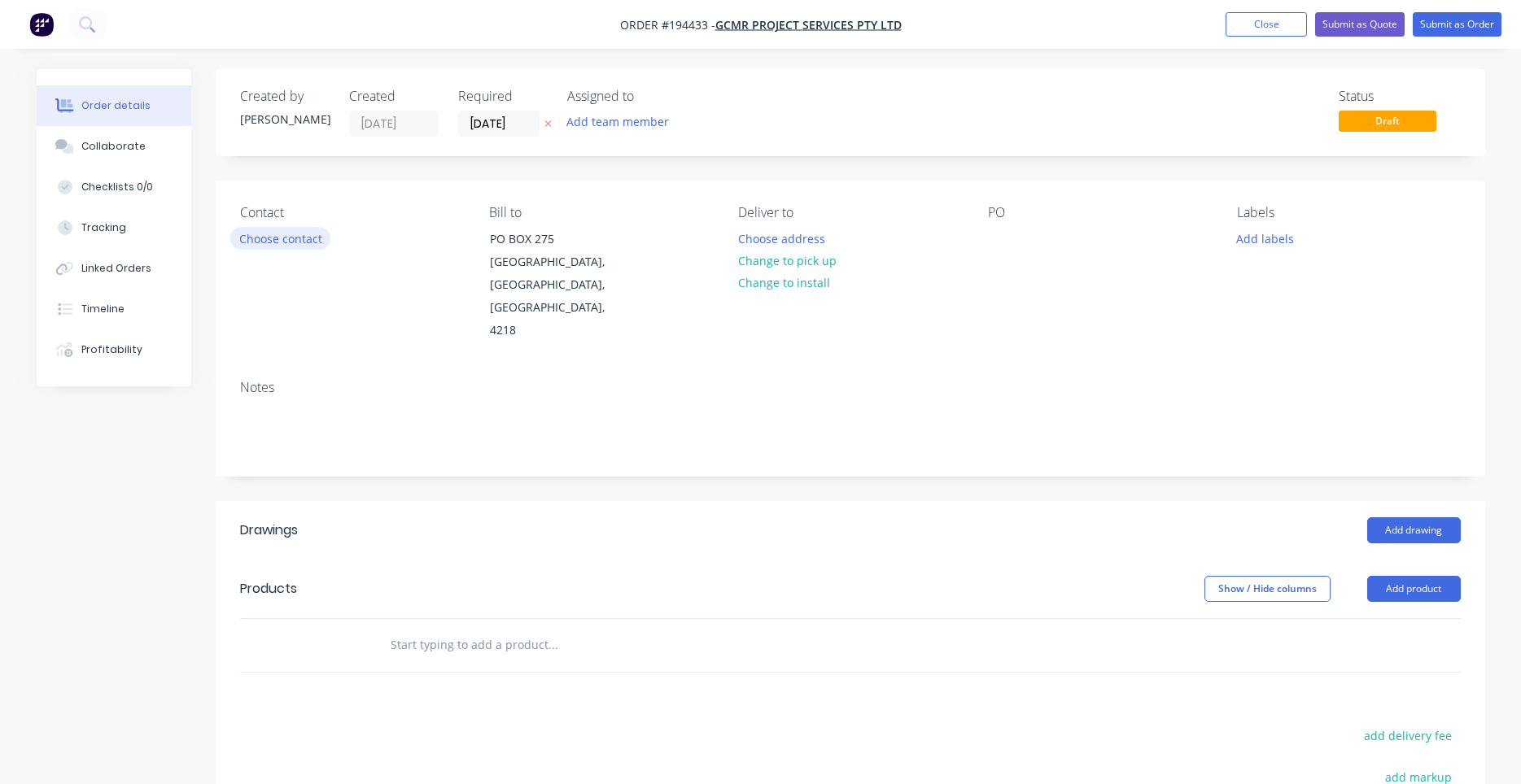
click at [321, 234] on button "Choose contact" at bounding box center [280, 238] width 100 height 22
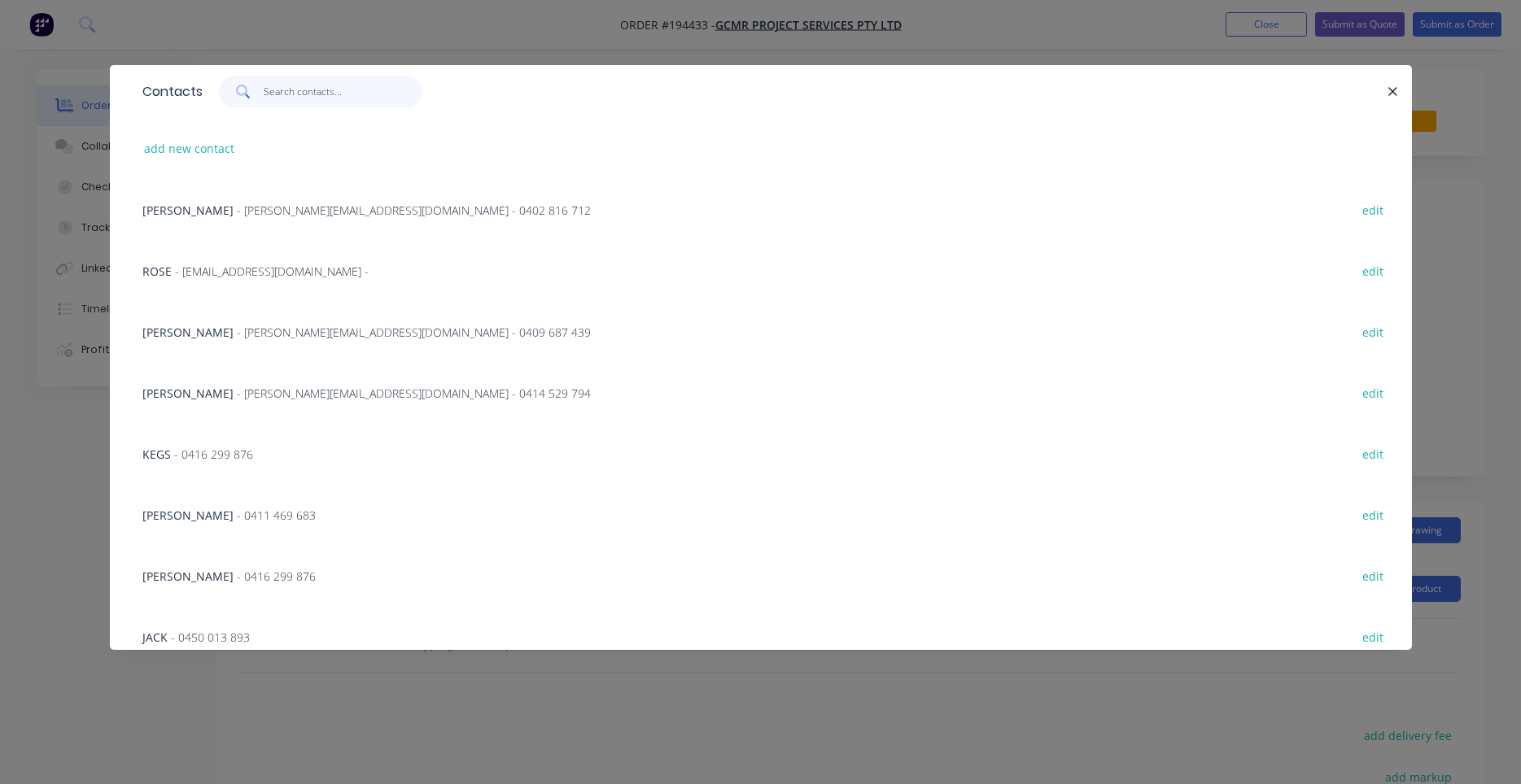
click at [342, 90] on input "text" at bounding box center [343, 91] width 159 height 32
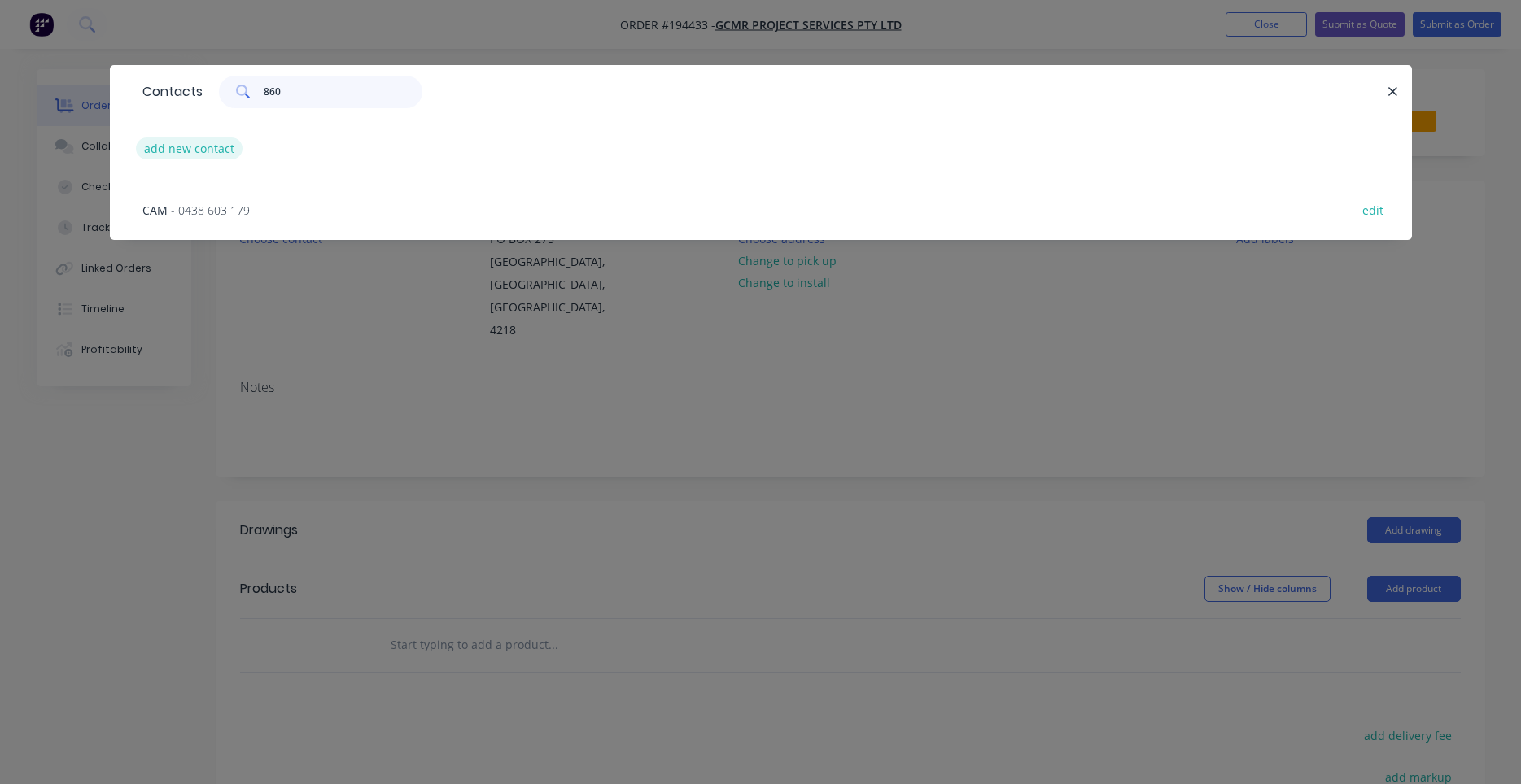
type input "860"
click at [221, 159] on button "add new contact" at bounding box center [190, 148] width 108 height 22
select select "AU"
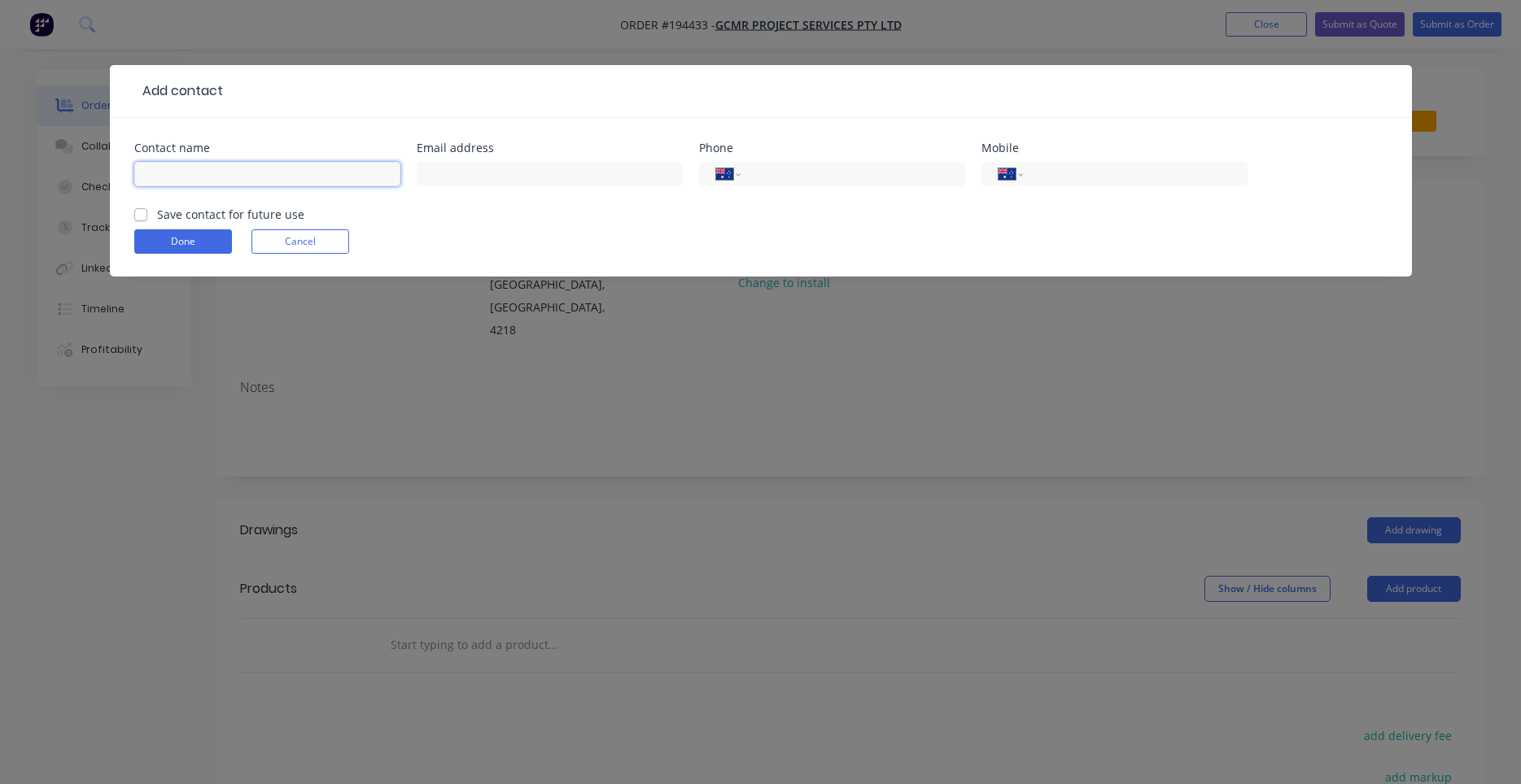
click at [250, 166] on input "text" at bounding box center [267, 173] width 266 height 24
type input "Gary"
type input "0411 157 860"
drag, startPoint x: 195, startPoint y: 207, endPoint x: 190, endPoint y: 213, distance: 7.8
click at [190, 213] on label "Save contact for future use" at bounding box center [230, 213] width 147 height 17
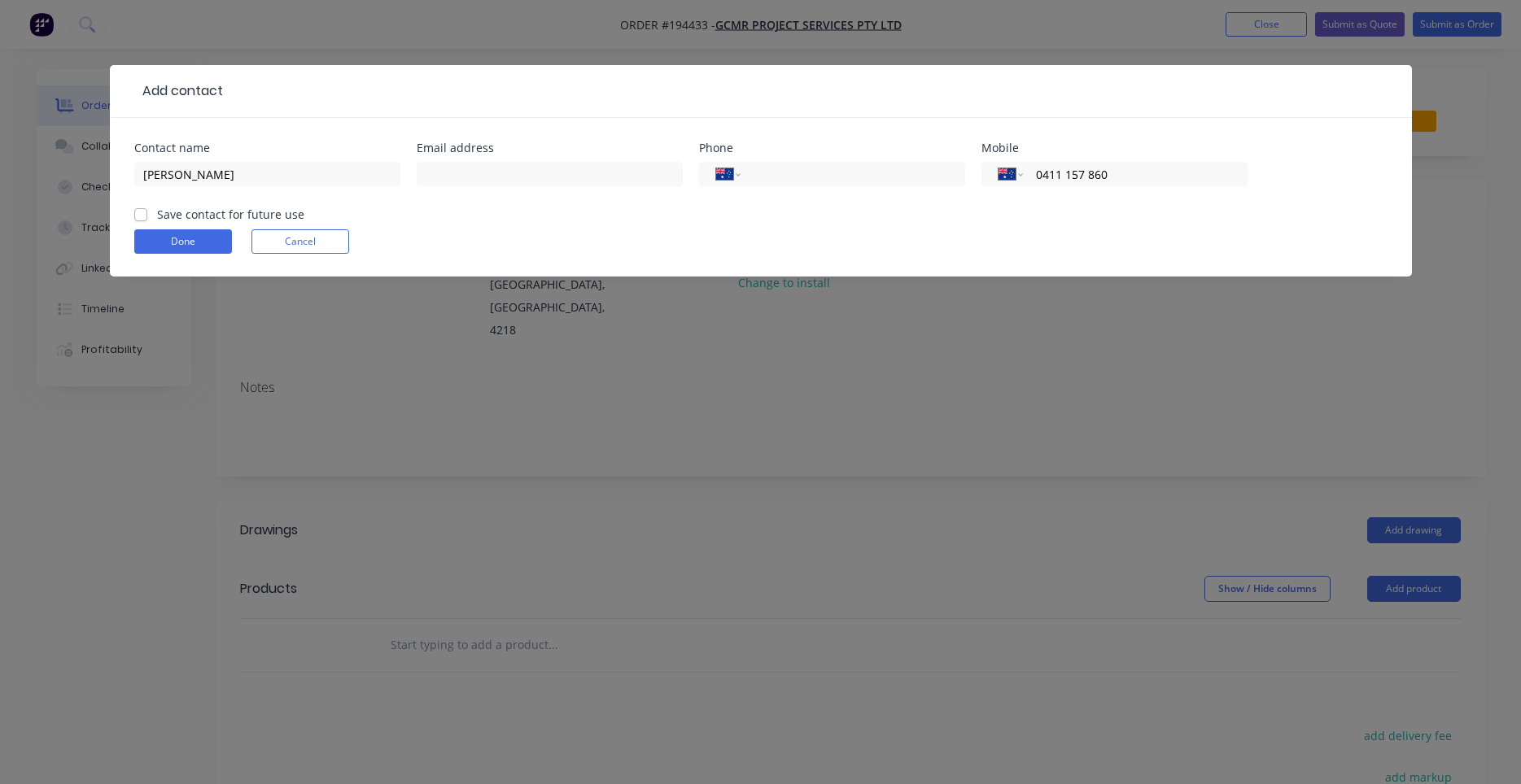
click at [190, 213] on label "Save contact for future use" at bounding box center [230, 213] width 147 height 17
click at [147, 213] on input "Save contact for future use" at bounding box center [140, 213] width 13 height 16
checkbox input "true"
click at [147, 243] on button "Done" at bounding box center [183, 241] width 98 height 24
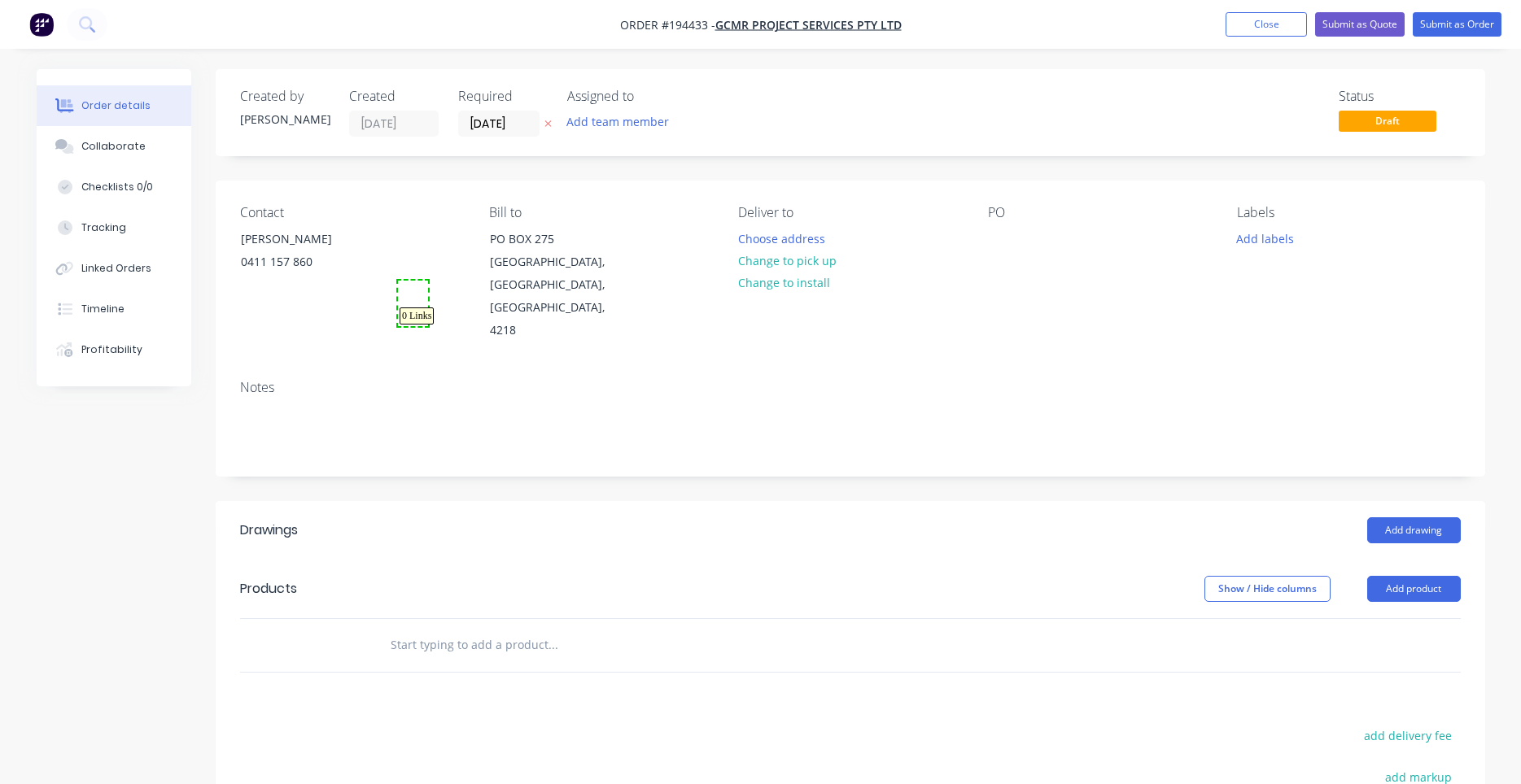
drag, startPoint x: 428, startPoint y: 281, endPoint x: 399, endPoint y: 324, distance: 51.9
click at [804, 233] on button "Choose address" at bounding box center [781, 238] width 104 height 22
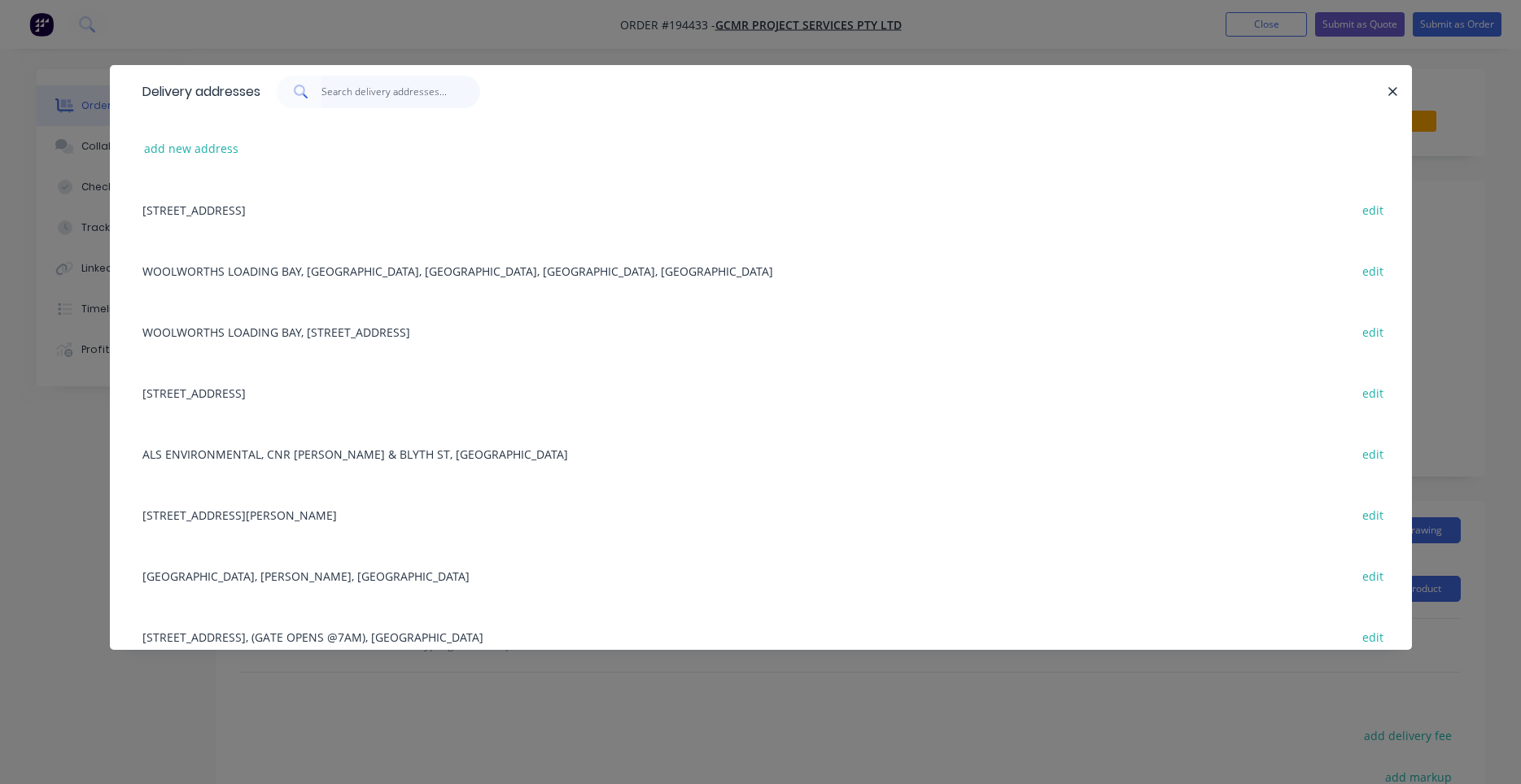
click at [464, 99] on input "text" at bounding box center [401, 91] width 159 height 32
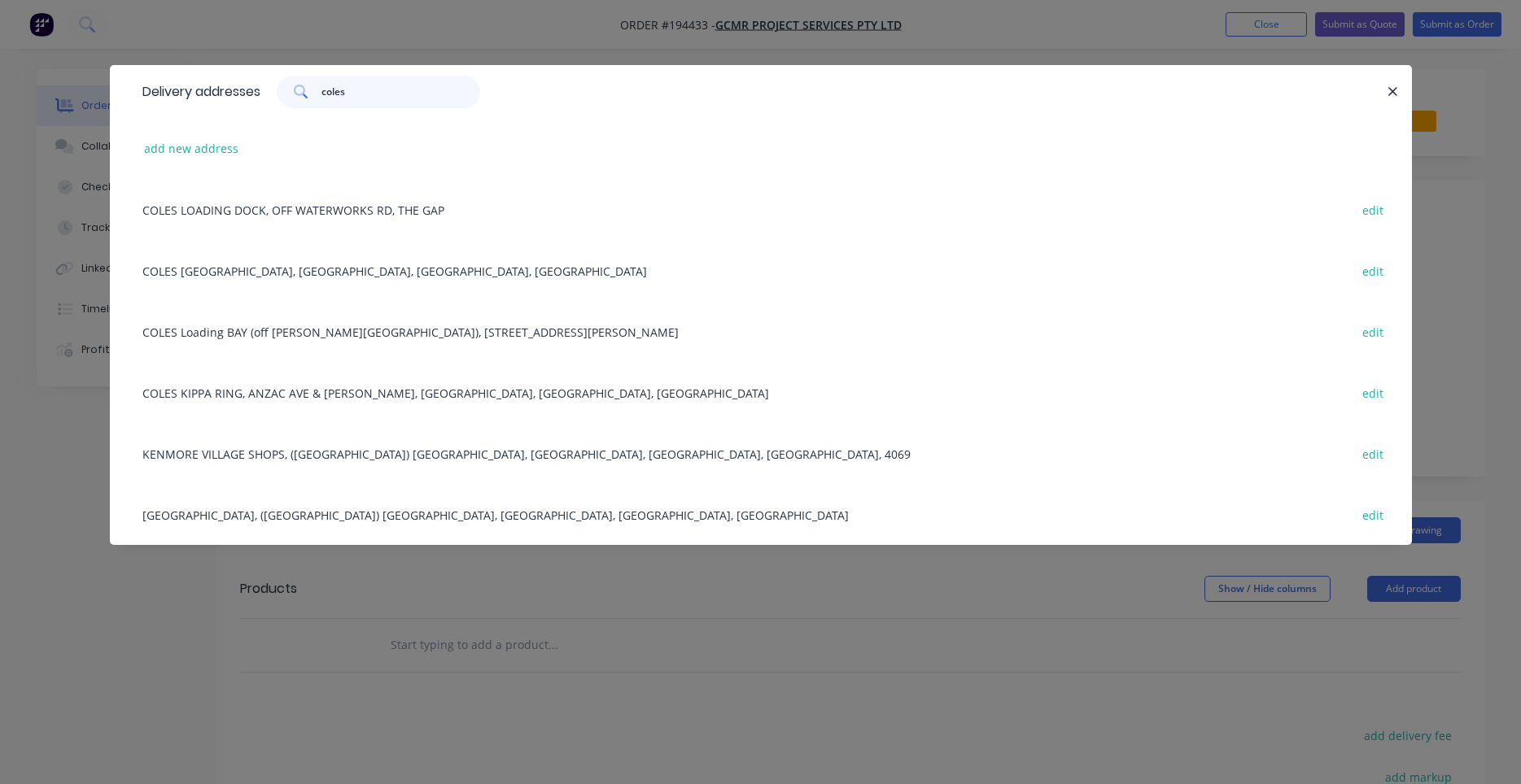
type input "coles"
click at [452, 272] on div "COLES LOADING BAY, STATION ST, NERANG, Queensland, Australia edit" at bounding box center [760, 270] width 1253 height 61
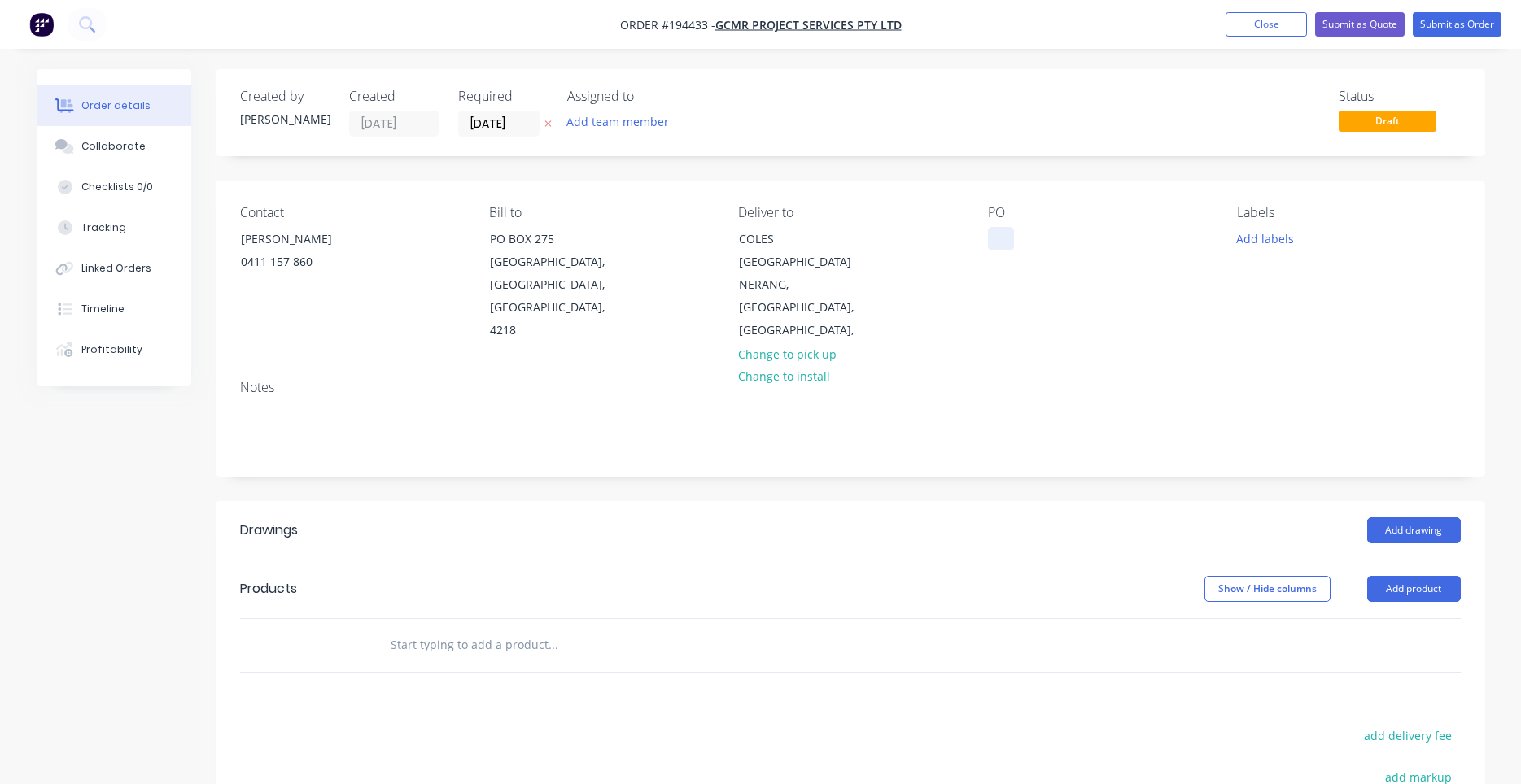
click at [1012, 236] on div at bounding box center [1001, 239] width 26 height 23
click at [1260, 233] on button "Add labels" at bounding box center [1265, 238] width 74 height 22
click at [1308, 283] on input "text" at bounding box center [1372, 286] width 170 height 32
type input "am"
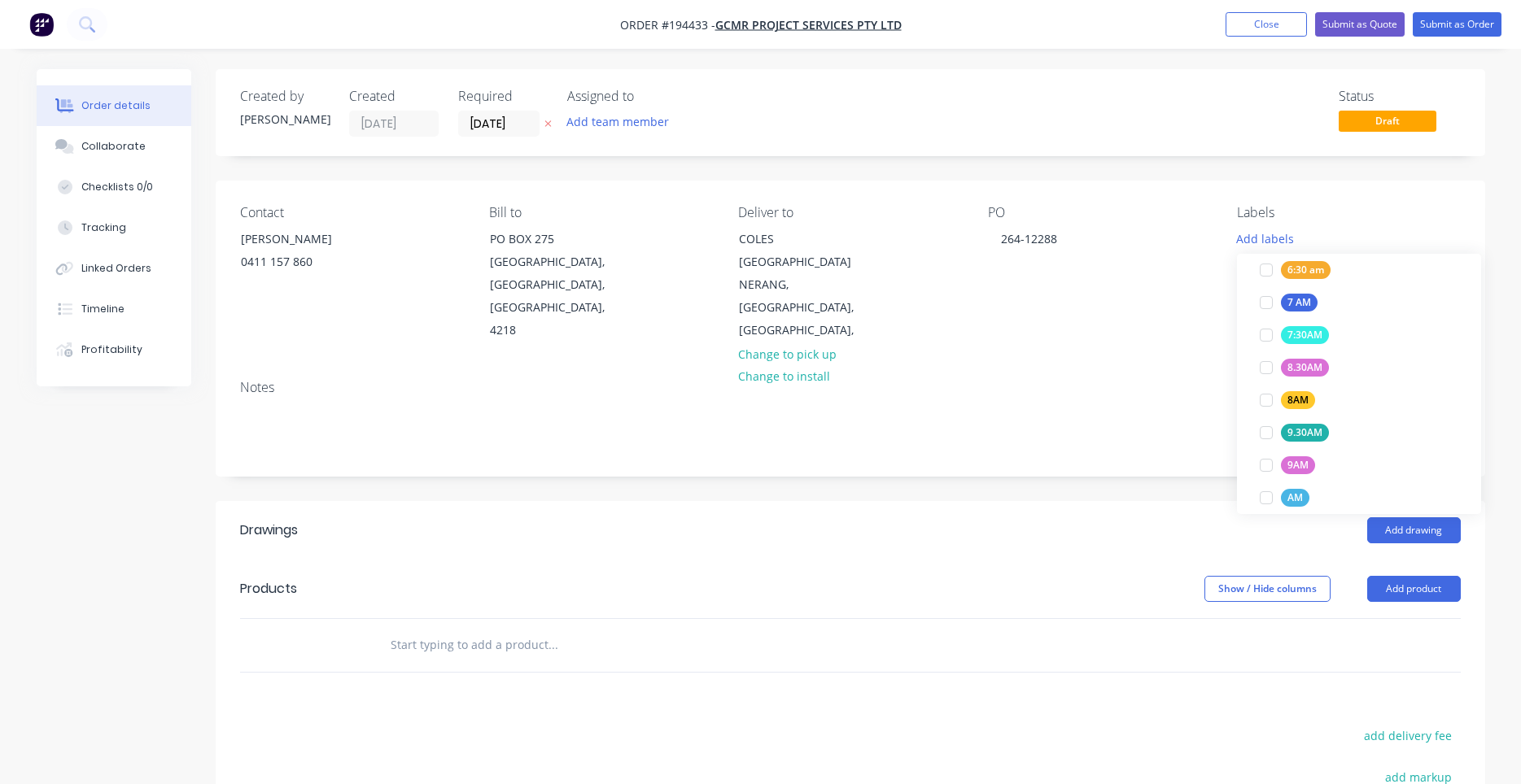
scroll to position [358, 0]
click at [1271, 481] on div at bounding box center [1265, 481] width 32 height 32
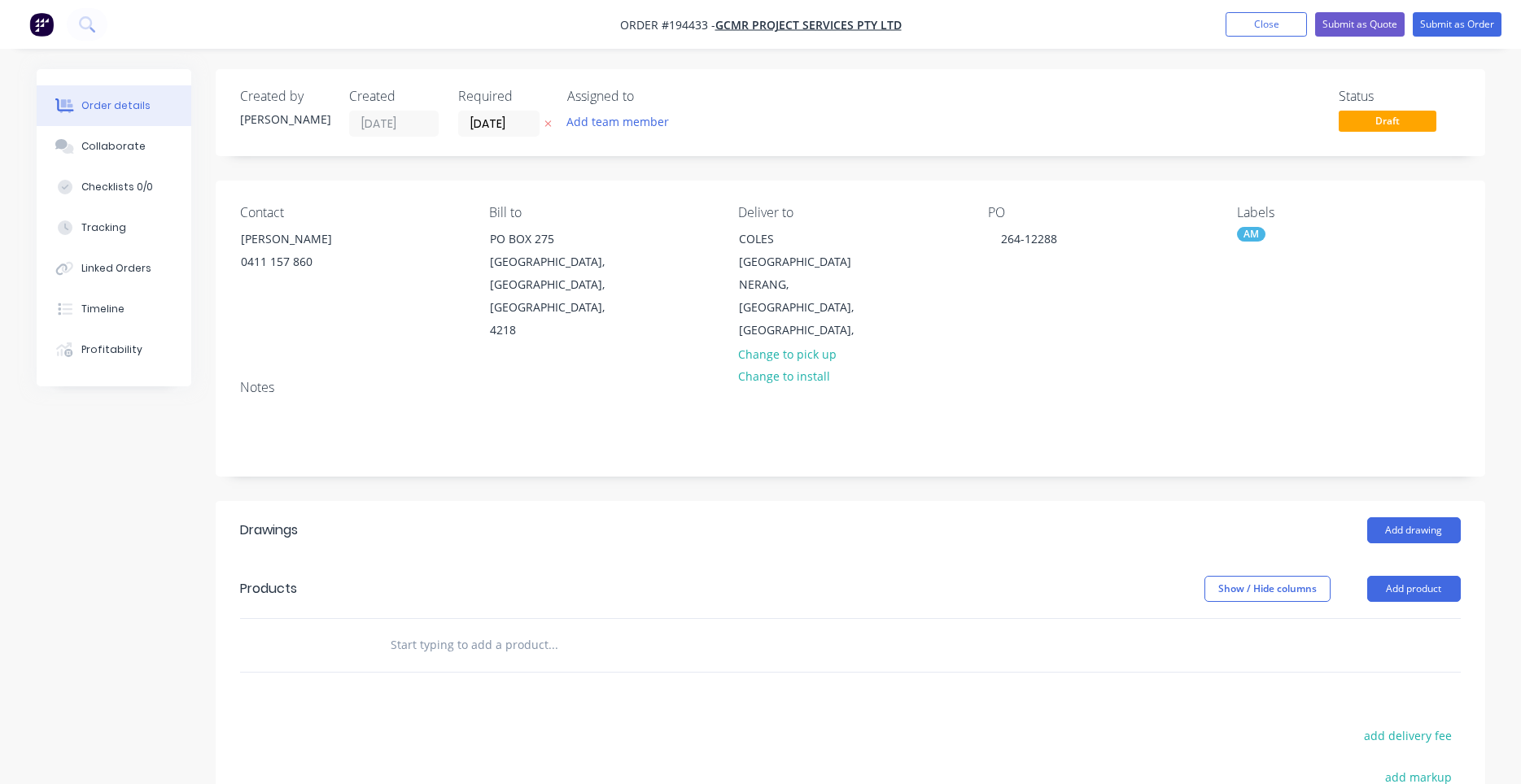
click at [1200, 324] on div "Contact Gary 0411 157 860 Bill to PO BOX 275 MERMAID BEACH, Queensland, Austral…" at bounding box center [850, 273] width 1269 height 186
click at [498, 122] on input "01/10/25" at bounding box center [499, 123] width 79 height 24
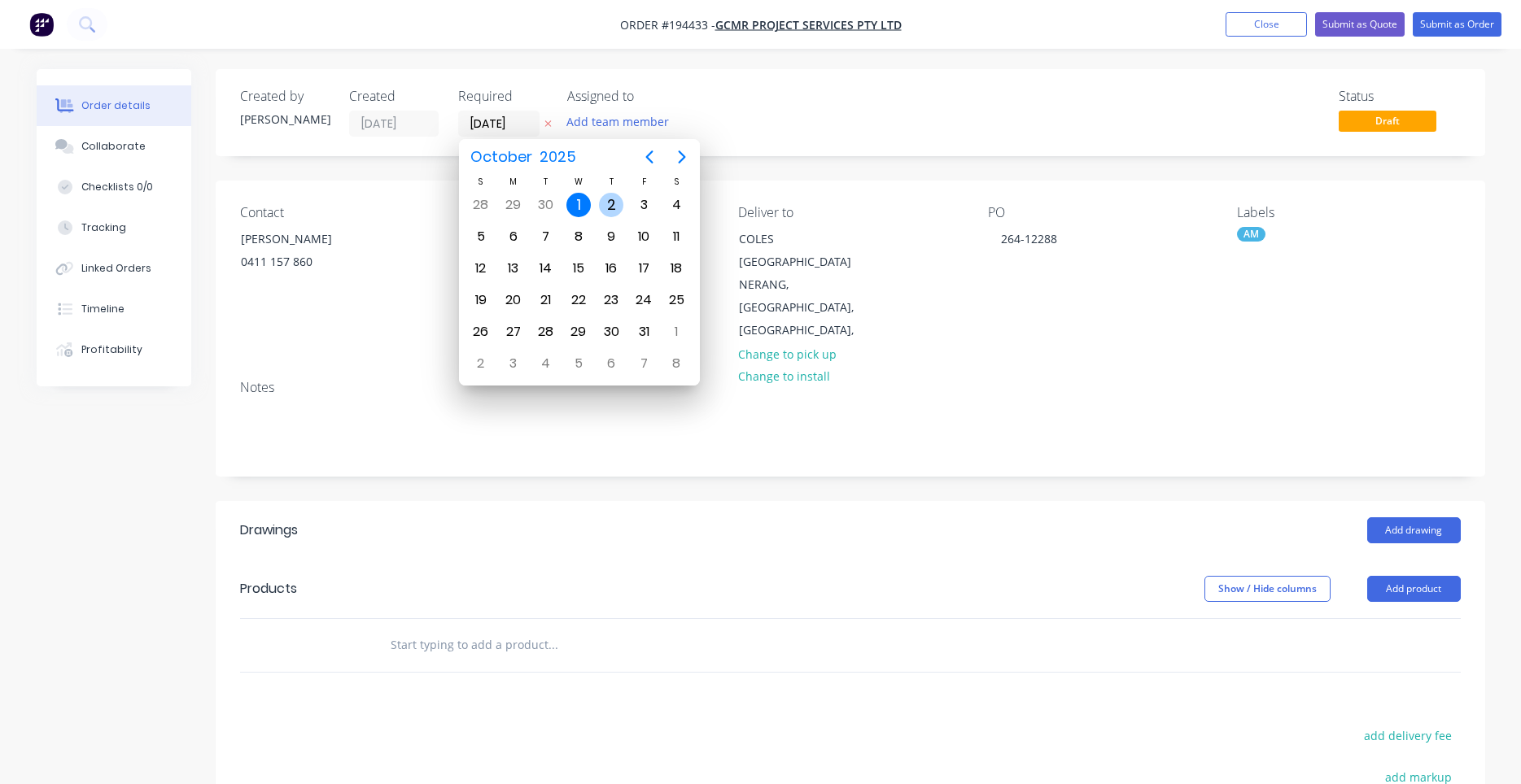
click at [604, 204] on div "2" at bounding box center [610, 205] width 24 height 24
type input "02/10/25"
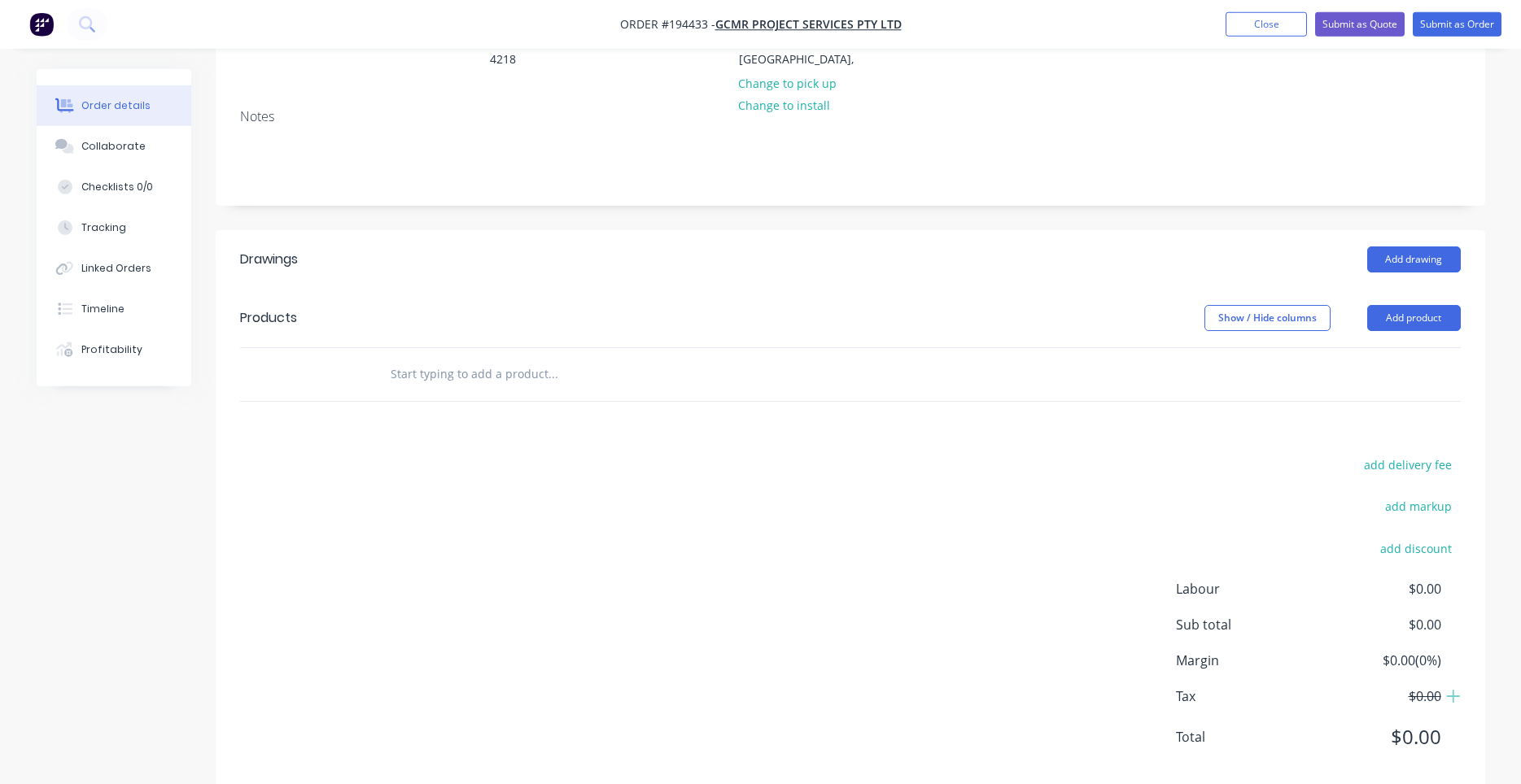
scroll to position [276, 0]
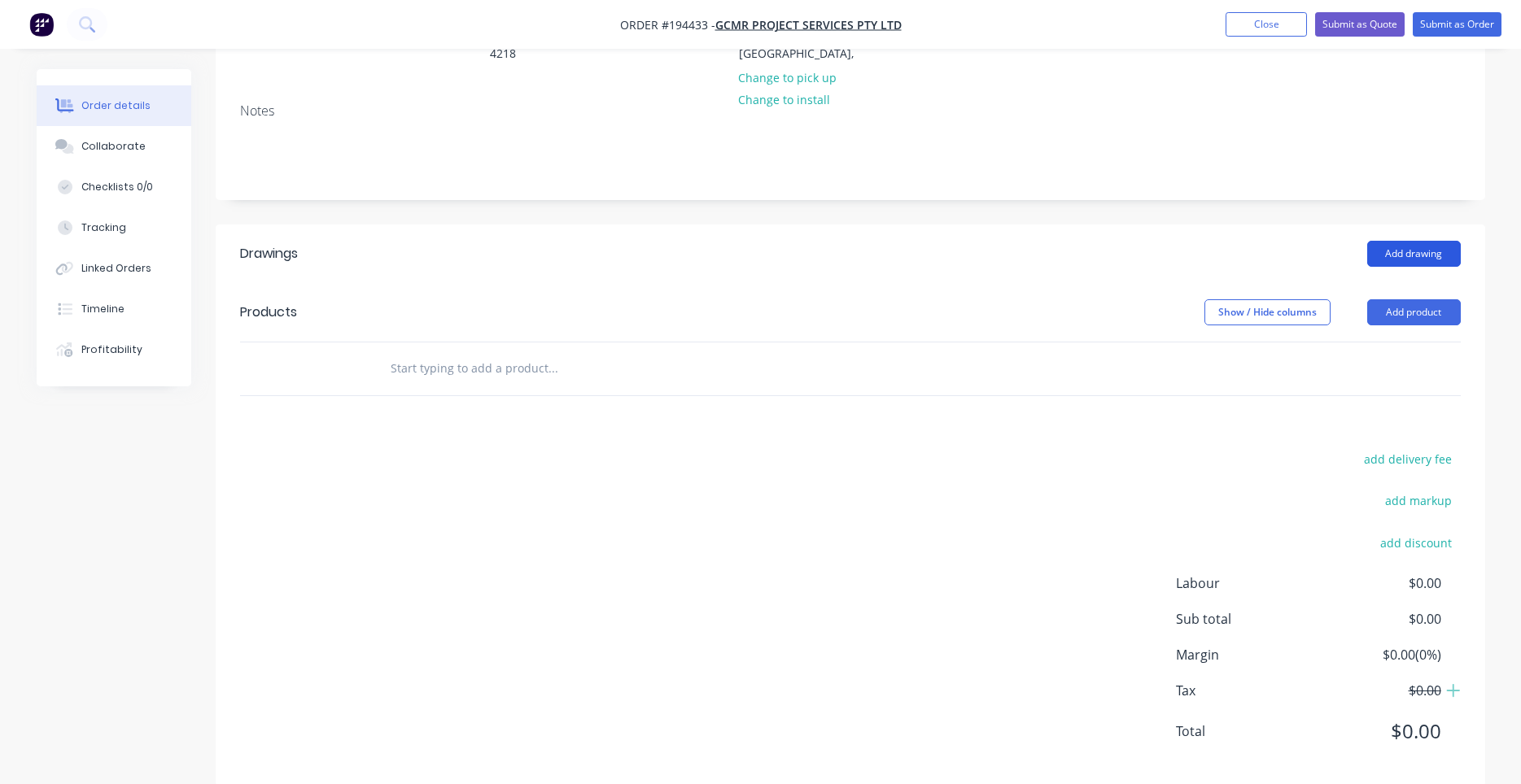
click at [1397, 241] on button "Add drawing" at bounding box center [1414, 254] width 94 height 26
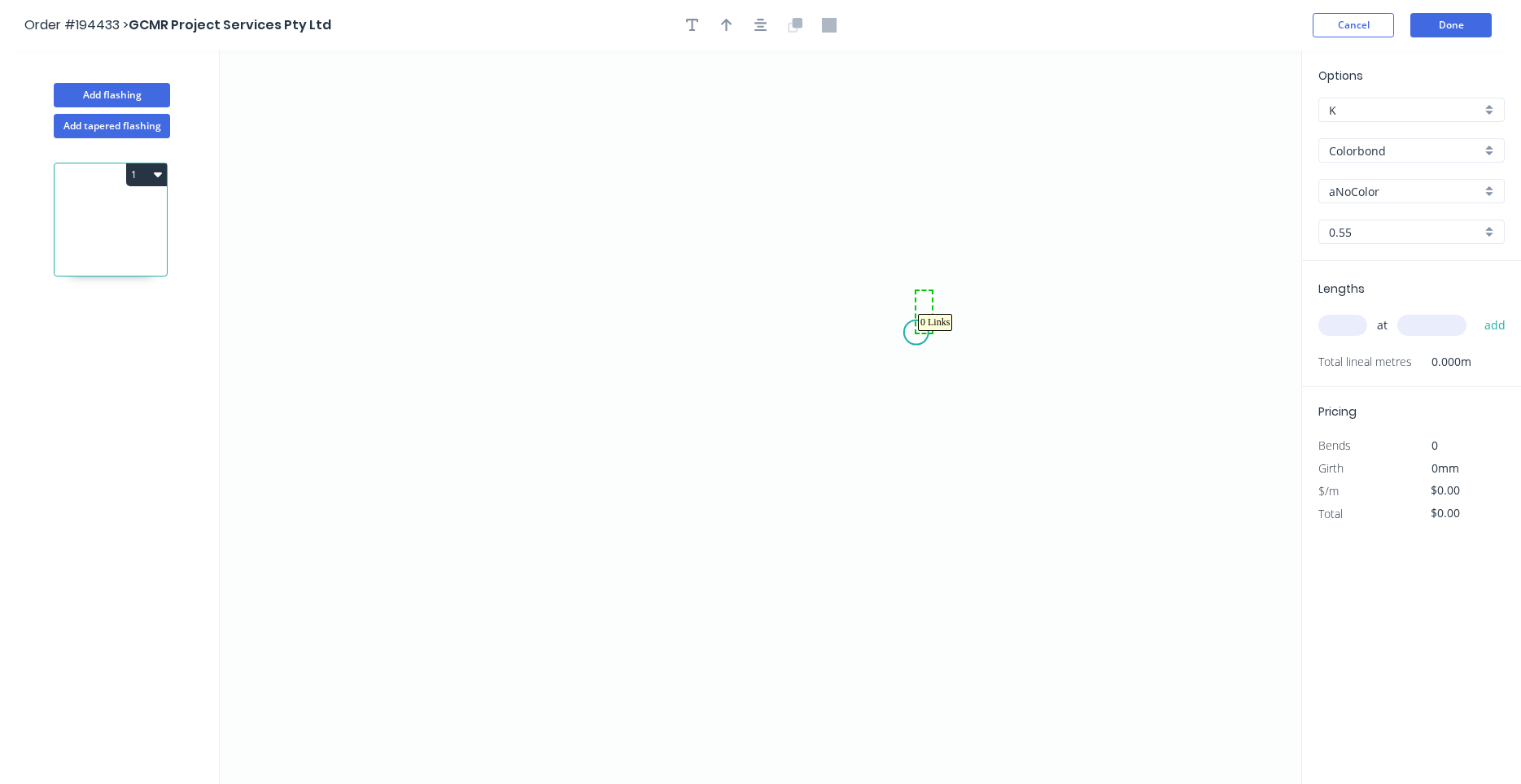
drag, startPoint x: 931, startPoint y: 291, endPoint x: 1023, endPoint y: 254, distance: 99.2
click at [1340, 190] on input "aNoColor" at bounding box center [1404, 191] width 152 height 17
click at [1334, 221] on div "Surfmist" at bounding box center [1411, 222] width 185 height 28
type input "Surfmist"
click at [434, 327] on icon "0" at bounding box center [760, 417] width 1081 height 733
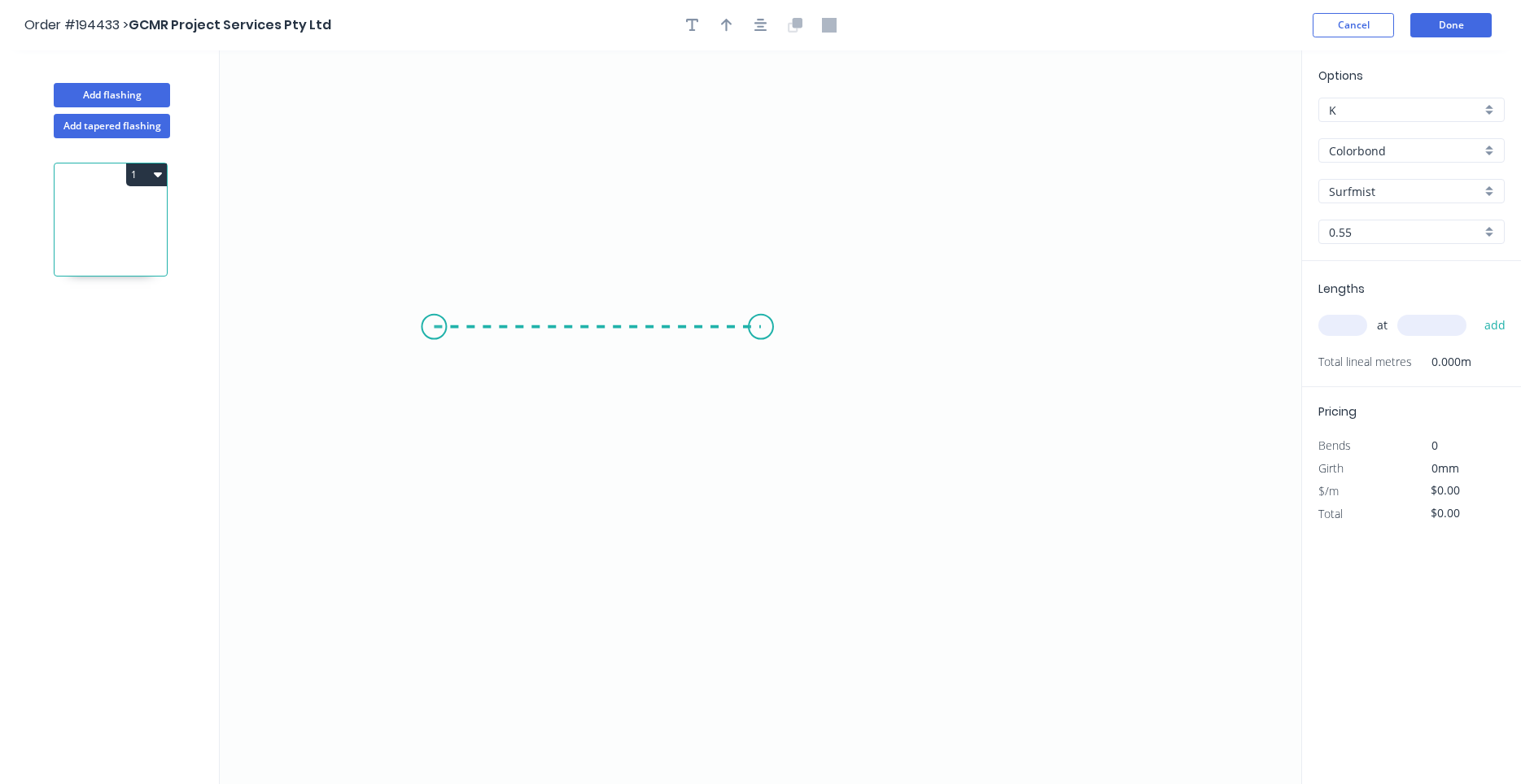
click at [761, 324] on icon "0" at bounding box center [760, 417] width 1081 height 733
click at [761, 178] on icon at bounding box center [761, 253] width 0 height 149
click at [762, 177] on circle at bounding box center [760, 177] width 24 height 24
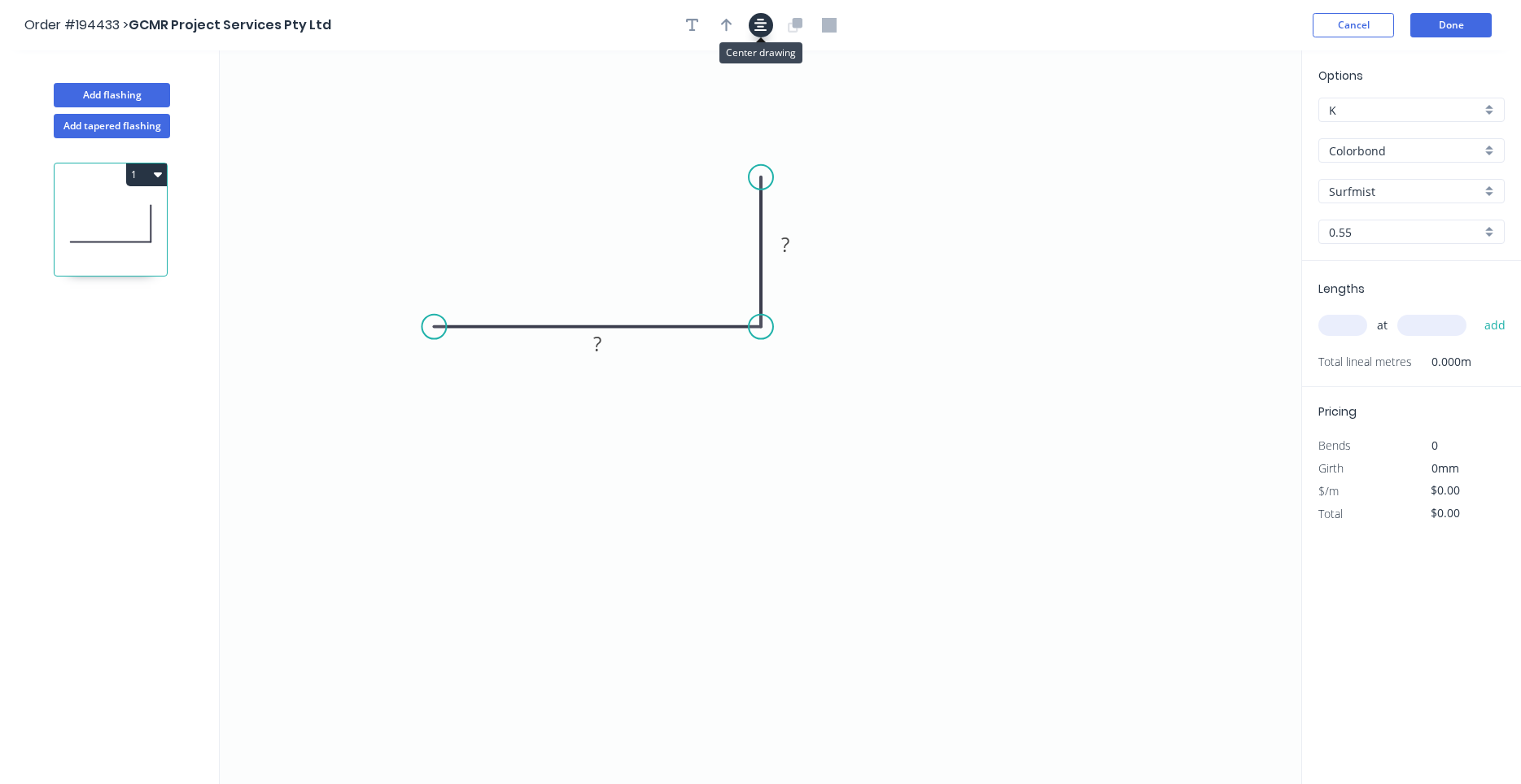
click at [767, 24] on icon "button" at bounding box center [760, 24] width 13 height 15
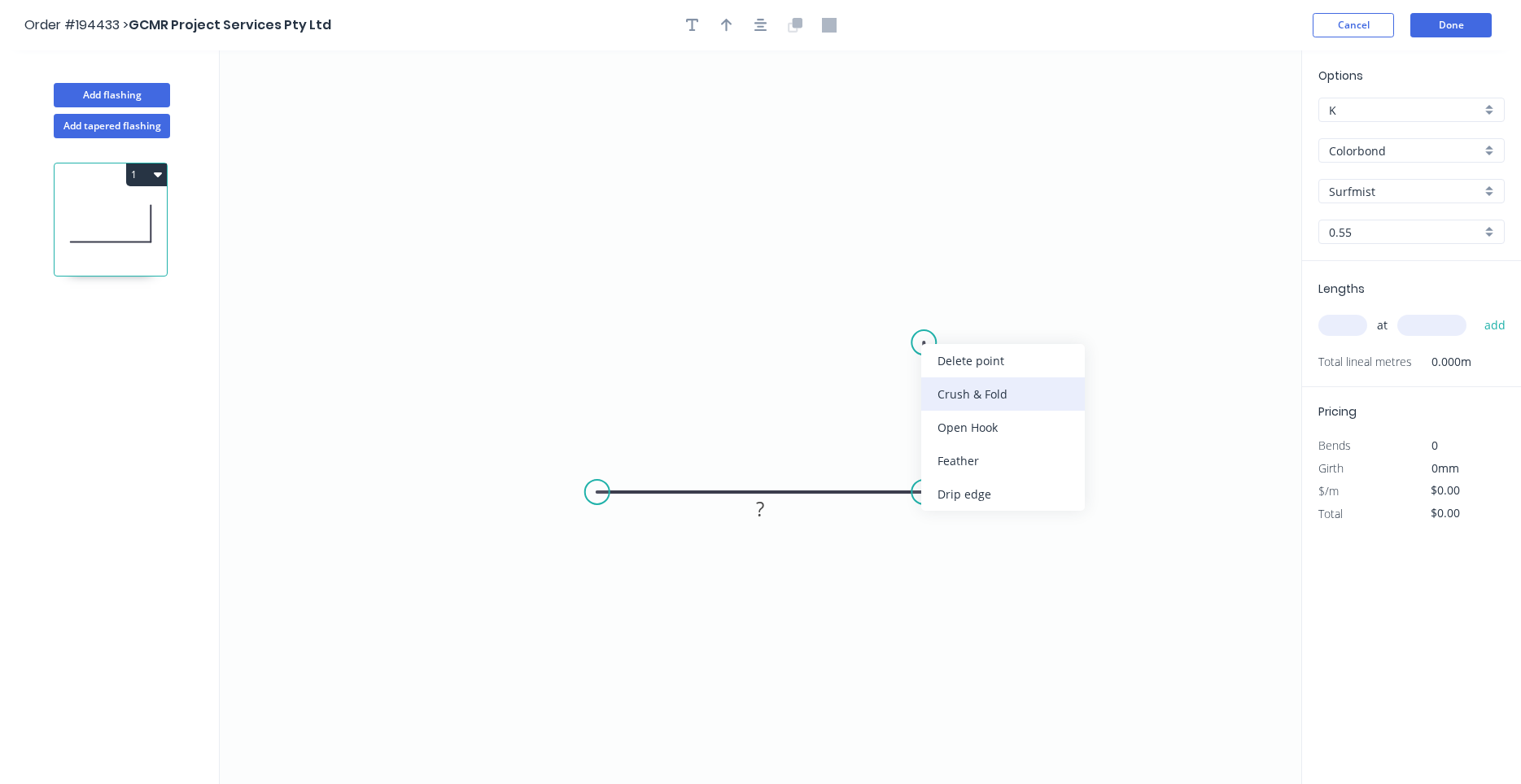
click at [951, 396] on div "Crush & Fold" at bounding box center [1002, 394] width 164 height 33
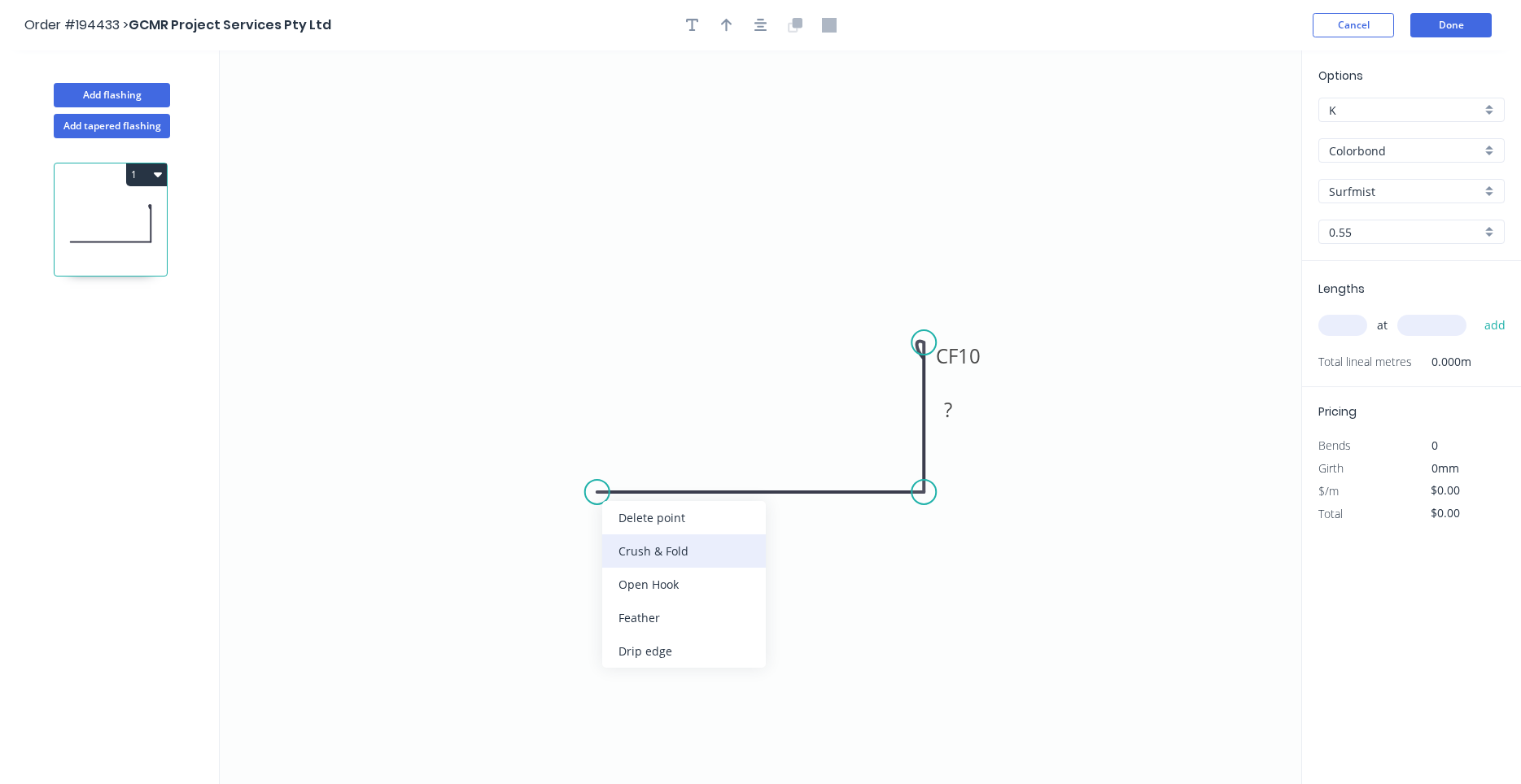
click at [631, 545] on div "Crush & Fold" at bounding box center [684, 551] width 164 height 33
click at [638, 541] on div "Flip bend" at bounding box center [680, 537] width 164 height 33
click at [635, 522] on tspan "10" at bounding box center [629, 518] width 23 height 26
type input "$9.69"
drag, startPoint x: 1023, startPoint y: 549, endPoint x: 1011, endPoint y: 576, distance: 29.5
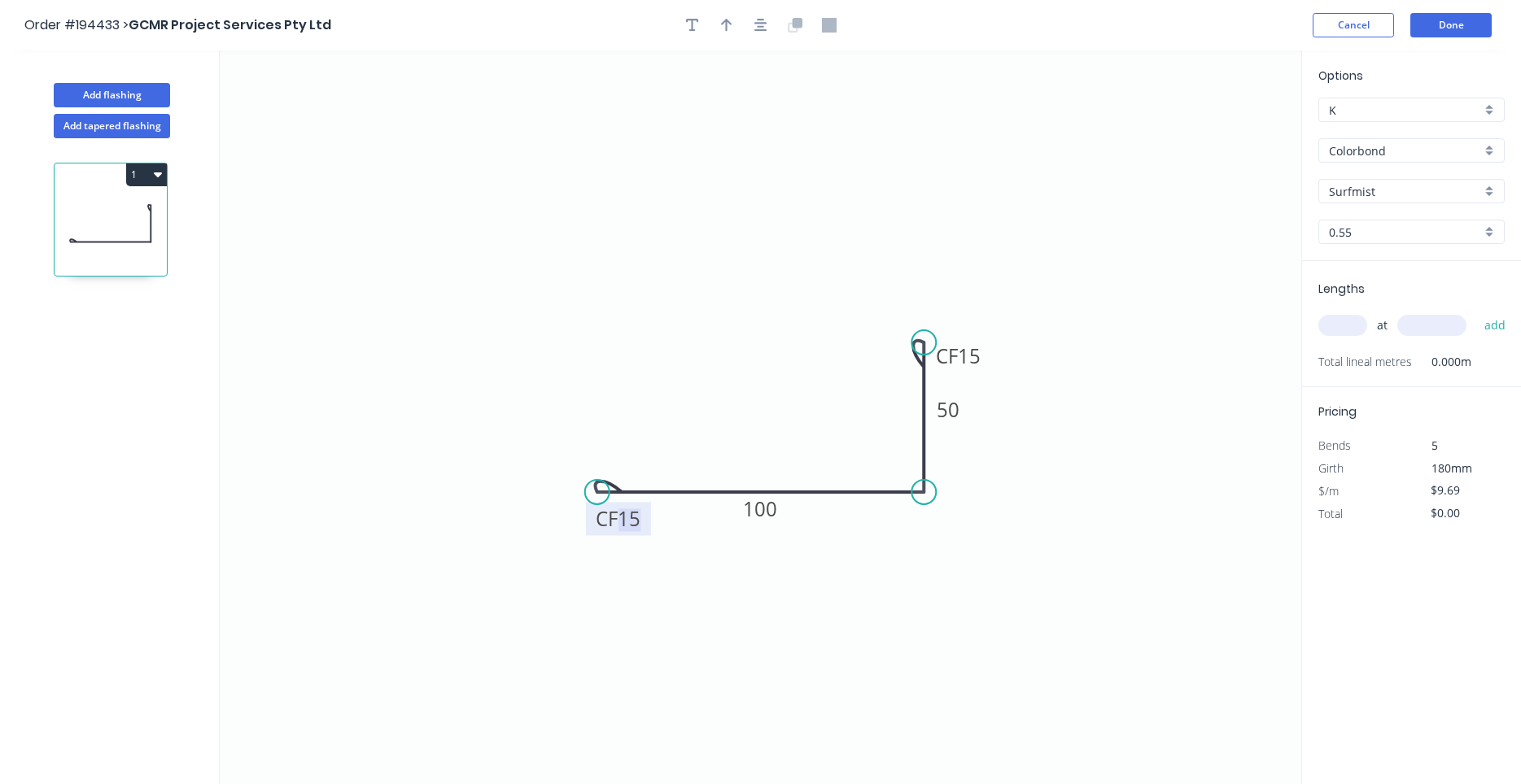
click at [1022, 484] on icon "0 CF 15 100 CF 15 50" at bounding box center [760, 417] width 1081 height 733
click at [1344, 326] on input "text" at bounding box center [1343, 326] width 49 height 22
type input "1"
type input "1900"
click at [1476, 311] on button "add" at bounding box center [1495, 325] width 38 height 27
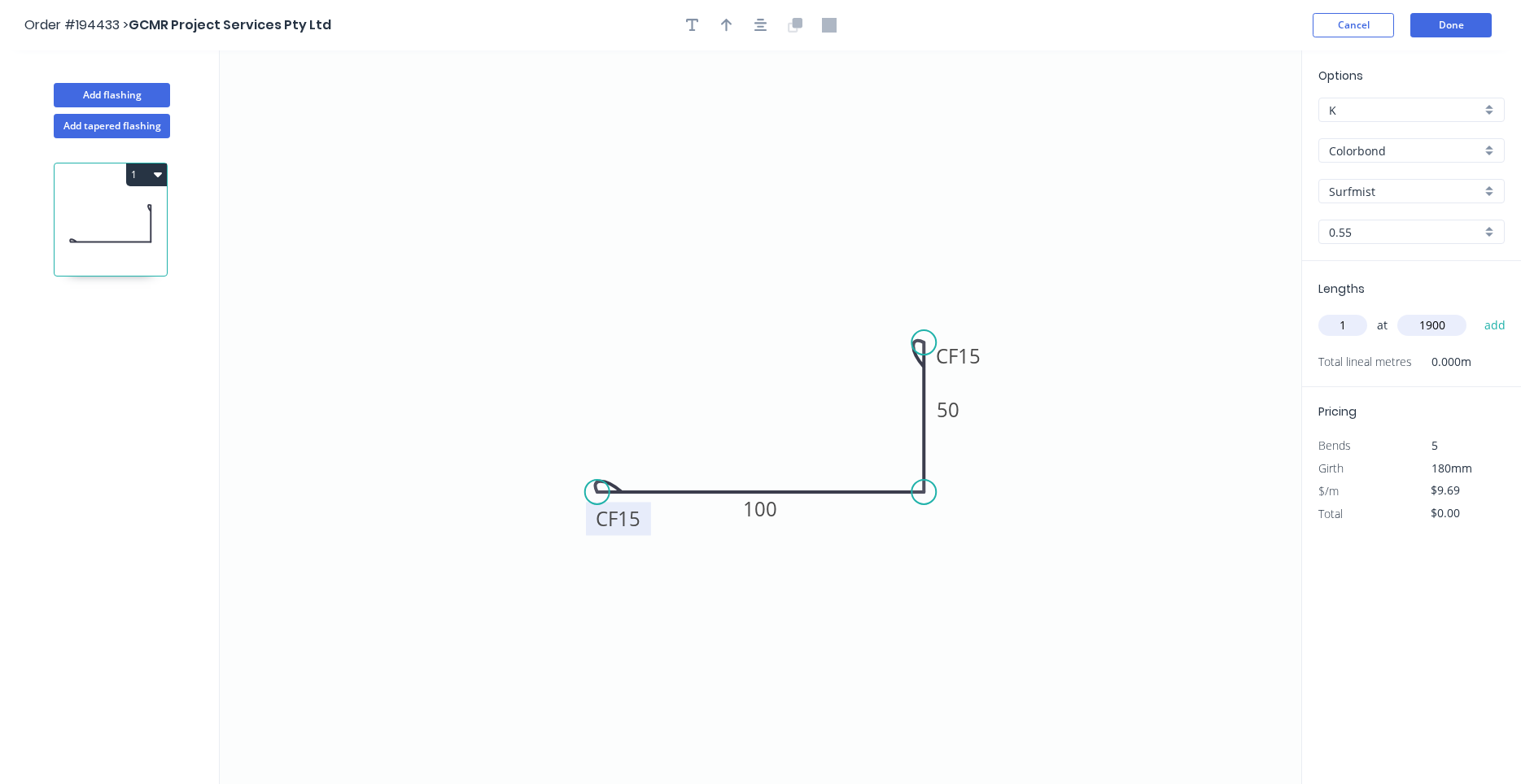
type input "$18.41"
click at [690, 32] on icon "button" at bounding box center [691, 24] width 13 height 15
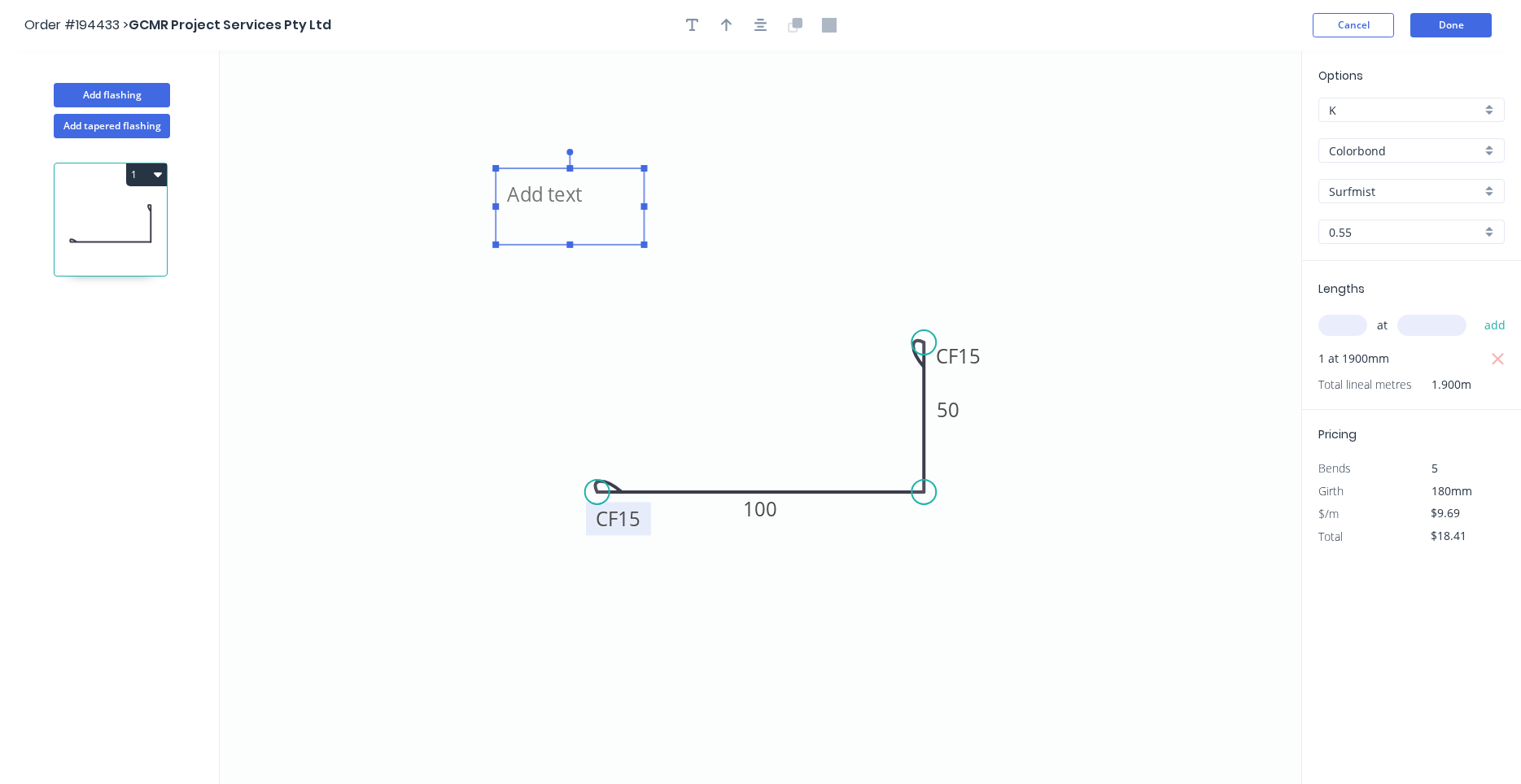
drag, startPoint x: 314, startPoint y: 137, endPoint x: 560, endPoint y: 228, distance: 262.3
click at [560, 228] on textarea at bounding box center [569, 206] width 132 height 60
click at [553, 209] on textarea at bounding box center [570, 205] width 132 height 60
click at [1069, 358] on icon "1H CF 15 100 CF 15 50" at bounding box center [760, 417] width 1081 height 733
type textarea "1H"
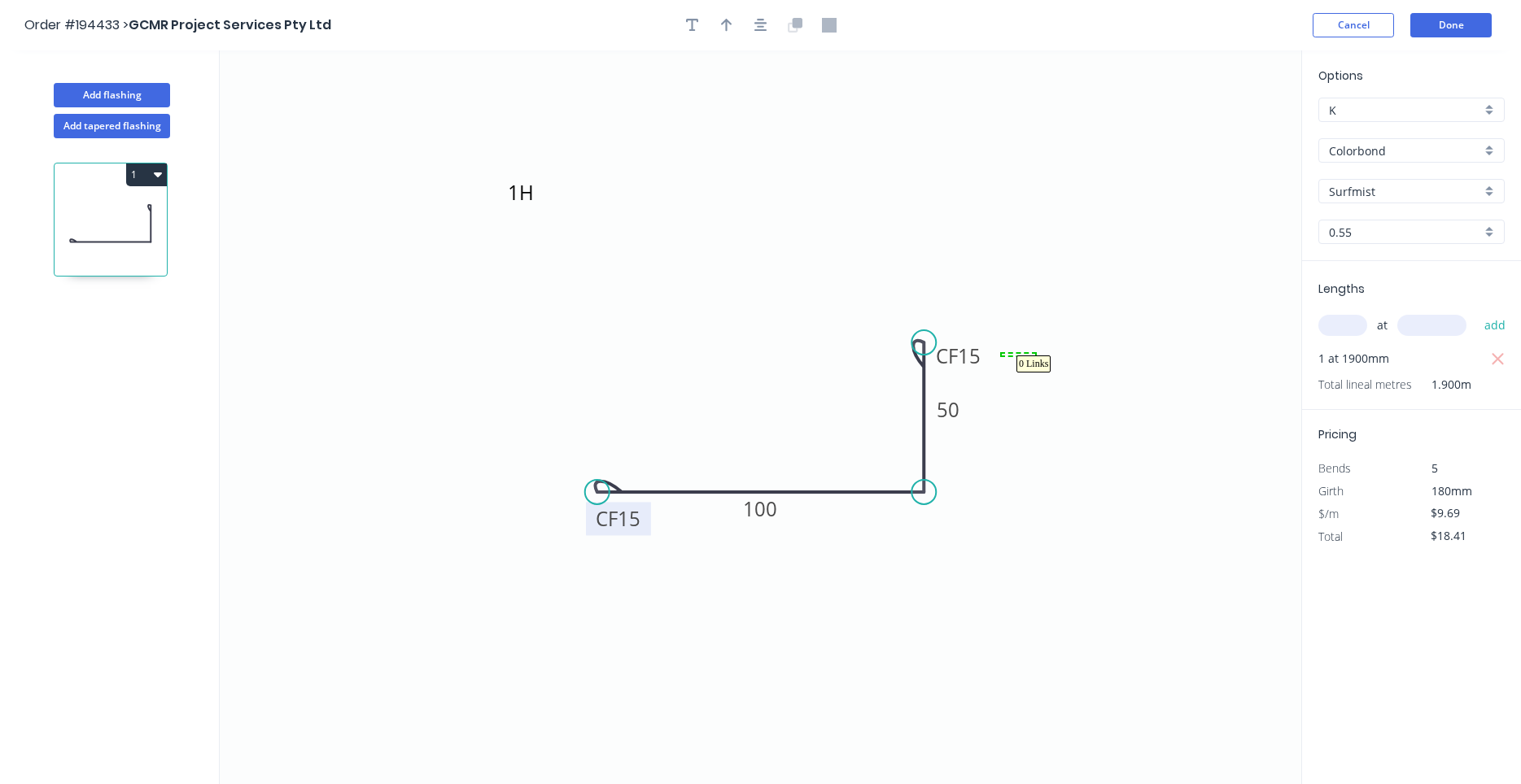
drag, startPoint x: 1035, startPoint y: 355, endPoint x: 1002, endPoint y: 353, distance: 33.1
click at [757, 31] on icon "button" at bounding box center [760, 24] width 13 height 15
click at [727, 22] on icon "button" at bounding box center [727, 24] width 12 height 13
click at [1219, 121] on icon at bounding box center [1218, 113] width 15 height 52
click at [1219, 121] on icon at bounding box center [1218, 102] width 15 height 52
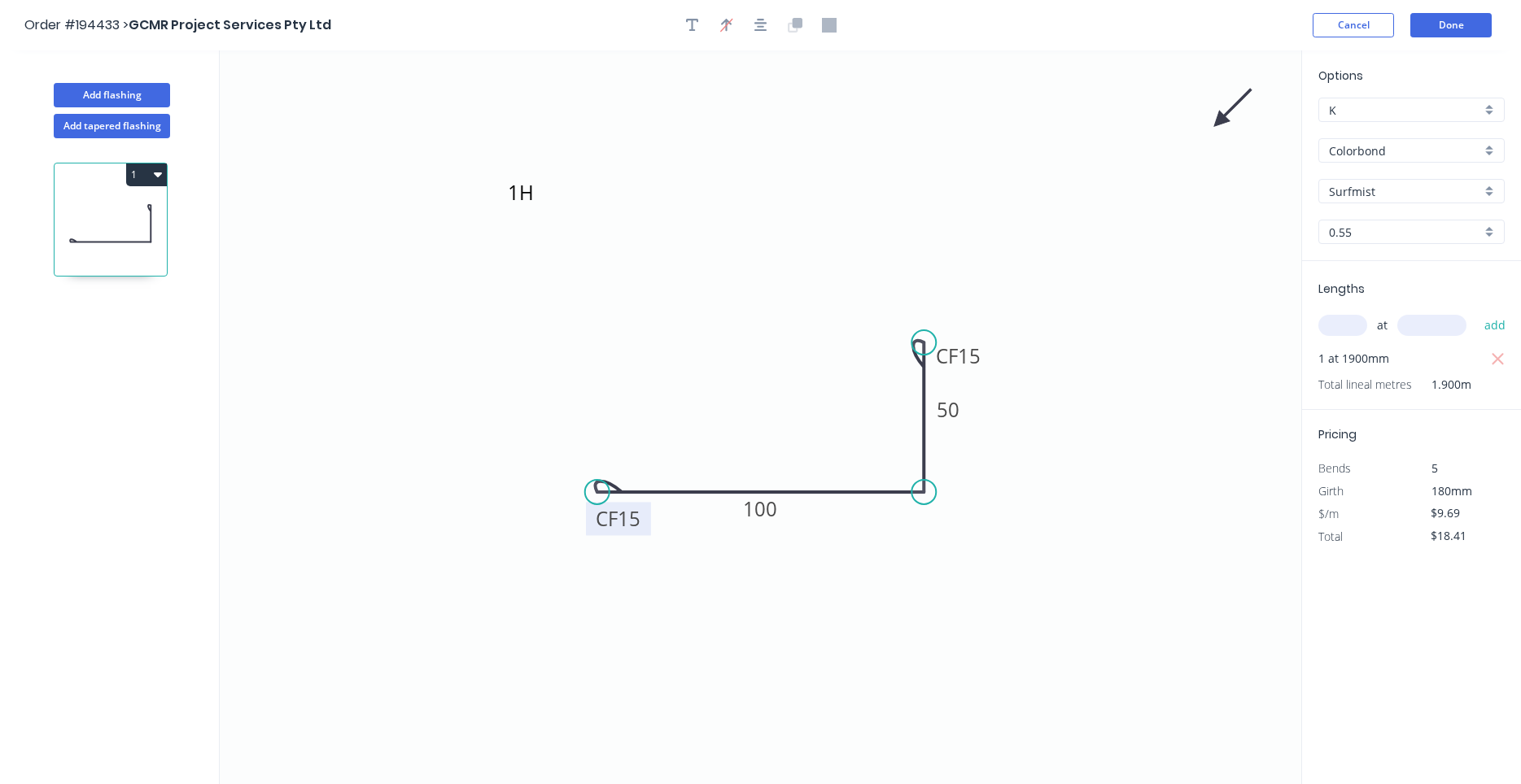
click at [1219, 121] on icon at bounding box center [1233, 108] width 47 height 47
click at [1219, 121] on icon at bounding box center [1237, 120] width 52 height 15
click at [1221, 122] on icon at bounding box center [1233, 134] width 47 height 47
click at [1221, 125] on icon at bounding box center [1239, 122] width 52 height 15
drag, startPoint x: 1221, startPoint y: 125, endPoint x: 996, endPoint y: 514, distance: 449.4
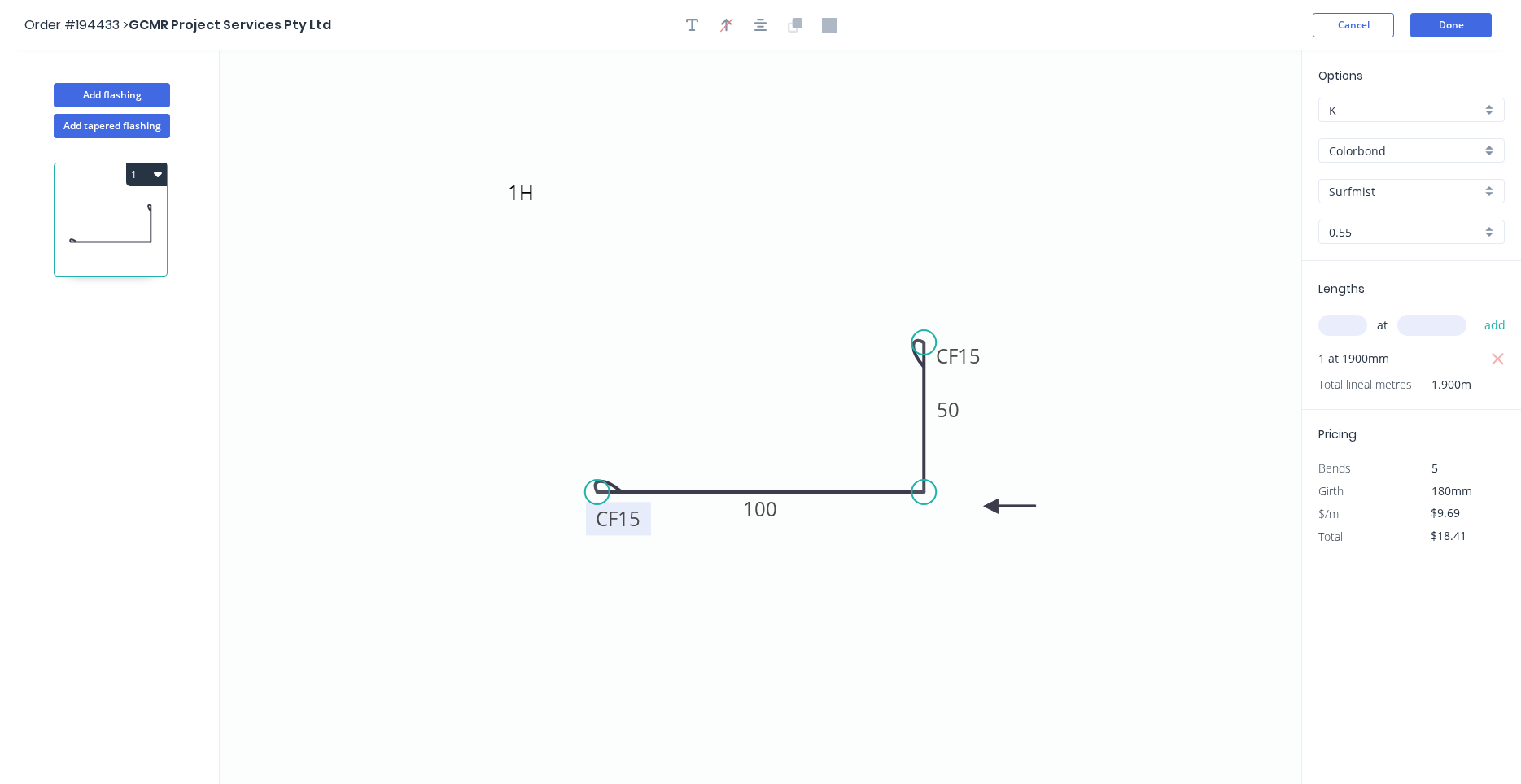
click at [996, 513] on icon at bounding box center [1009, 505] width 52 height 15
click at [998, 514] on icon at bounding box center [1014, 513] width 52 height 15
click at [1002, 514] on icon at bounding box center [1016, 513] width 52 height 15
click at [1002, 514] on icon at bounding box center [1020, 513] width 52 height 15
drag, startPoint x: 1002, startPoint y: 514, endPoint x: 982, endPoint y: 532, distance: 26.9
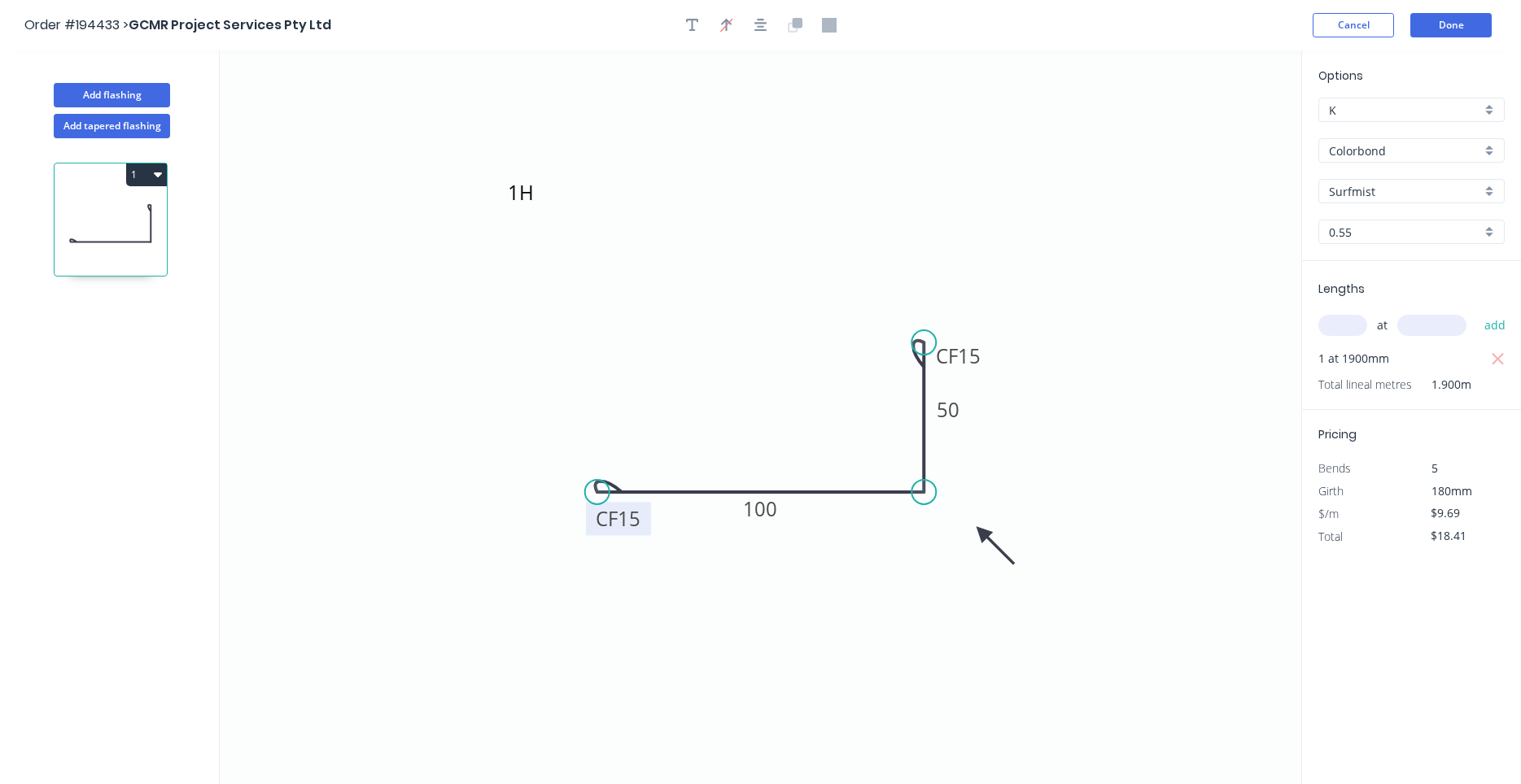
click at [982, 532] on icon at bounding box center [995, 545] width 47 height 47
drag, startPoint x: 970, startPoint y: 532, endPoint x: 757, endPoint y: 545, distance: 213.4
click at [974, 533] on icon at bounding box center [969, 545] width 47 height 47
drag, startPoint x: 962, startPoint y: 533, endPoint x: 825, endPoint y: 555, distance: 138.8
click at [974, 532] on icon at bounding box center [969, 545] width 47 height 47
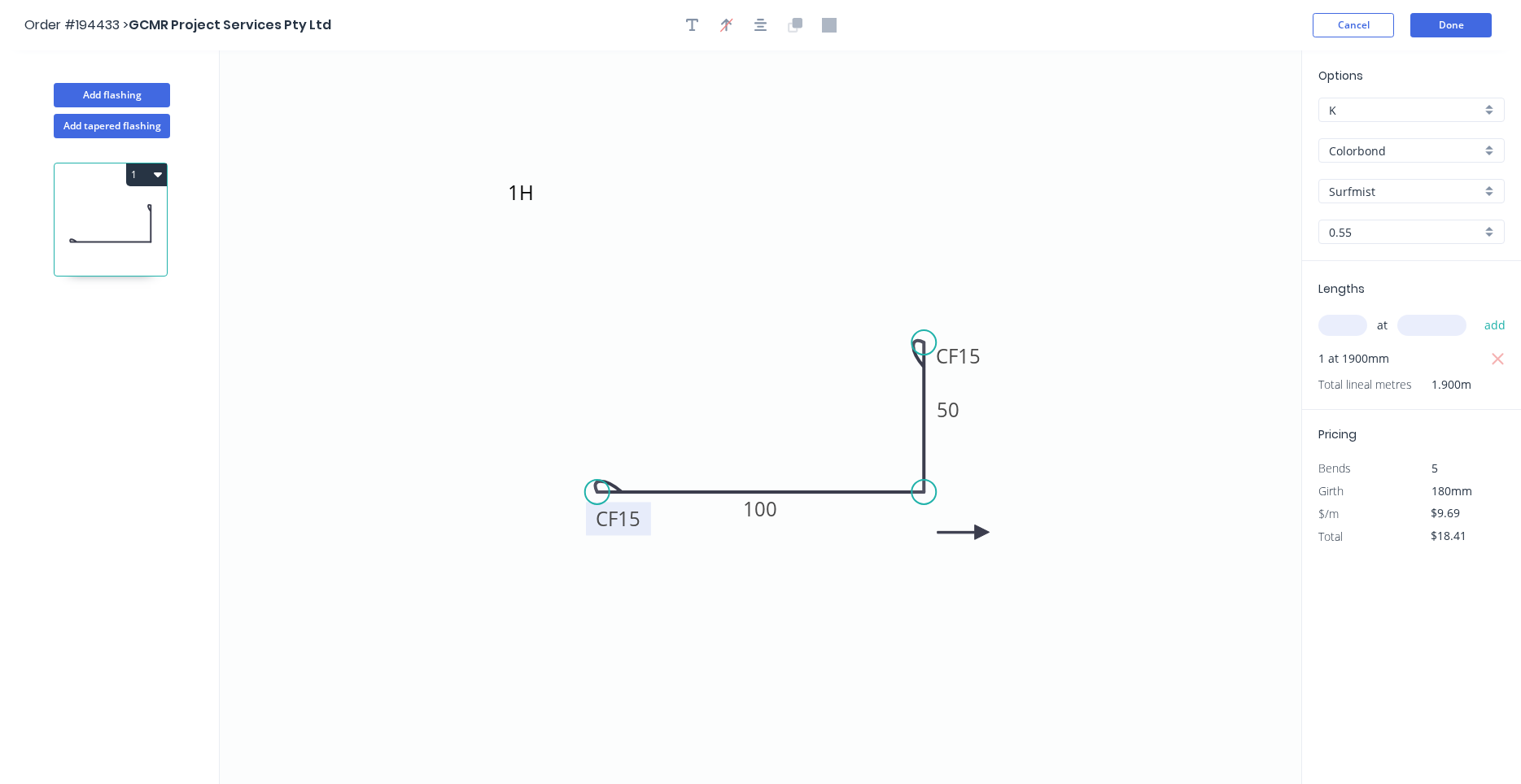
click at [974, 533] on icon at bounding box center [963, 531] width 52 height 15
click at [974, 533] on icon at bounding box center [956, 532] width 52 height 15
click at [974, 536] on icon at bounding box center [962, 520] width 47 height 47
click at [974, 536] on icon at bounding box center [960, 522] width 47 height 47
click at [974, 536] on icon at bounding box center [973, 516] width 15 height 52
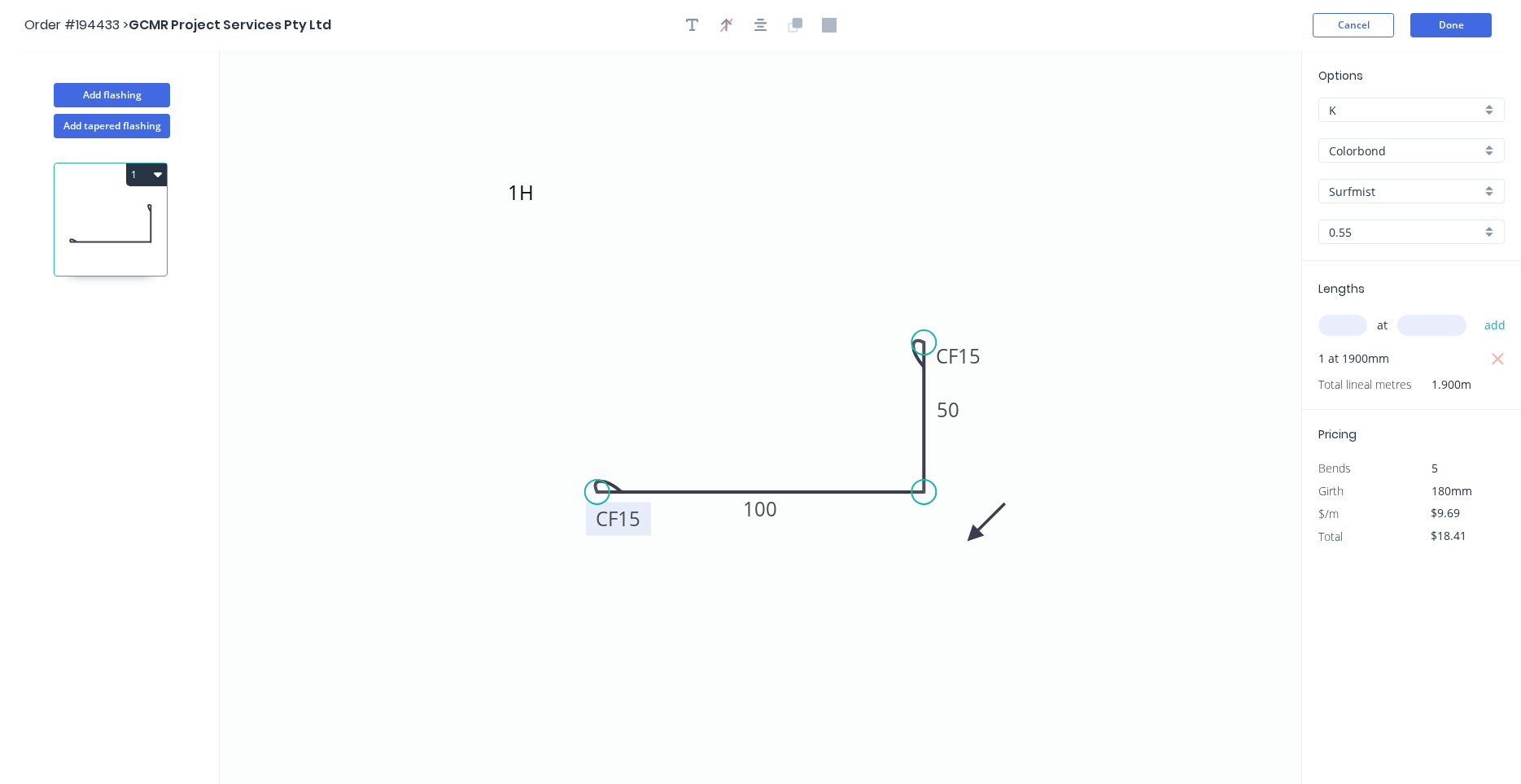
click at [971, 538] on icon at bounding box center [986, 522] width 47 height 47
click at [971, 538] on icon at bounding box center [983, 525] width 47 height 47
click at [971, 538] on icon at bounding box center [989, 537] width 52 height 15
click at [971, 538] on icon at bounding box center [983, 551] width 47 height 47
click at [161, 100] on button "Add flashing" at bounding box center [112, 95] width 117 height 24
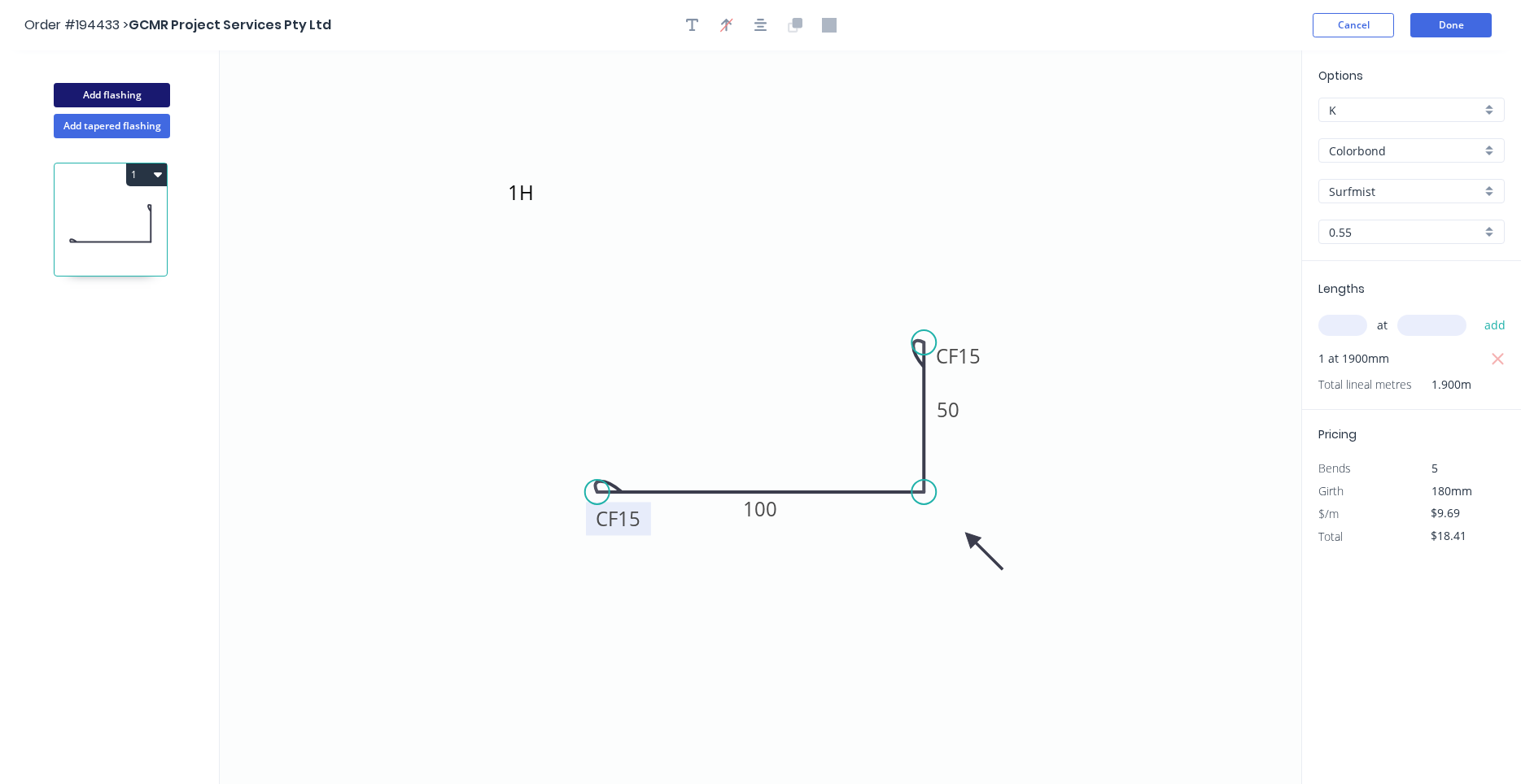
type input "$0.00"
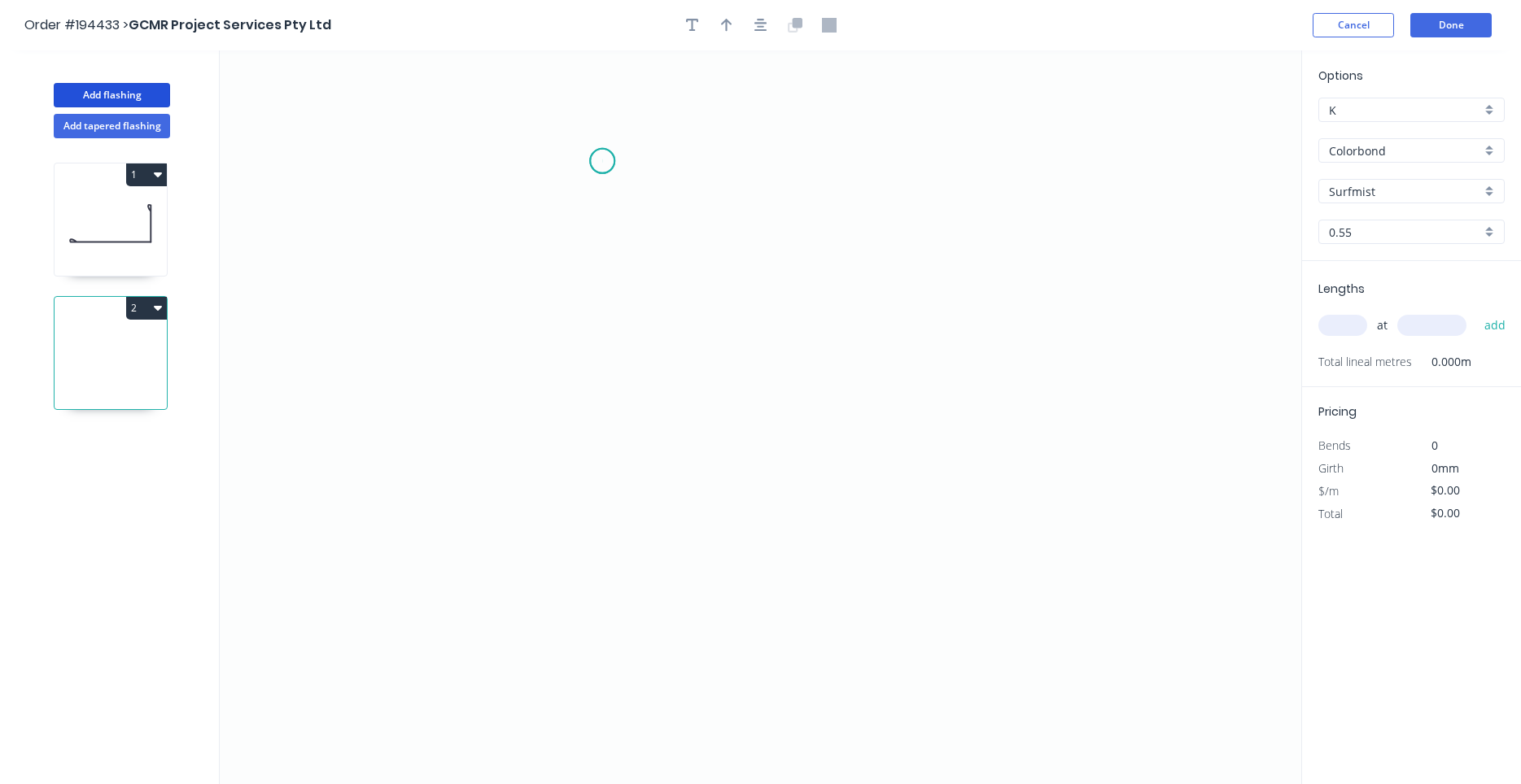
click at [600, 161] on icon "0" at bounding box center [760, 417] width 1081 height 733
click at [744, 161] on icon "0" at bounding box center [760, 417] width 1081 height 733
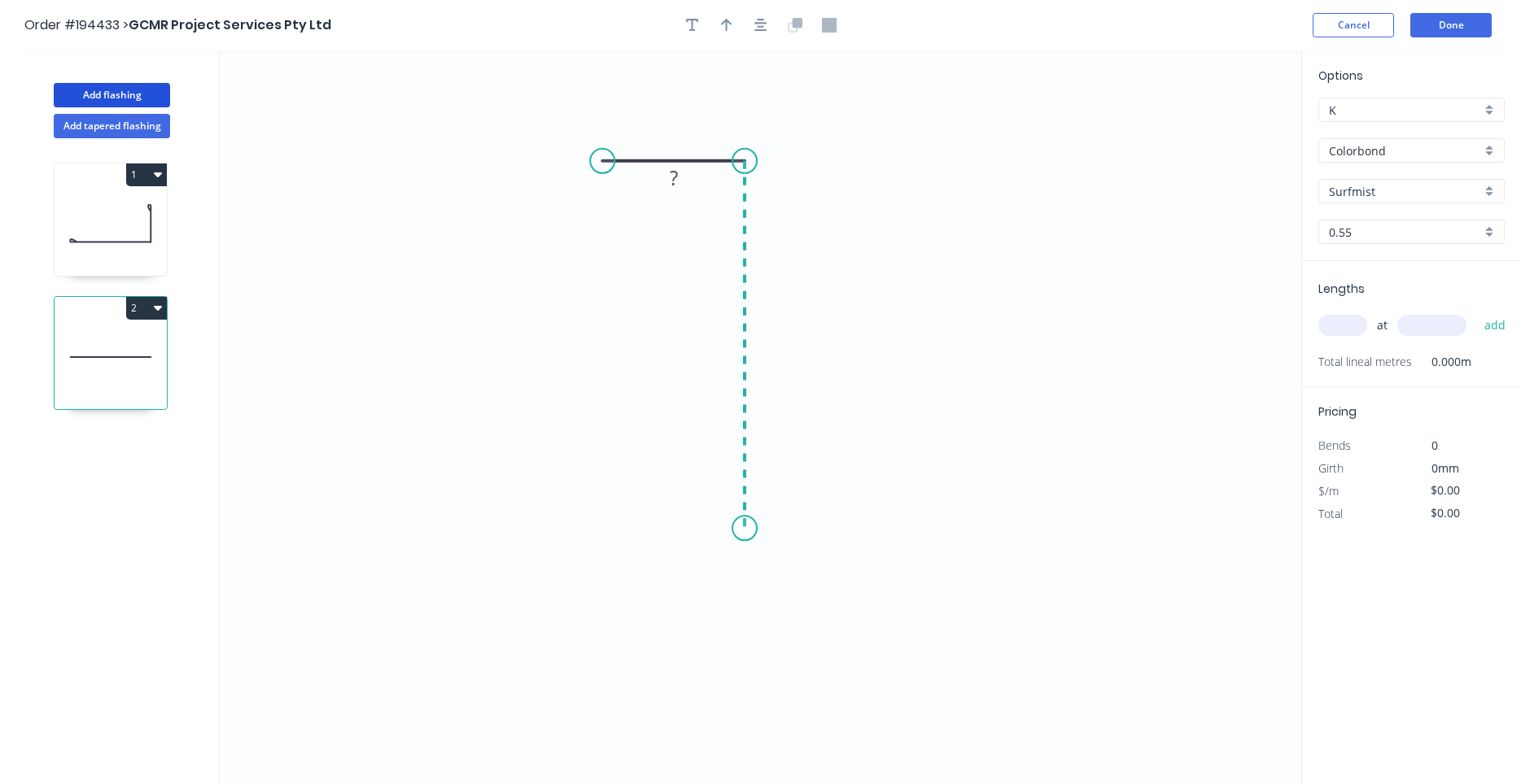
click at [743, 529] on icon "0 ?" at bounding box center [760, 417] width 1081 height 733
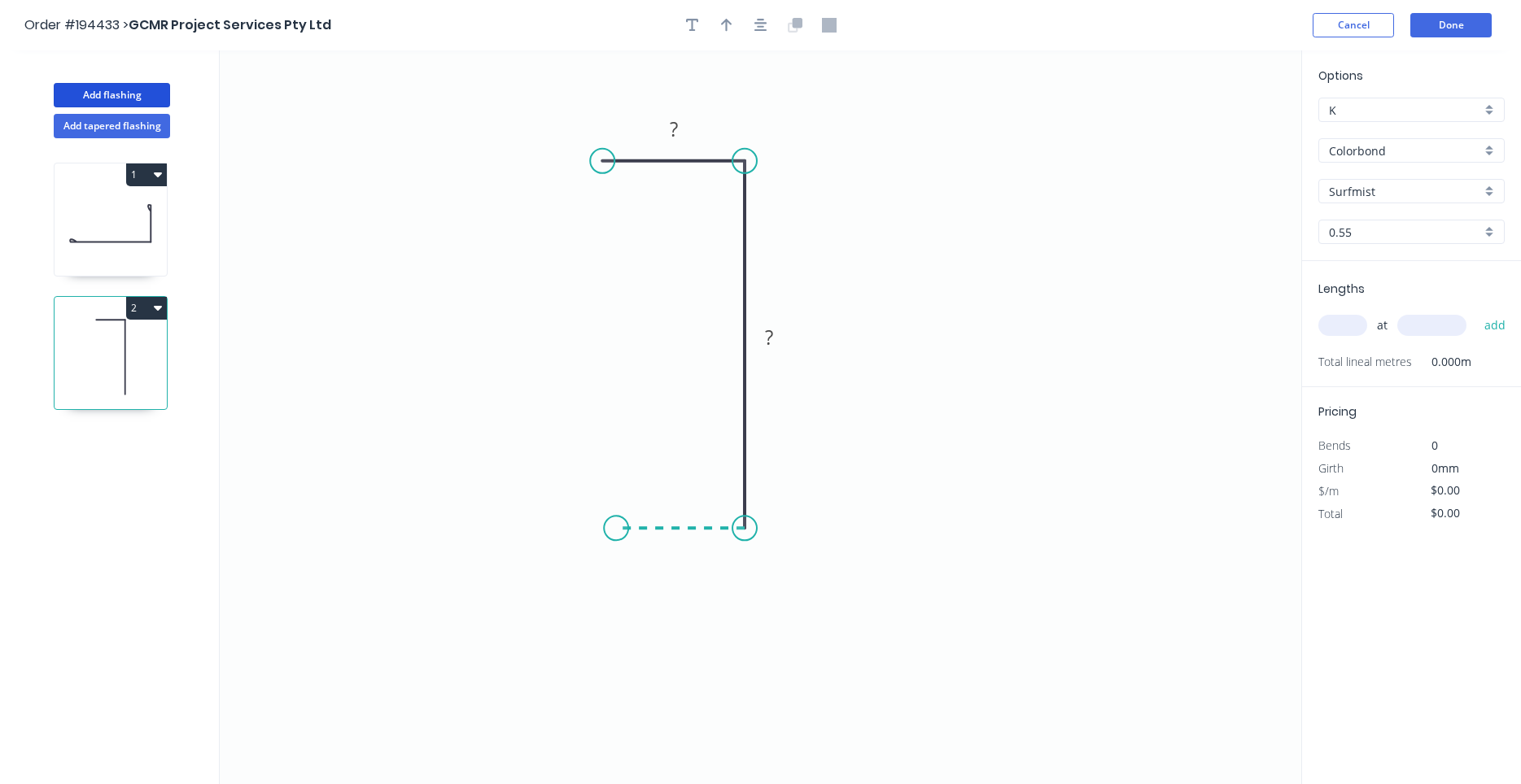
click at [616, 530] on icon "0 ? ?" at bounding box center [760, 417] width 1081 height 733
click at [613, 529] on circle at bounding box center [615, 528] width 24 height 24
click at [613, 527] on circle at bounding box center [615, 528] width 24 height 24
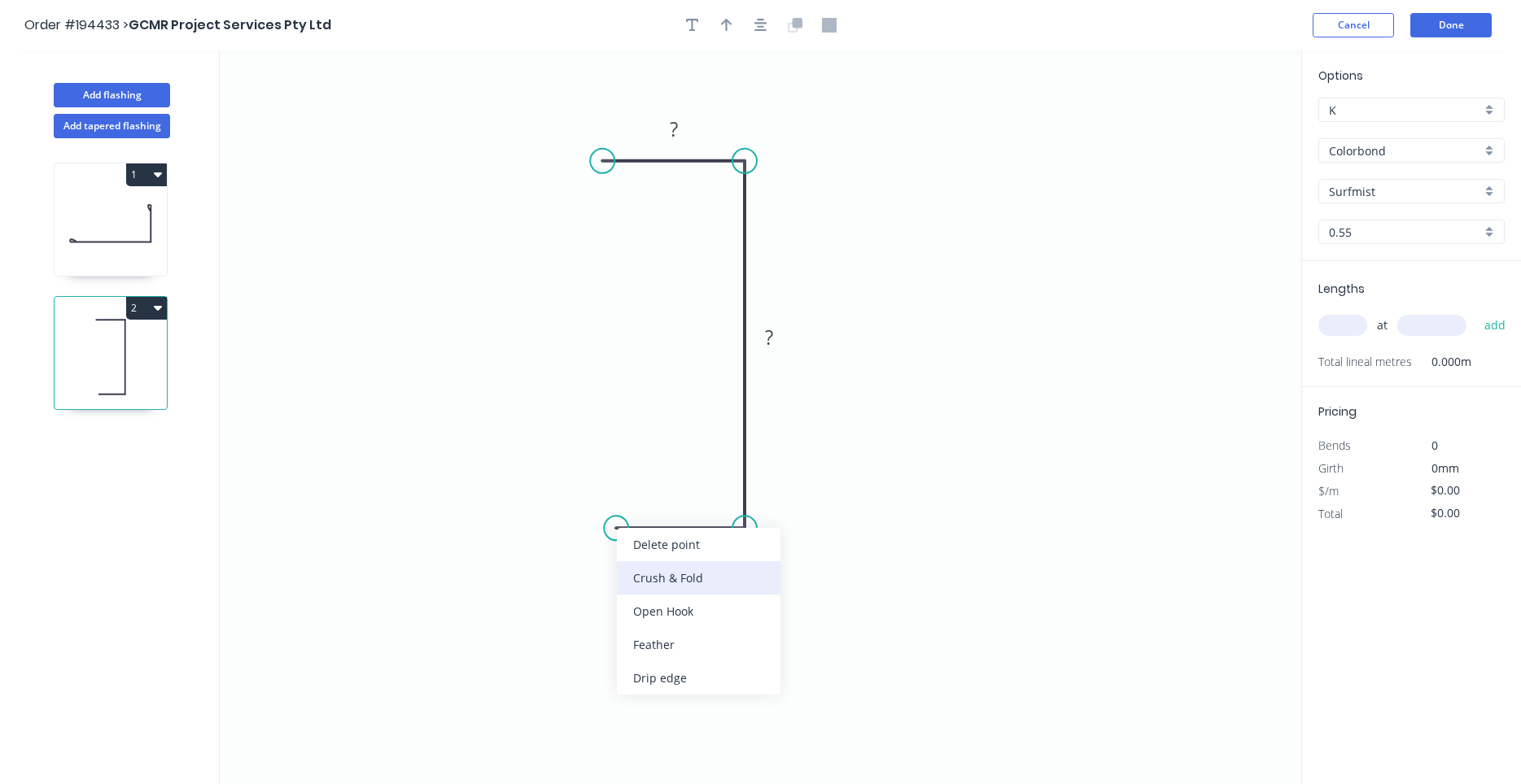
click at [651, 577] on div "Crush & Fold" at bounding box center [698, 577] width 164 height 33
drag, startPoint x: 624, startPoint y: 545, endPoint x: 628, endPoint y: 567, distance: 22.4
click at [628, 567] on div "Delete point Flip bend Delete bend" at bounding box center [689, 576] width 164 height 100
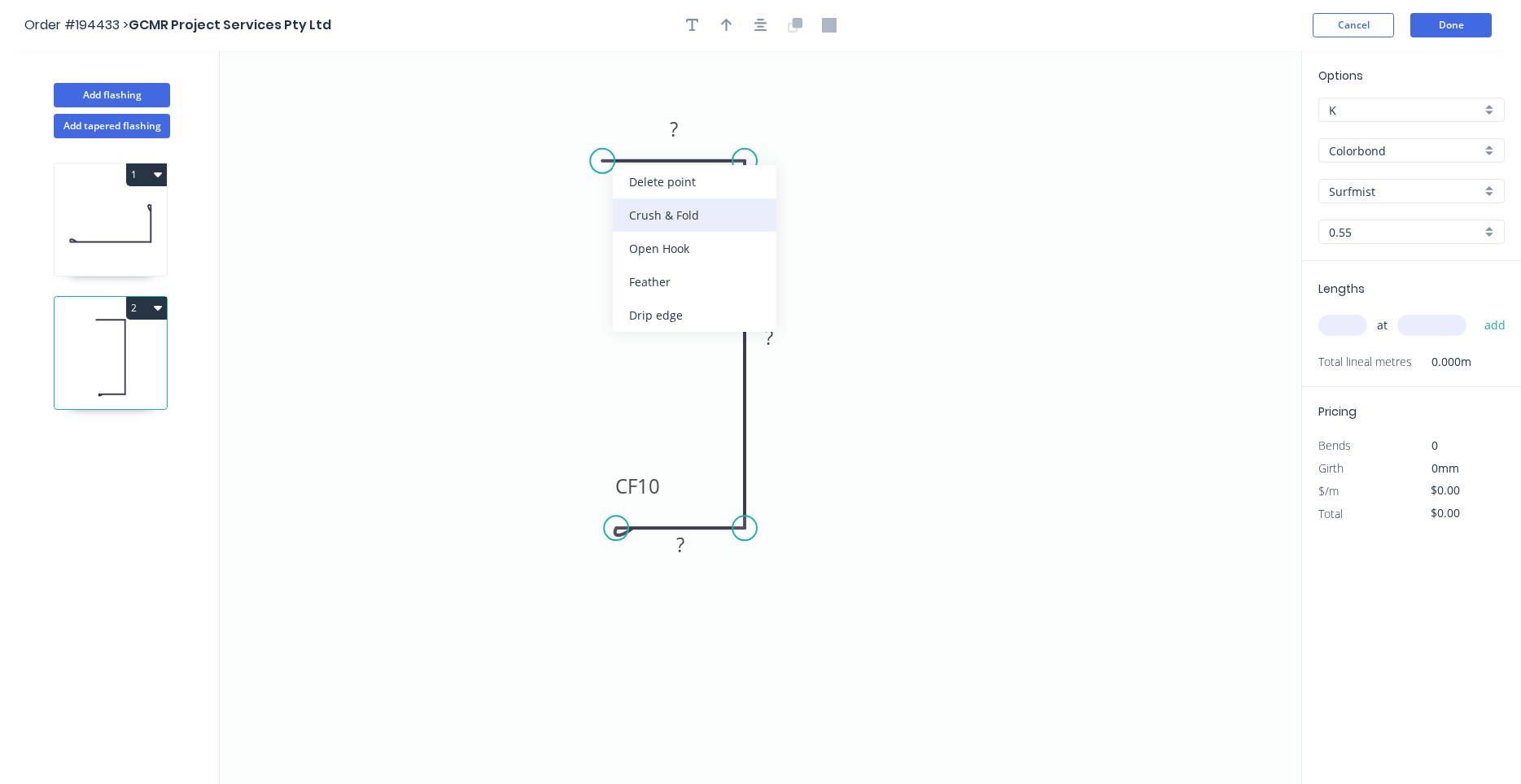
click at [628, 208] on div "Crush & Fold" at bounding box center [694, 215] width 164 height 33
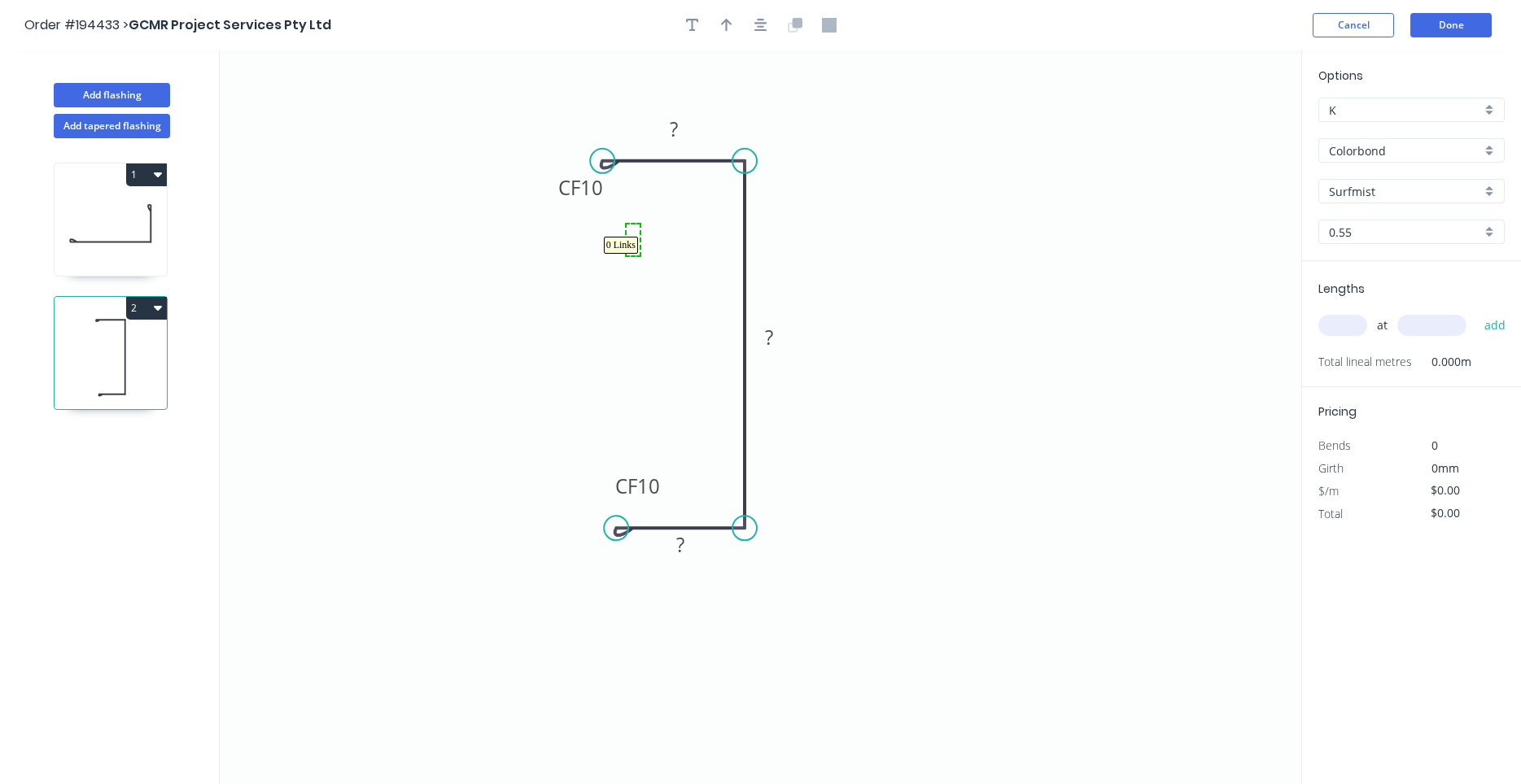
drag, startPoint x: 627, startPoint y: 224, endPoint x: 633, endPoint y: 238, distance: 15.2
drag, startPoint x: 603, startPoint y: 198, endPoint x: 612, endPoint y: 230, distance: 33.2
click at [613, 236] on icon "0 CF 10 ? ? CF 10 ?" at bounding box center [760, 417] width 1081 height 733
drag, startPoint x: 598, startPoint y: 198, endPoint x: 612, endPoint y: 231, distance: 35.8
click at [612, 231] on icon "0 CF 10 ? ? CF 10 ?" at bounding box center [760, 417] width 1081 height 733
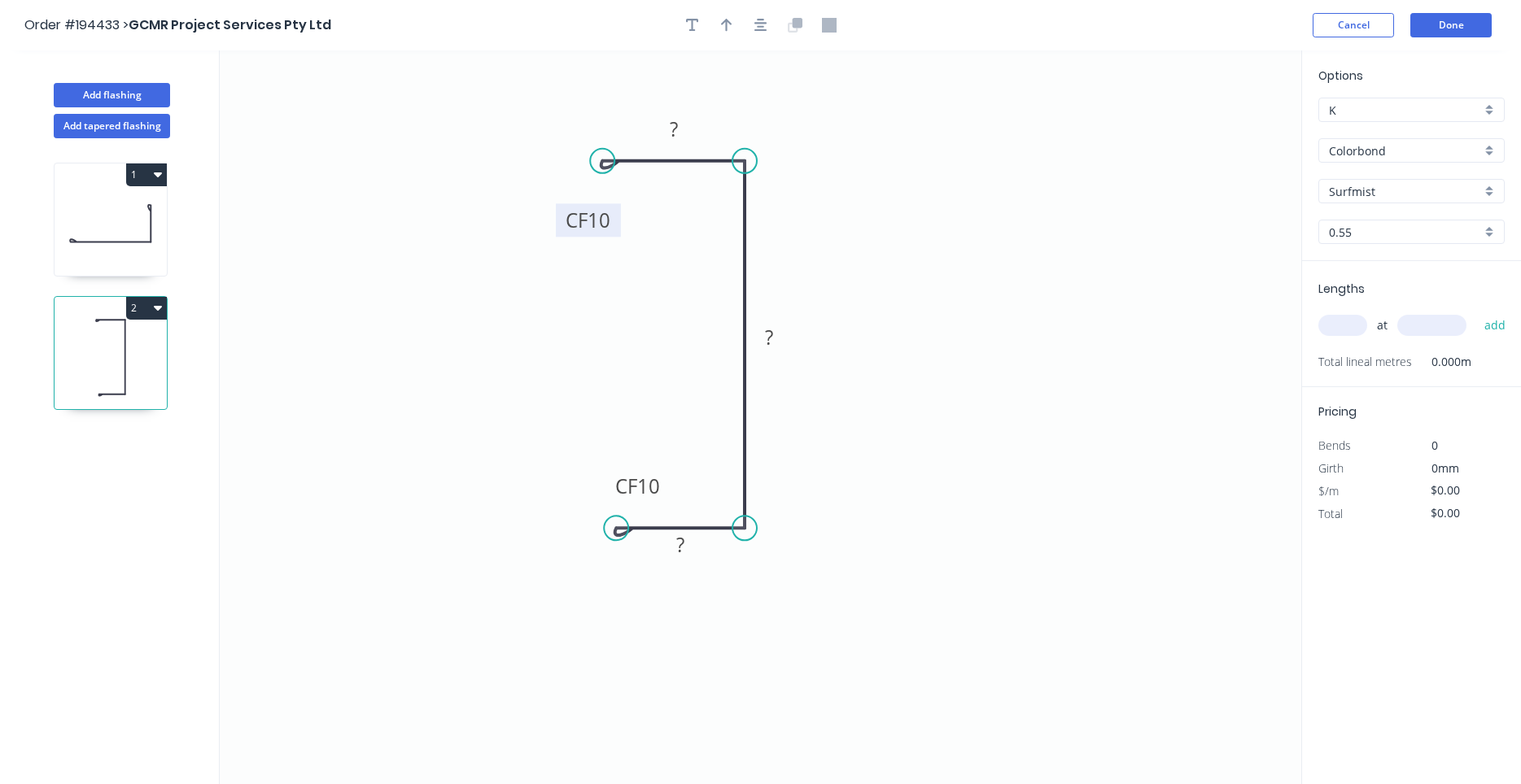
drag, startPoint x: 598, startPoint y: 203, endPoint x: 606, endPoint y: 235, distance: 33.0
click at [606, 235] on rect at bounding box center [588, 220] width 65 height 33
drag, startPoint x: 654, startPoint y: 374, endPoint x: 628, endPoint y: 365, distance: 27.5
click at [608, 223] on tspan "10" at bounding box center [598, 219] width 23 height 26
click at [670, 127] on tspan "?" at bounding box center [674, 128] width 8 height 26
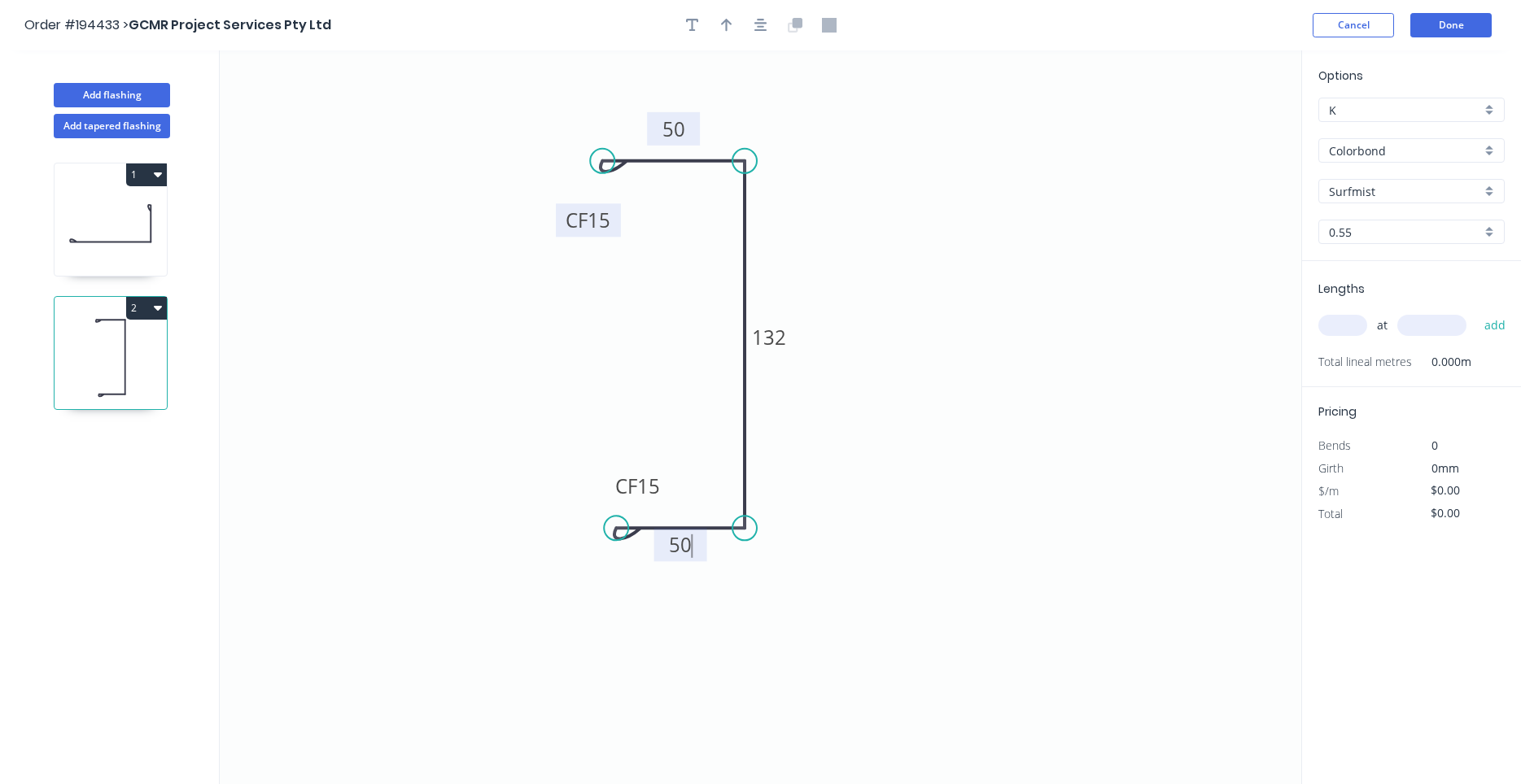
type input "$12.26"
click at [1346, 326] on input "text" at bounding box center [1343, 326] width 49 height 22
type input "1"
type input "2250"
click at [1476, 311] on button "add" at bounding box center [1495, 325] width 38 height 27
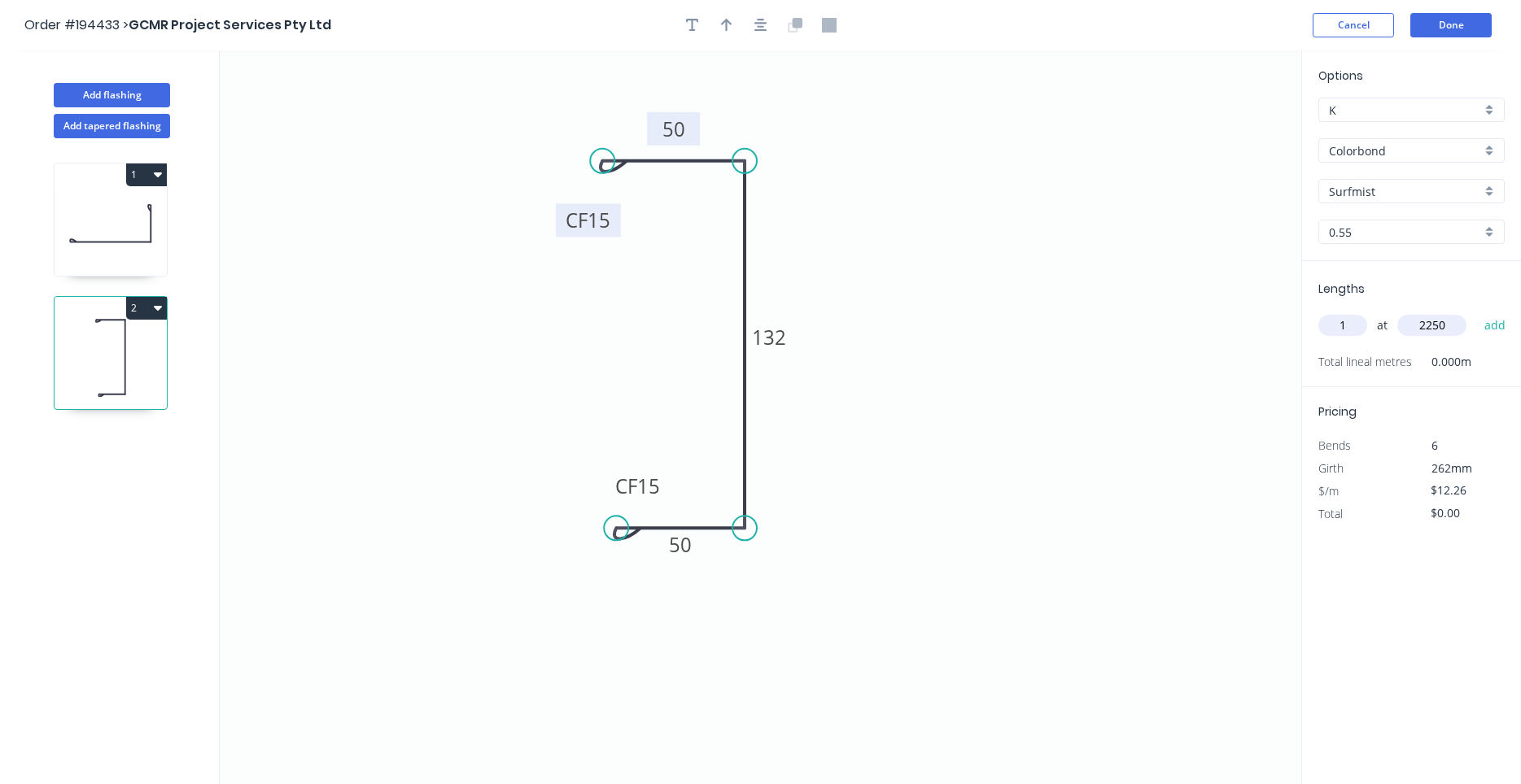
type input "$27.59"
click at [162, 89] on button "Add flashing" at bounding box center [112, 95] width 117 height 24
type input "$0.00"
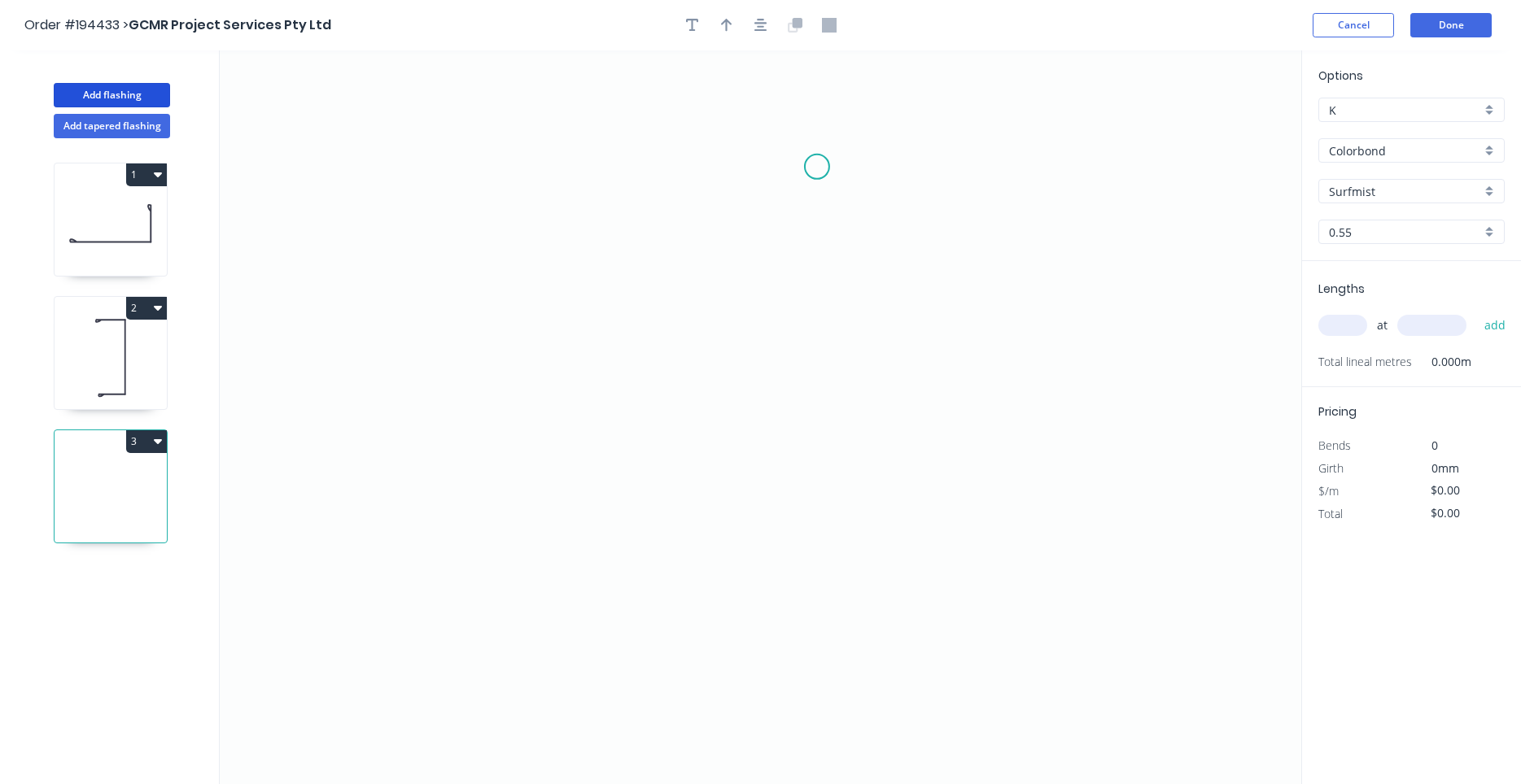
click at [816, 166] on icon "0" at bounding box center [760, 417] width 1081 height 733
click at [607, 166] on icon "0" at bounding box center [760, 417] width 1081 height 733
click at [614, 484] on icon "0 ?" at bounding box center [760, 417] width 1081 height 733
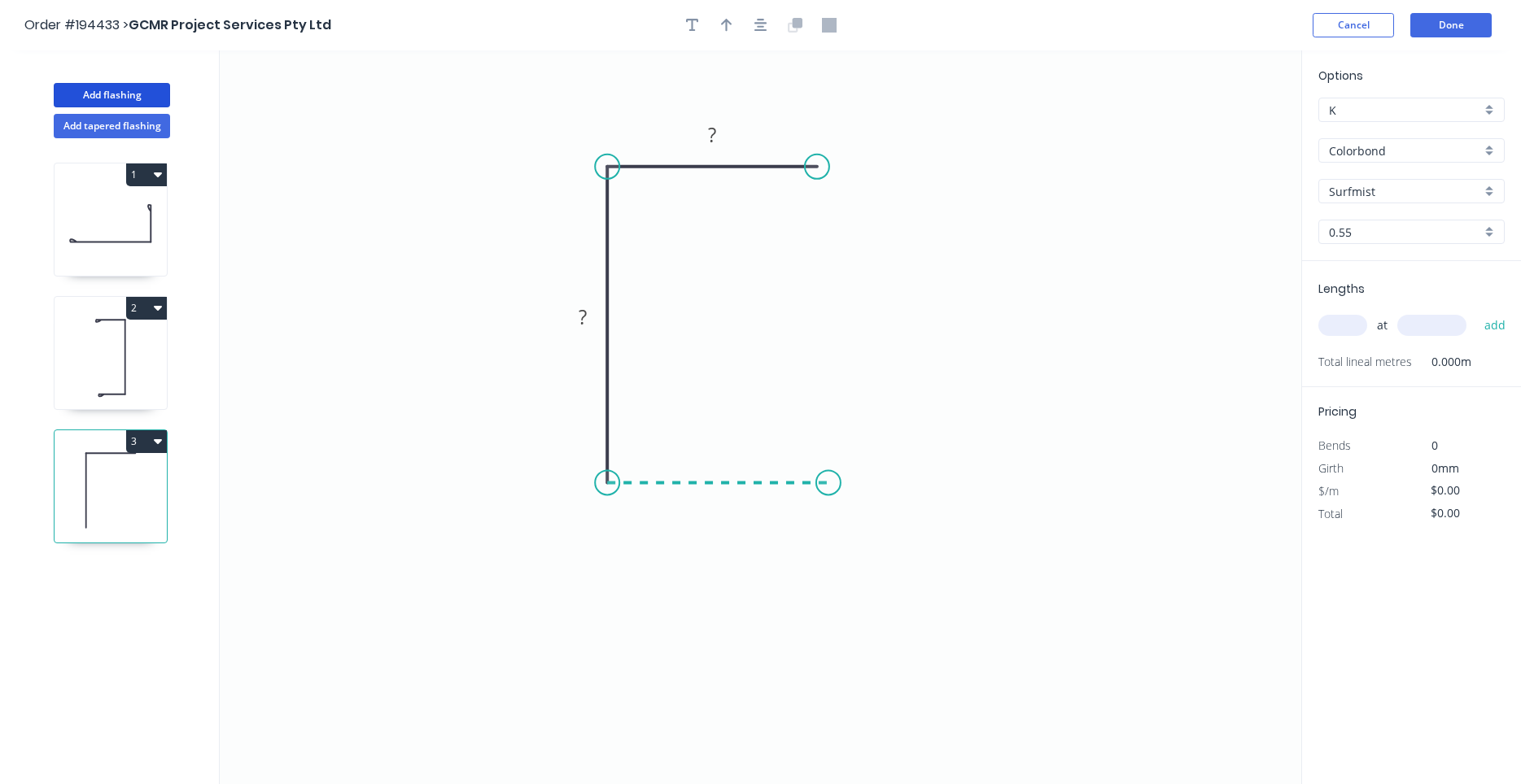
click at [829, 476] on icon "0 ? ?" at bounding box center [760, 417] width 1081 height 733
click at [828, 476] on circle at bounding box center [828, 482] width 24 height 24
click at [851, 403] on icon "0 ? ? ?" at bounding box center [760, 417] width 1081 height 733
click at [720, 494] on tspan "?" at bounding box center [718, 498] width 8 height 26
click at [147, 346] on icon at bounding box center [111, 357] width 113 height 104
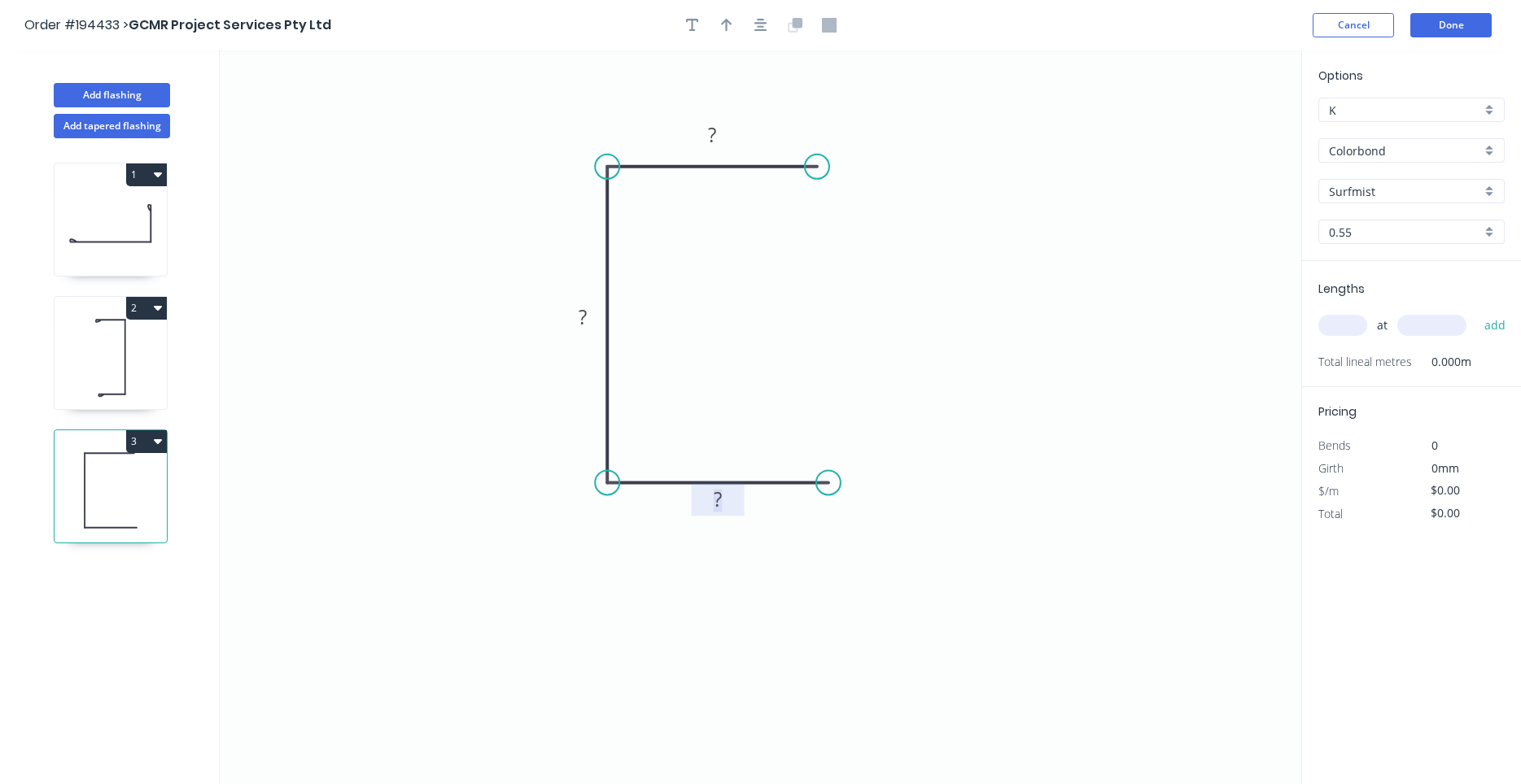
type input "$12.26"
type input "$27.59"
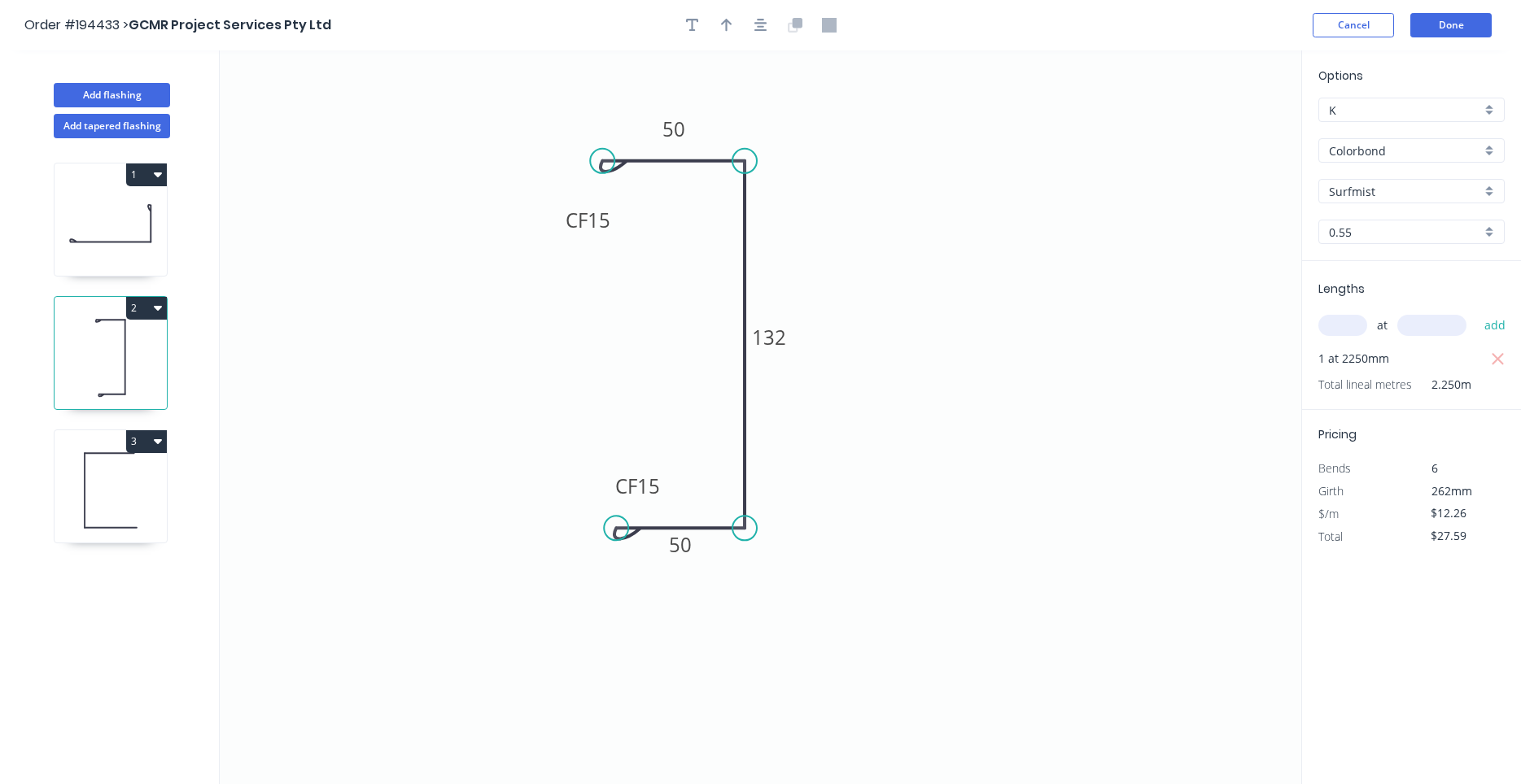
click at [152, 243] on icon at bounding box center [111, 223] width 113 height 104
type input "$9.69"
type input "$18.41"
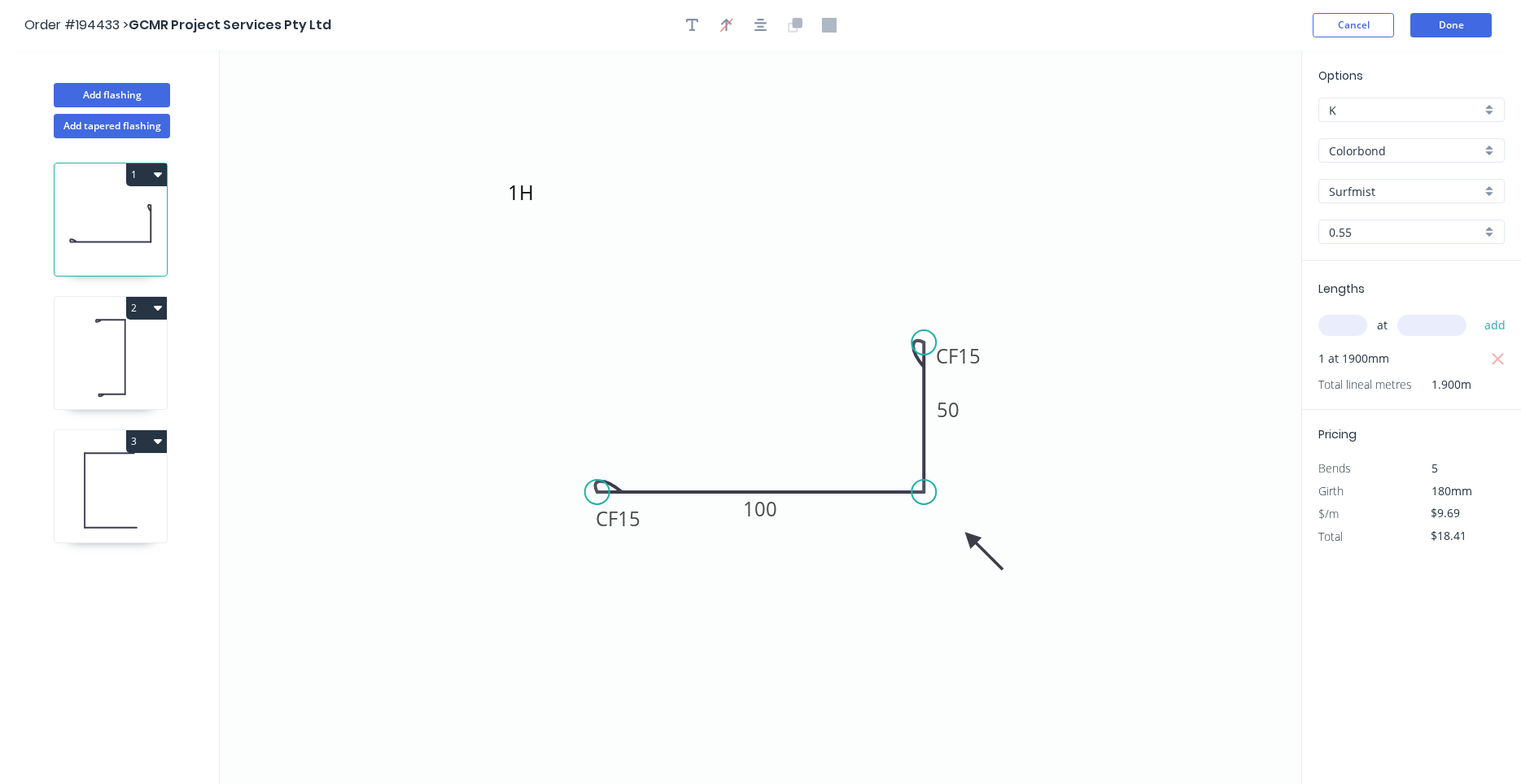
drag, startPoint x: 155, startPoint y: 374, endPoint x: 166, endPoint y: 358, distance: 19.4
click at [155, 373] on icon at bounding box center [111, 357] width 113 height 104
type input "$12.26"
type input "$27.59"
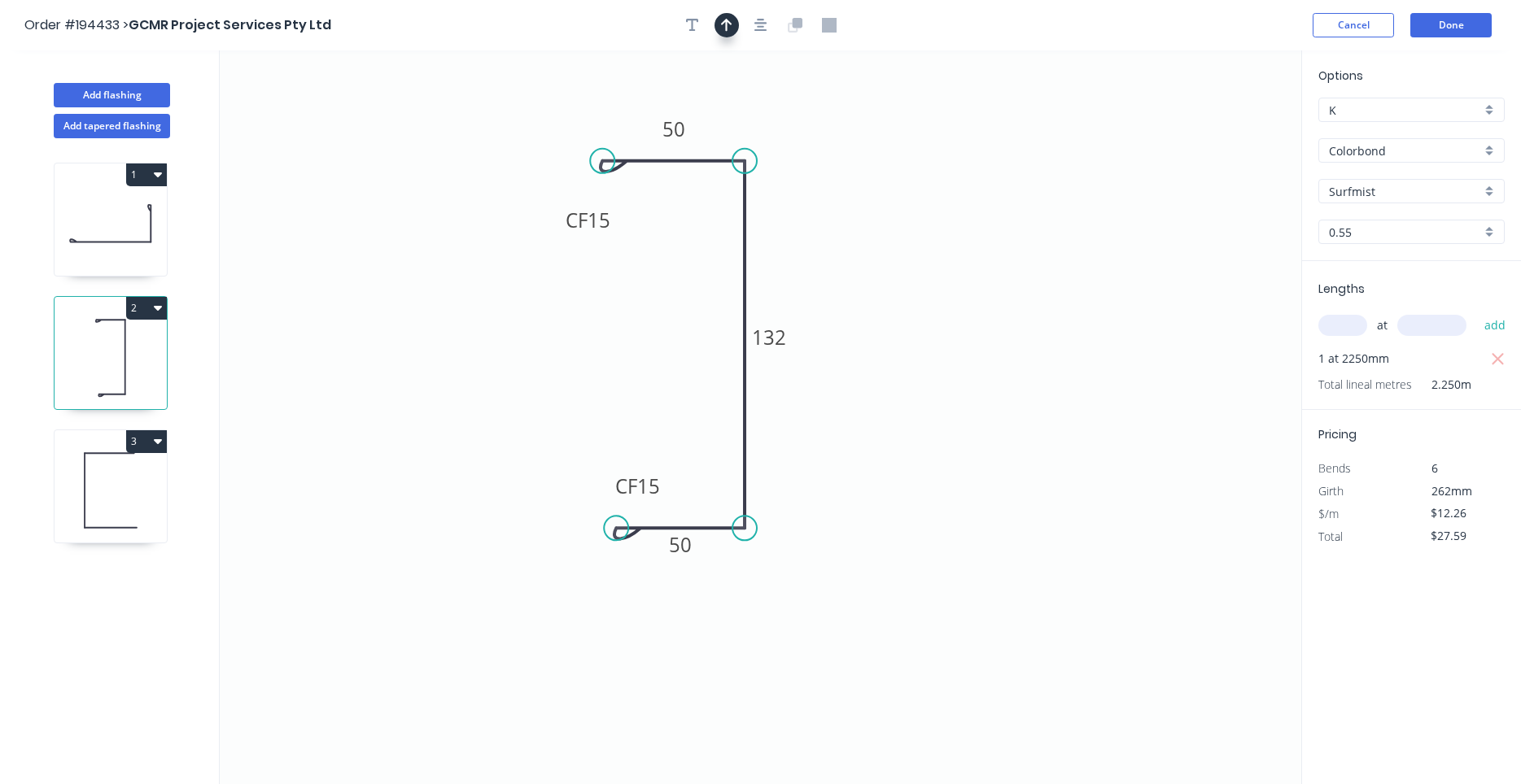
click at [734, 26] on button "button" at bounding box center [726, 24] width 24 height 24
click at [1215, 129] on icon at bounding box center [1218, 113] width 15 height 52
click at [1215, 129] on icon "0 CF 15 50 132 CF 15 50" at bounding box center [760, 417] width 1081 height 733
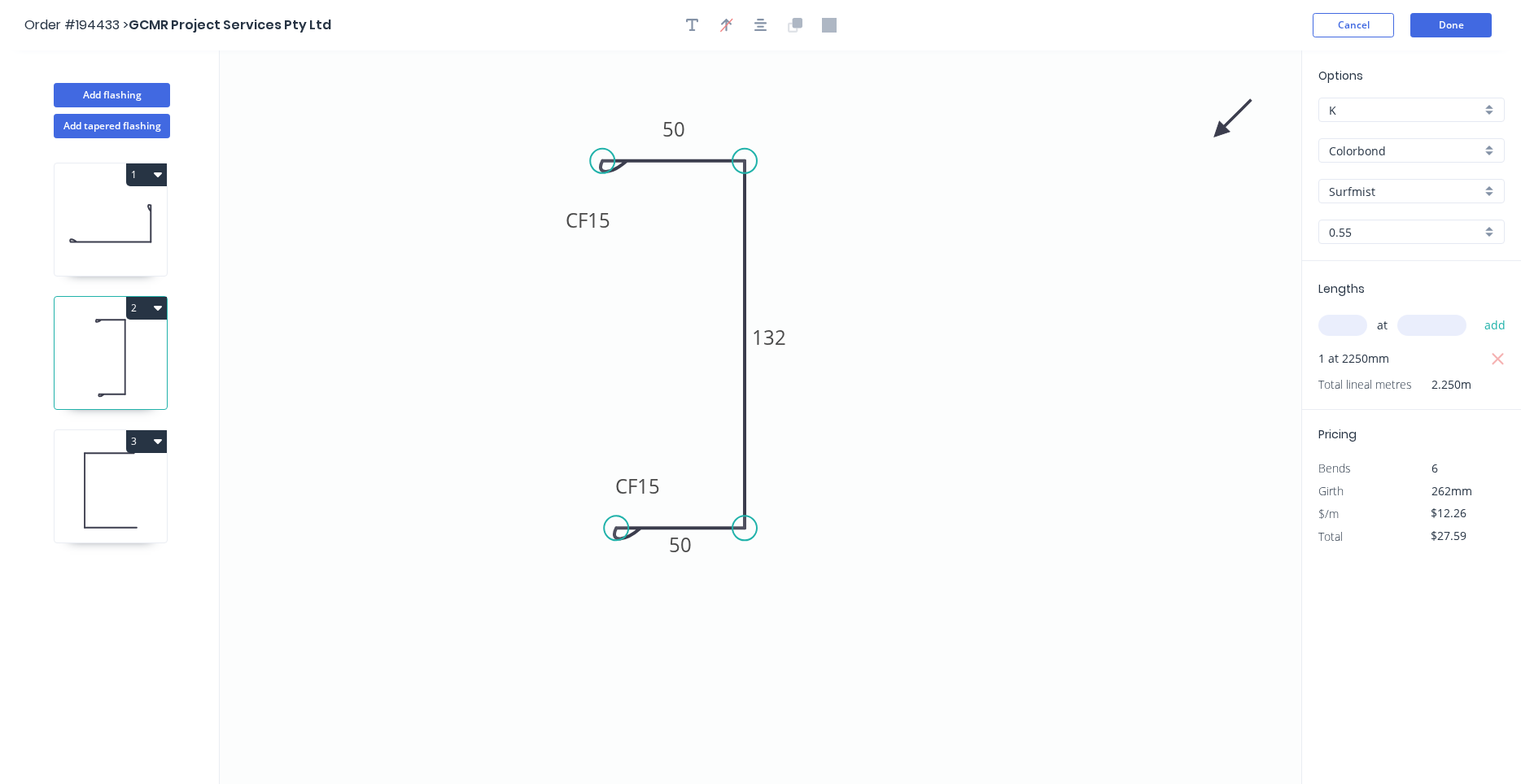
click at [1219, 131] on icon at bounding box center [1233, 118] width 47 height 47
click at [1219, 131] on icon at bounding box center [1233, 117] width 47 height 47
drag, startPoint x: 1219, startPoint y: 131, endPoint x: 790, endPoint y: 502, distance: 567.2
click at [790, 502] on icon at bounding box center [807, 500] width 52 height 15
click at [118, 481] on icon at bounding box center [111, 490] width 113 height 104
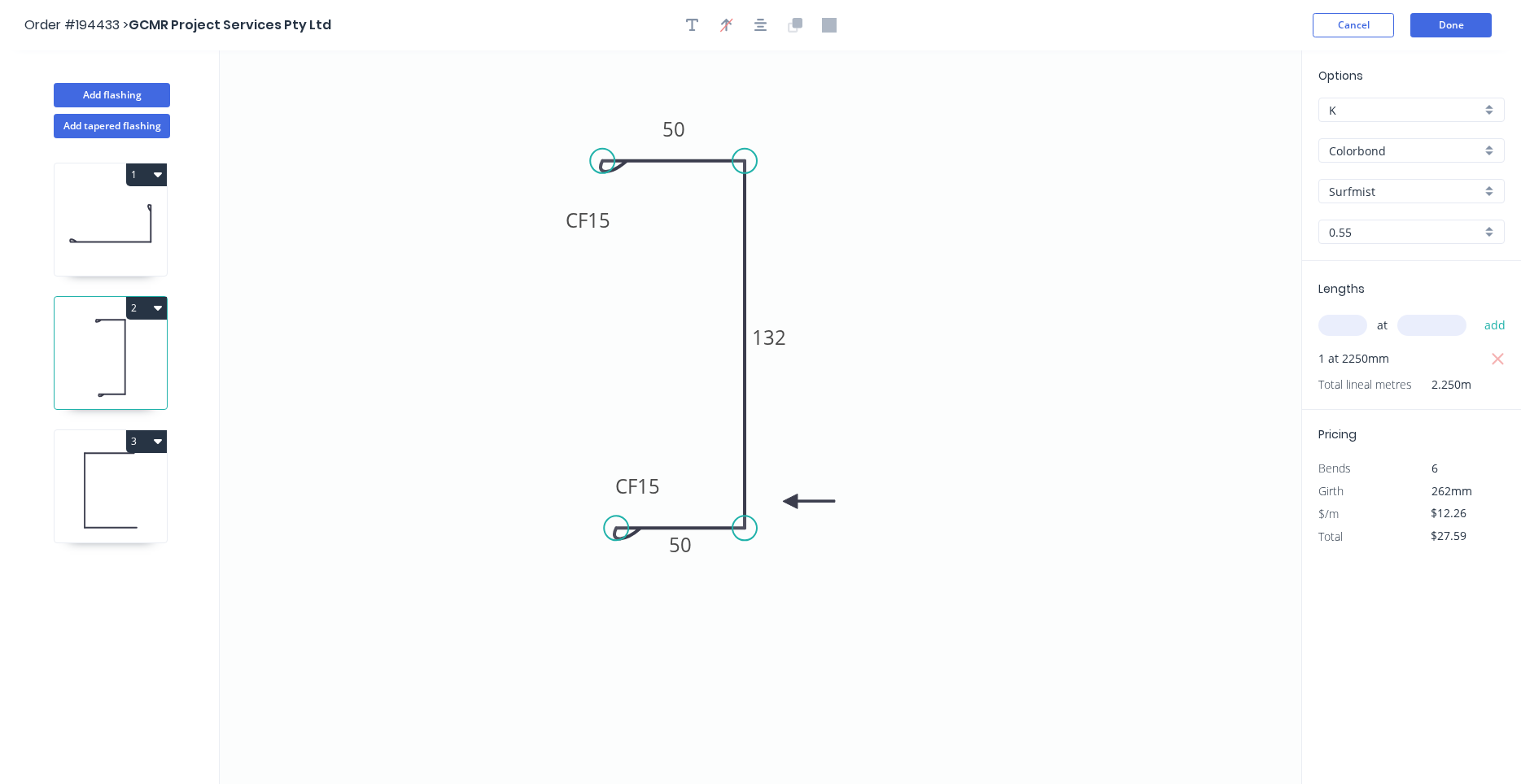
type input "$0.00"
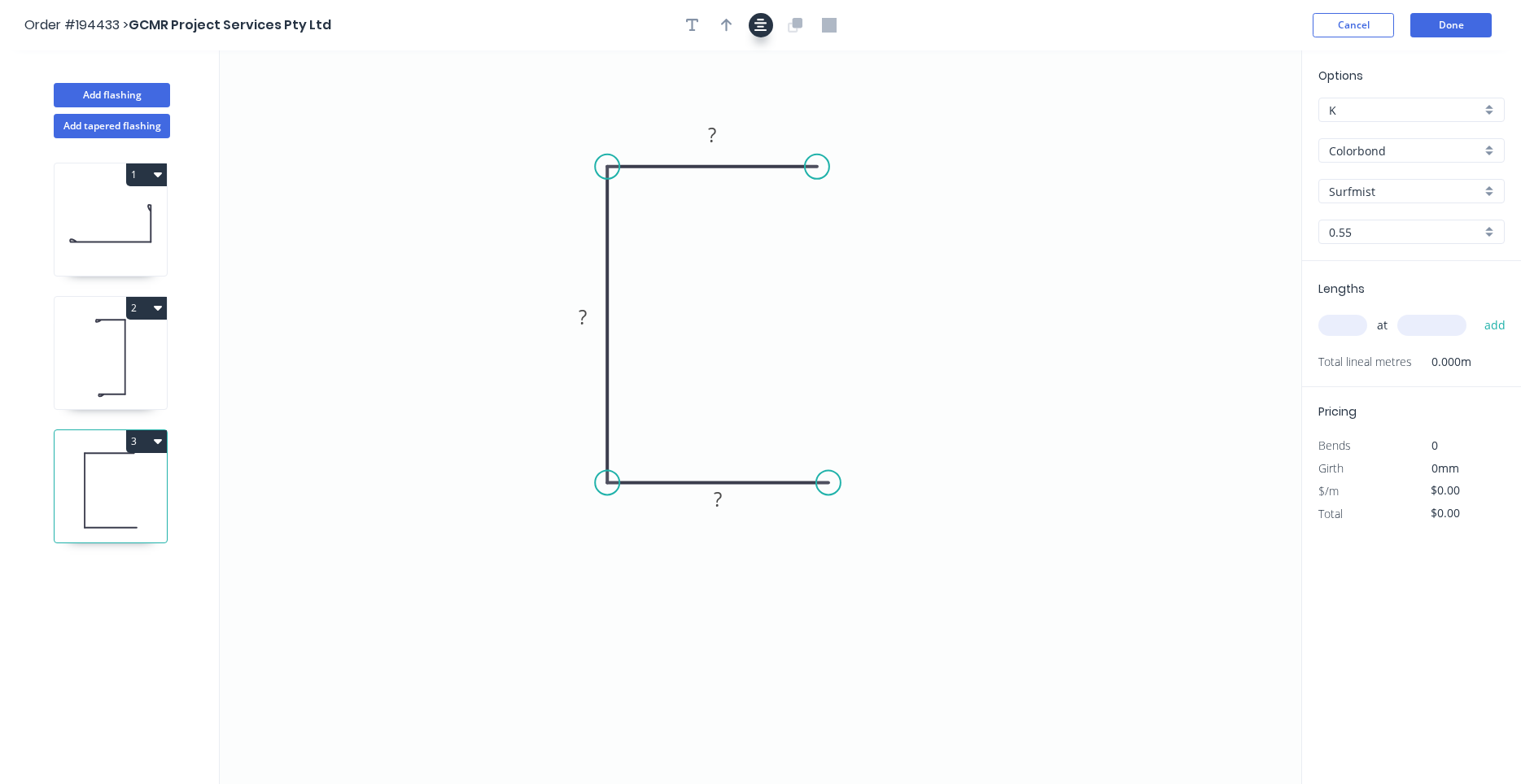
click at [756, 28] on button "button" at bounding box center [760, 24] width 24 height 24
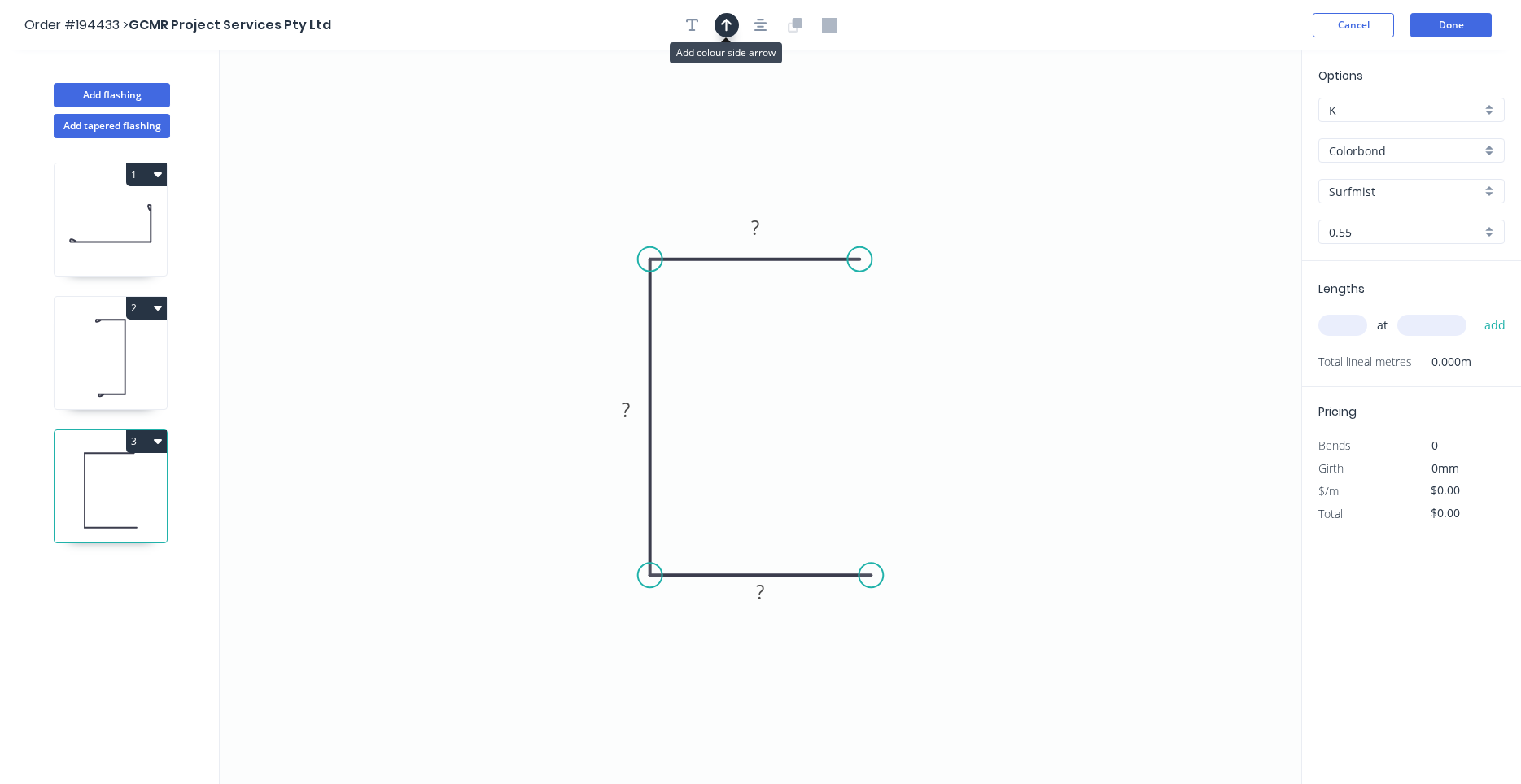
click at [731, 28] on icon "button" at bounding box center [727, 24] width 12 height 15
click at [1221, 133] on icon at bounding box center [1218, 113] width 15 height 52
click at [1221, 133] on icon at bounding box center [1233, 118] width 47 height 47
click at [1221, 133] on icon at bounding box center [1237, 131] width 52 height 15
drag, startPoint x: 1220, startPoint y: 133, endPoint x: 573, endPoint y: 482, distance: 735.1
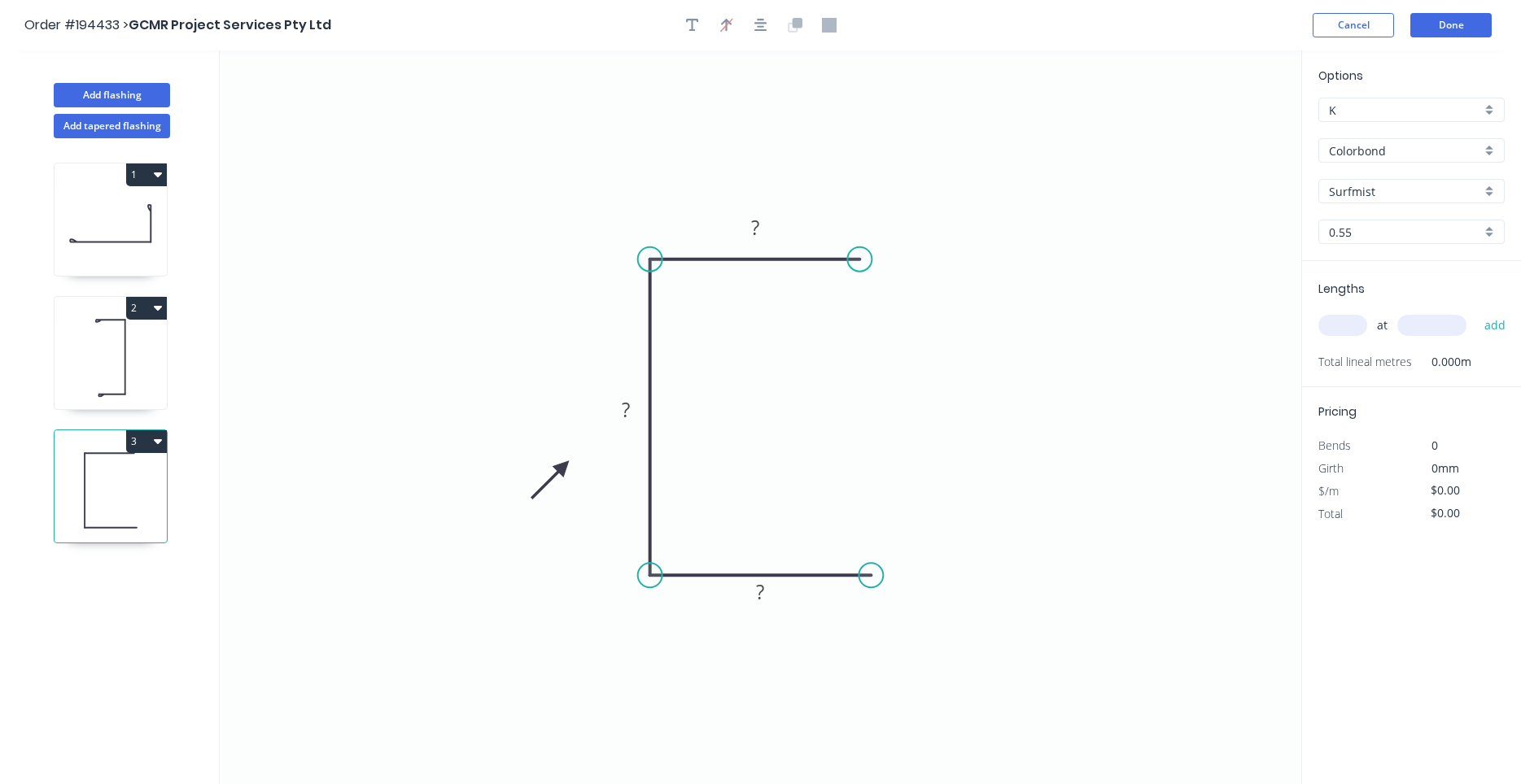
click at [570, 479] on icon at bounding box center [550, 480] width 47 height 47
click at [568, 481] on icon at bounding box center [584, 491] width 47 height 47
click at [568, 481] on icon at bounding box center [570, 495] width 15 height 52
click at [568, 481] on icon at bounding box center [557, 491] width 47 height 47
click at [568, 481] on icon at bounding box center [551, 477] width 52 height 15
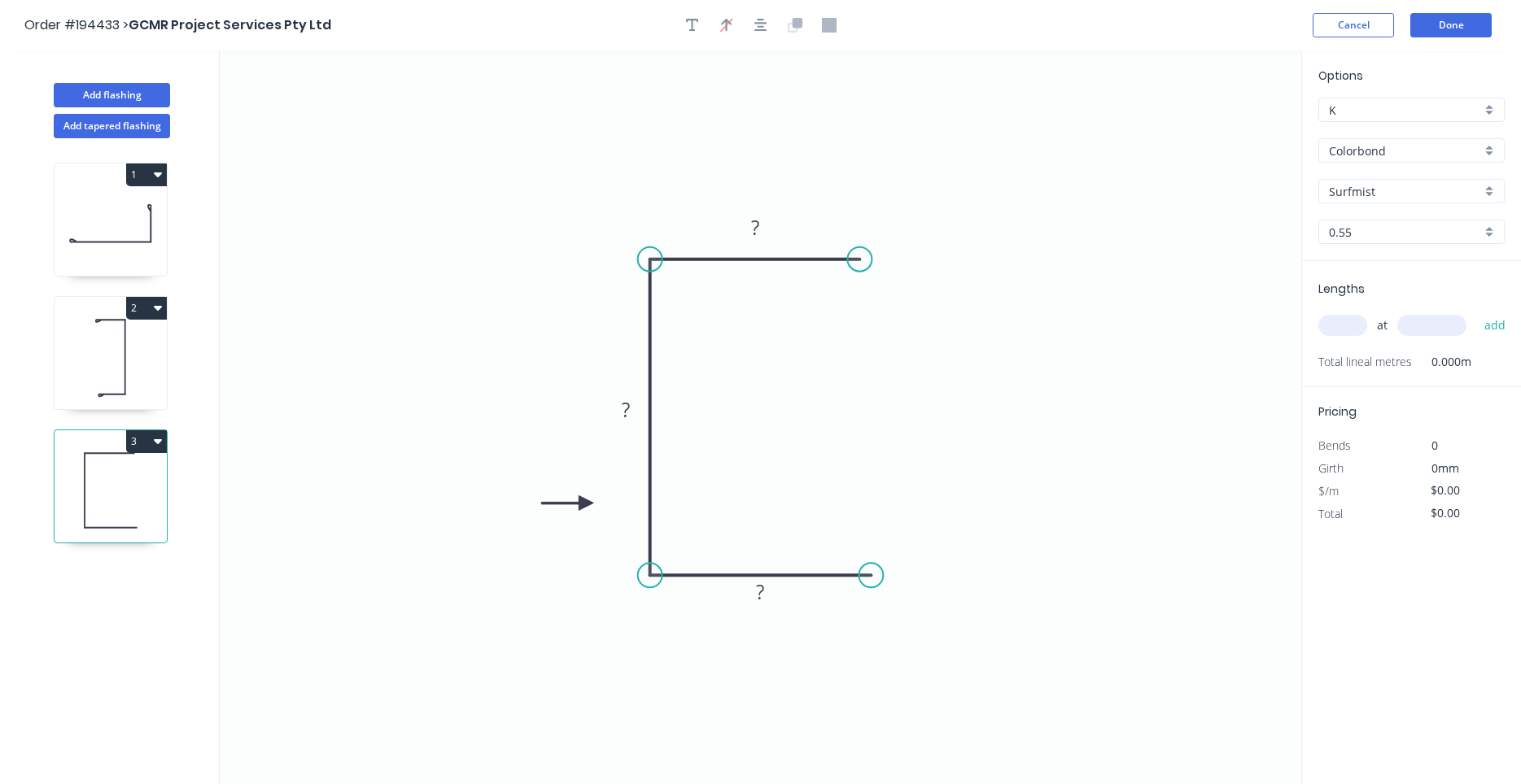
drag, startPoint x: 567, startPoint y: 478, endPoint x: 586, endPoint y: 503, distance: 31.4
click at [586, 503] on icon at bounding box center [566, 502] width 52 height 15
click at [94, 358] on icon at bounding box center [111, 357] width 113 height 104
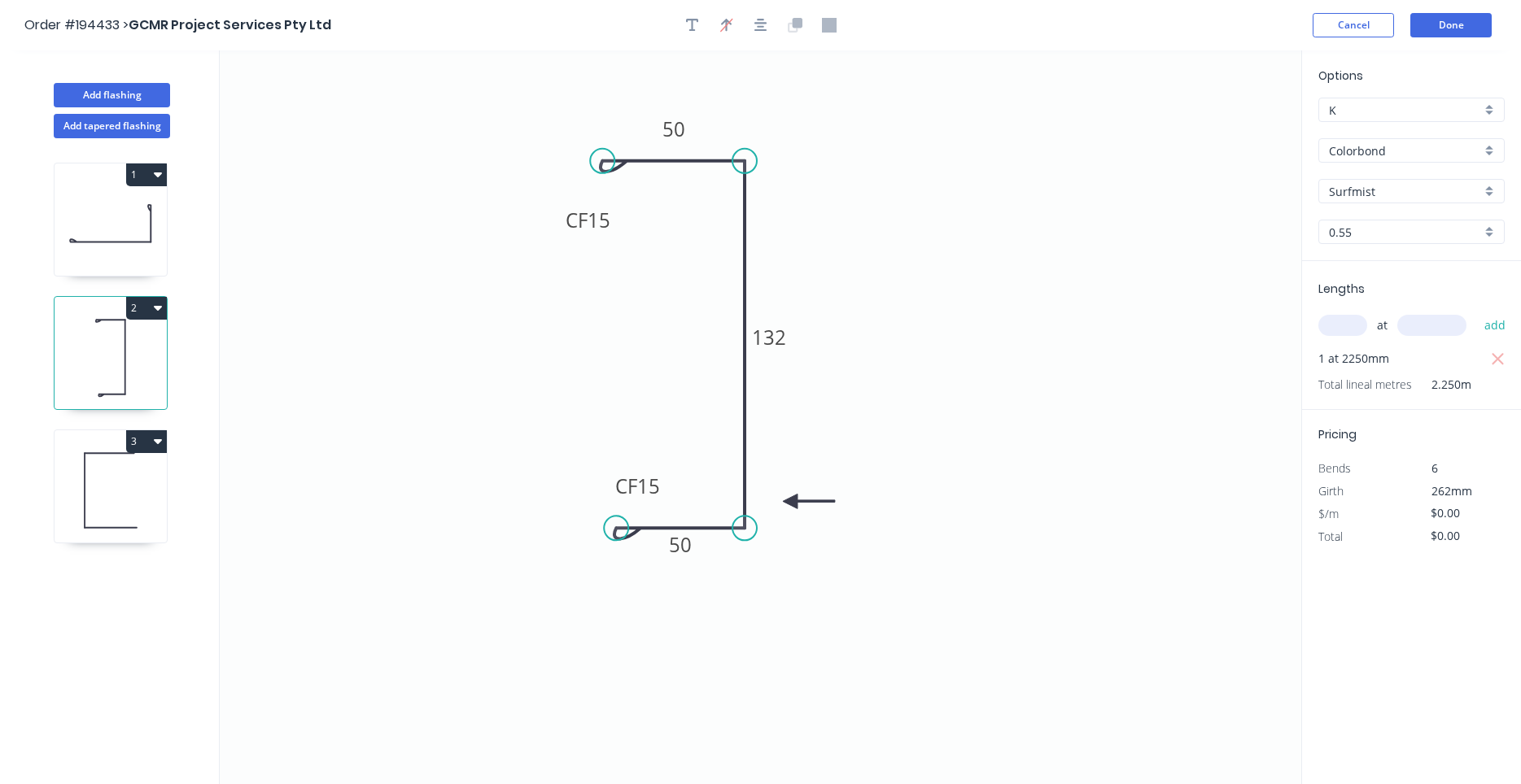
type input "$12.26"
type input "$27.59"
click at [98, 453] on icon at bounding box center [109, 453] width 50 height 0
type input "$0.00"
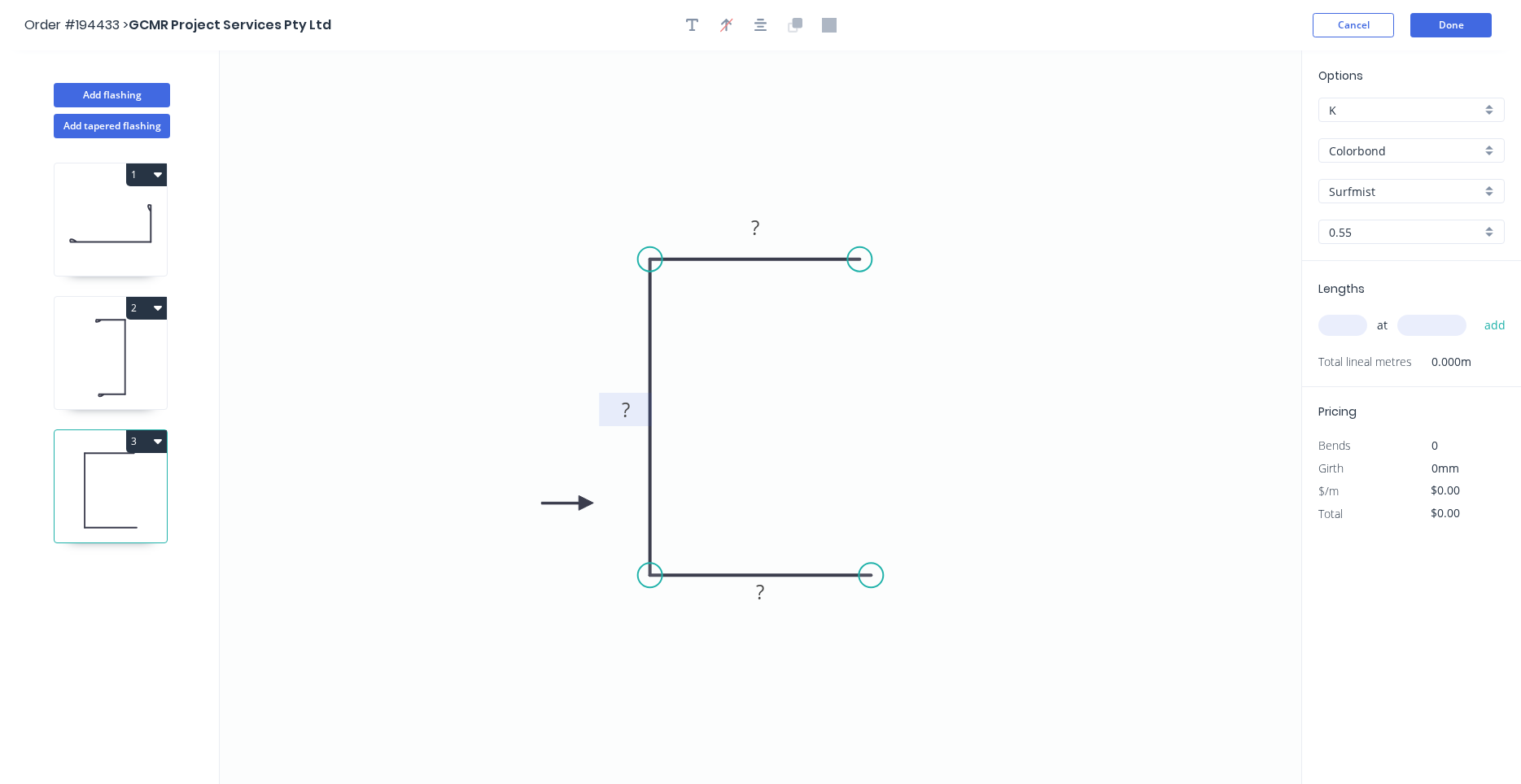
click at [630, 411] on tspan "?" at bounding box center [626, 409] width 8 height 26
click at [1424, 23] on button "Done" at bounding box center [1450, 24] width 81 height 24
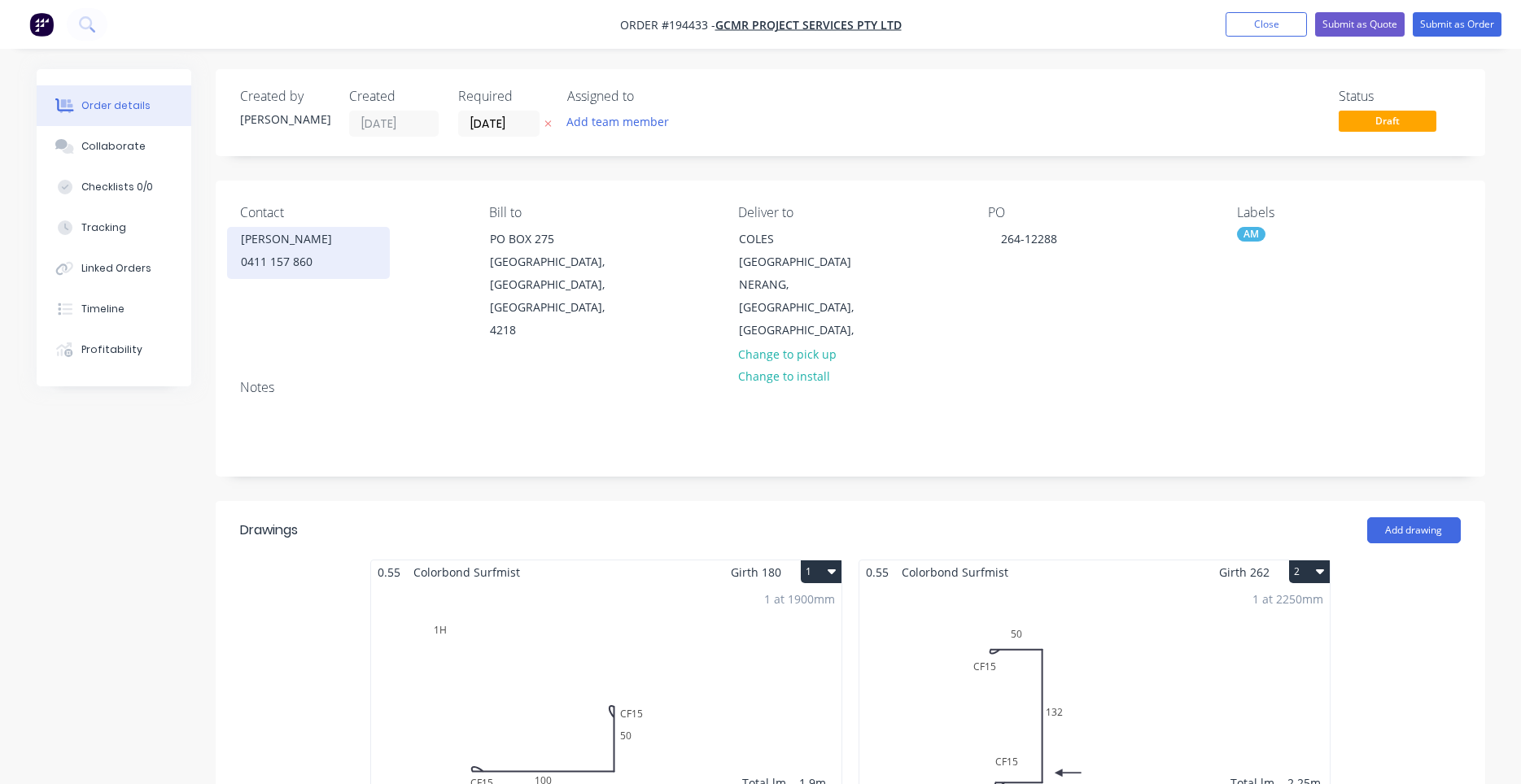
click at [344, 263] on div "0411 157 860" at bounding box center [309, 261] width 135 height 23
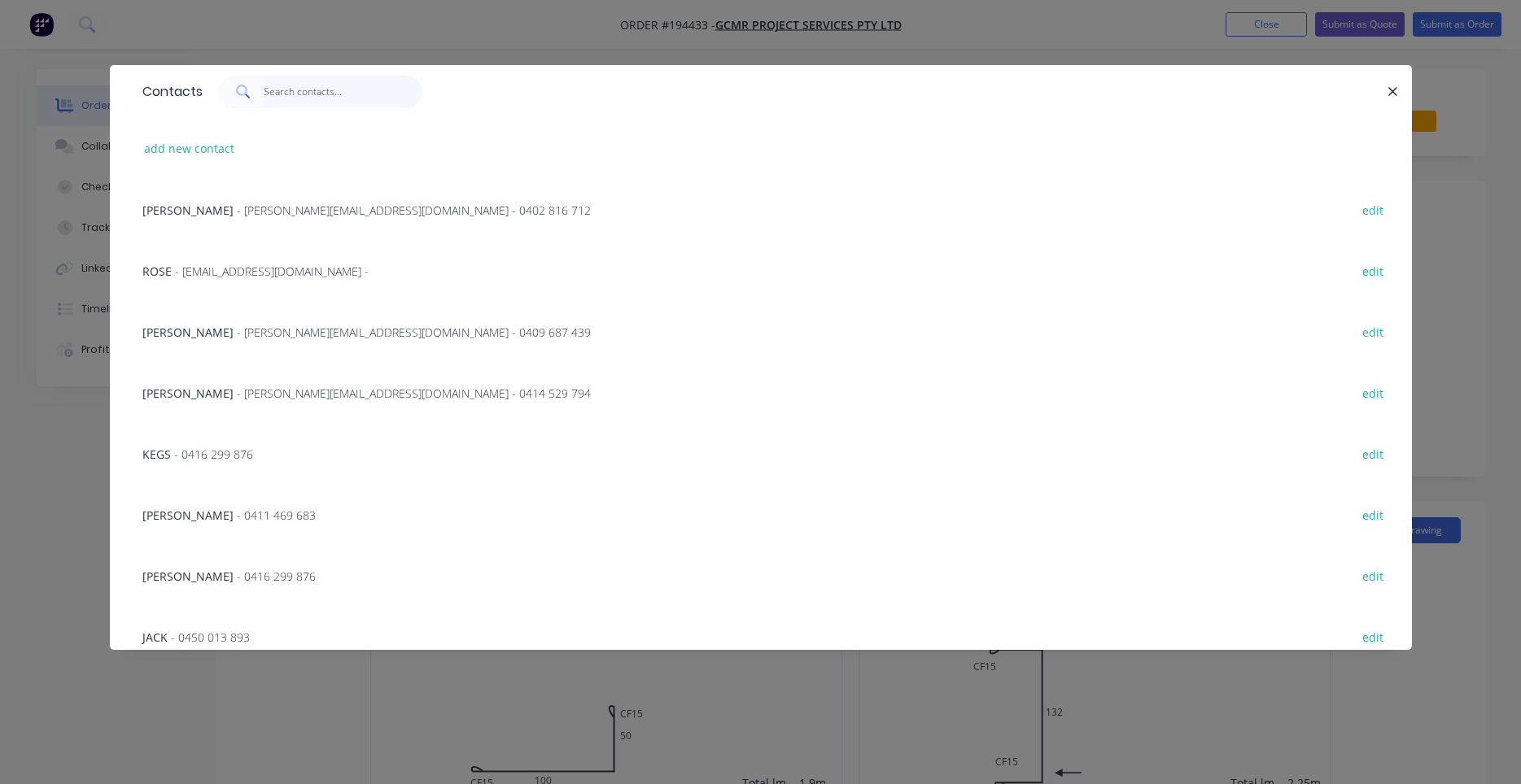
click at [329, 99] on input "text" at bounding box center [343, 91] width 159 height 32
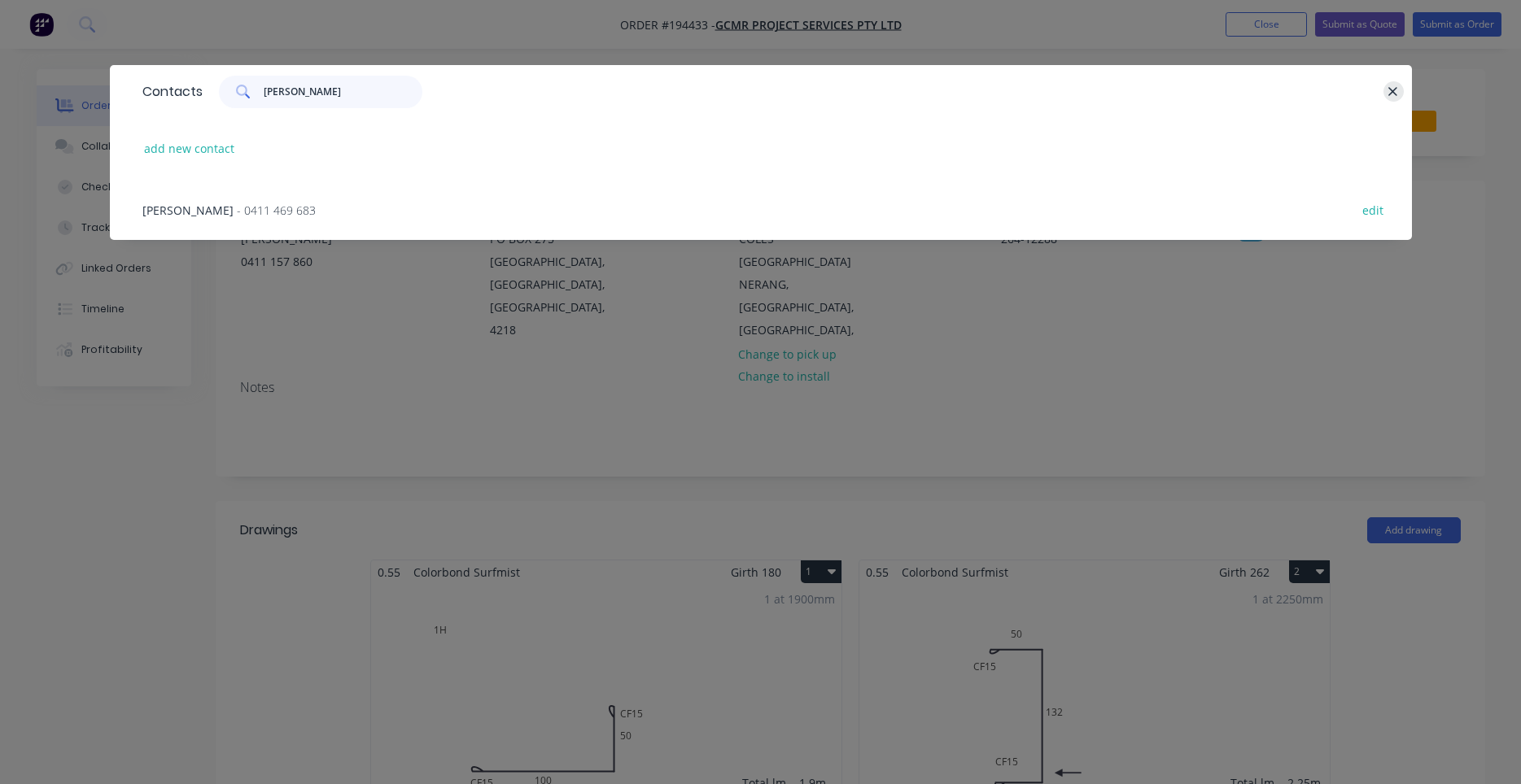
type input "daniel"
click at [1399, 94] on button "button" at bounding box center [1393, 91] width 21 height 21
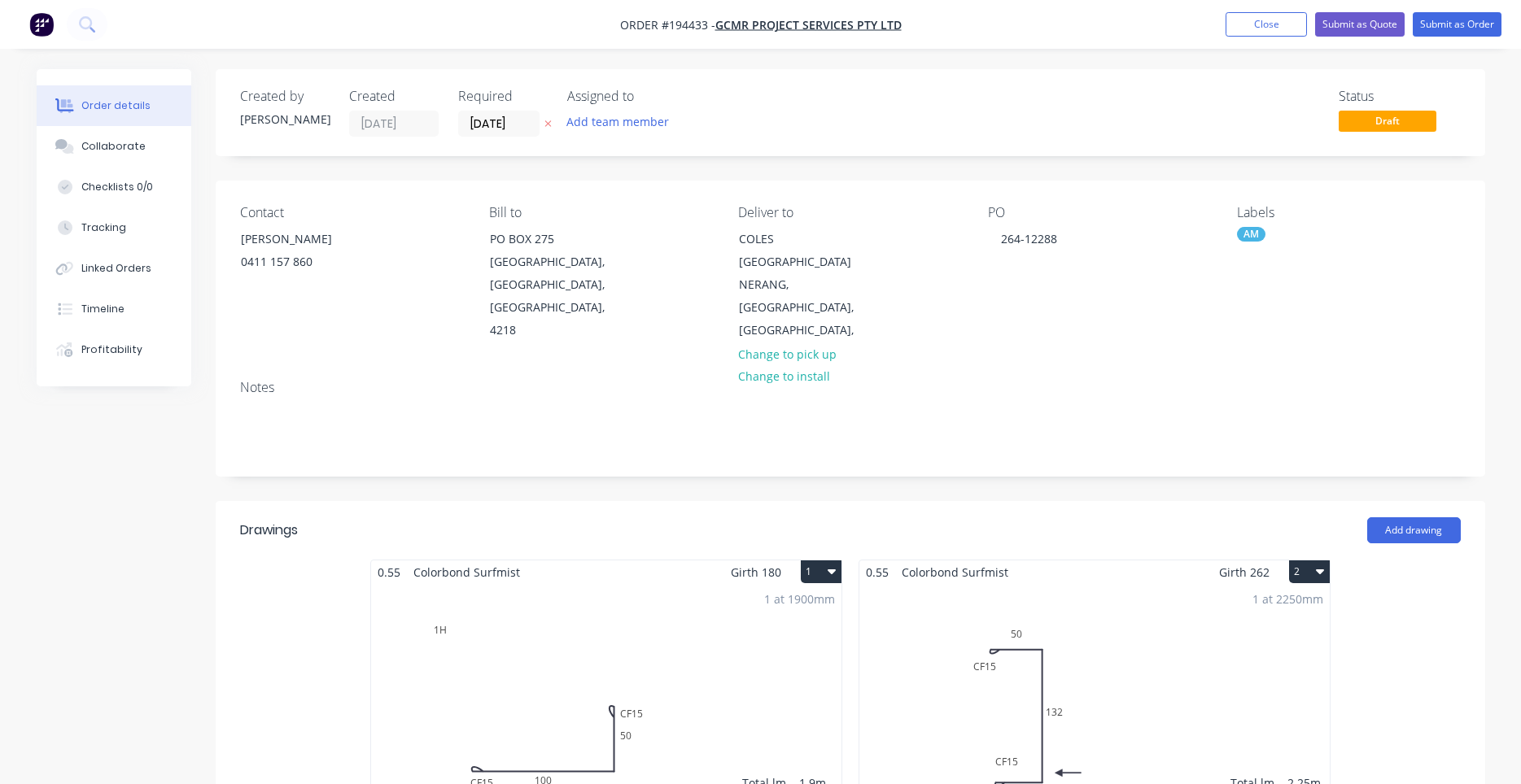
scroll to position [553, 0]
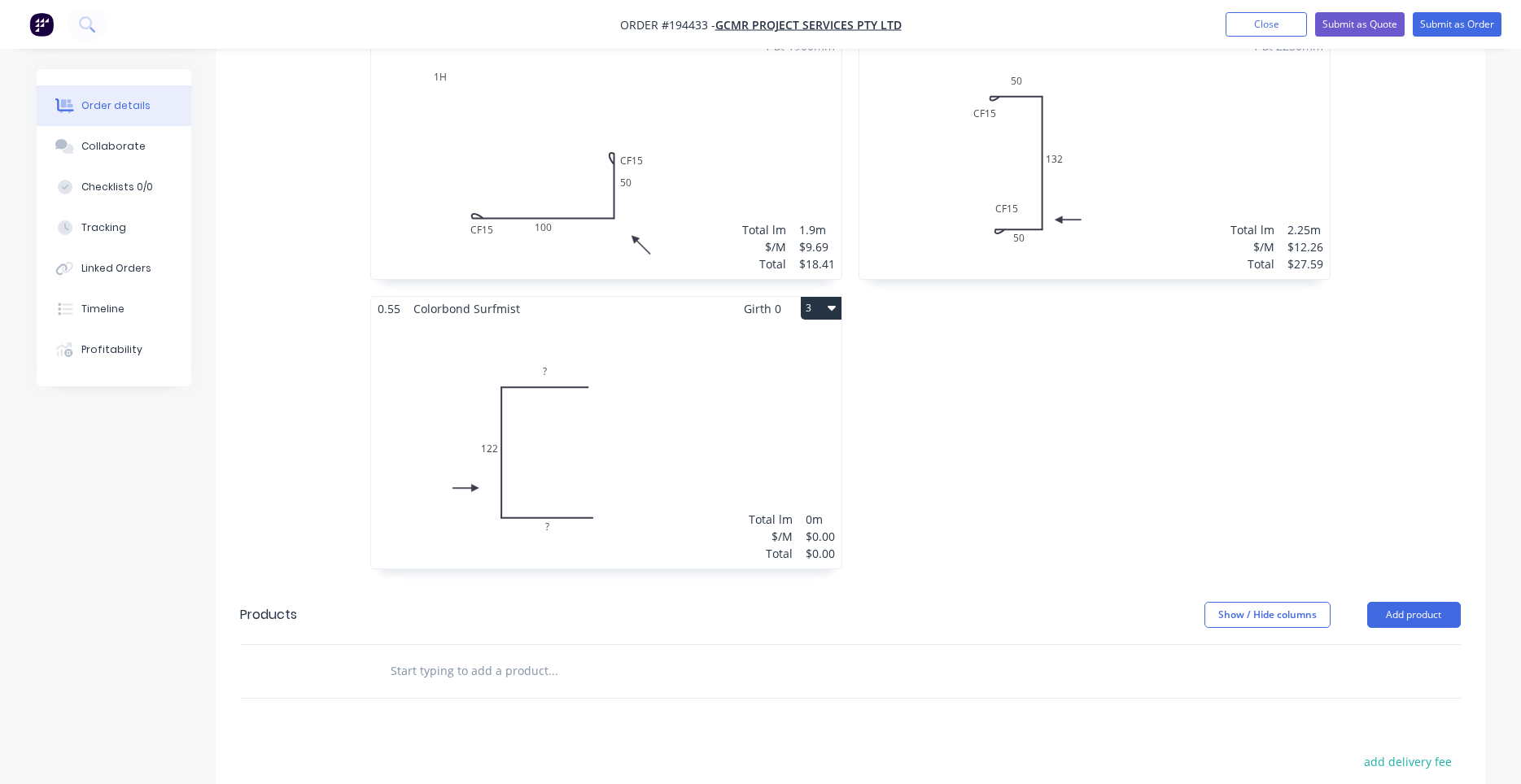
click at [702, 422] on div "Total lm $/M Total 0m $0.00 $0.00" at bounding box center [606, 443] width 470 height 248
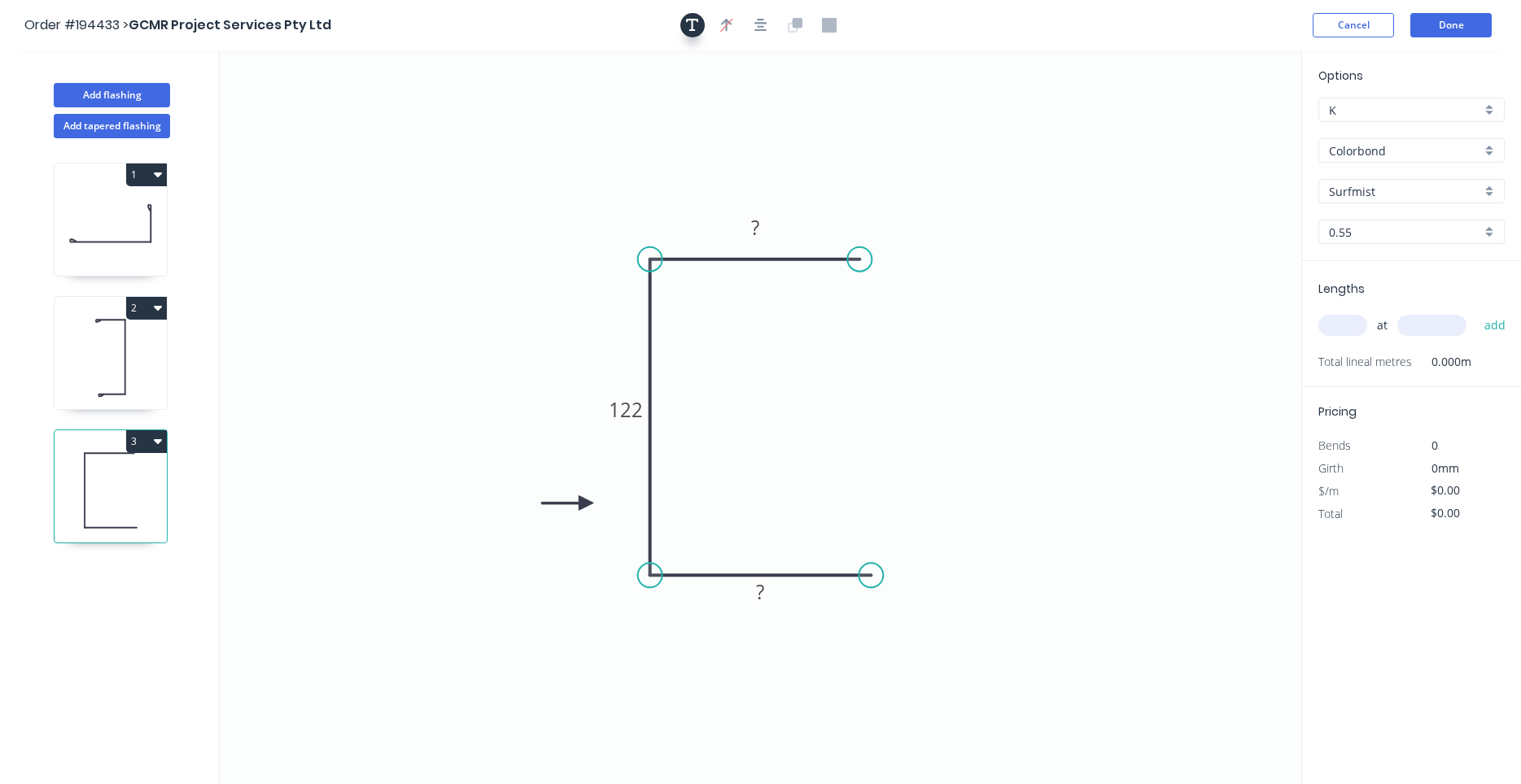
click at [699, 28] on button "button" at bounding box center [692, 24] width 24 height 24
drag, startPoint x: 339, startPoint y: 118, endPoint x: 563, endPoint y: 144, distance: 225.5
click at [560, 144] on textarea at bounding box center [494, 128] width 132 height 60
click at [563, 144] on textarea at bounding box center [548, 139] width 132 height 60
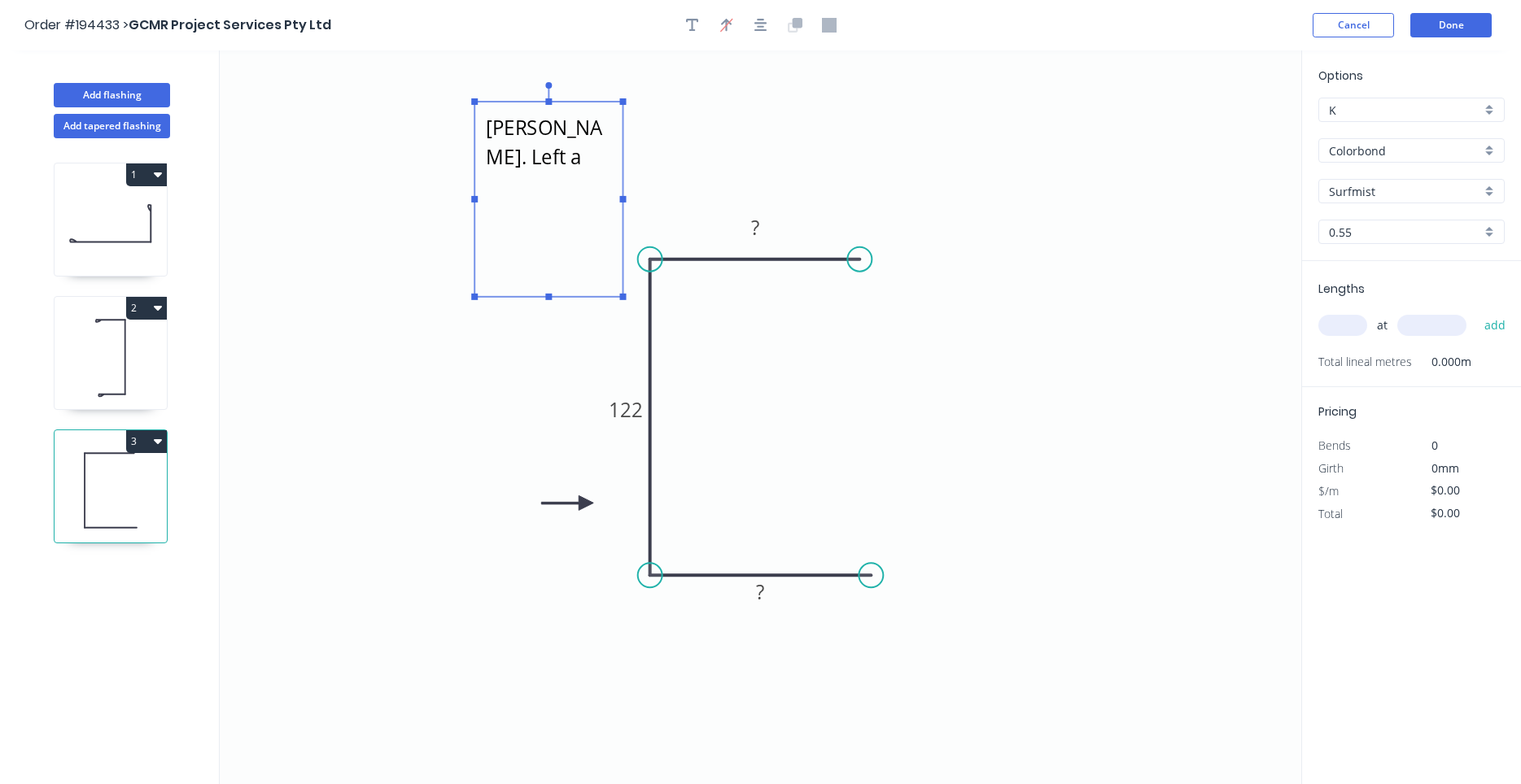
drag, startPoint x: 546, startPoint y: 178, endPoint x: 509, endPoint y: 304, distance: 131.3
click at [509, 300] on g at bounding box center [548, 191] width 155 height 218
click at [601, 132] on textarea "Rang Daniel. Left a message." at bounding box center [548, 203] width 132 height 186
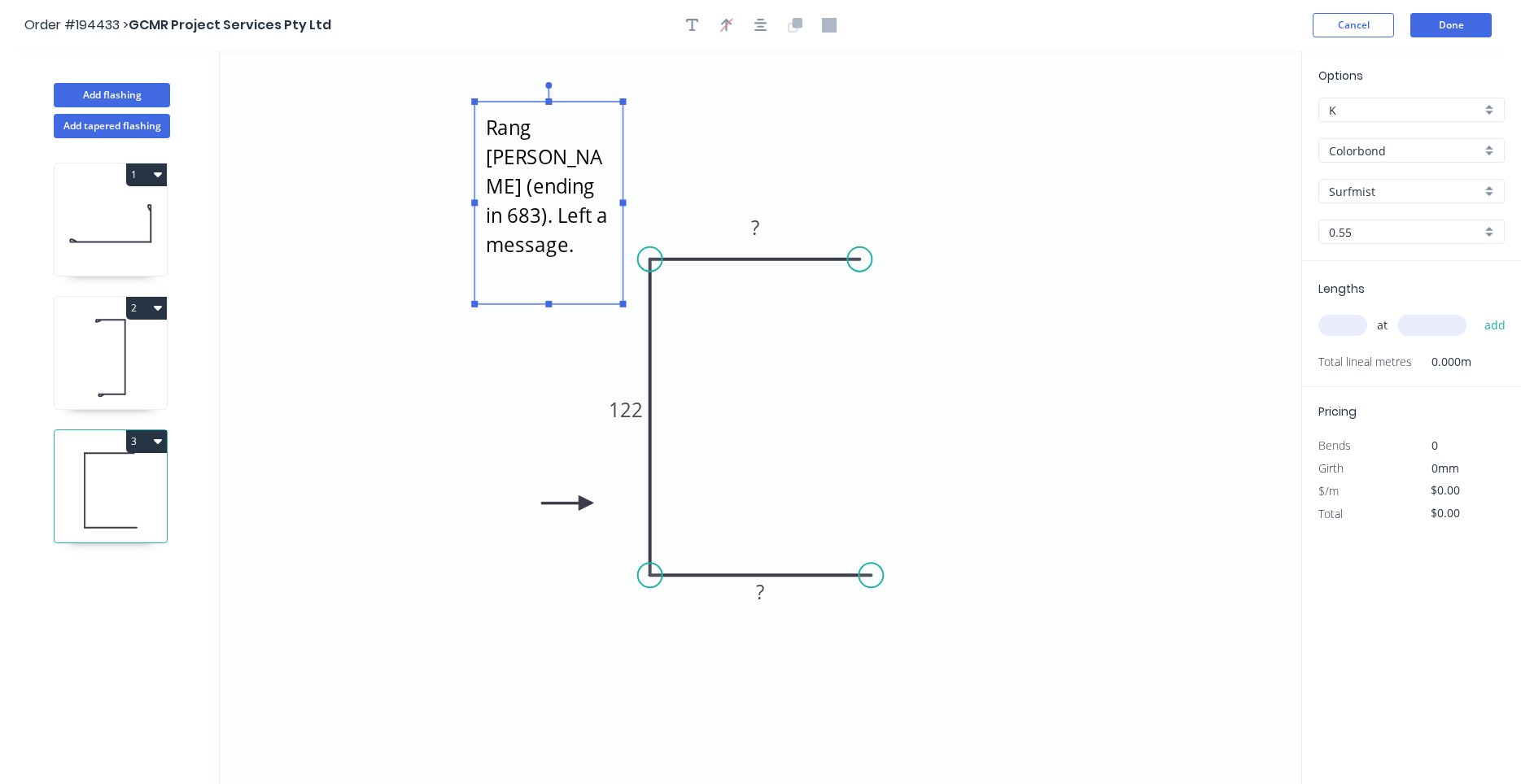
click at [827, 405] on icon "Rang Daniel (ending in 683). Left a message. ? 122 ?" at bounding box center [760, 417] width 1081 height 733
type textarea "Rang Daniel (ending in 683). Left a message."
click at [1340, 328] on input "text" at bounding box center [1343, 326] width 49 height 22
type input "1"
type input "2250"
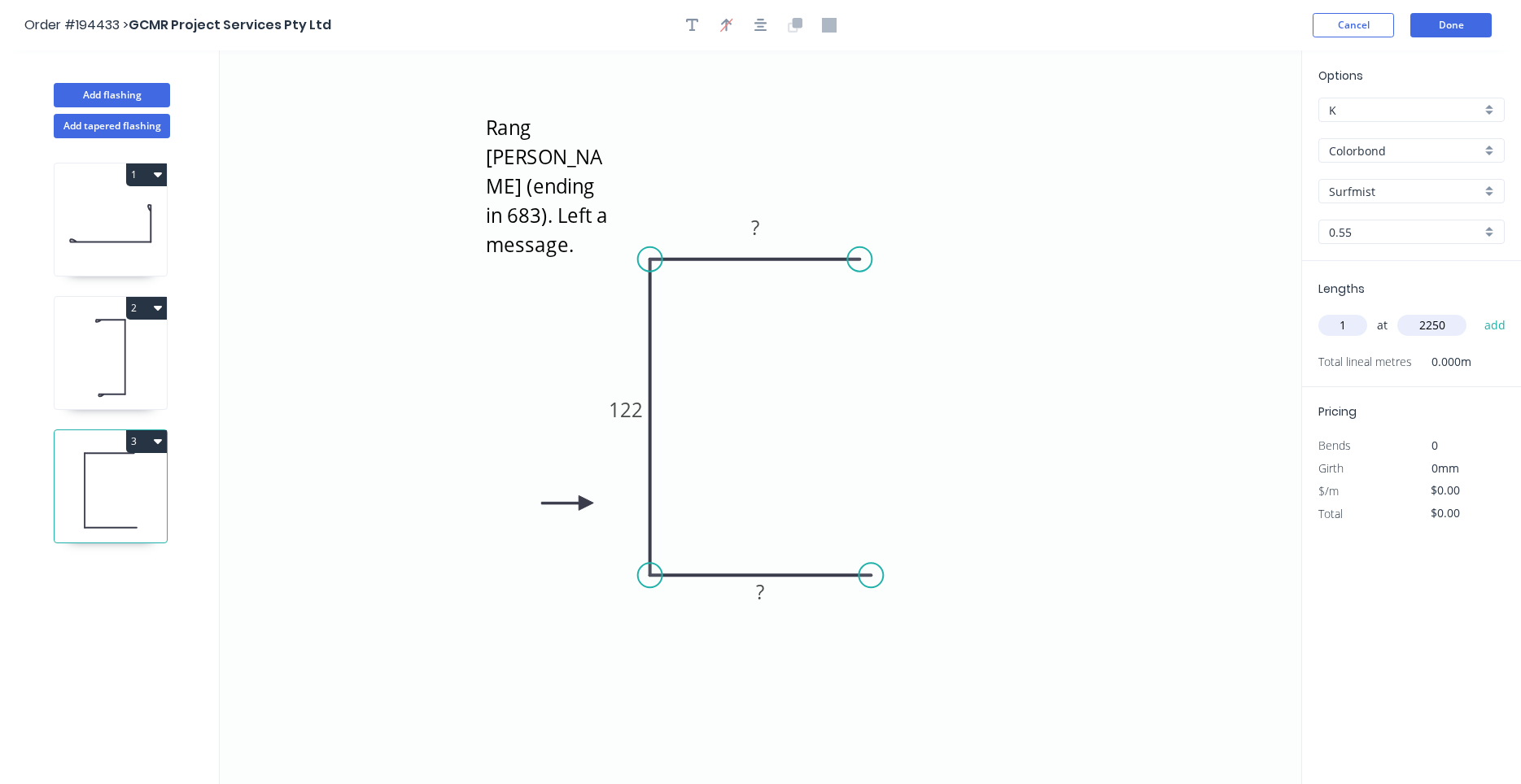
click at [1476, 311] on button "add" at bounding box center [1495, 325] width 38 height 27
click at [108, 371] on icon at bounding box center [111, 357] width 113 height 104
type input "$12.26"
type input "$27.59"
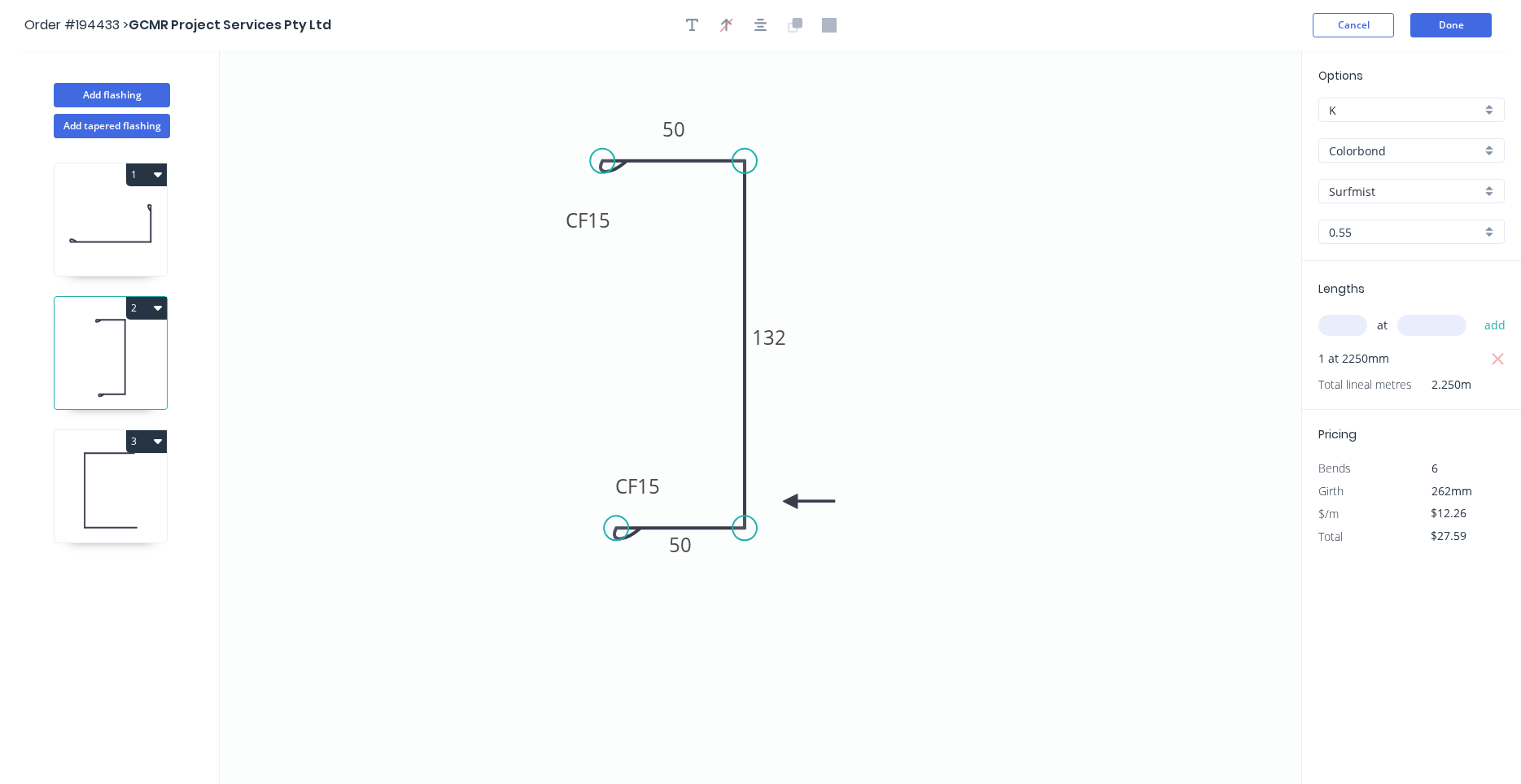
click at [110, 218] on icon at bounding box center [111, 223] width 113 height 104
type input "$9.69"
type input "$18.41"
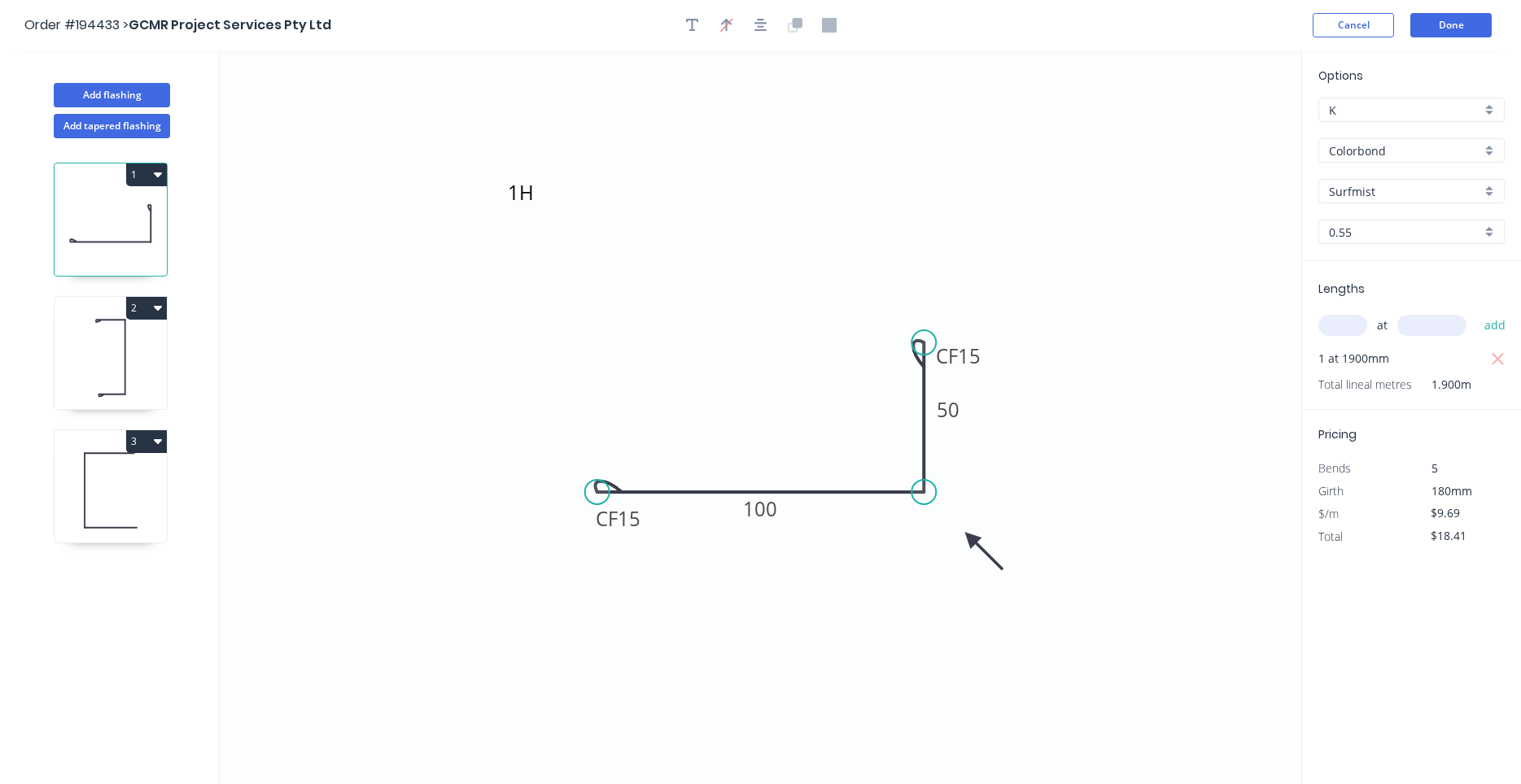
click at [94, 360] on icon at bounding box center [111, 357] width 113 height 104
type input "$12.26"
type input "$27.59"
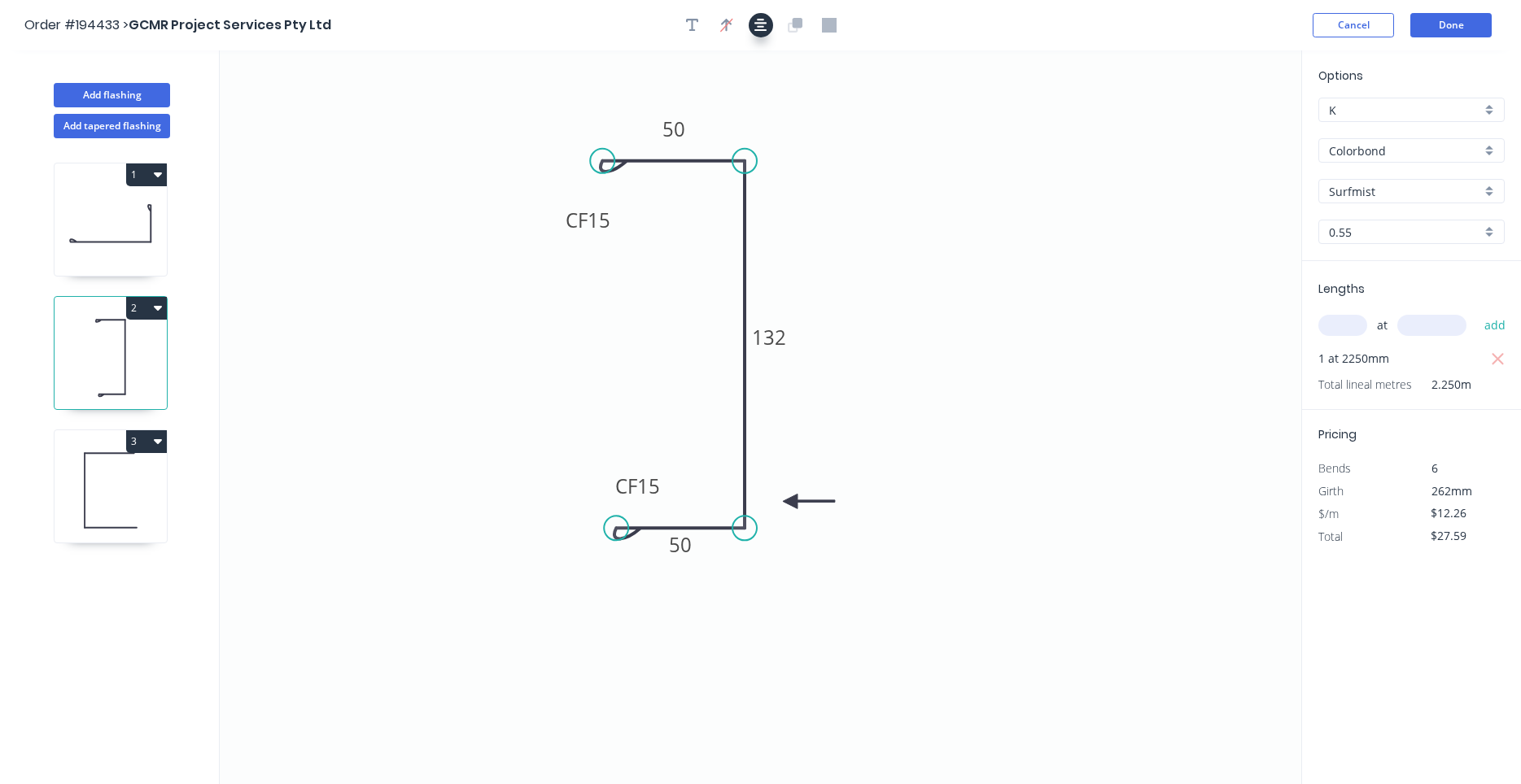
click at [764, 29] on icon "button" at bounding box center [760, 24] width 13 height 15
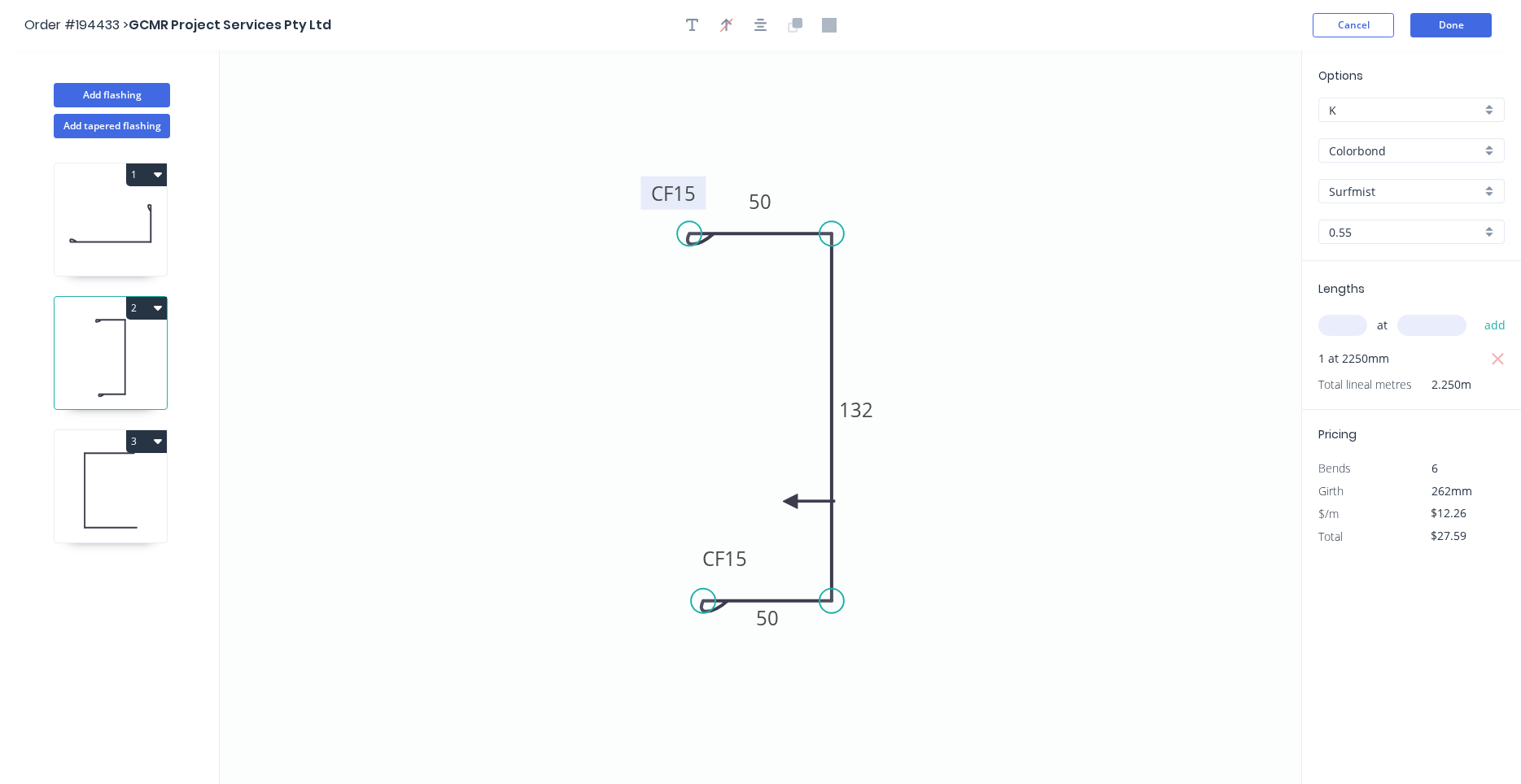
drag, startPoint x: 692, startPoint y: 213, endPoint x: 647, endPoint y: 182, distance: 54.6
click at [647, 182] on rect at bounding box center [673, 193] width 65 height 33
drag, startPoint x: 698, startPoint y: 555, endPoint x: 666, endPoint y: 570, distance: 35.3
click at [666, 570] on rect at bounding box center [692, 573] width 65 height 33
drag, startPoint x: 135, startPoint y: 498, endPoint x: 124, endPoint y: 474, distance: 26.4
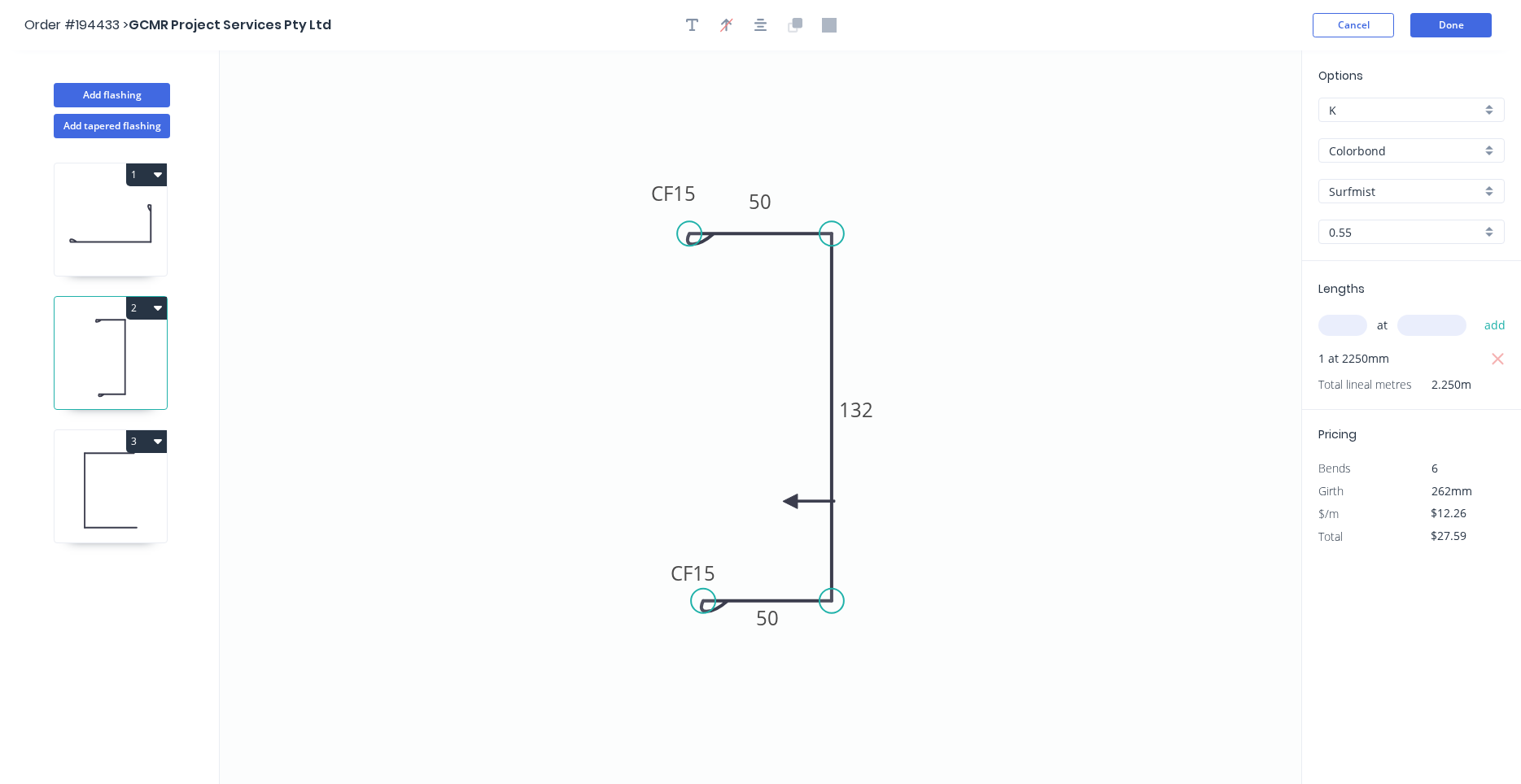
click at [135, 499] on icon at bounding box center [111, 490] width 113 height 104
type input "$0.00"
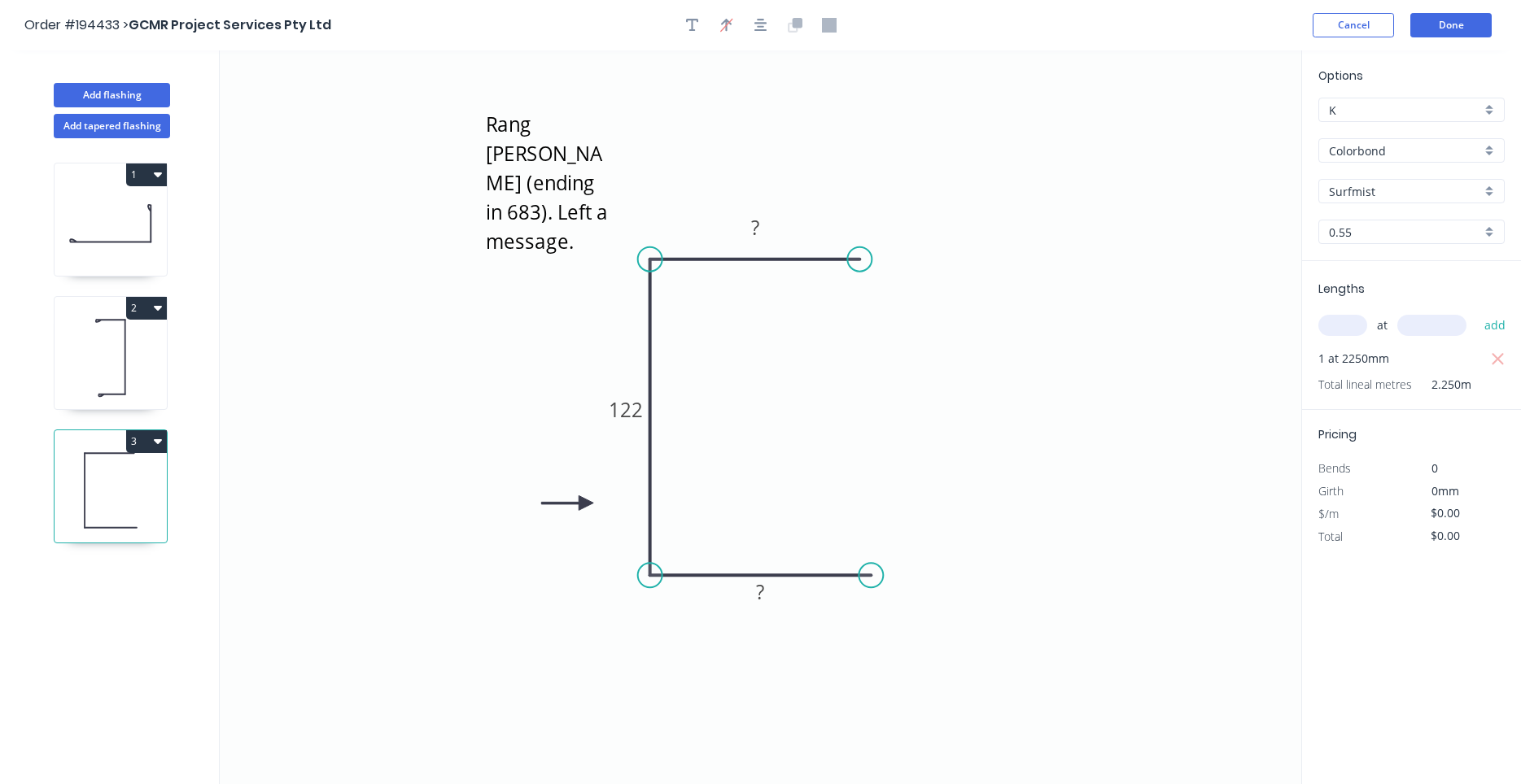
click at [114, 406] on icon at bounding box center [111, 357] width 113 height 104
type input "$12.26"
type input "$27.59"
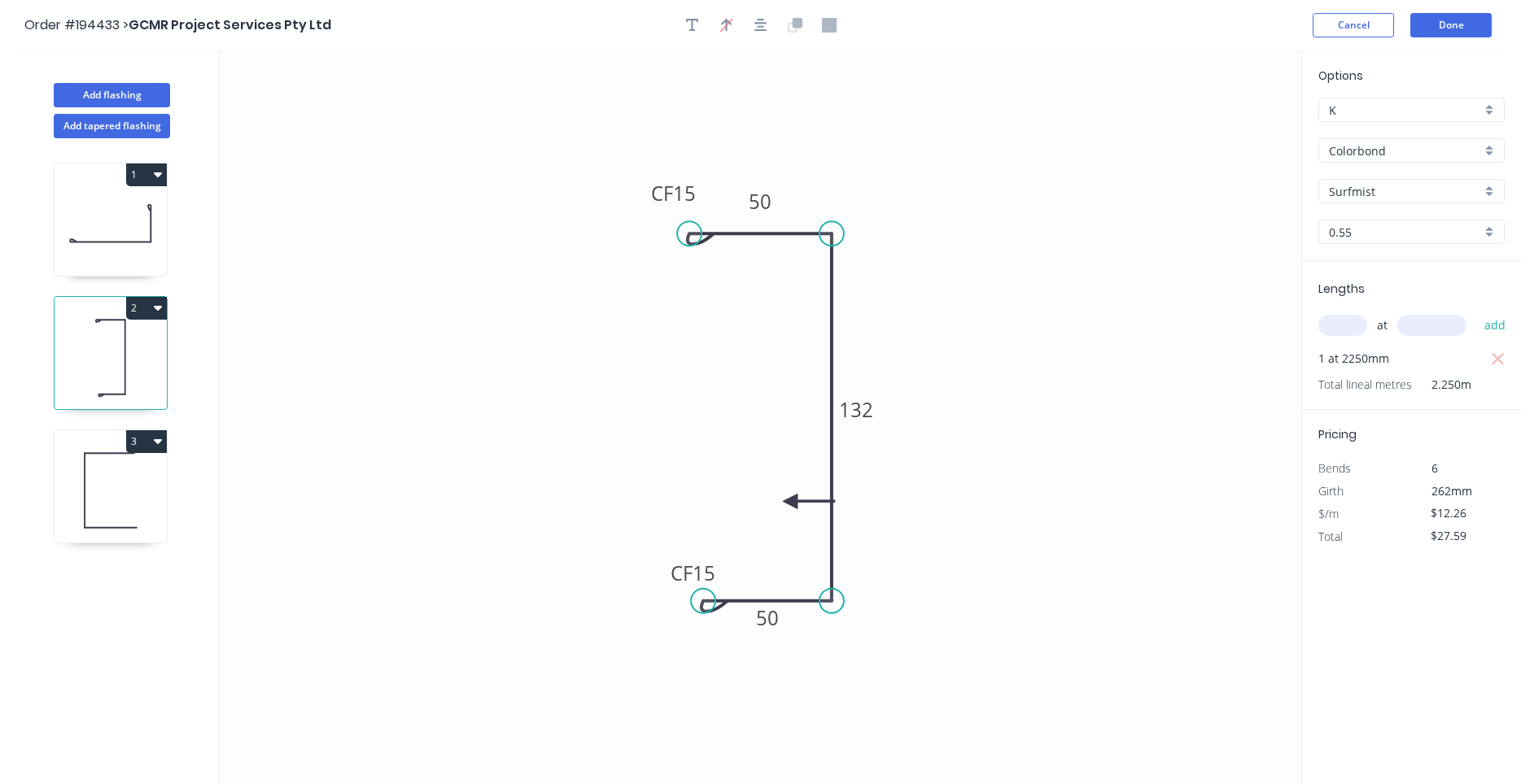
click at [119, 487] on icon at bounding box center [111, 490] width 113 height 104
type input "$0.00"
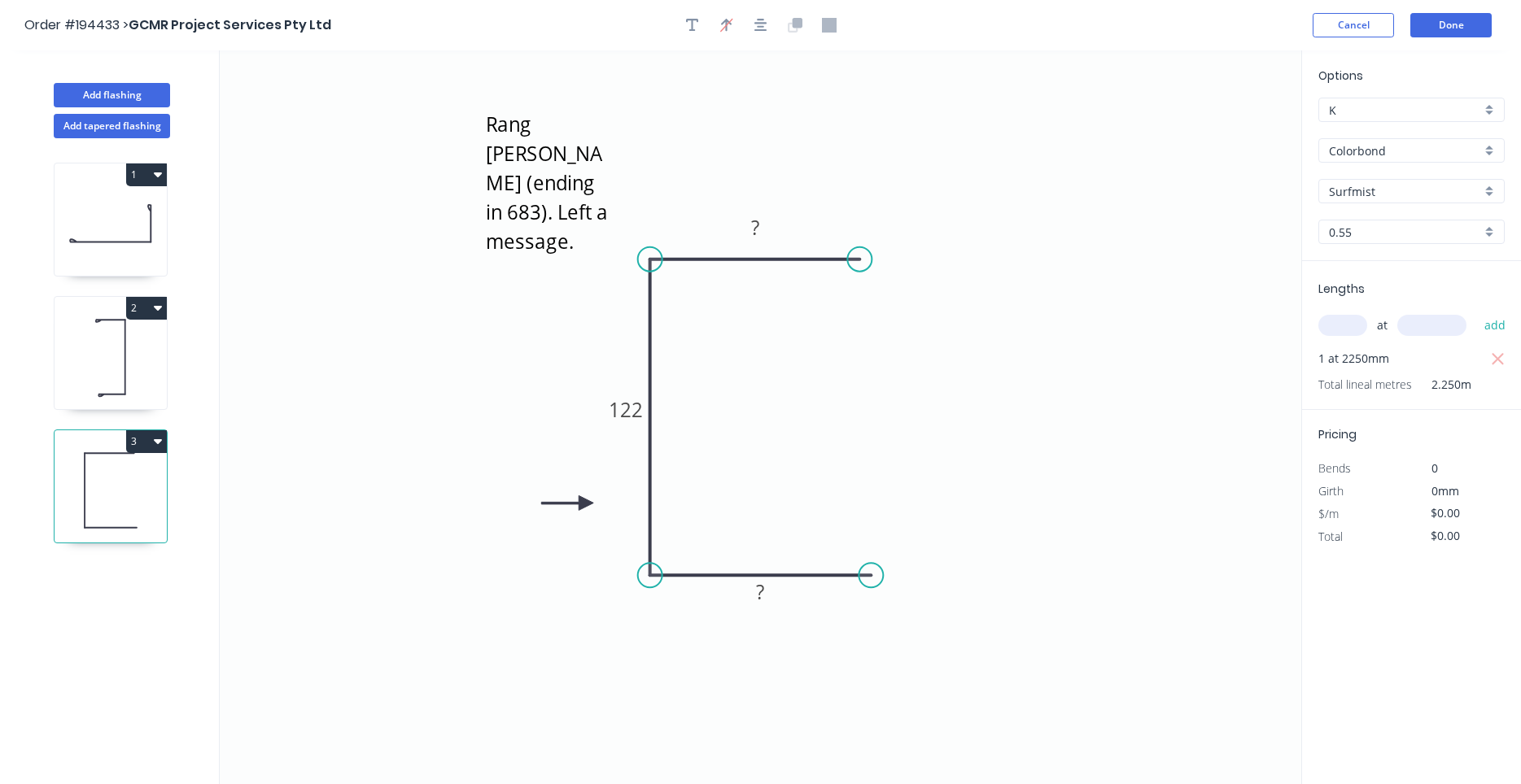
click at [123, 386] on icon at bounding box center [111, 357] width 113 height 104
type input "$12.26"
type input "$27.59"
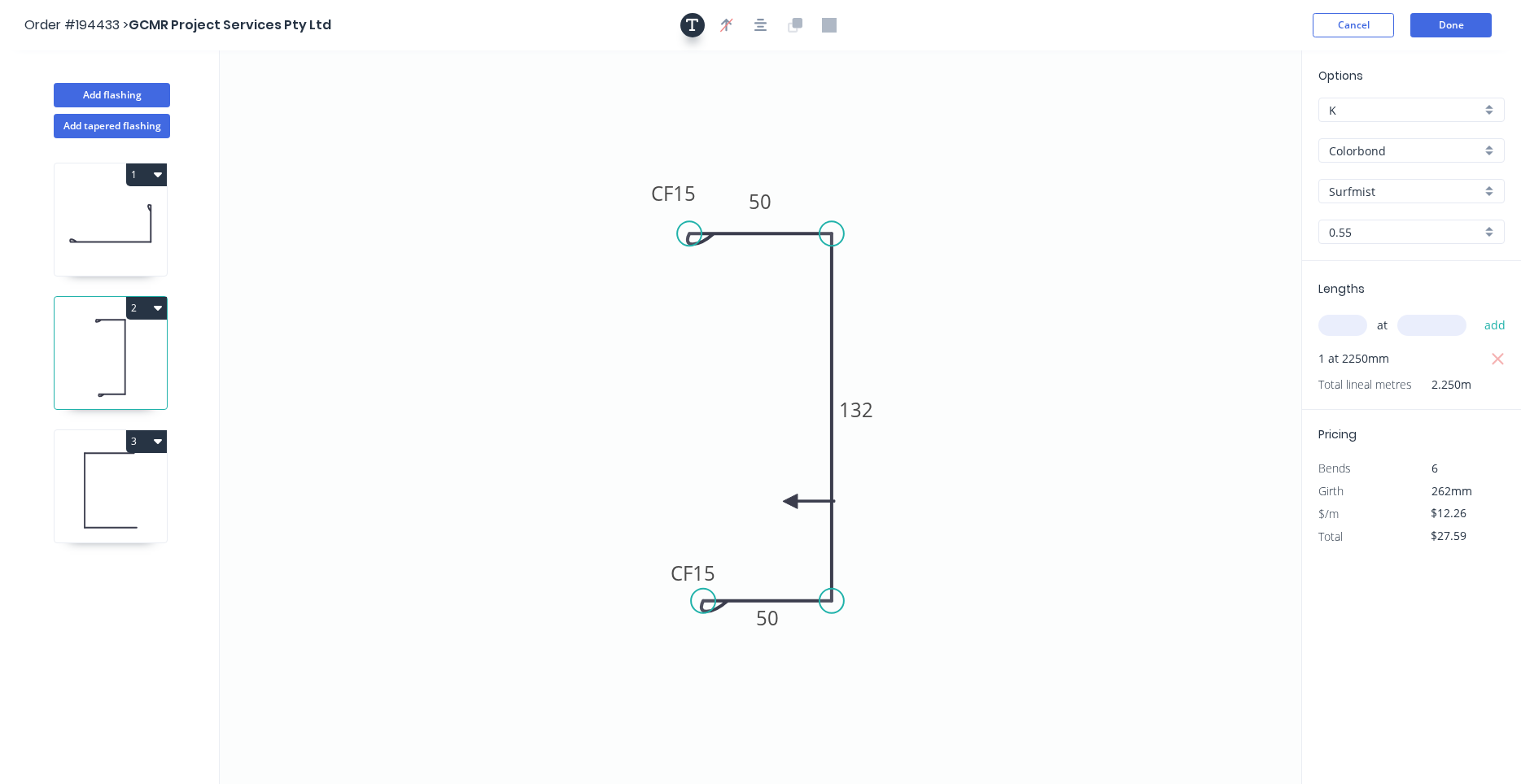
click at [695, 29] on icon "button" at bounding box center [691, 24] width 13 height 15
drag, startPoint x: 357, startPoint y: 111, endPoint x: 564, endPoint y: 127, distance: 207.6
click at [564, 127] on textarea at bounding box center [525, 130] width 132 height 60
click at [519, 137] on textarea at bounding box center [531, 130] width 132 height 60
type textarea "1LH"
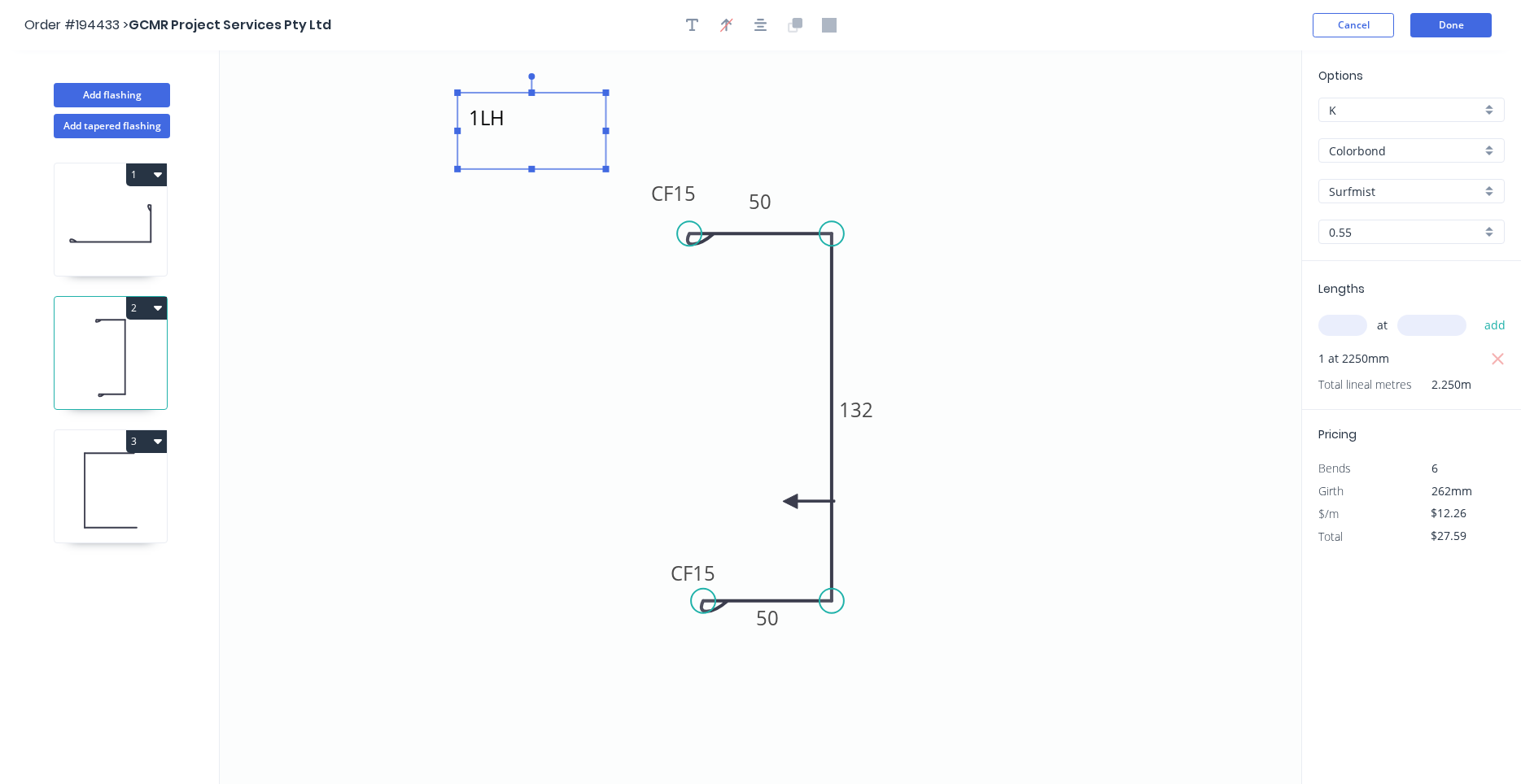
click at [162, 479] on icon at bounding box center [111, 490] width 113 height 104
click at [148, 487] on icon at bounding box center [111, 490] width 113 height 104
type input "$0.00"
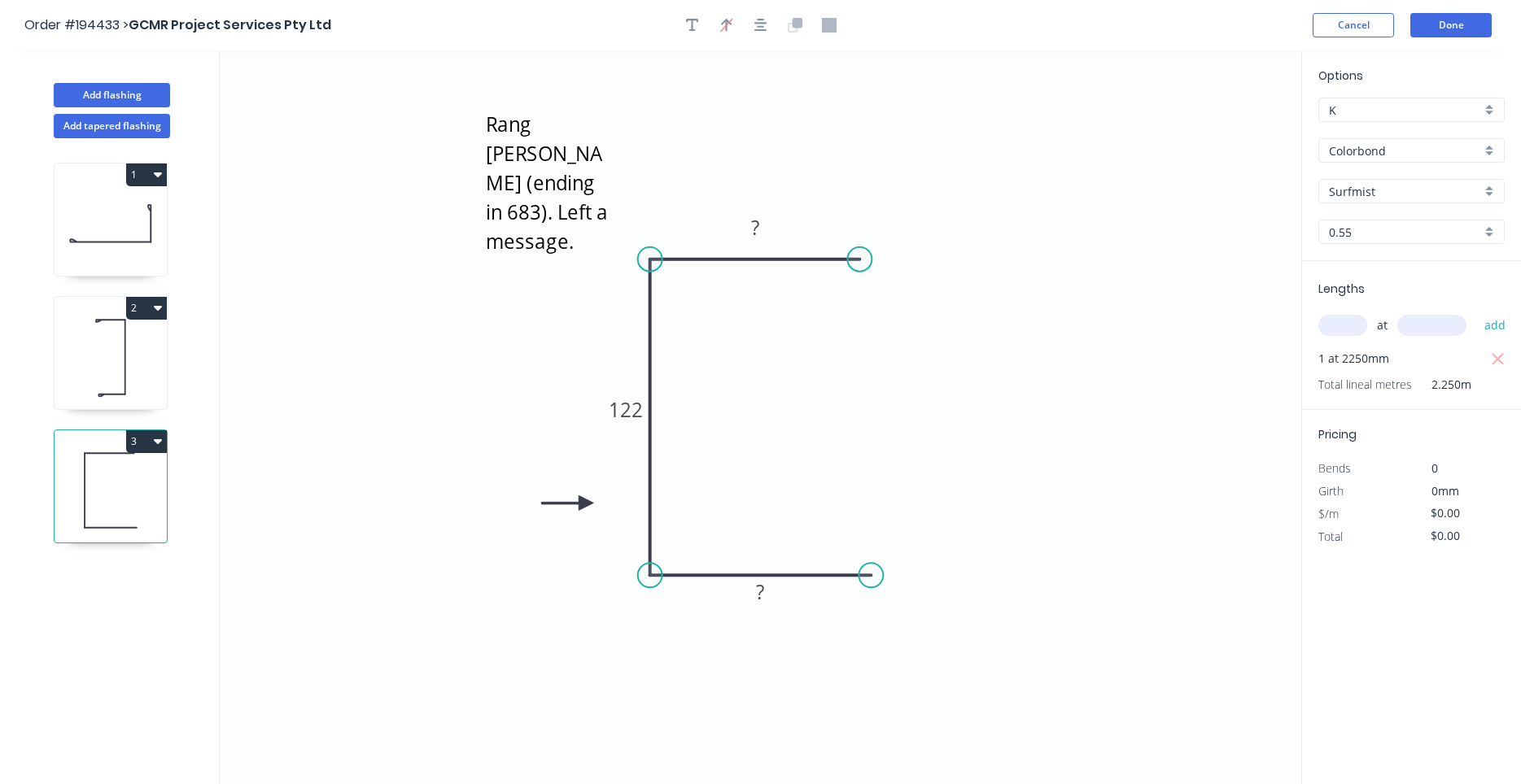
click at [122, 344] on icon at bounding box center [111, 357] width 113 height 104
type input "$12.26"
type input "$27.59"
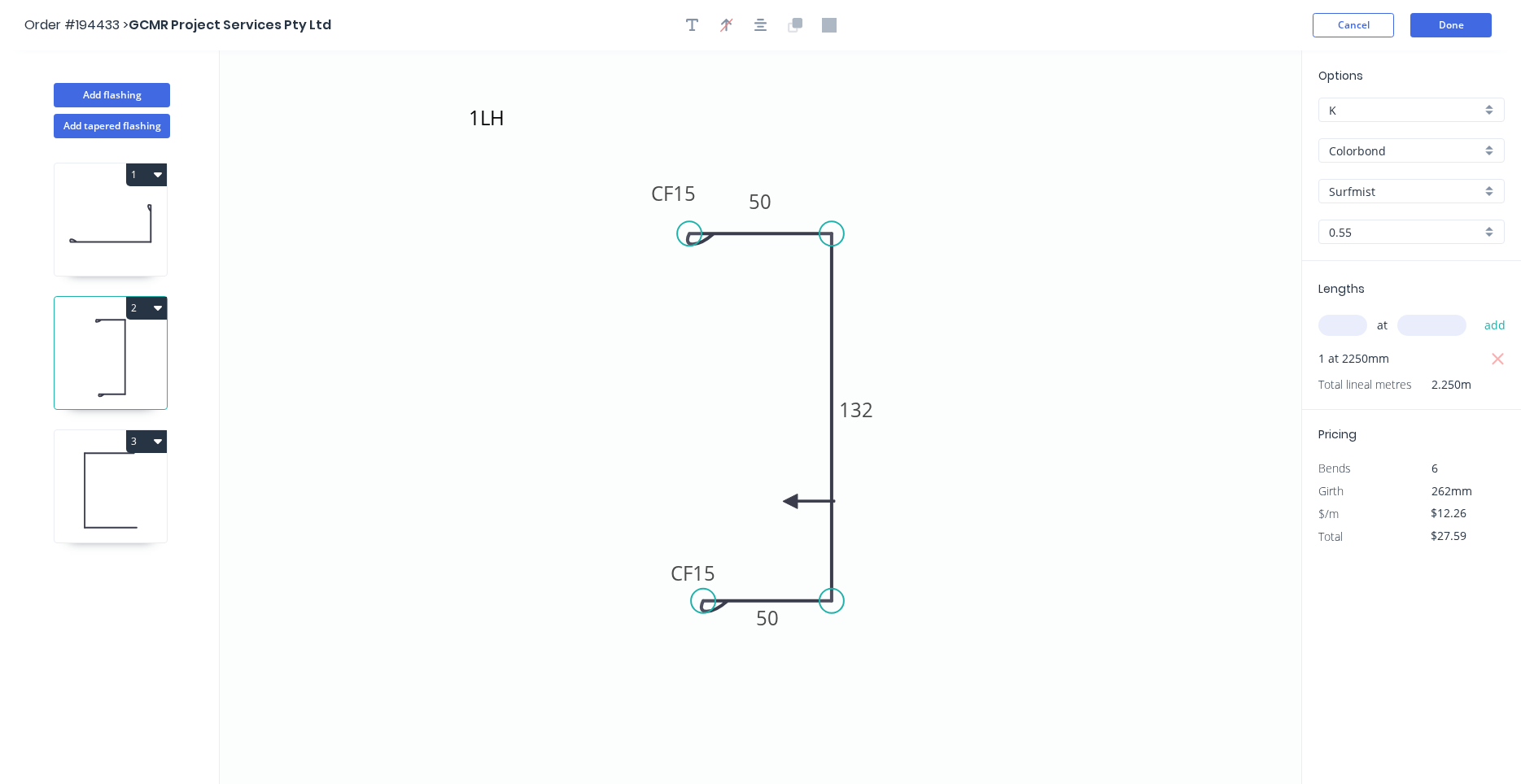
click at [93, 479] on icon at bounding box center [111, 490] width 113 height 104
type input "$0.00"
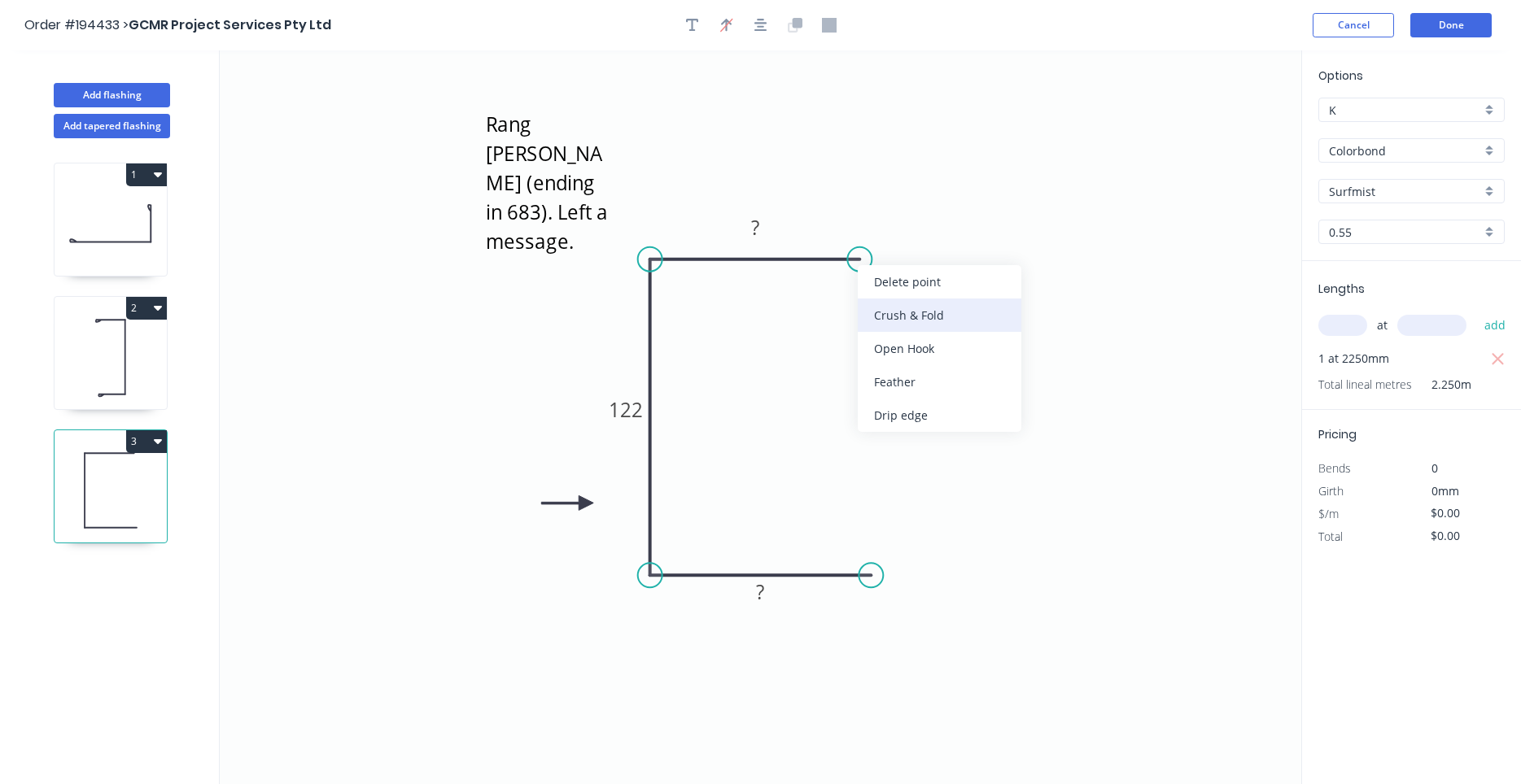
click at [873, 315] on div "Crush & Fold" at bounding box center [939, 315] width 164 height 33
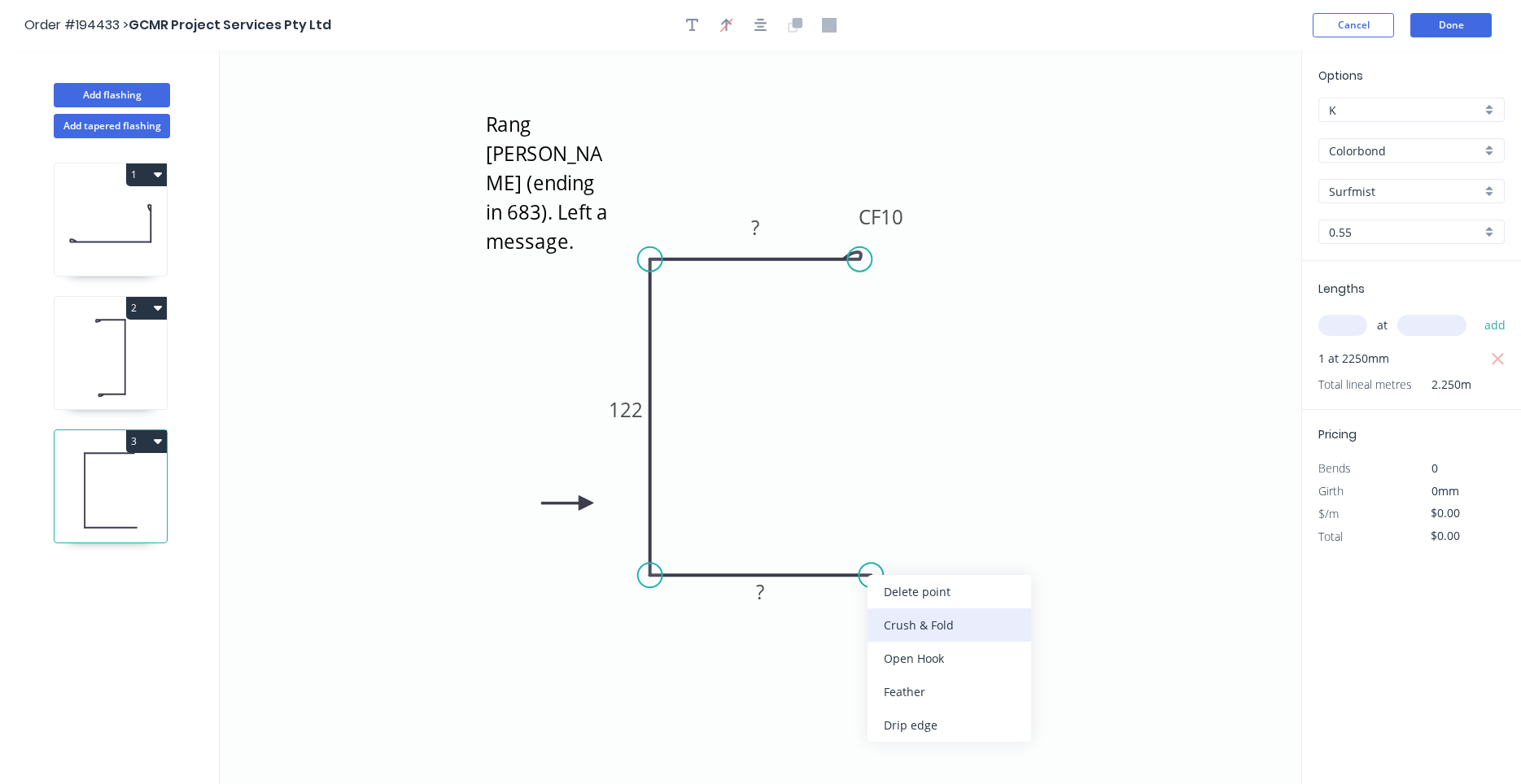
click at [880, 617] on div "Crush & Fold" at bounding box center [949, 624] width 164 height 33
click at [867, 615] on tspan "10" at bounding box center [860, 602] width 23 height 26
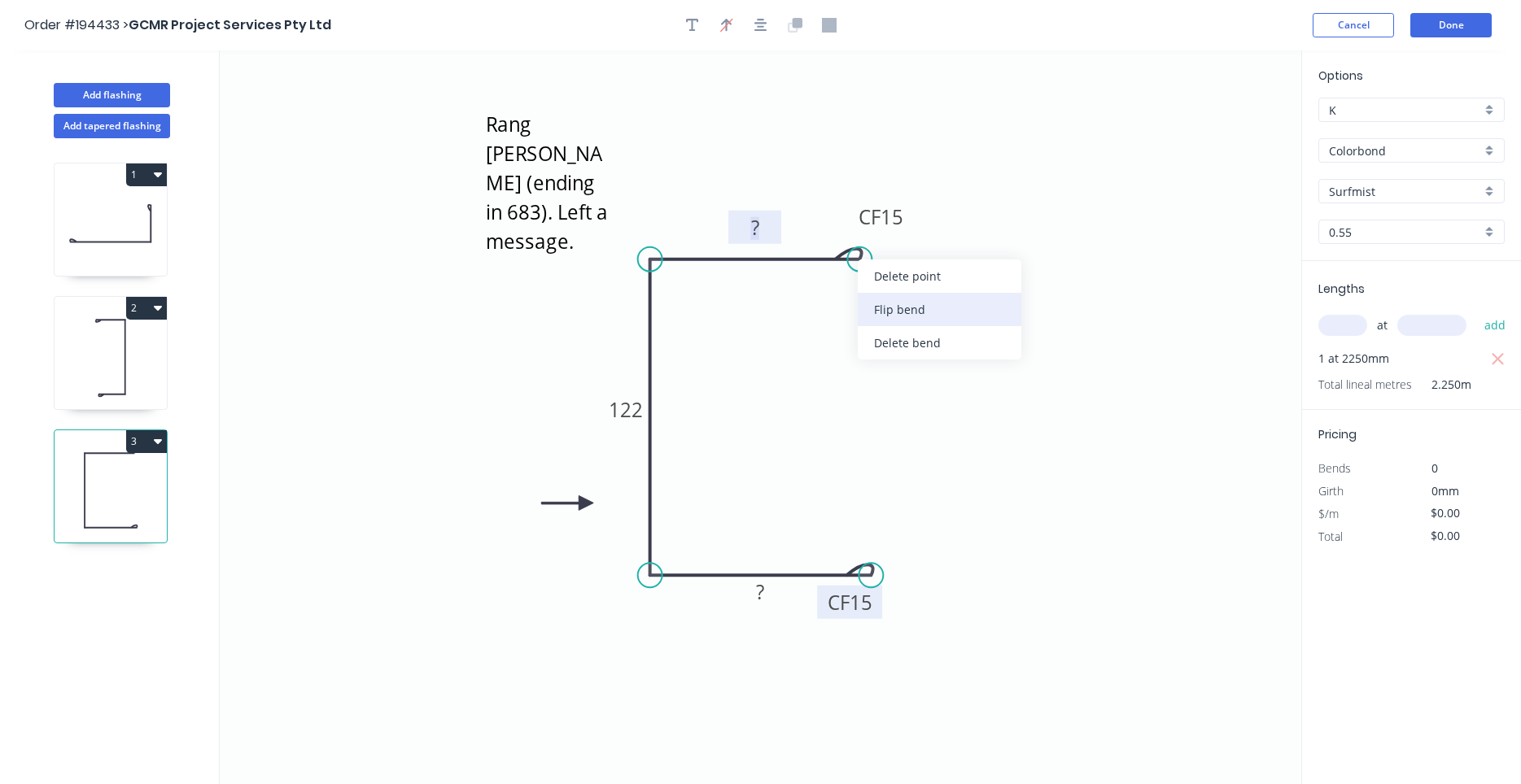
click at [879, 298] on div "Flip bend" at bounding box center [939, 309] width 164 height 33
drag, startPoint x: 911, startPoint y: 290, endPoint x: 908, endPoint y: 303, distance: 13.3
click at [908, 303] on rect at bounding box center [879, 300] width 65 height 33
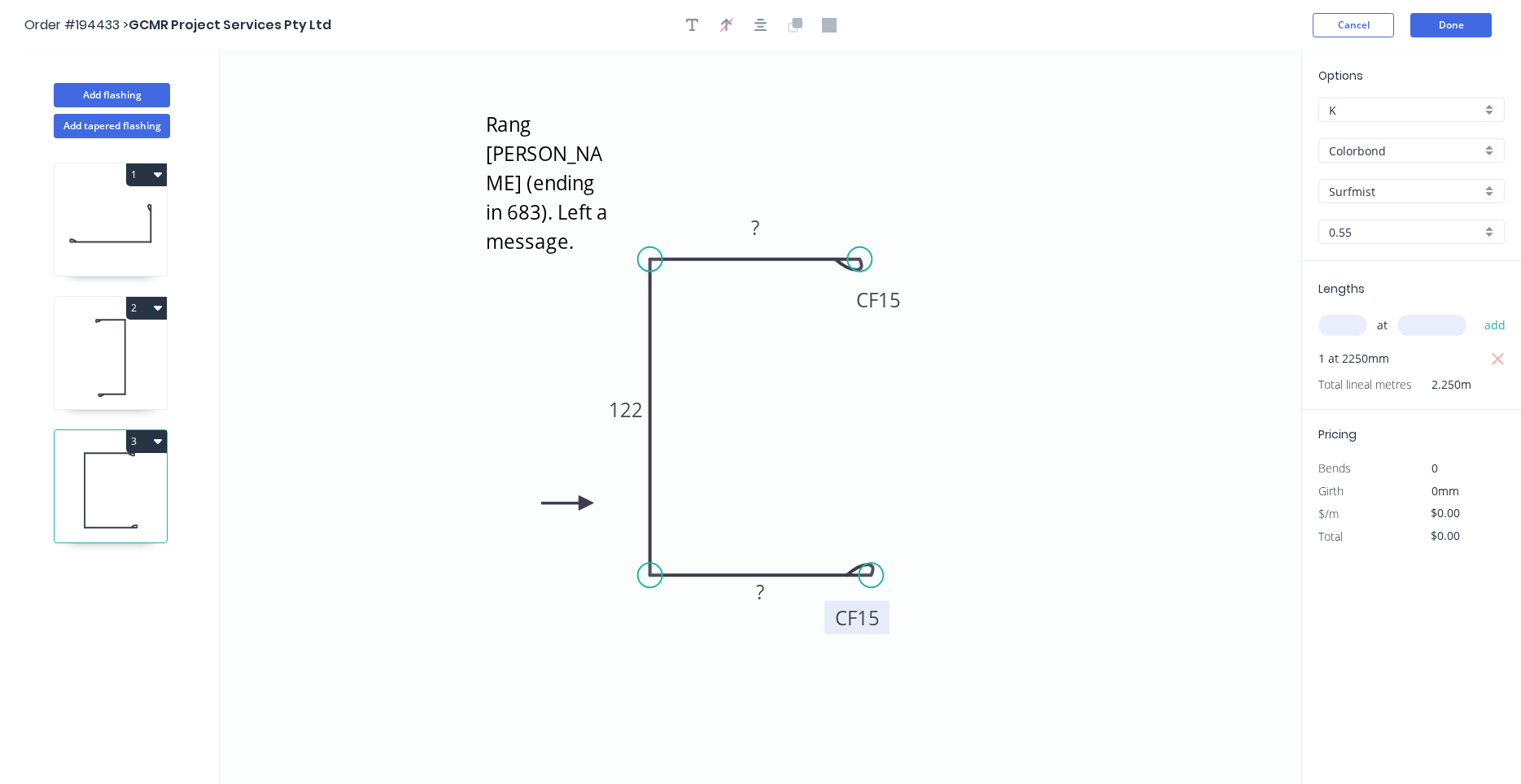
drag, startPoint x: 875, startPoint y: 609, endPoint x: 880, endPoint y: 620, distance: 12.1
click at [880, 620] on rect at bounding box center [857, 618] width 65 height 33
click at [863, 576] on circle at bounding box center [862, 575] width 24 height 24
click at [147, 366] on icon at bounding box center [111, 357] width 113 height 104
type input "$12.26"
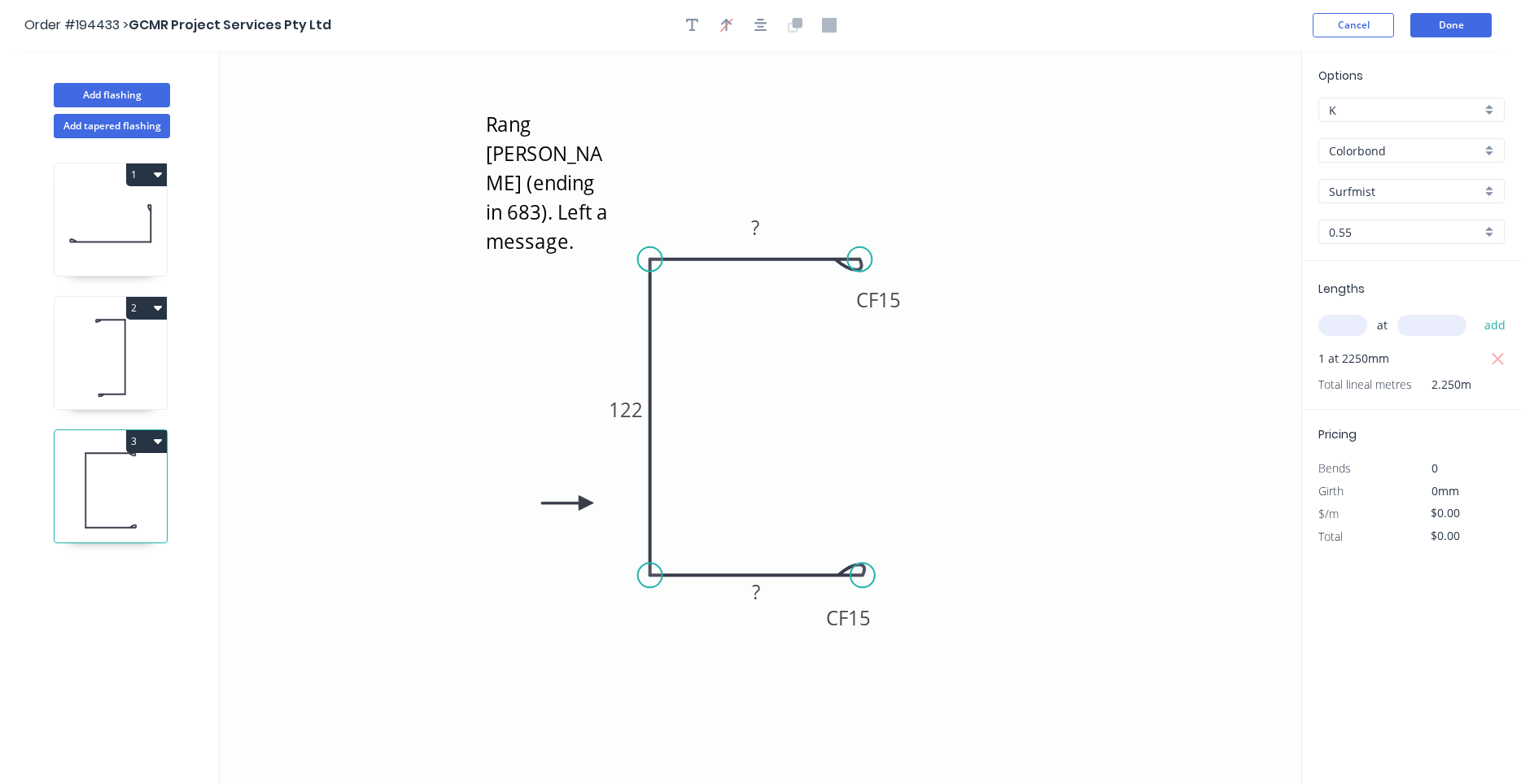
type input "$27.59"
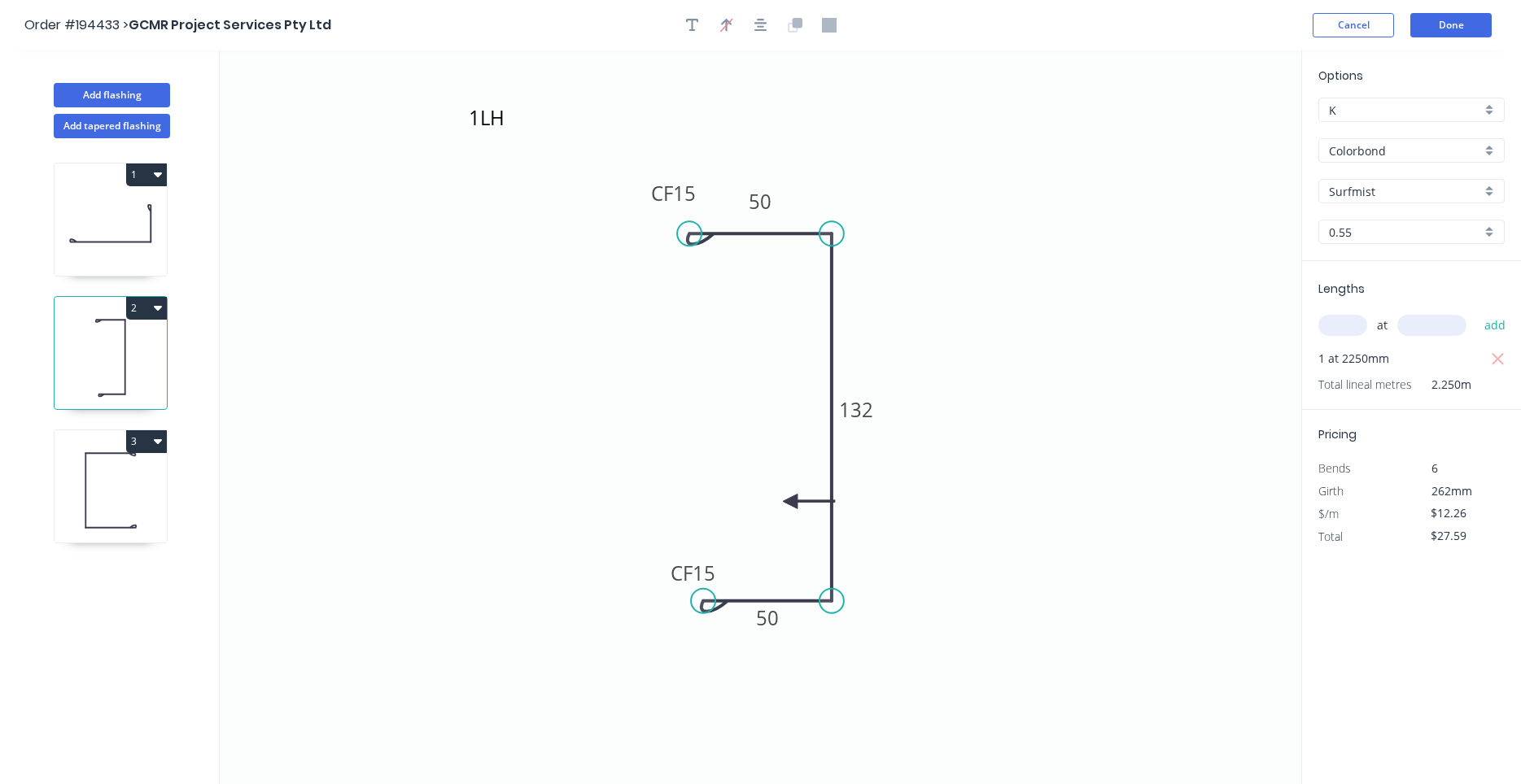
click at [118, 484] on icon at bounding box center [111, 490] width 113 height 104
type input "$0.00"
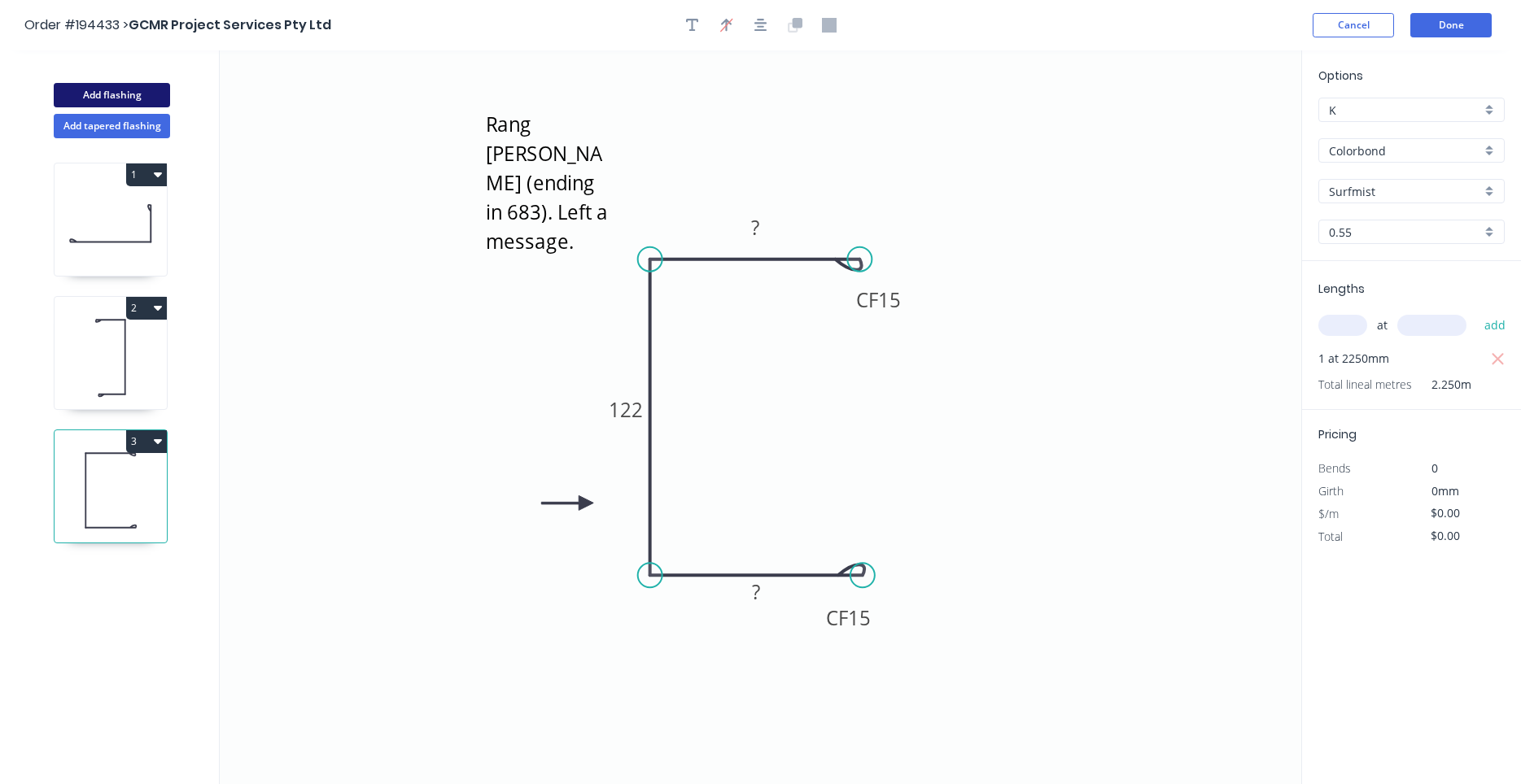
click at [147, 102] on button "Add flashing" at bounding box center [112, 95] width 117 height 24
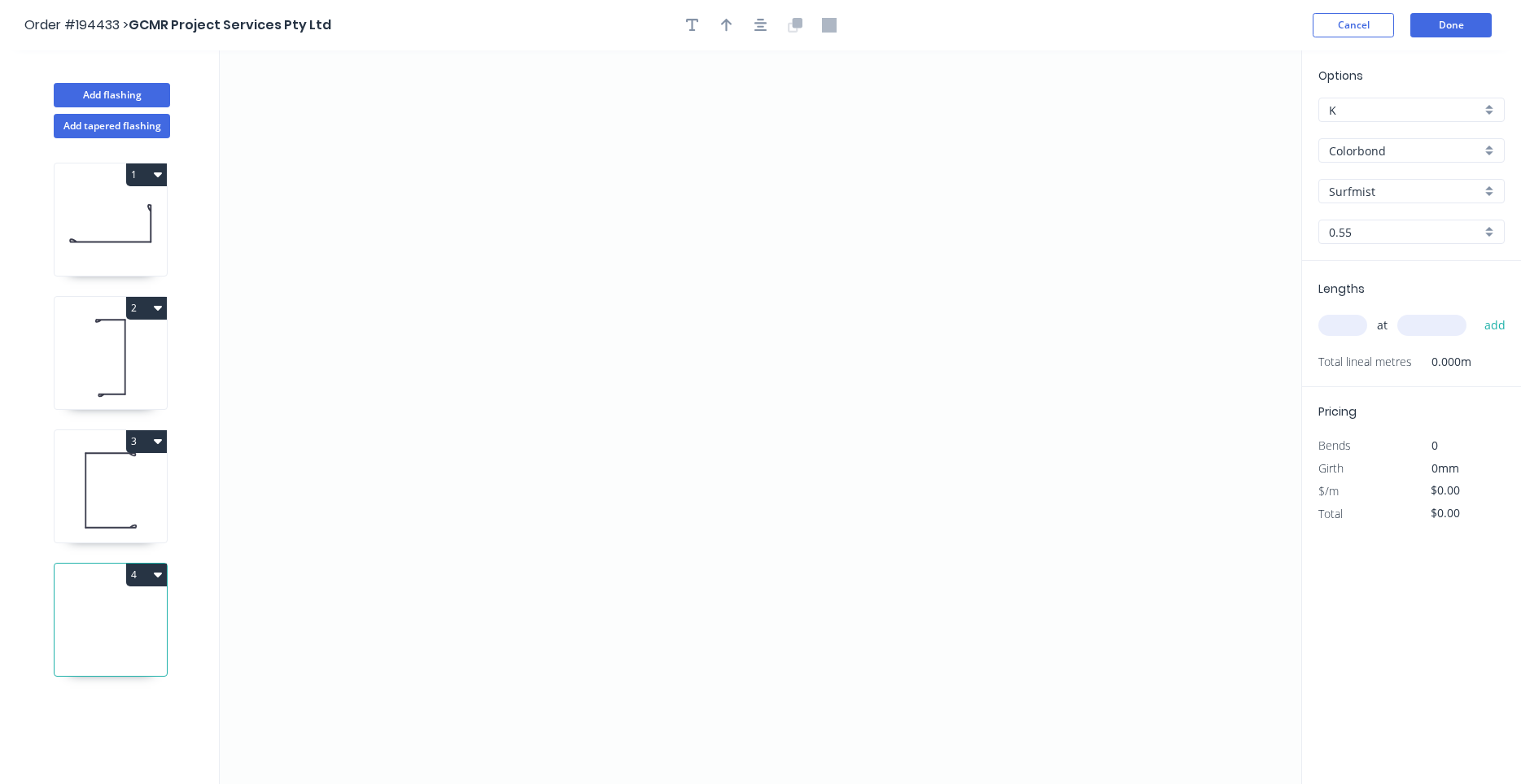
click at [110, 471] on icon at bounding box center [111, 490] width 113 height 104
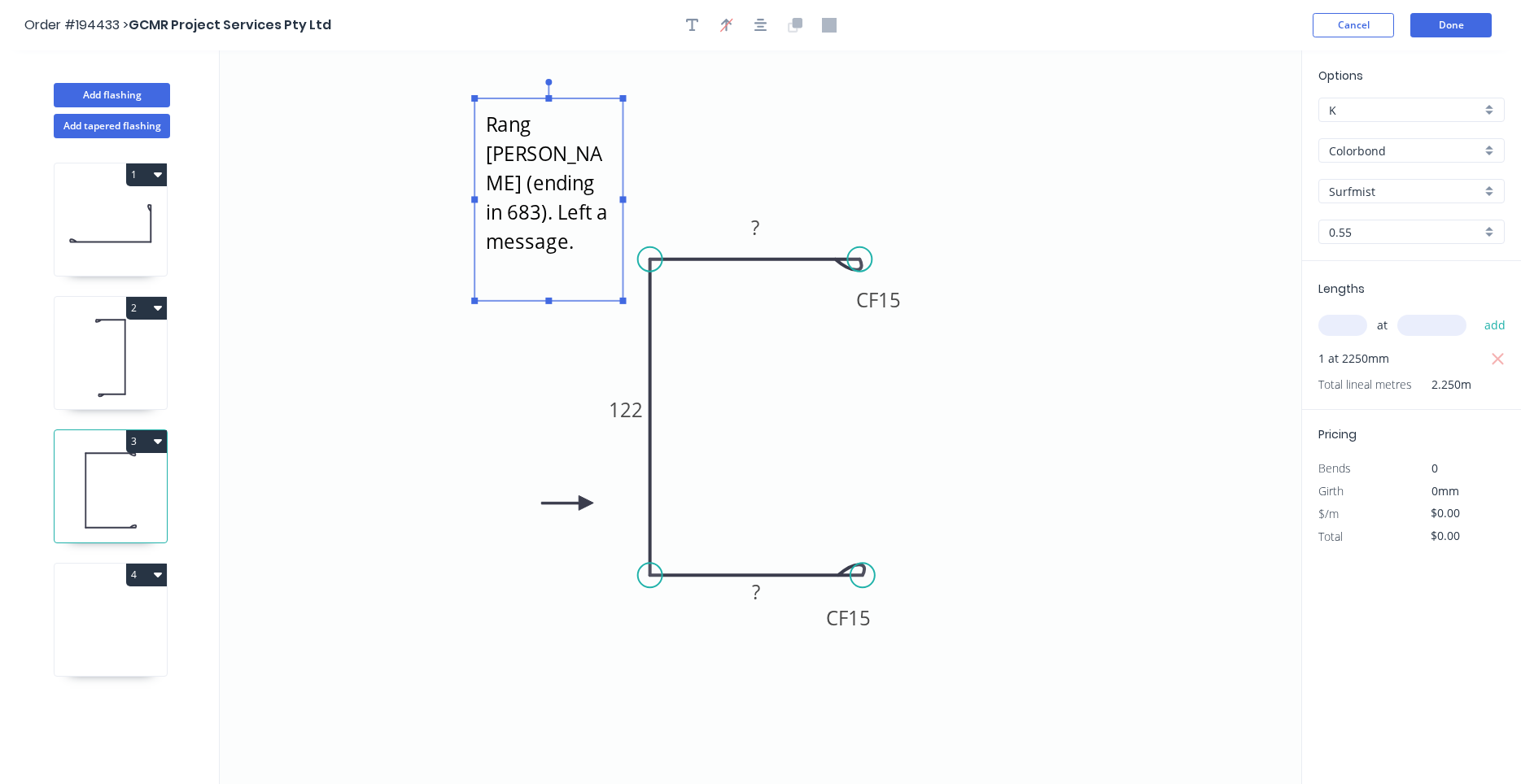
click at [575, 213] on textarea "Rang Daniel (ending in 683). Left a message." at bounding box center [548, 200] width 132 height 186
drag, startPoint x: 550, startPoint y: 299, endPoint x: 565, endPoint y: 190, distance: 110.0
click at [565, 190] on g "1RH" at bounding box center [548, 190] width 155 height 222
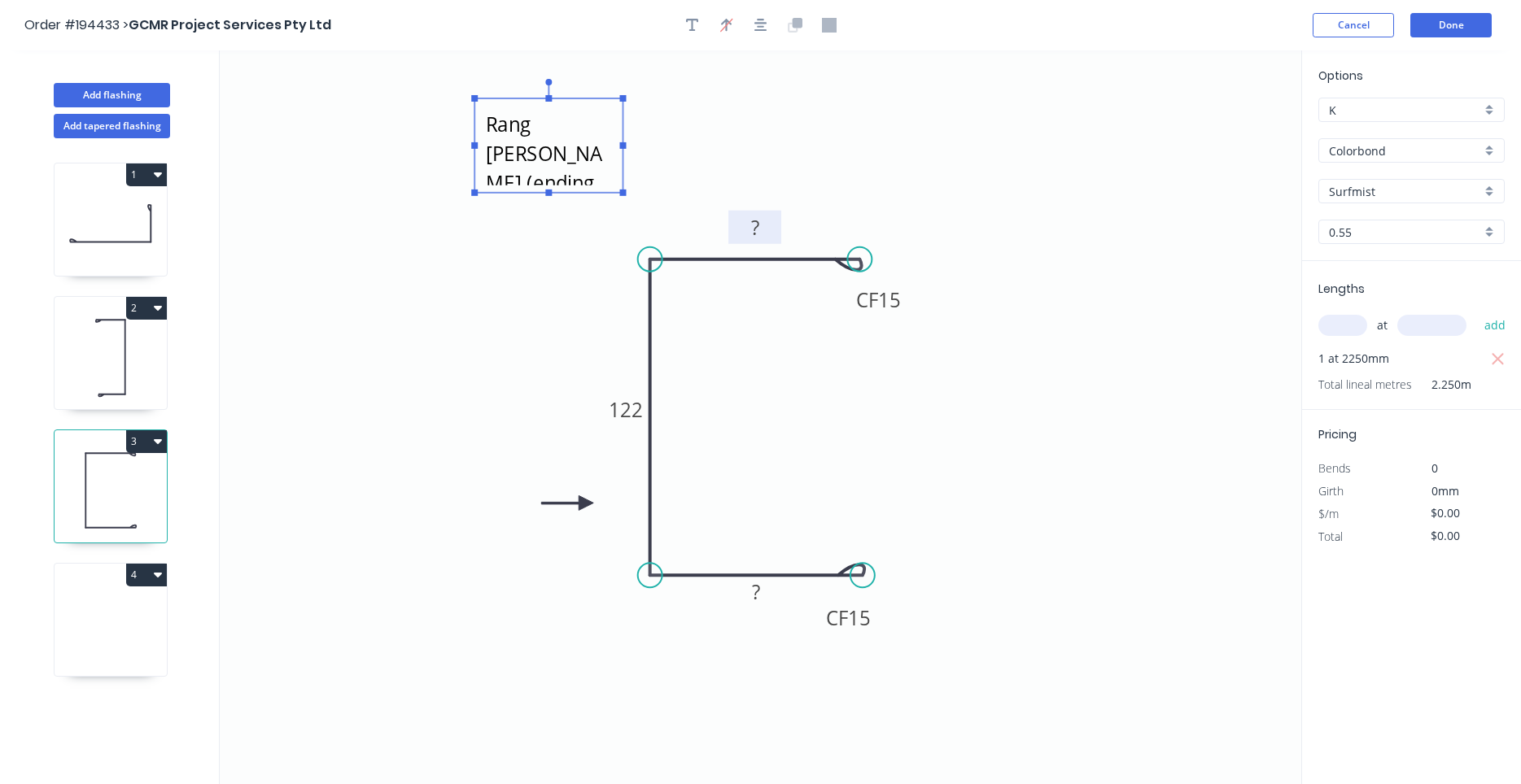
type textarea "1RH"
click at [763, 223] on rect at bounding box center [754, 228] width 32 height 23
type input "$12.26"
type input "$27.59"
click at [127, 392] on icon at bounding box center [111, 357] width 113 height 104
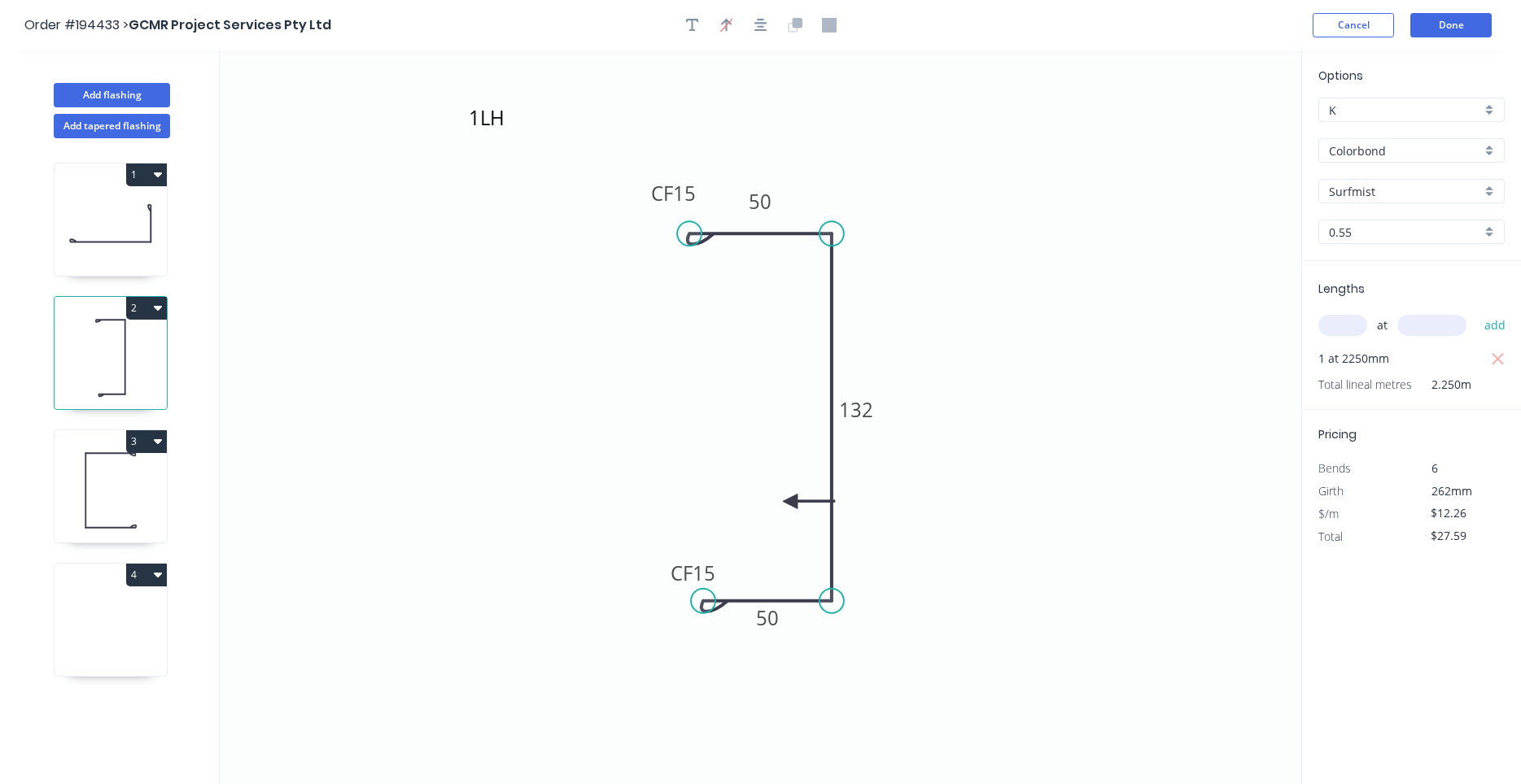
click at [132, 469] on icon at bounding box center [111, 490] width 113 height 104
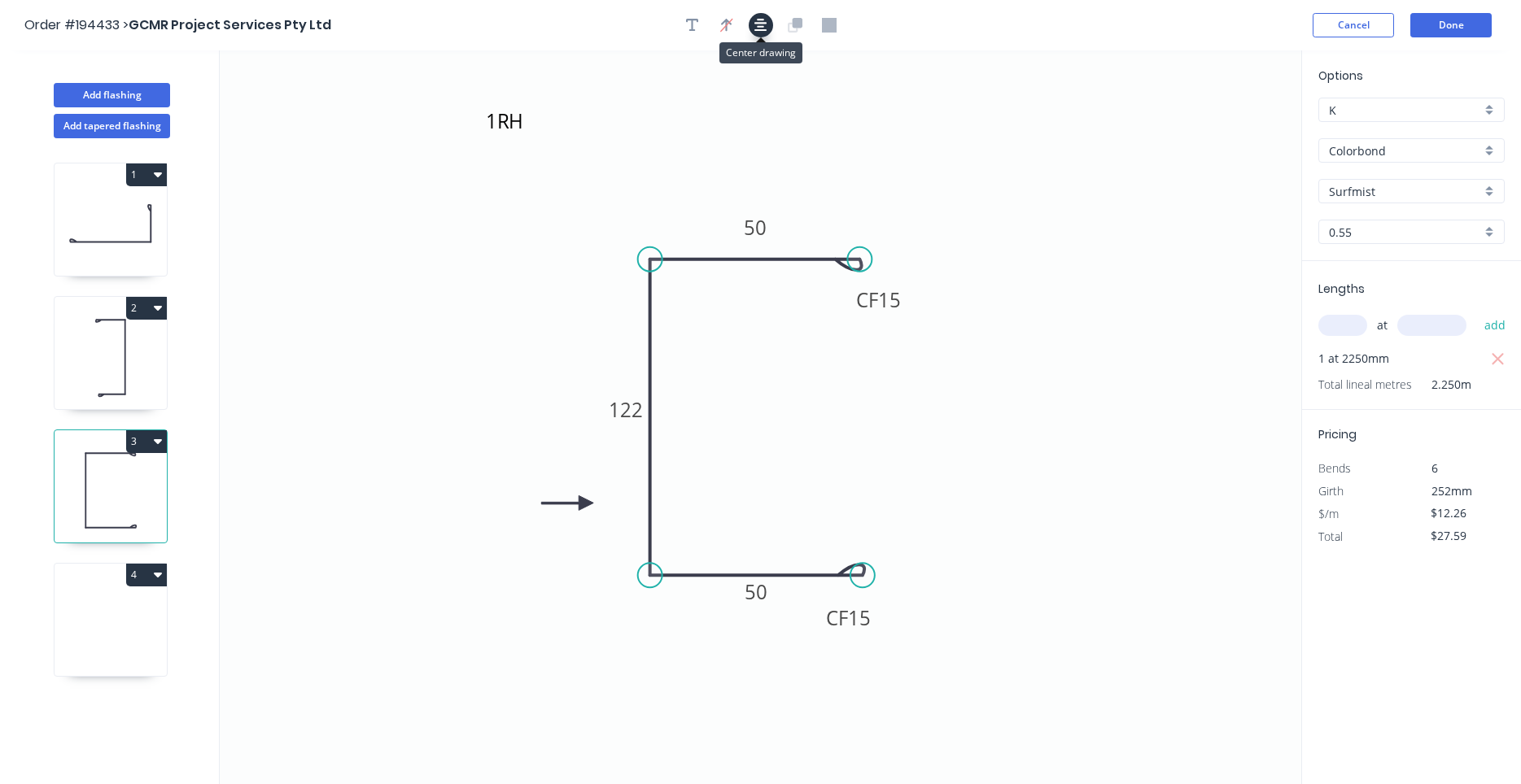
click at [770, 26] on button "button" at bounding box center [760, 24] width 24 height 24
click at [118, 363] on icon at bounding box center [111, 357] width 113 height 104
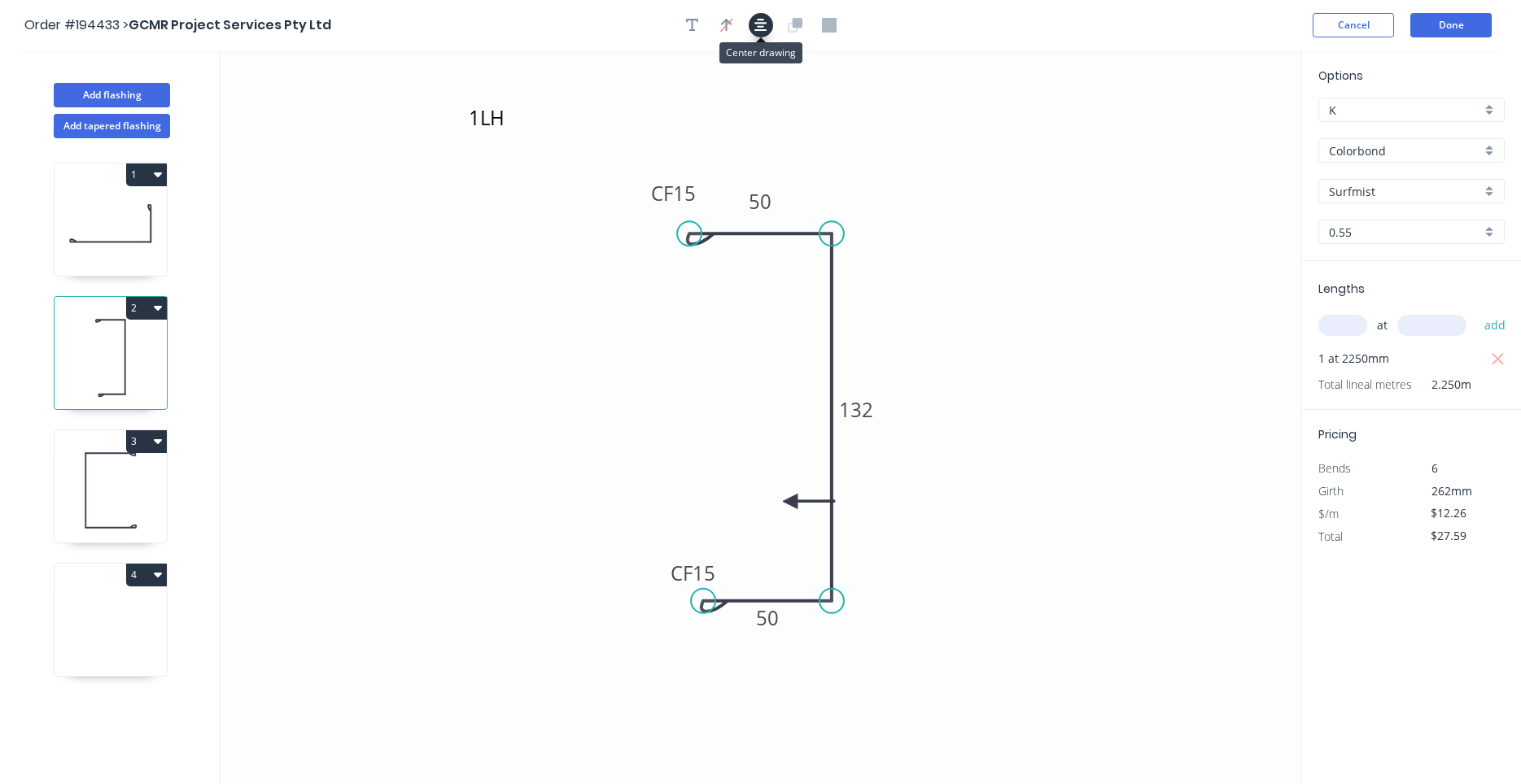
click at [762, 22] on icon "button" at bounding box center [760, 24] width 13 height 15
drag, startPoint x: 791, startPoint y: 498, endPoint x: 900, endPoint y: 502, distance: 109.1
click at [900, 502] on icon at bounding box center [918, 501] width 52 height 15
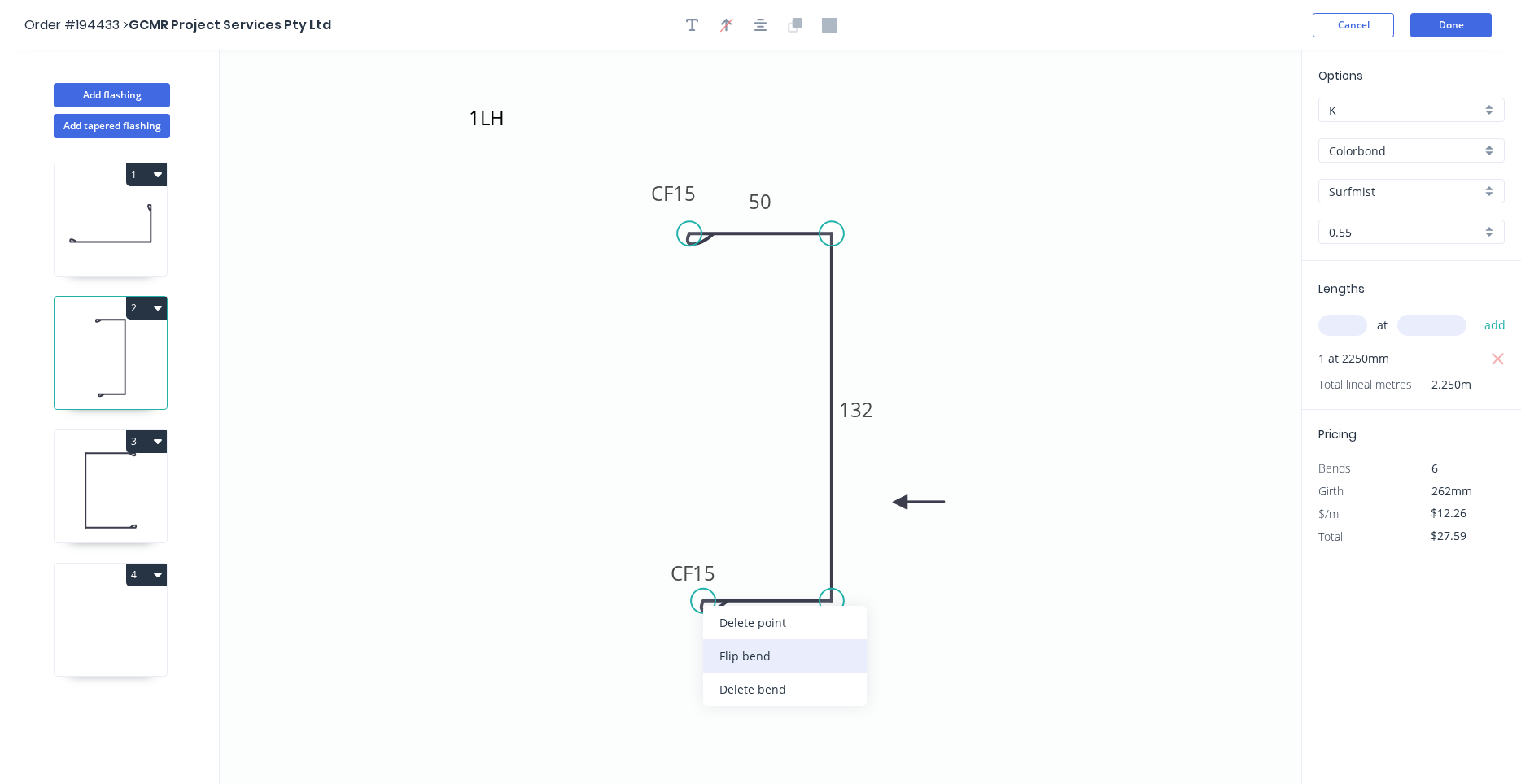
click at [725, 651] on div "Flip bend" at bounding box center [784, 656] width 164 height 33
click at [117, 487] on icon at bounding box center [111, 490] width 113 height 104
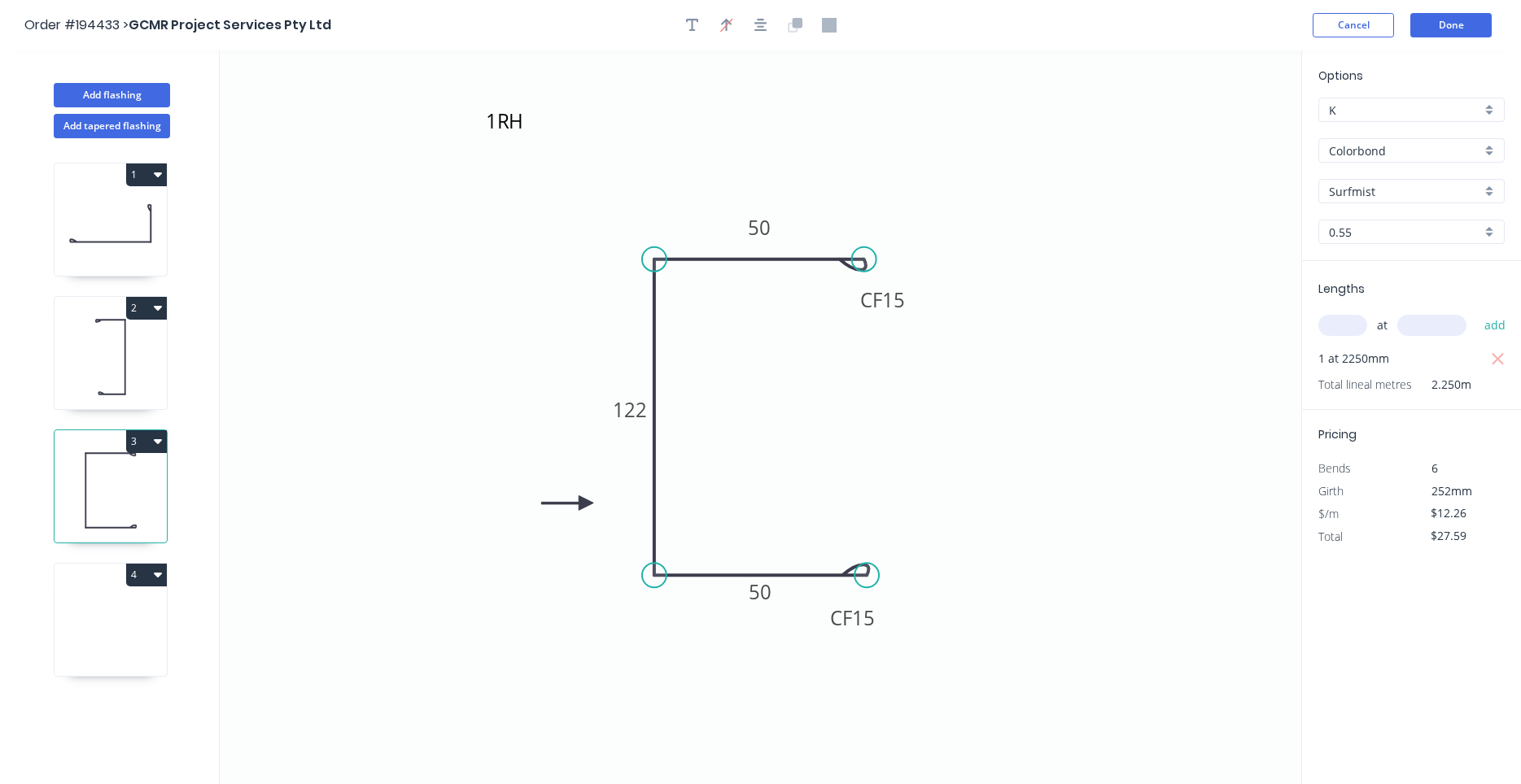
click at [150, 605] on icon at bounding box center [111, 623] width 113 height 104
type input "$0.00"
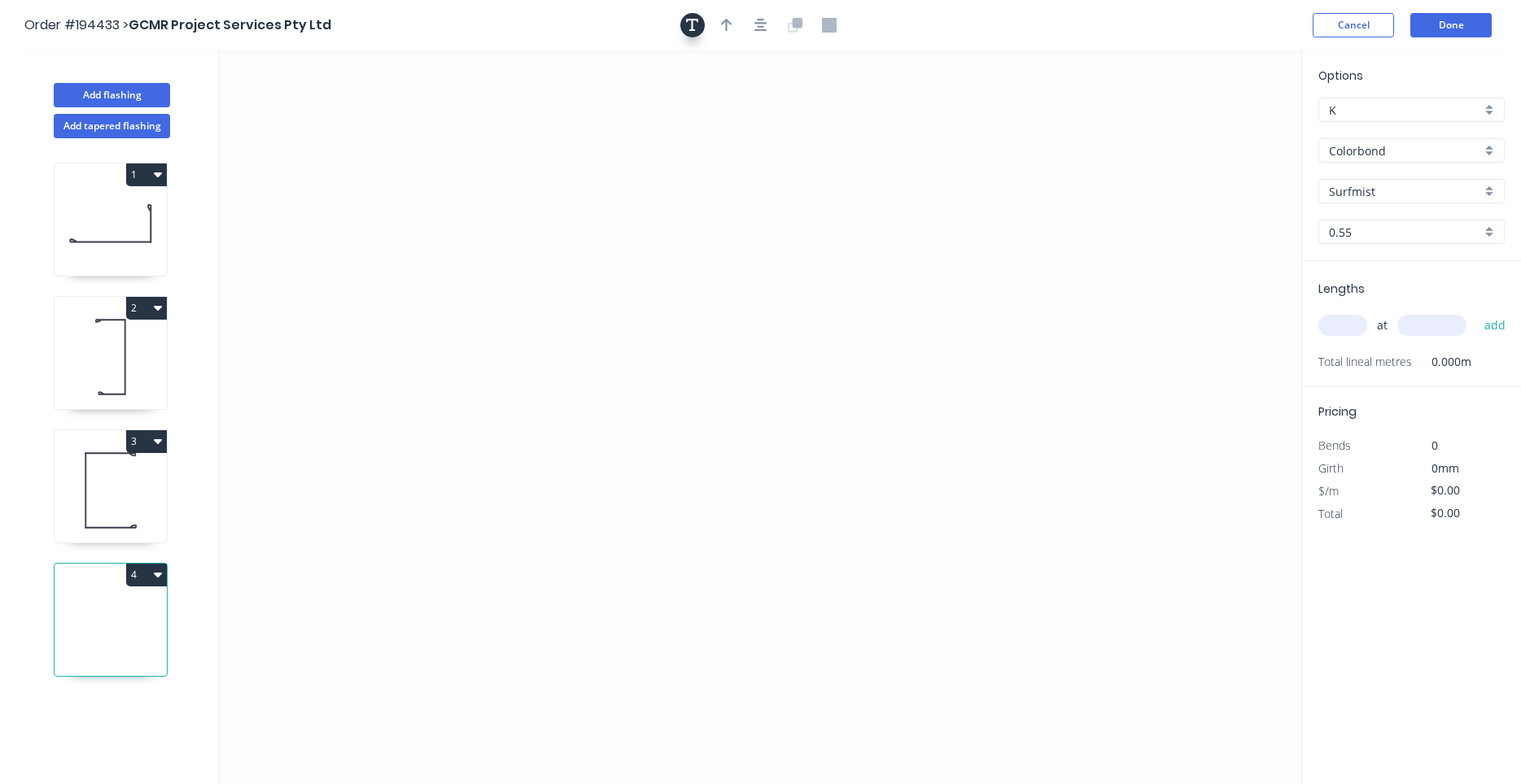
click at [692, 36] on button "button" at bounding box center [692, 24] width 24 height 24
drag, startPoint x: 347, startPoint y: 128, endPoint x: 527, endPoint y: 211, distance: 198.2
click at [527, 211] on textarea at bounding box center [501, 196] width 132 height 60
click at [506, 198] on textarea at bounding box center [504, 197] width 132 height 60
click at [608, 347] on icon "2H" at bounding box center [760, 417] width 1081 height 733
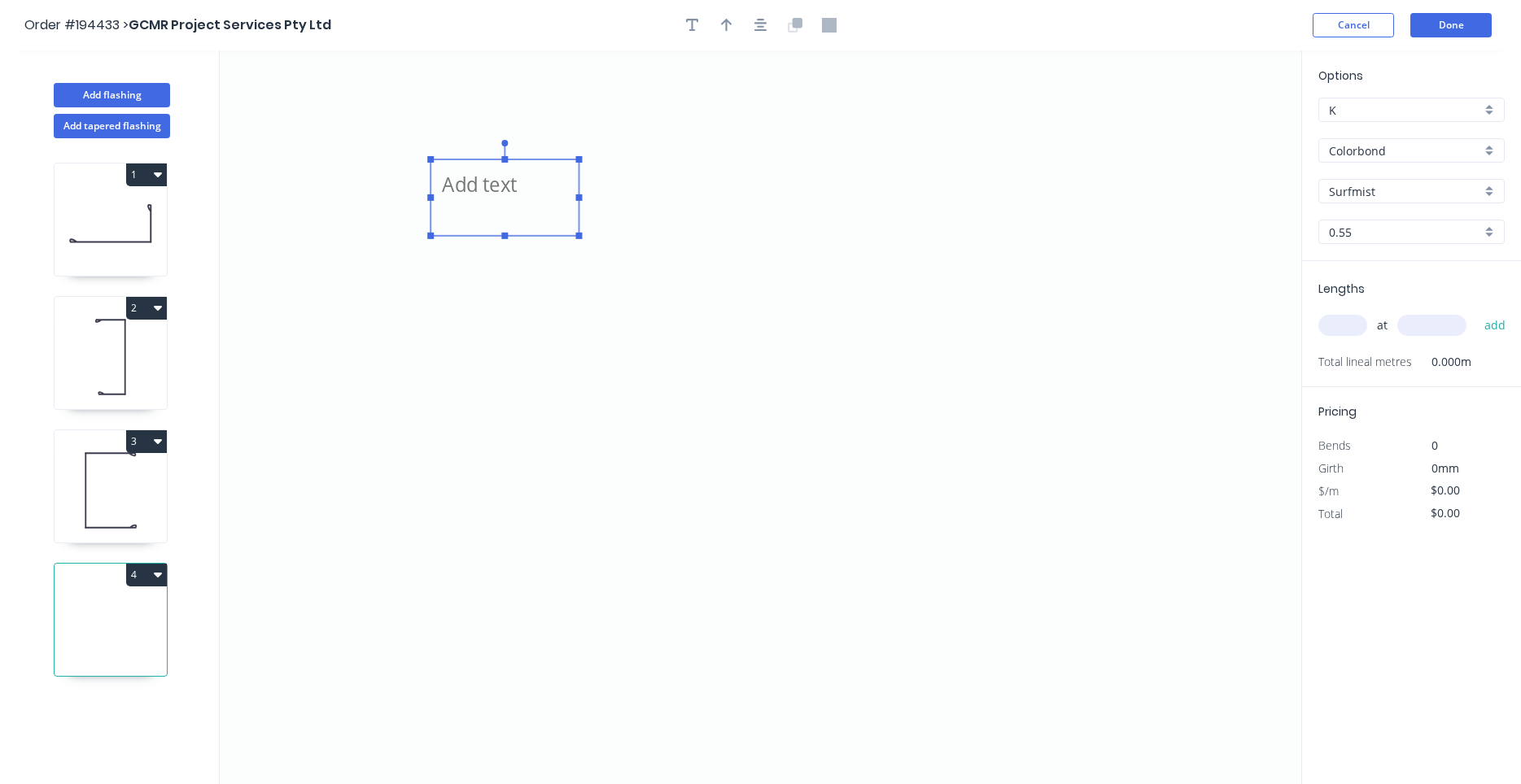
type textarea "2H"
click at [511, 451] on icon "2H" at bounding box center [760, 417] width 1081 height 733
click at [507, 353] on icon "2H" at bounding box center [760, 417] width 1081 height 733
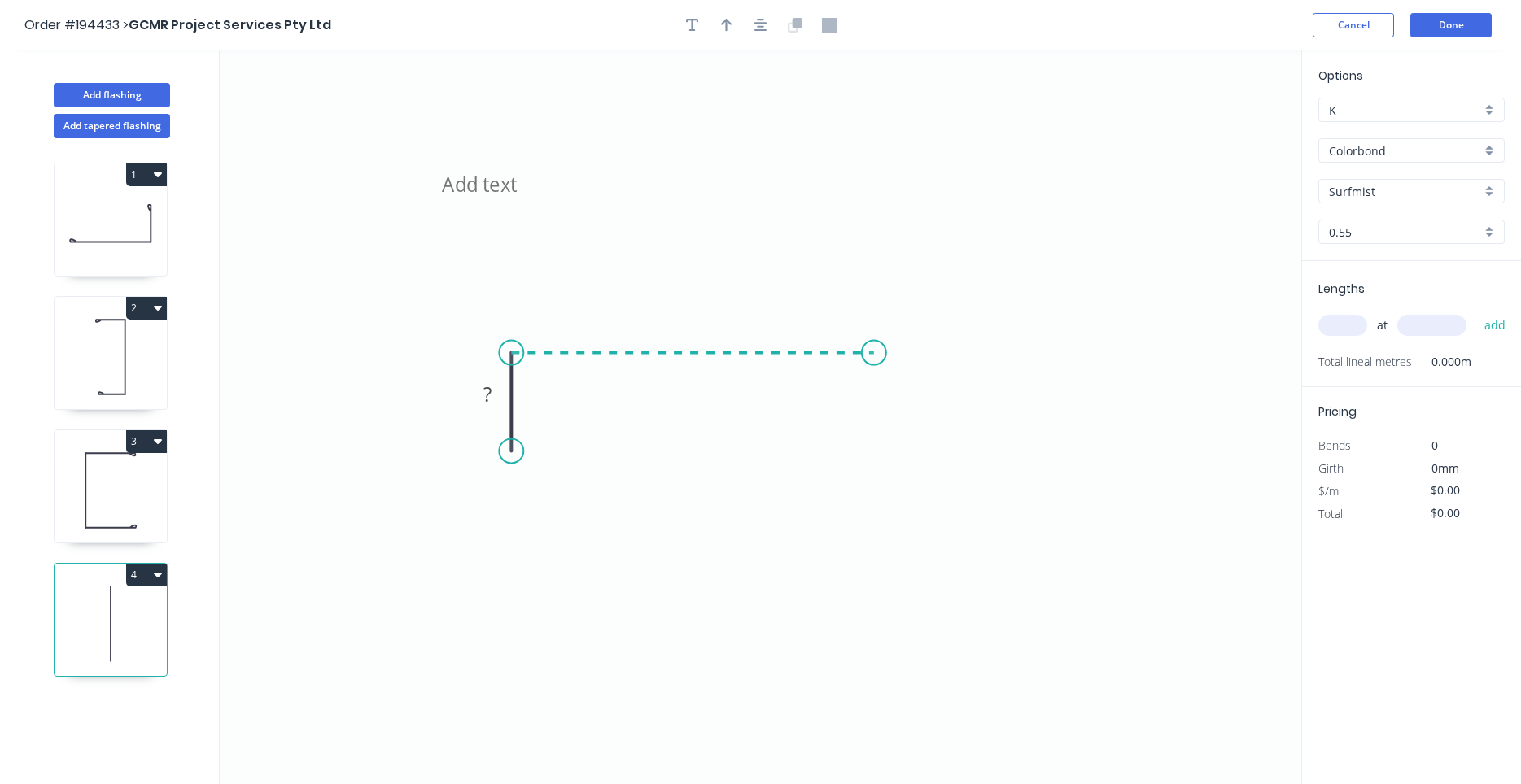
click at [874, 363] on icon "2H ?" at bounding box center [760, 417] width 1081 height 733
click at [882, 133] on icon "2H ? ?" at bounding box center [760, 417] width 1081 height 733
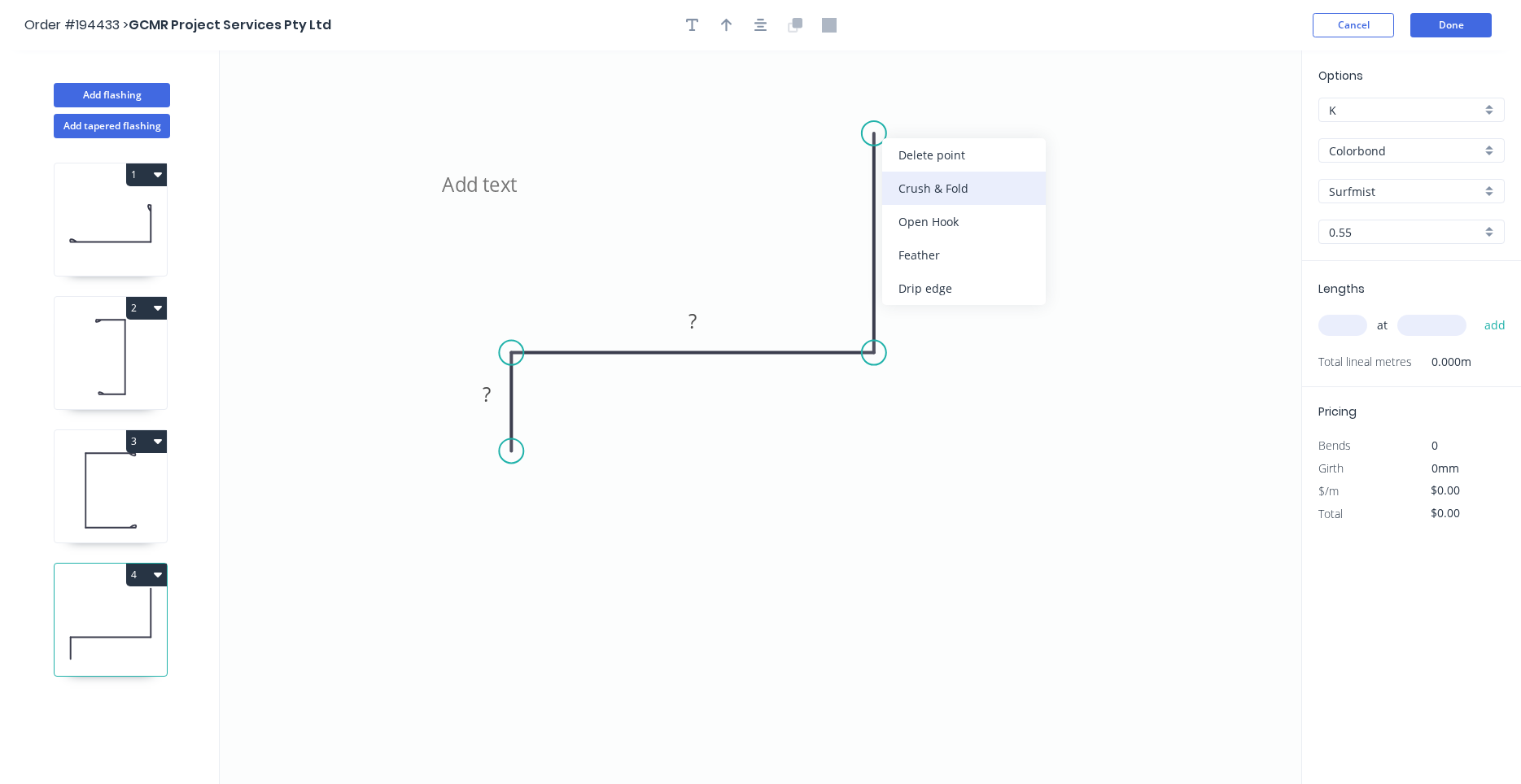
click at [912, 180] on div "Crush & Fold" at bounding box center [964, 188] width 164 height 33
click at [865, 109] on rect at bounding box center [838, 105] width 65 height 33
click at [857, 107] on tspan "10" at bounding box center [850, 104] width 23 height 26
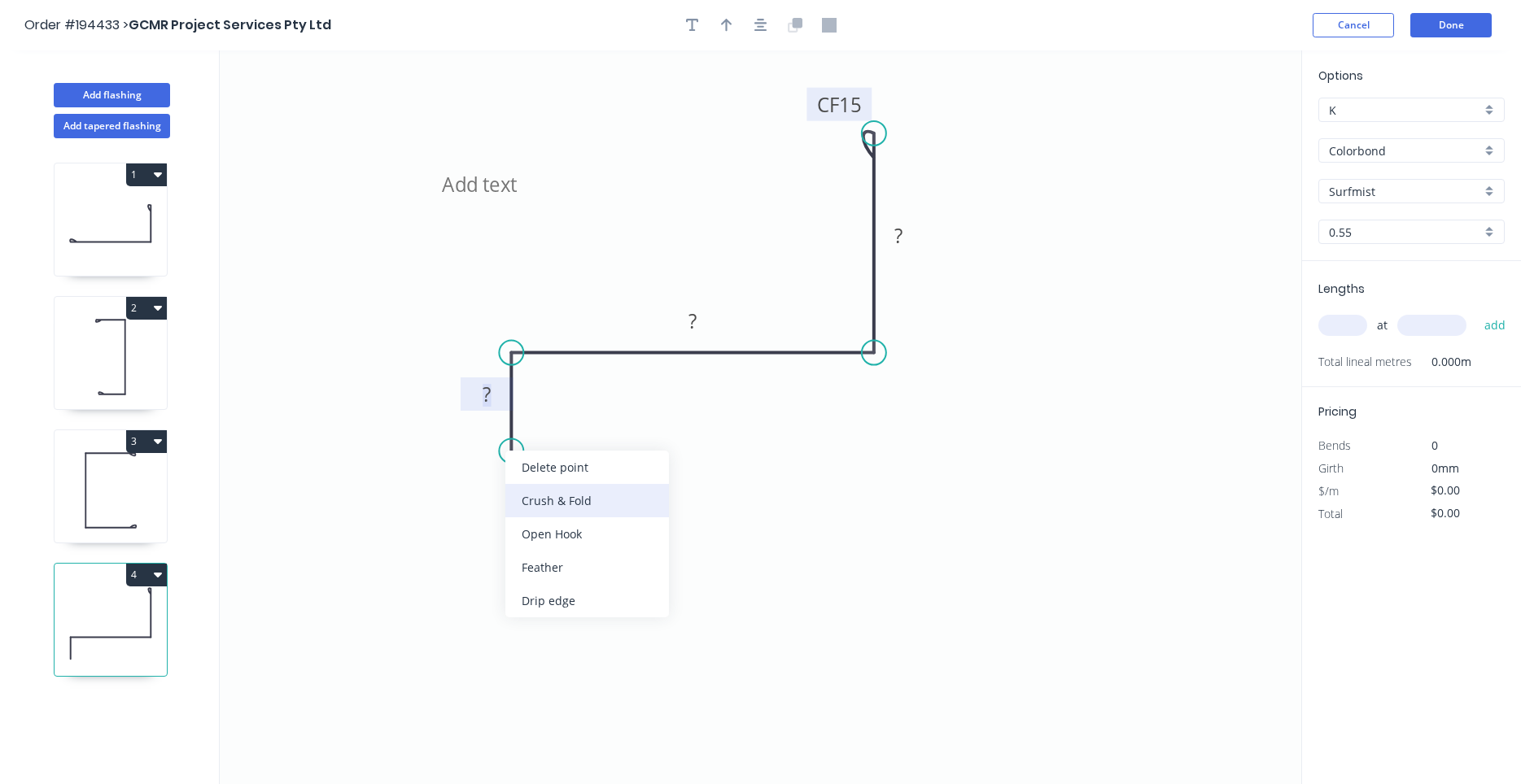
drag, startPoint x: 527, startPoint y: 472, endPoint x: 532, endPoint y: 499, distance: 27.5
click at [532, 499] on div "Delete point Crush & Fold Open Hook Feather Drip edge" at bounding box center [587, 533] width 164 height 166
click at [539, 508] on div "Crush & Fold" at bounding box center [595, 518] width 164 height 33
click at [533, 502] on div "Flip bend" at bounding box center [591, 504] width 164 height 33
click at [555, 426] on tspan "10" at bounding box center [556, 421] width 23 height 26
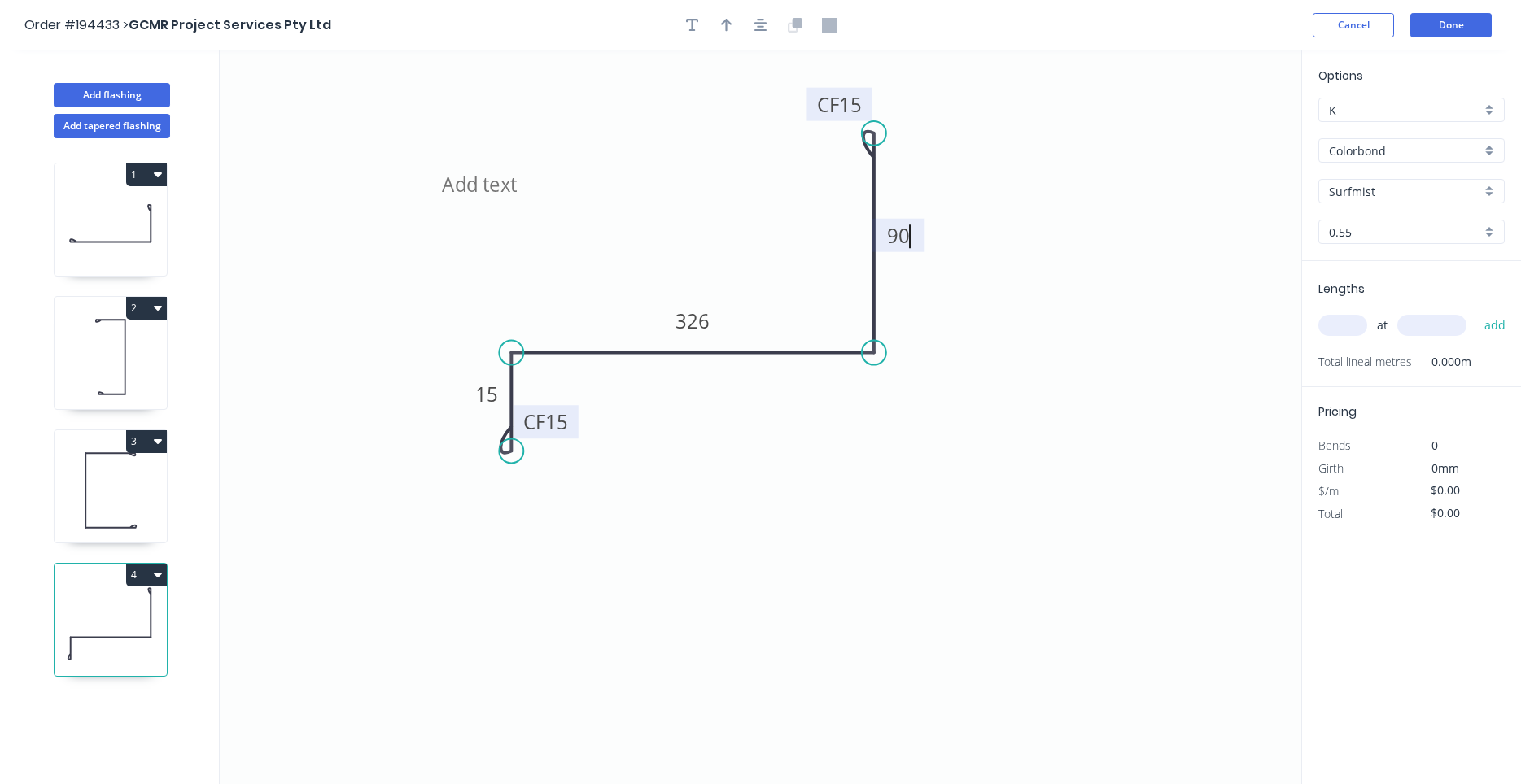
type input "$15.94"
click at [1342, 325] on input "text" at bounding box center [1343, 326] width 49 height 22
type input "1"
type input "1700"
click at [1476, 311] on button "add" at bounding box center [1495, 325] width 38 height 27
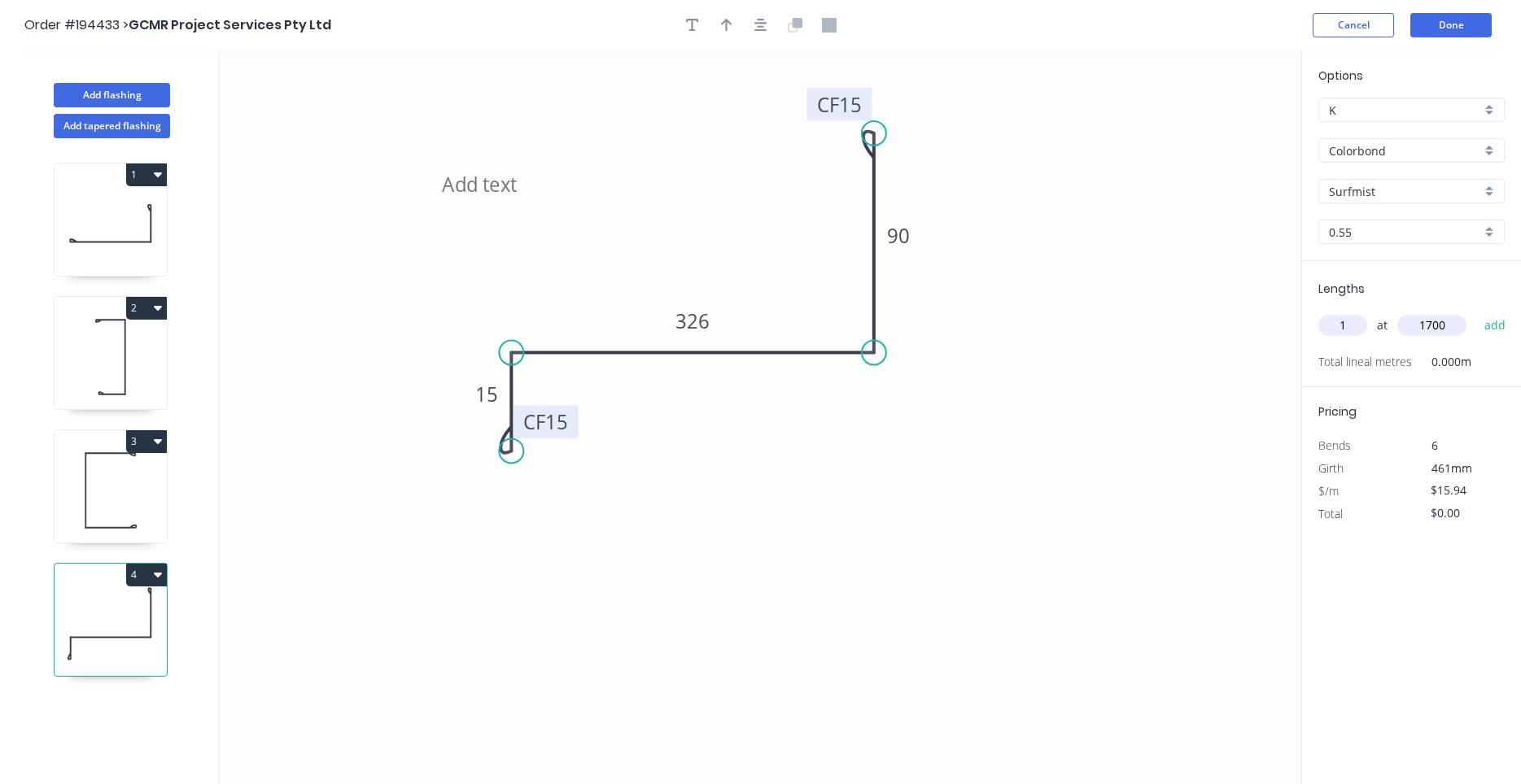
type input "$27.10"
click at [767, 36] on div at bounding box center [761, 24] width 170 height 24
click at [766, 27] on icon "button" at bounding box center [760, 24] width 13 height 15
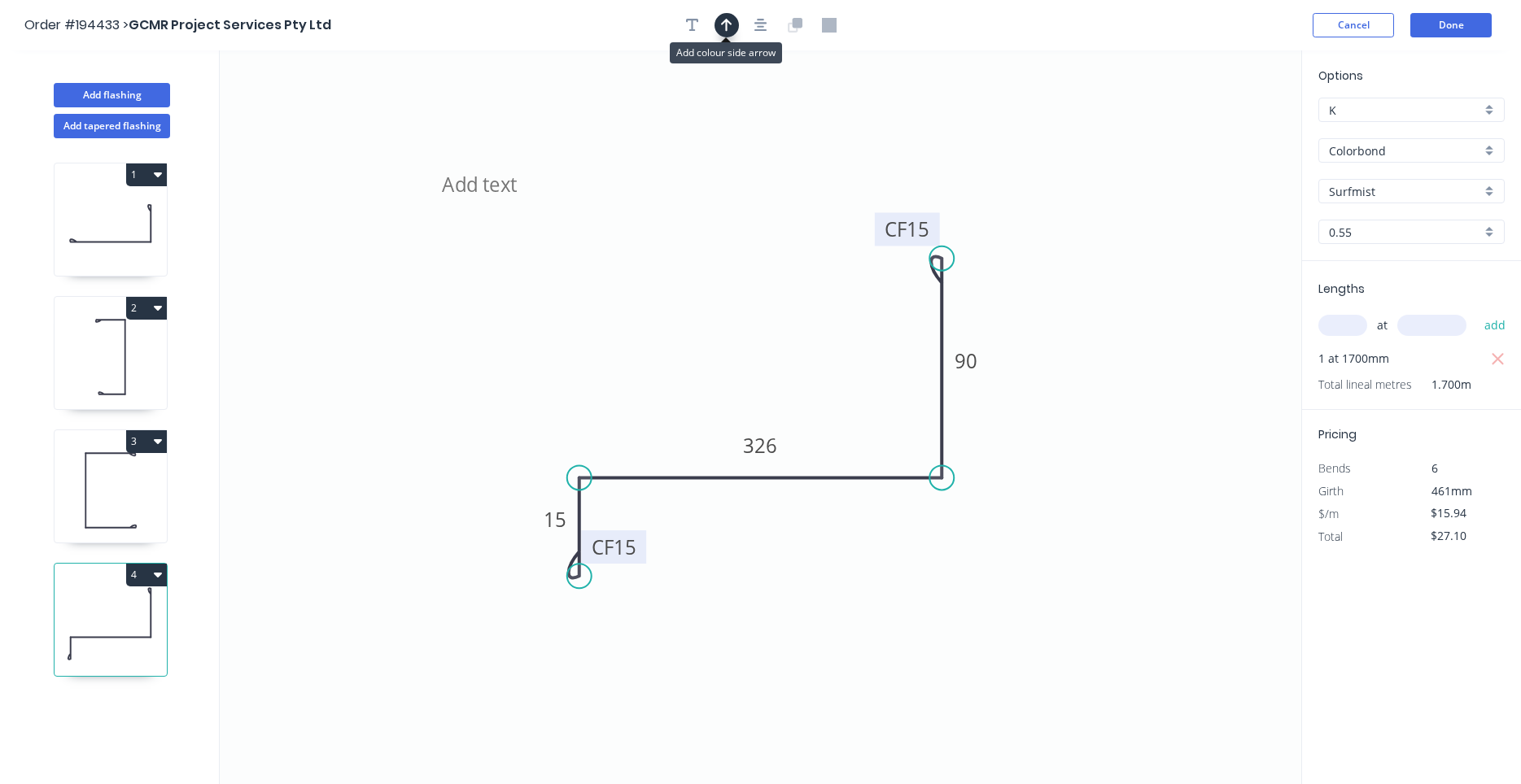
click at [725, 25] on icon "button" at bounding box center [727, 24] width 12 height 15
click at [1215, 122] on icon "2H CF 15 15 326 CF 15 90" at bounding box center [760, 417] width 1081 height 733
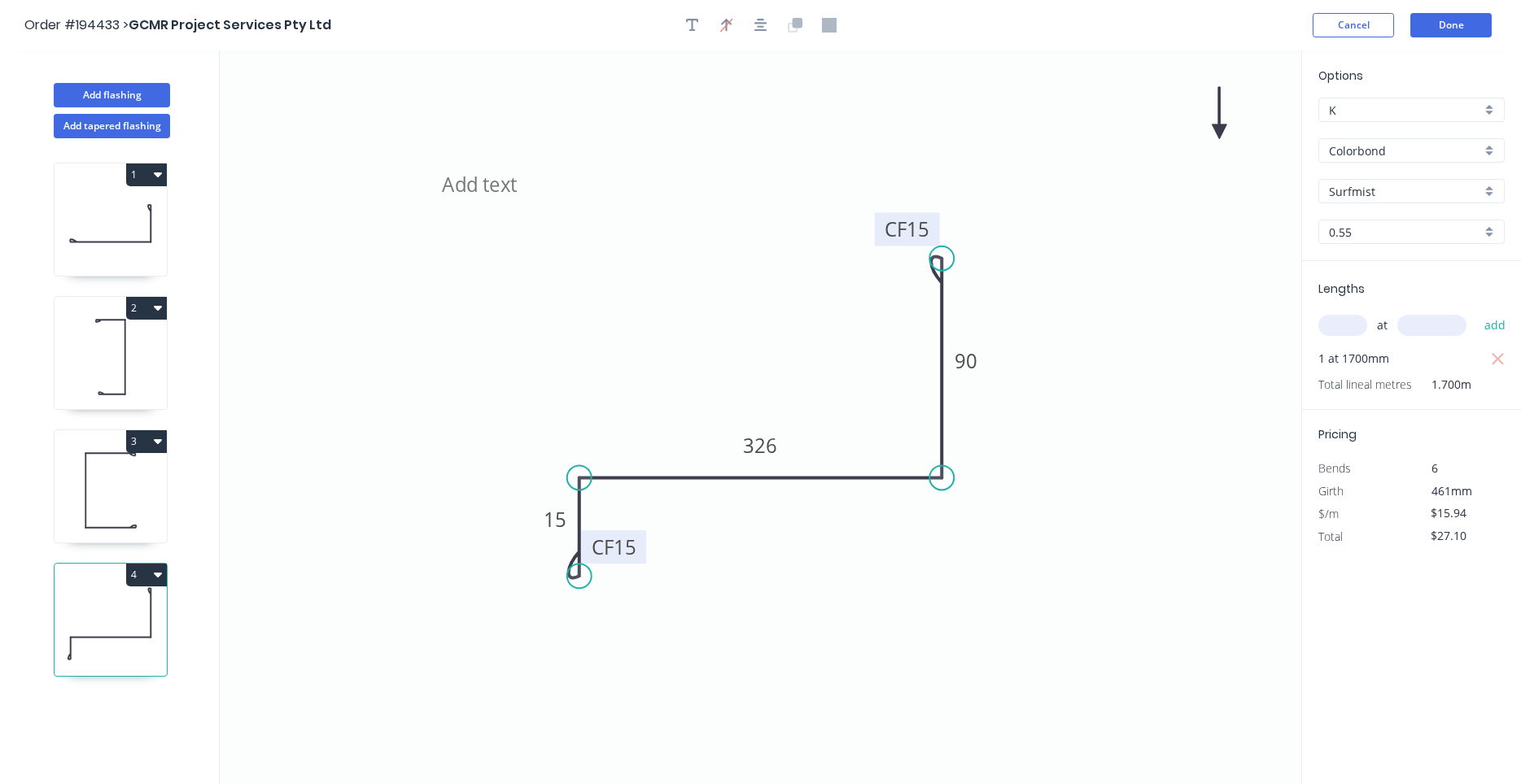
click at [1215, 122] on icon "2H CF 15 15 326 CF 15 90" at bounding box center [760, 417] width 1081 height 733
click at [1218, 124] on icon at bounding box center [1218, 113] width 15 height 52
click at [1218, 124] on icon "2H CF 15 15 326 CF 15 90" at bounding box center [760, 417] width 1081 height 733
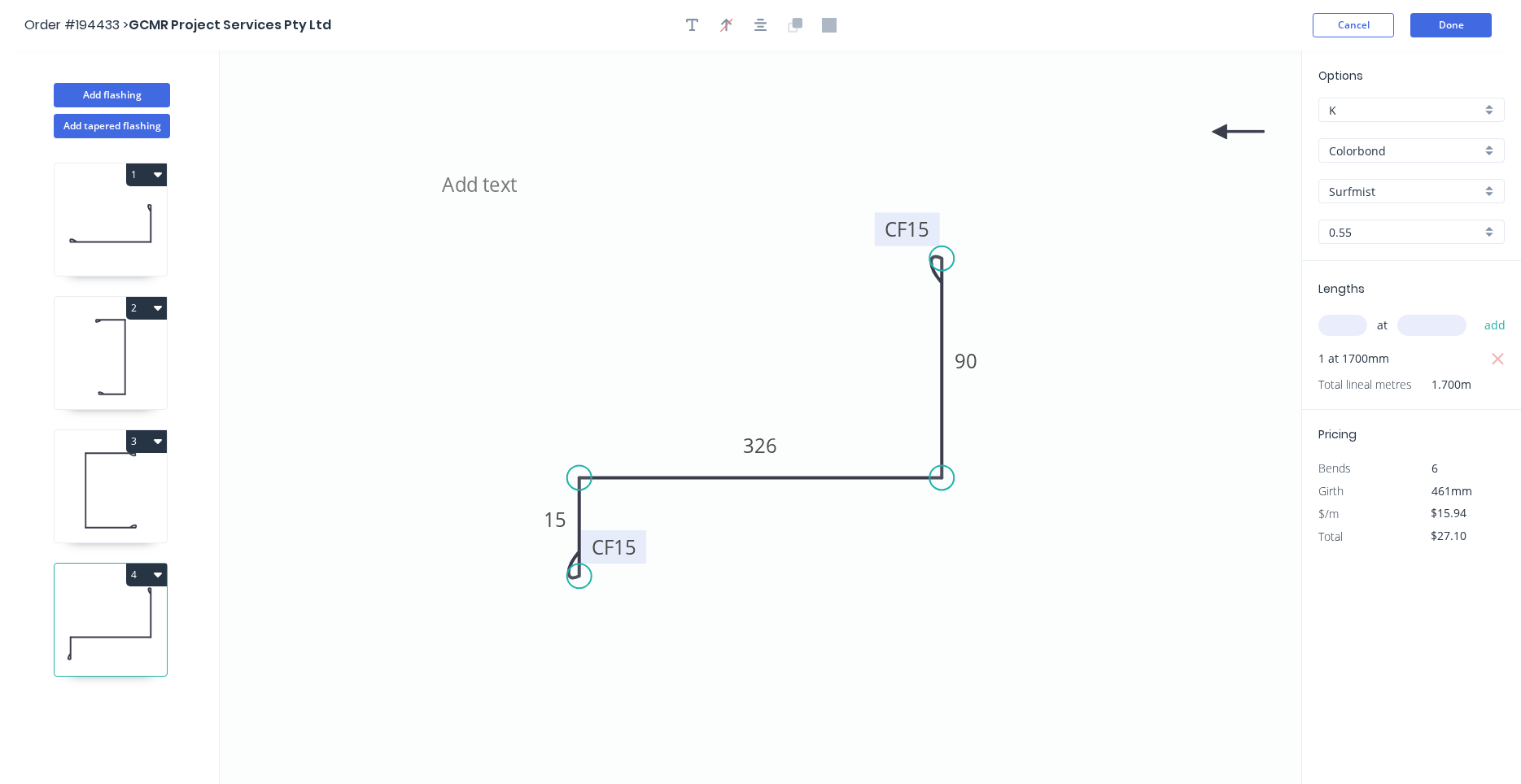
click at [1214, 132] on icon at bounding box center [1237, 131] width 52 height 15
drag, startPoint x: 1223, startPoint y: 135, endPoint x: 941, endPoint y: 522, distance: 478.8
click at [941, 522] on icon at bounding box center [954, 535] width 47 height 47
click at [130, 501] on icon at bounding box center [111, 490] width 113 height 104
type input "$12.26"
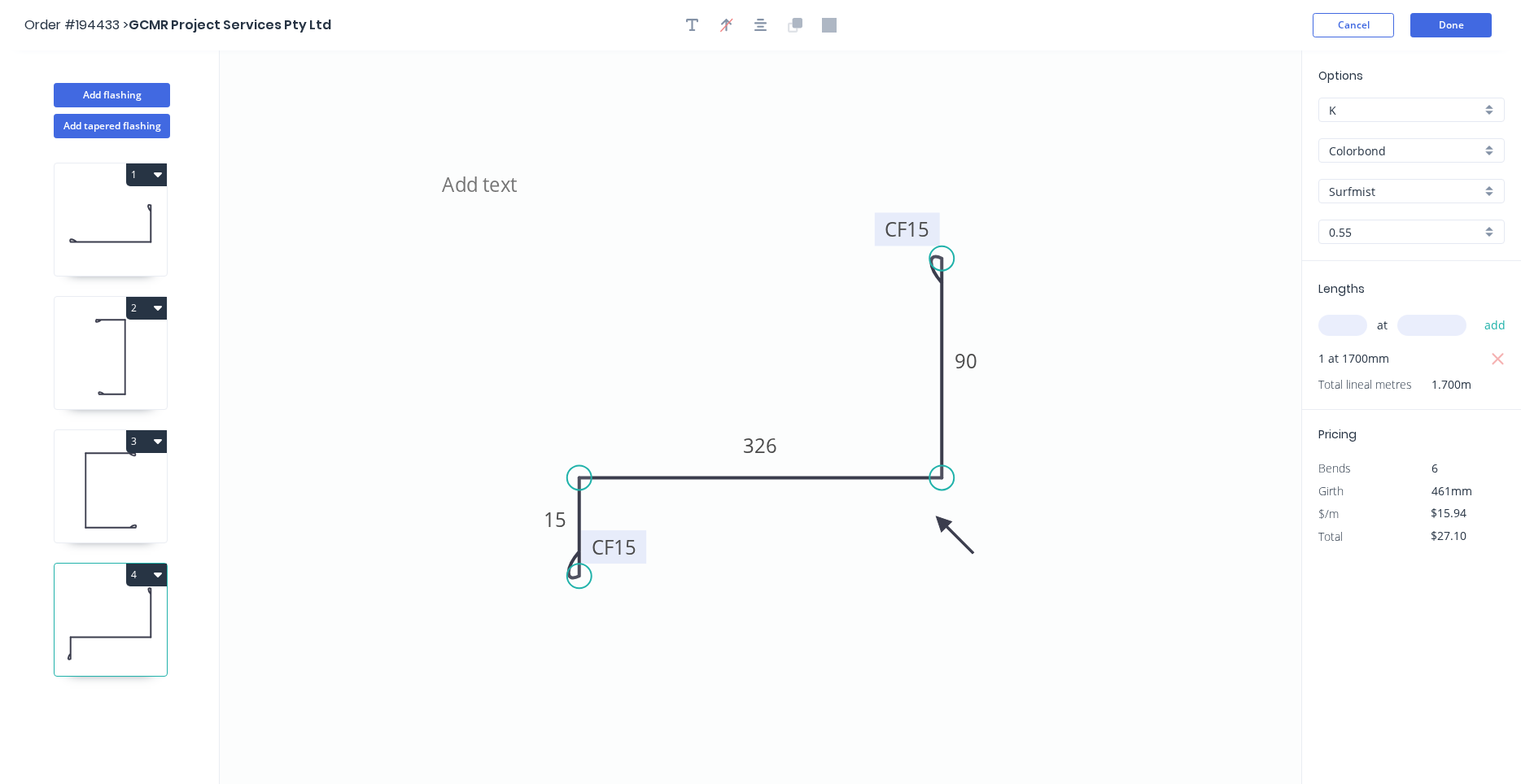
type input "$27.59"
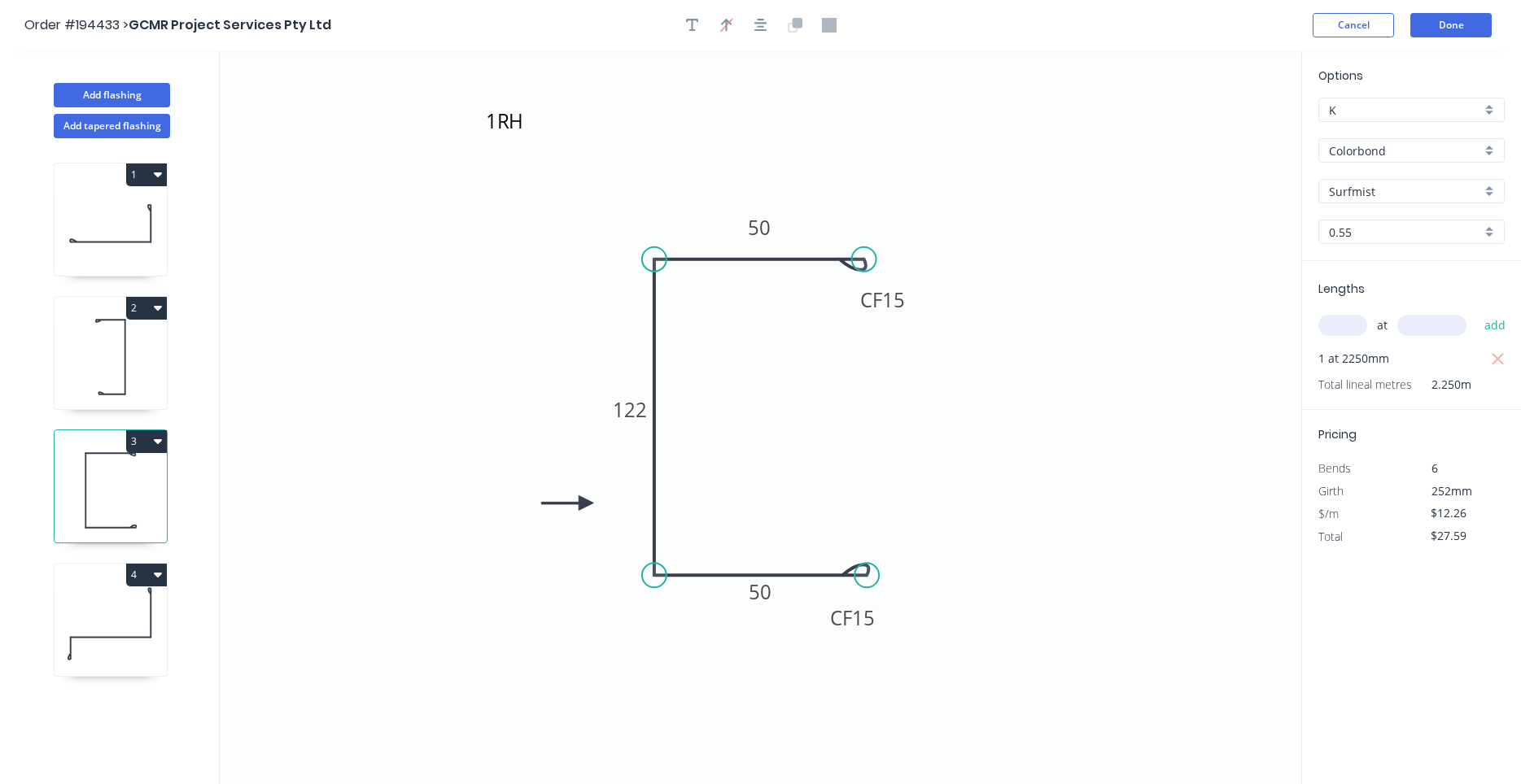
click at [114, 367] on icon at bounding box center [111, 357] width 113 height 104
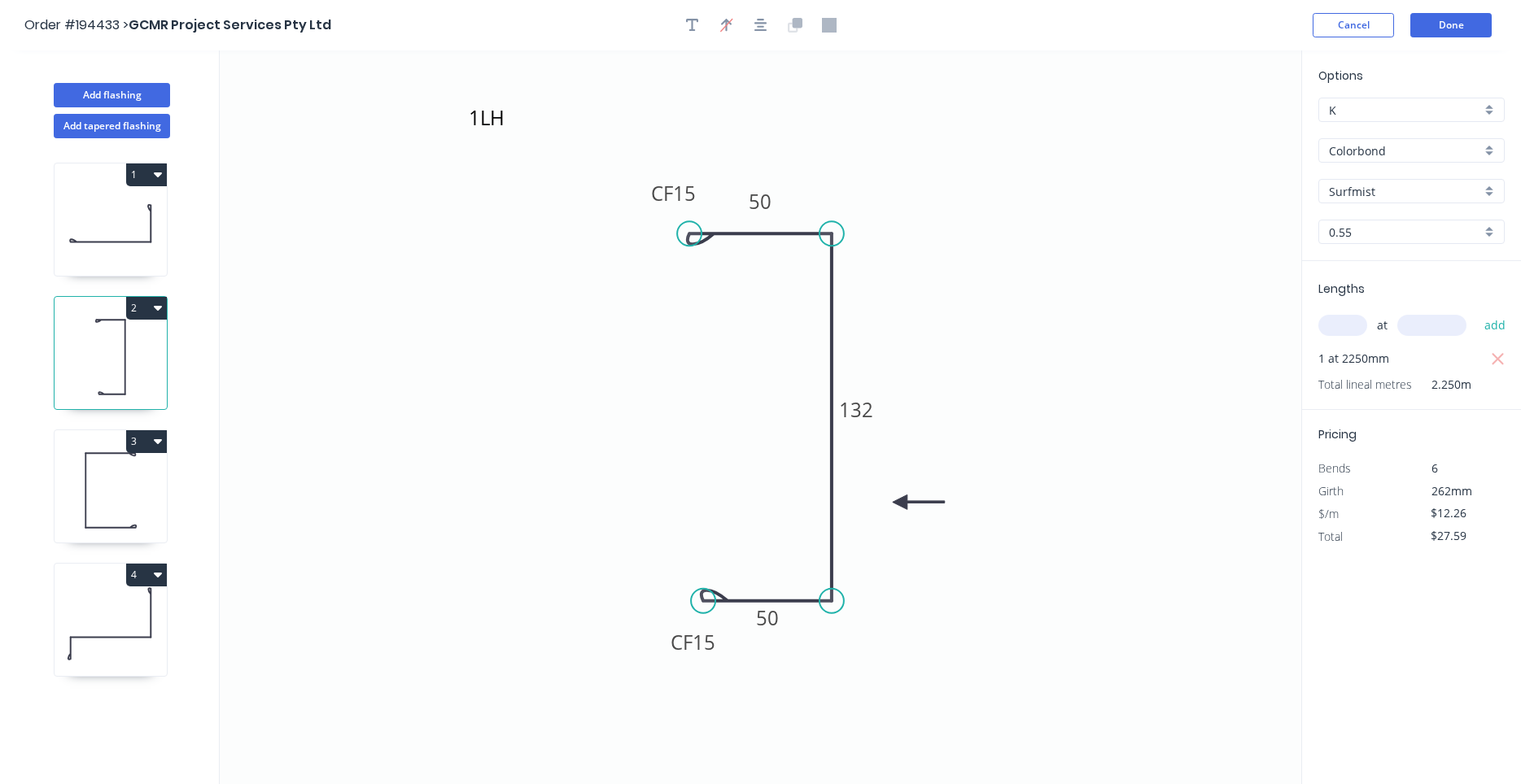
click at [80, 210] on icon at bounding box center [111, 223] width 113 height 104
type input "$9.69"
type input "$18.41"
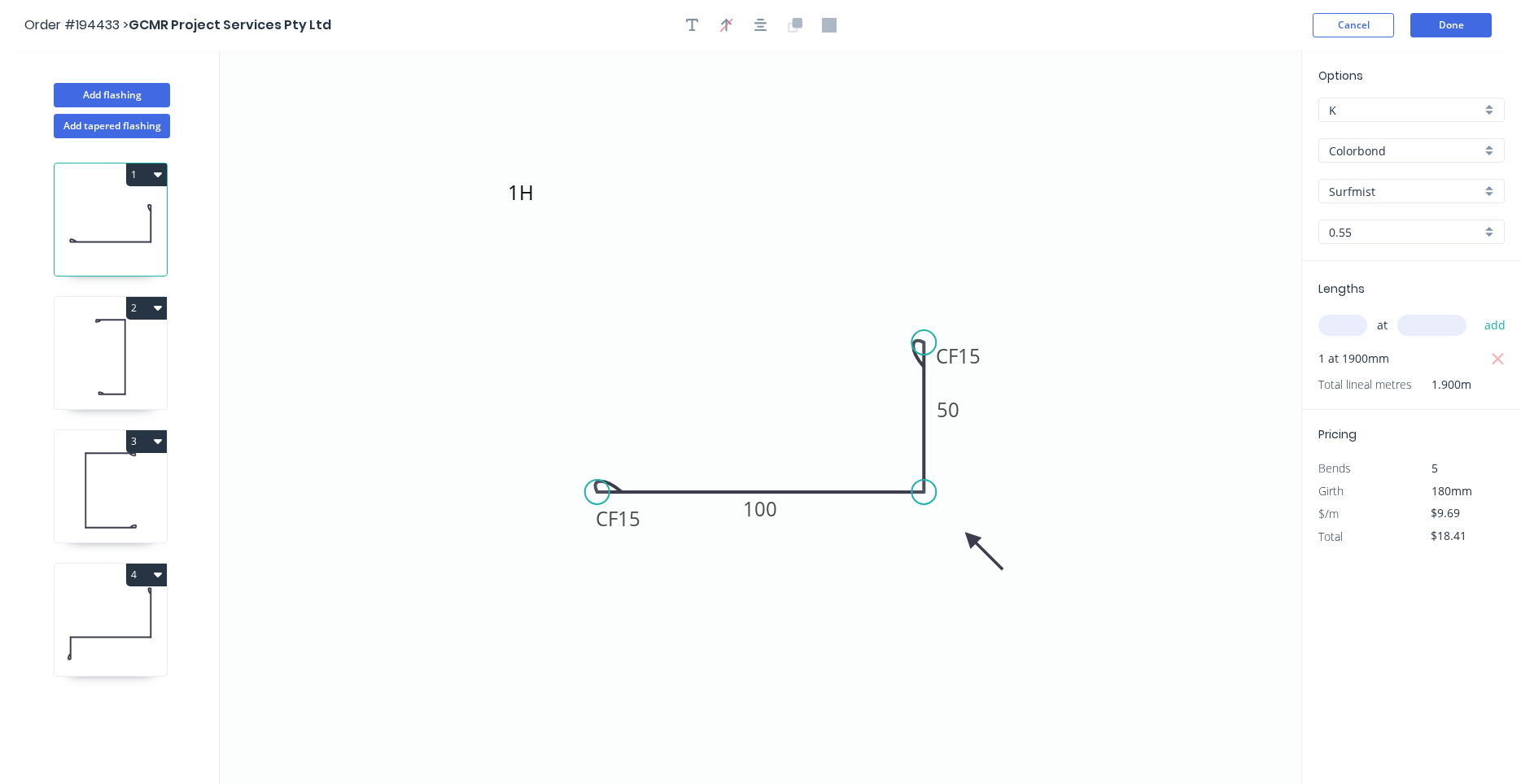
click at [116, 639] on icon at bounding box center [111, 623] width 113 height 104
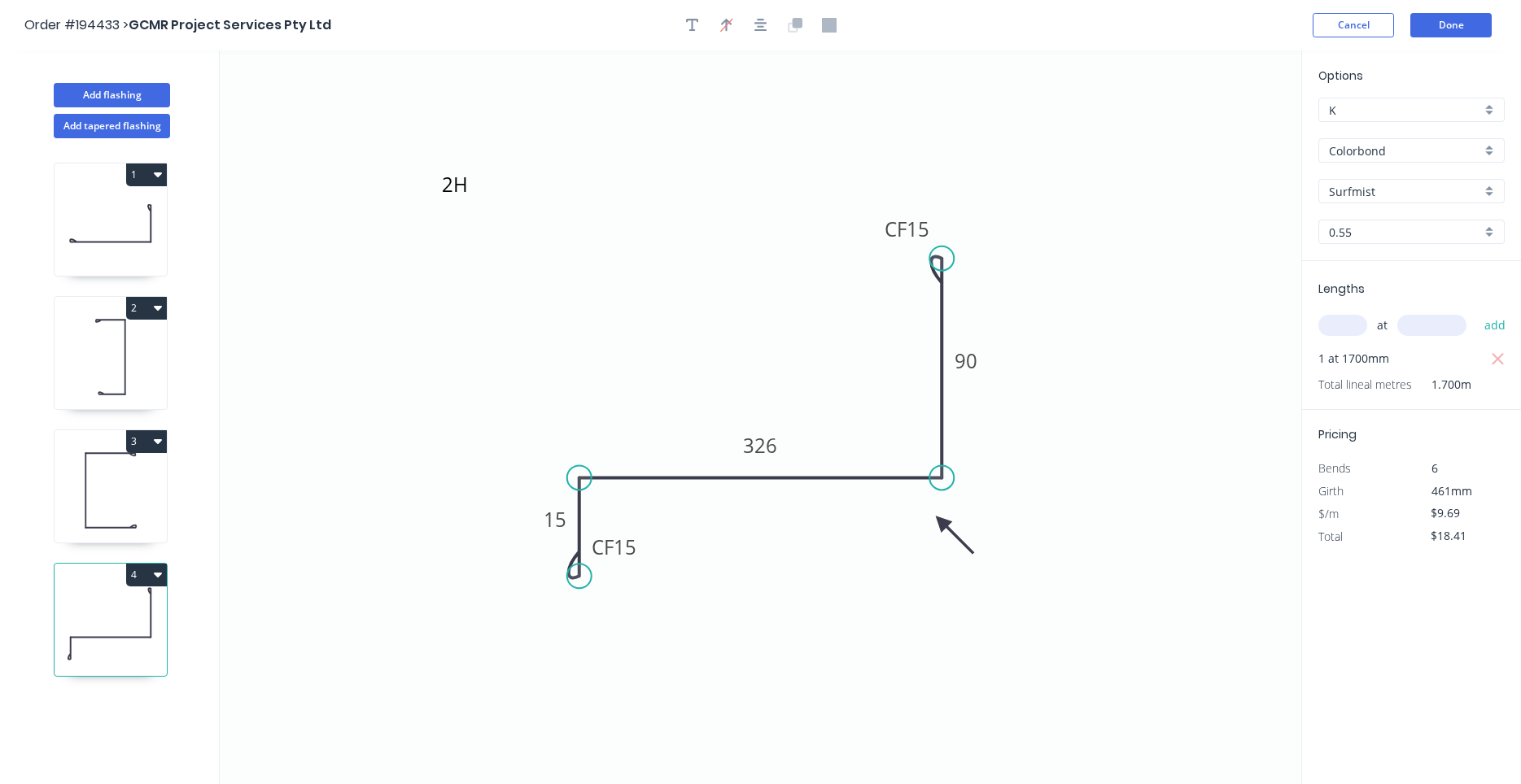
type input "$15.94"
type input "$27.10"
click at [155, 90] on button "Add flashing" at bounding box center [112, 95] width 117 height 24
type input "$0.00"
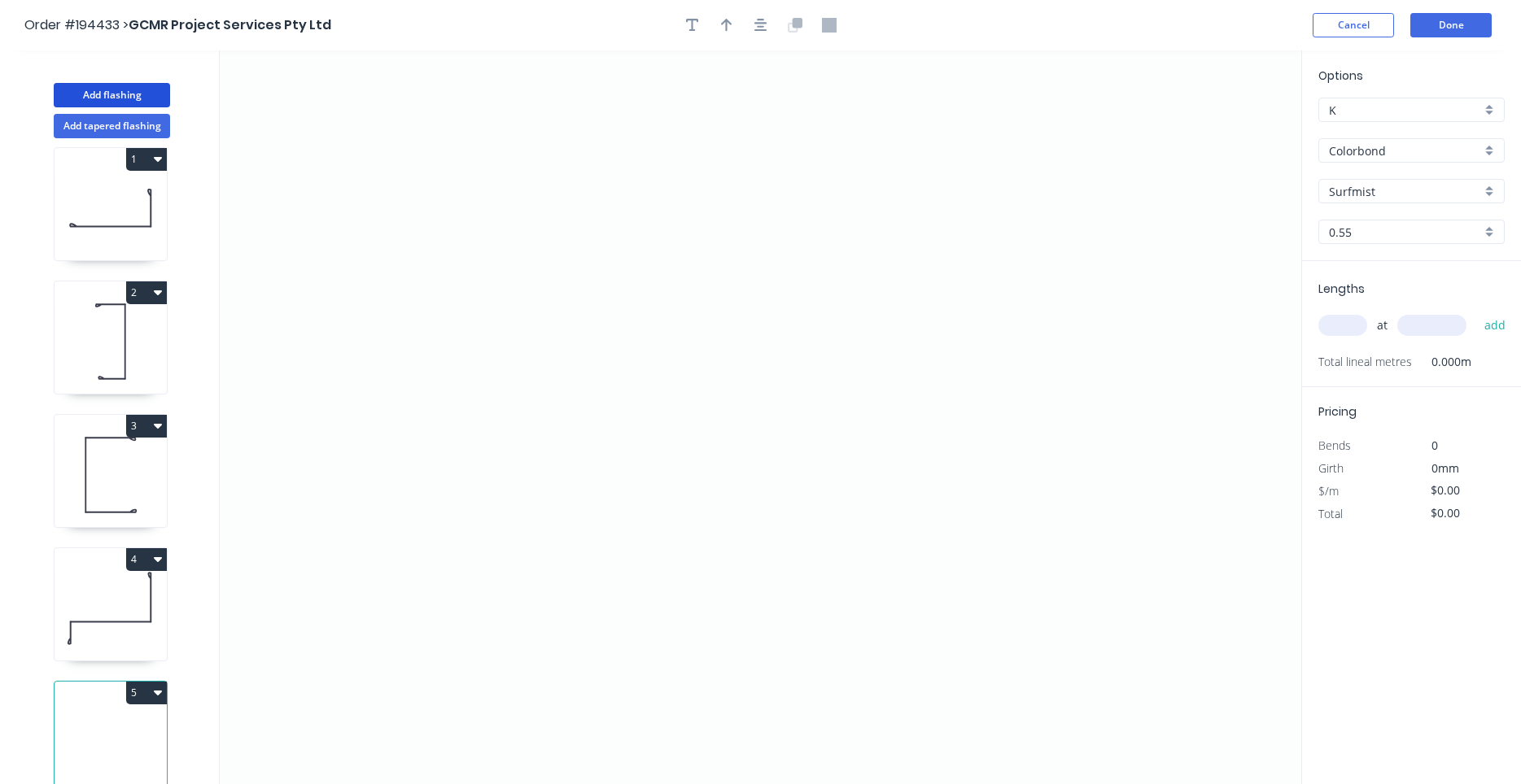
scroll to position [30, 0]
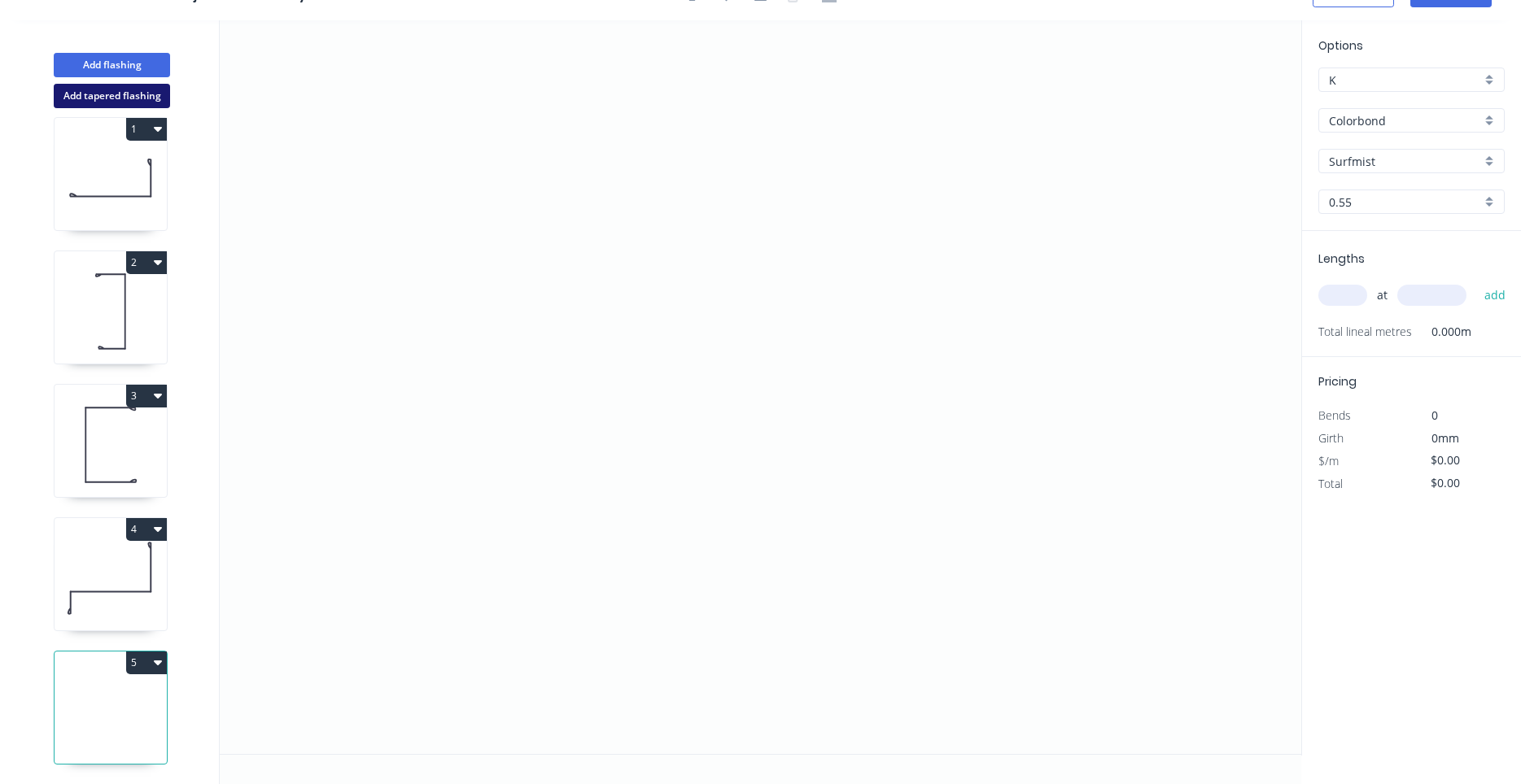
click at [125, 94] on button "Add tapered flashing" at bounding box center [112, 96] width 117 height 24
type input "aNoColor"
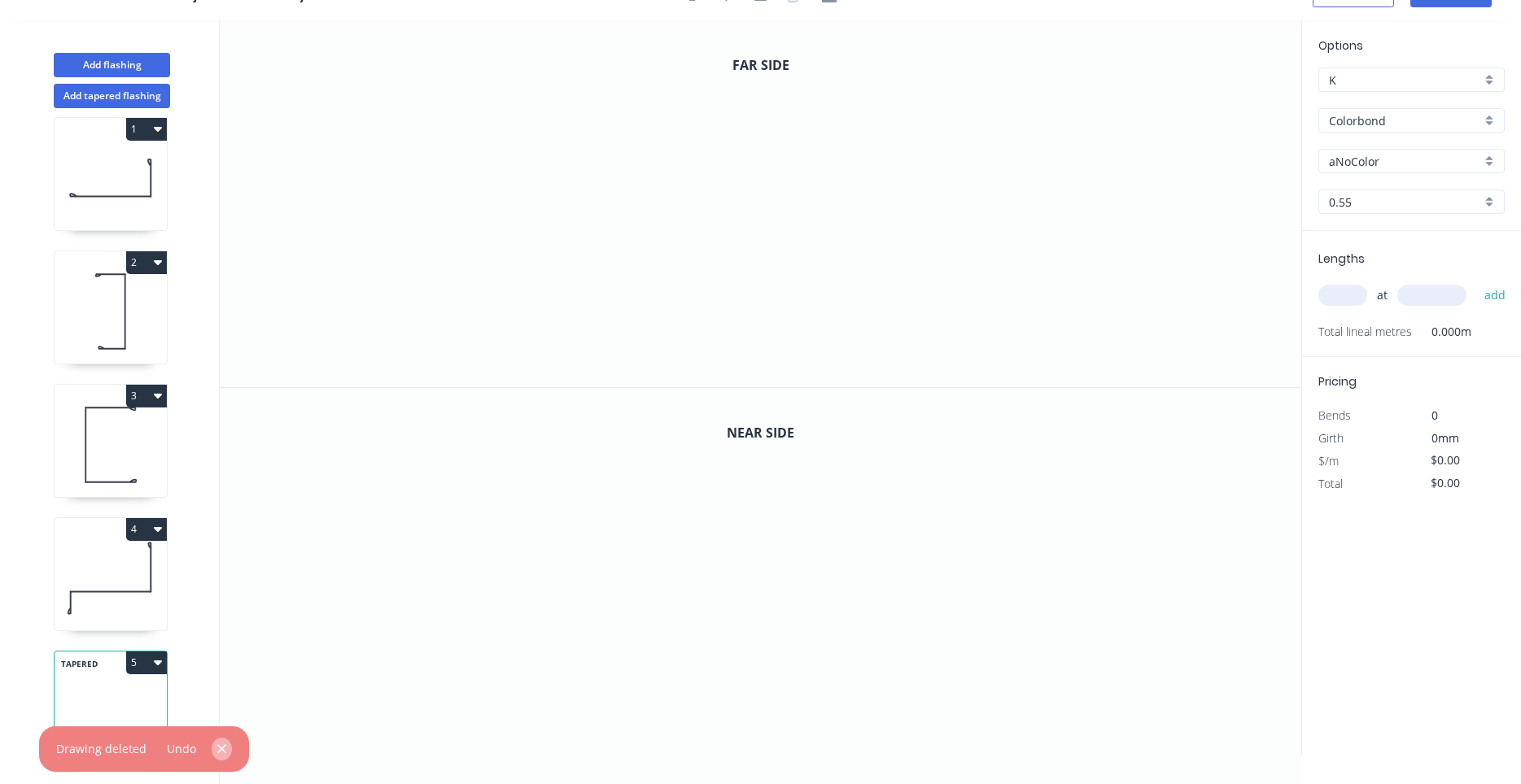
click at [223, 751] on icon "button" at bounding box center [221, 749] width 11 height 15
click at [554, 137] on icon "0" at bounding box center [760, 204] width 1081 height 367
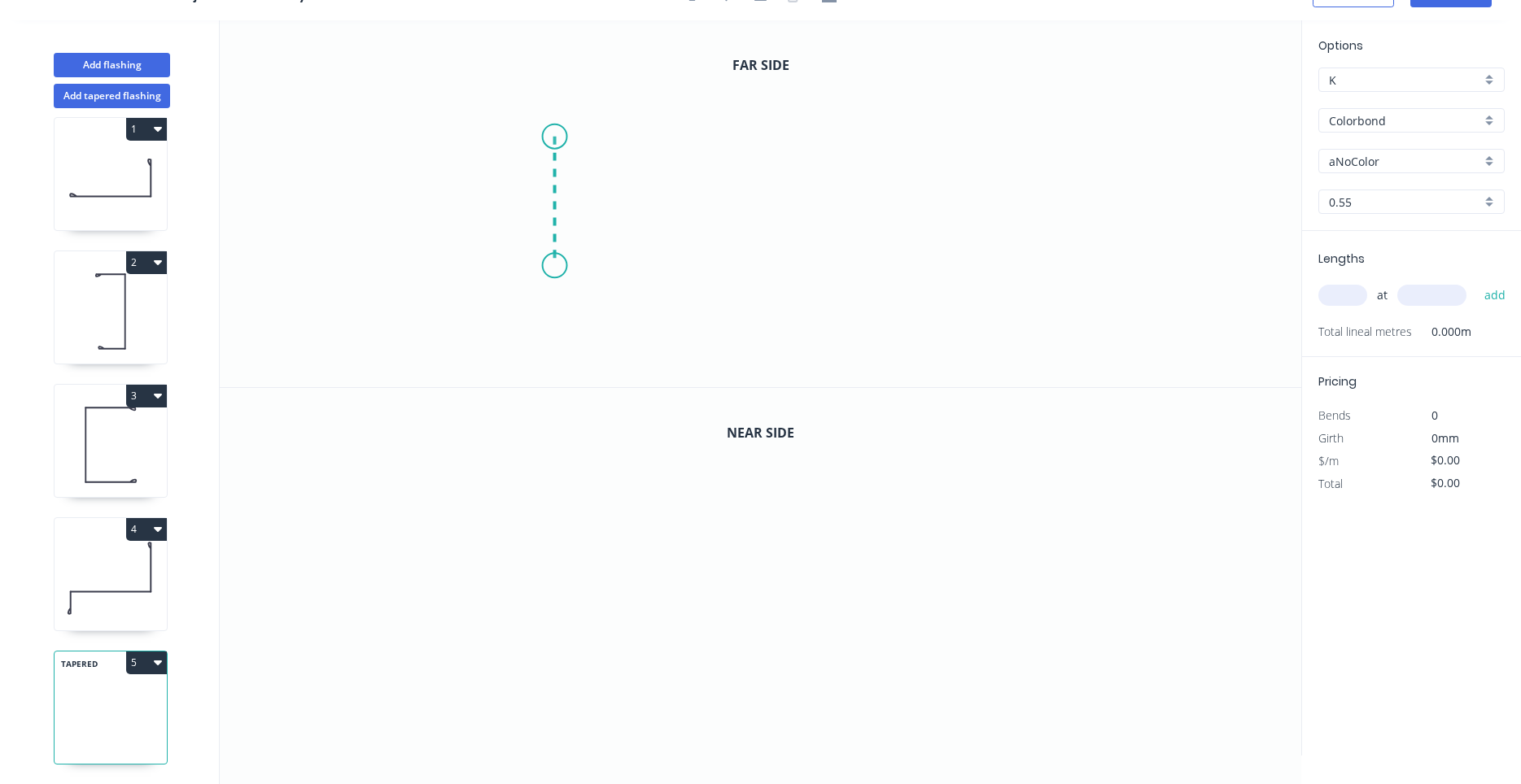
click at [551, 266] on icon "0" at bounding box center [760, 204] width 1081 height 367
click at [757, 270] on icon "0 ?" at bounding box center [760, 204] width 1081 height 367
click at [749, 363] on icon "0 ? ?" at bounding box center [760, 204] width 1081 height 367
click at [749, 363] on circle at bounding box center [756, 361] width 24 height 24
drag, startPoint x: 551, startPoint y: 133, endPoint x: 549, endPoint y: 101, distance: 32.1
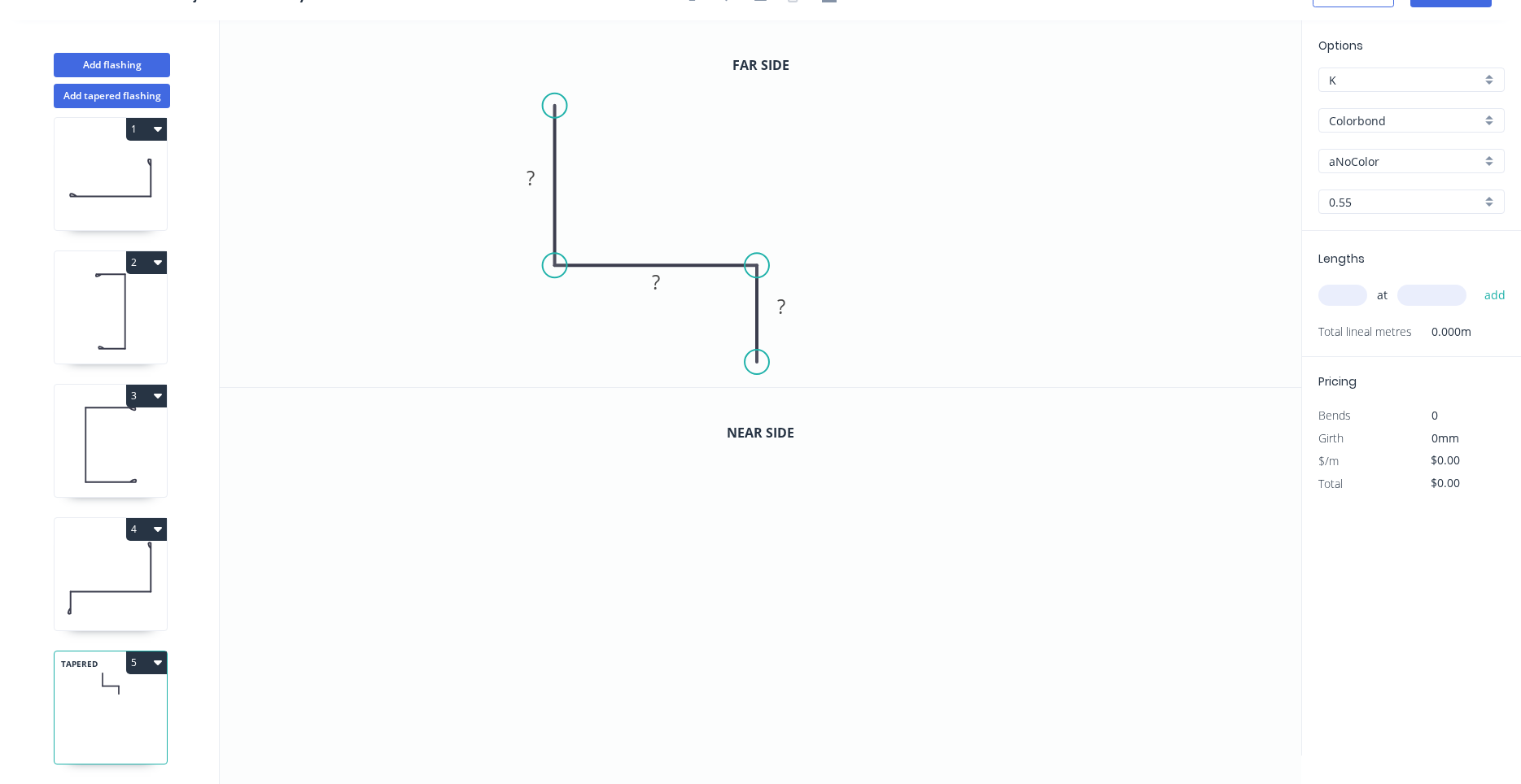
click at [549, 101] on circle at bounding box center [554, 106] width 24 height 24
click at [540, 169] on rect at bounding box center [530, 176] width 32 height 23
click at [779, 406] on div "Crush & Fold" at bounding box center [835, 410] width 164 height 33
click at [734, 331] on tspan "10" at bounding box center [733, 333] width 23 height 26
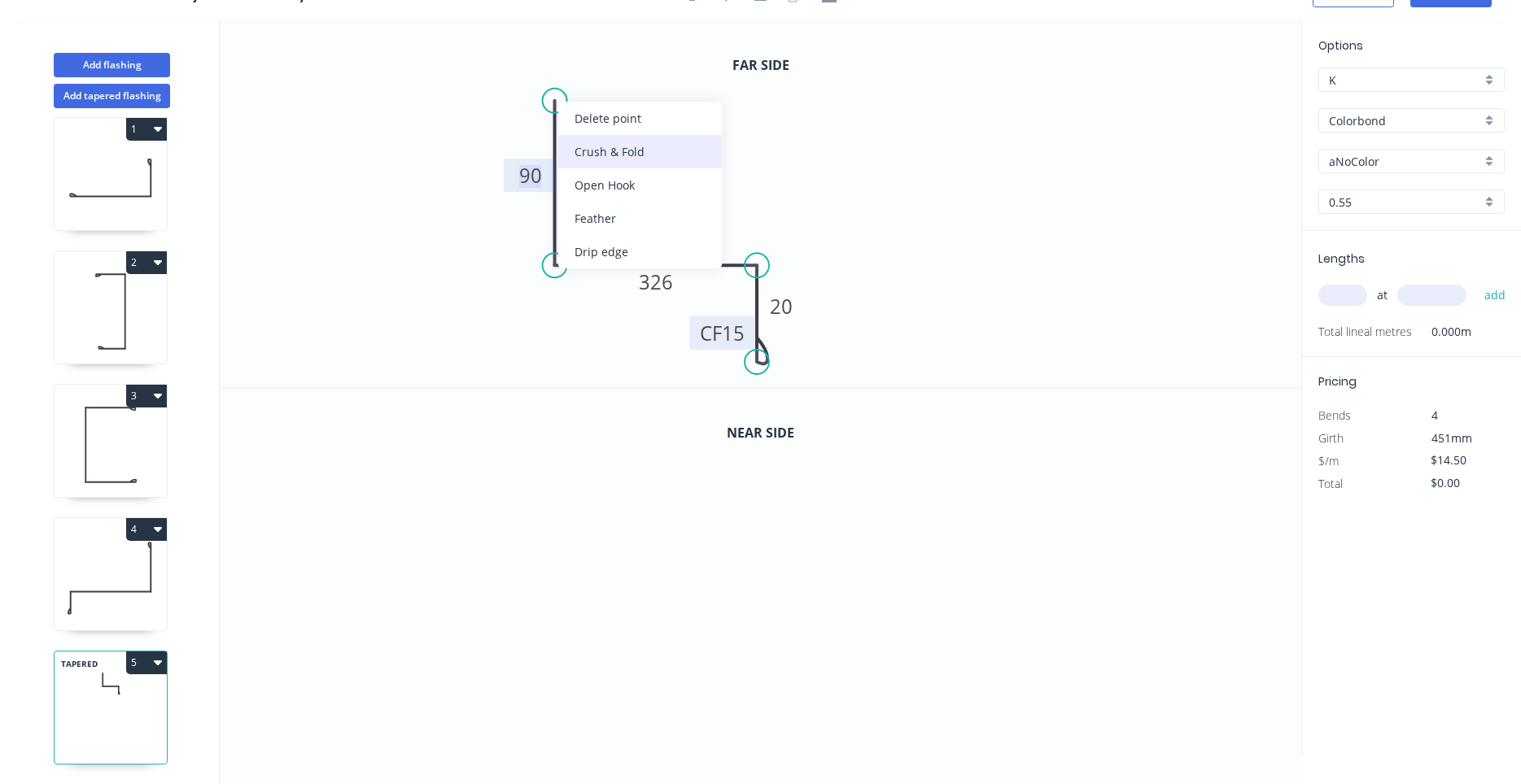
click at [578, 142] on div "Crush & Fold" at bounding box center [640, 152] width 164 height 33
drag, startPoint x: 561, startPoint y: 128, endPoint x: 563, endPoint y: 151, distance: 23.1
click at [563, 151] on div "Delete point Flip bend Delete bend" at bounding box center [632, 155] width 164 height 100
click at [576, 152] on div "Flip bend" at bounding box center [642, 151] width 164 height 33
drag, startPoint x: 618, startPoint y: 74, endPoint x: 645, endPoint y: 144, distance: 75.0
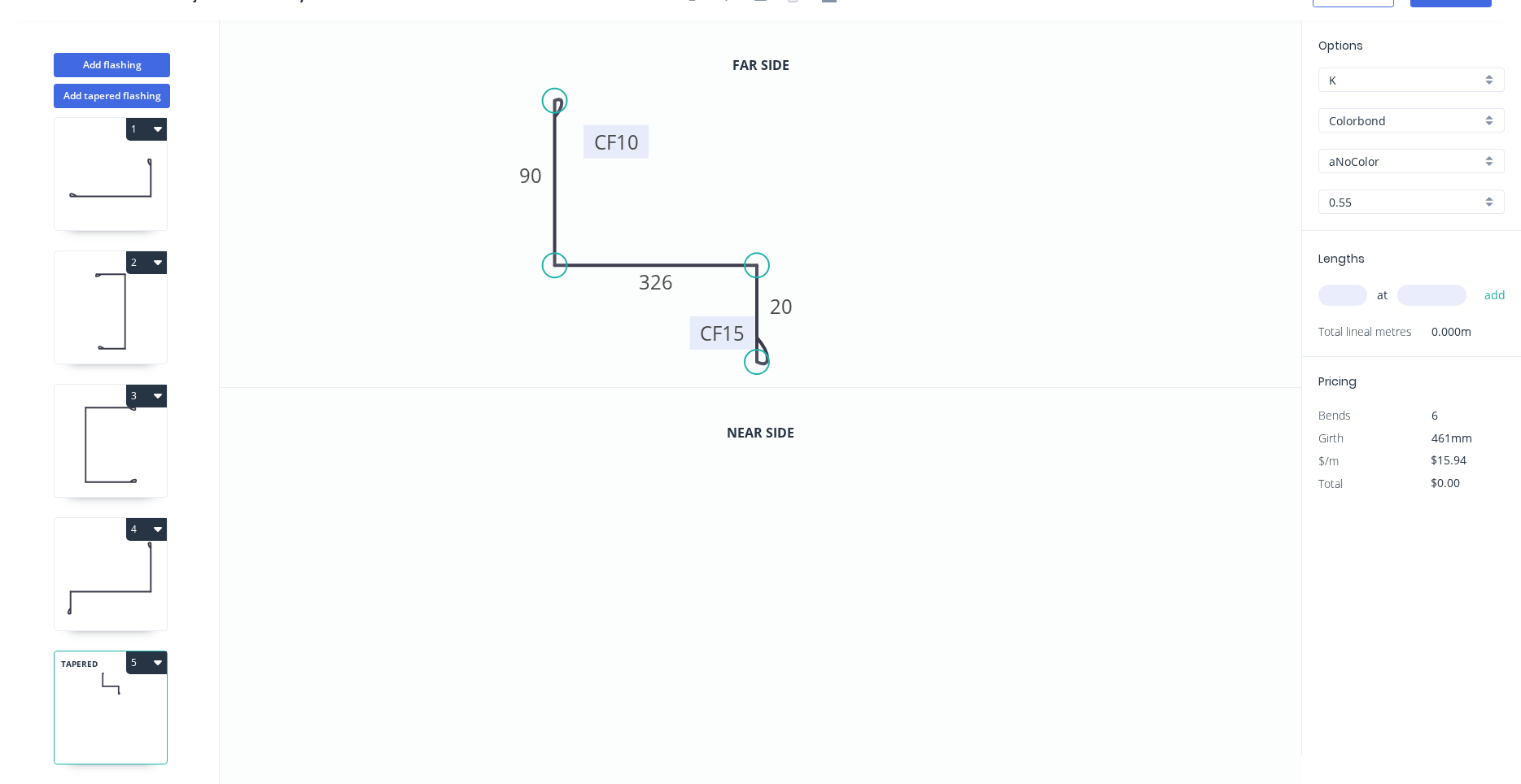
click at [645, 144] on rect at bounding box center [616, 142] width 65 height 33
click at [631, 135] on tspan "10" at bounding box center [627, 141] width 23 height 26
click at [541, 176] on tspan "90" at bounding box center [530, 174] width 23 height 26
click at [650, 284] on tspan "326" at bounding box center [655, 281] width 34 height 26
click at [739, 332] on tspan "15" at bounding box center [733, 333] width 23 height 26
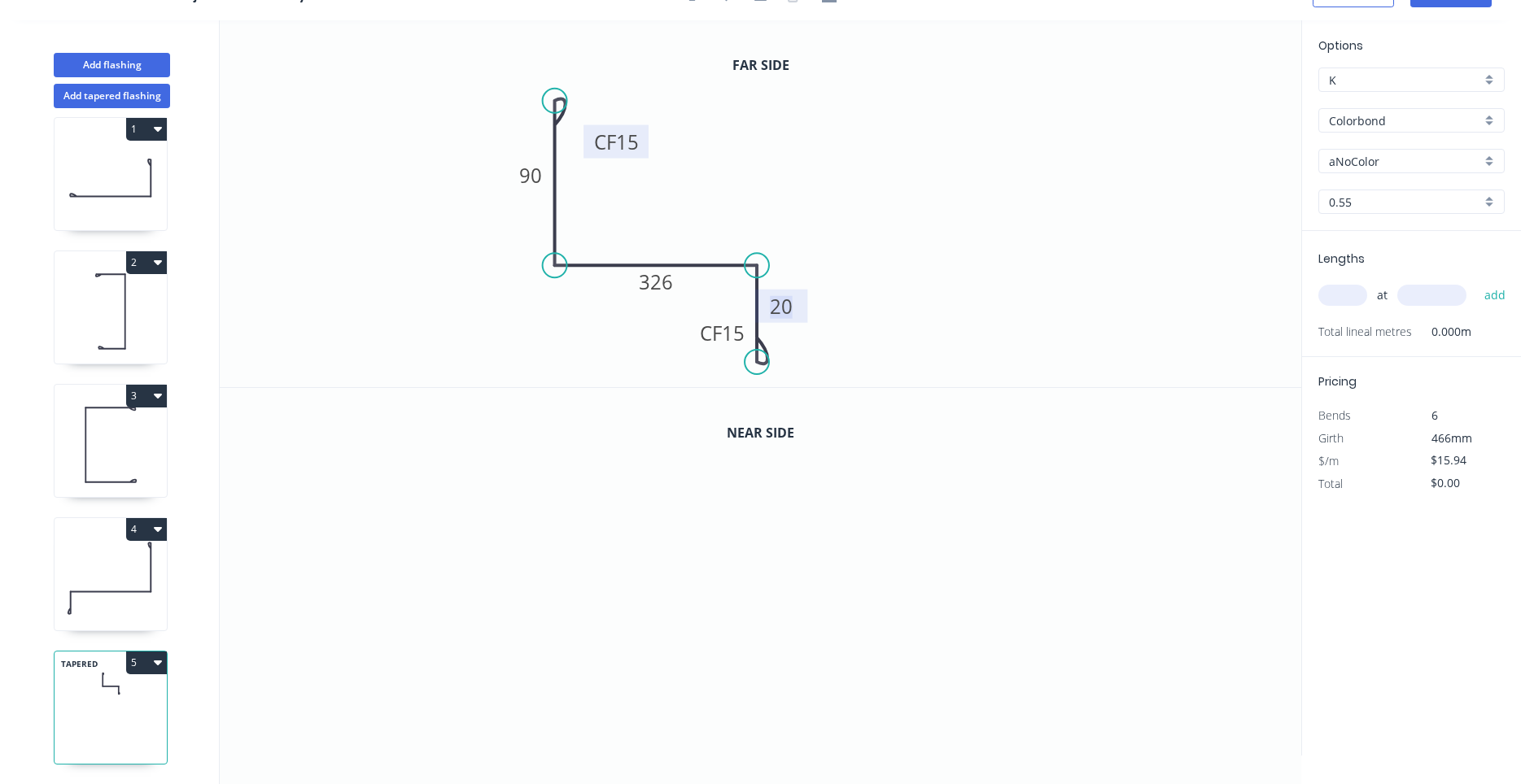
click at [777, 307] on tspan "20" at bounding box center [781, 305] width 23 height 26
click at [670, 281] on tspan "326" at bounding box center [655, 281] width 34 height 26
click at [526, 181] on tspan "90" at bounding box center [530, 174] width 23 height 26
click at [623, 153] on tspan "15" at bounding box center [627, 141] width 23 height 26
click at [670, 284] on tspan "326" at bounding box center [655, 281] width 34 height 26
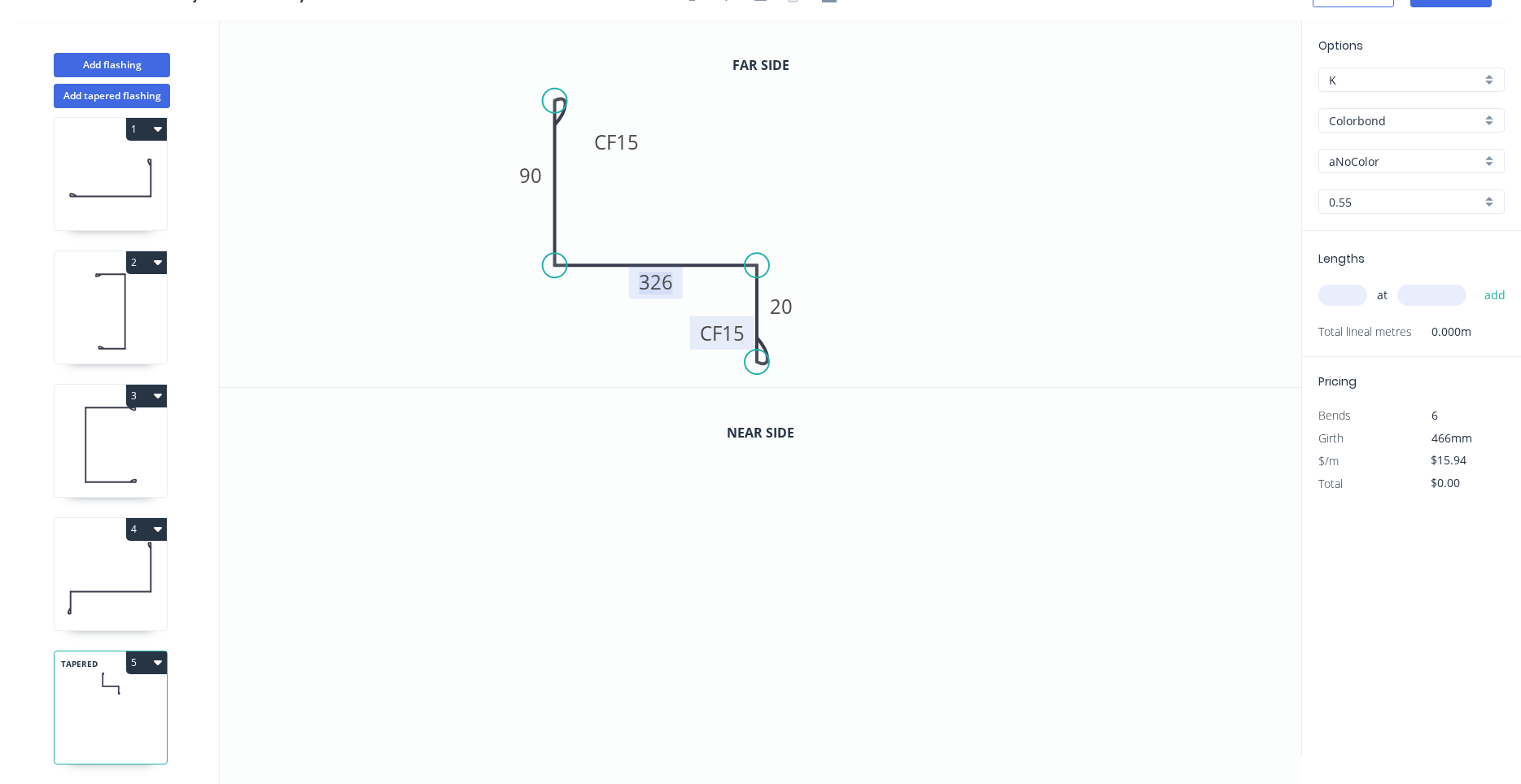
click at [738, 341] on tspan "15" at bounding box center [733, 333] width 23 height 26
click at [789, 303] on tspan "20" at bounding box center [781, 305] width 23 height 26
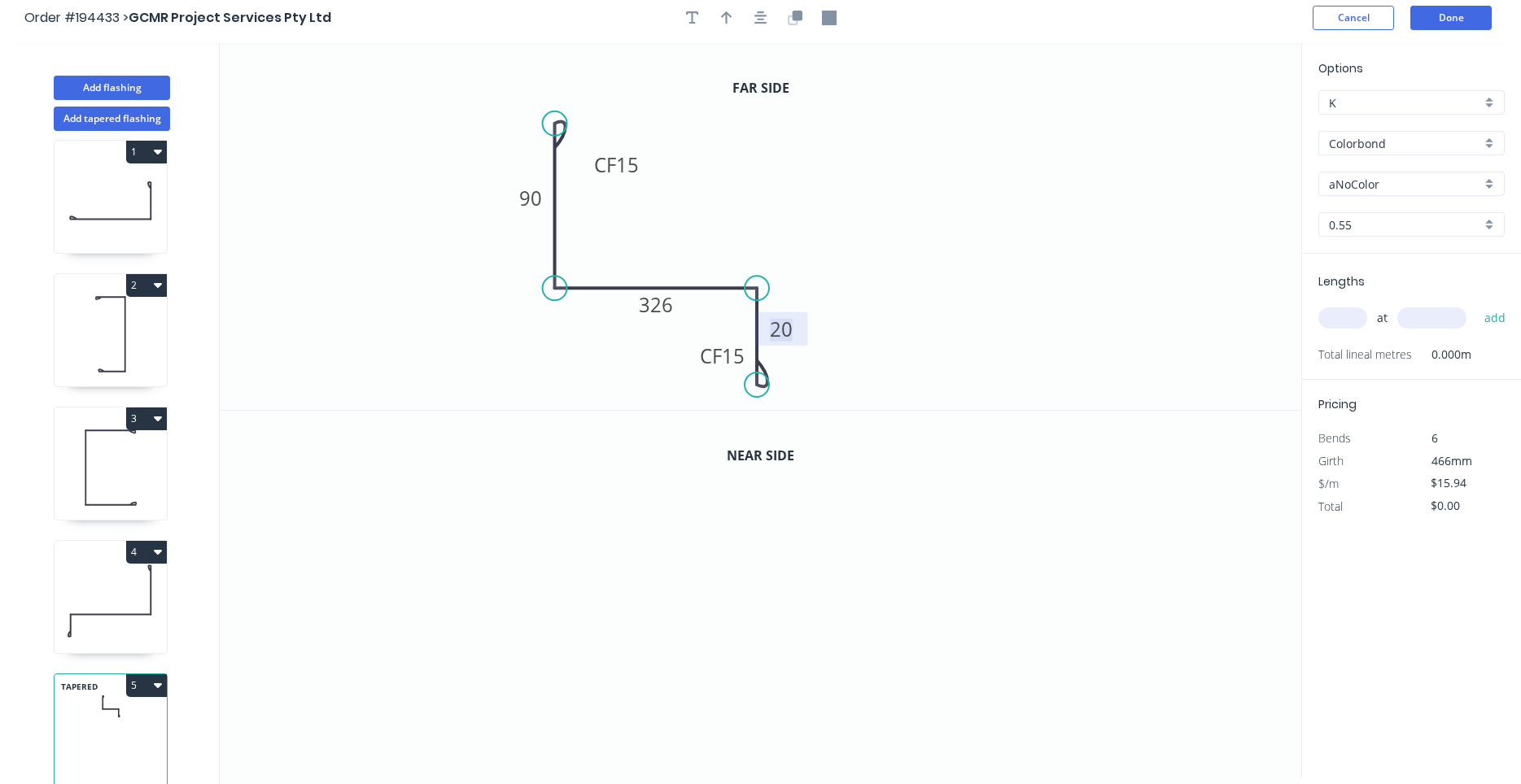
scroll to position [0, 0]
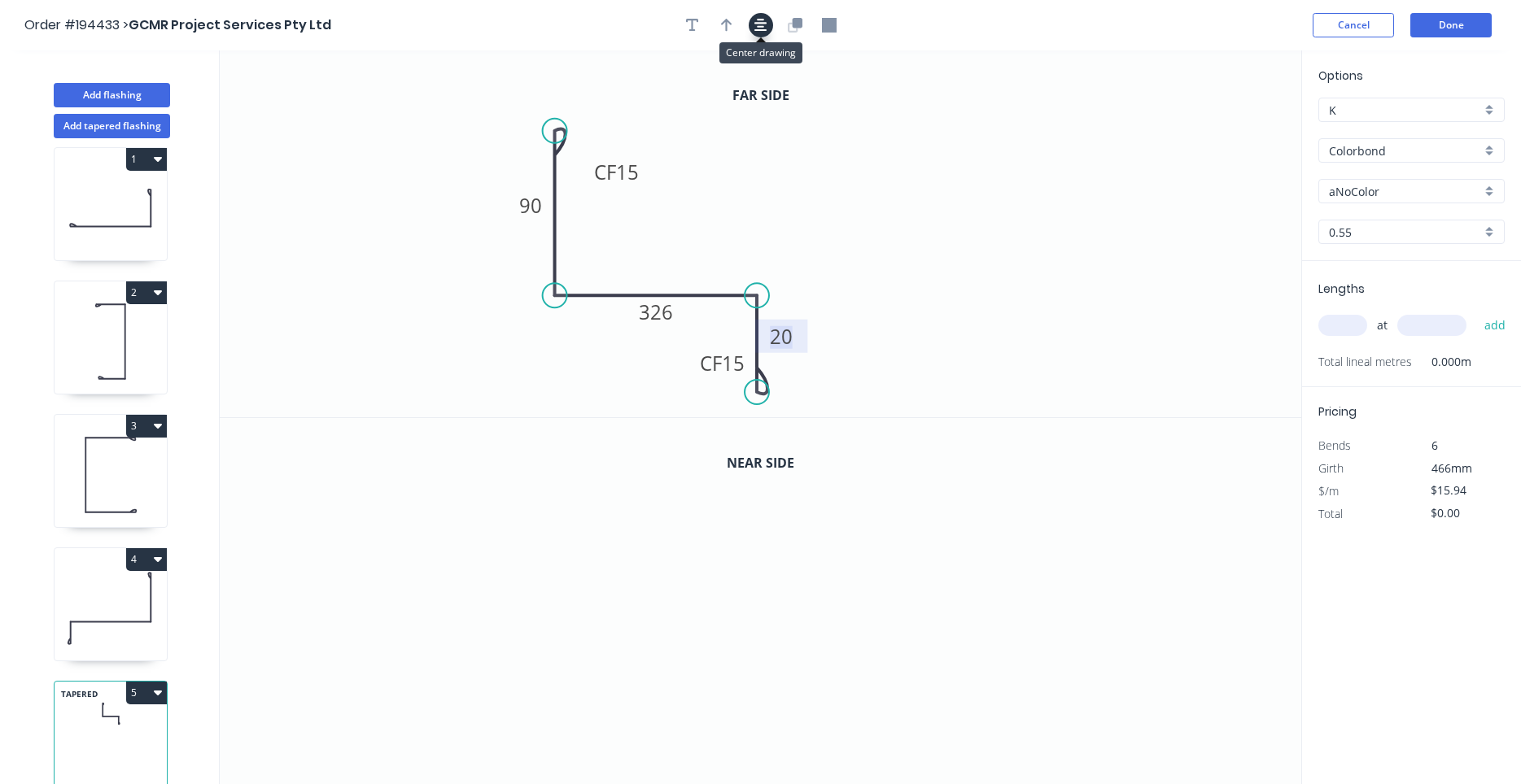
click at [759, 24] on icon "button" at bounding box center [760, 24] width 13 height 15
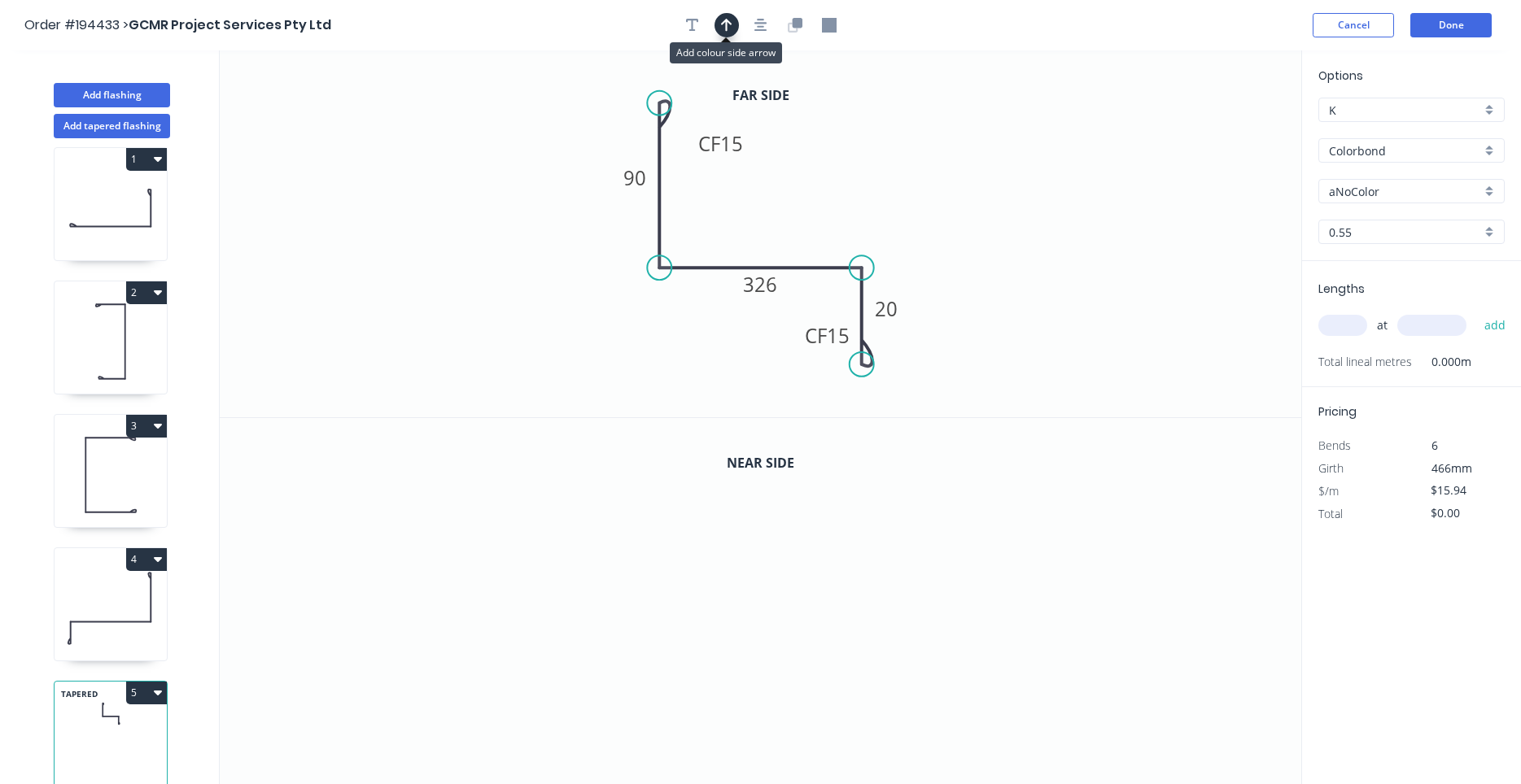
click at [717, 23] on button "button" at bounding box center [726, 24] width 24 height 24
click at [1213, 126] on icon at bounding box center [1218, 113] width 15 height 52
click at [1215, 128] on icon "0 CF 15 90 326 CF 15 20" at bounding box center [760, 234] width 1081 height 367
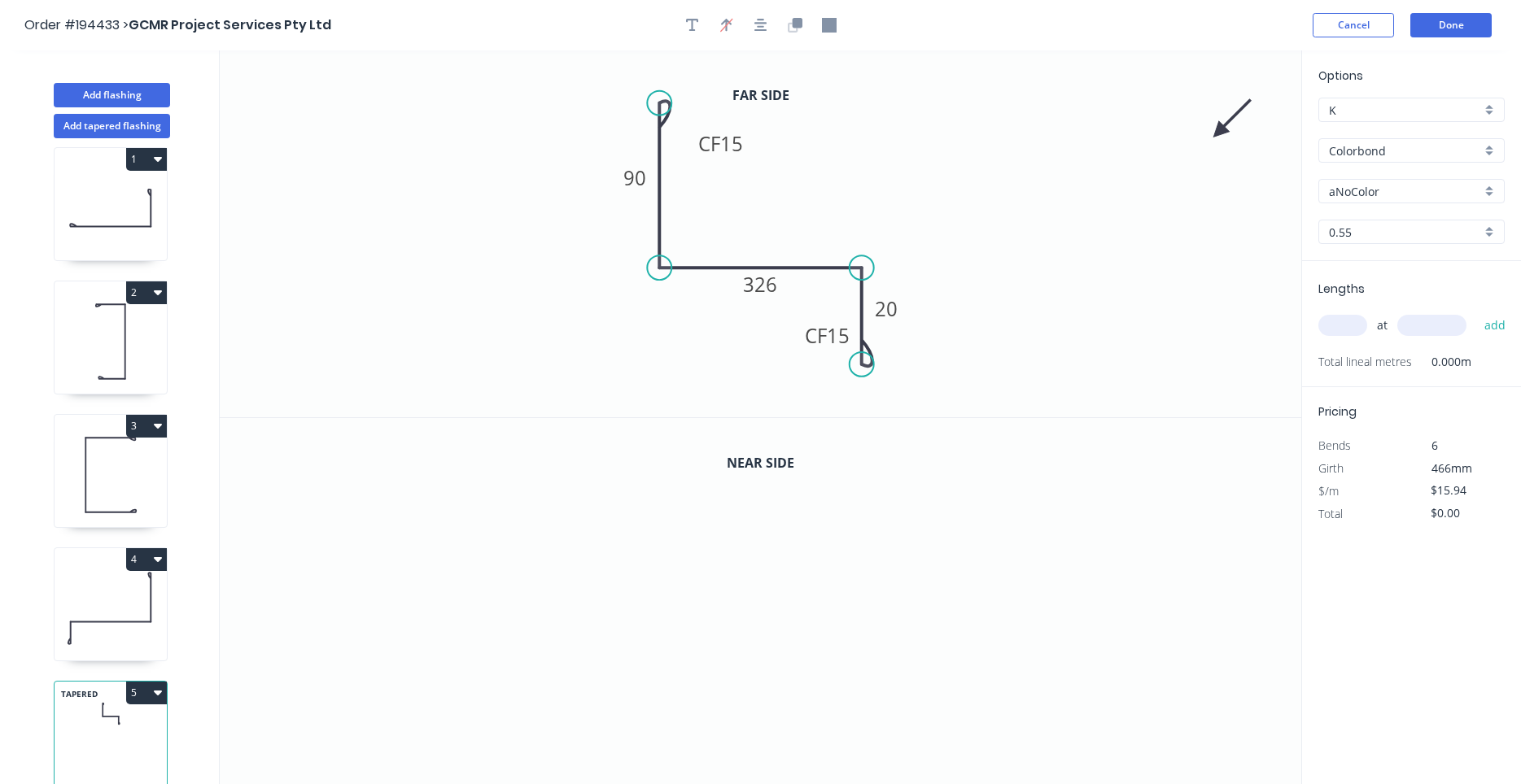
click at [1215, 128] on icon "0 CF 15 90 326 CF 15 20" at bounding box center [760, 234] width 1081 height 367
click at [1214, 129] on icon "0 CF 15 90 326 CF 15 20" at bounding box center [760, 234] width 1081 height 367
click at [1214, 133] on icon at bounding box center [1232, 118] width 47 height 47
click at [1214, 133] on icon at bounding box center [1227, 120] width 47 height 47
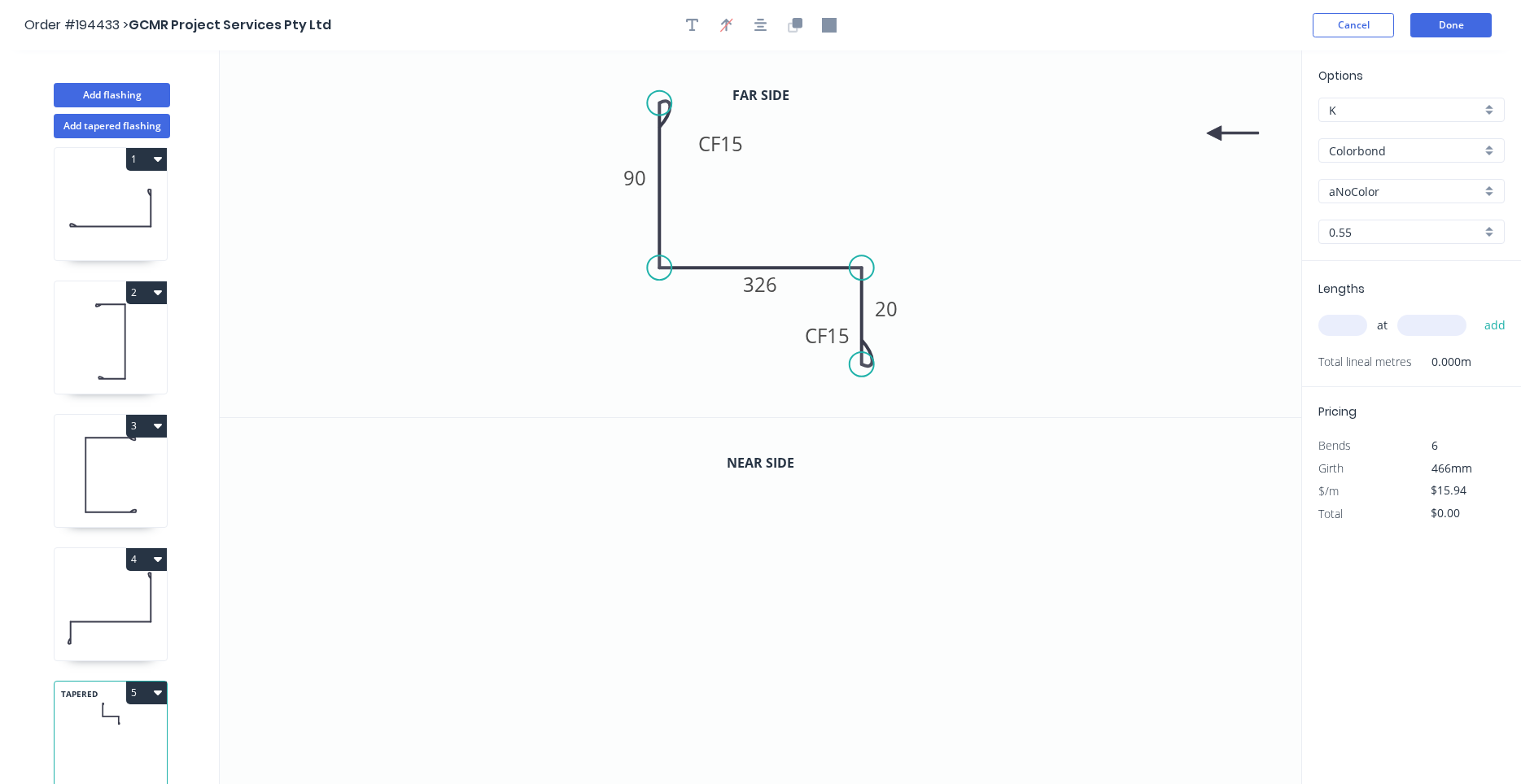
click at [1214, 134] on icon at bounding box center [1232, 133] width 52 height 15
click at [1214, 134] on icon at bounding box center [1232, 134] width 52 height 15
click at [1214, 136] on icon at bounding box center [1227, 147] width 47 height 47
click at [1214, 136] on icon at bounding box center [1226, 149] width 47 height 47
drag, startPoint x: 1214, startPoint y: 136, endPoint x: 720, endPoint y: 324, distance: 528.6
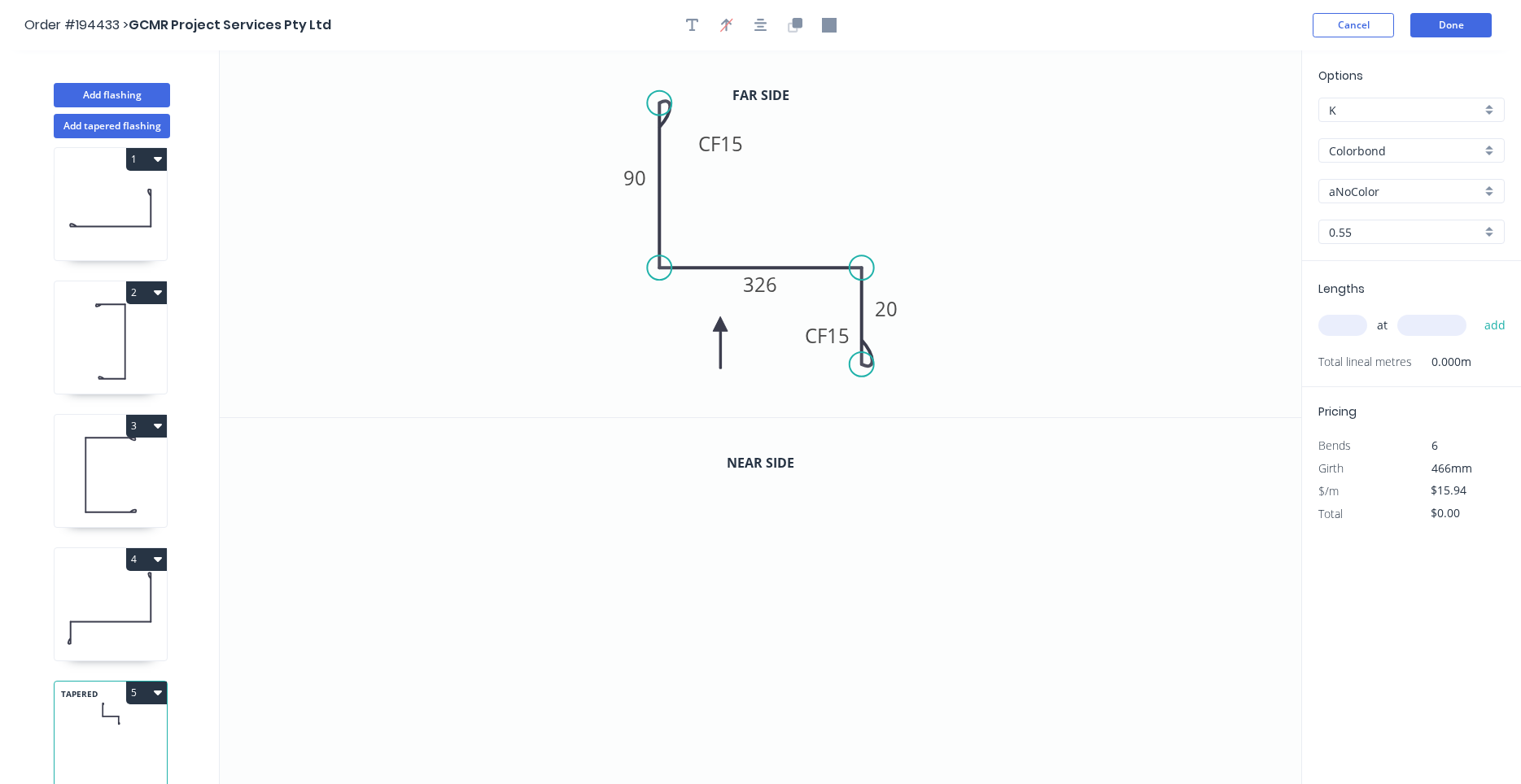
click at [720, 324] on icon at bounding box center [720, 342] width 15 height 52
click at [792, 29] on icon "button" at bounding box center [794, 24] width 15 height 15
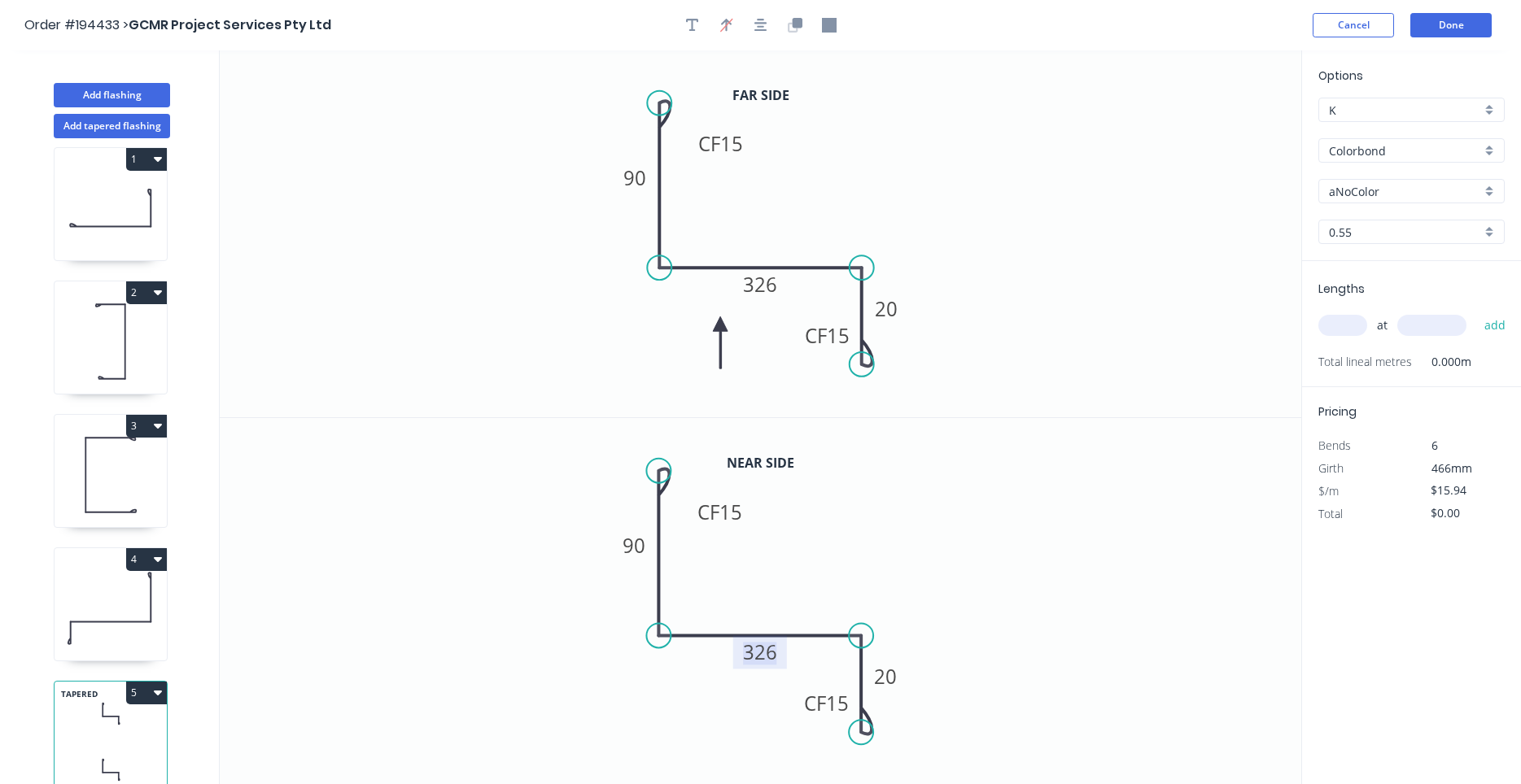
click at [777, 660] on tspan "326" at bounding box center [760, 651] width 34 height 26
type input "$17.38"
click at [682, 31] on div at bounding box center [761, 24] width 170 height 24
click at [685, 30] on button "button" at bounding box center [692, 24] width 24 height 24
drag, startPoint x: 344, startPoint y: 109, endPoint x: 548, endPoint y: 114, distance: 204.1
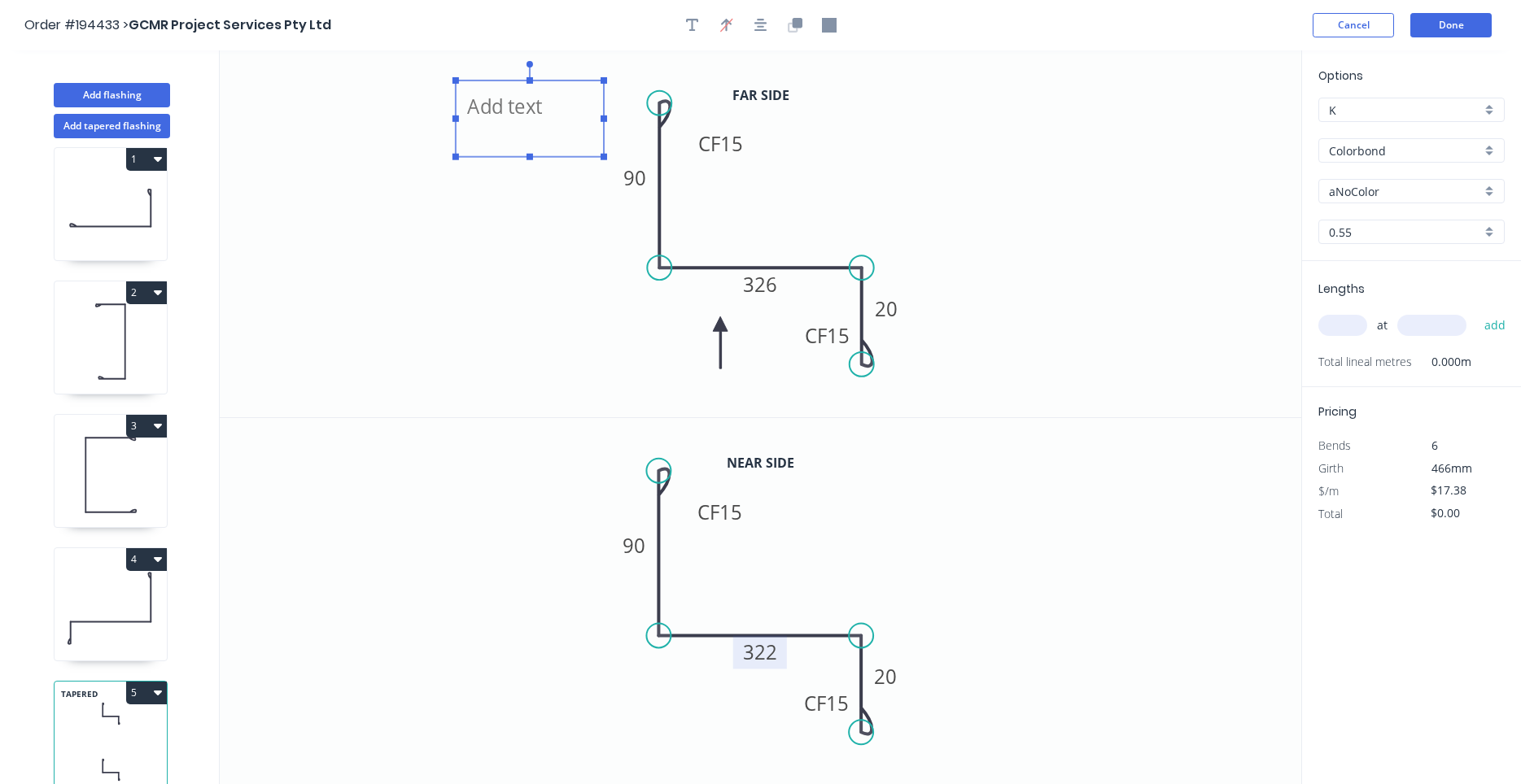
click at [548, 114] on textarea at bounding box center [530, 118] width 132 height 60
click at [532, 108] on textarea at bounding box center [530, 118] width 132 height 60
click at [749, 196] on icon "2LH CF 15 90 326 CF 15 20" at bounding box center [760, 234] width 1081 height 367
type textarea "2LH"
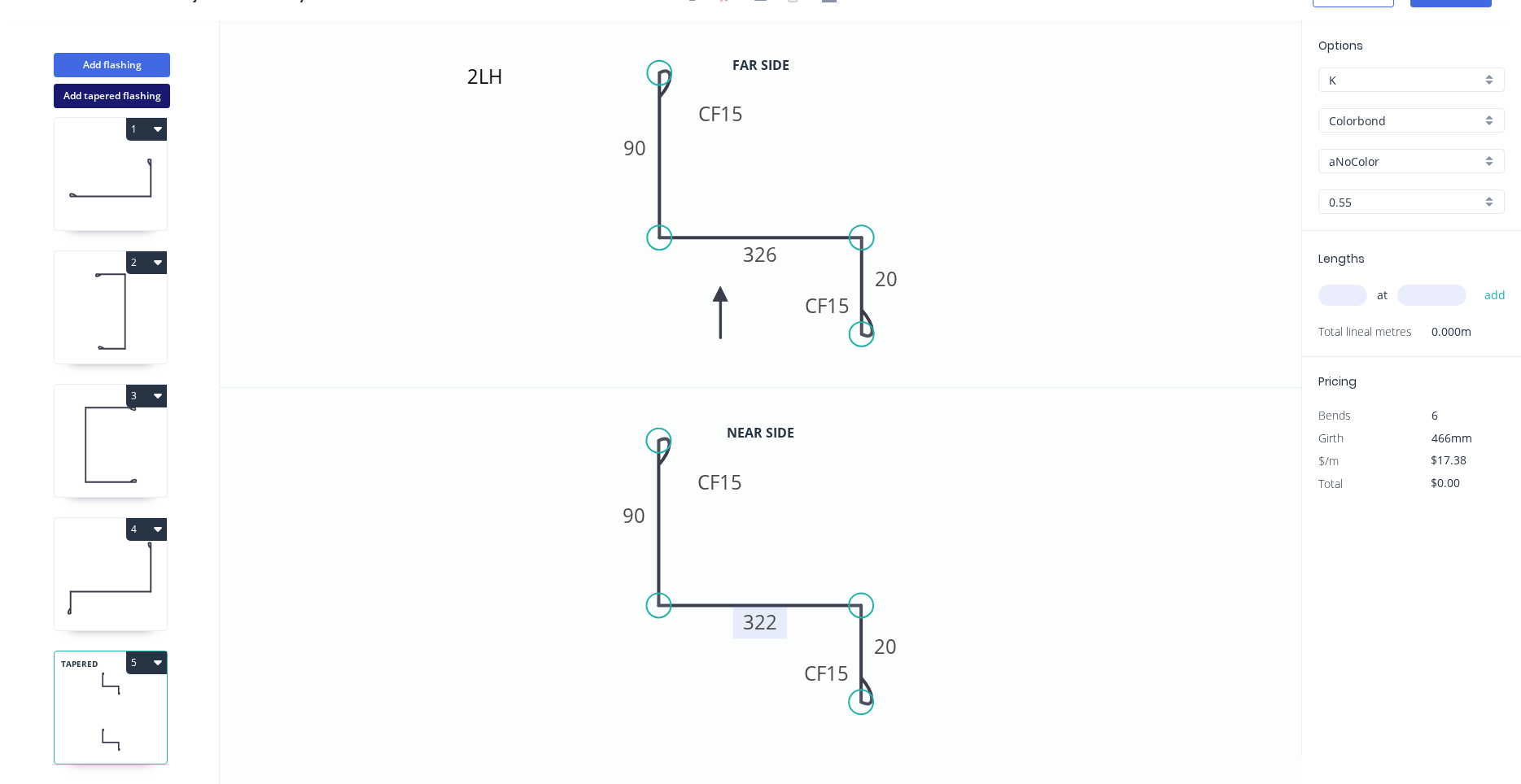
click at [129, 99] on button "Add tapered flashing" at bounding box center [112, 96] width 117 height 24
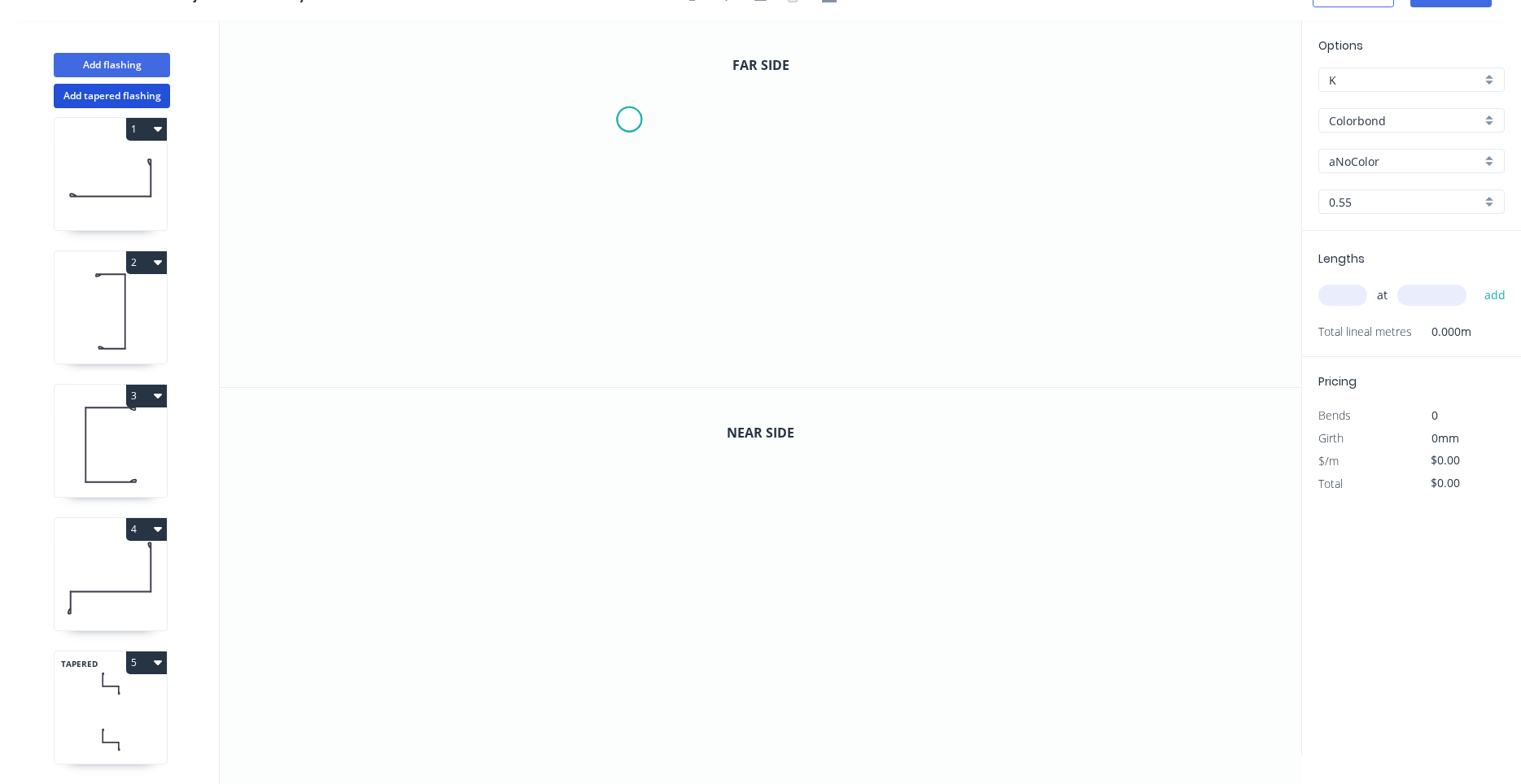
click at [629, 119] on icon "0" at bounding box center [760, 204] width 1081 height 367
click at [721, 120] on icon "0" at bounding box center [760, 204] width 1081 height 367
click at [721, 332] on icon "0 ?" at bounding box center [760, 204] width 1081 height 367
click at [844, 332] on icon "0 ? ?" at bounding box center [760, 204] width 1081 height 367
click at [844, 332] on circle at bounding box center [843, 331] width 24 height 24
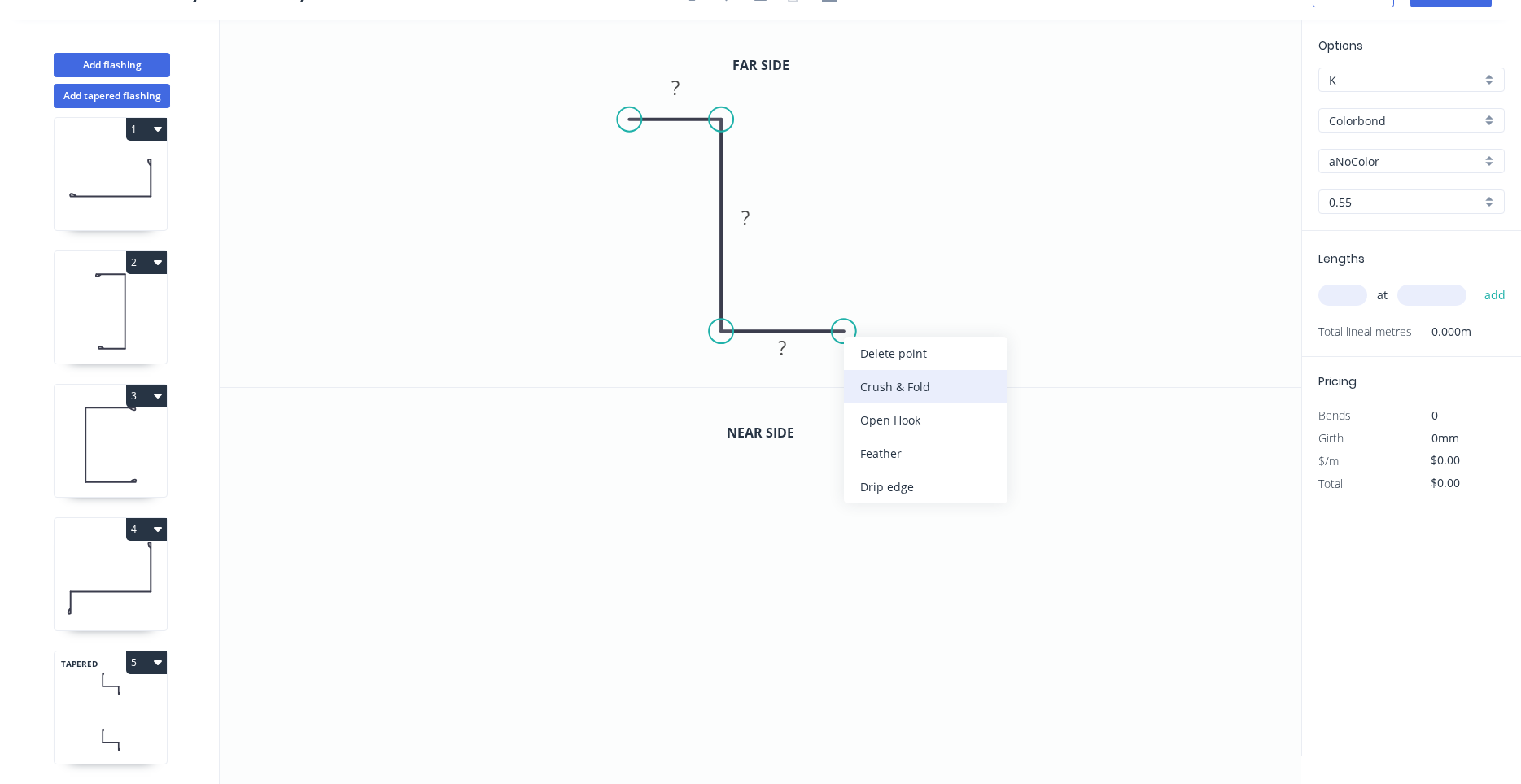
click at [883, 393] on div "Crush & Fold" at bounding box center [926, 387] width 164 height 33
click at [835, 351] on tspan "10" at bounding box center [832, 357] width 23 height 26
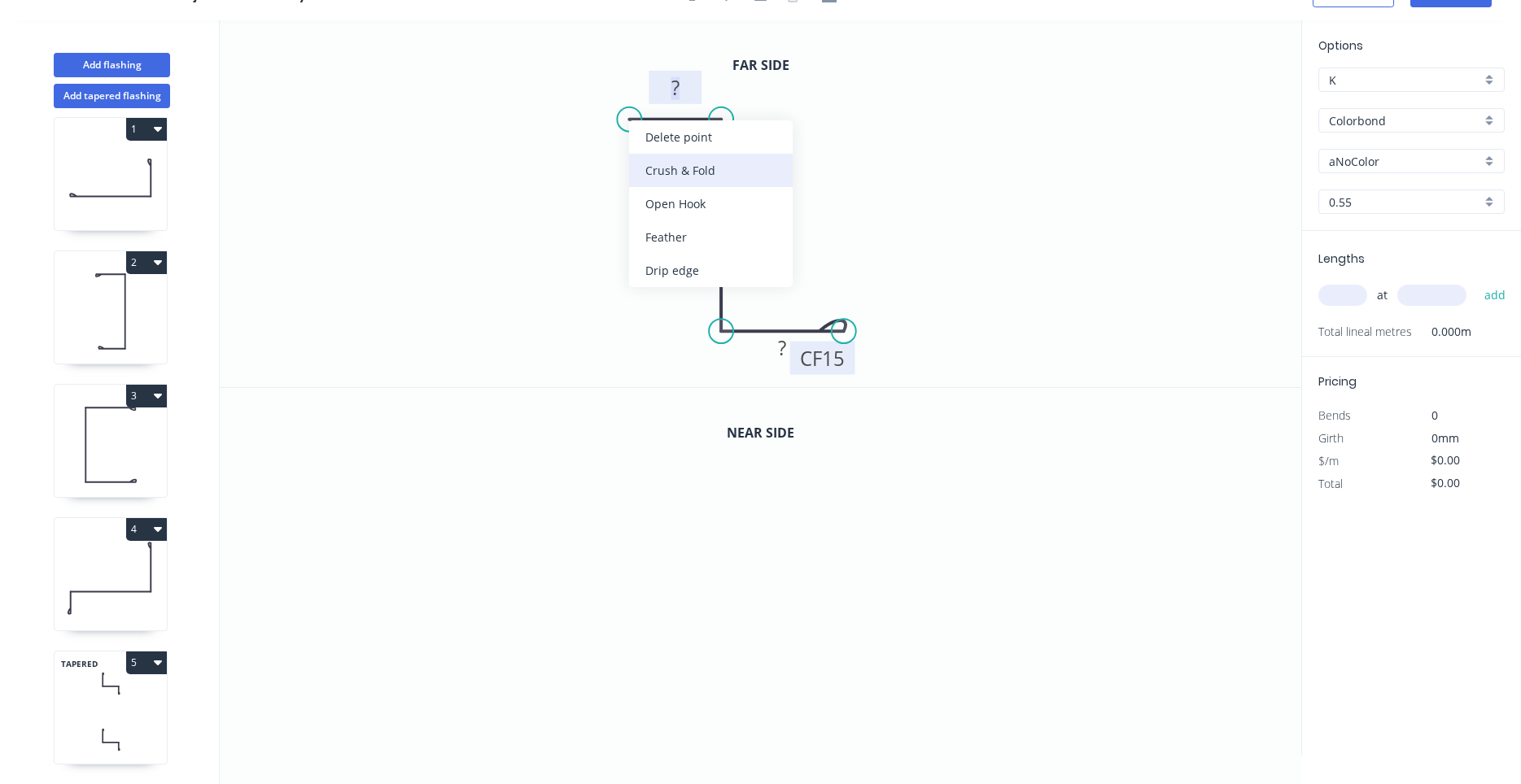
click at [657, 159] on div "Crush & Fold" at bounding box center [710, 170] width 164 height 33
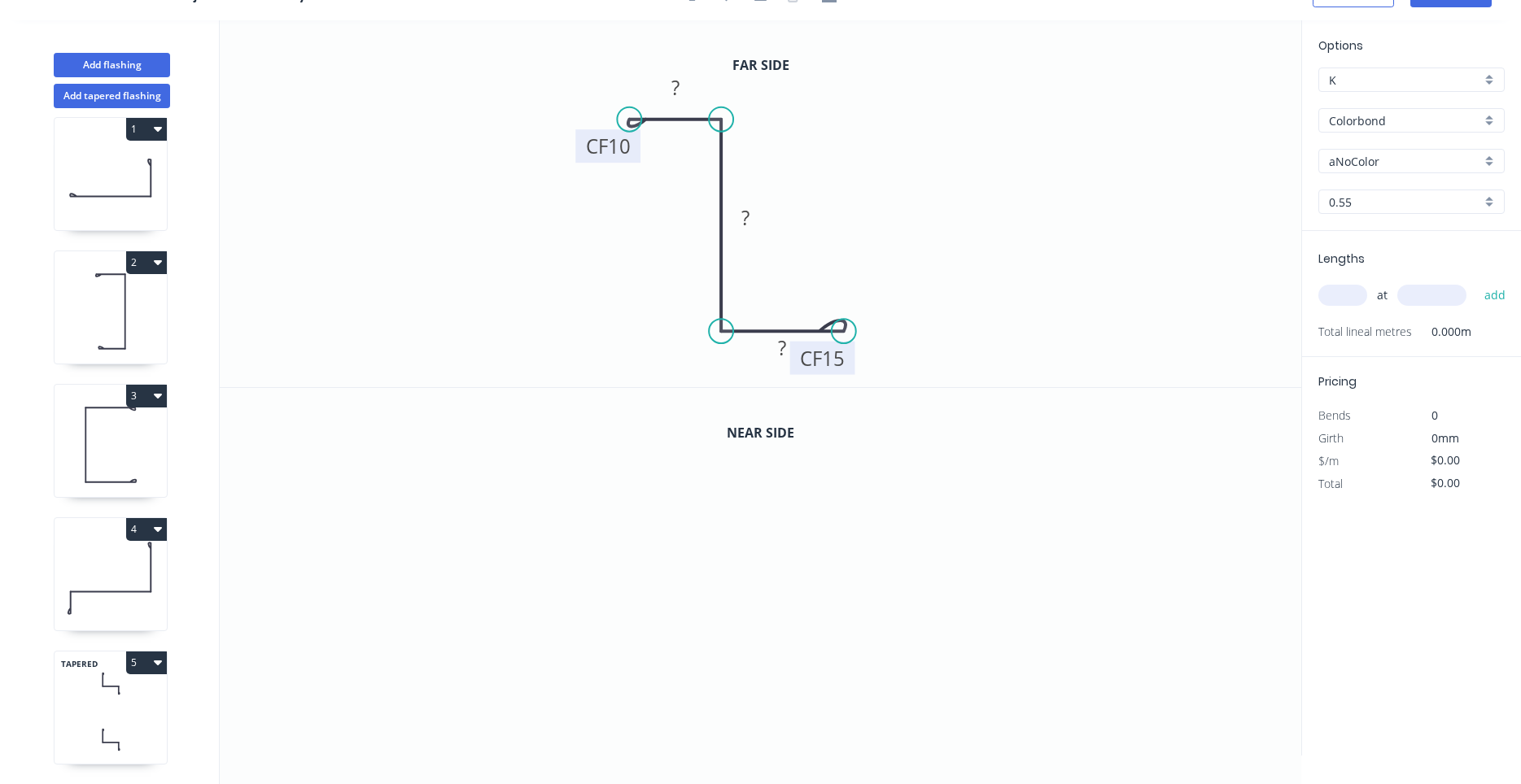
click at [634, 143] on rect at bounding box center [607, 146] width 65 height 33
click at [629, 144] on tspan "10" at bounding box center [619, 146] width 23 height 26
click at [642, 156] on div "Flip bend" at bounding box center [704, 165] width 164 height 33
click at [670, 85] on rect at bounding box center [675, 88] width 32 height 23
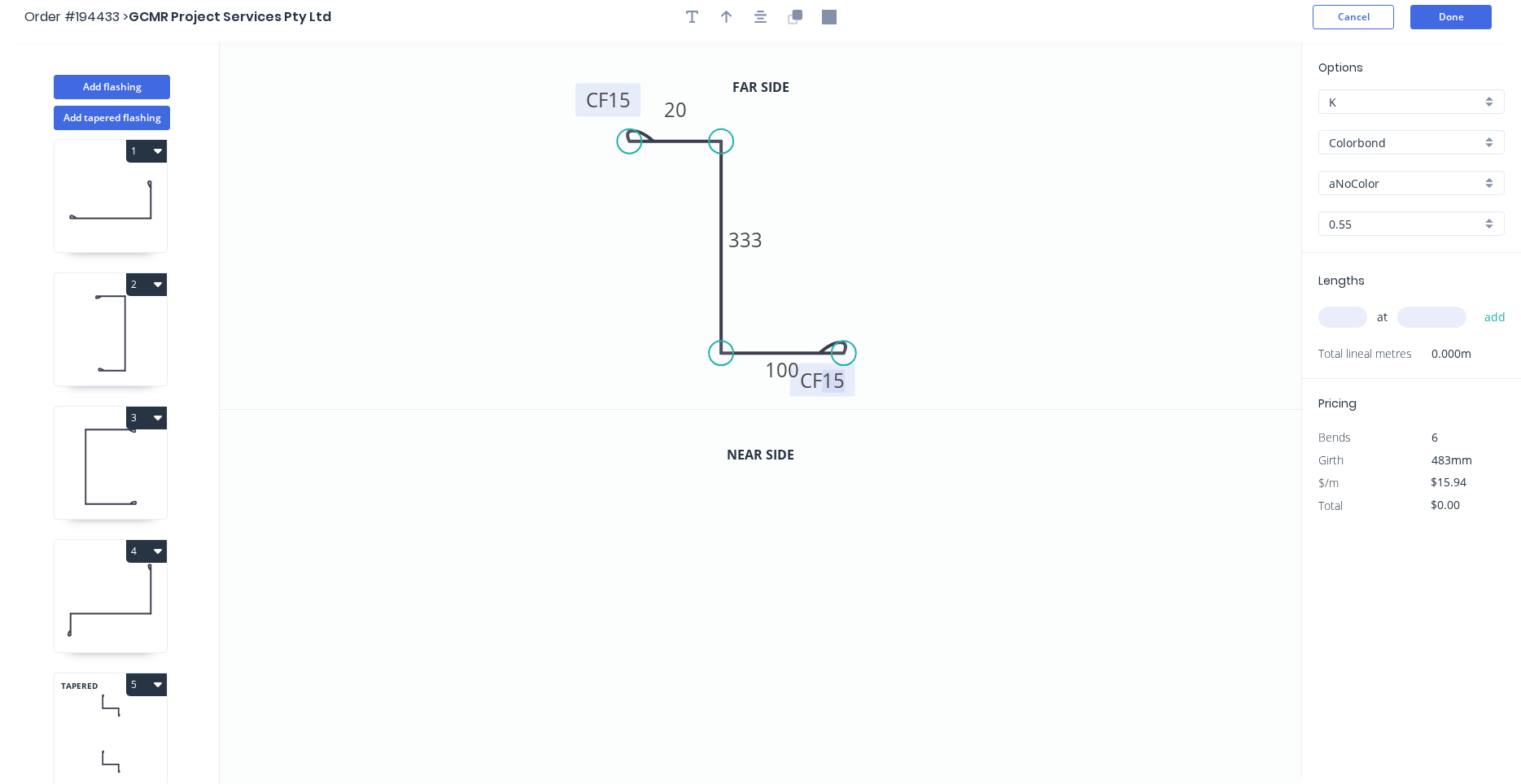
scroll to position [0, 0]
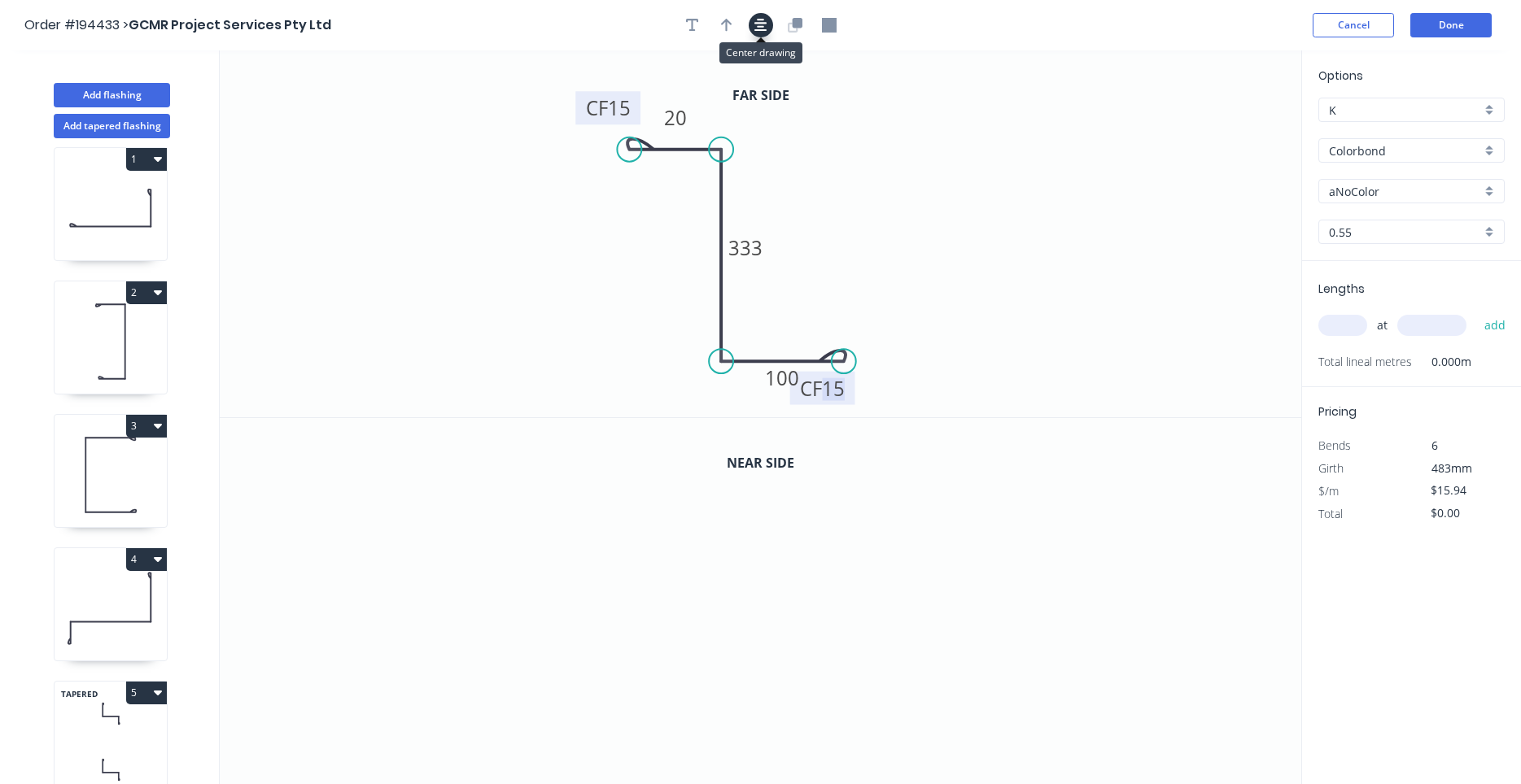
click at [764, 27] on icon "button" at bounding box center [760, 24] width 13 height 13
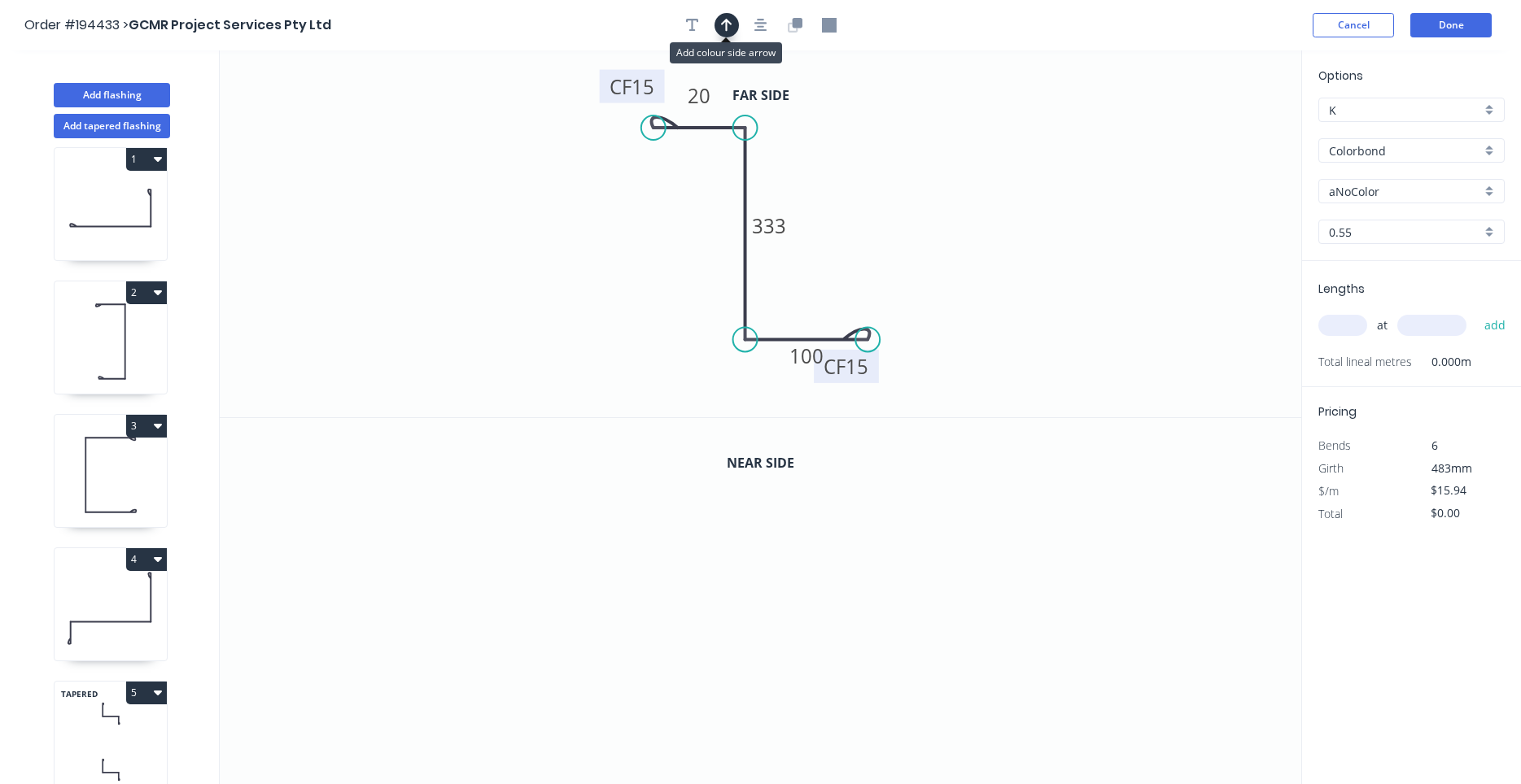
click at [729, 25] on icon "button" at bounding box center [727, 24] width 12 height 15
drag, startPoint x: 1223, startPoint y: 122, endPoint x: 666, endPoint y: 327, distance: 593.5
click at [666, 327] on icon "0 CF 15 20 333 CF 15 100" at bounding box center [760, 234] width 1081 height 367
drag, startPoint x: 1219, startPoint y: 127, endPoint x: 680, endPoint y: 353, distance: 584.5
click at [680, 353] on icon at bounding box center [679, 333] width 15 height 52
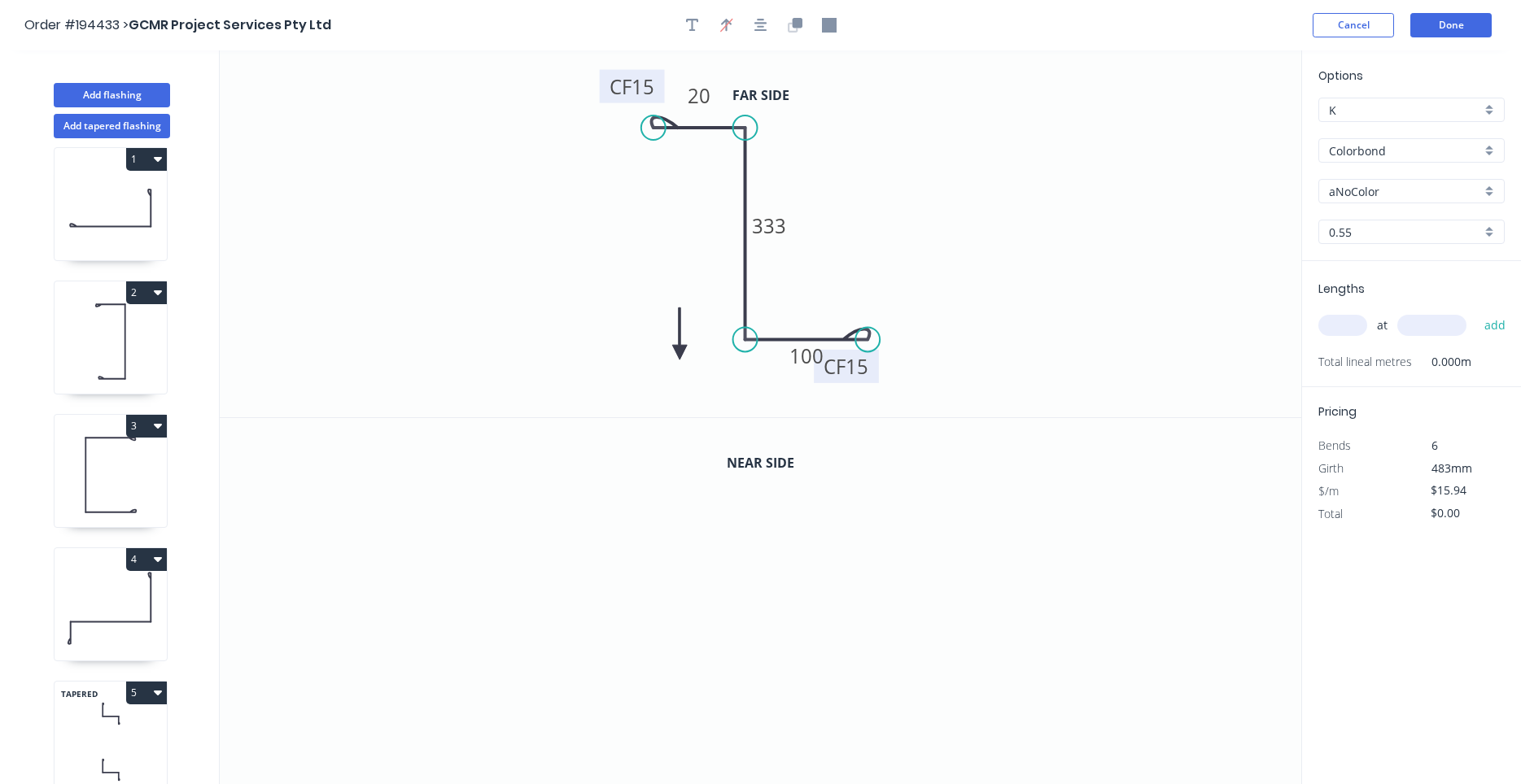
click at [680, 353] on icon at bounding box center [679, 333] width 15 height 52
click at [680, 353] on icon at bounding box center [693, 339] width 47 height 47
click at [680, 353] on icon at bounding box center [697, 351] width 52 height 15
click at [680, 353] on icon at bounding box center [693, 365] width 47 height 47
click at [680, 353] on icon at bounding box center [679, 370] width 15 height 52
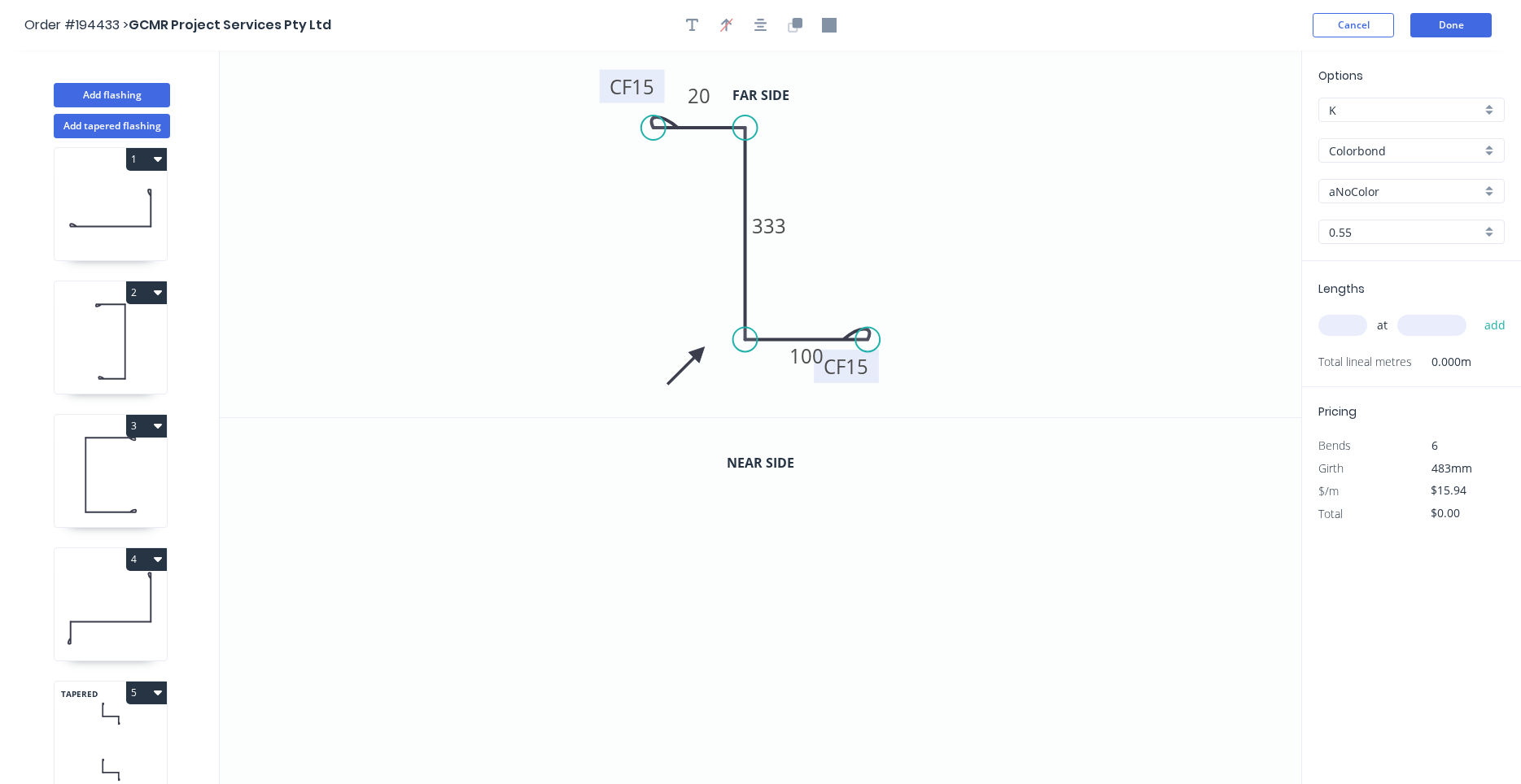
drag, startPoint x: 680, startPoint y: 353, endPoint x: 699, endPoint y: 353, distance: 19.0
click at [699, 353] on icon at bounding box center [686, 365] width 47 height 47
click at [801, 32] on icon "button" at bounding box center [794, 24] width 15 height 15
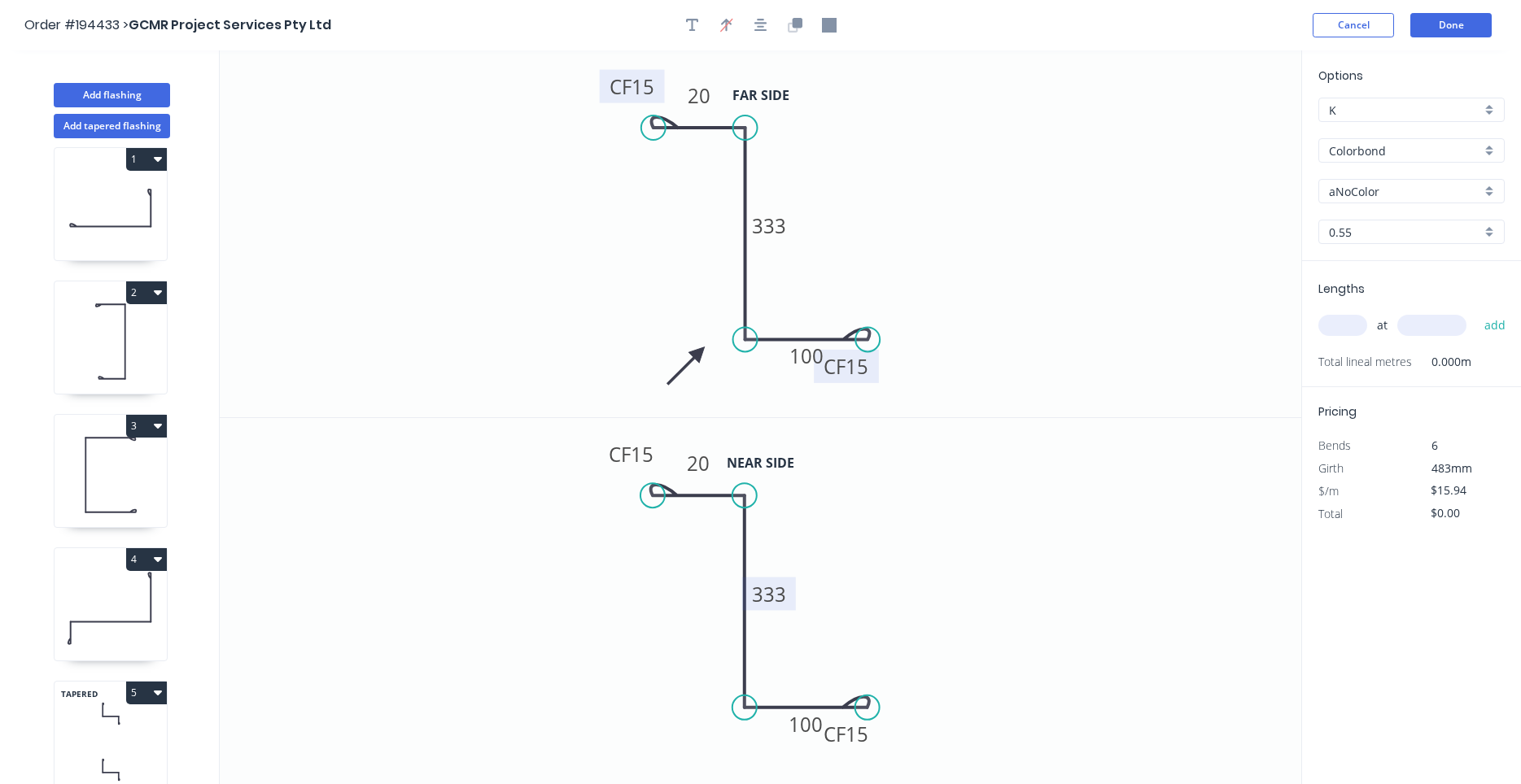
click at [776, 585] on tspan "333" at bounding box center [770, 592] width 34 height 26
type input "$17.38"
click at [955, 464] on icon "0 CF 15 20 327 CF 15 100" at bounding box center [760, 602] width 1081 height 368
click at [1441, 36] on button "Done" at bounding box center [1450, 24] width 81 height 24
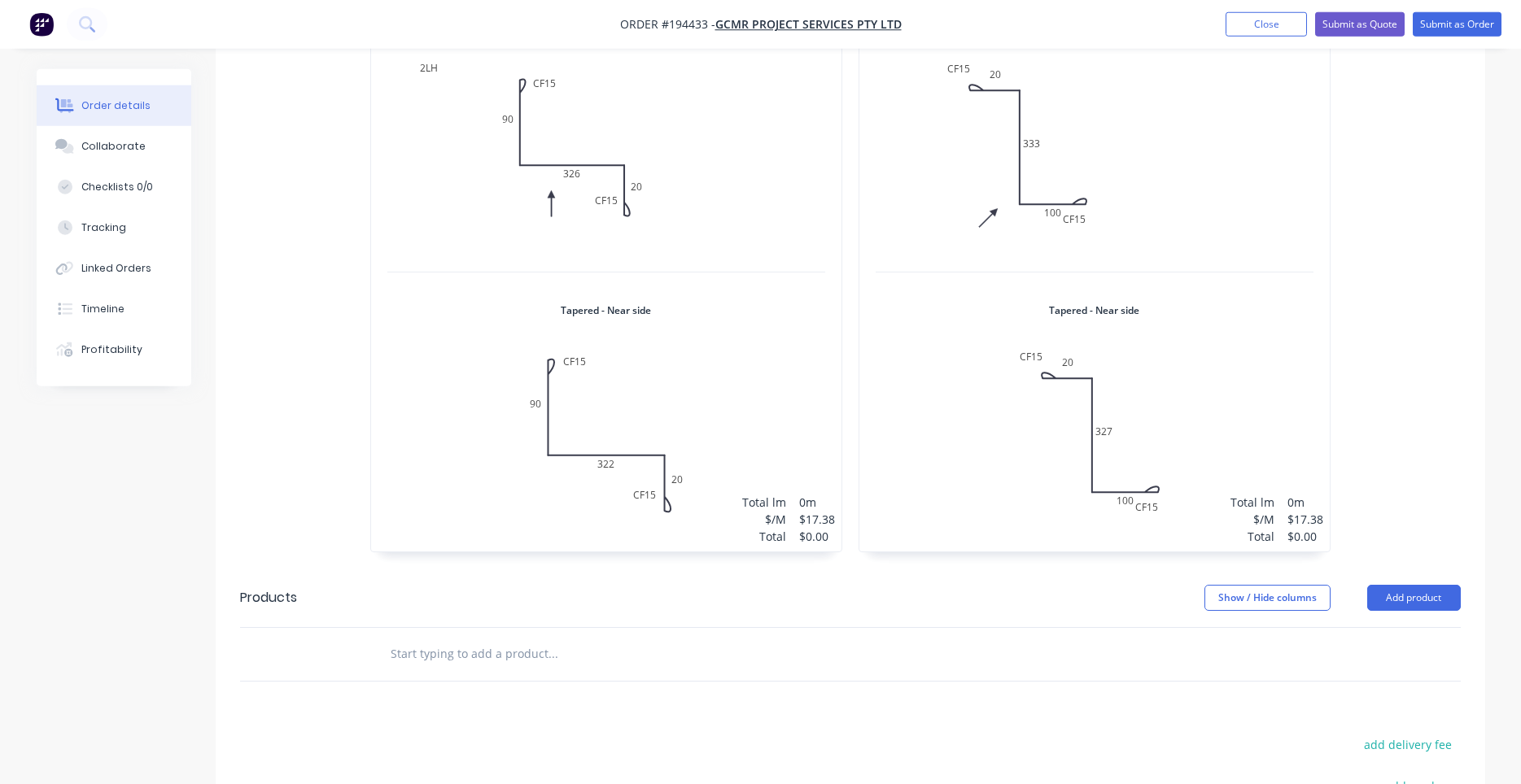
scroll to position [968, 0]
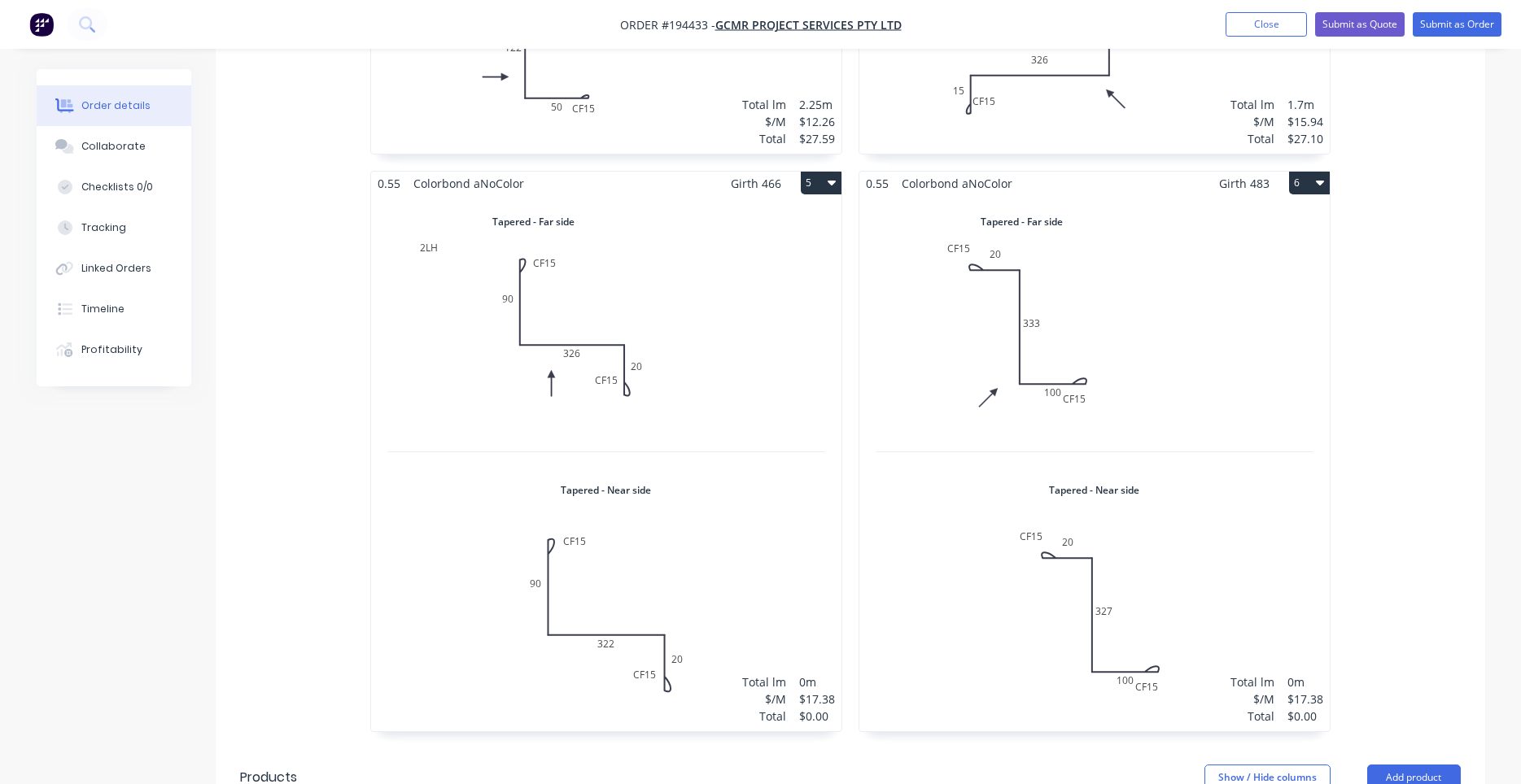
click at [748, 374] on div "Total lm $/M Total 0m $17.38 $0.00" at bounding box center [606, 463] width 470 height 536
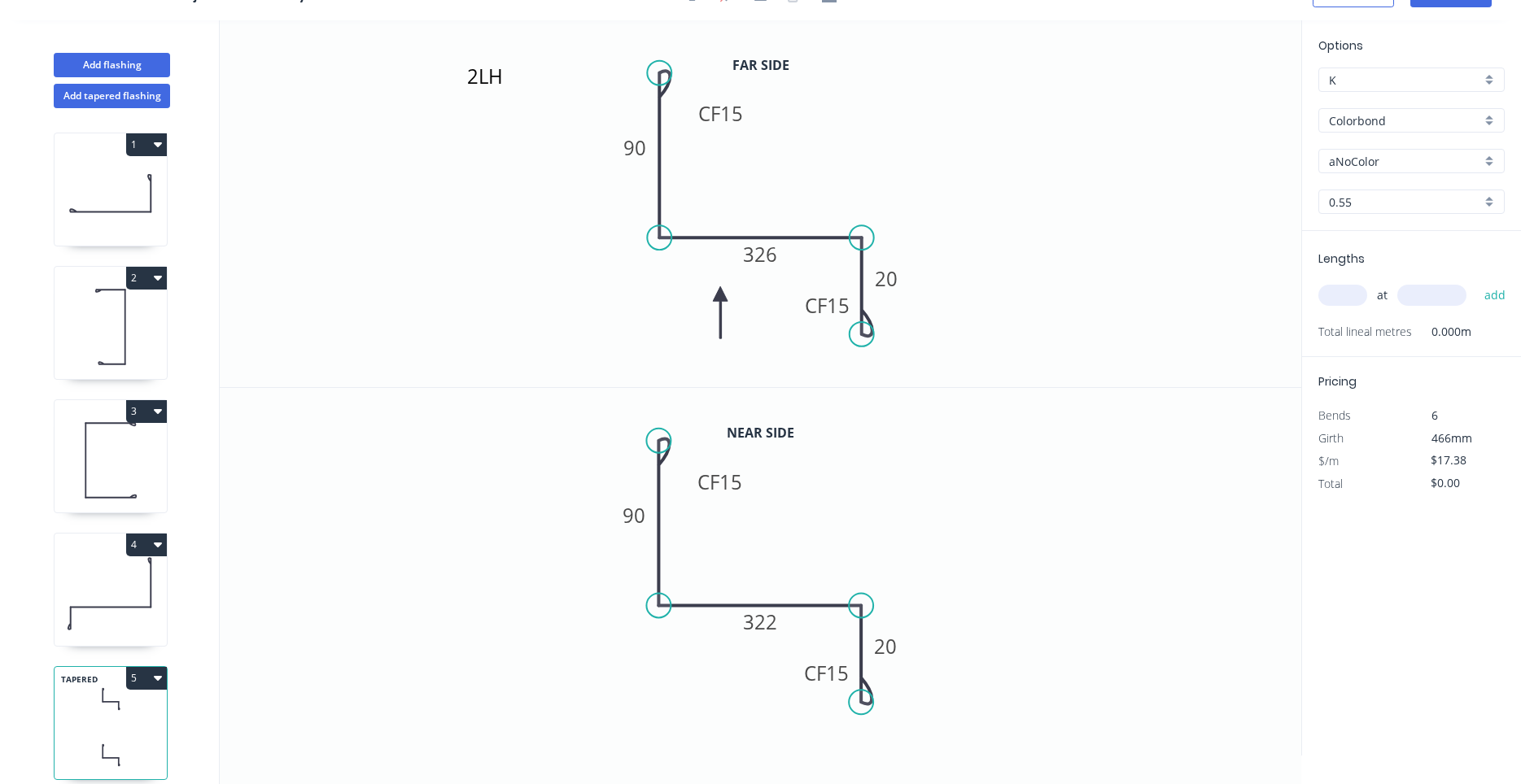
click at [1352, 300] on input "text" at bounding box center [1343, 296] width 49 height 22
click at [1351, 300] on input "text" at bounding box center [1343, 296] width 49 height 22
click at [1476, 281] on button "add" at bounding box center [1495, 295] width 38 height 27
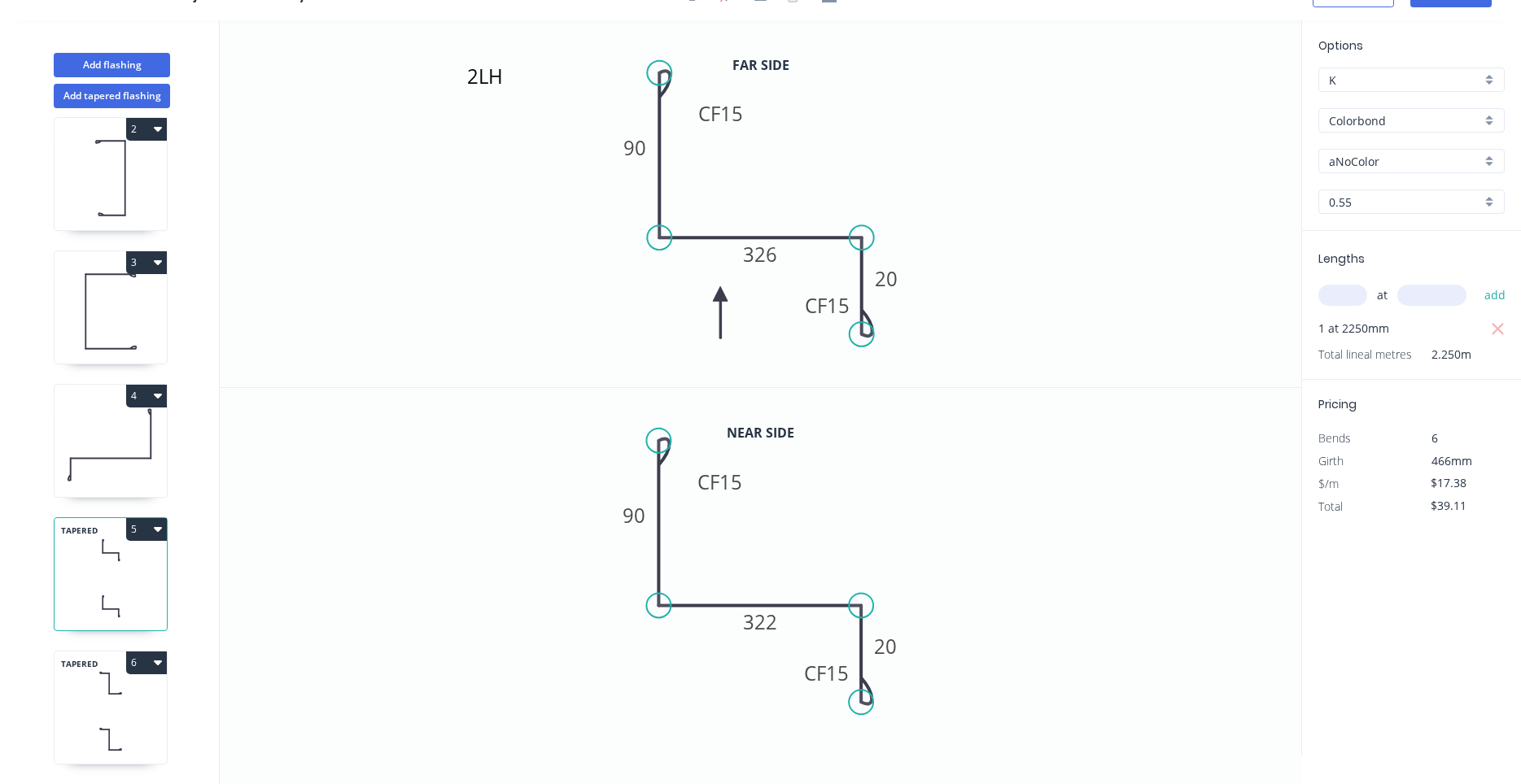
click at [138, 709] on div "TAPERED 6" at bounding box center [111, 708] width 114 height 114
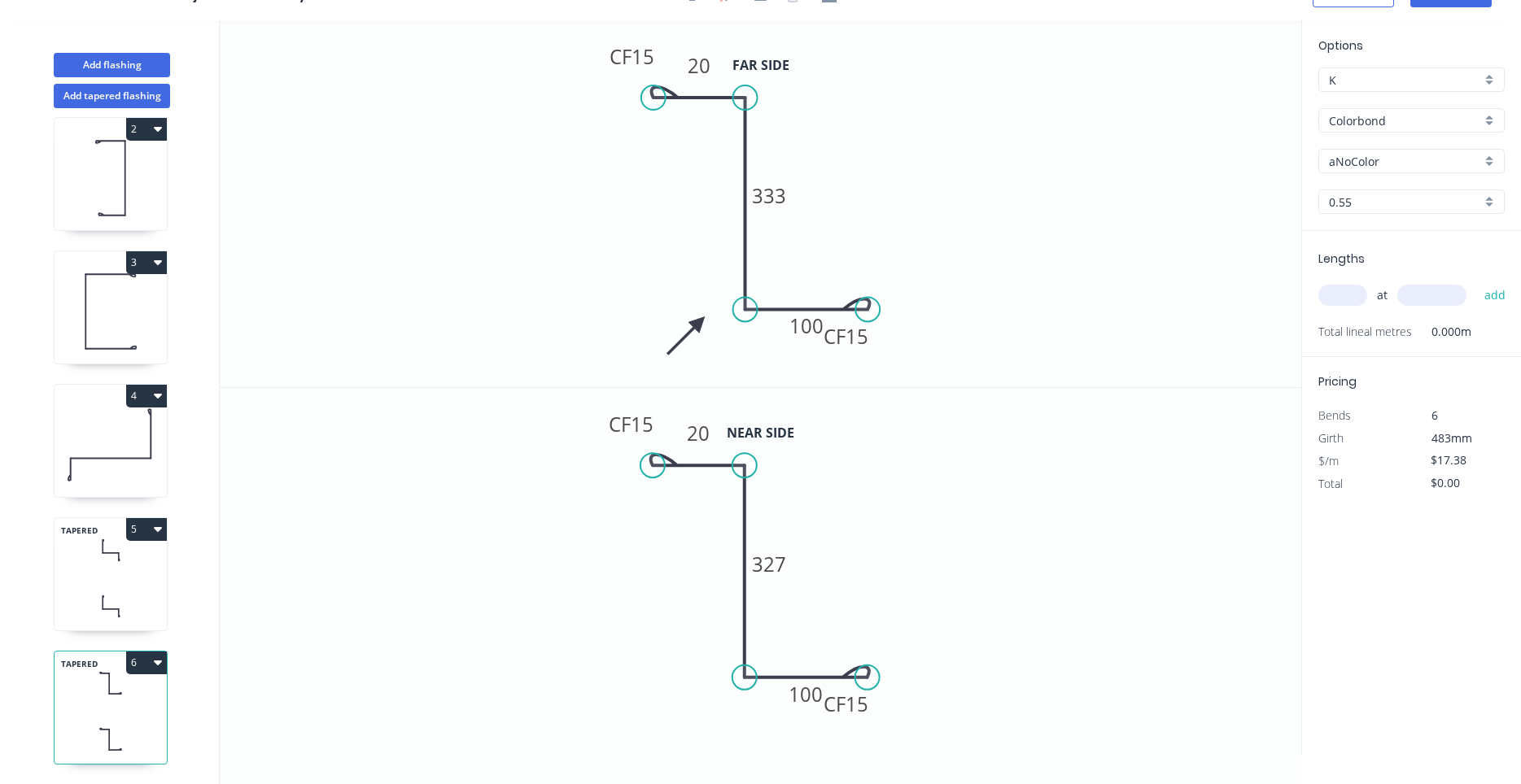
click at [1336, 295] on input "text" at bounding box center [1343, 296] width 49 height 22
click at [1476, 281] on button "add" at bounding box center [1495, 295] width 38 height 27
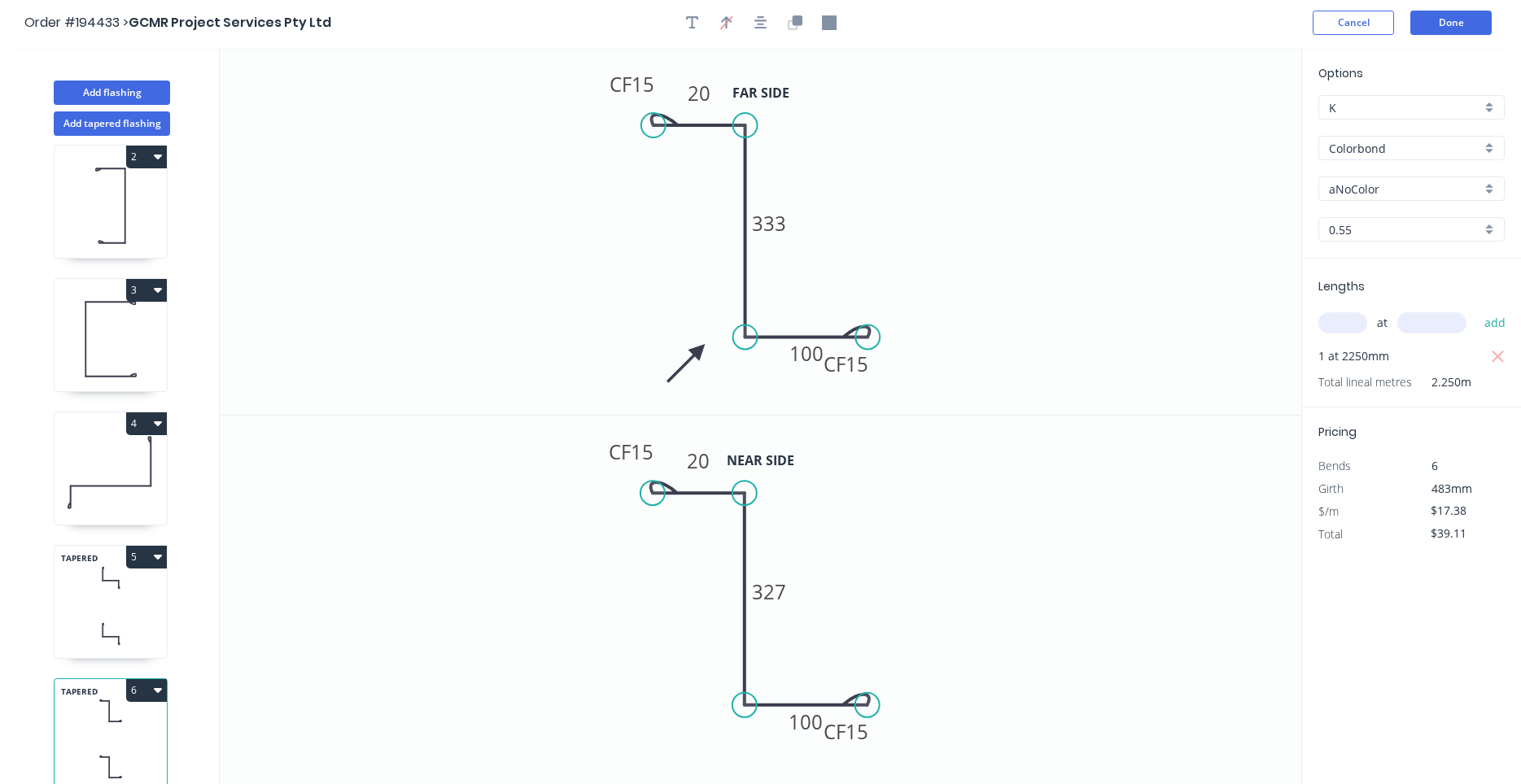
scroll to position [0, 0]
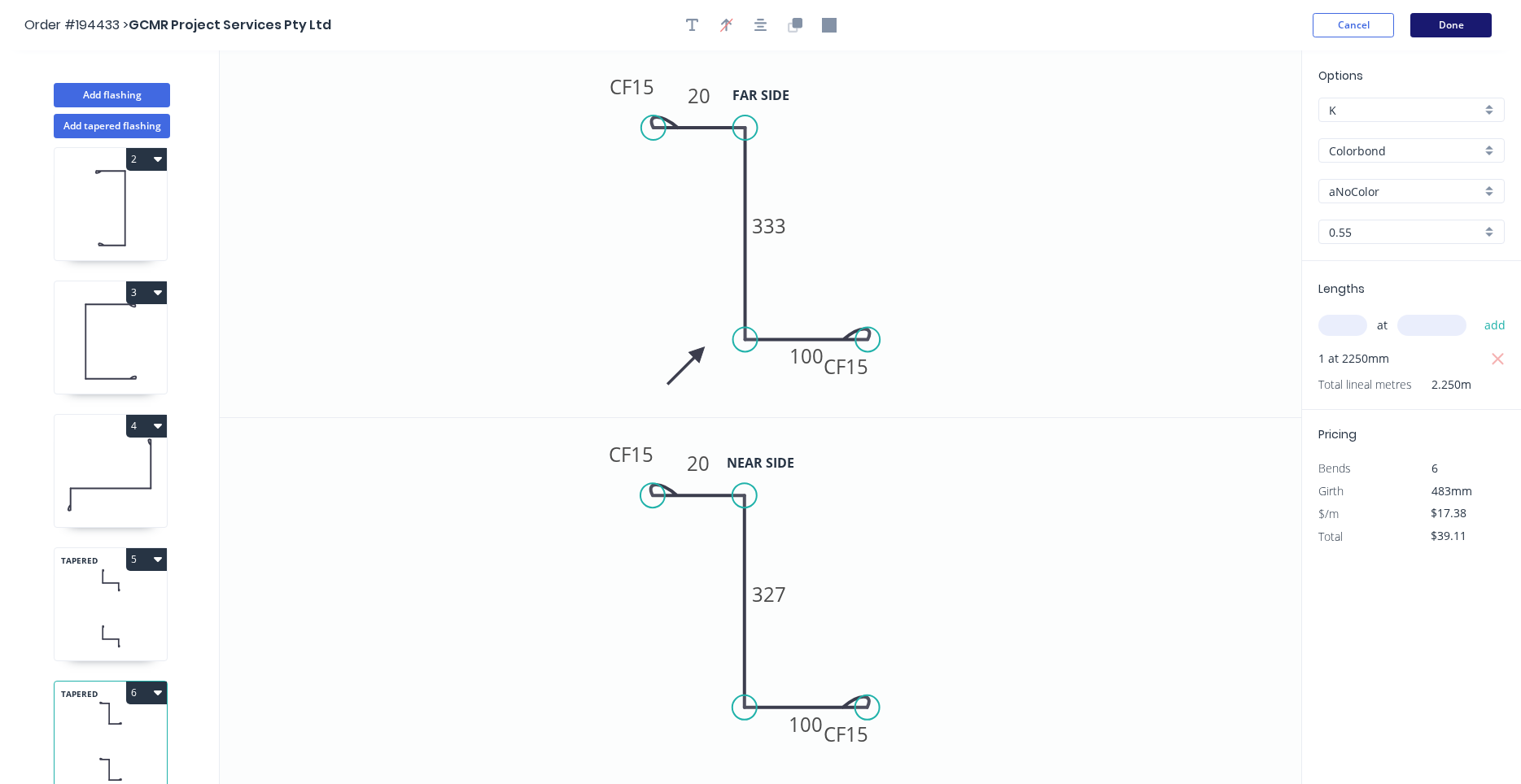
click at [1460, 28] on button "Done" at bounding box center [1450, 24] width 81 height 24
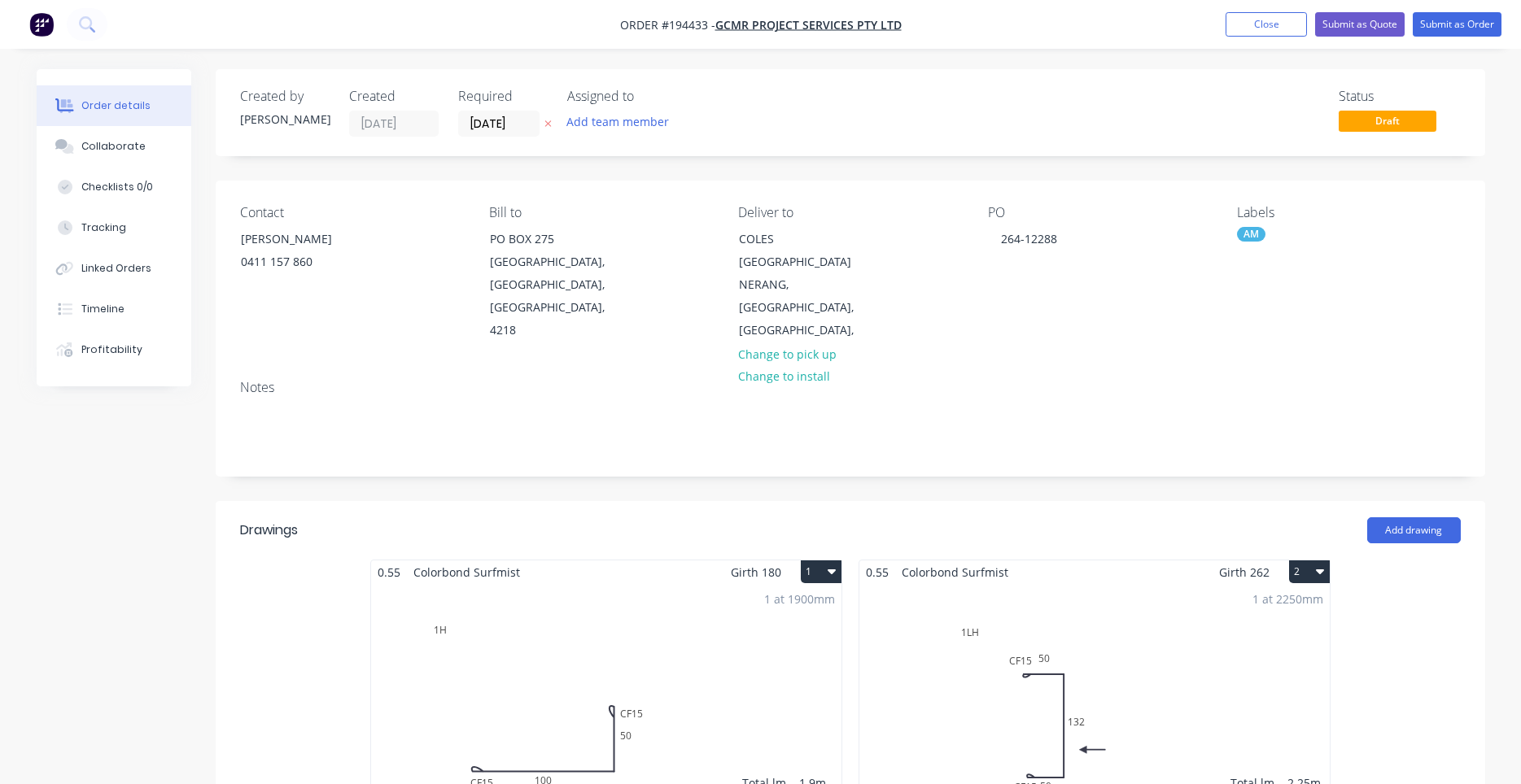
click at [985, 367] on div "Notes" at bounding box center [850, 421] width 1269 height 109
click at [1472, 27] on button "Submit as Order" at bounding box center [1456, 23] width 89 height 24
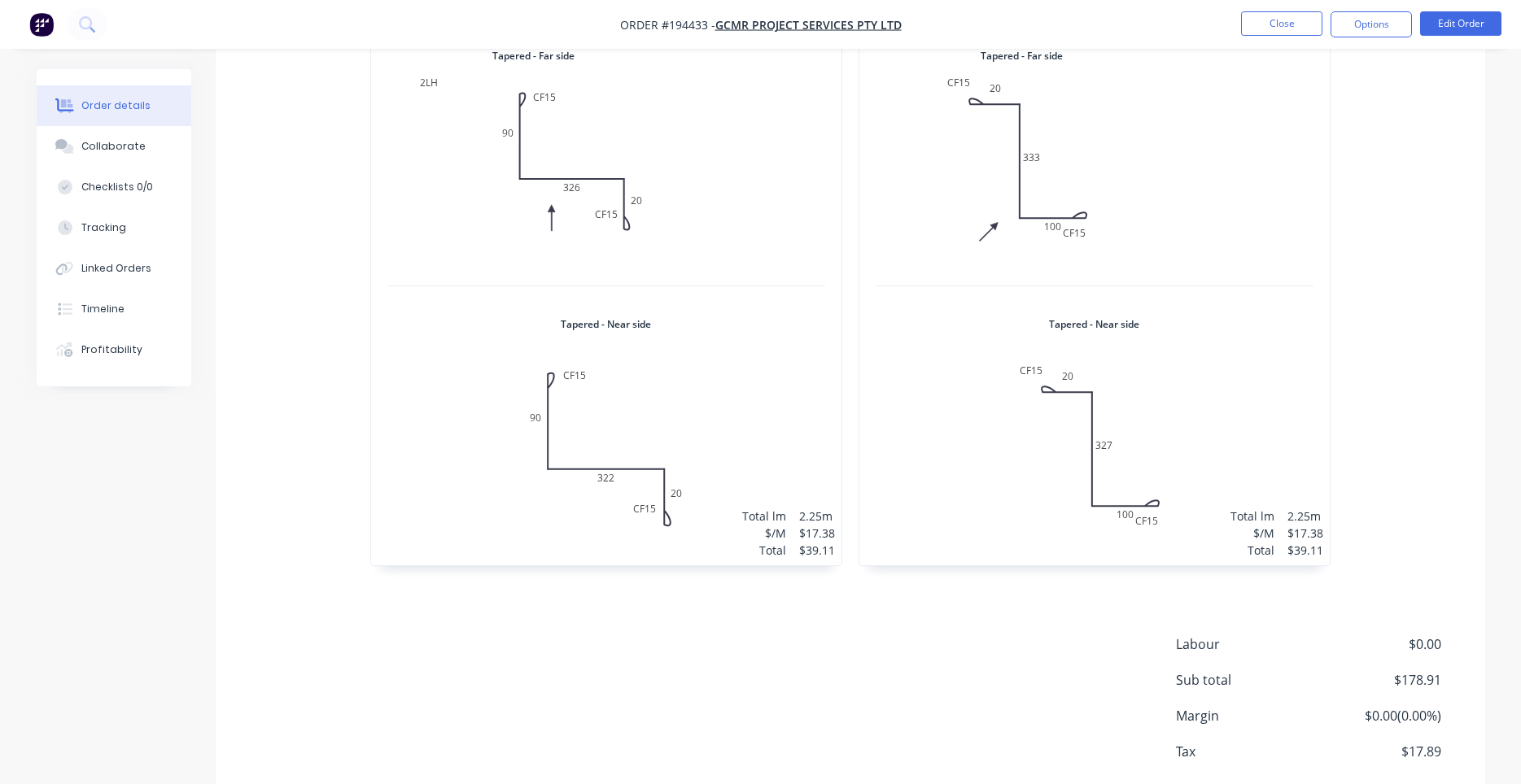
scroll to position [1166, 0]
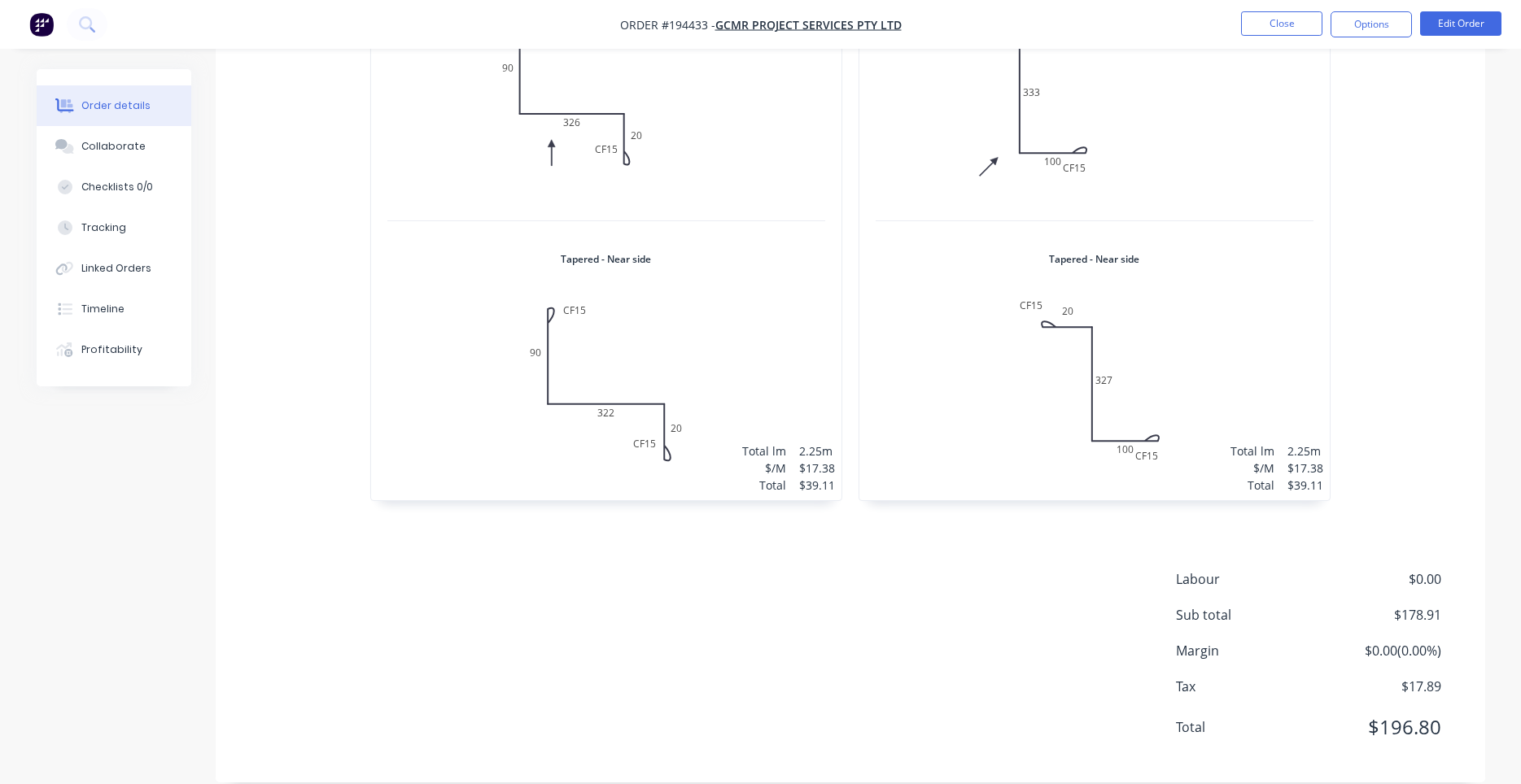
click at [1142, 346] on div "1 at 2250mm Total lm $/M Total 2.25m $17.38 $39.11" at bounding box center [1094, 232] width 470 height 536
click at [1051, 312] on div "1 at 2250mm Total lm $/M Total 2.25m $17.38 $39.11" at bounding box center [1094, 232] width 470 height 536
click at [1472, 28] on button "Edit Order" at bounding box center [1460, 23] width 81 height 24
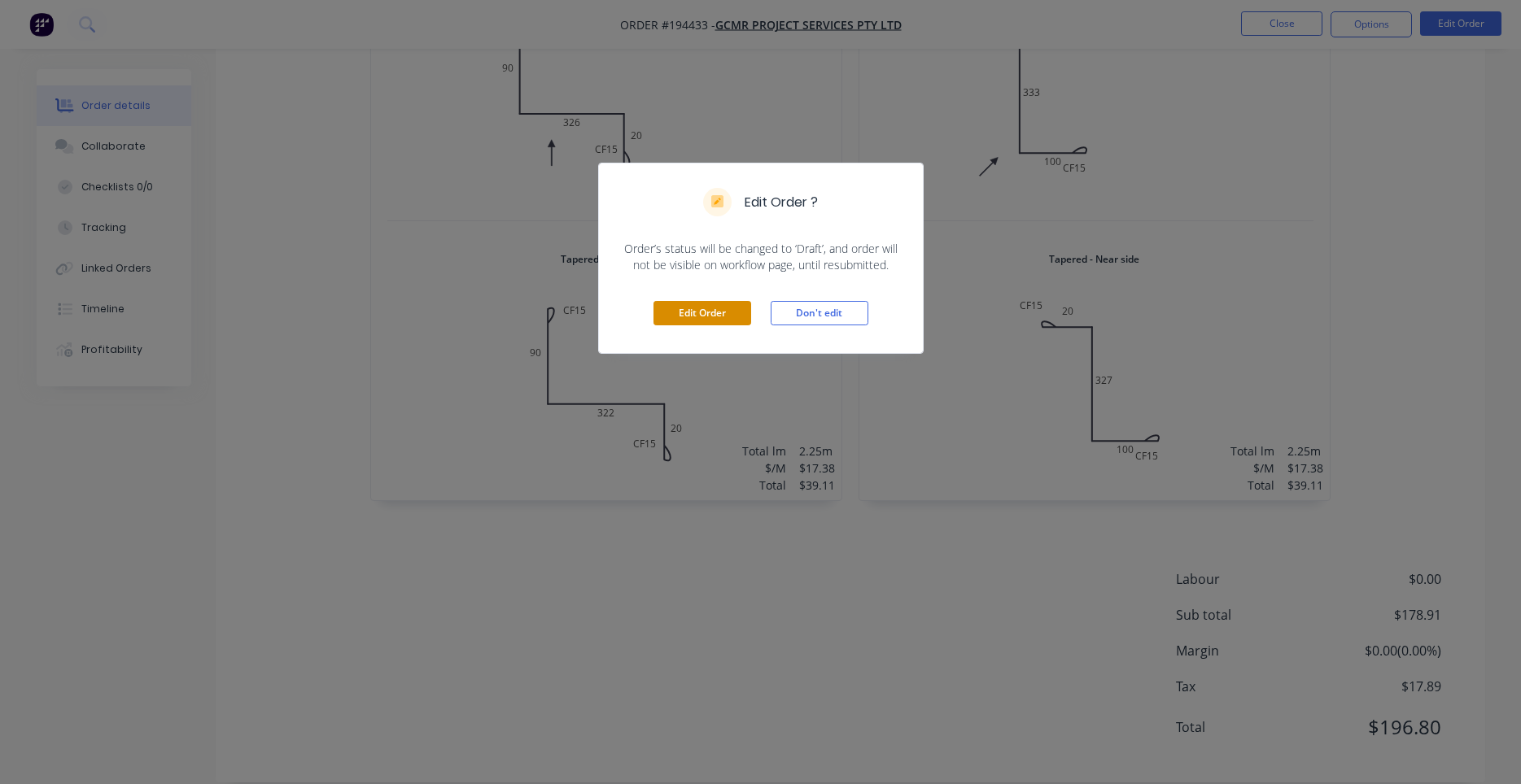
click at [736, 321] on button "Edit Order" at bounding box center [702, 312] width 98 height 24
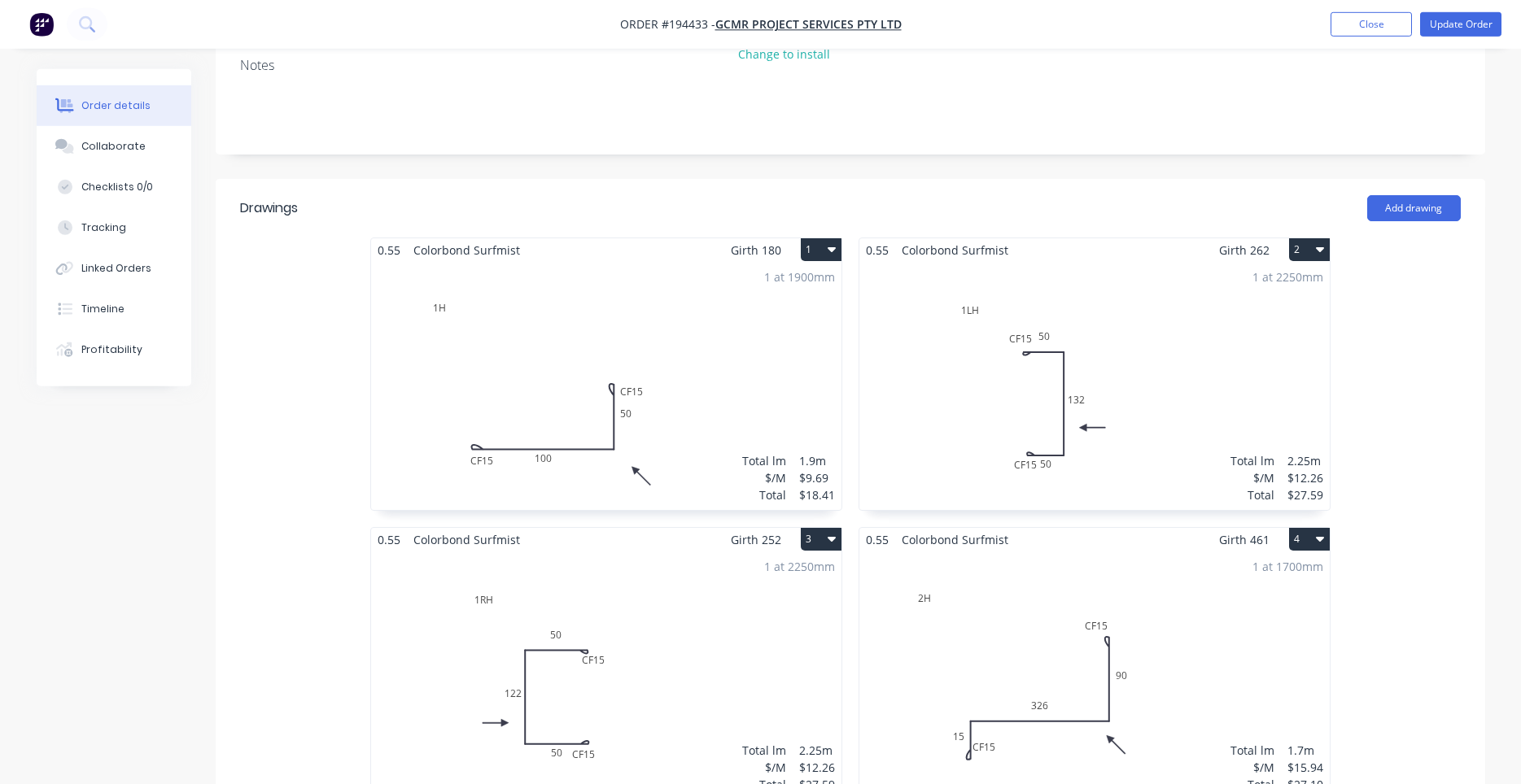
scroll to position [276, 0]
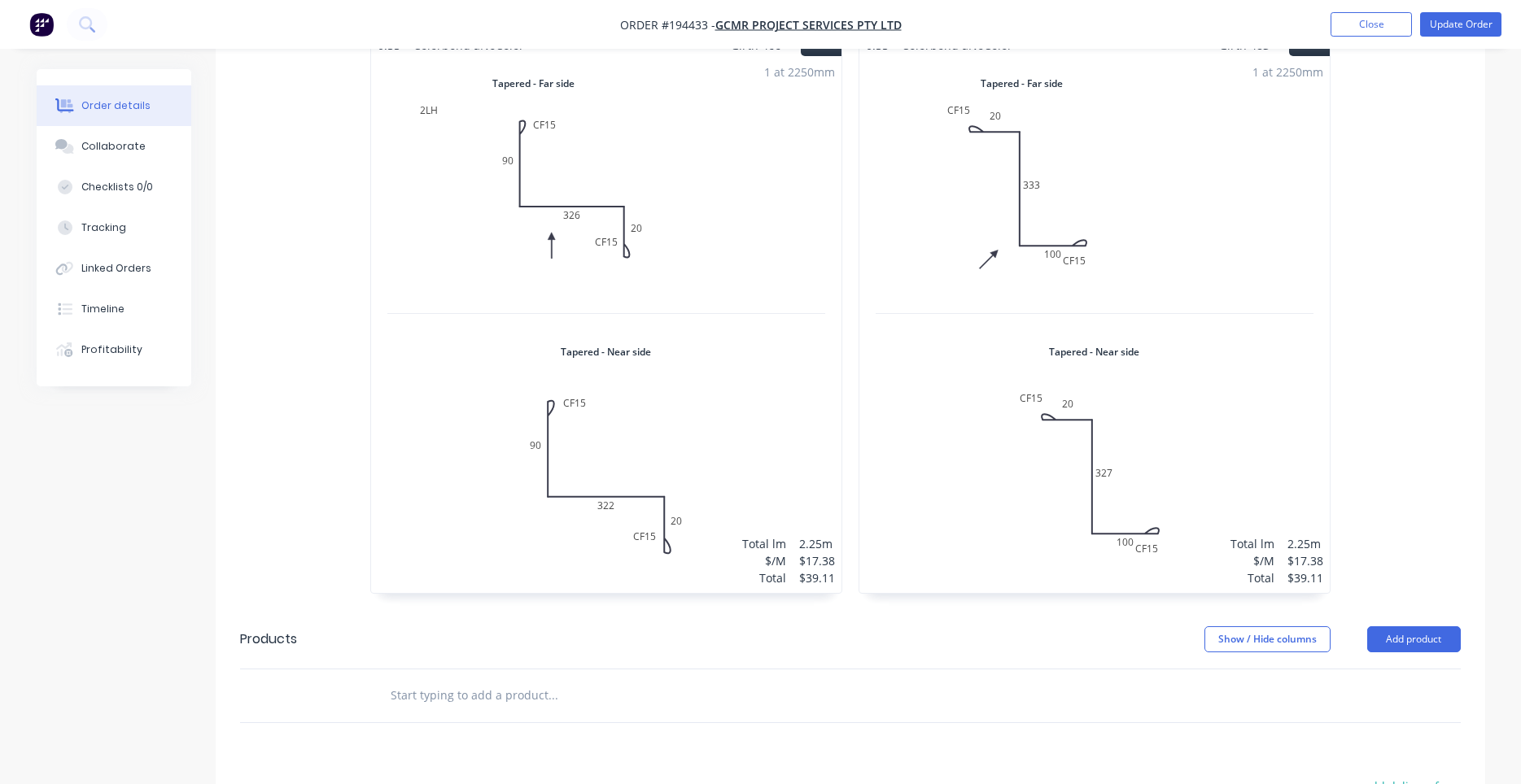
click at [717, 330] on div "1 at 2250mm Total lm $/M Total 2.25m $17.38 $39.11" at bounding box center [606, 325] width 470 height 536
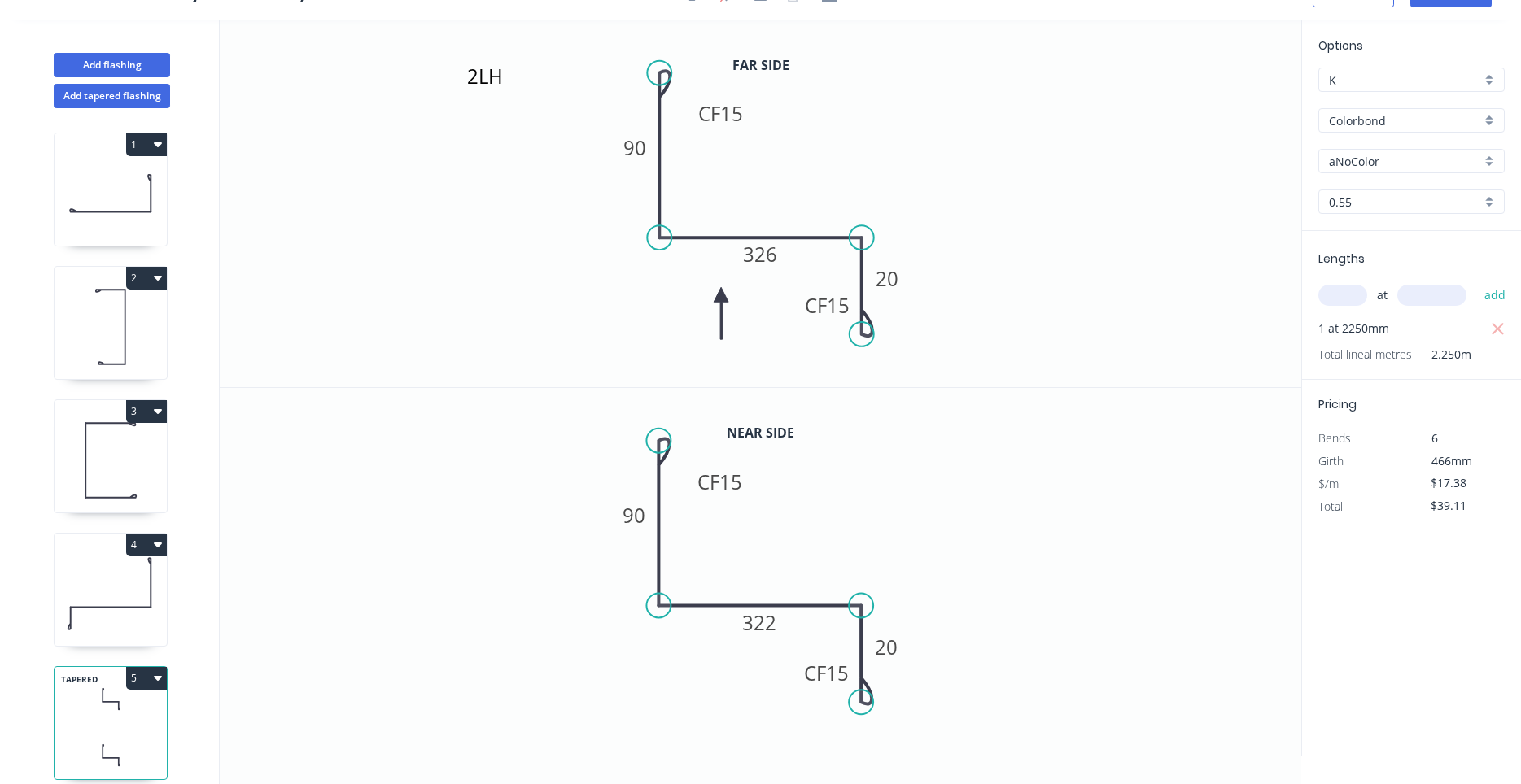
click at [1362, 149] on div "aNoColor" at bounding box center [1411, 161] width 186 height 24
click at [1358, 161] on input "text" at bounding box center [1404, 161] width 152 height 17
click at [1359, 165] on input "aNoColor" at bounding box center [1404, 161] width 152 height 17
click at [1374, 214] on div "Surfmist" at bounding box center [1411, 216] width 185 height 28
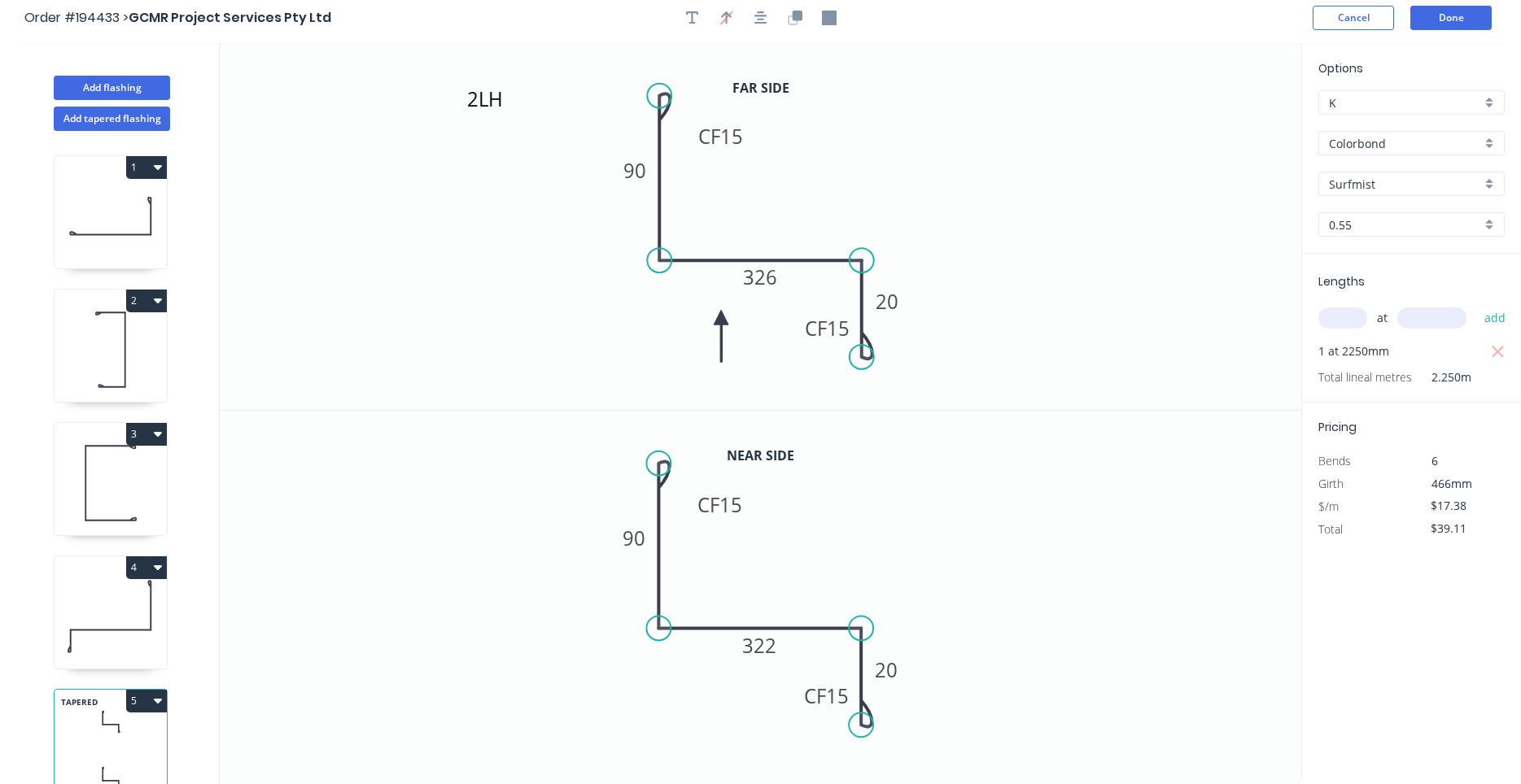
scroll to position [0, 0]
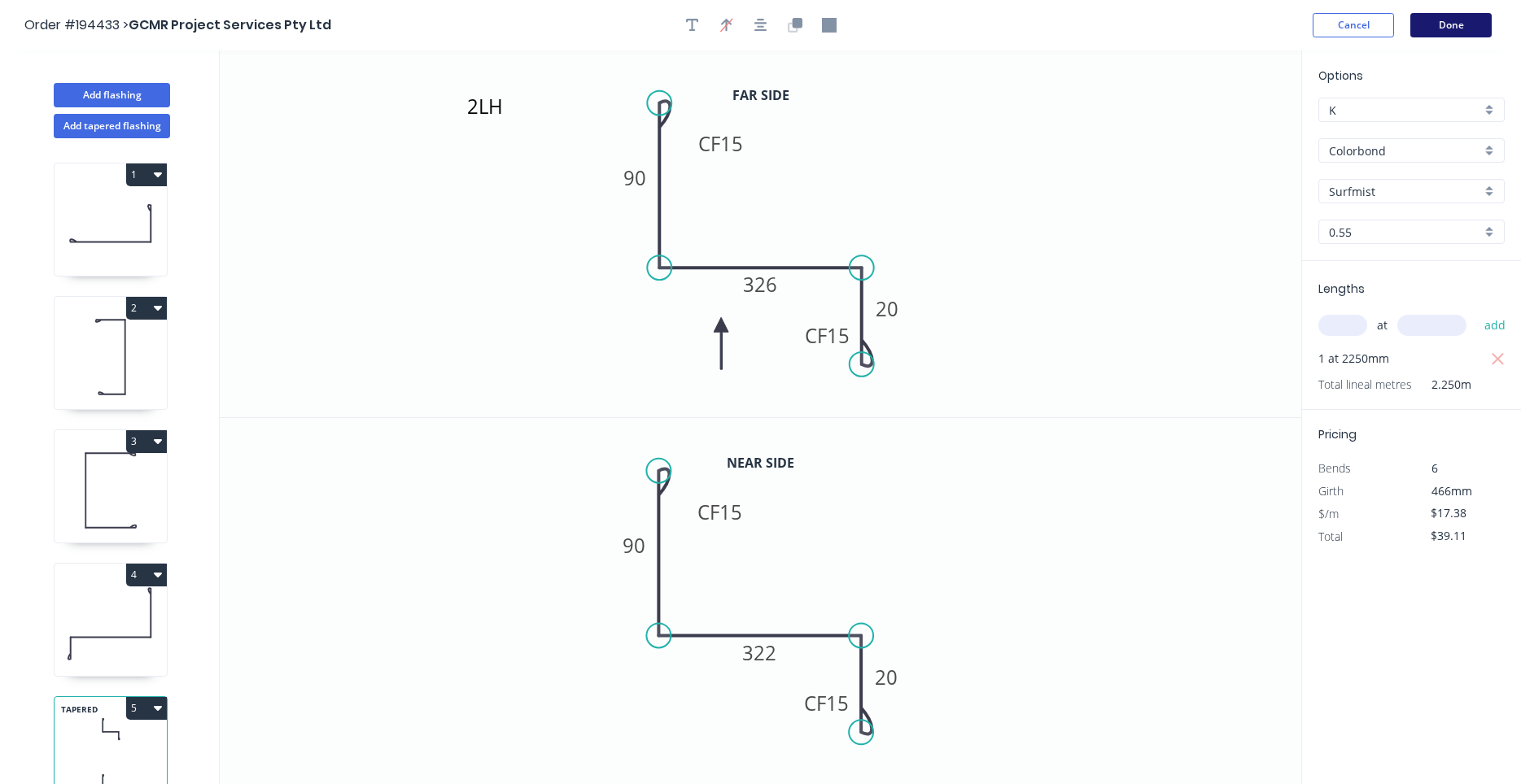
click at [1448, 27] on button "Done" at bounding box center [1450, 24] width 81 height 24
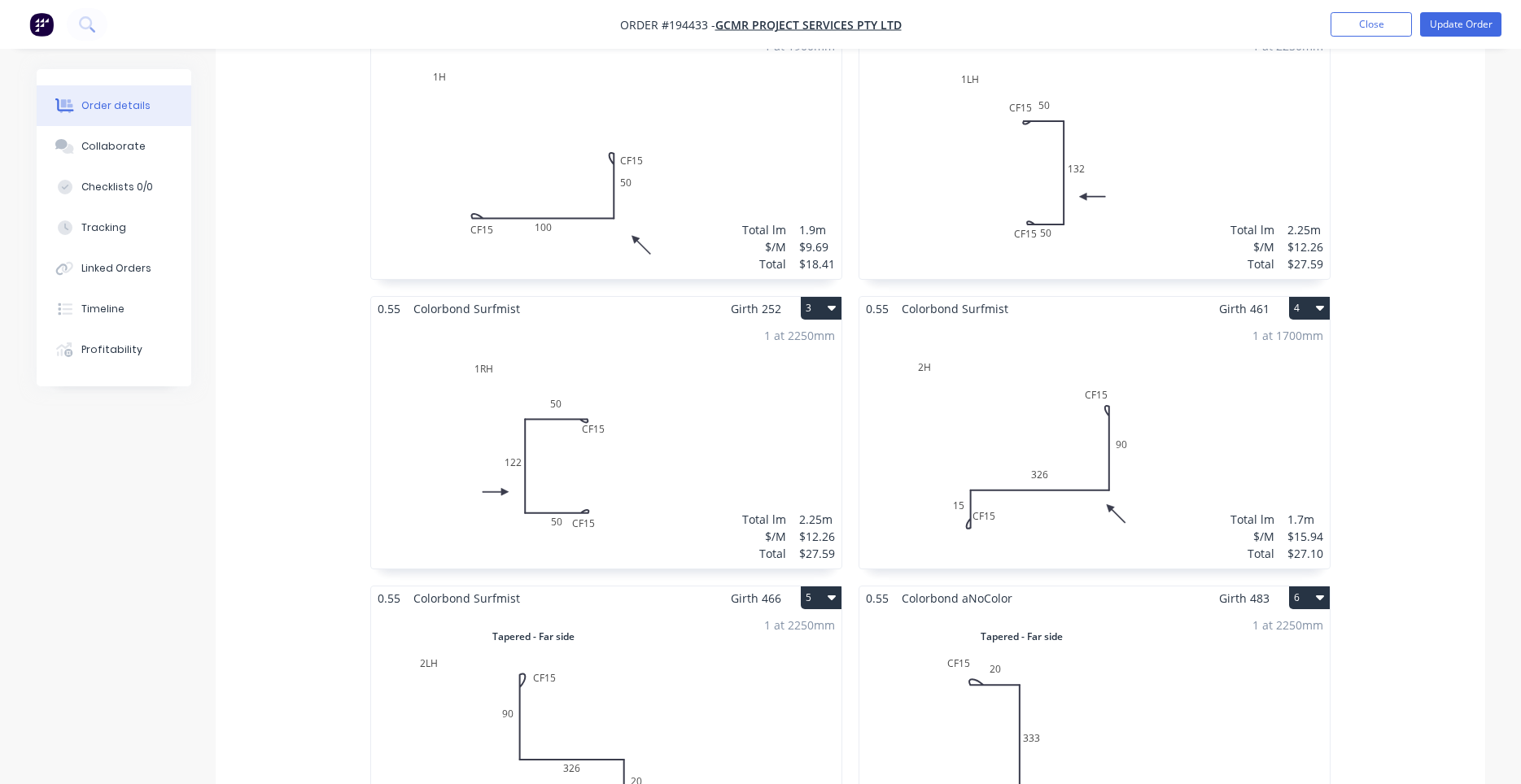
scroll to position [968, 0]
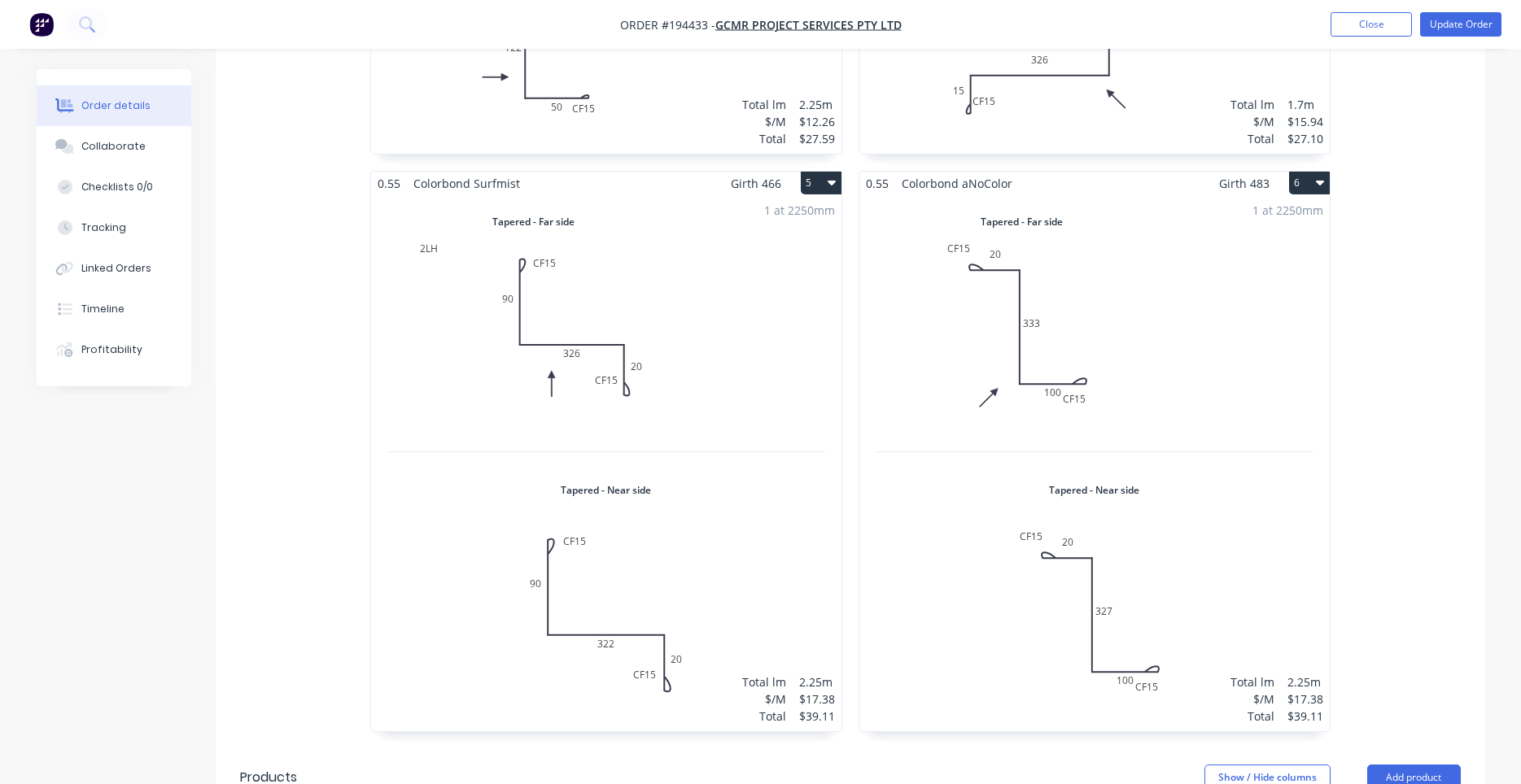
click at [1205, 362] on div "1 at 2250mm Total lm $/M Total 2.25m $17.38 $39.11" at bounding box center [1094, 463] width 470 height 536
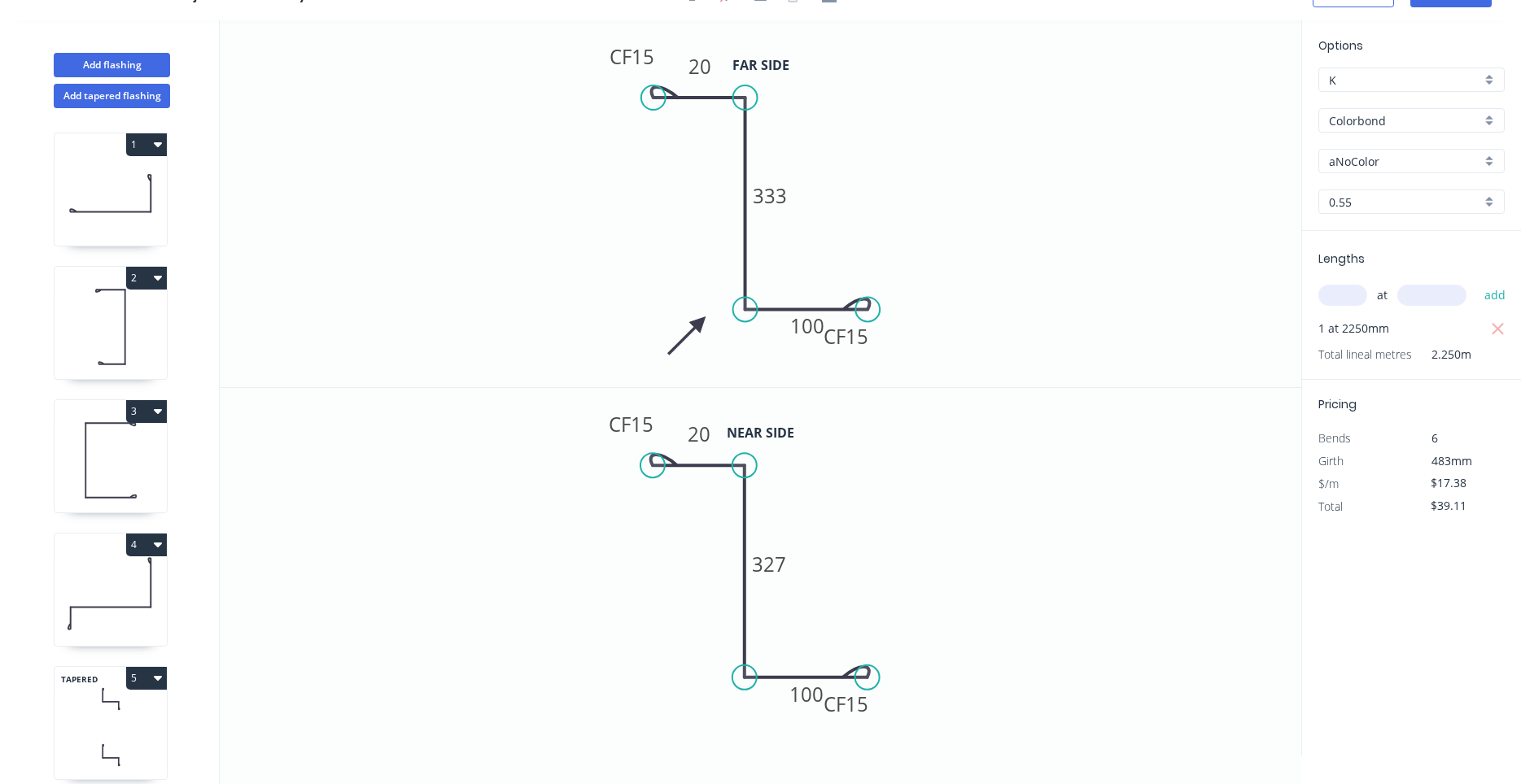
click at [1393, 161] on input "aNoColor" at bounding box center [1404, 161] width 152 height 17
click at [1382, 215] on div "Surfmist" at bounding box center [1411, 216] width 185 height 28
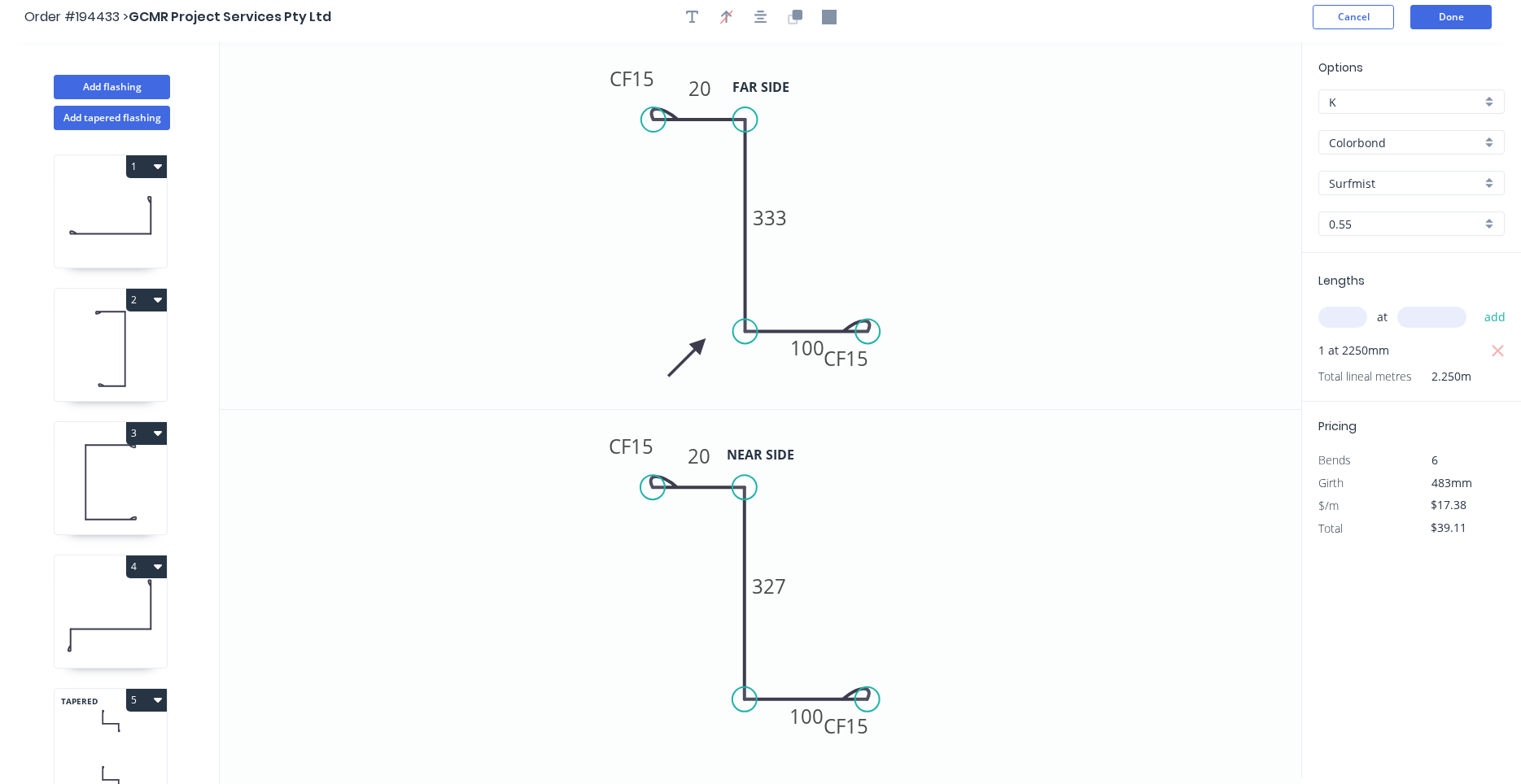
scroll to position [0, 0]
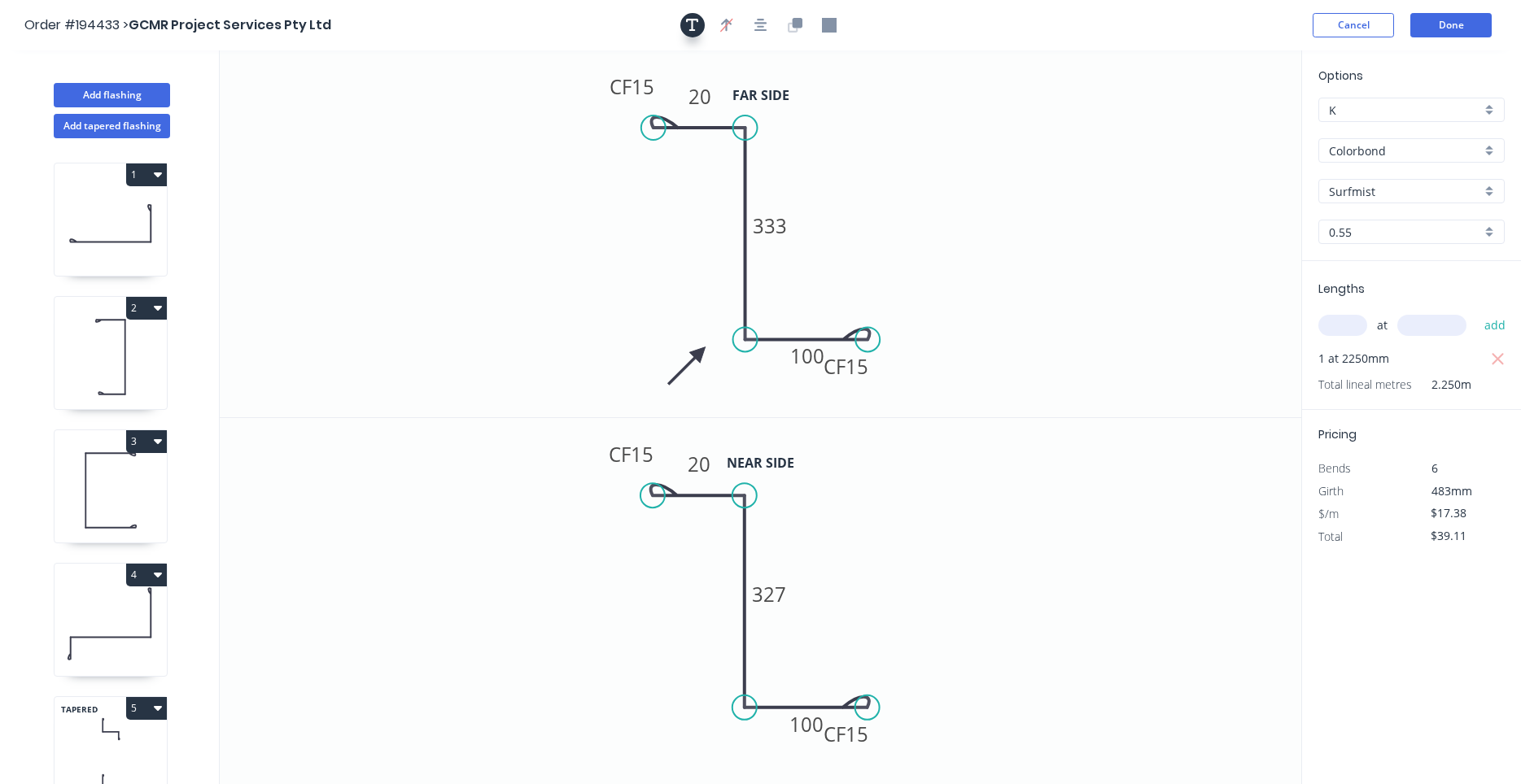
click at [690, 25] on icon "button" at bounding box center [691, 24] width 13 height 15
drag, startPoint x: 346, startPoint y: 108, endPoint x: 532, endPoint y: 100, distance: 186.2
click at [532, 100] on textarea at bounding box center [483, 105] width 132 height 60
click at [511, 117] on textarea at bounding box center [510, 106] width 132 height 60
click at [1460, 28] on button "Done" at bounding box center [1450, 24] width 81 height 24
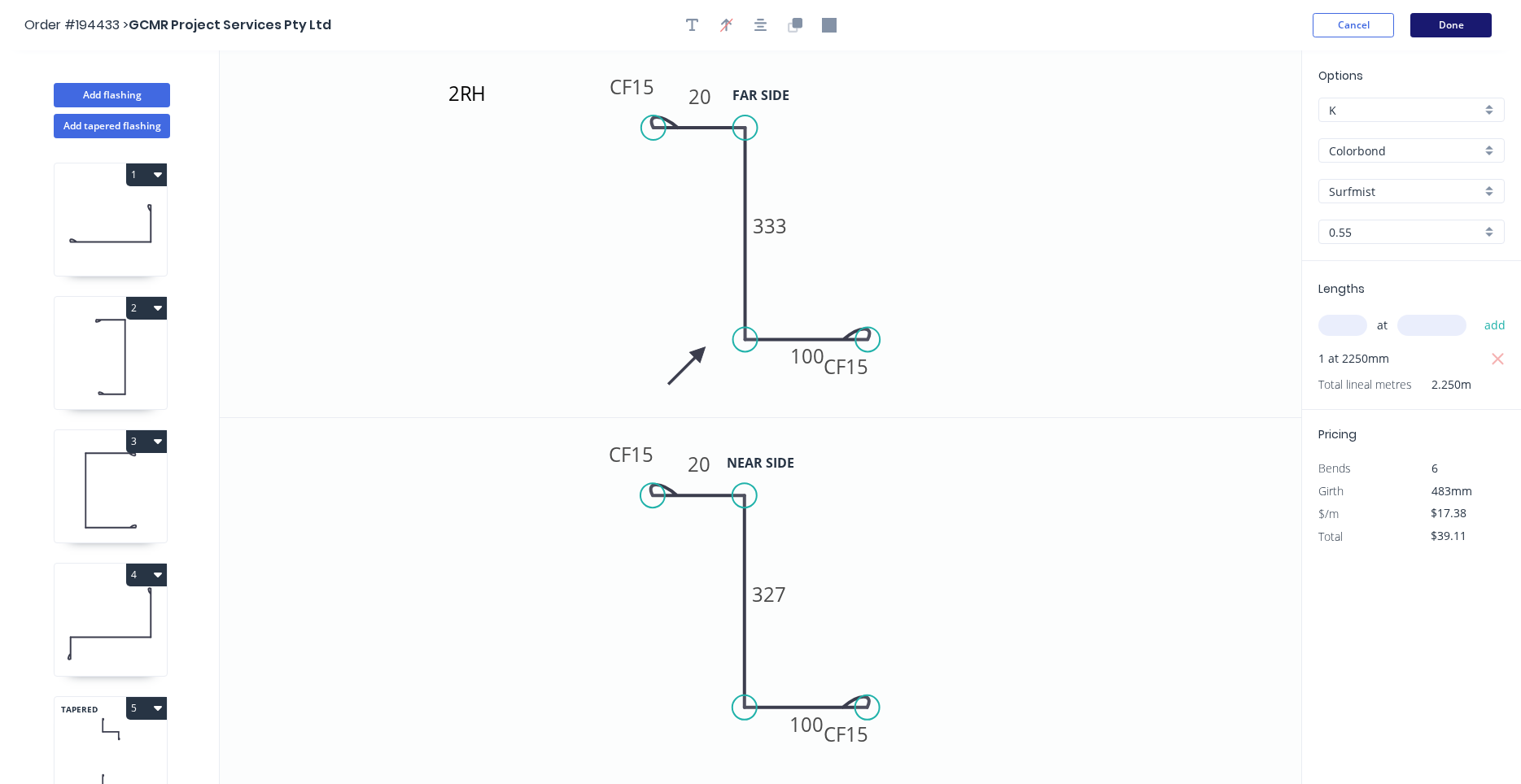
click at [1473, 31] on button "Done" at bounding box center [1450, 24] width 81 height 24
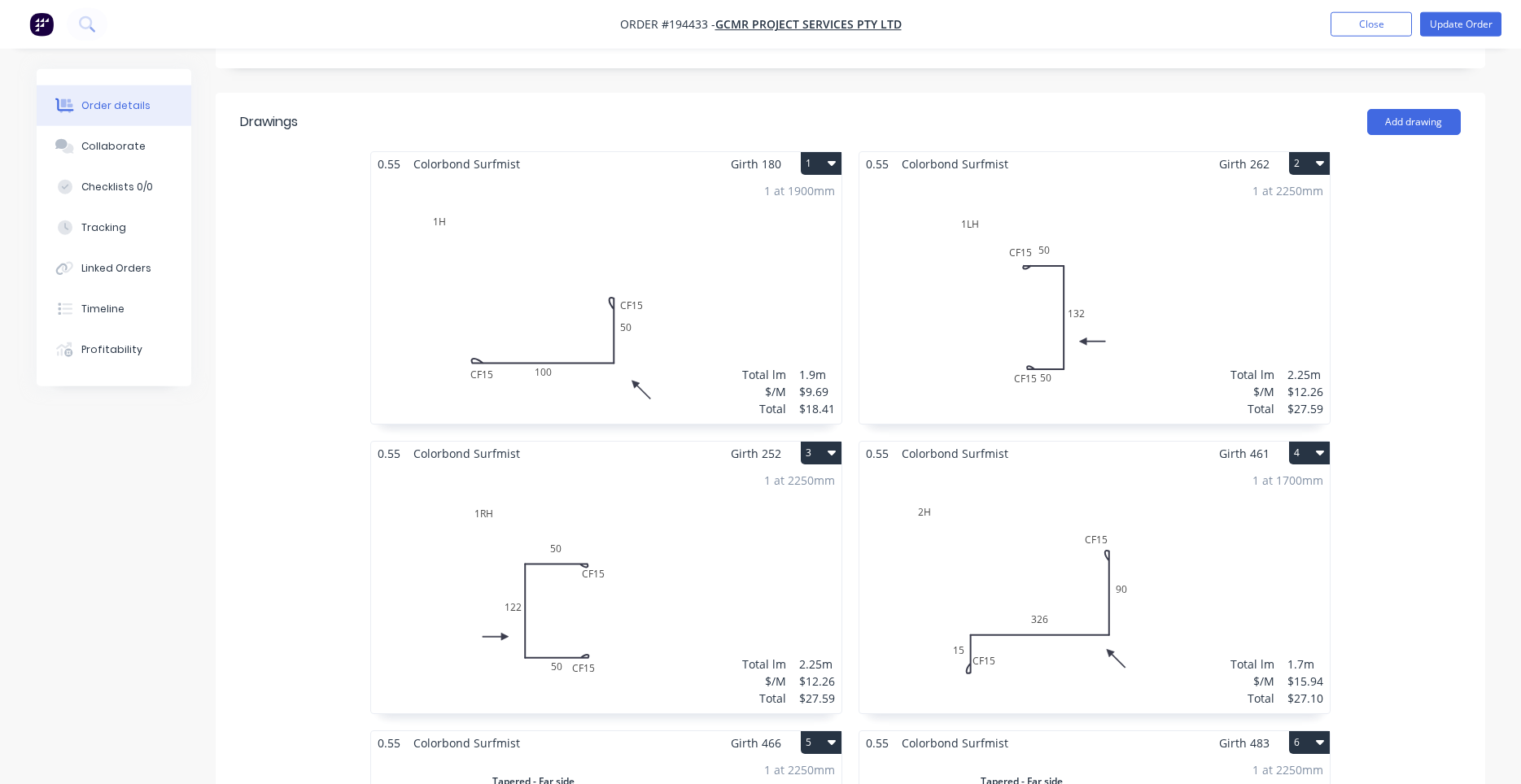
scroll to position [415, 0]
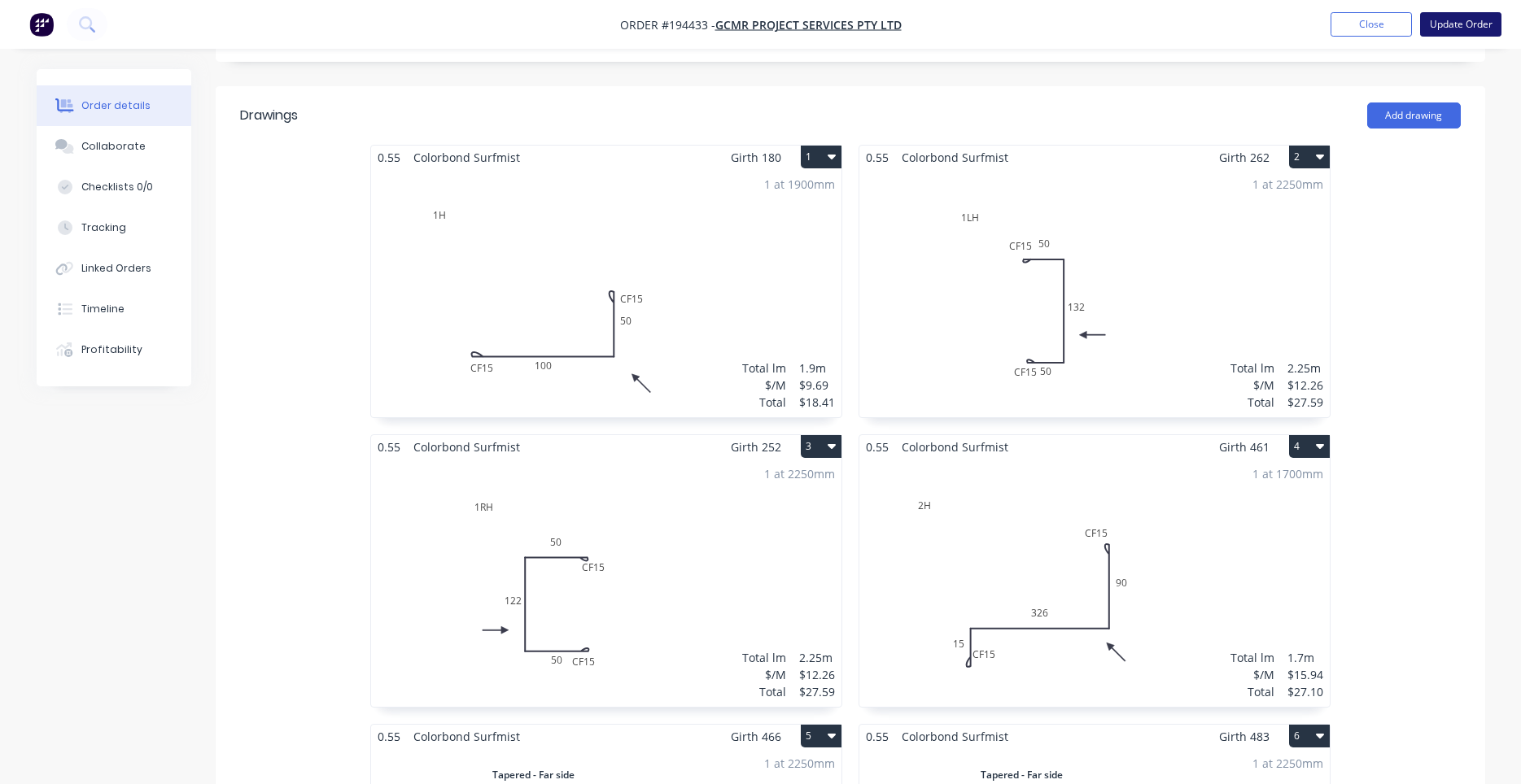
click at [1443, 28] on button "Update Order" at bounding box center [1460, 23] width 81 height 24
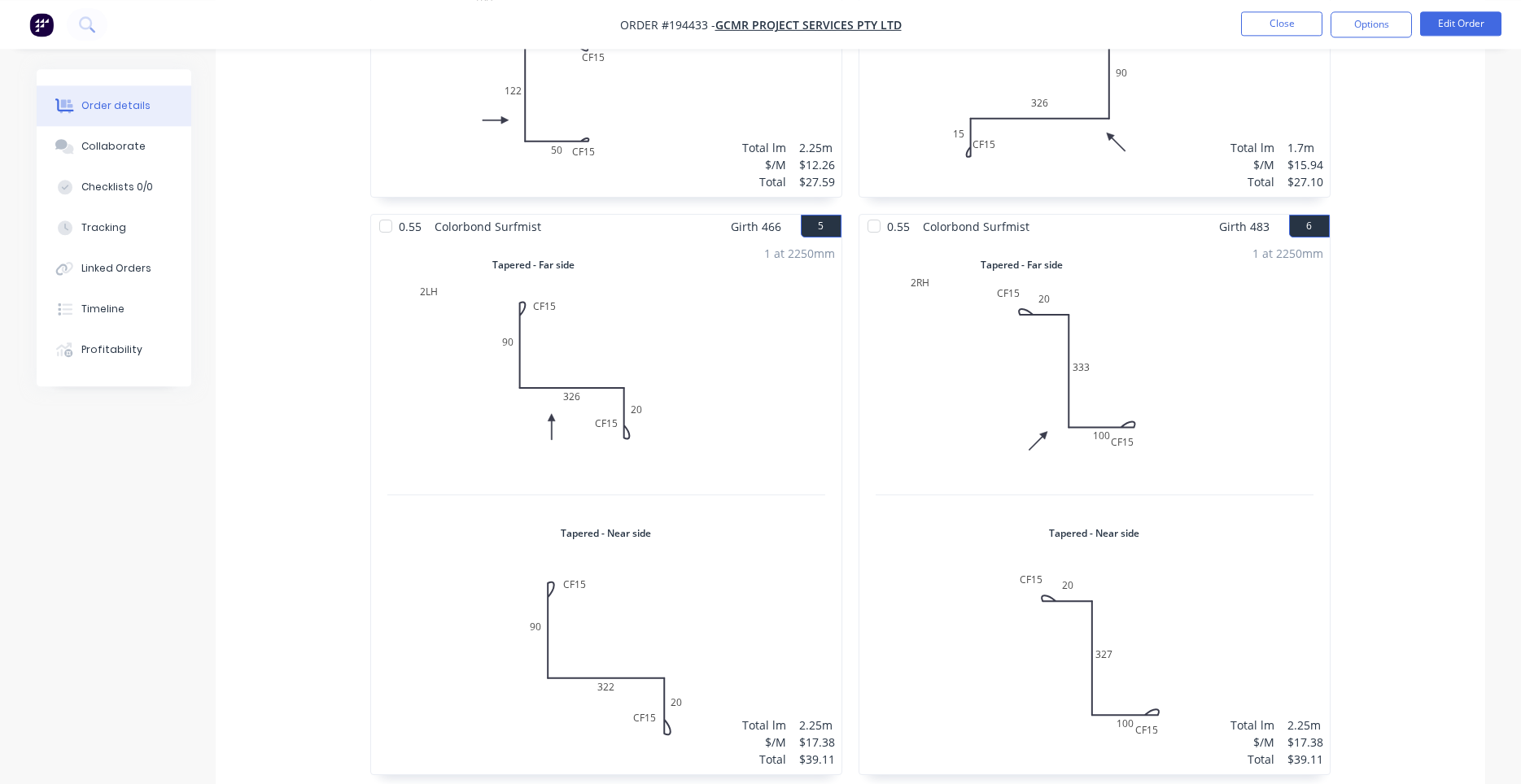
scroll to position [1166, 0]
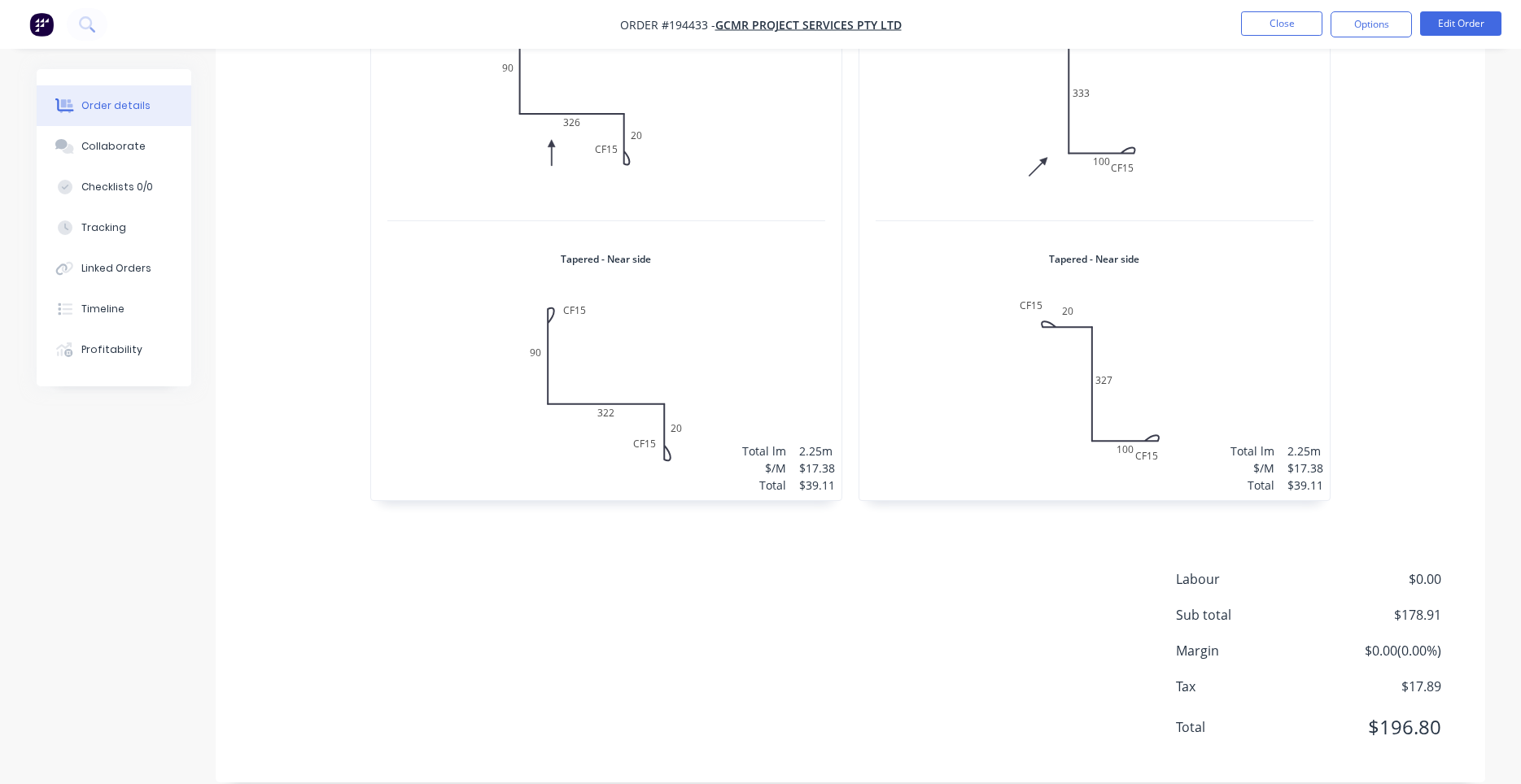
click at [909, 570] on div "Labour $0.00 Sub total $178.91 Margin $0.00 ( 0.00 %) Tax $17.89 Total $196.80" at bounding box center [850, 664] width 1220 height 189
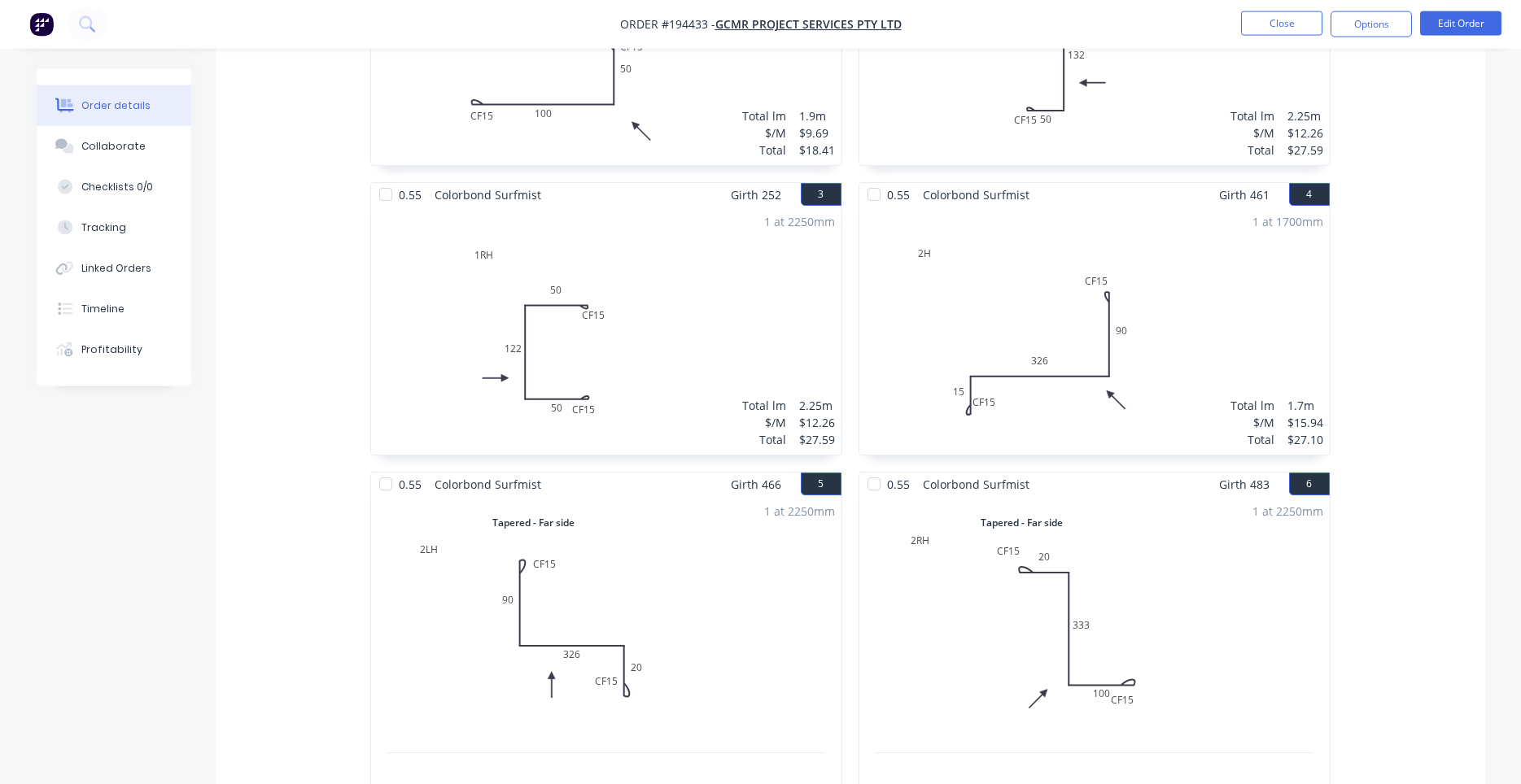
scroll to position [337, 0]
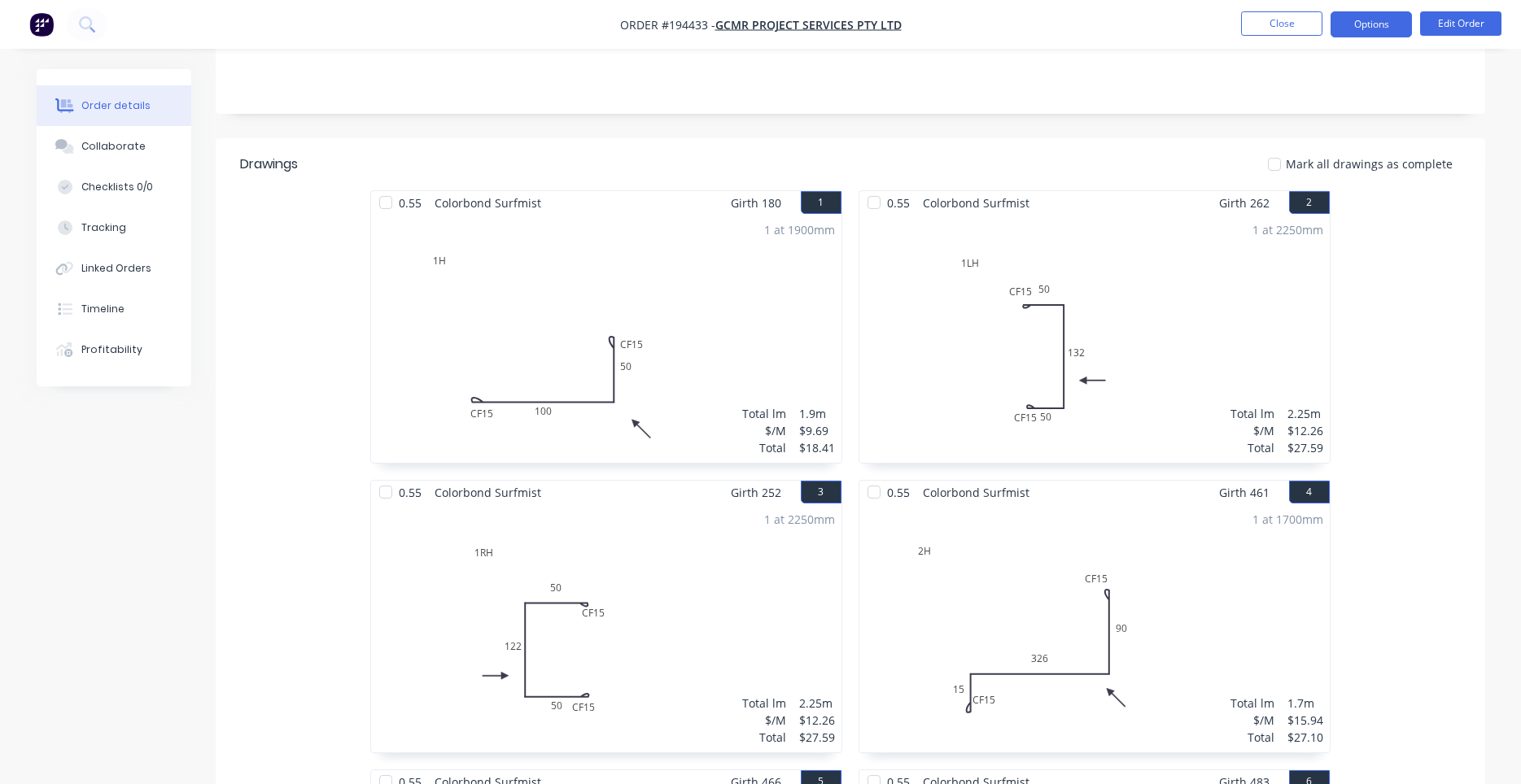
click at [1397, 20] on button "Options" at bounding box center [1370, 24] width 81 height 26
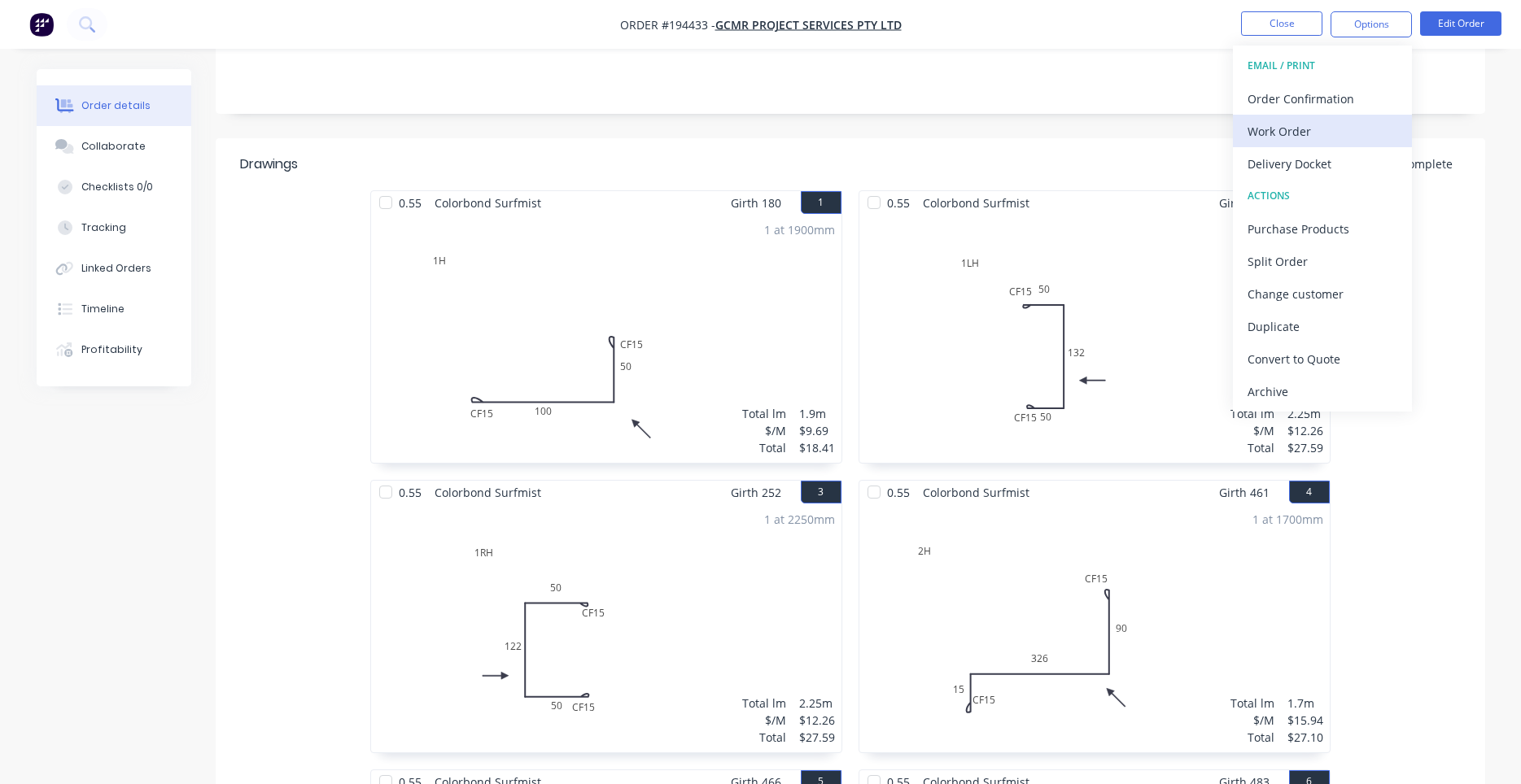
click at [1295, 127] on div "Work Order" at bounding box center [1322, 131] width 150 height 23
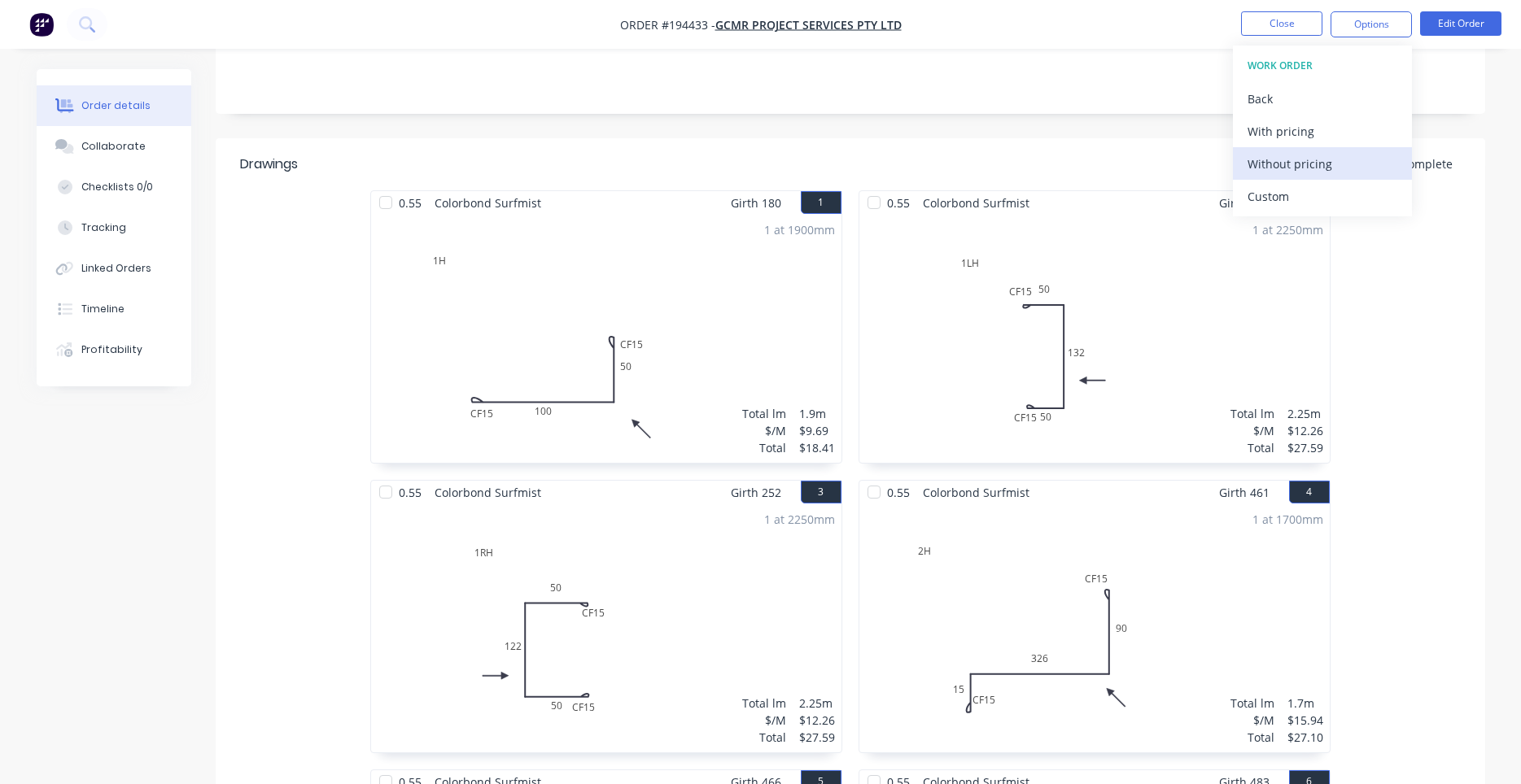
click at [1282, 170] on div "Without pricing" at bounding box center [1322, 163] width 150 height 23
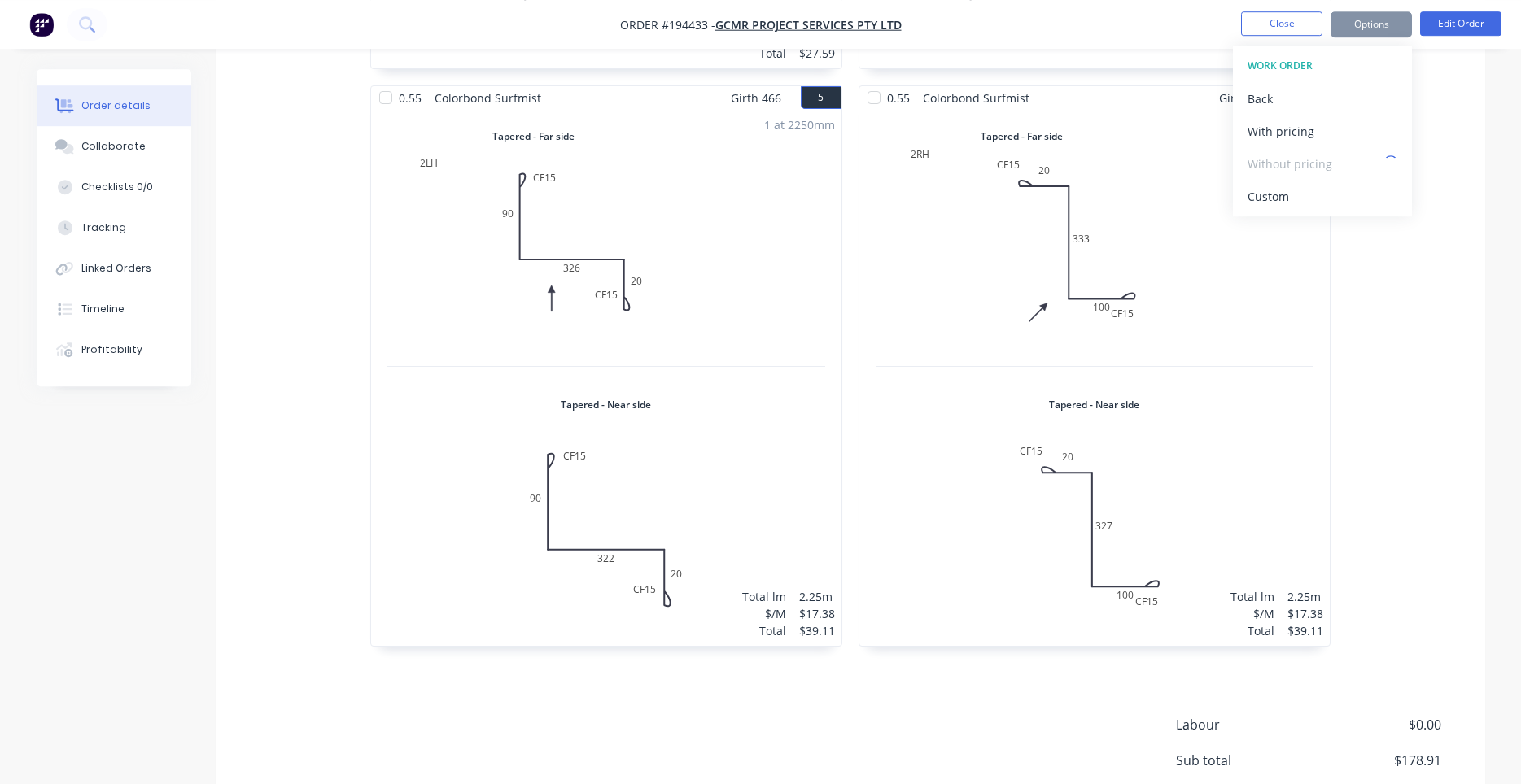
scroll to position [1028, 0]
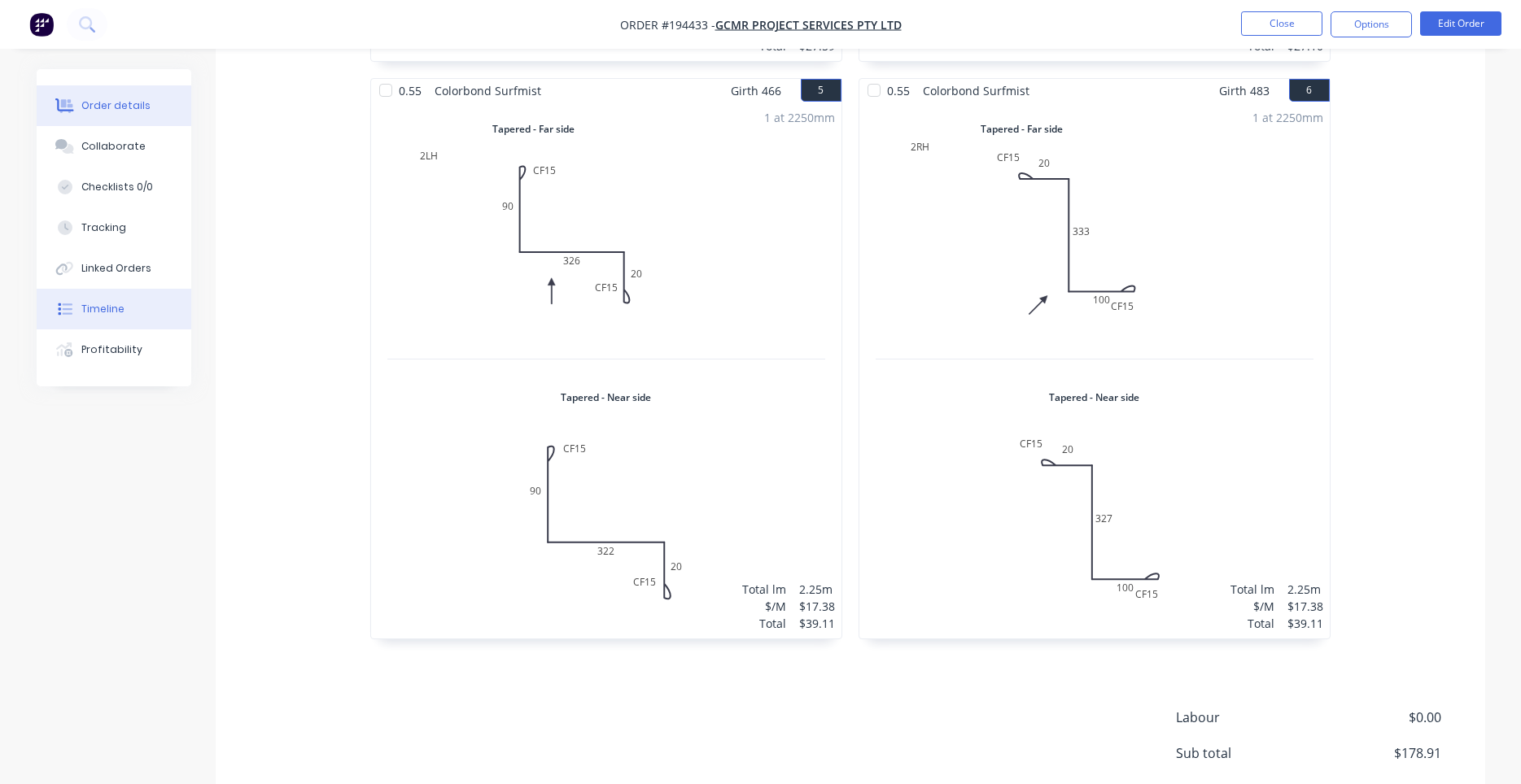
click at [143, 307] on button "Timeline" at bounding box center [114, 309] width 155 height 41
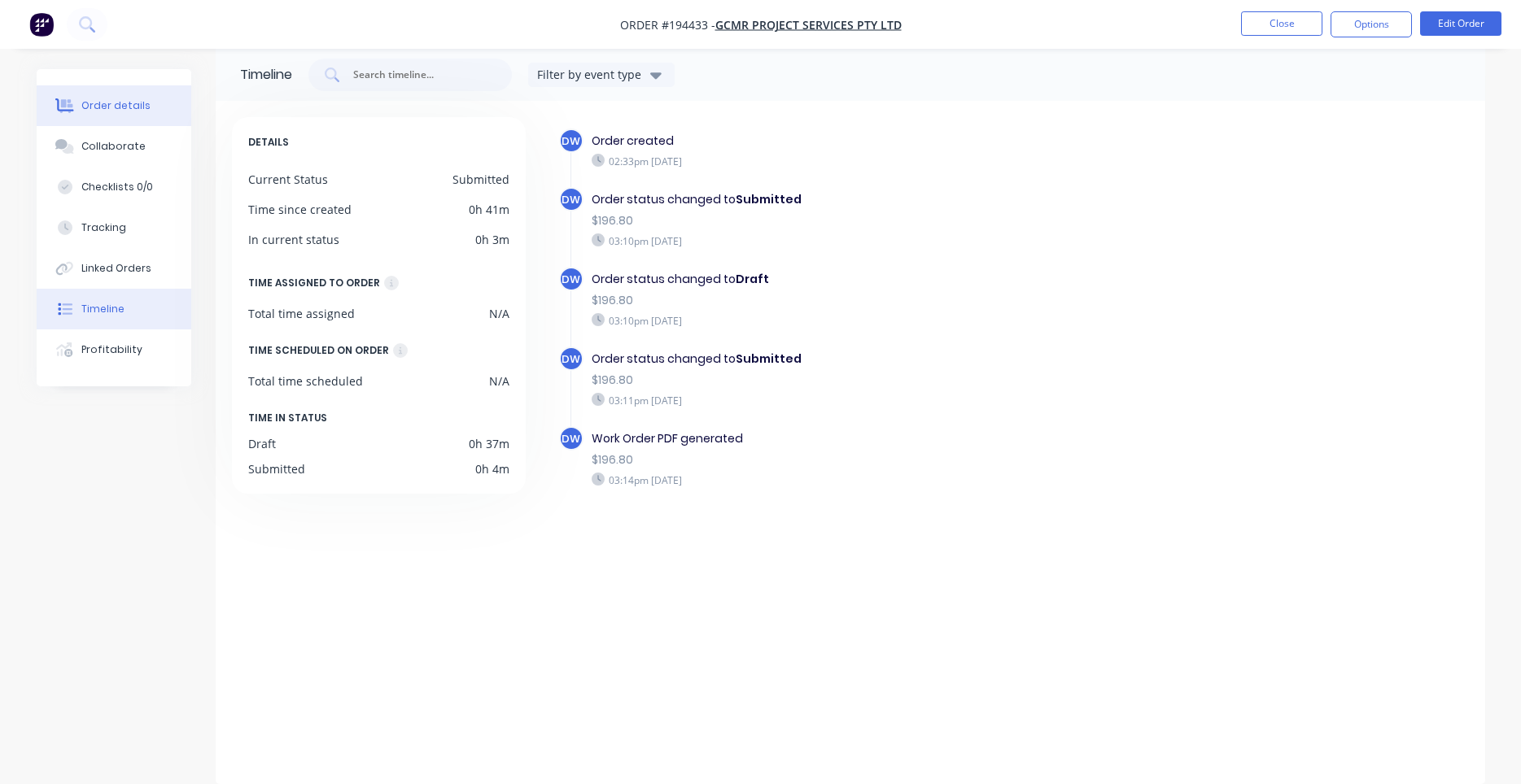
click at [127, 121] on button "Order details" at bounding box center [114, 106] width 155 height 41
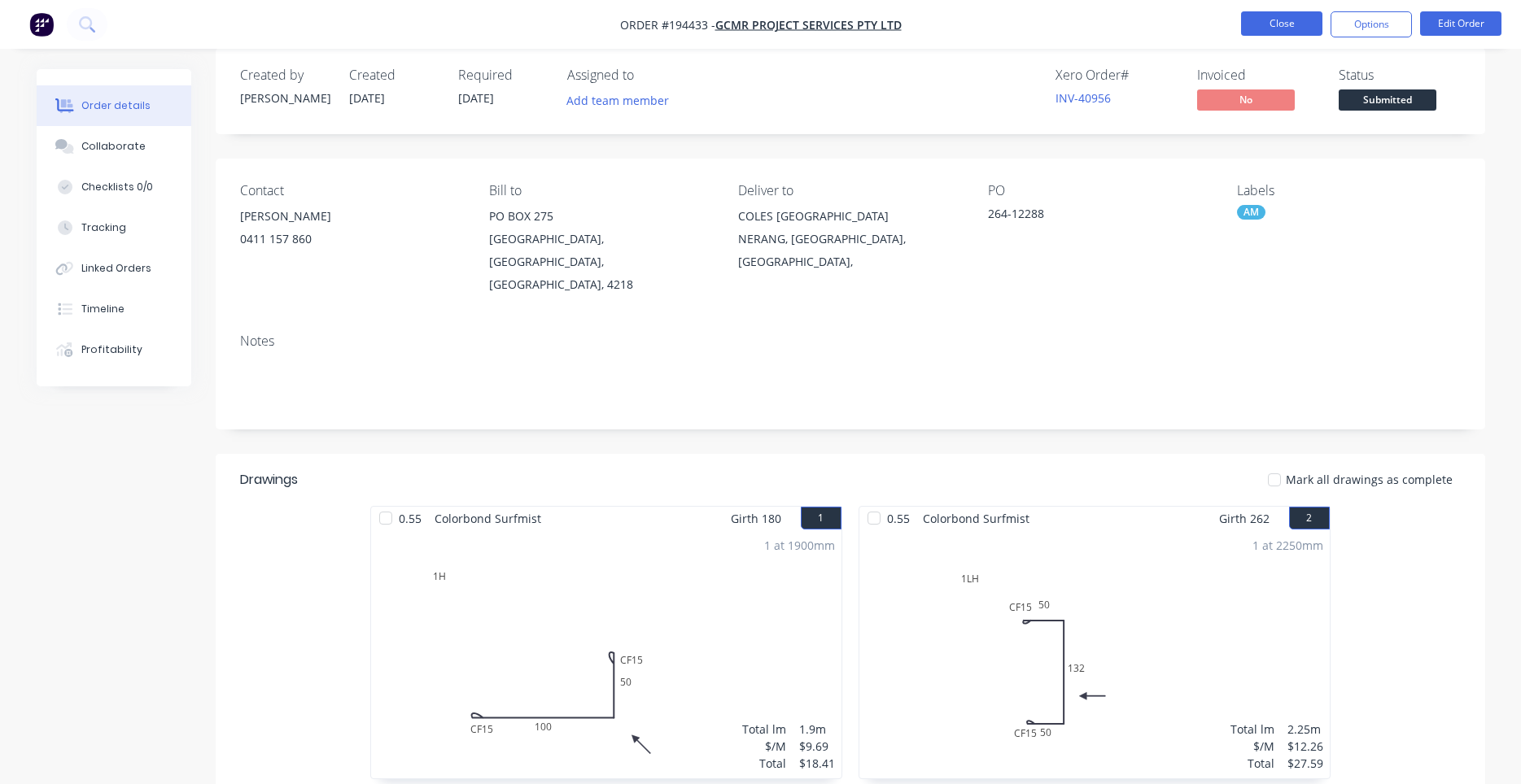
click at [1298, 28] on button "Close" at bounding box center [1281, 23] width 81 height 24
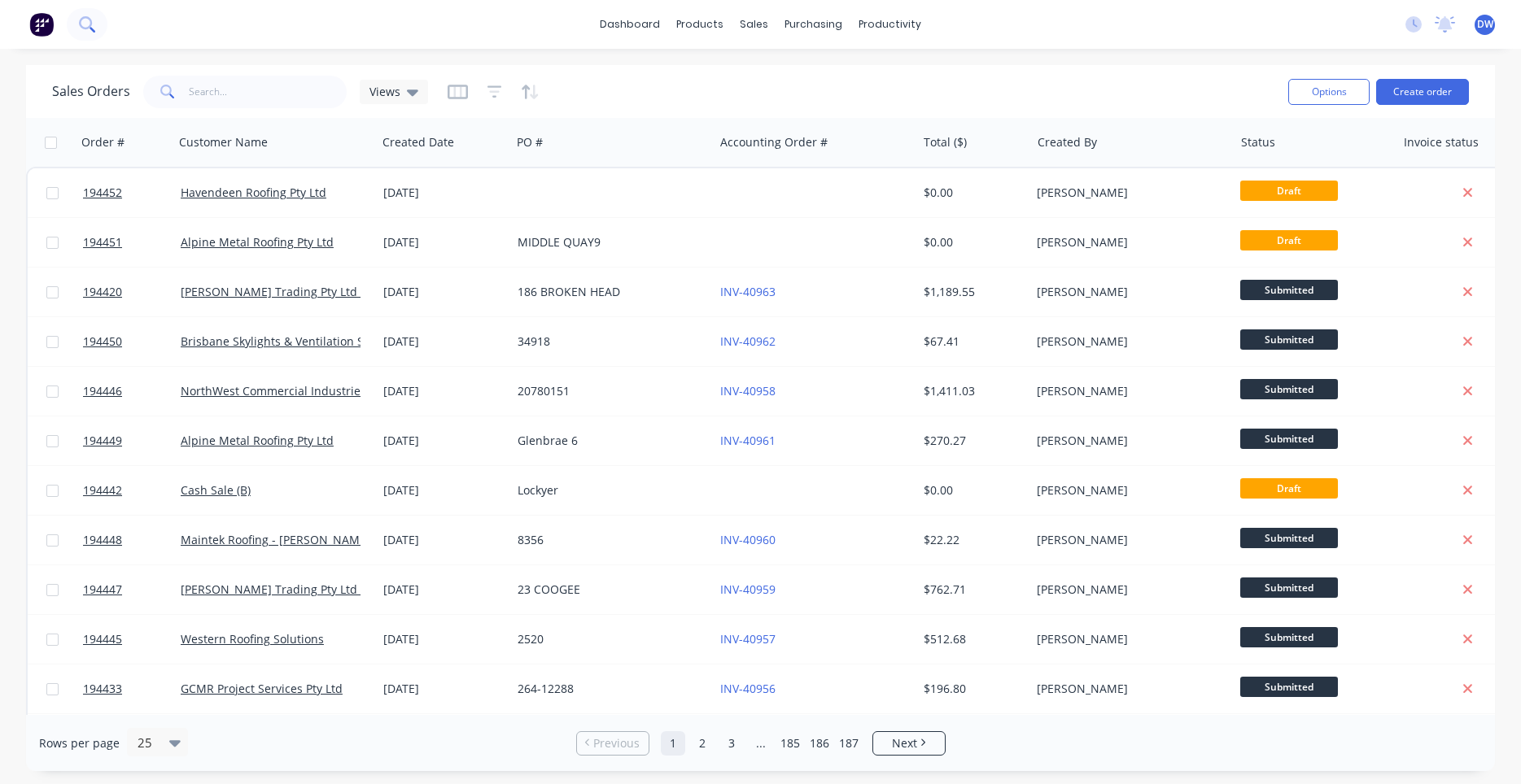
click at [92, 29] on button at bounding box center [87, 23] width 41 height 32
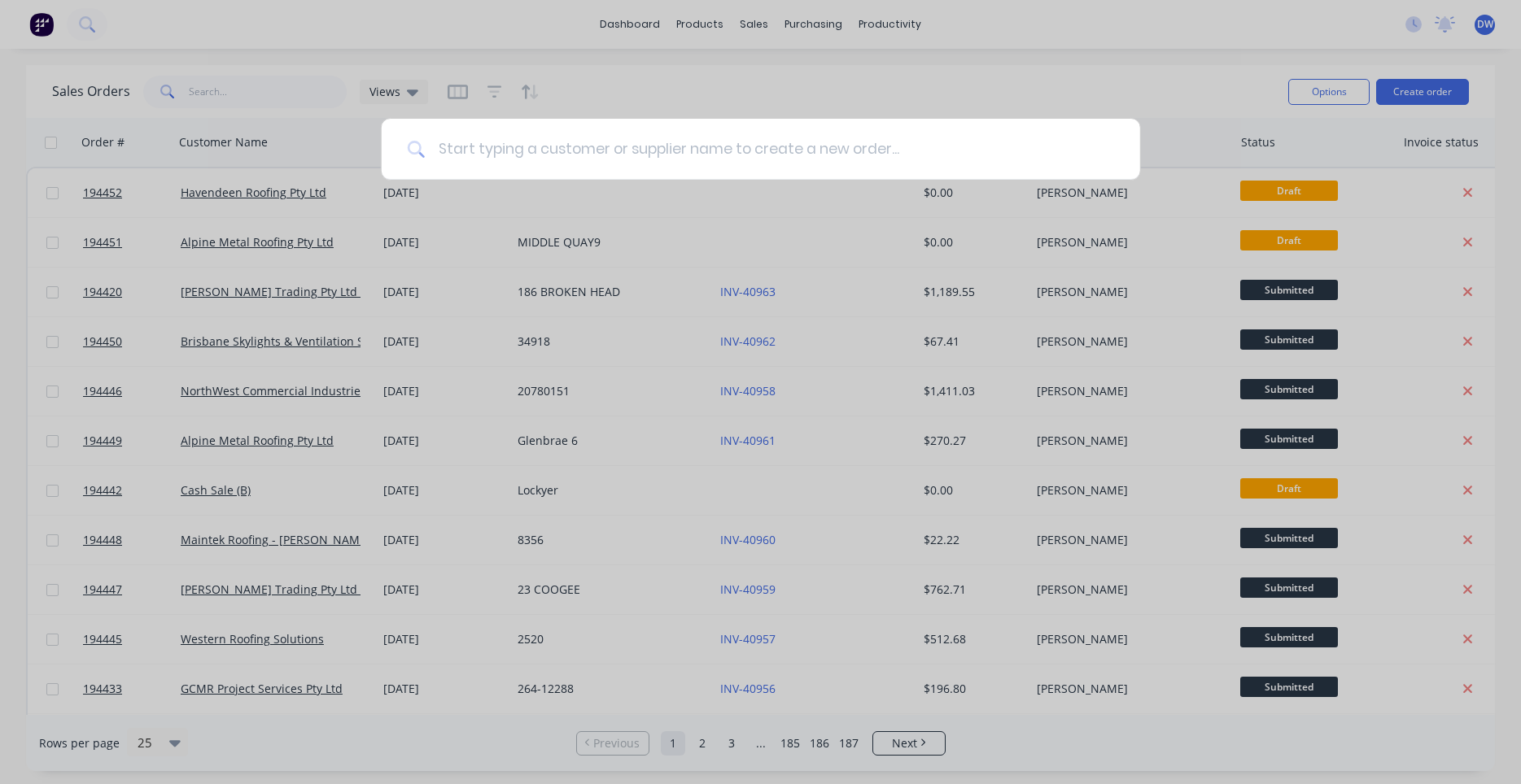
click at [552, 152] on input at bounding box center [770, 149] width 689 height 61
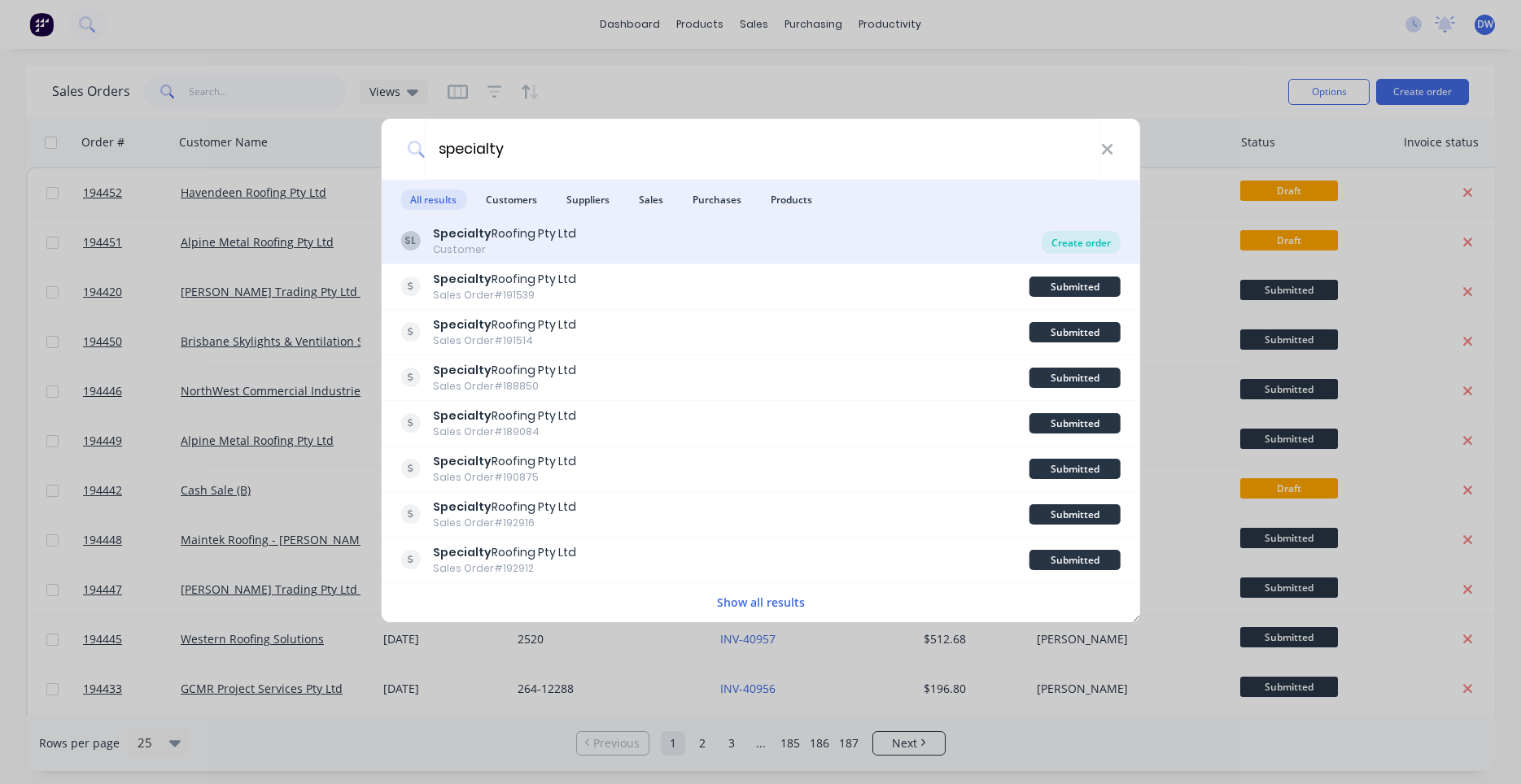
click at [1067, 243] on div "Create order" at bounding box center [1080, 242] width 79 height 23
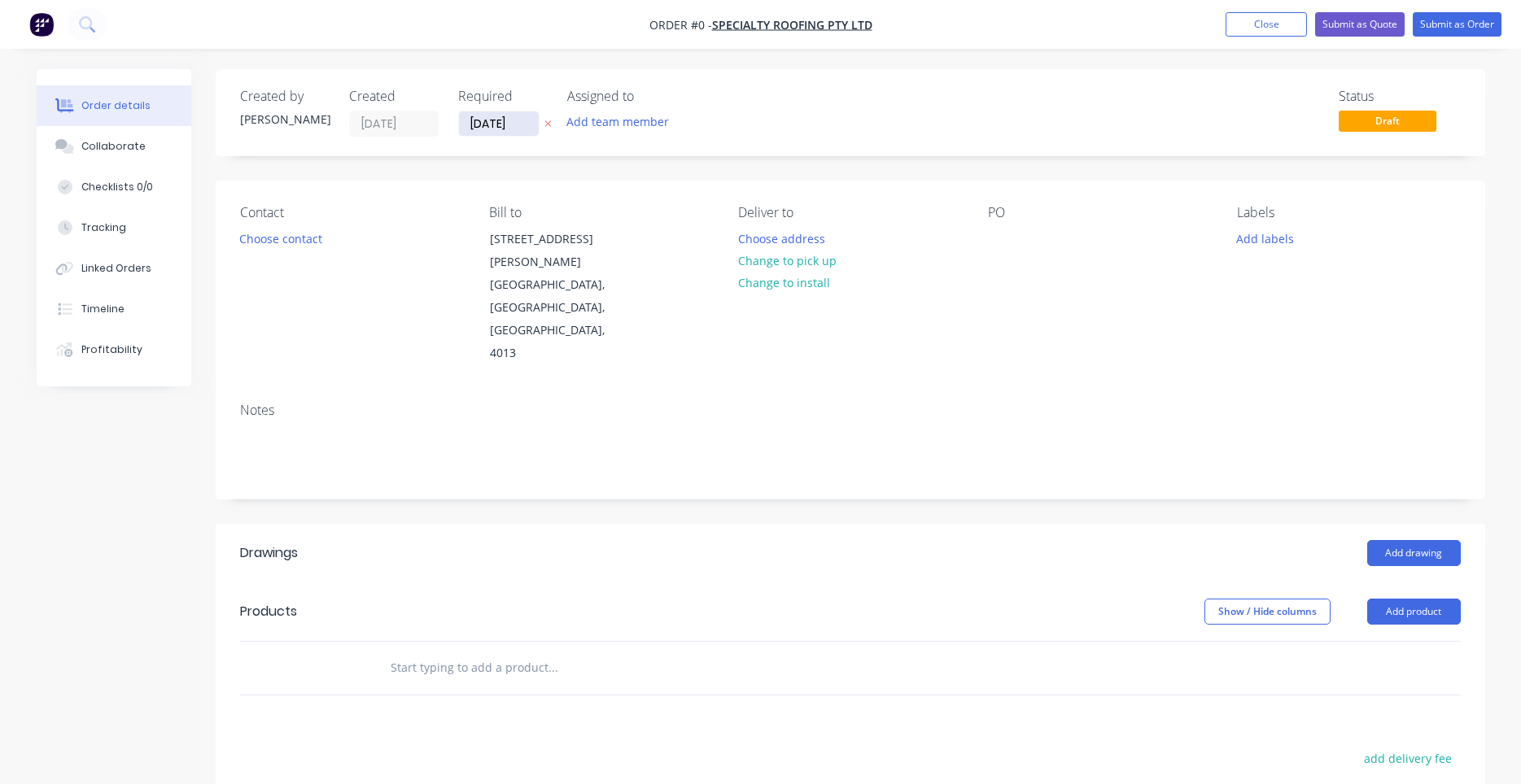
click at [498, 120] on input "01/10/25" at bounding box center [499, 123] width 79 height 24
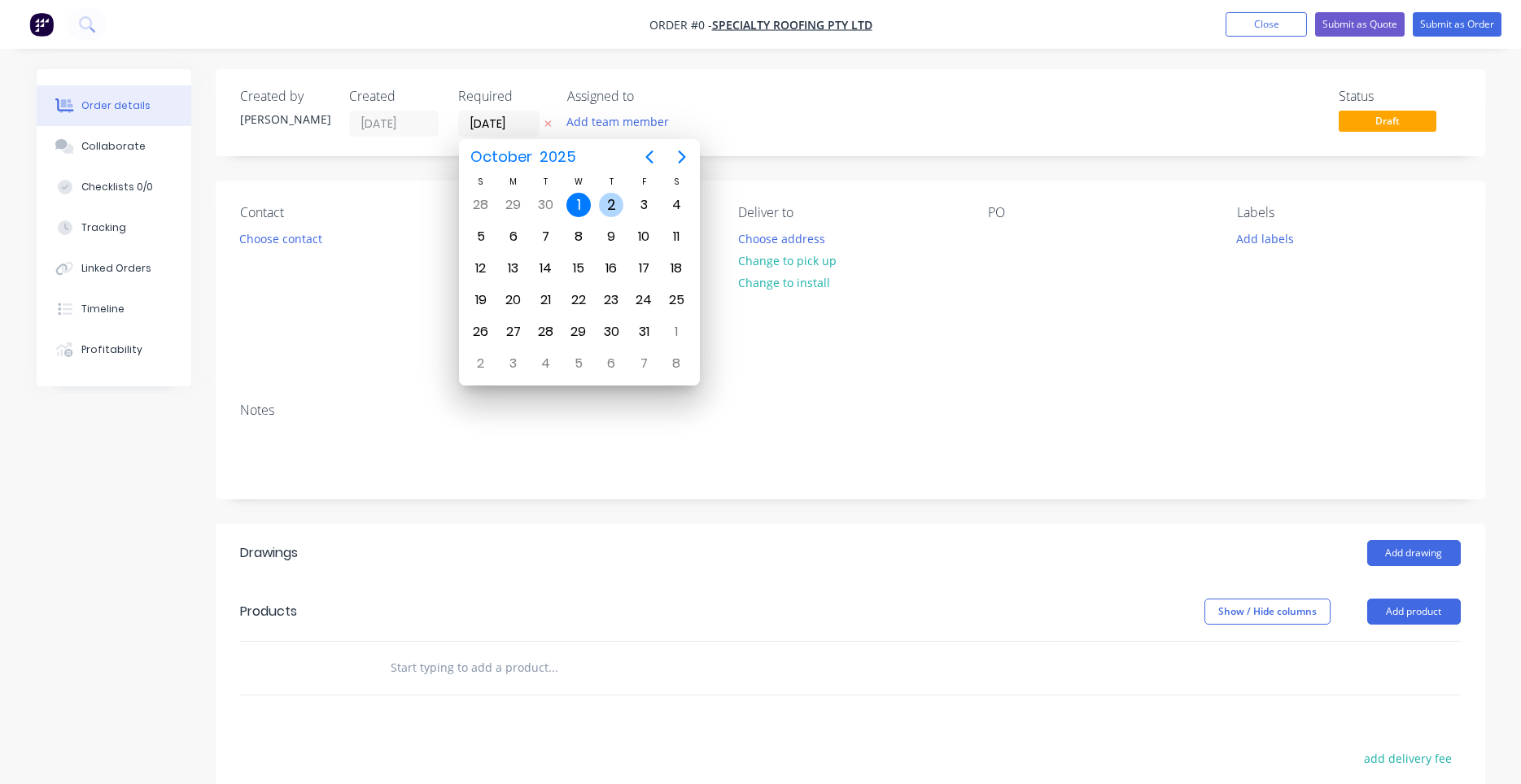
click at [608, 197] on div "2" at bounding box center [610, 205] width 24 height 24
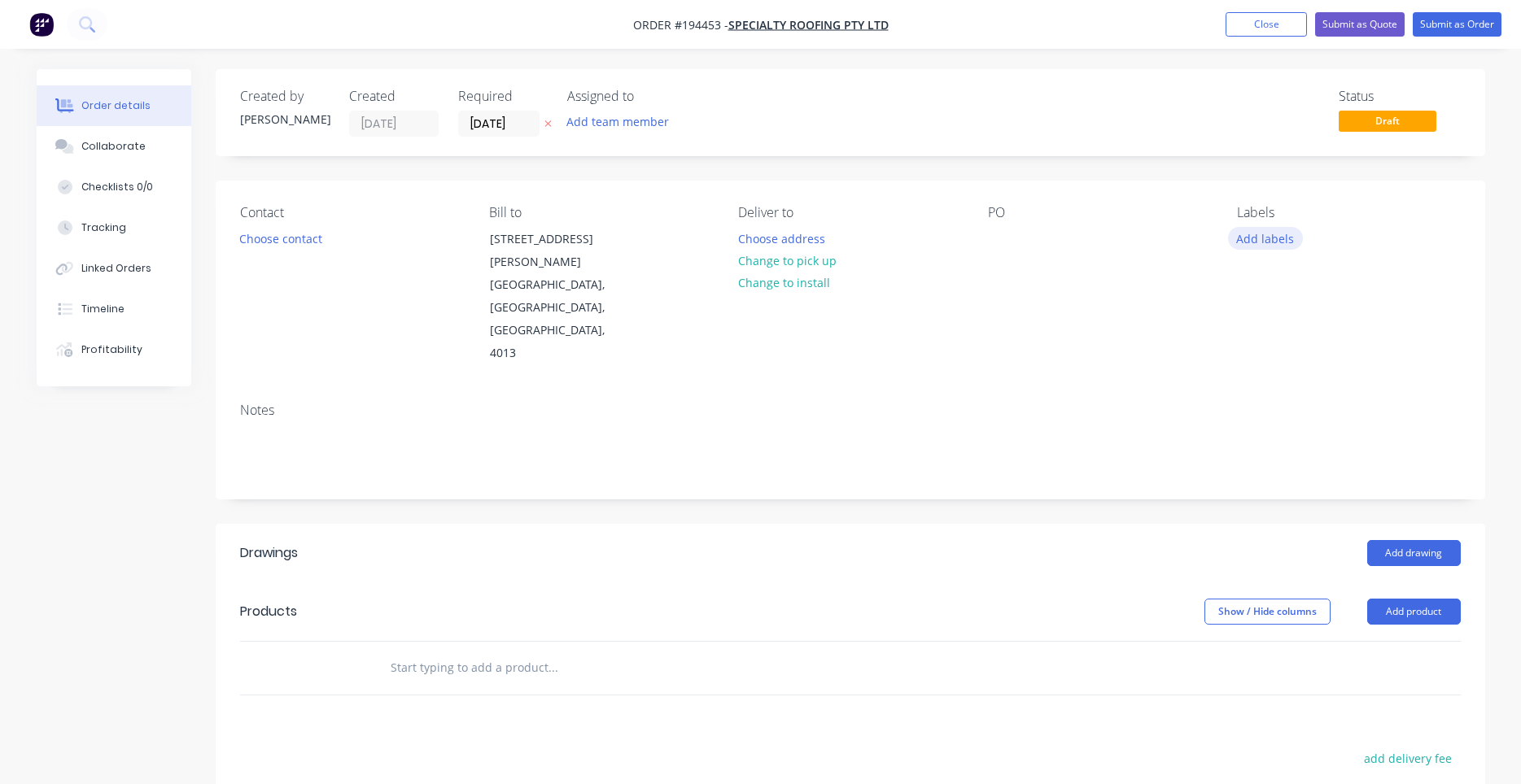
click at [1259, 242] on button "Add labels" at bounding box center [1265, 238] width 74 height 22
click at [1311, 300] on input "text" at bounding box center [1372, 286] width 170 height 32
click at [1267, 384] on div at bounding box center [1265, 384] width 32 height 32
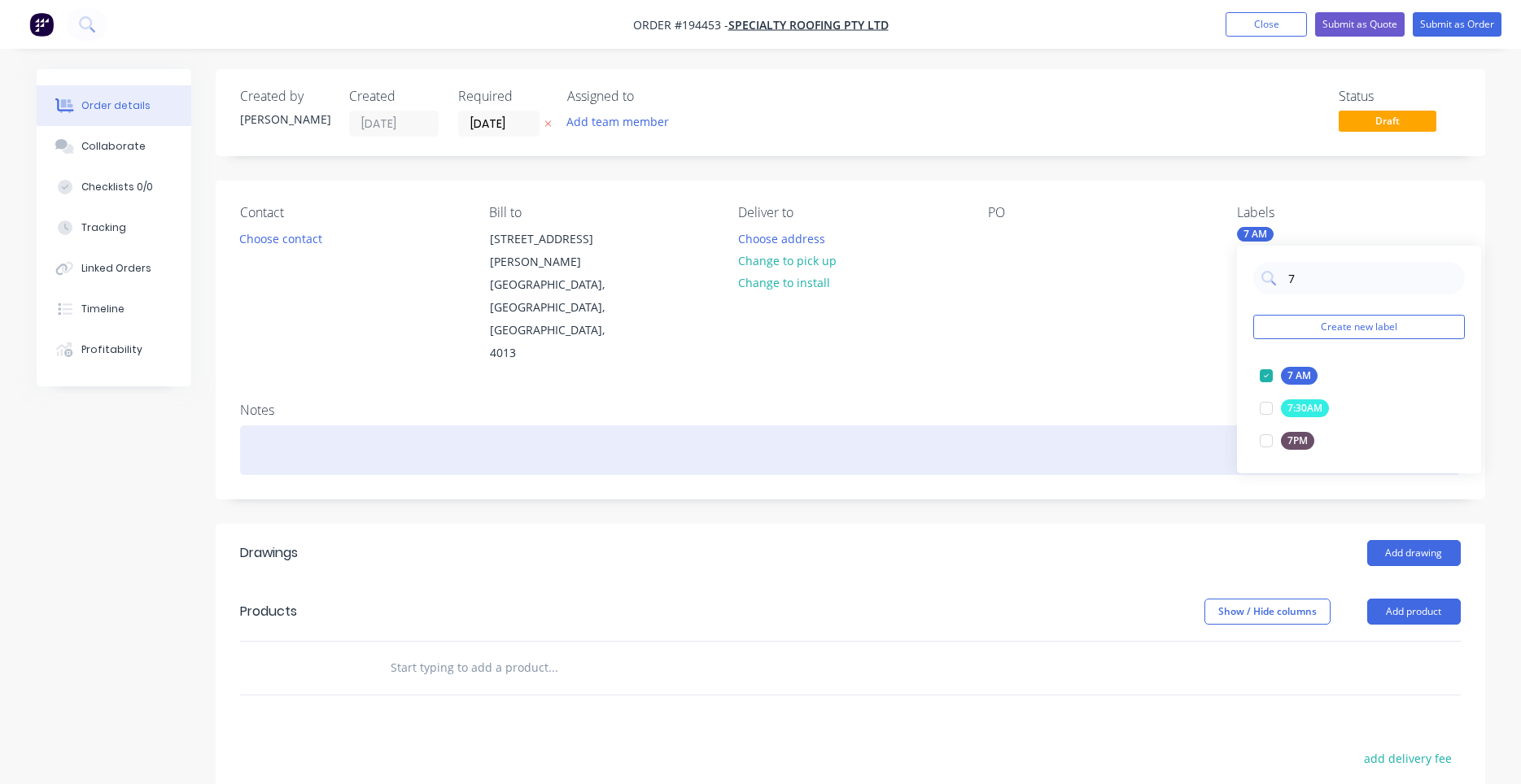
click at [1195, 426] on div at bounding box center [850, 450] width 1220 height 50
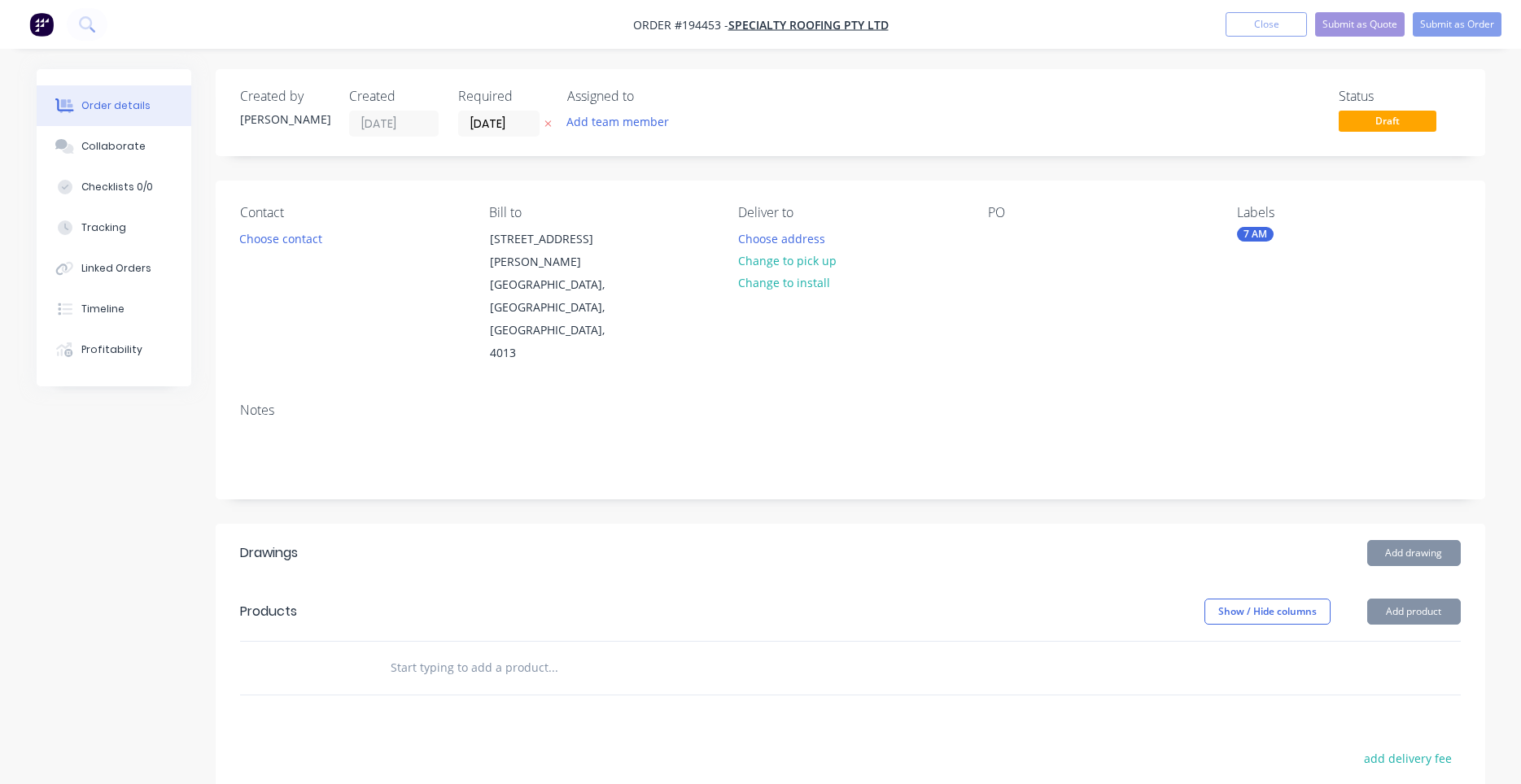
click at [633, 320] on div "Contact Choose contact Bill to 351 Melton Road Northgate, Queensland, Australia…" at bounding box center [850, 285] width 1269 height 209
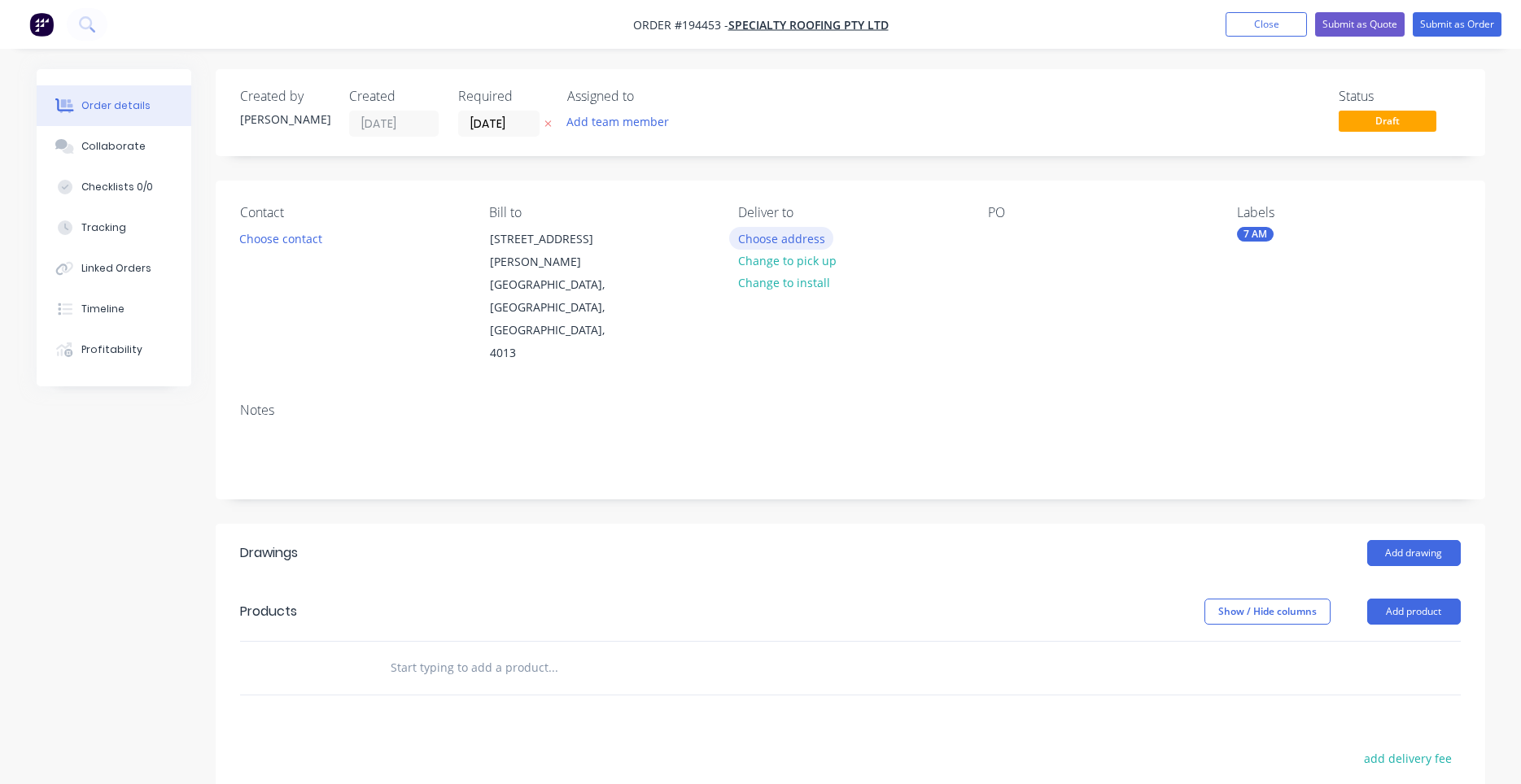
click at [761, 243] on button "Choose address" at bounding box center [781, 238] width 104 height 22
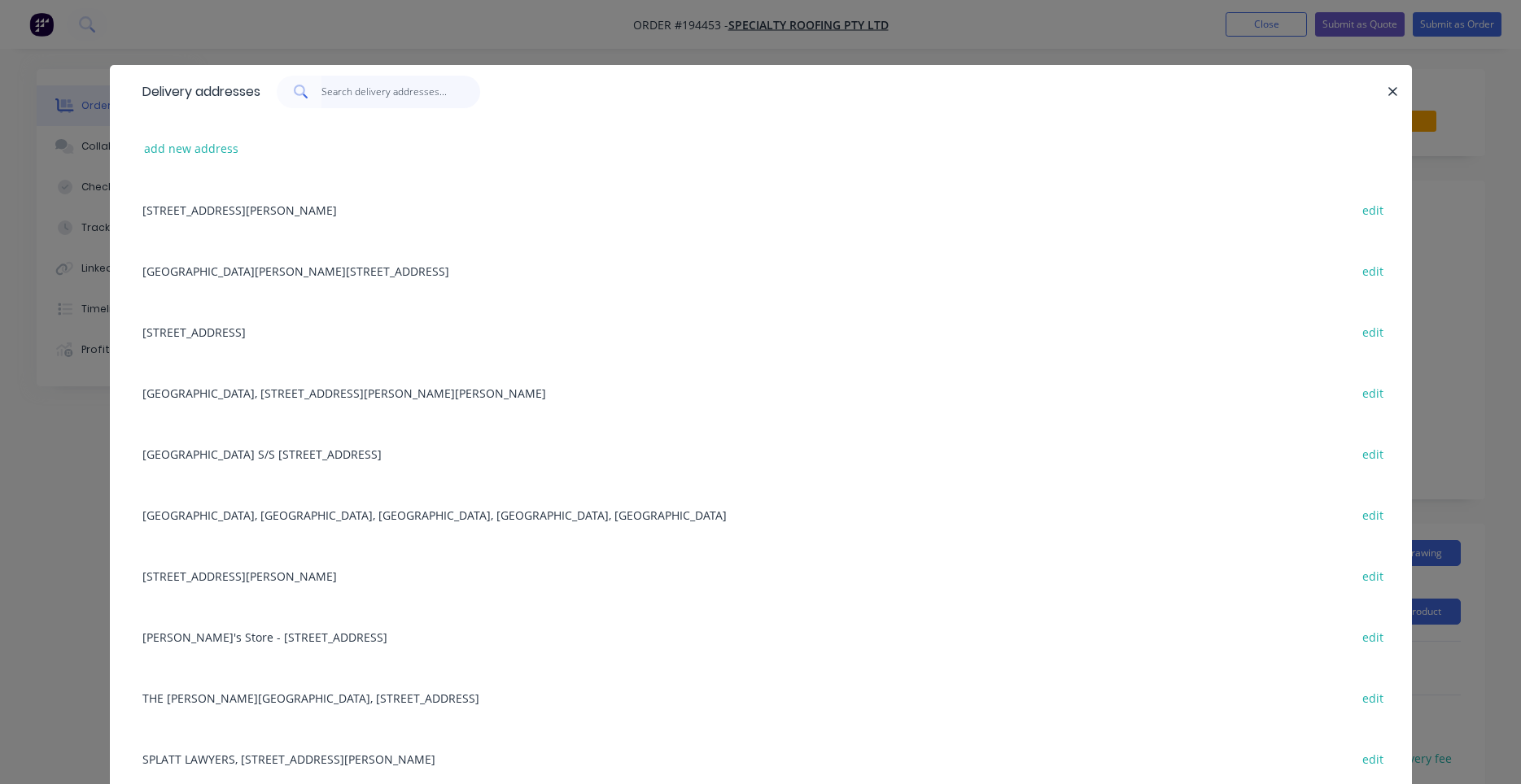
click at [425, 104] on input "text" at bounding box center [401, 91] width 159 height 32
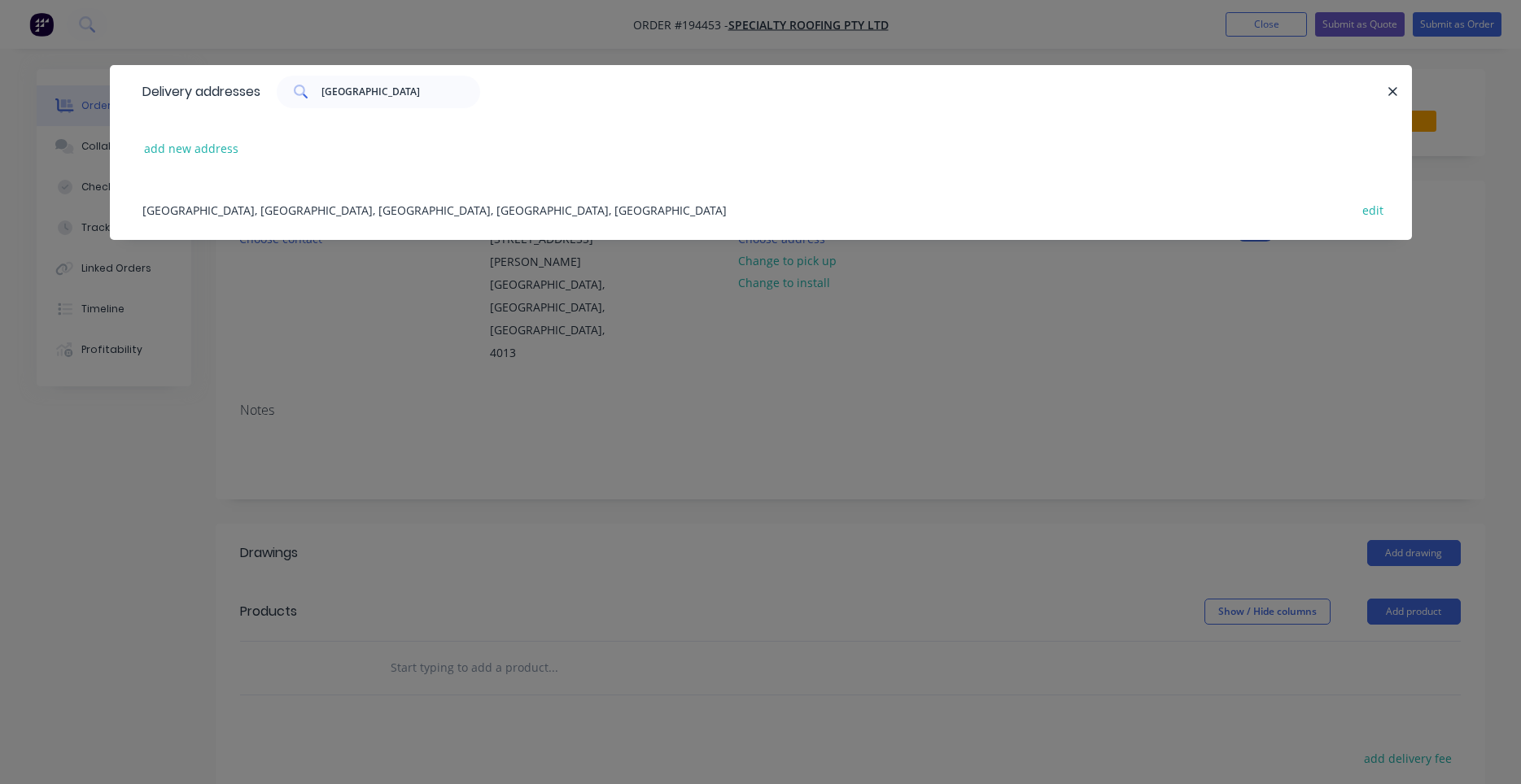
click at [469, 207] on div "KINGSTON STATE COLLEGE, West Bega Rd, KINGSTON, Queensland, Australia edit" at bounding box center [760, 209] width 1253 height 61
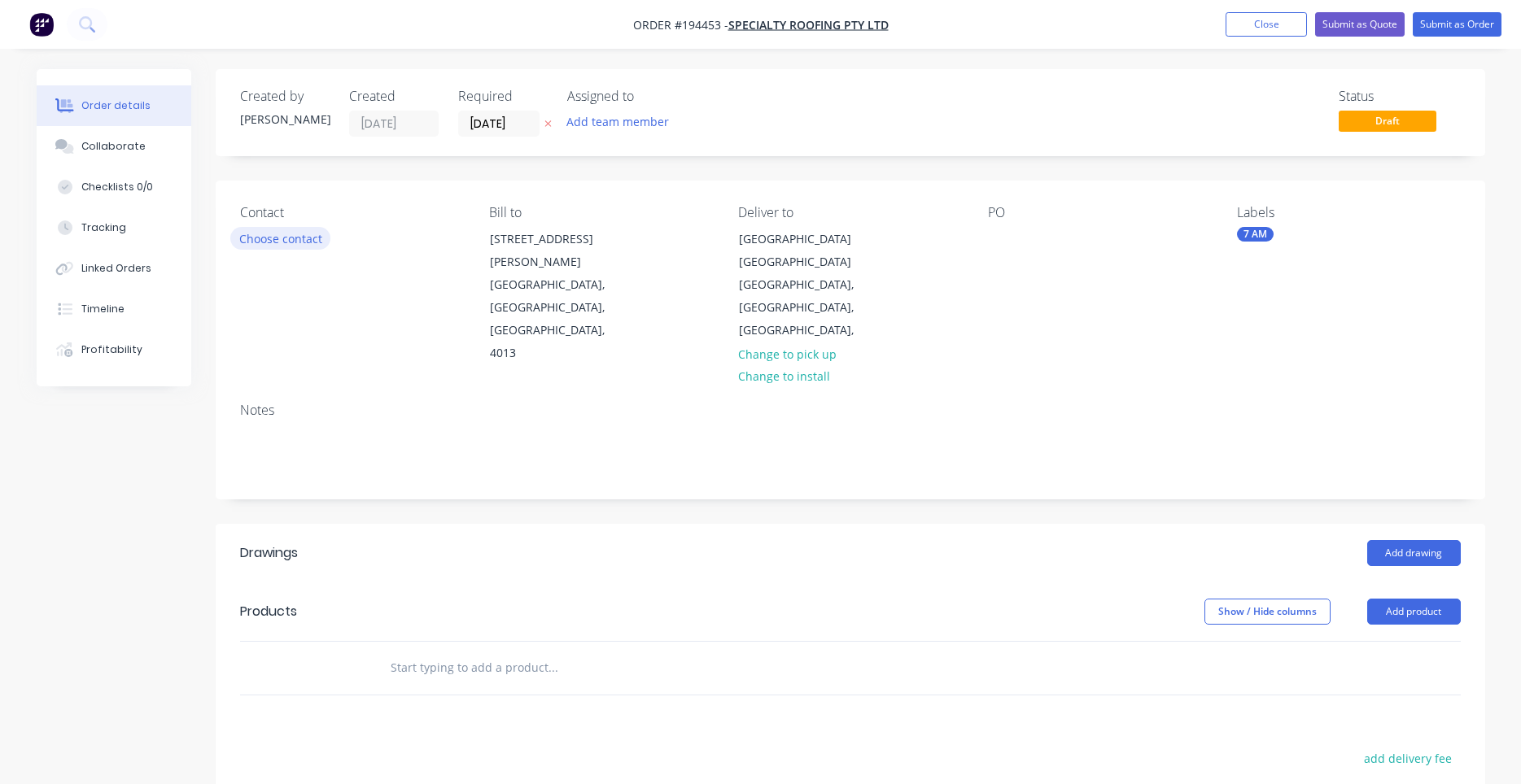
click at [321, 243] on button "Choose contact" at bounding box center [280, 238] width 100 height 22
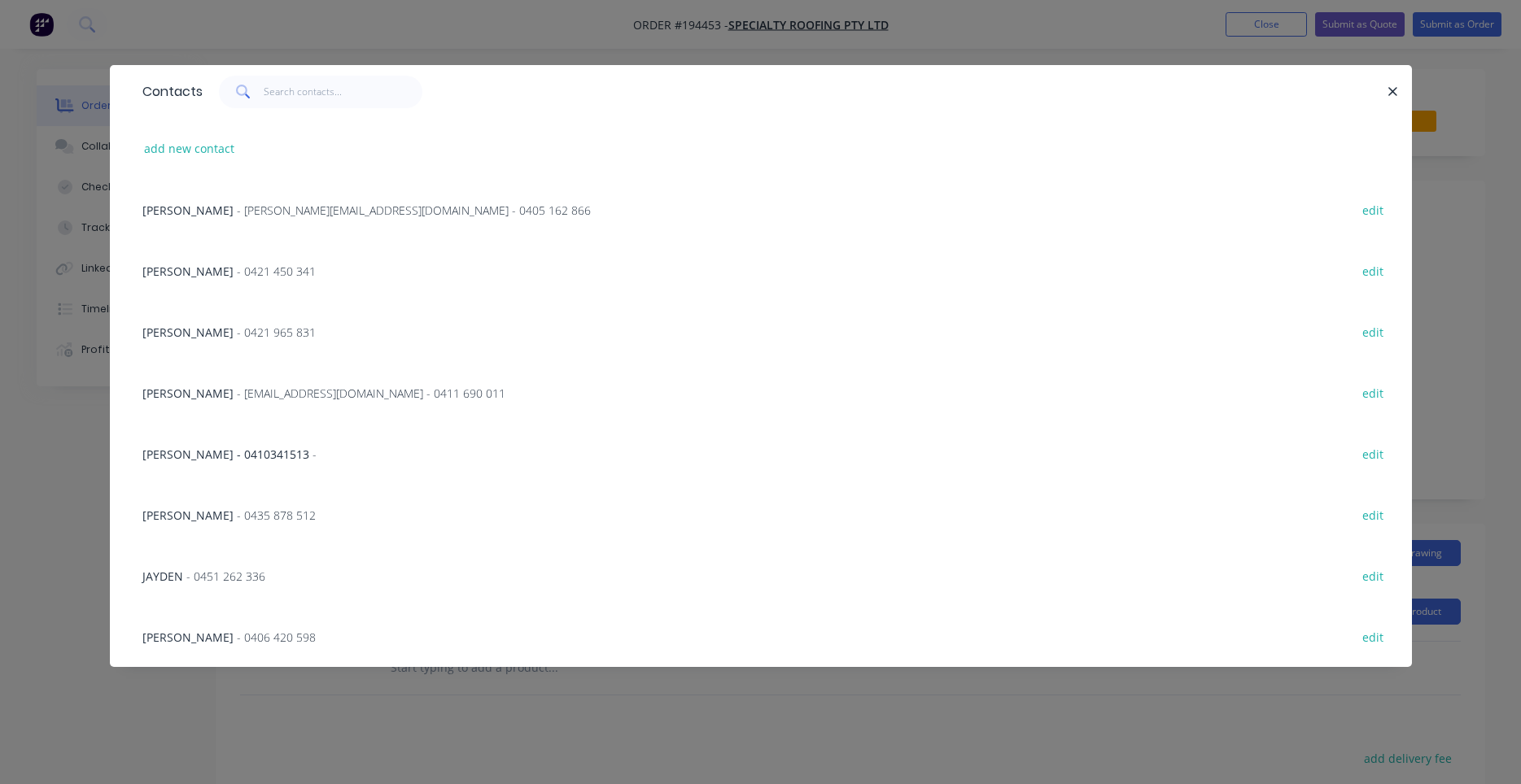
click at [410, 216] on span "- kris@specialtyroofing.com.au - 0405 162 866" at bounding box center [413, 210] width 354 height 16
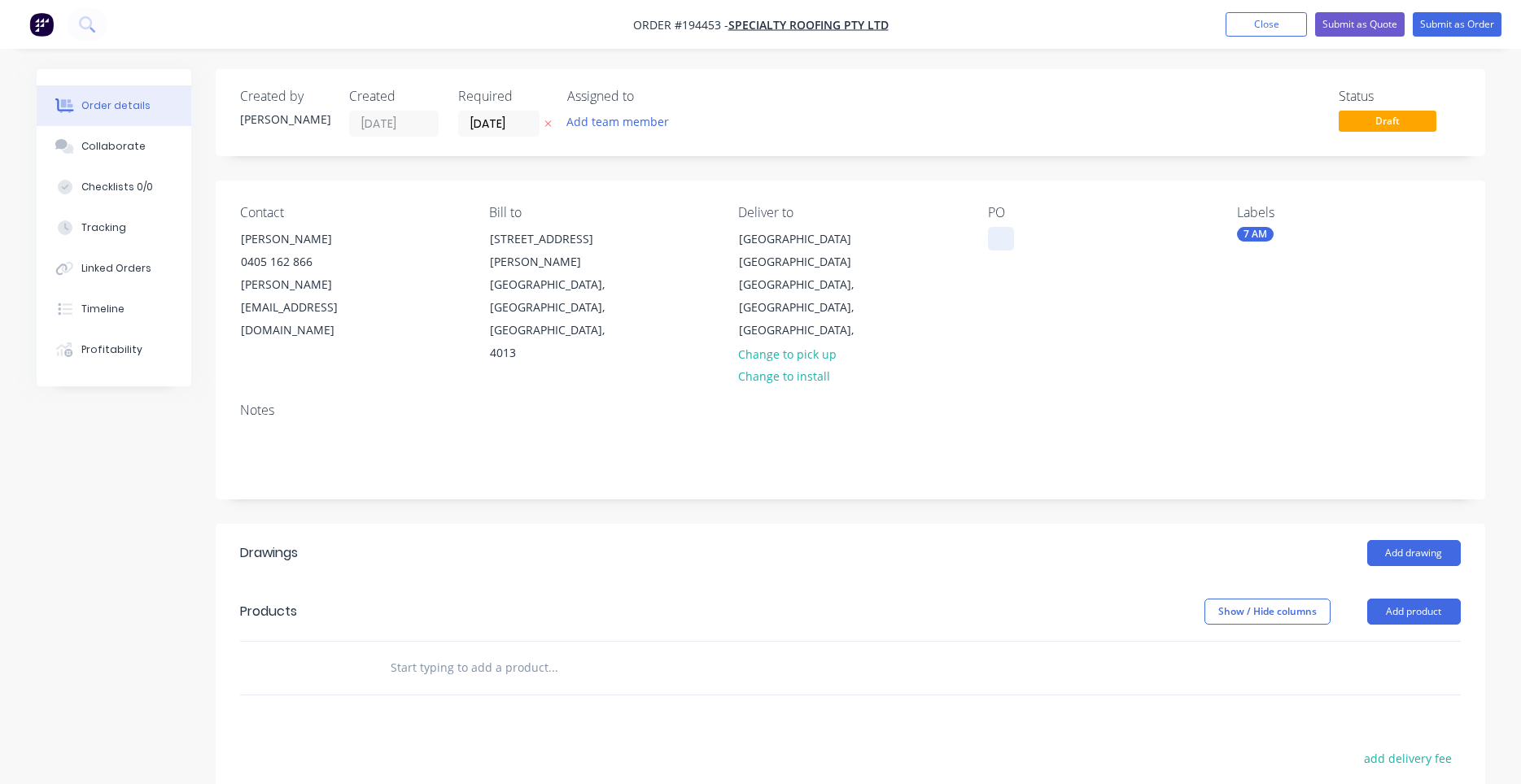
click at [995, 229] on div at bounding box center [1001, 239] width 26 height 23
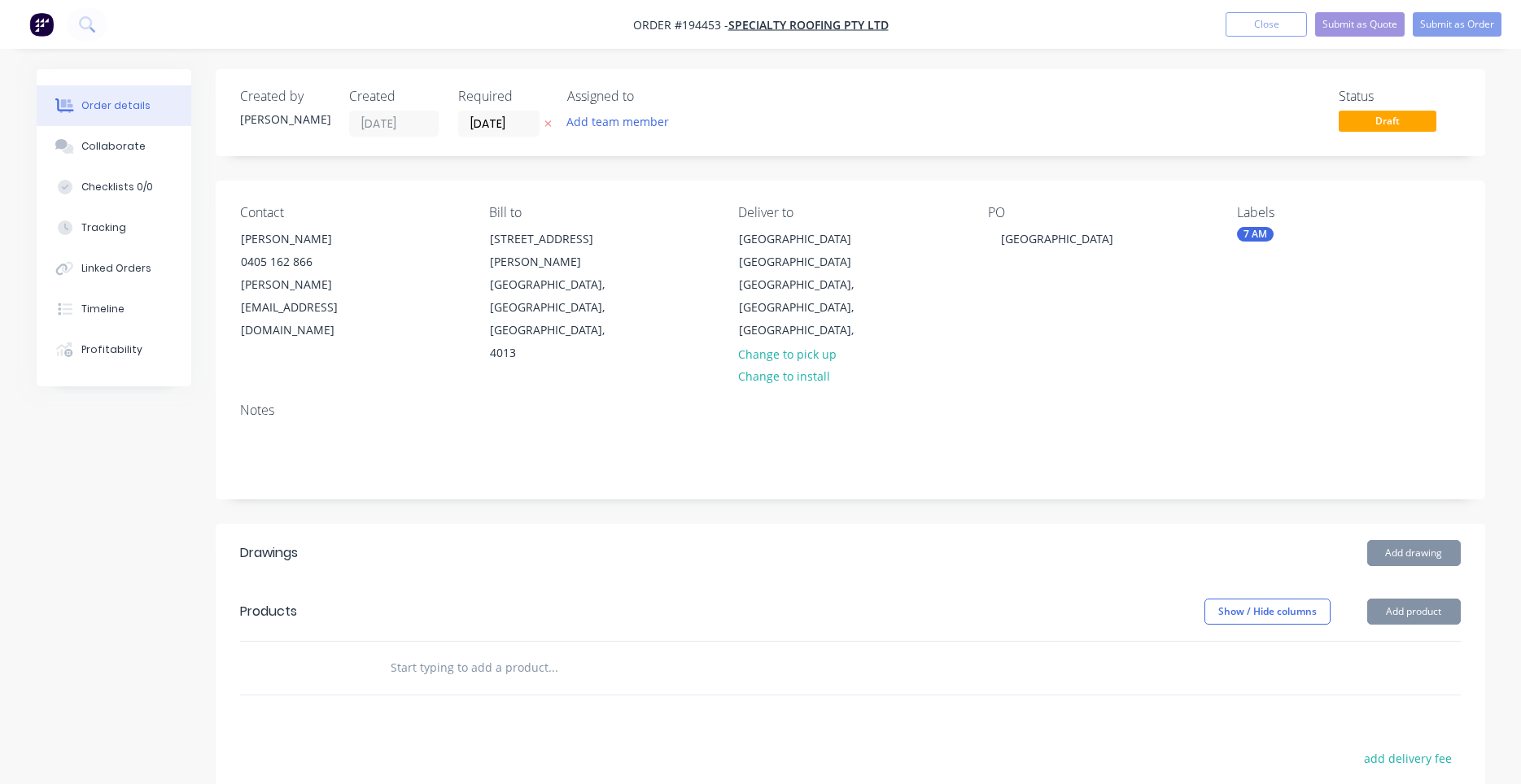
click at [1056, 286] on div "PO KINGSTON COLLEGE" at bounding box center [1100, 285] width 223 height 161
click at [498, 651] on input "text" at bounding box center [552, 667] width 325 height 32
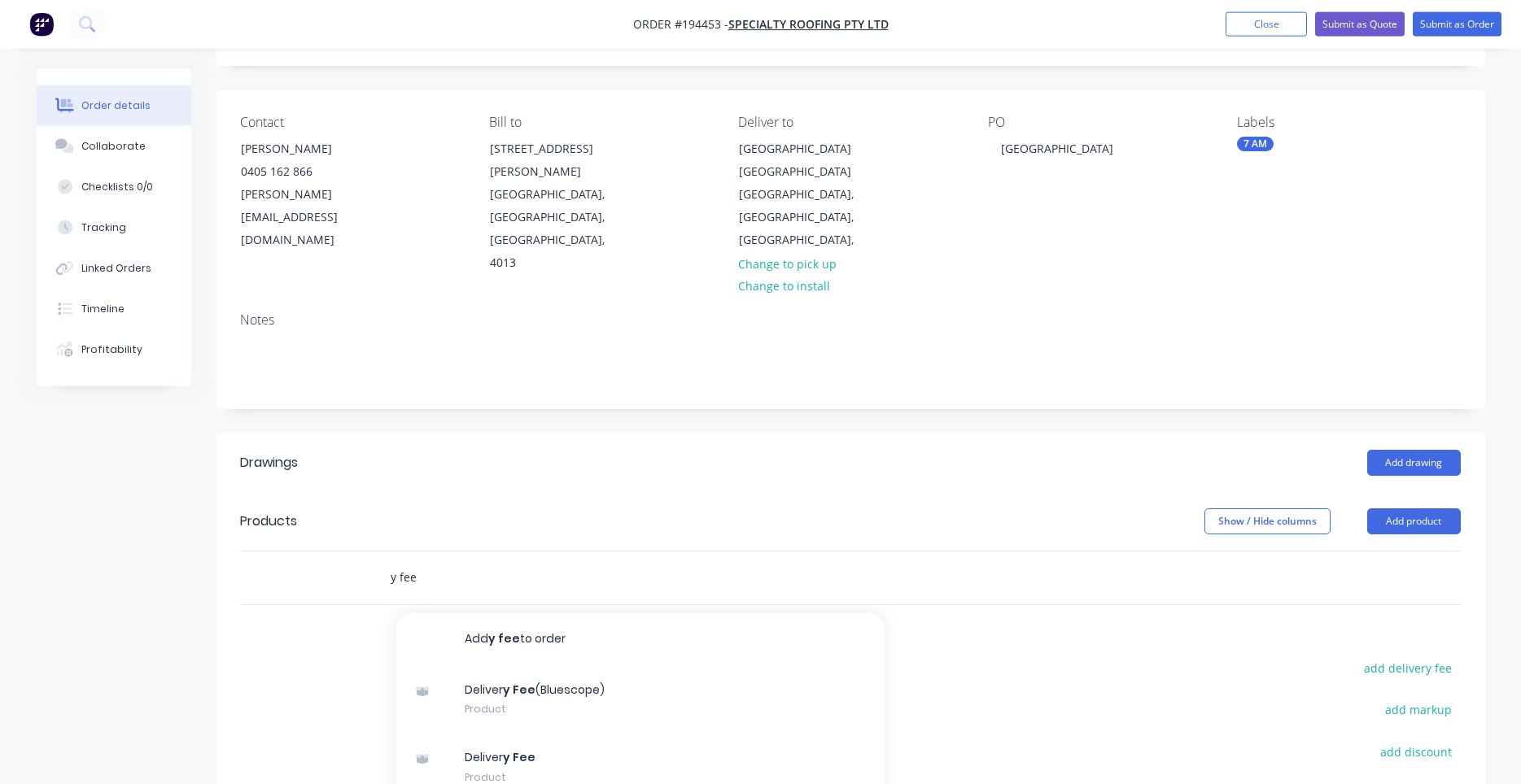
scroll to position [138, 0]
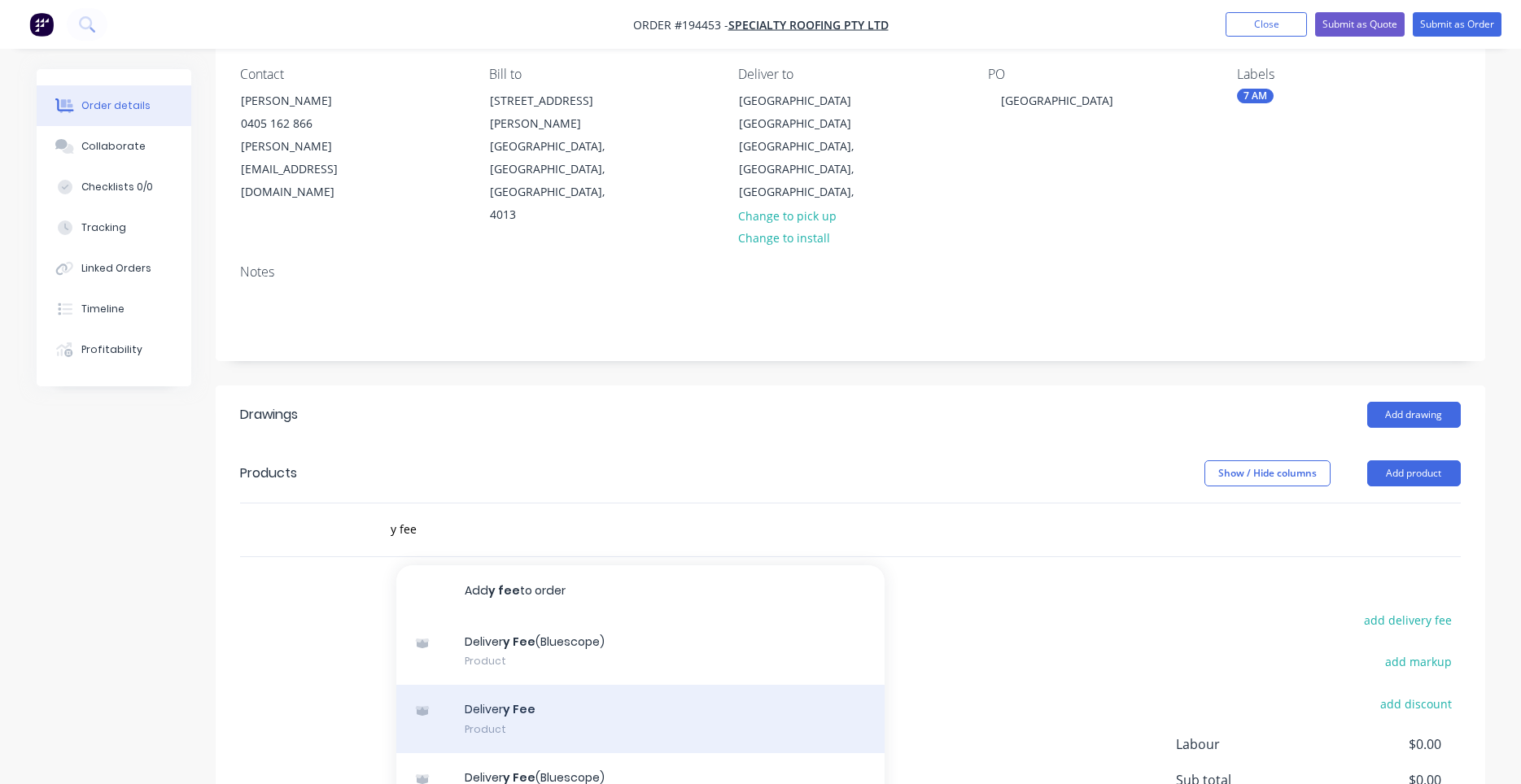
click at [548, 685] on div "Deliver y Fee Product" at bounding box center [641, 719] width 488 height 69
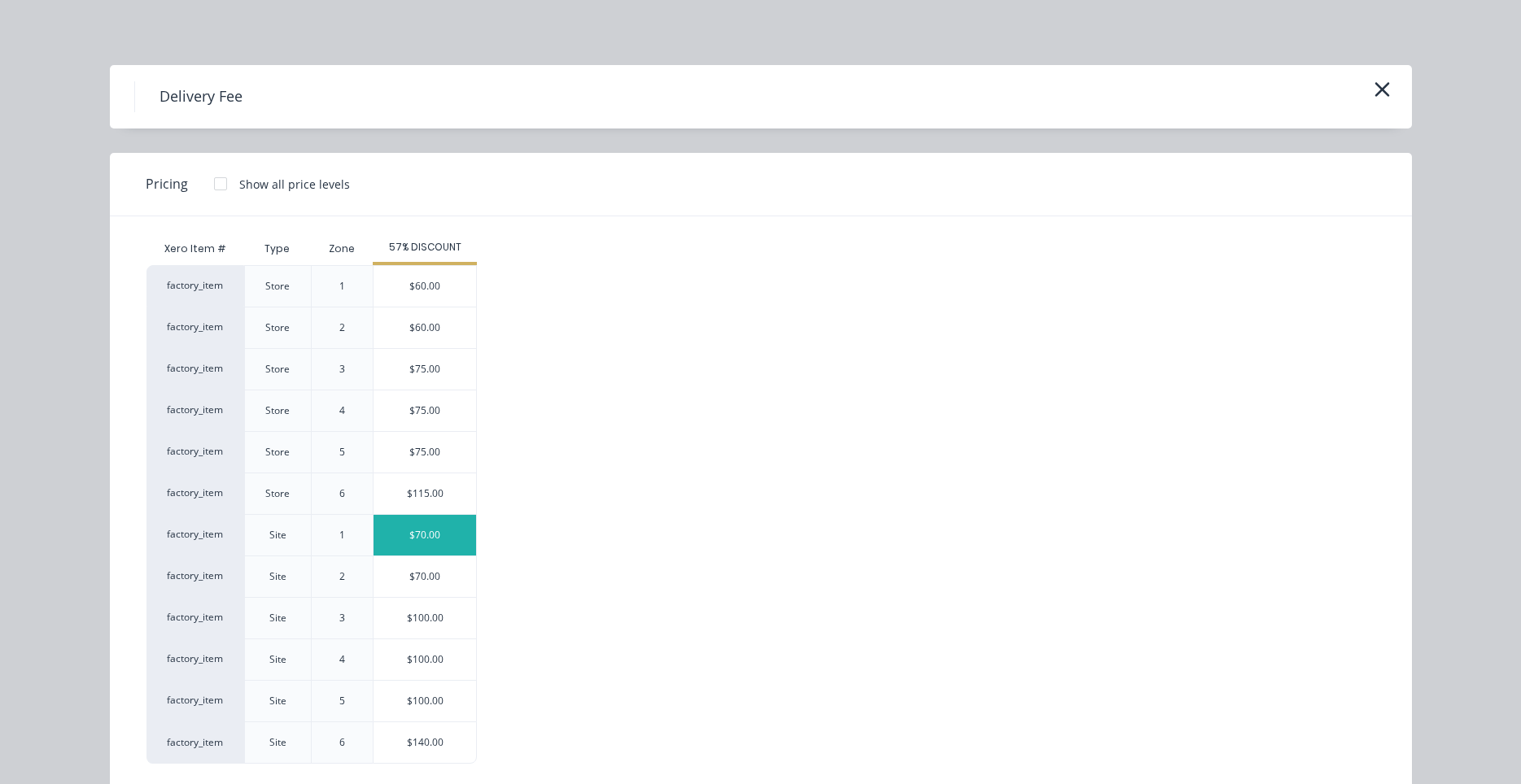
click at [451, 543] on div "$70.00" at bounding box center [424, 535] width 103 height 41
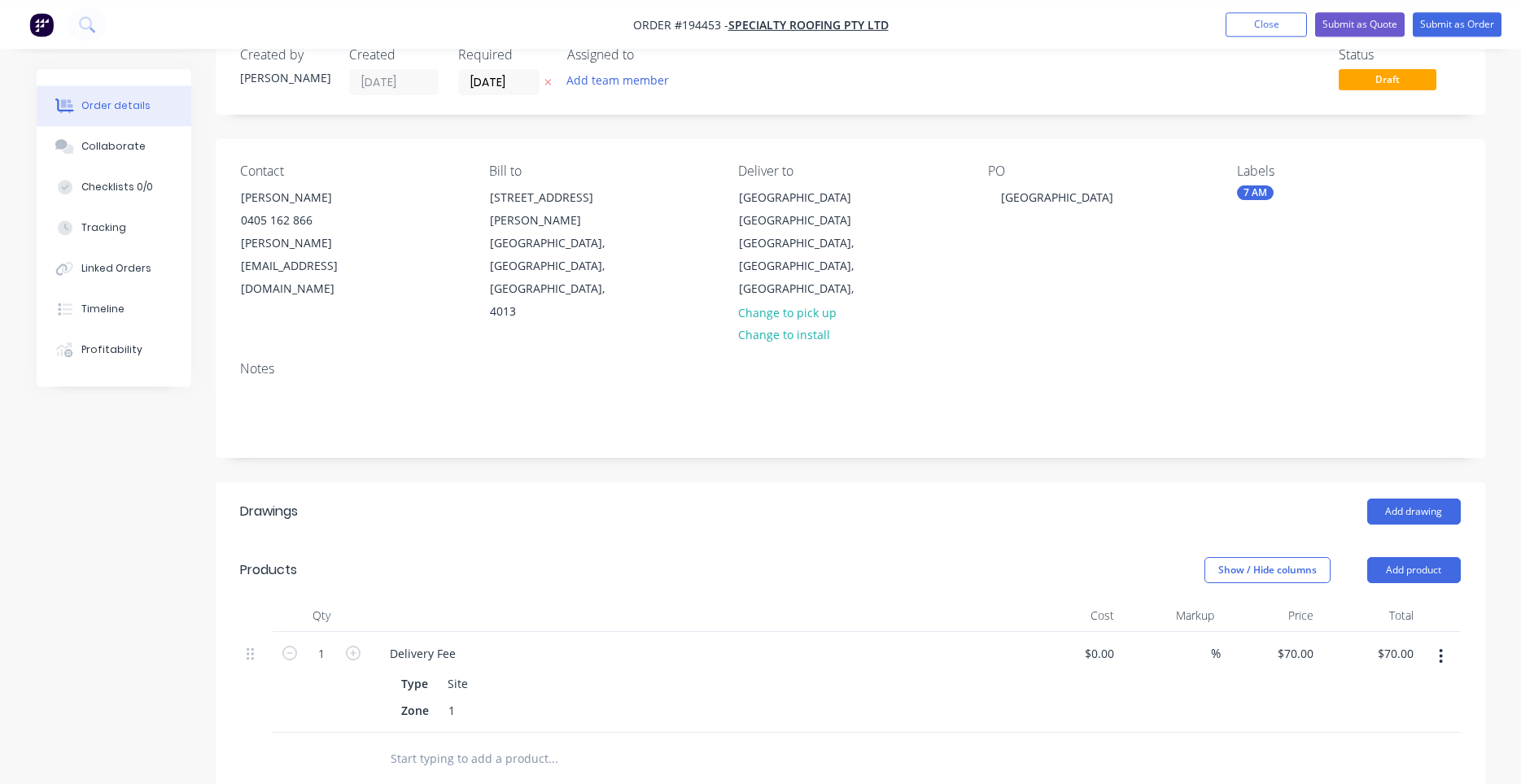
scroll to position [0, 0]
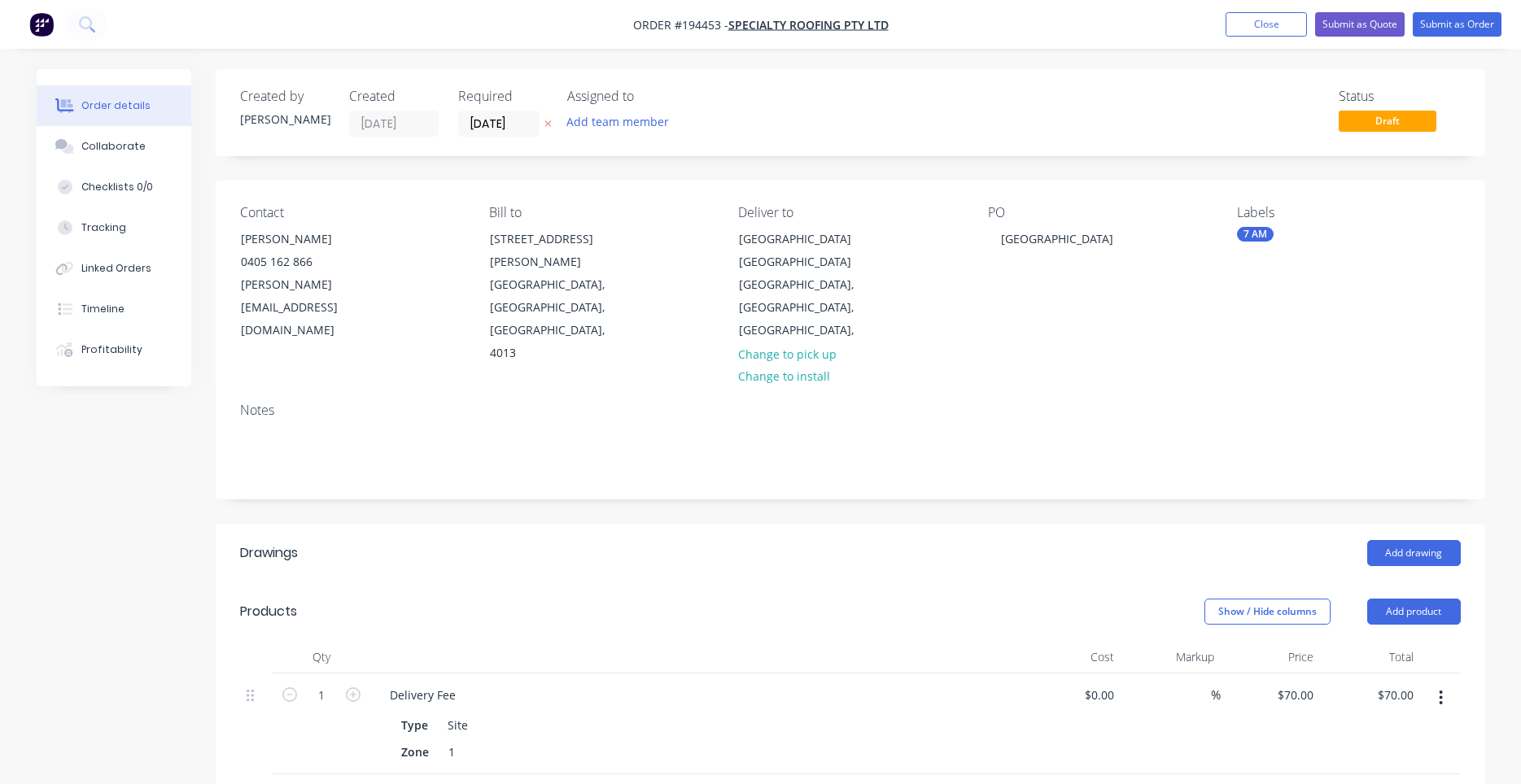
click at [640, 540] on div "Add drawing" at bounding box center [978, 553] width 961 height 26
click at [622, 582] on header "Products Show / Hide columns Add product" at bounding box center [850, 612] width 1269 height 59
click at [1401, 524] on header "Drawings Add drawing" at bounding box center [850, 553] width 1269 height 59
click at [1409, 540] on button "Add drawing" at bounding box center [1414, 553] width 94 height 26
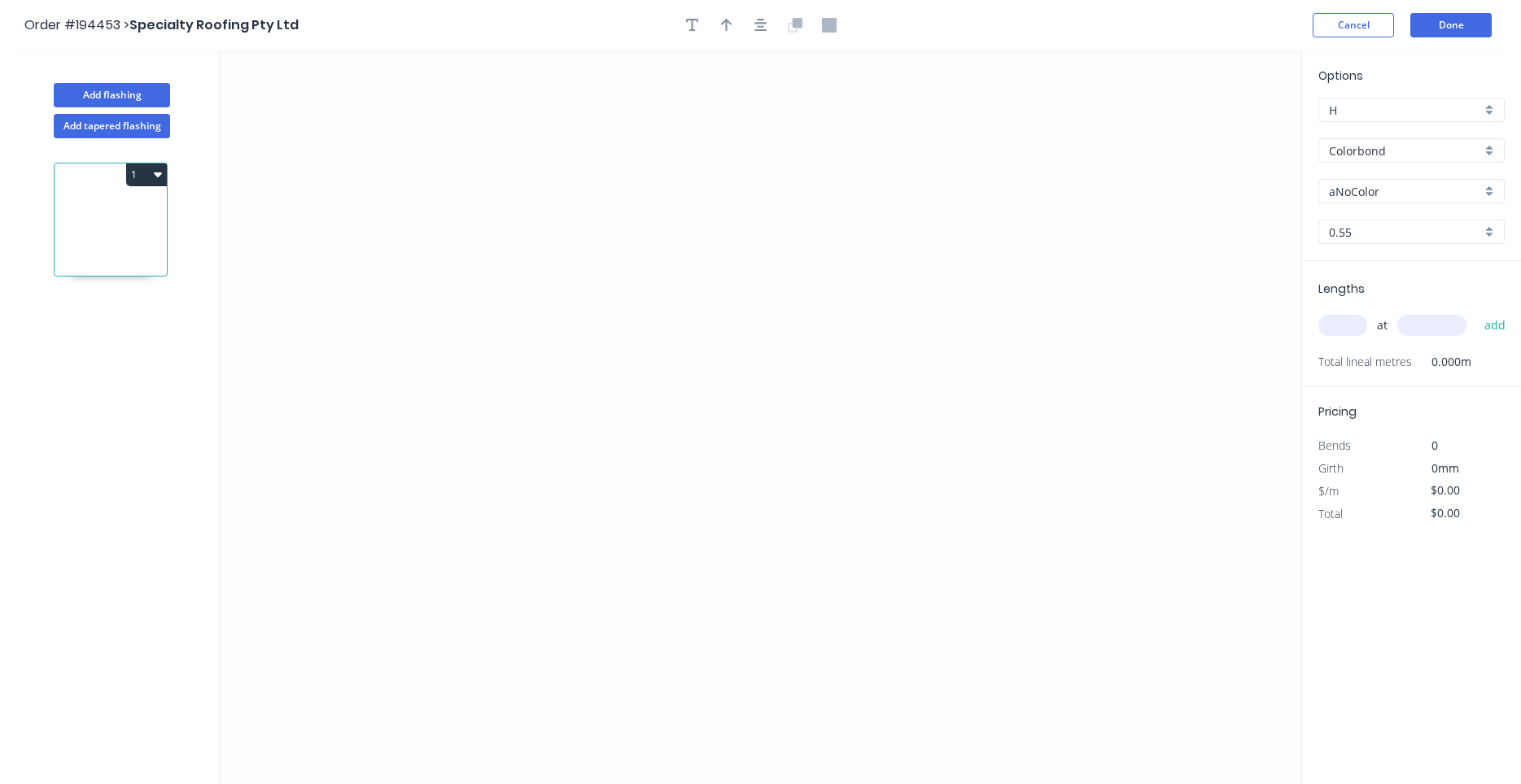
click at [1371, 188] on input "aNoColor" at bounding box center [1404, 191] width 152 height 17
click at [1364, 215] on div "Ironstone" at bounding box center [1411, 222] width 185 height 28
click at [1339, 334] on input "text" at bounding box center [1343, 326] width 49 height 22
click at [1476, 311] on button "add" at bounding box center [1495, 325] width 38 height 27
click at [524, 410] on icon "0" at bounding box center [760, 417] width 1081 height 733
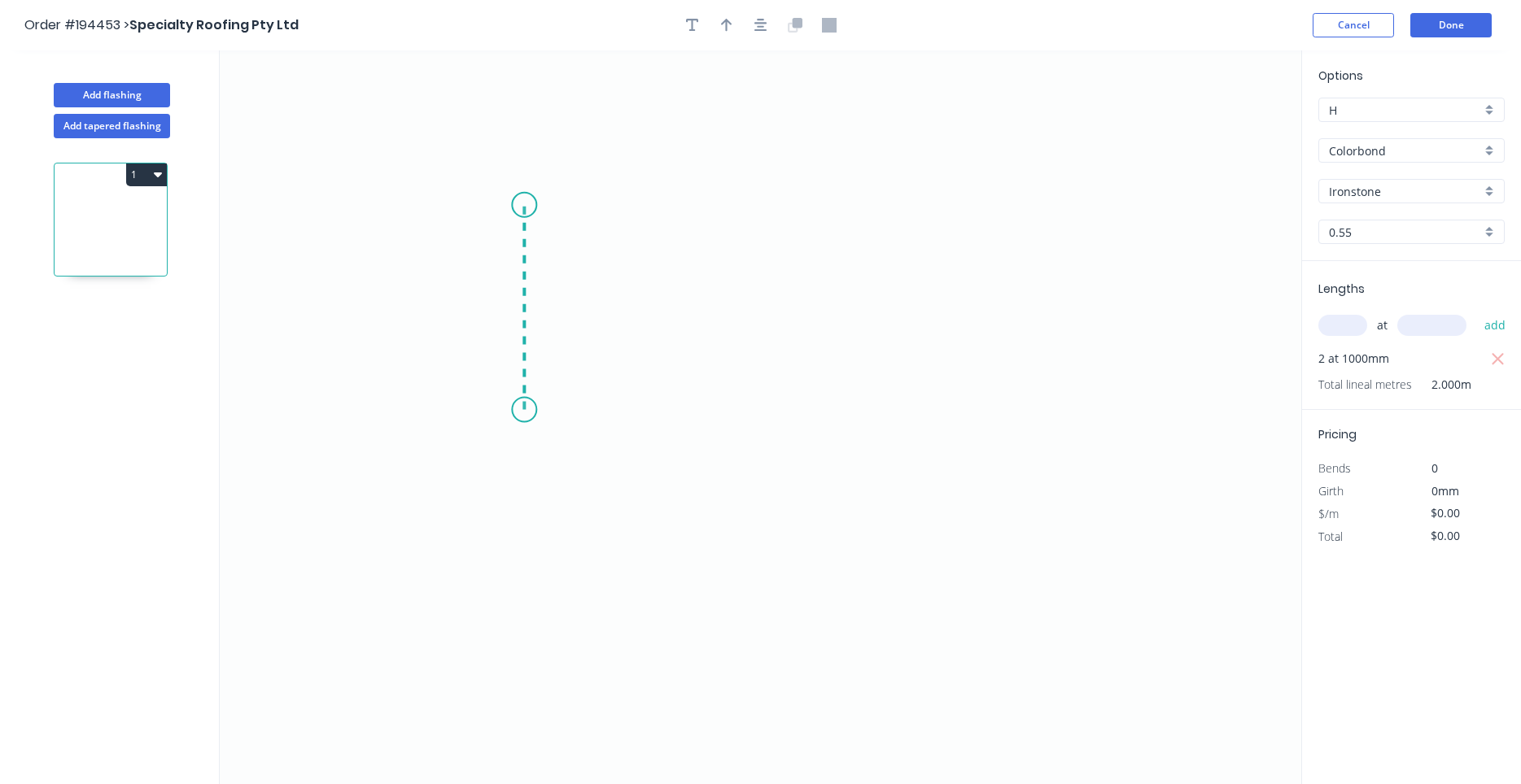
click at [541, 201] on icon "0" at bounding box center [760, 417] width 1081 height 733
click at [813, 208] on icon "0 ?" at bounding box center [760, 417] width 1081 height 733
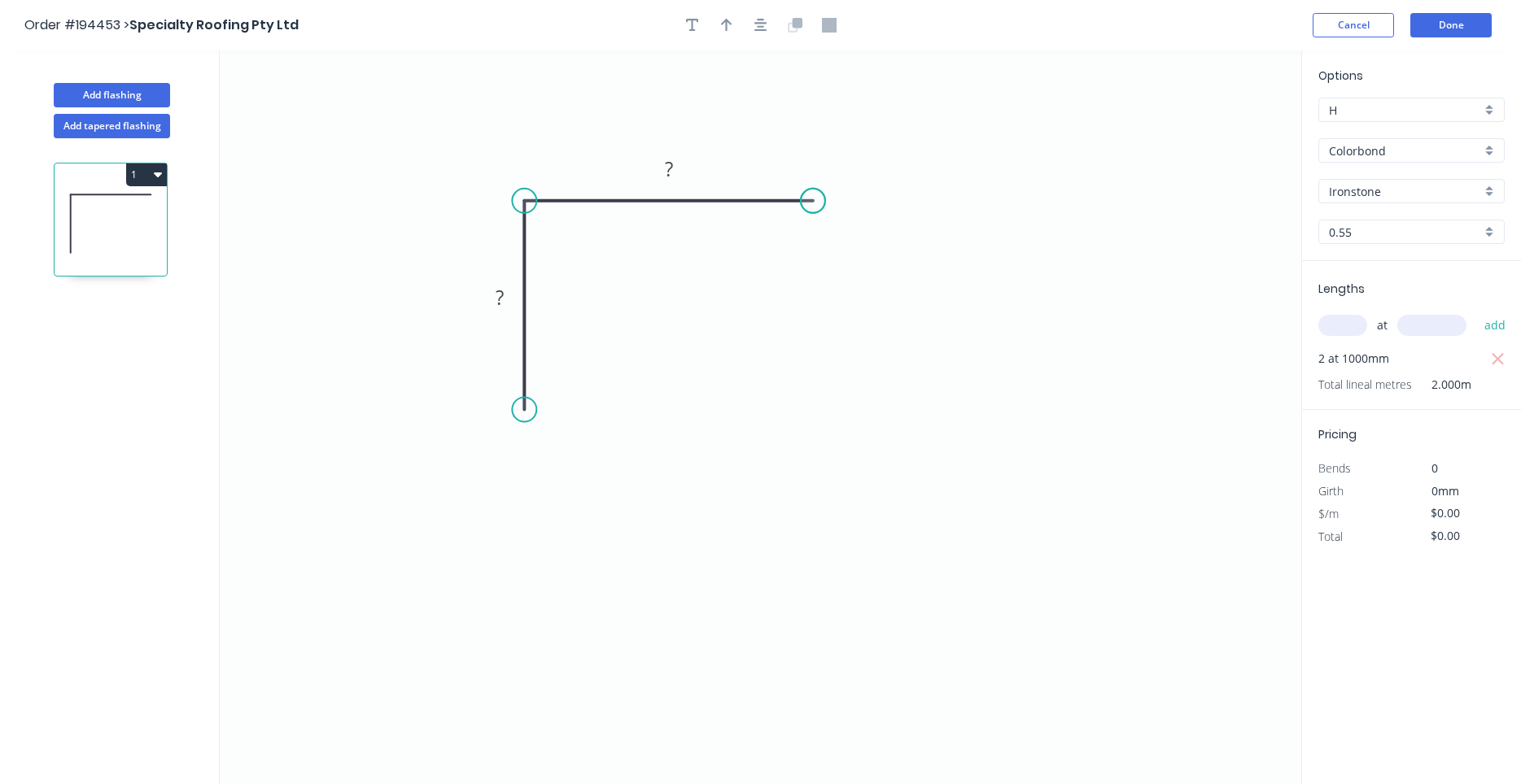
click at [813, 208] on circle at bounding box center [813, 201] width 24 height 24
click at [844, 311] on div "Feather" at bounding box center [896, 317] width 164 height 33
click at [549, 527] on div "Feather" at bounding box center [605, 529] width 164 height 33
click at [535, 467] on div "Flip bend" at bounding box center [594, 465] width 164 height 33
click at [561, 386] on tspan "15" at bounding box center [568, 380] width 23 height 26
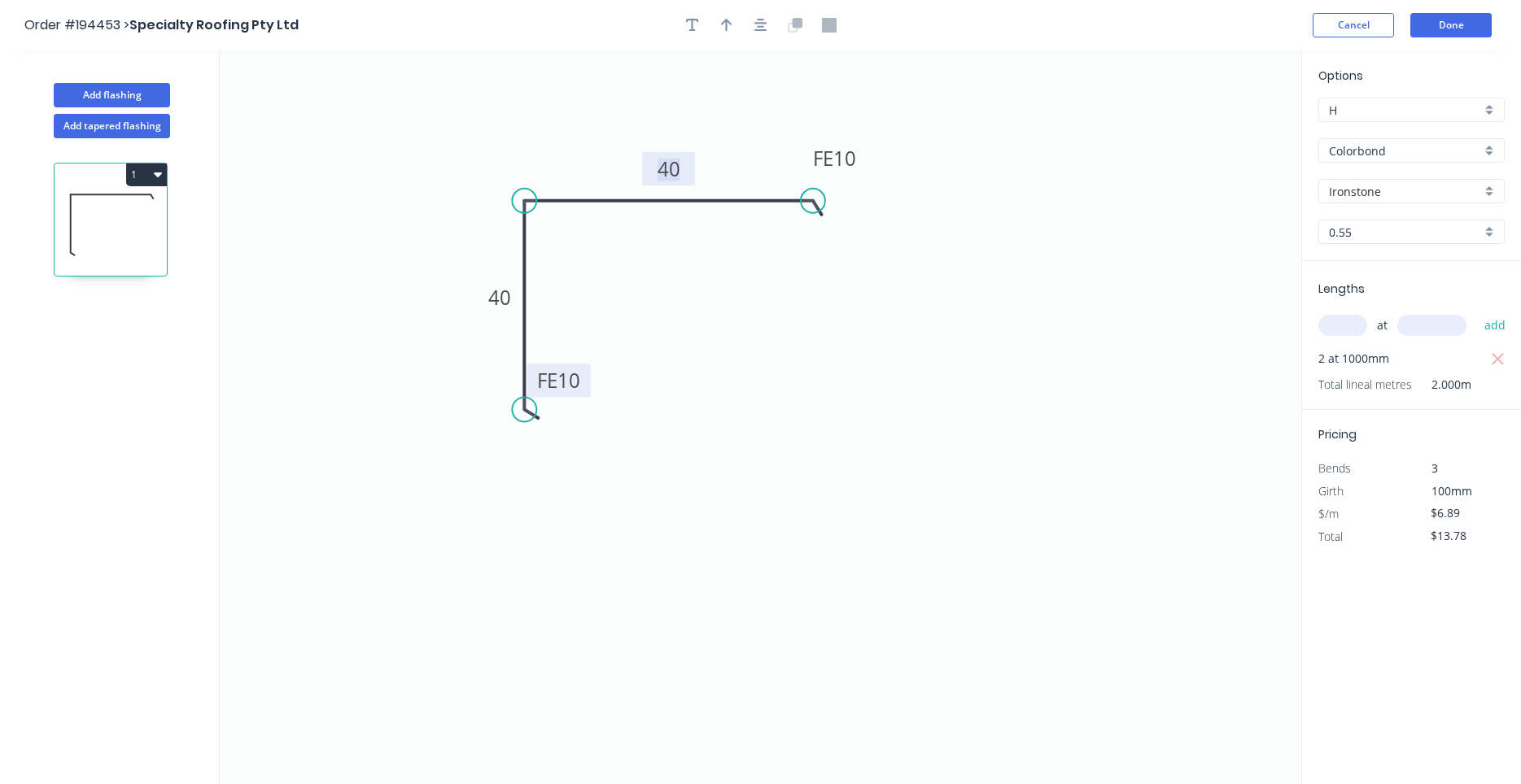
click at [677, 165] on tspan "40" at bounding box center [668, 168] width 23 height 26
click at [1330, 320] on input "text" at bounding box center [1343, 326] width 49 height 22
click at [765, 28] on icon "button" at bounding box center [760, 24] width 13 height 15
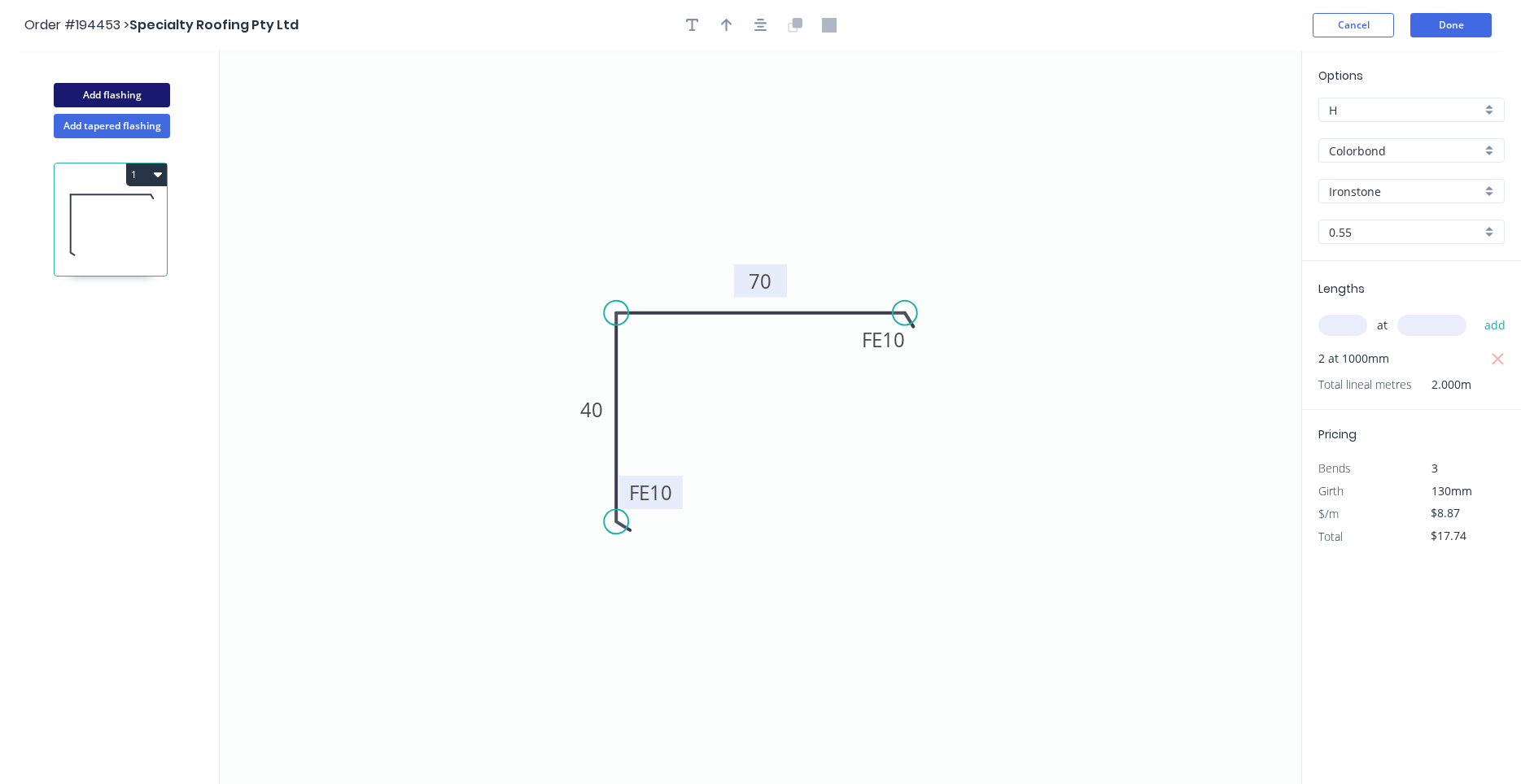
click at [137, 89] on button "Add flashing" at bounding box center [112, 95] width 117 height 24
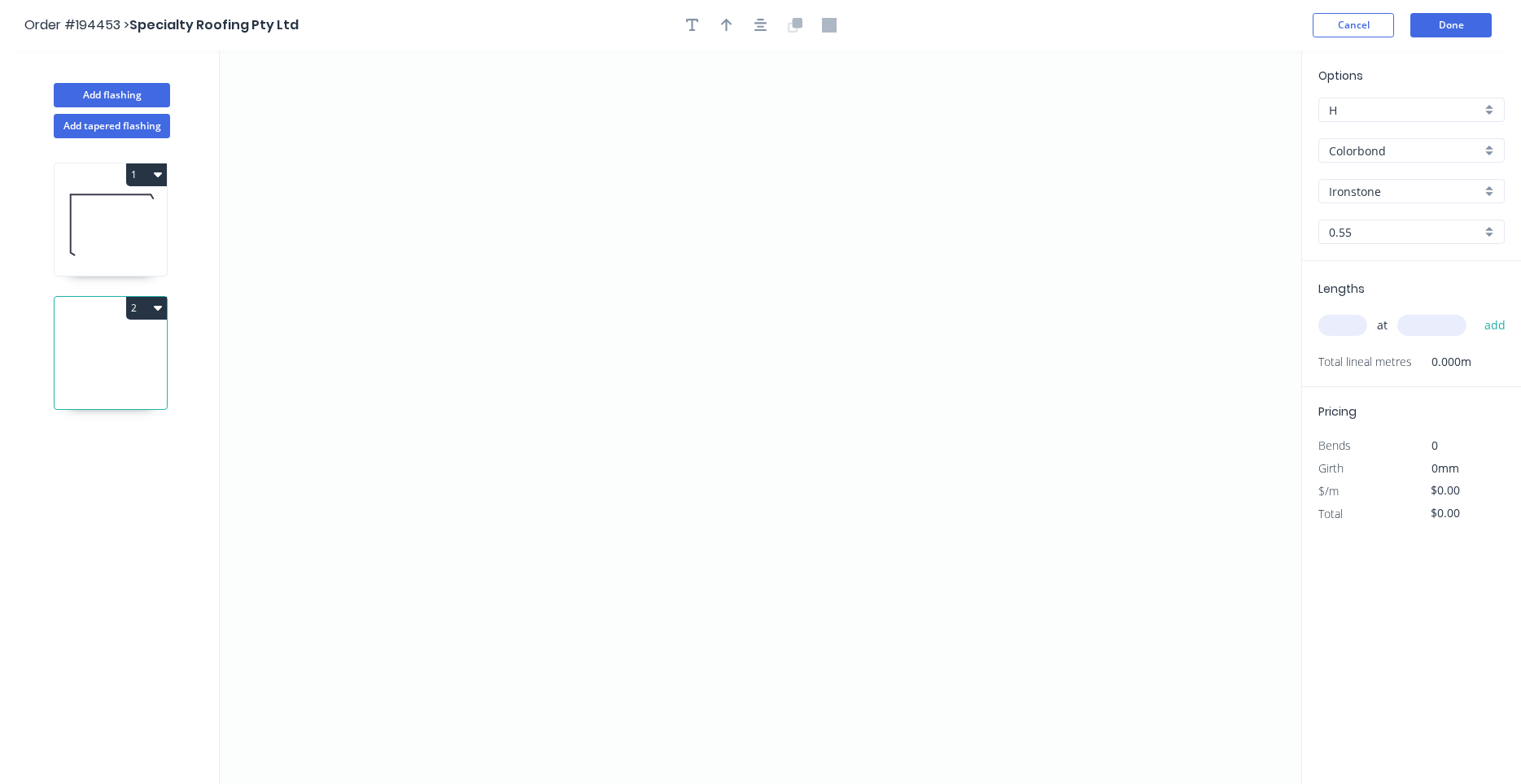
click at [1347, 192] on input "Ironstone" at bounding box center [1404, 191] width 152 height 17
click at [1373, 231] on div "Dover White" at bounding box center [1411, 222] width 185 height 28
click at [1351, 327] on input "text" at bounding box center [1343, 326] width 49 height 22
click at [1476, 311] on button "add" at bounding box center [1495, 325] width 38 height 27
click at [499, 214] on icon "0" at bounding box center [760, 417] width 1081 height 733
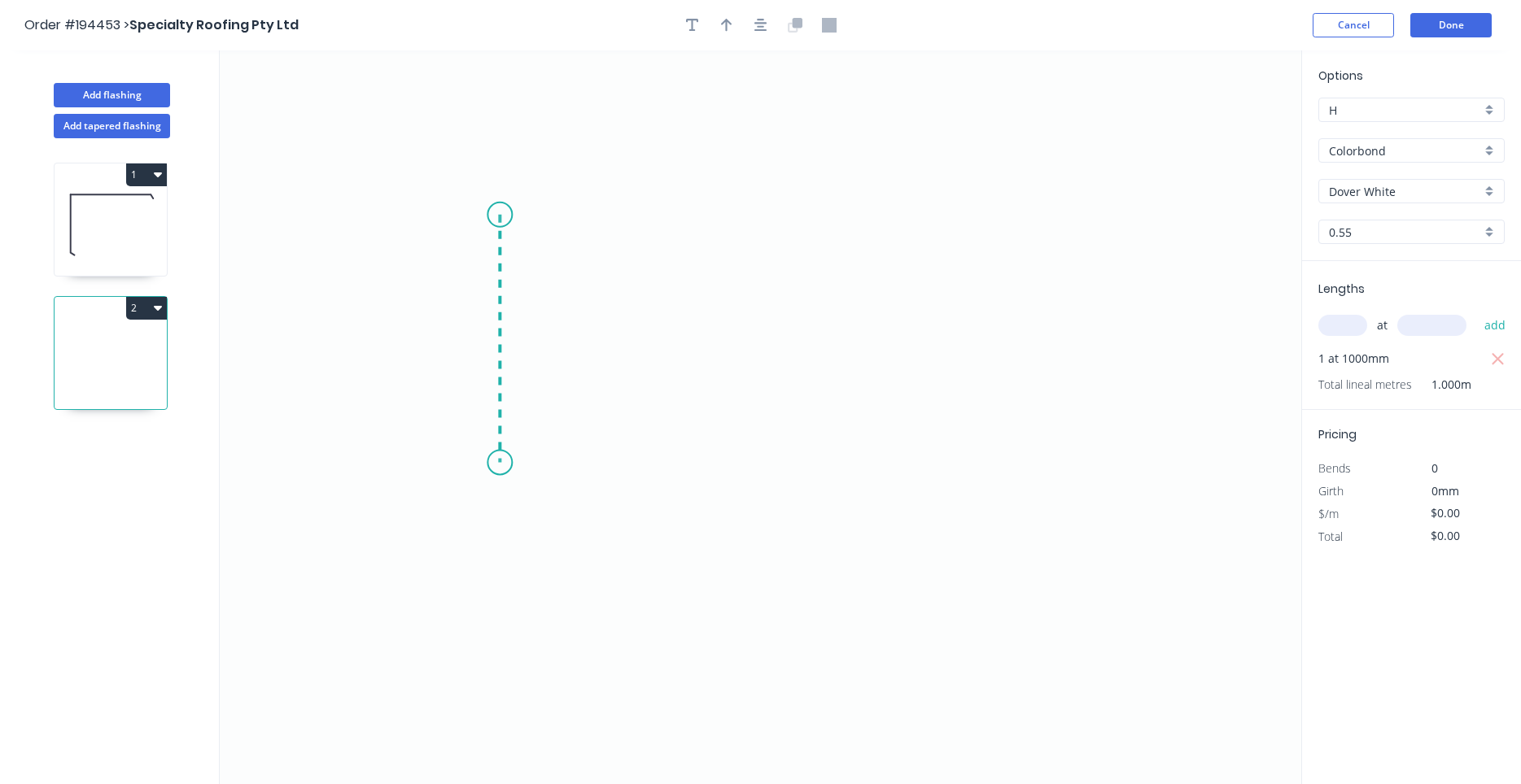
click at [511, 463] on icon "0" at bounding box center [760, 417] width 1081 height 733
click at [970, 459] on icon "0 ?" at bounding box center [760, 417] width 1081 height 733
click at [970, 459] on circle at bounding box center [969, 461] width 24 height 24
click at [469, 339] on rect at bounding box center [475, 331] width 32 height 23
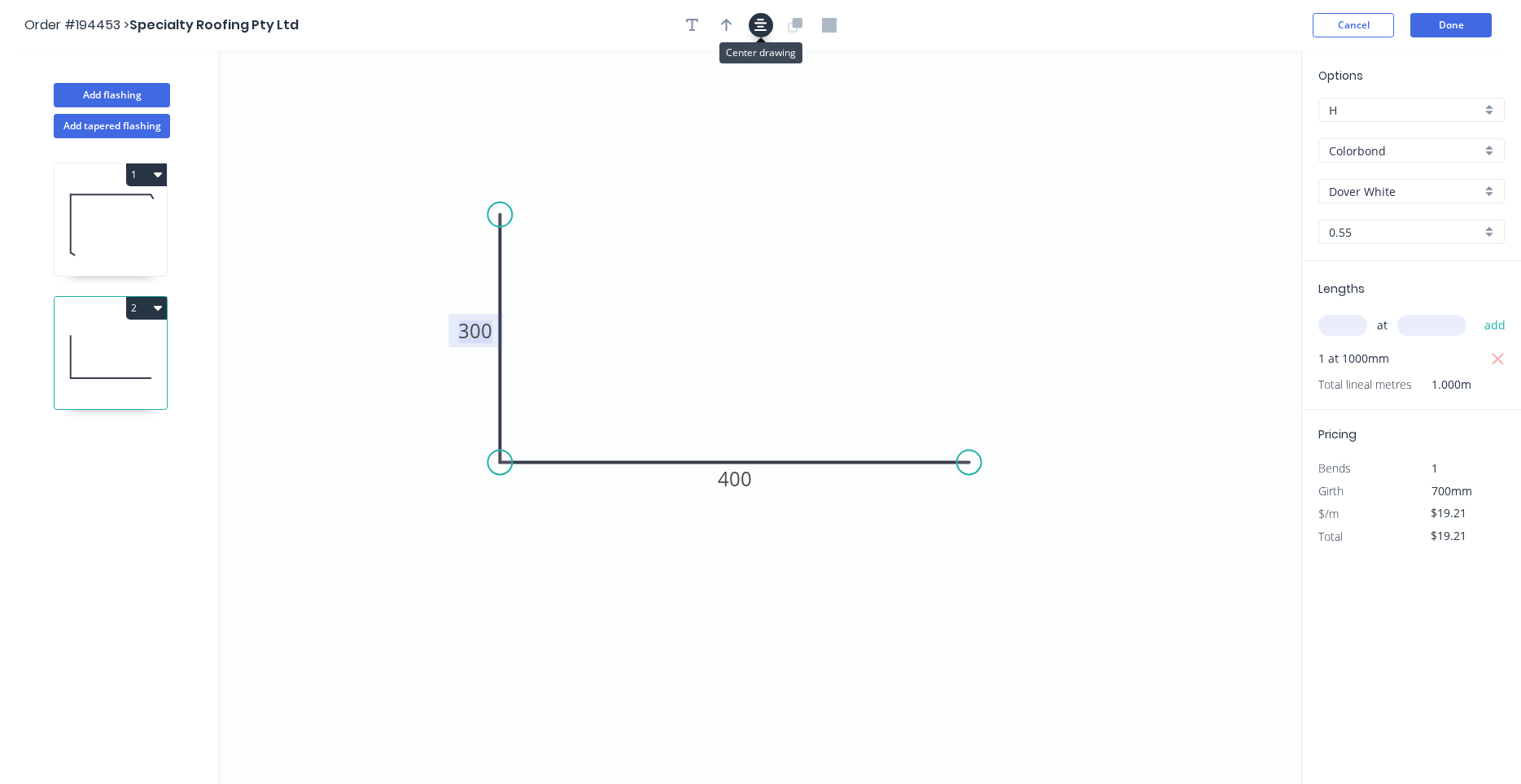
click at [766, 31] on icon "button" at bounding box center [760, 24] width 13 height 13
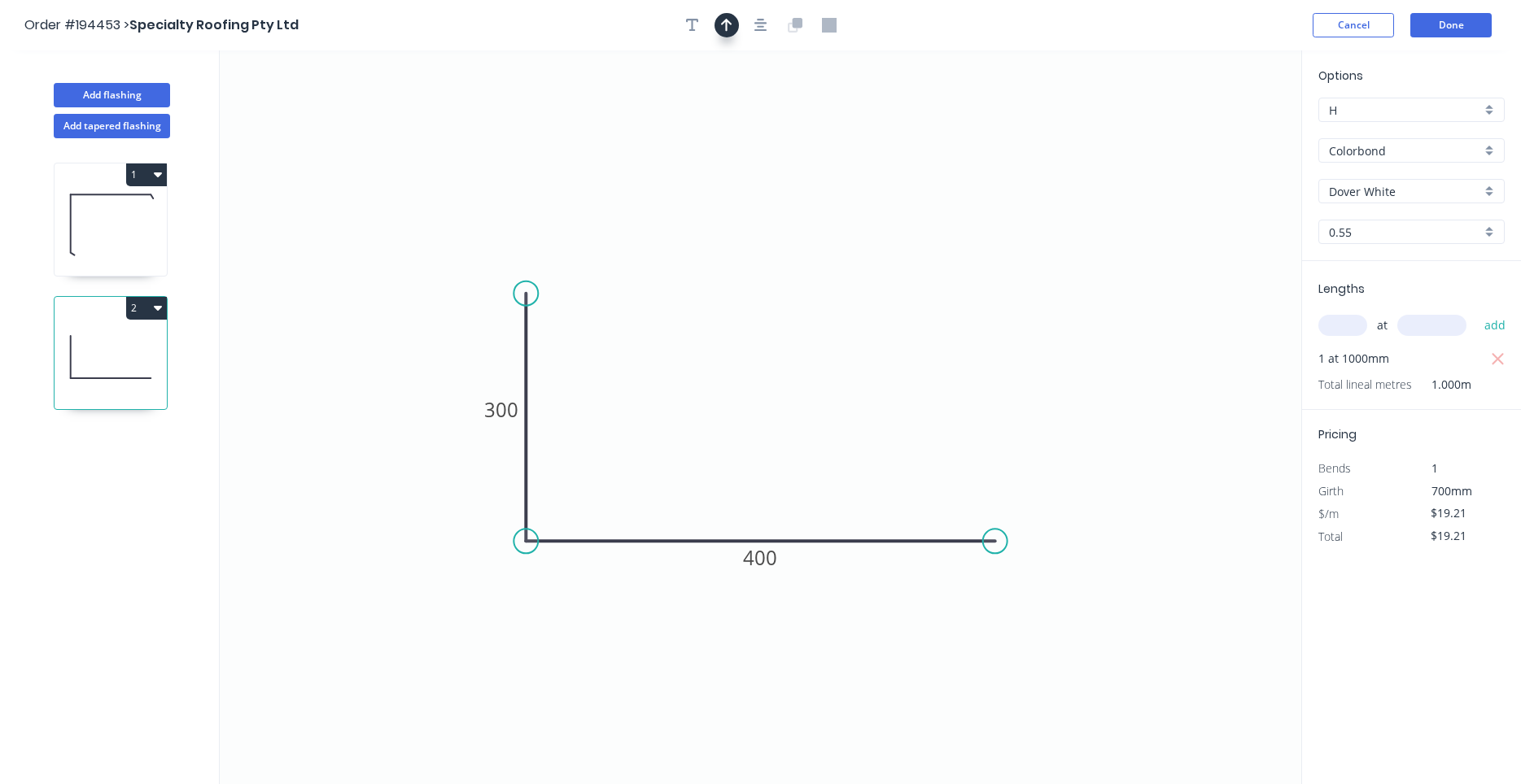
click at [732, 23] on button "button" at bounding box center [726, 24] width 24 height 24
click at [1214, 129] on icon at bounding box center [1218, 113] width 15 height 52
drag, startPoint x: 1214, startPoint y: 129, endPoint x: 931, endPoint y: 250, distance: 307.8
click at [931, 250] on icon "0 300 400" at bounding box center [760, 417] width 1081 height 733
drag, startPoint x: 1220, startPoint y: 127, endPoint x: 693, endPoint y: 375, distance: 582.4
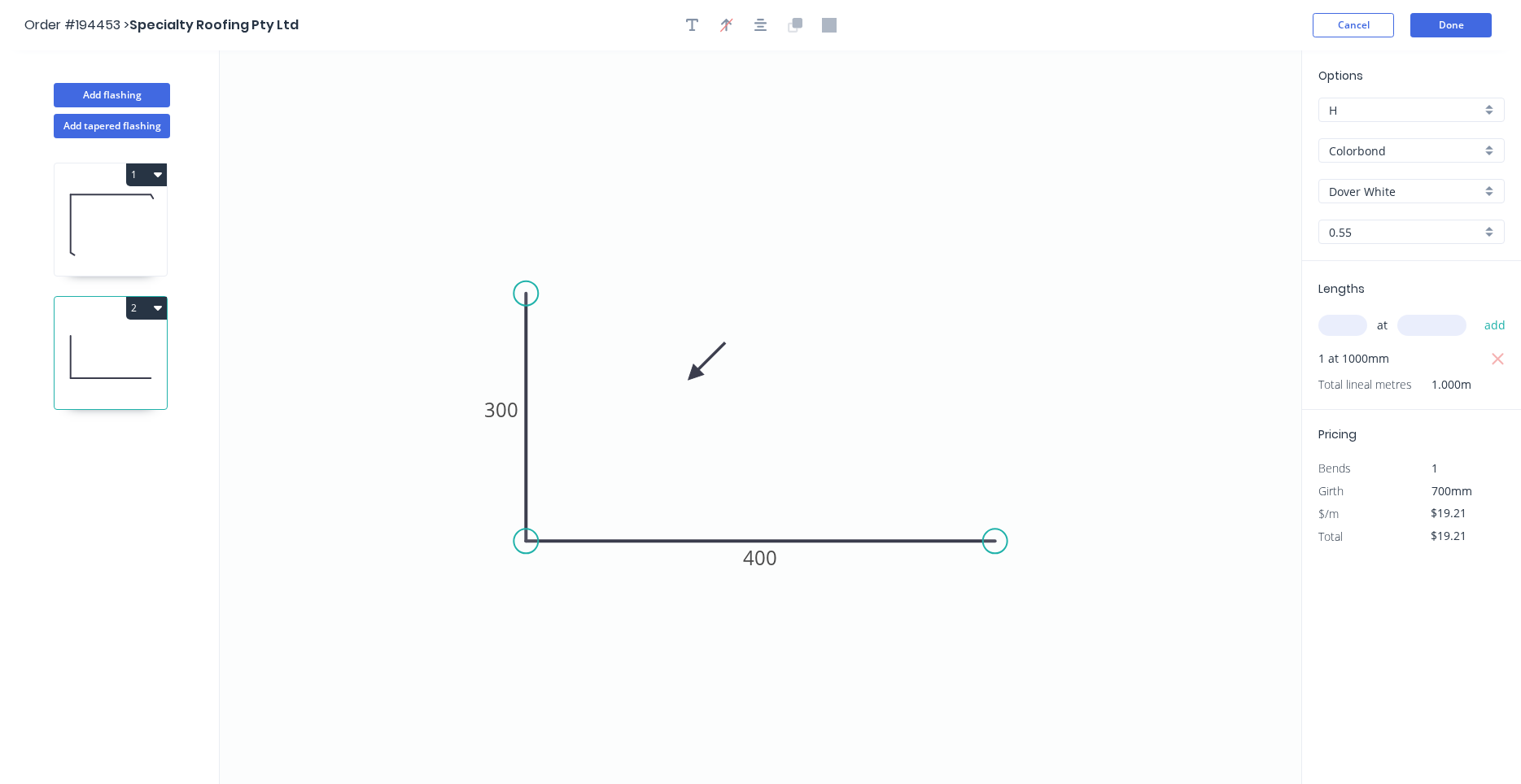
click at [693, 375] on icon at bounding box center [706, 361] width 47 height 47
click at [95, 225] on icon at bounding box center [111, 223] width 113 height 104
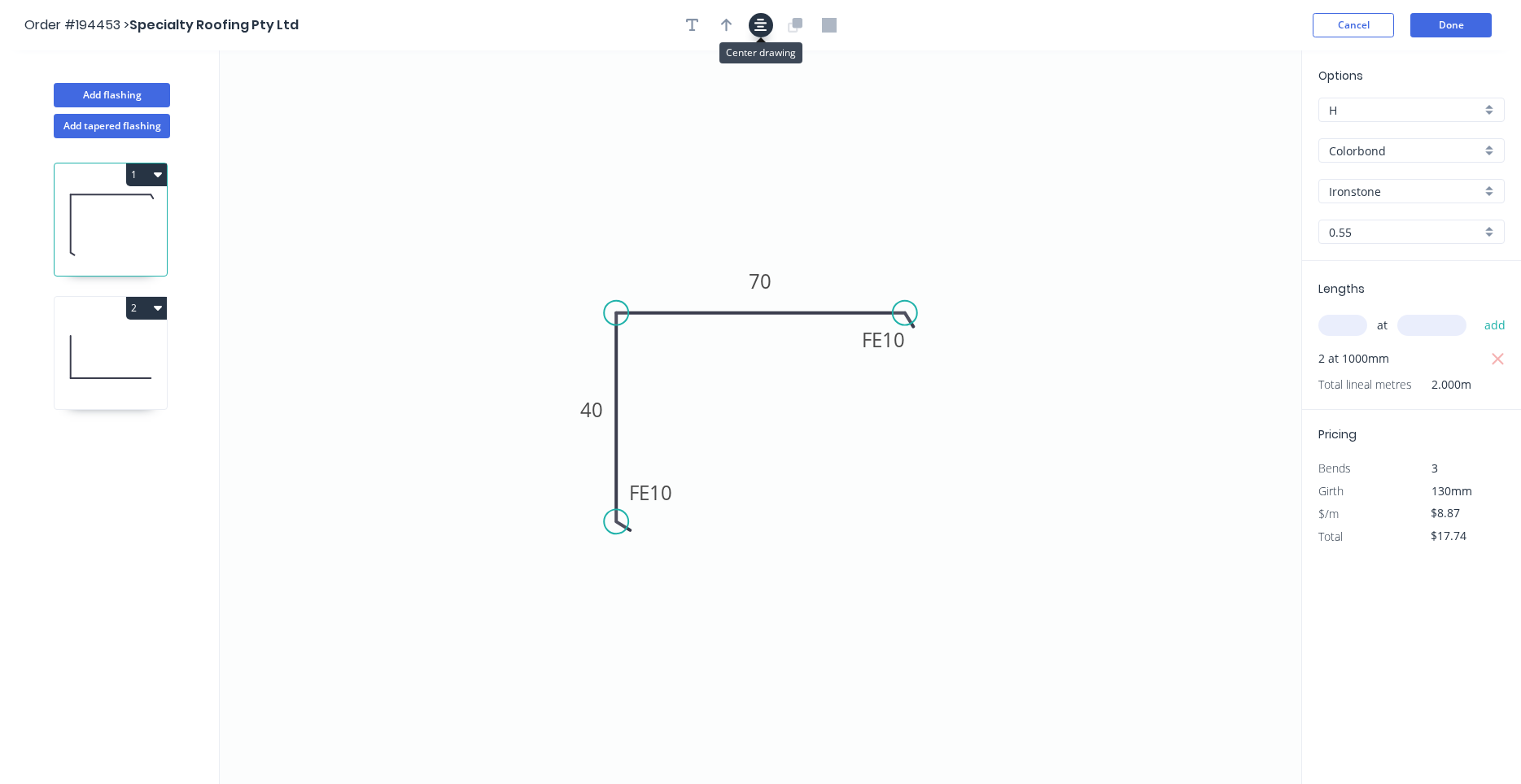
click at [762, 27] on icon "button" at bounding box center [760, 24] width 13 height 13
click at [732, 24] on icon "button" at bounding box center [727, 24] width 12 height 13
click at [1220, 128] on icon at bounding box center [1219, 110] width 15 height 52
click at [1219, 129] on icon at bounding box center [1218, 110] width 15 height 52
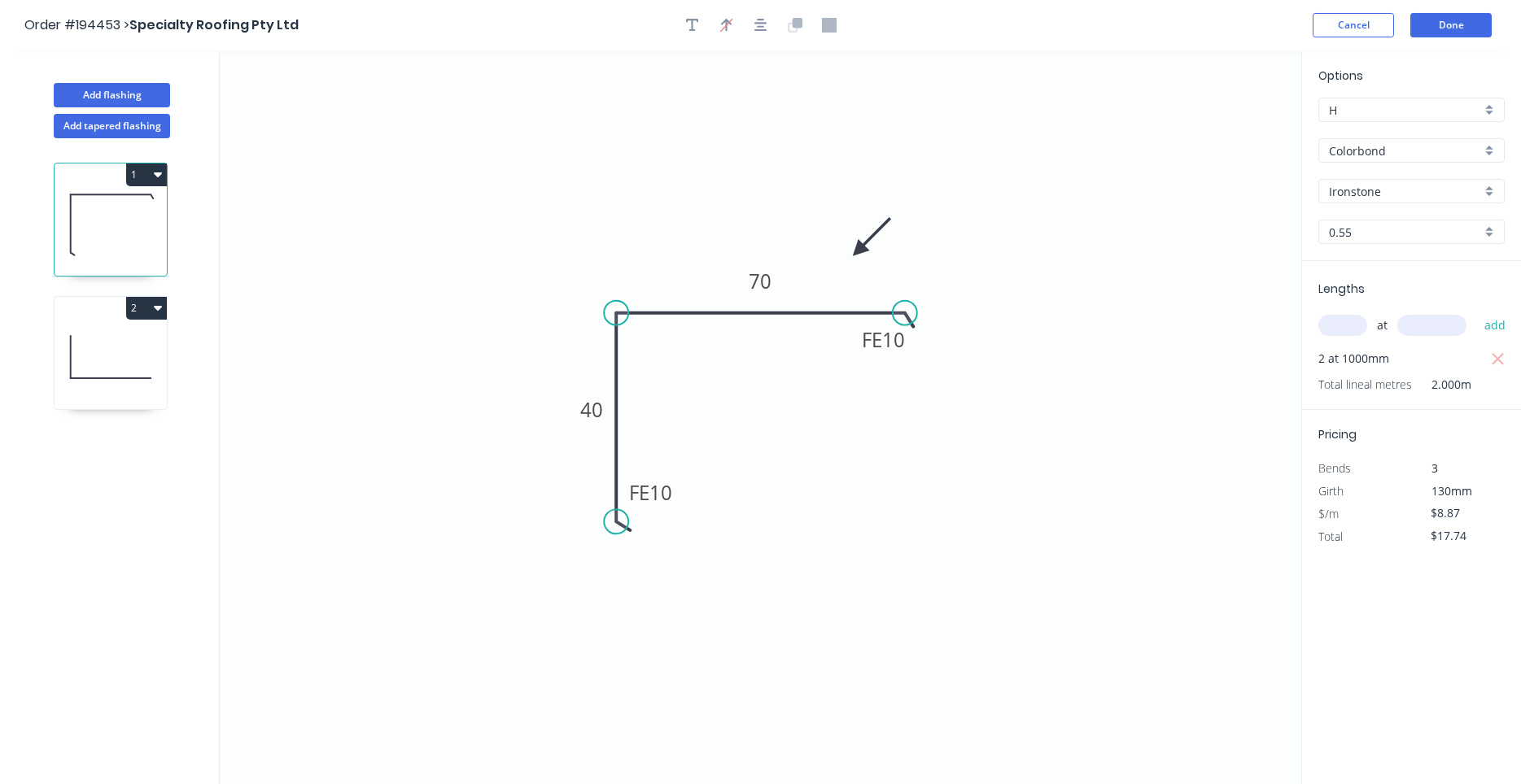
drag, startPoint x: 1219, startPoint y: 129, endPoint x: 859, endPoint y: 251, distance: 380.1
click at [859, 251] on icon at bounding box center [872, 238] width 47 height 47
click at [137, 364] on icon at bounding box center [111, 357] width 113 height 104
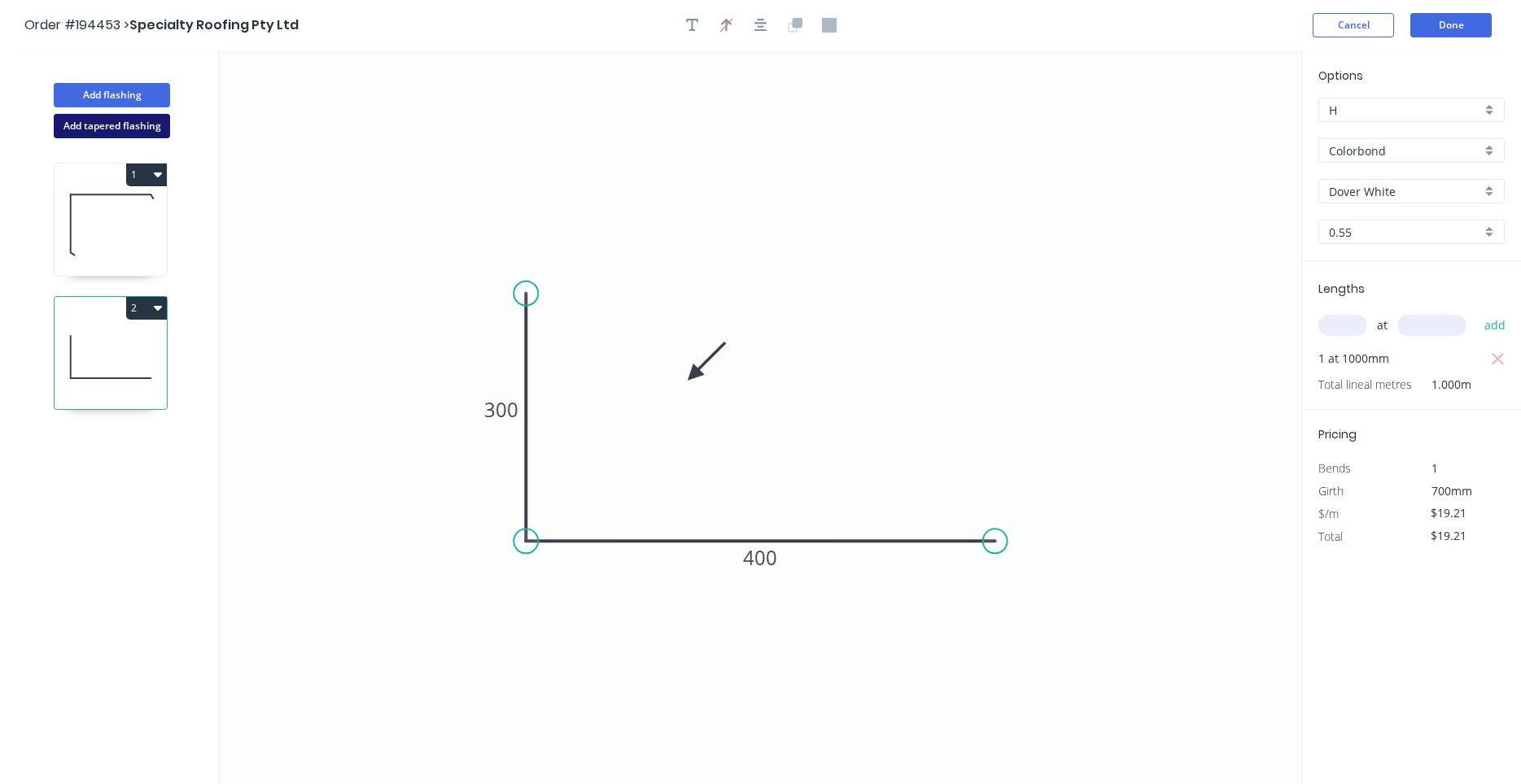
click at [130, 131] on button "Add tapered flashing" at bounding box center [112, 125] width 117 height 24
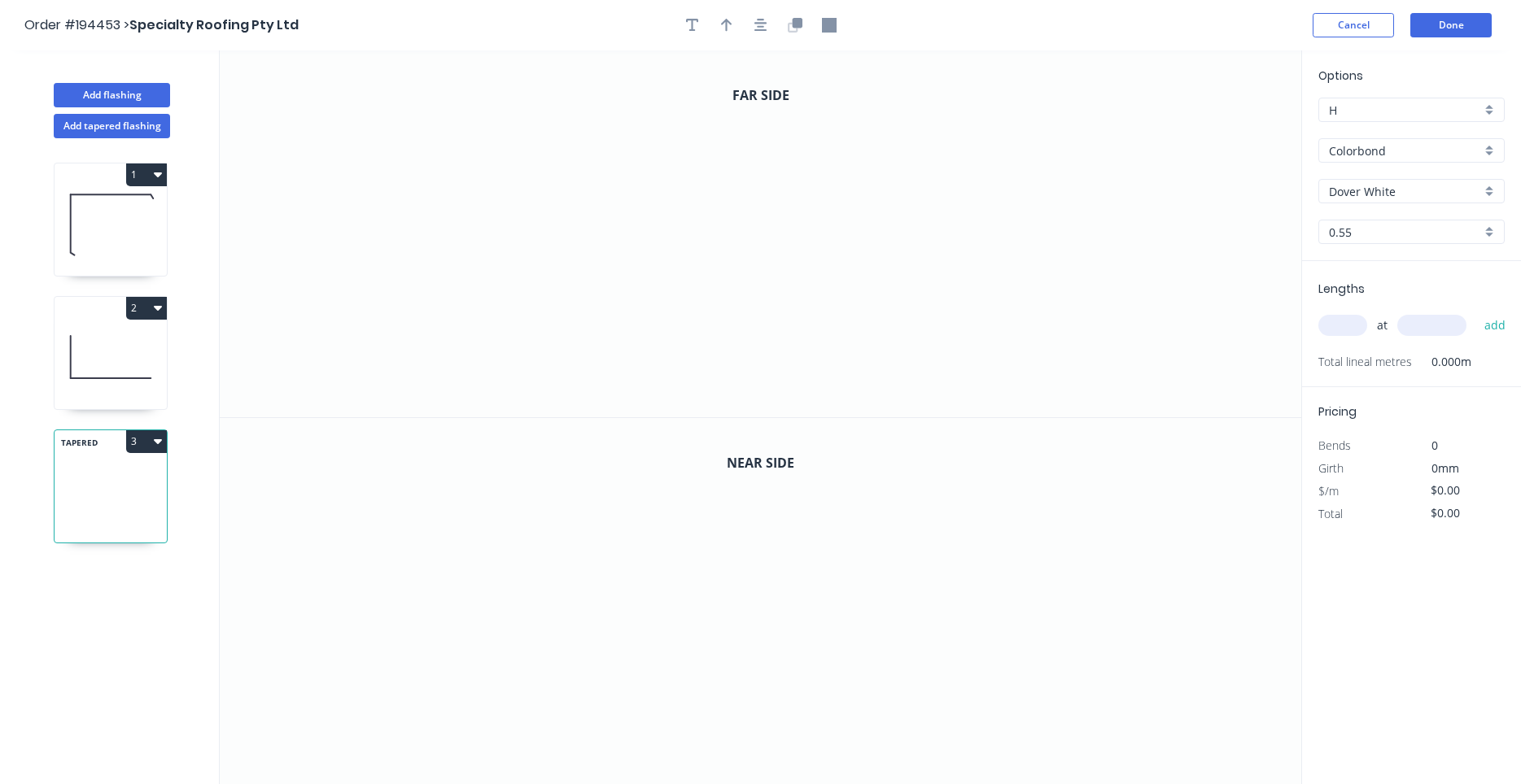
click at [1384, 190] on input "Dover White" at bounding box center [1404, 191] width 152 height 17
click at [1405, 226] on div "Ironstone" at bounding box center [1411, 222] width 185 height 28
click at [1356, 325] on input "text" at bounding box center [1343, 326] width 49 height 22
click at [1476, 311] on button "add" at bounding box center [1495, 325] width 38 height 27
click at [464, 173] on icon "0" at bounding box center [760, 234] width 1081 height 367
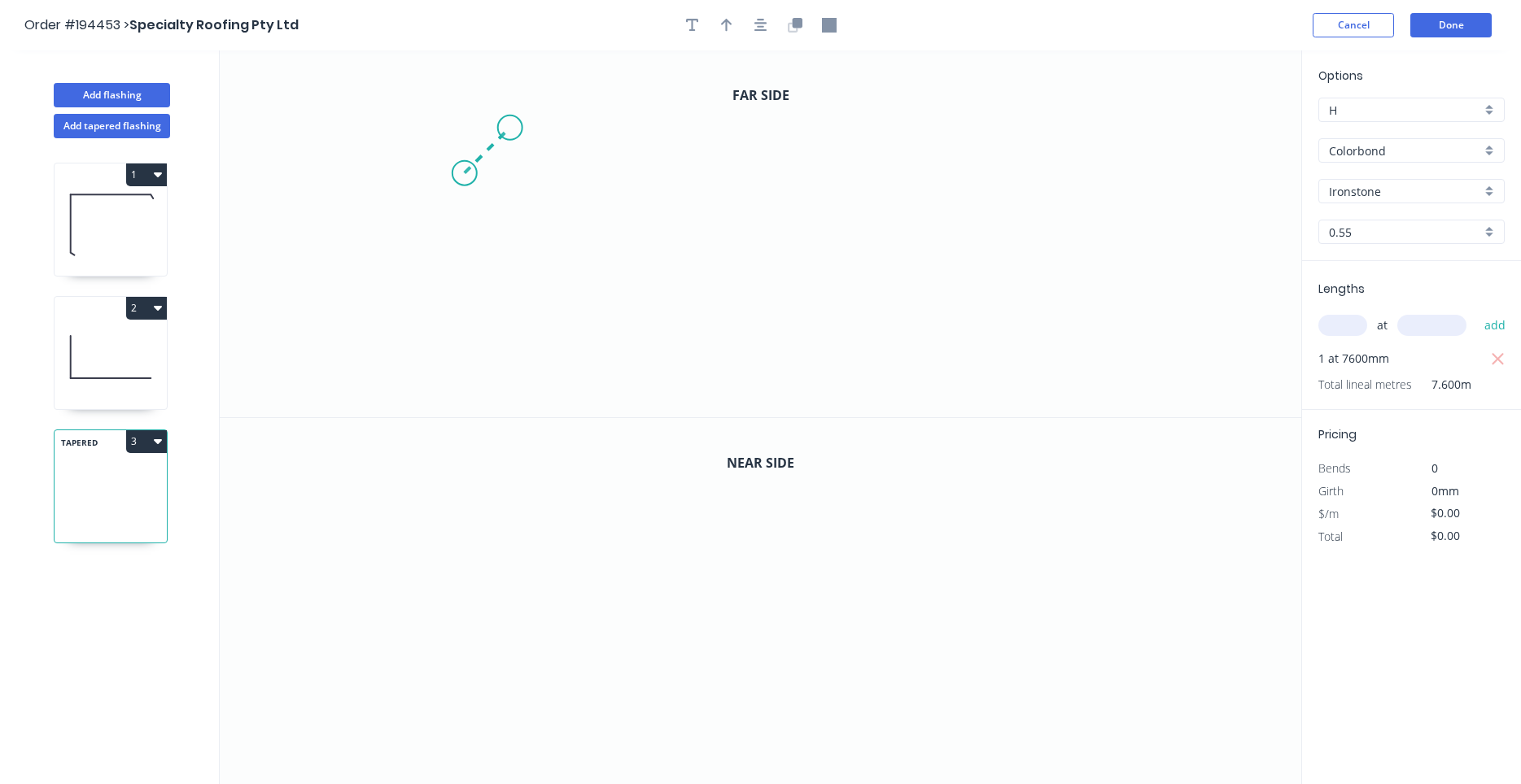
click at [509, 126] on icon "0" at bounding box center [760, 234] width 1081 height 367
click at [763, 125] on icon "0 ?" at bounding box center [760, 234] width 1081 height 367
click at [760, 220] on icon "0 ? ?" at bounding box center [760, 234] width 1081 height 367
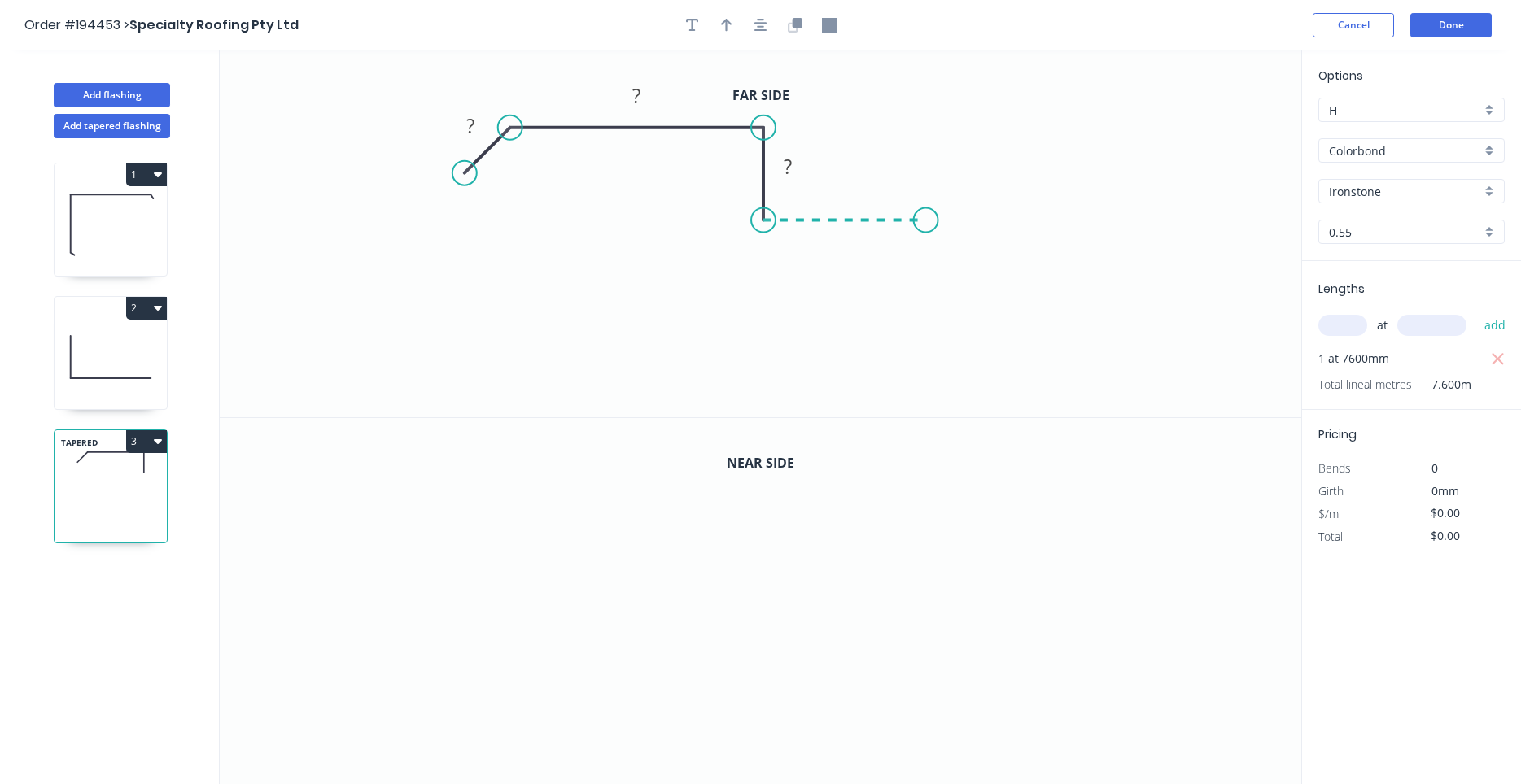
click at [926, 217] on icon "0 ? ? ?" at bounding box center [760, 234] width 1081 height 367
click at [923, 318] on icon "0 ? ? ? ?" at bounding box center [760, 234] width 1081 height 367
click at [968, 345] on icon "0 ? ? ? ? ?" at bounding box center [760, 234] width 1081 height 367
click at [930, 382] on icon "0 ? ? ? ? ? ? ? º" at bounding box center [760, 234] width 1081 height 367
click at [930, 382] on circle at bounding box center [930, 380] width 24 height 24
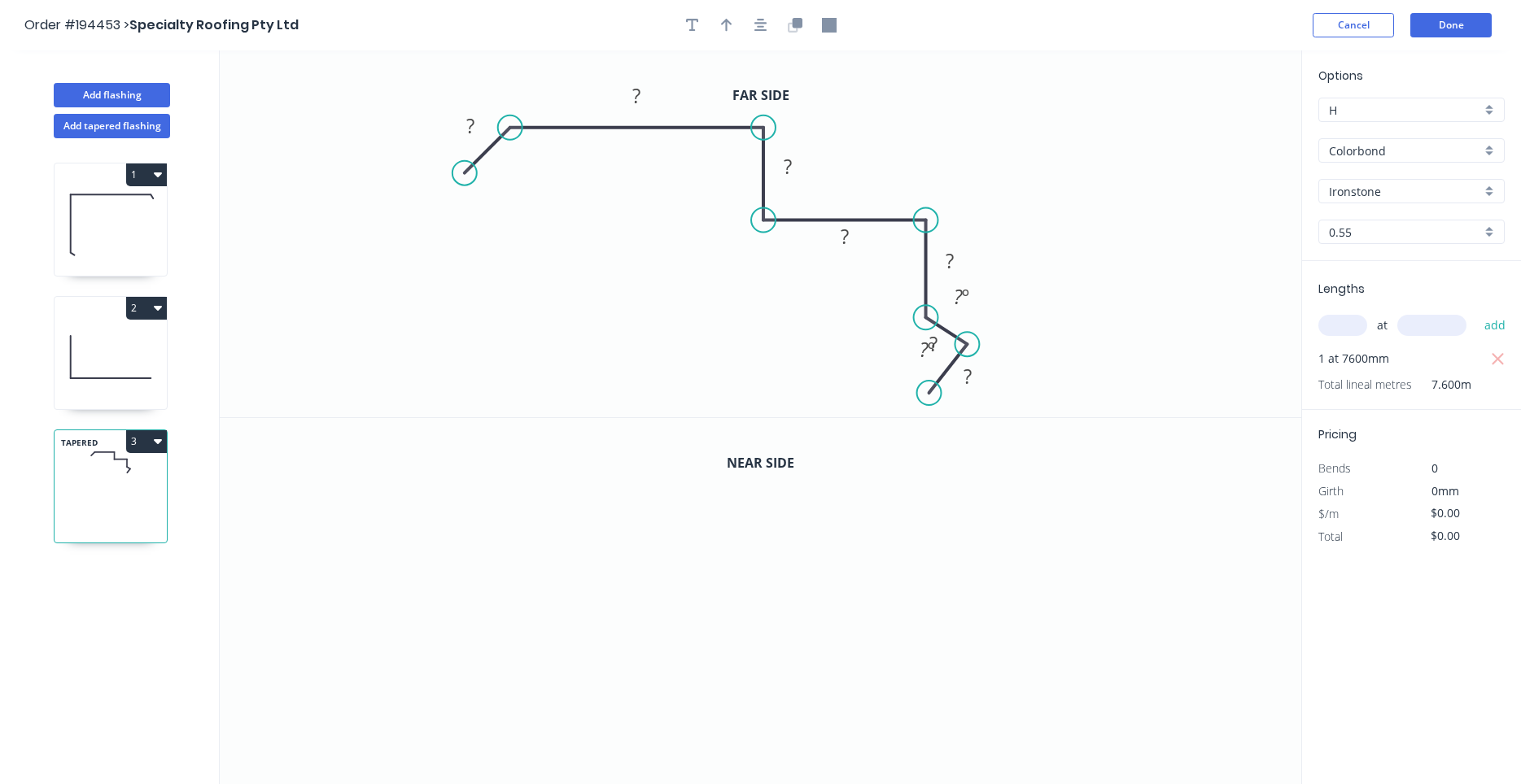
drag, startPoint x: 930, startPoint y: 382, endPoint x: 929, endPoint y: 393, distance: 11.0
click at [929, 393] on circle at bounding box center [928, 392] width 24 height 24
drag, startPoint x: 971, startPoint y: 342, endPoint x: 970, endPoint y: 354, distance: 12.0
click at [970, 354] on circle at bounding box center [969, 351] width 24 height 24
drag, startPoint x: 931, startPoint y: 392, endPoint x: 930, endPoint y: 404, distance: 12.0
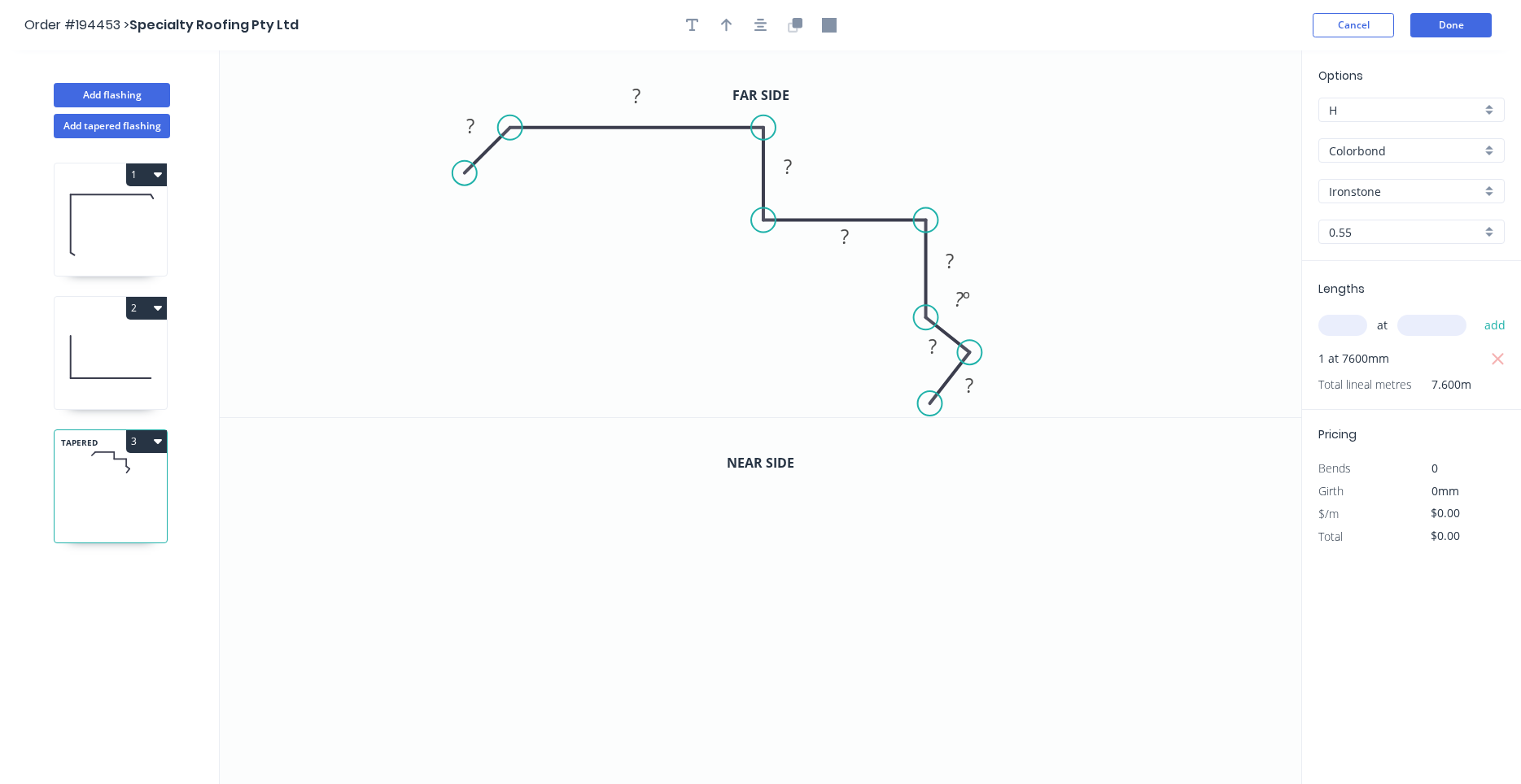
click at [930, 404] on circle at bounding box center [929, 403] width 24 height 24
click at [925, 312] on circle at bounding box center [926, 307] width 24 height 24
click at [929, 391] on circle at bounding box center [928, 392] width 24 height 24
click at [474, 126] on tspan "?" at bounding box center [470, 125] width 8 height 26
click at [762, 31] on icon "button" at bounding box center [760, 24] width 13 height 13
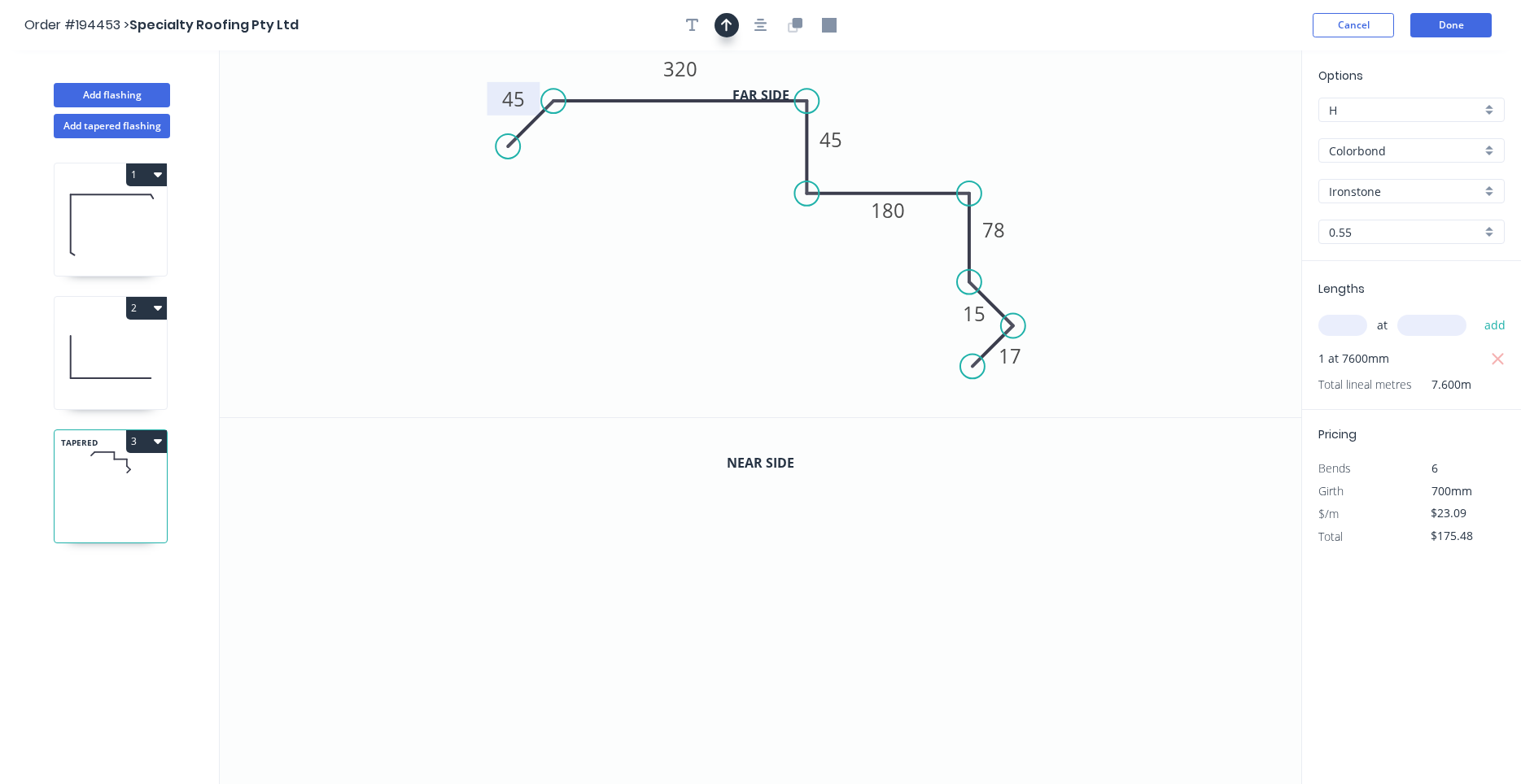
click at [736, 19] on button "button" at bounding box center [726, 24] width 24 height 24
click at [1218, 131] on icon at bounding box center [1218, 113] width 15 height 52
drag, startPoint x: 1218, startPoint y: 131, endPoint x: 955, endPoint y: 129, distance: 263.0
click at [955, 129] on icon at bounding box center [968, 116] width 47 height 47
click at [794, 25] on icon "button" at bounding box center [796, 23] width 10 height 10
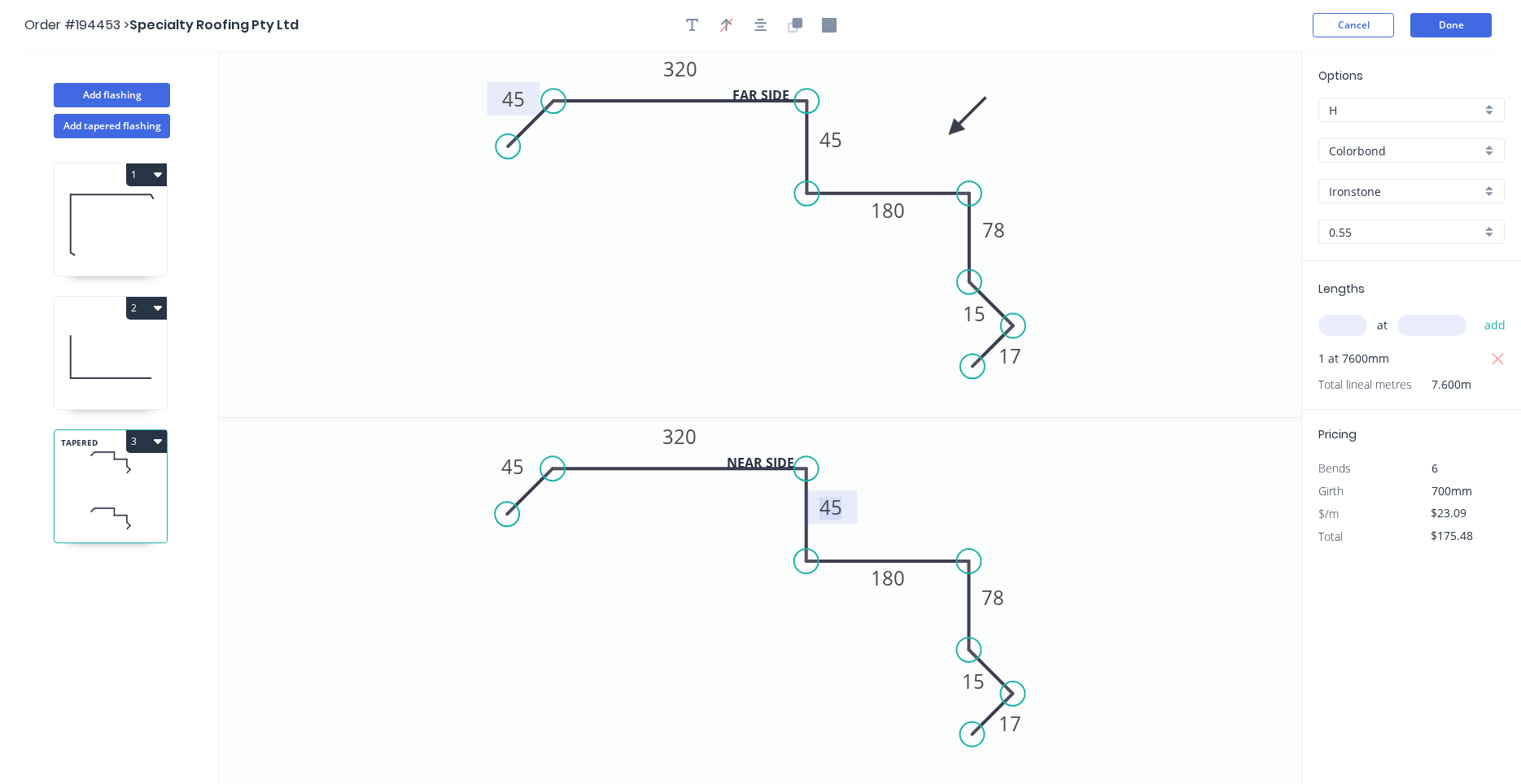
click at [826, 517] on tspan "45" at bounding box center [831, 506] width 23 height 26
drag, startPoint x: 973, startPoint y: 191, endPoint x: 974, endPoint y: 208, distance: 17.0
click at [974, 208] on icon "0 45 320 45 180 78 15 17" at bounding box center [760, 234] width 1081 height 367
drag, startPoint x: 972, startPoint y: 194, endPoint x: 971, endPoint y: 209, distance: 15.0
click at [971, 209] on circle at bounding box center [969, 209] width 24 height 24
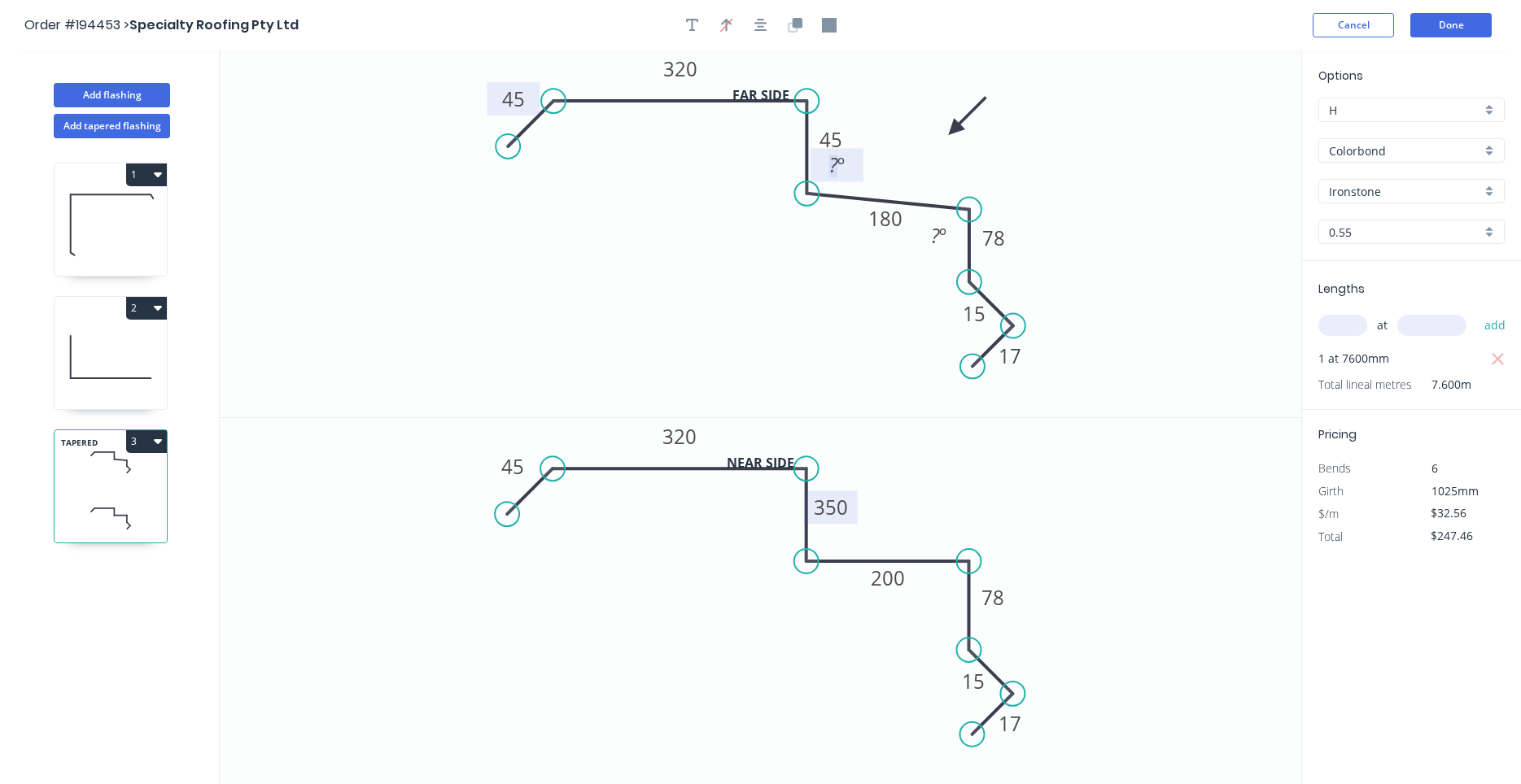
click at [840, 170] on tspan "º" at bounding box center [840, 164] width 7 height 26
drag, startPoint x: 965, startPoint y: 209, endPoint x: 964, endPoint y: 197, distance: 12.0
click at [964, 197] on circle at bounding box center [969, 193] width 24 height 24
click at [830, 248] on div "Show angle" at bounding box center [886, 250] width 164 height 33
click at [833, 161] on tspan "?" at bounding box center [832, 163] width 9 height 26
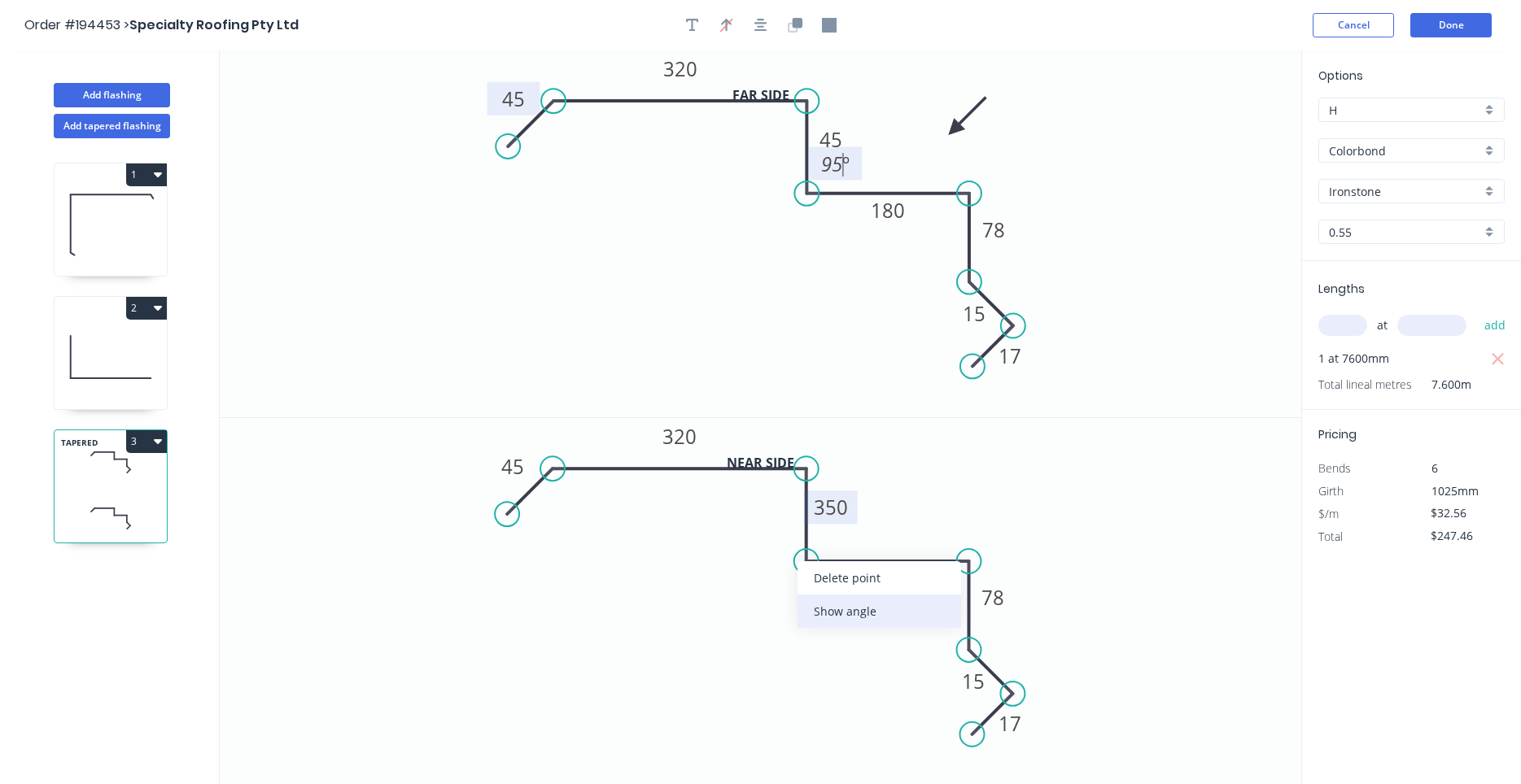
click at [824, 615] on div "Show angle" at bounding box center [879, 611] width 164 height 33
click at [838, 531] on tspan "º" at bounding box center [838, 530] width 7 height 26
click at [889, 153] on icon "0 45 320 45 180 78 15 17 95 º" at bounding box center [760, 234] width 1081 height 367
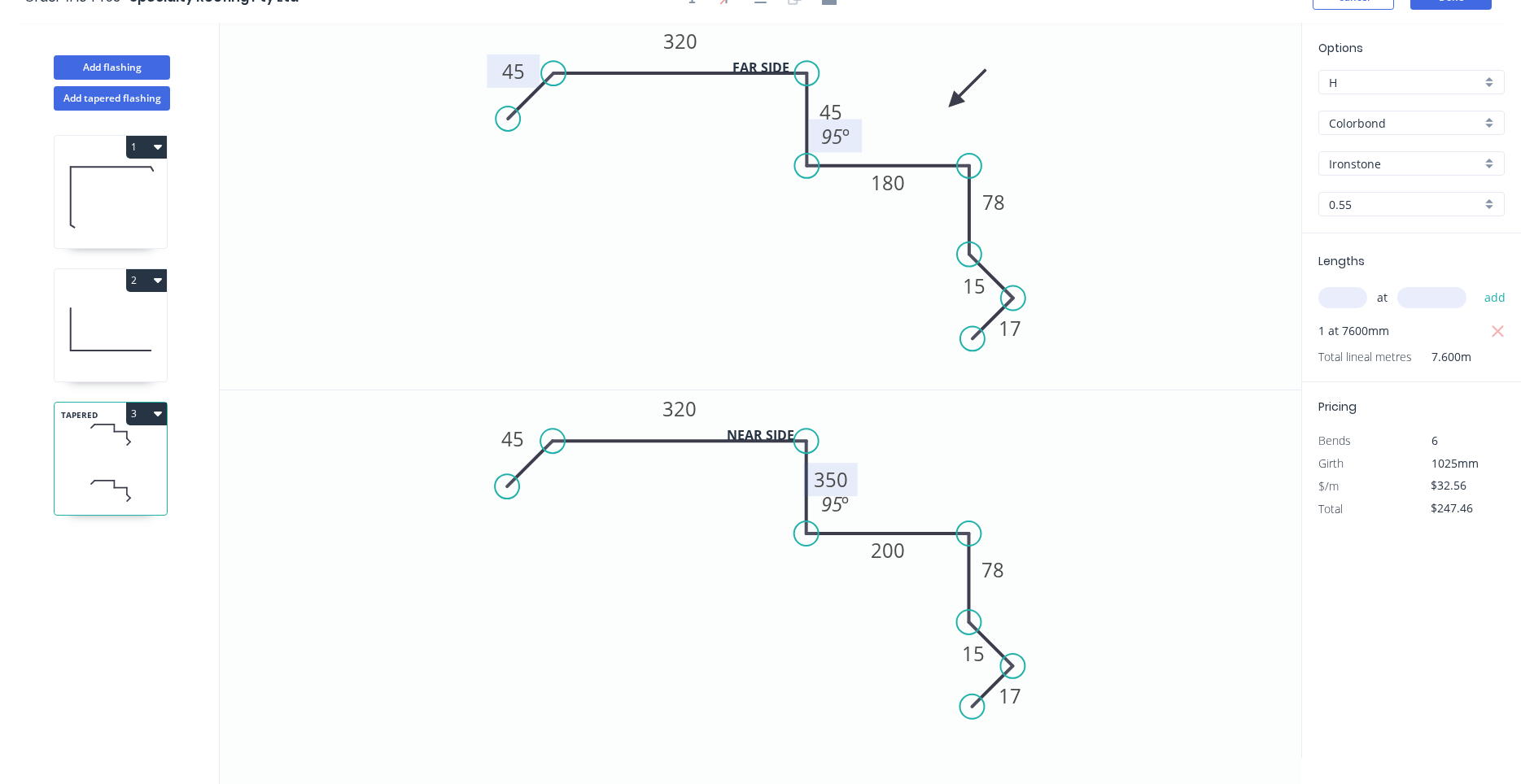
scroll to position [30, 0]
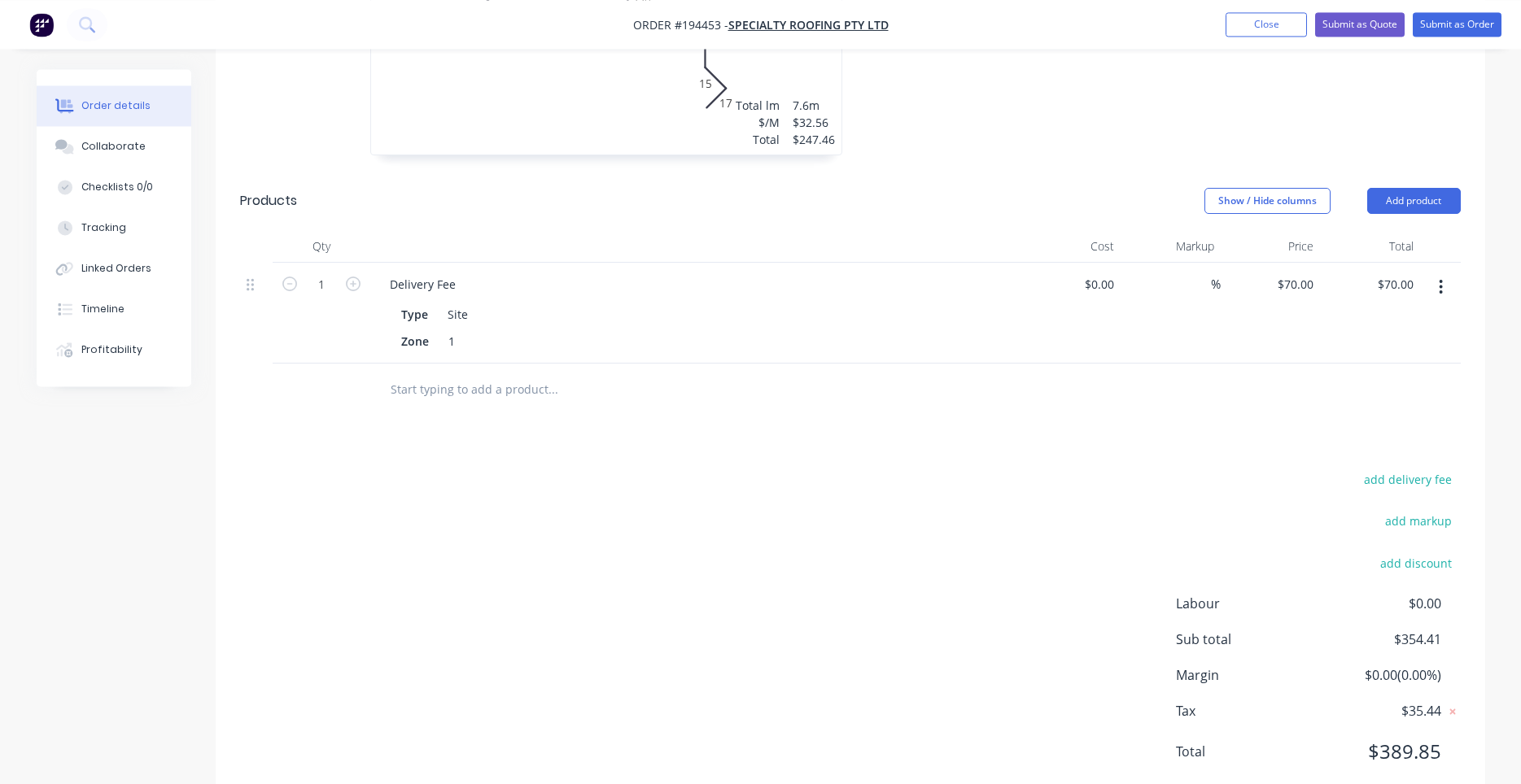
scroll to position [1279, 0]
click at [1435, 23] on button "Submit as Order" at bounding box center [1456, 23] width 89 height 24
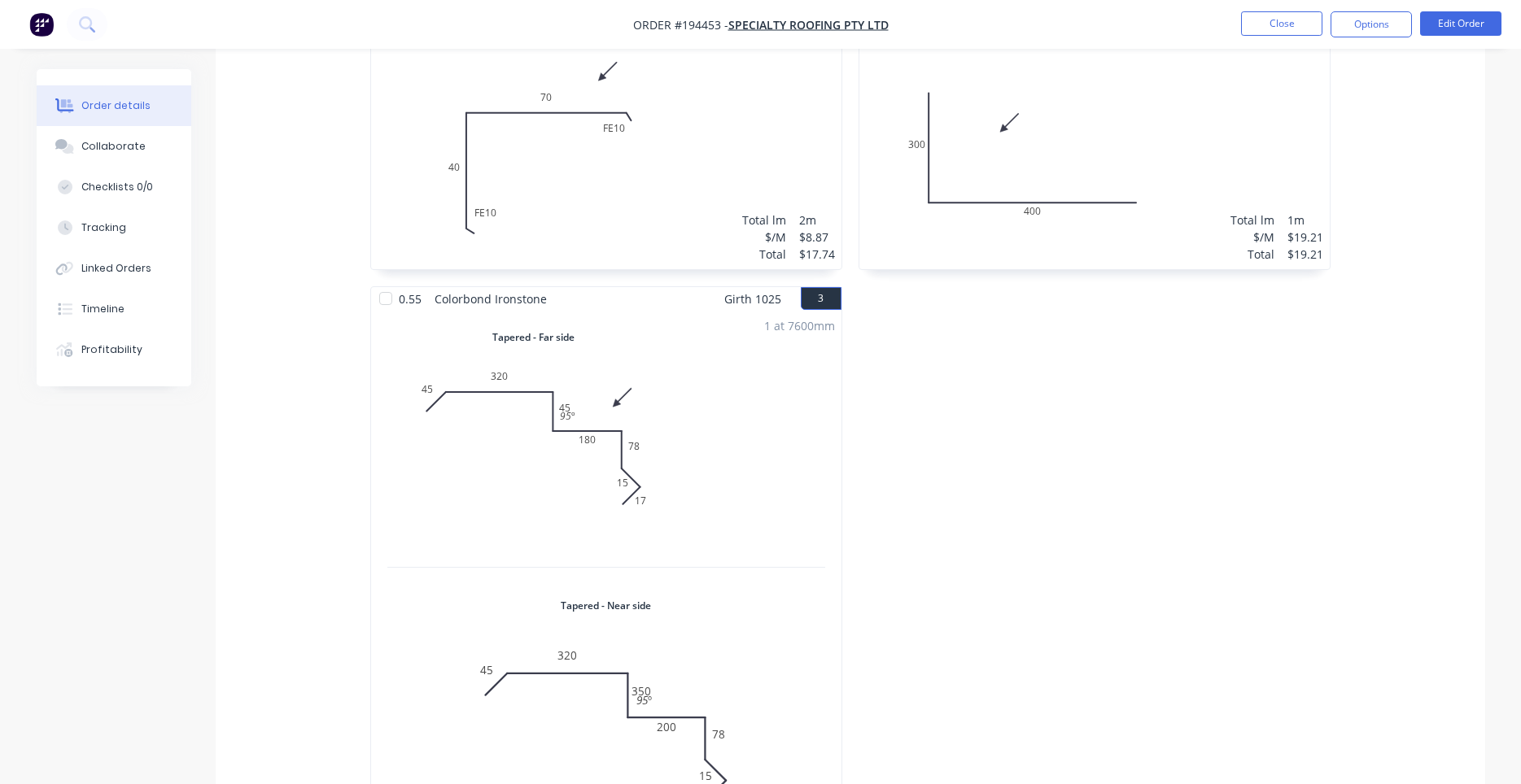
scroll to position [1062, 0]
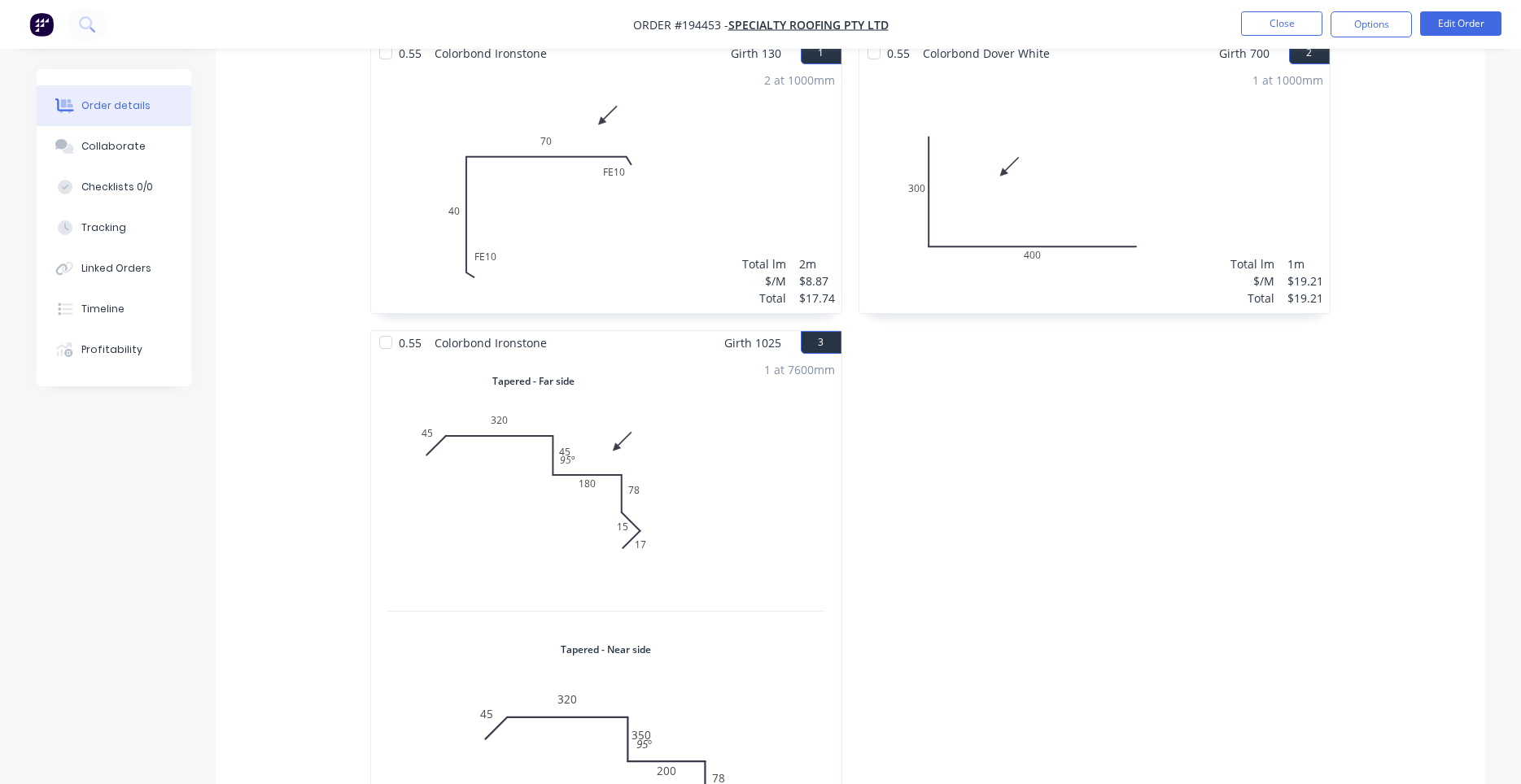
scroll to position [0, 0]
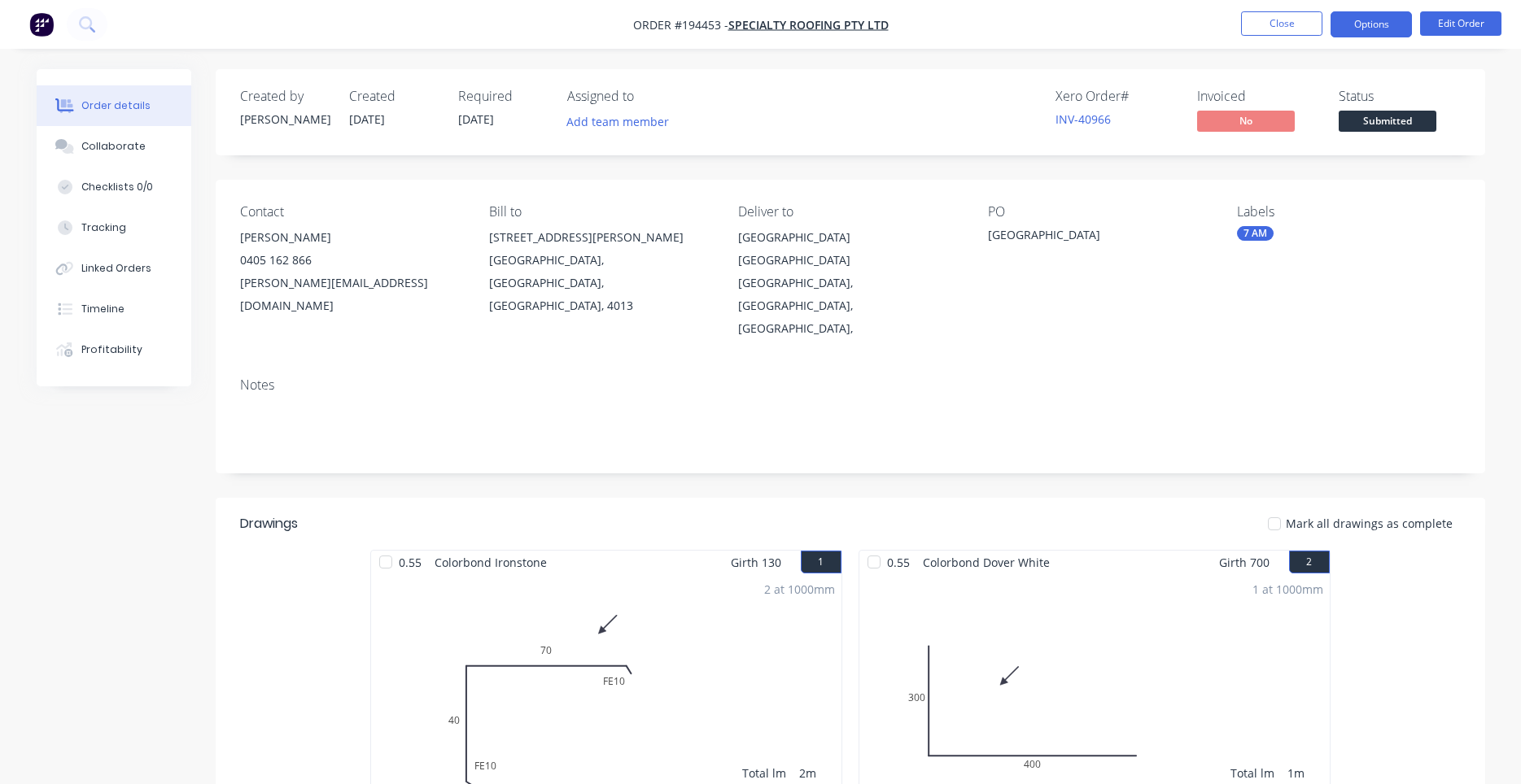
click at [1361, 12] on button "Options" at bounding box center [1370, 24] width 81 height 26
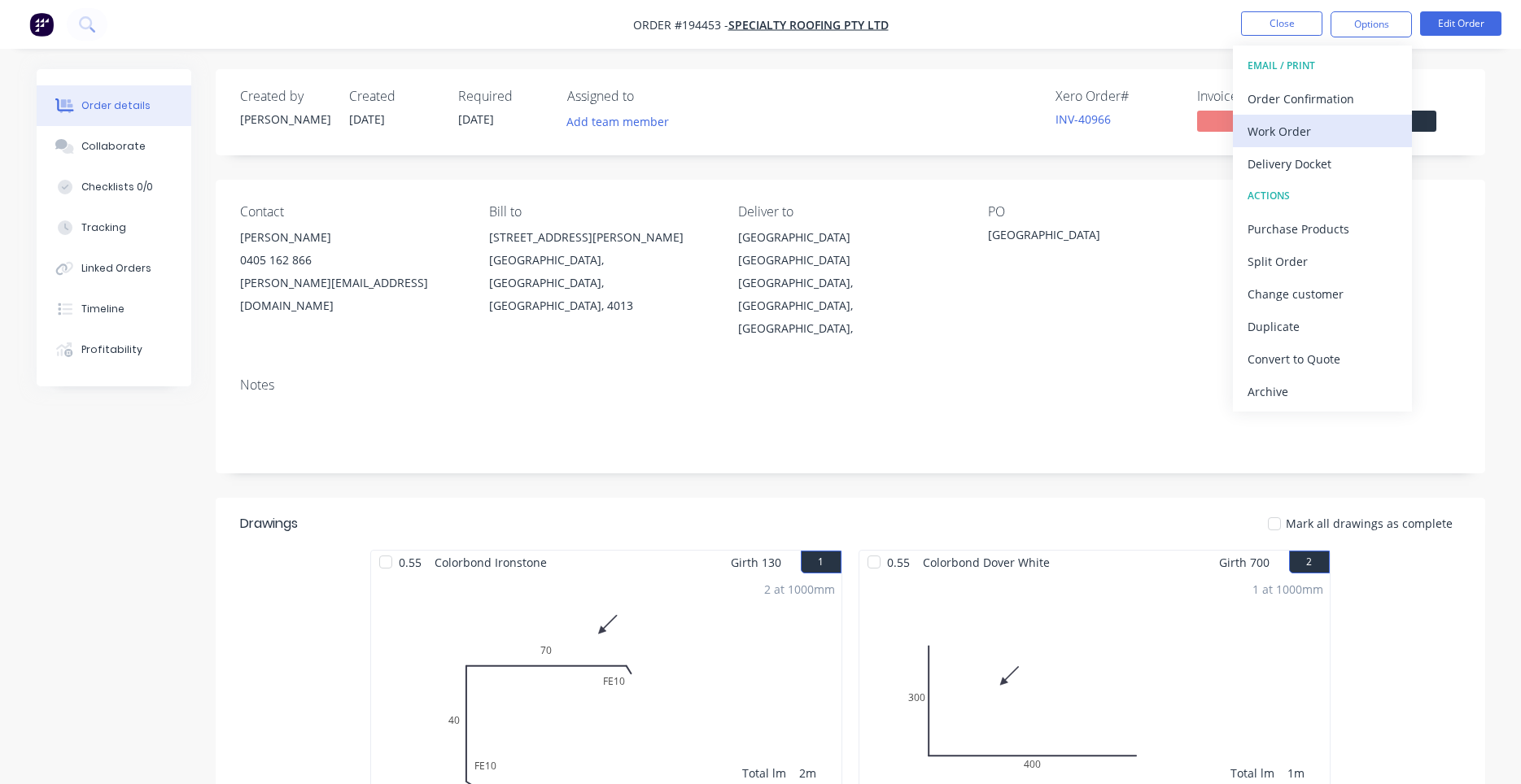
click at [1310, 116] on button "Work Order" at bounding box center [1322, 130] width 179 height 32
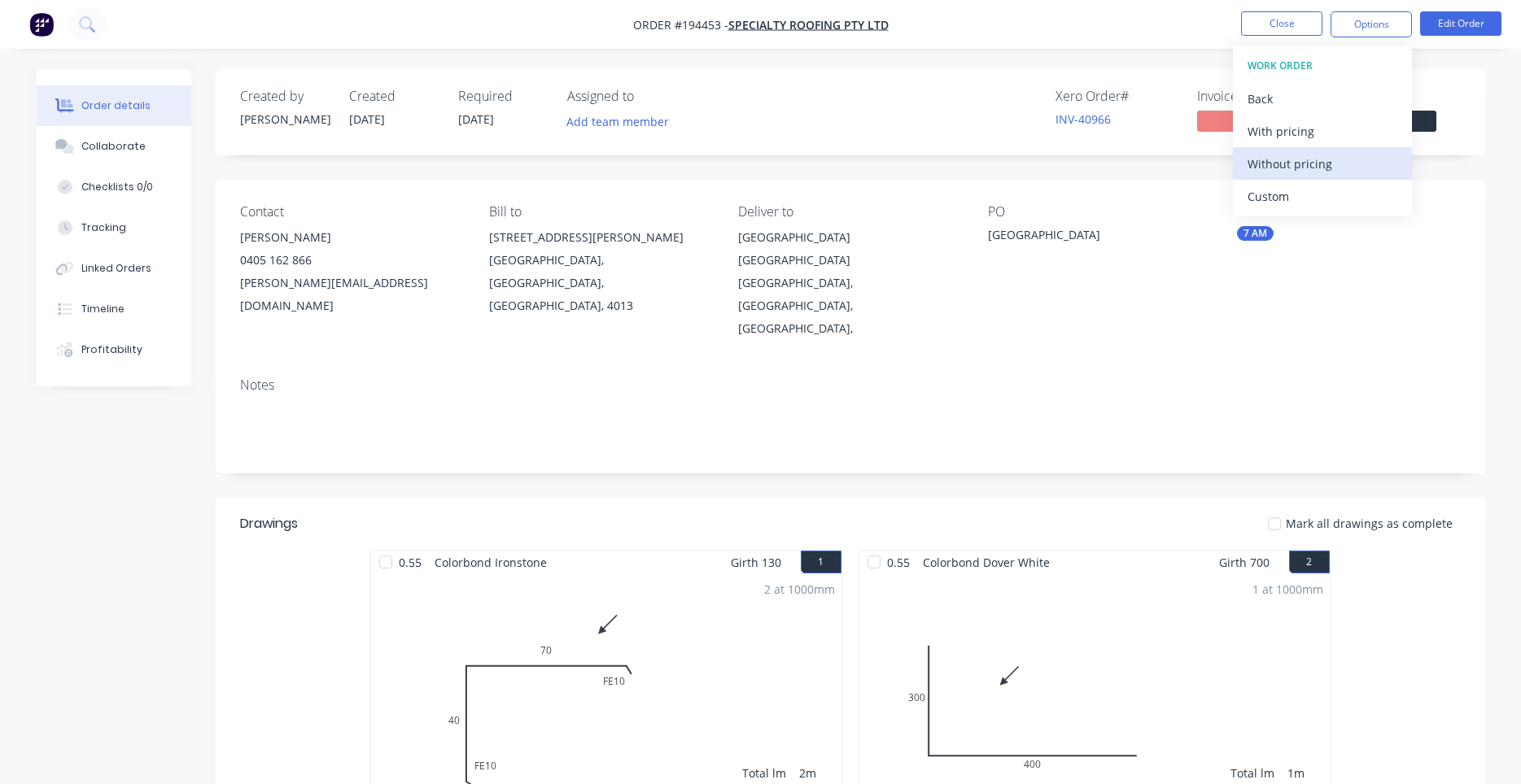
click at [1269, 158] on div "Without pricing" at bounding box center [1322, 163] width 150 height 23
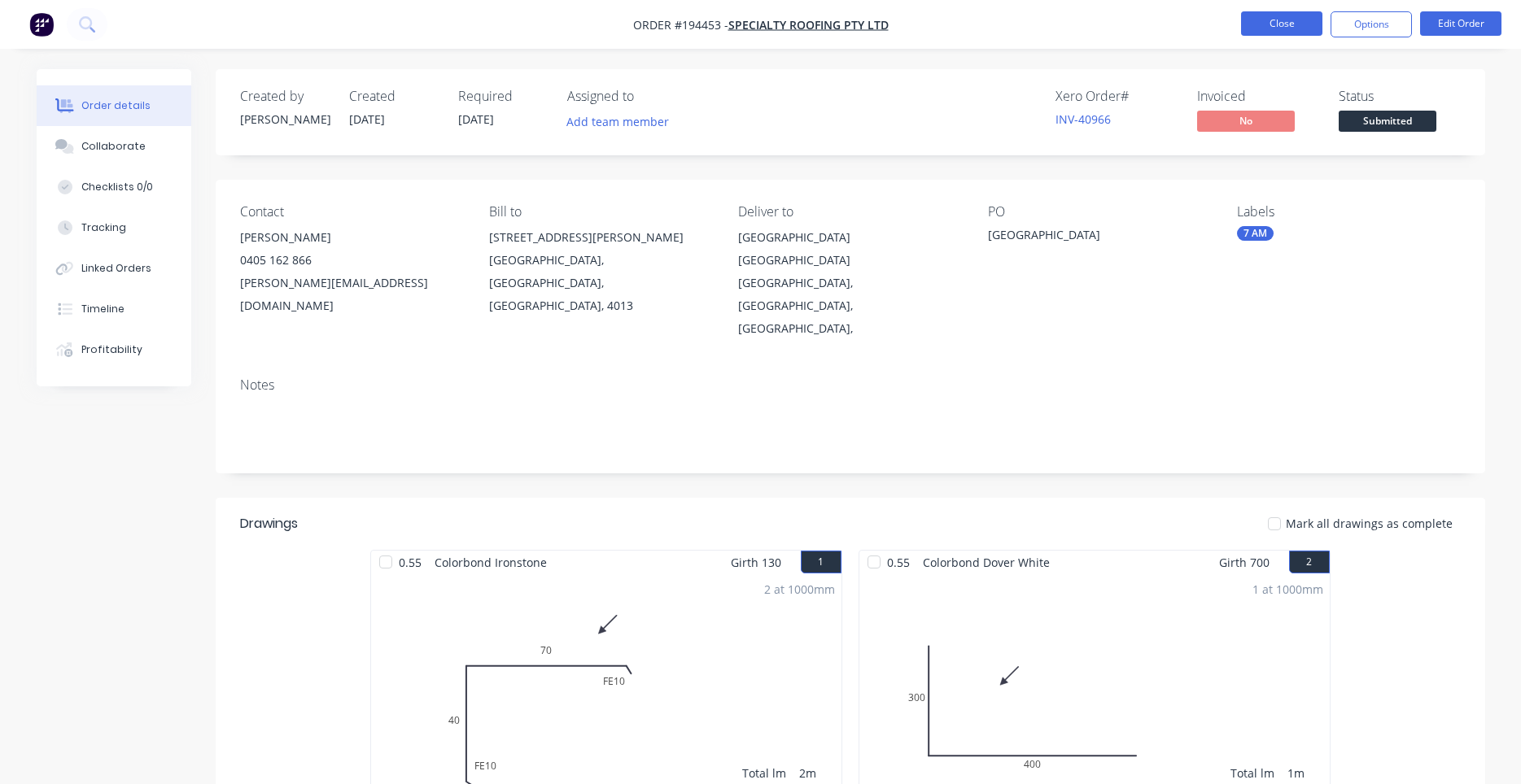
click at [1274, 29] on button "Close" at bounding box center [1281, 23] width 81 height 24
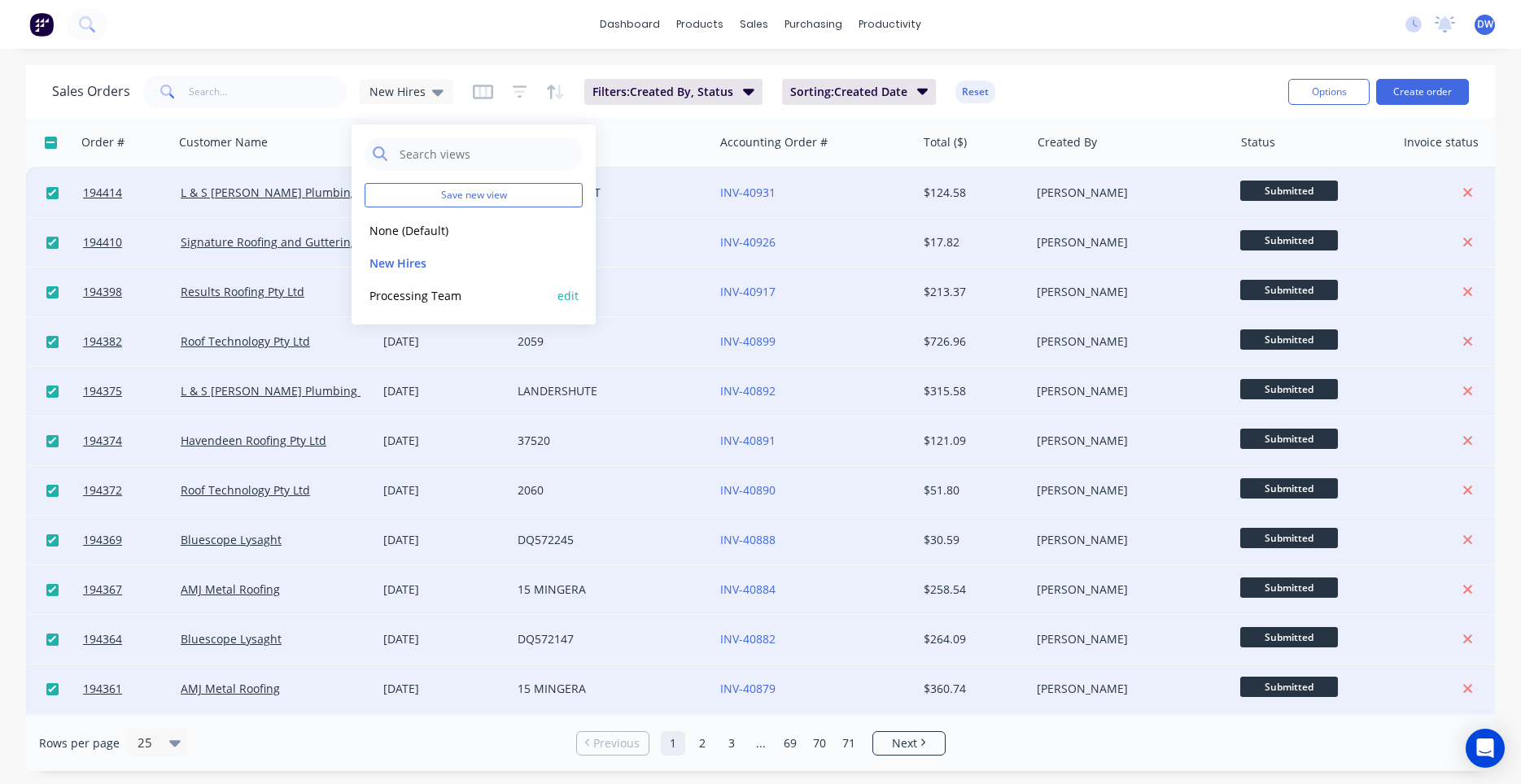
click at [389, 288] on button "Processing Team" at bounding box center [456, 295] width 185 height 19
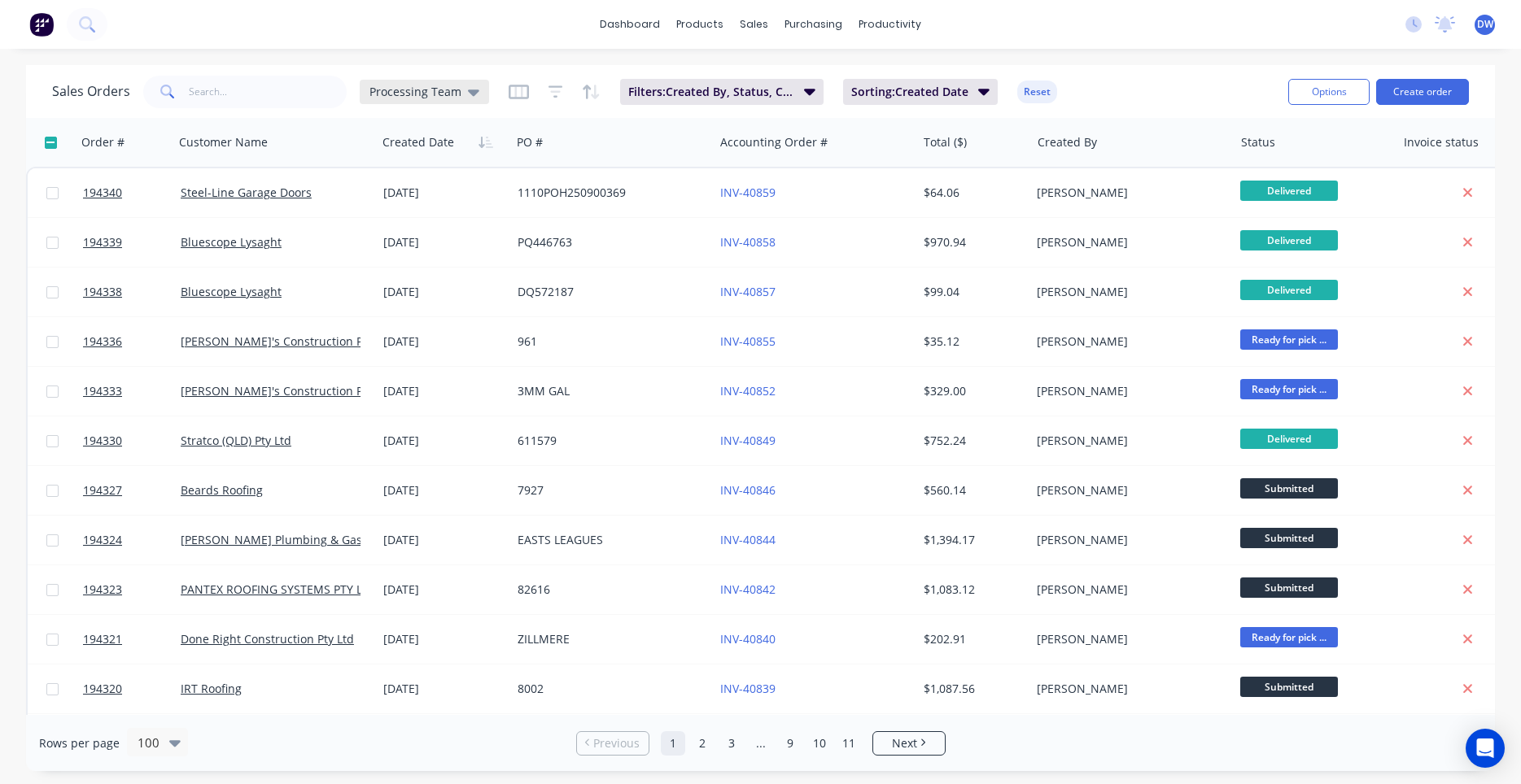
click at [400, 89] on span "Processing Team" at bounding box center [415, 91] width 92 height 17
click at [403, 268] on button "New Hires" at bounding box center [456, 262] width 185 height 19
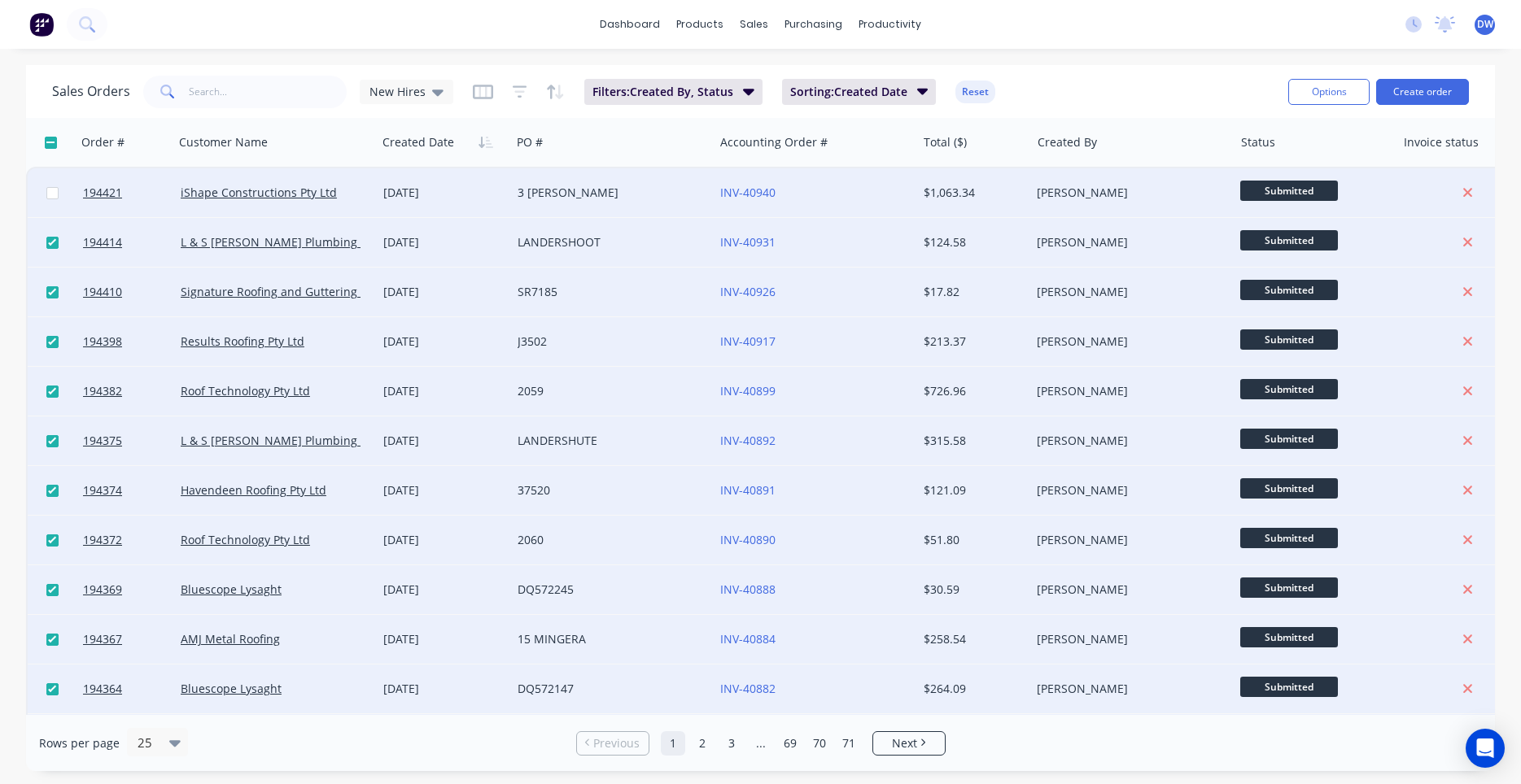
click at [55, 191] on input "checkbox" at bounding box center [52, 193] width 12 height 12
checkbox input "true"
click at [432, 97] on icon at bounding box center [438, 92] width 12 height 18
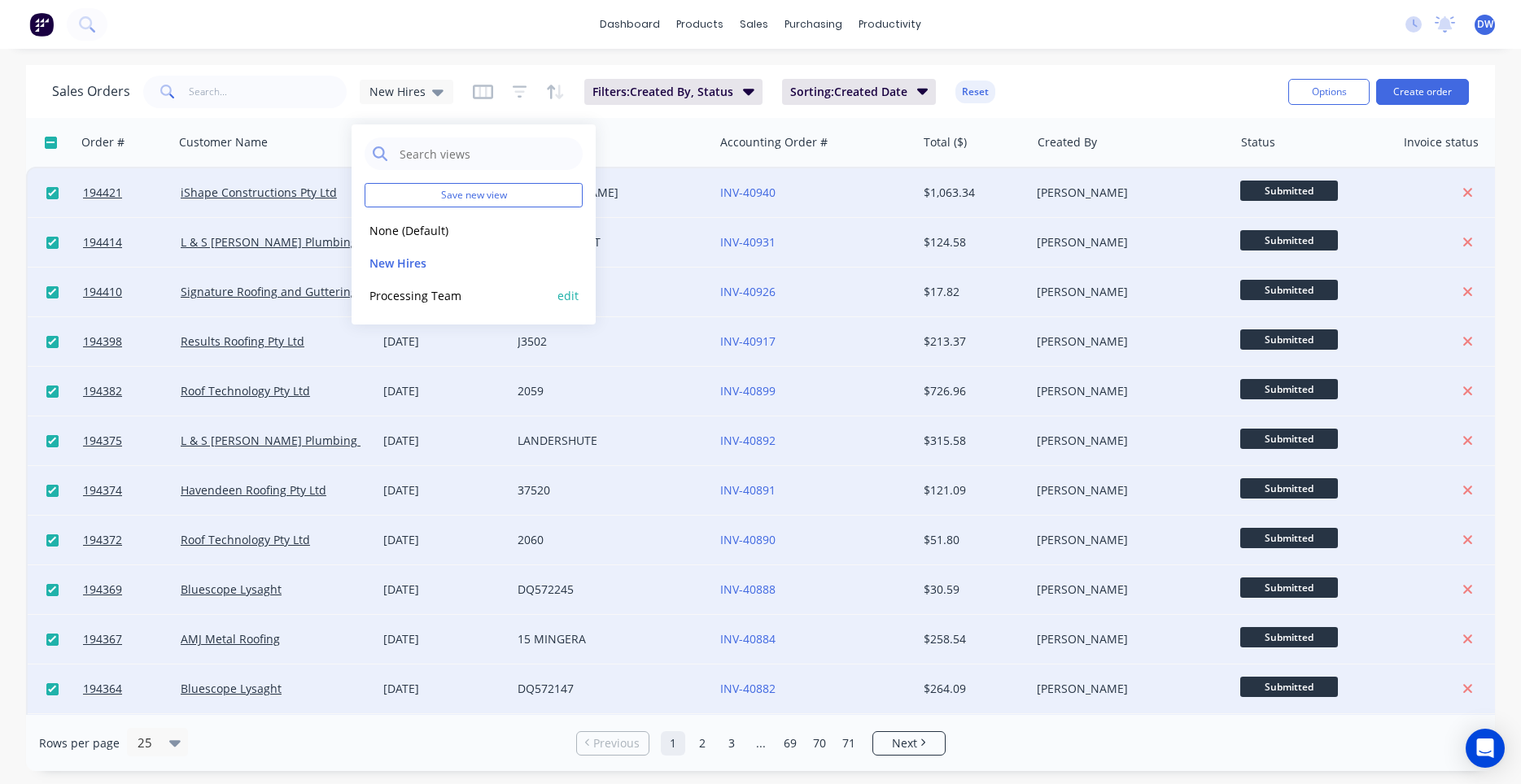
click at [411, 286] on button "Processing Team" at bounding box center [456, 295] width 185 height 19
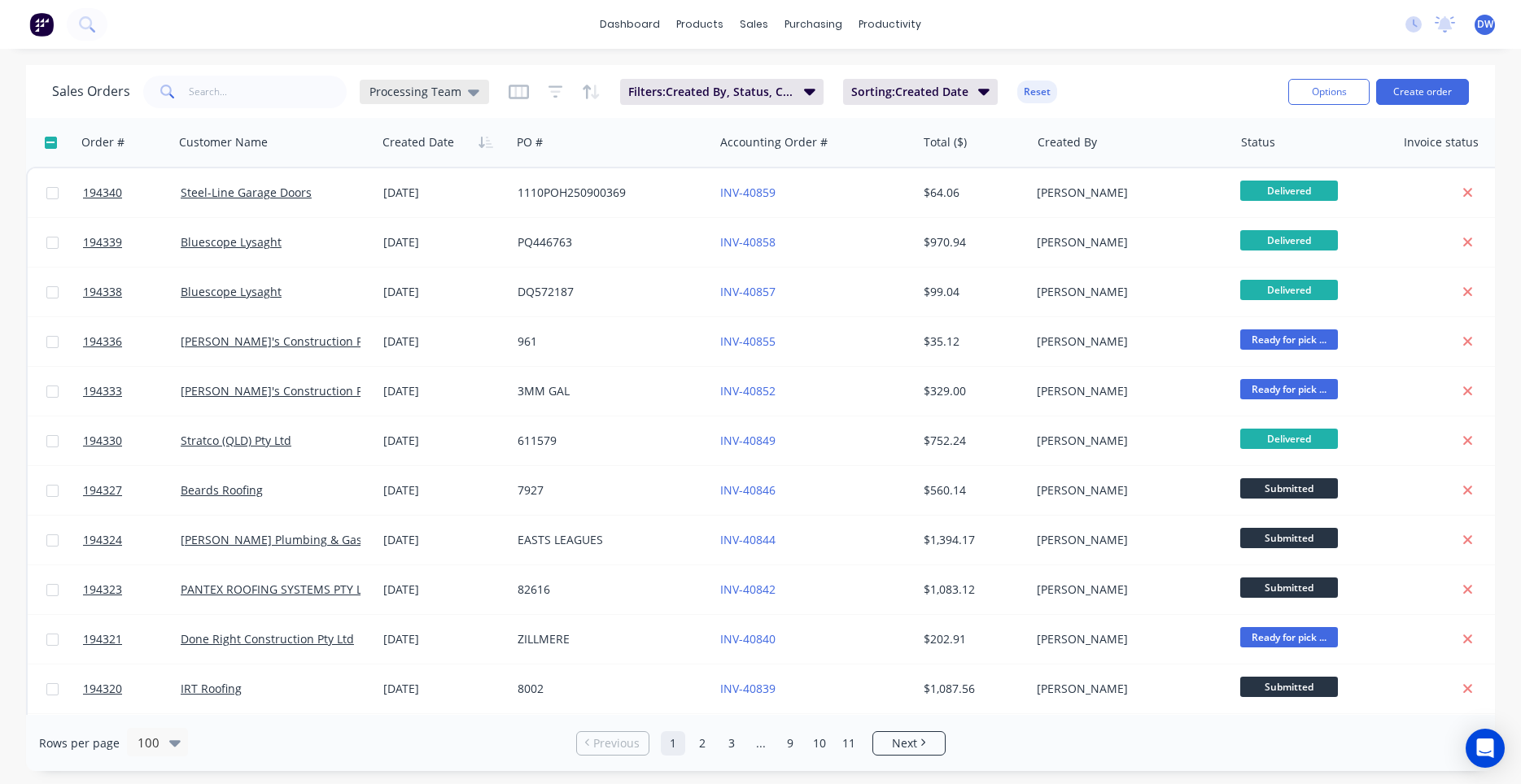
click at [398, 95] on span "Processing Team" at bounding box center [415, 91] width 92 height 17
click at [403, 262] on button "New Hires" at bounding box center [456, 262] width 185 height 19
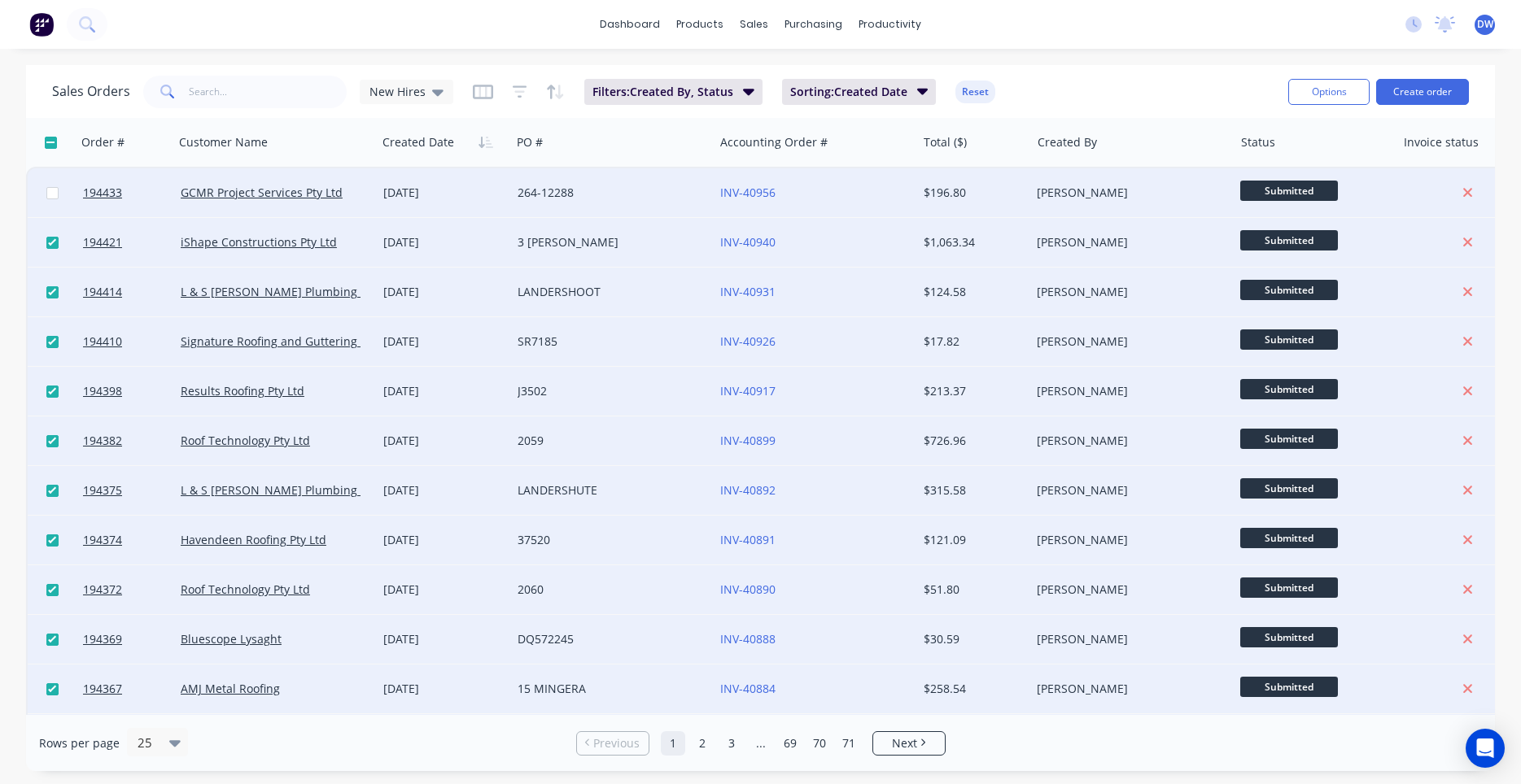
click at [57, 190] on input "checkbox" at bounding box center [52, 193] width 12 height 12
checkbox input "true"
click at [394, 92] on span "New Hires" at bounding box center [397, 91] width 56 height 17
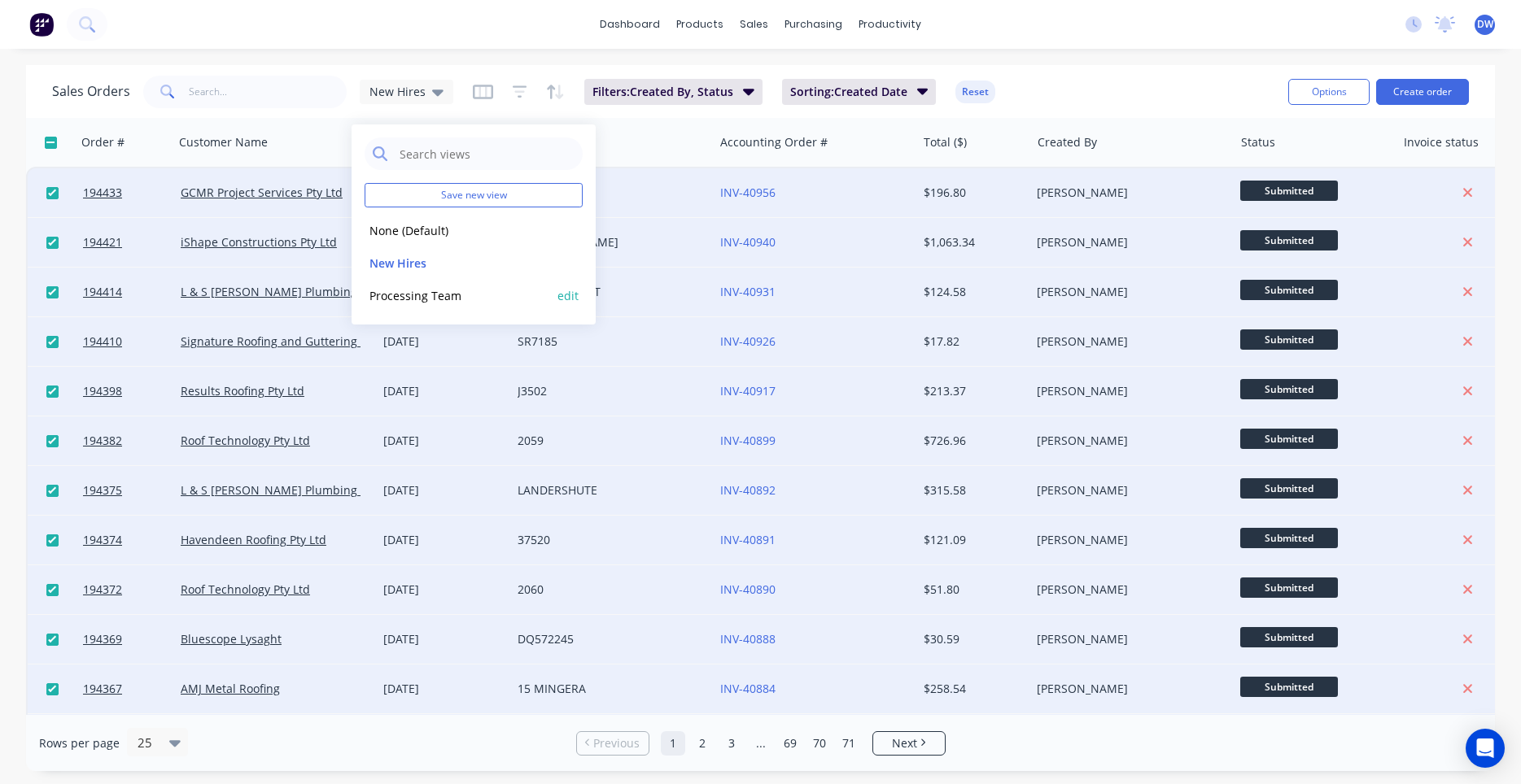
click at [394, 292] on button "Processing Team" at bounding box center [456, 295] width 185 height 19
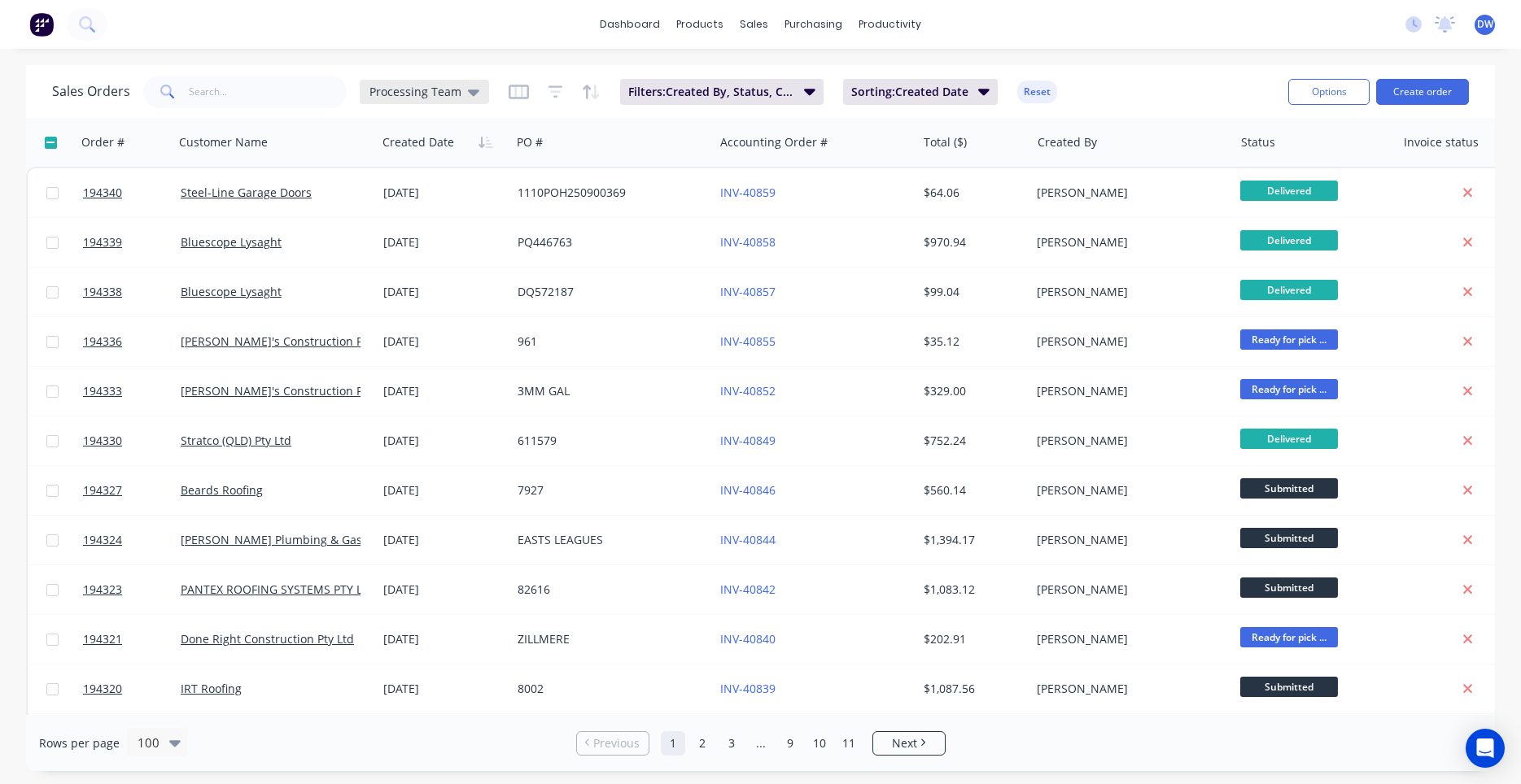
click at [402, 83] on div "Processing Team" at bounding box center [424, 91] width 129 height 24
click at [399, 256] on button "New Hires" at bounding box center [456, 262] width 185 height 19
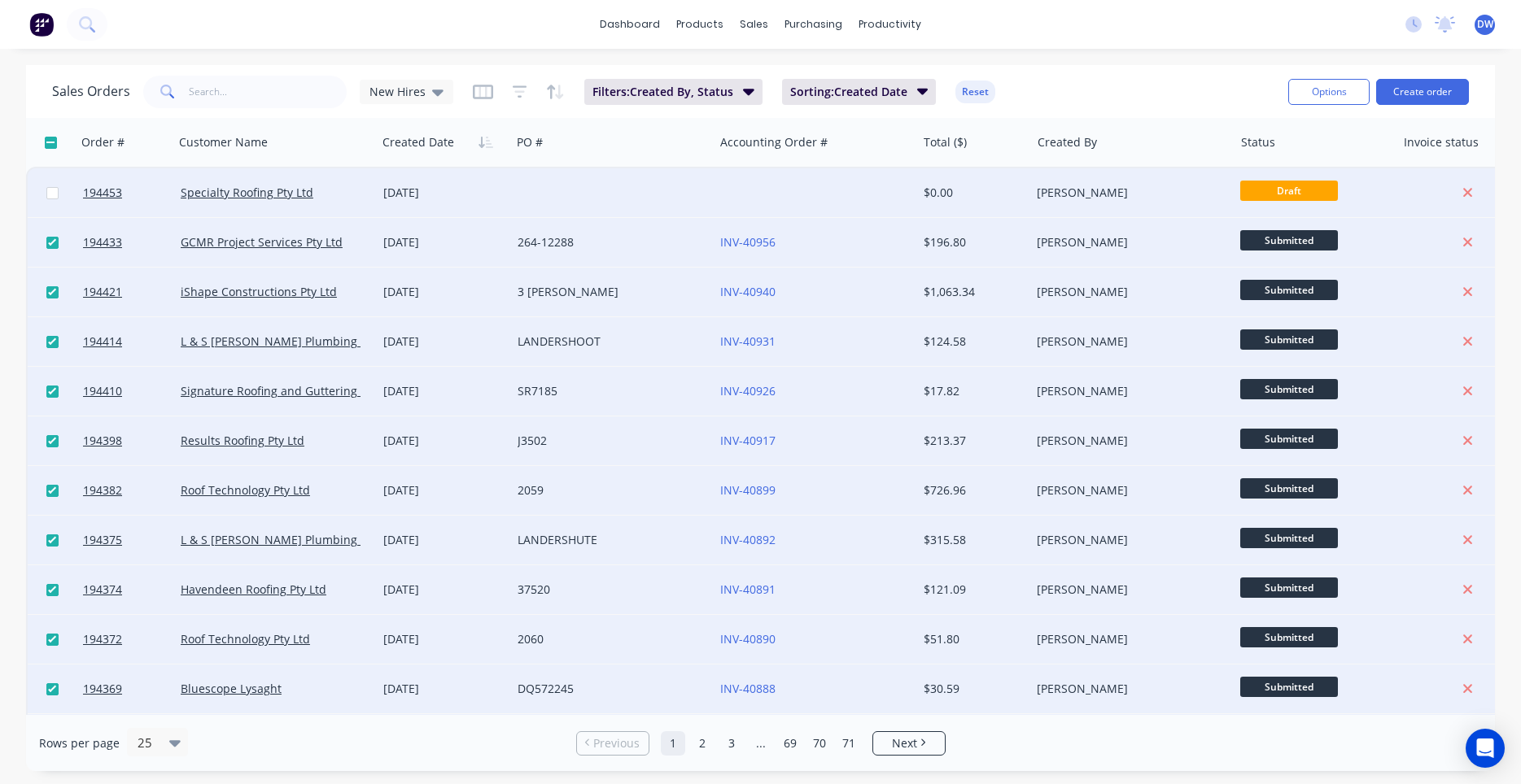
click at [54, 193] on input "checkbox" at bounding box center [52, 193] width 12 height 12
checkbox input "true"
click at [436, 89] on icon at bounding box center [438, 92] width 12 height 18
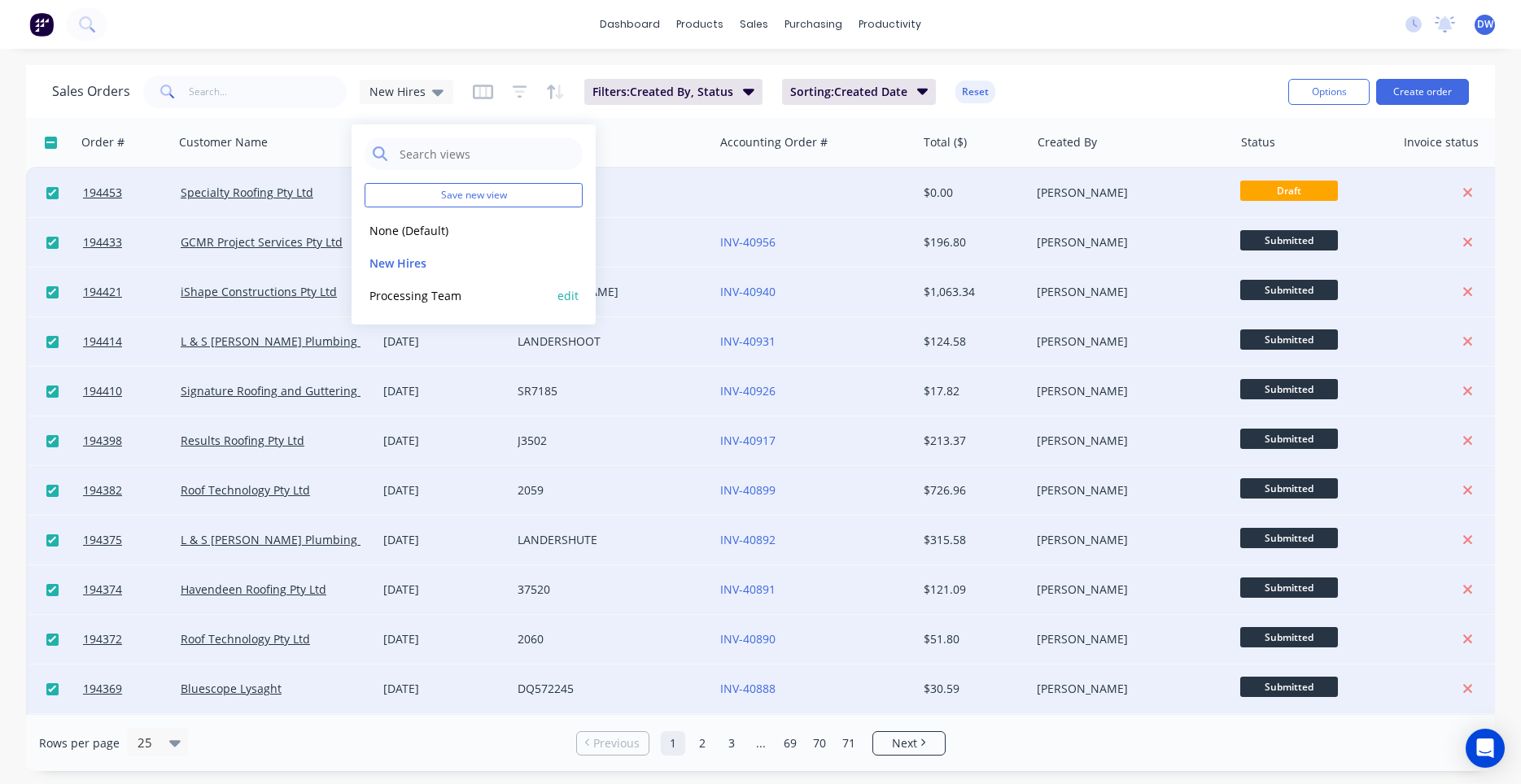
click at [420, 294] on button "Processing Team" at bounding box center [456, 295] width 185 height 19
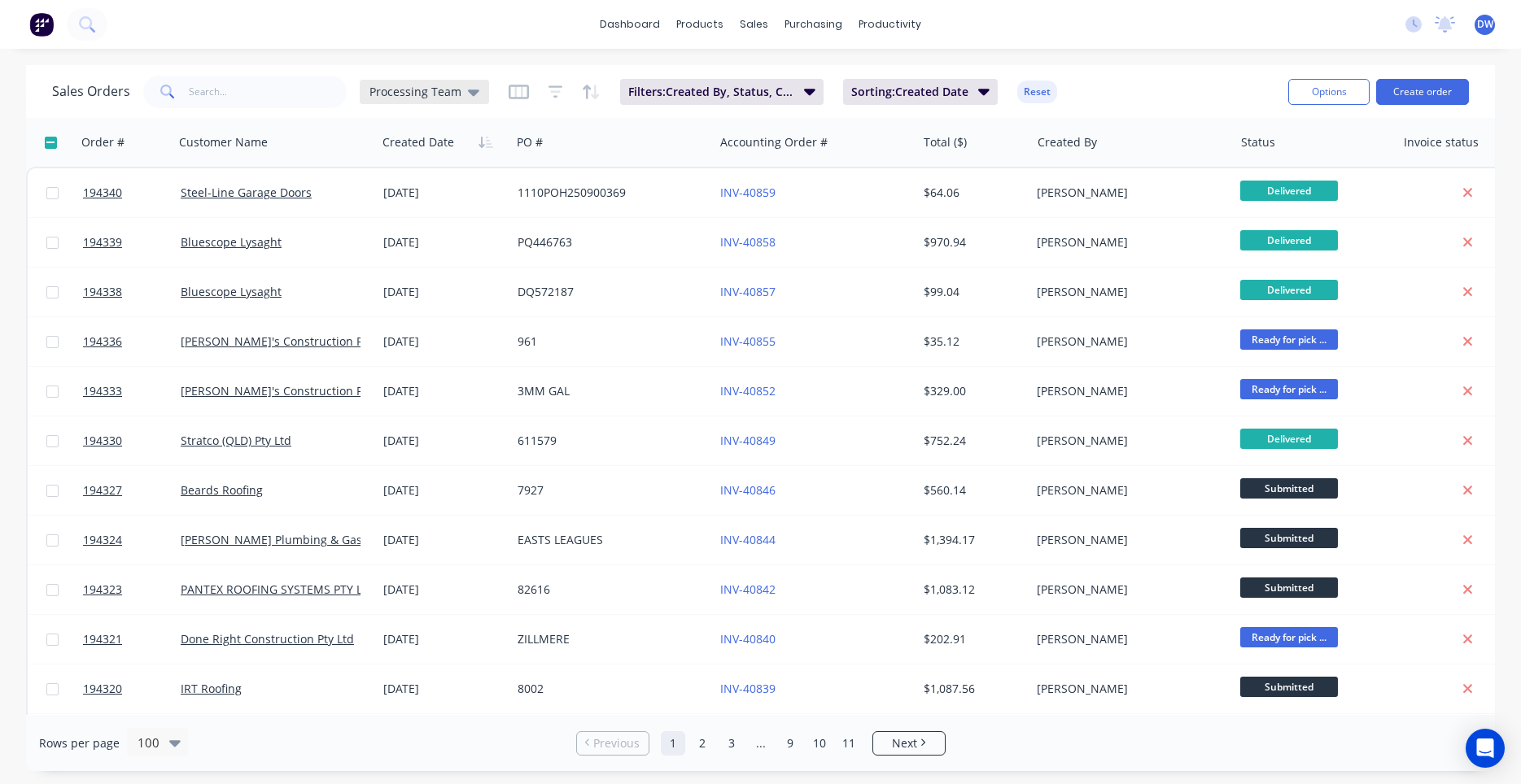
click at [435, 90] on span "Processing Team" at bounding box center [415, 91] width 92 height 17
click at [411, 260] on button "New Hires" at bounding box center [456, 262] width 185 height 19
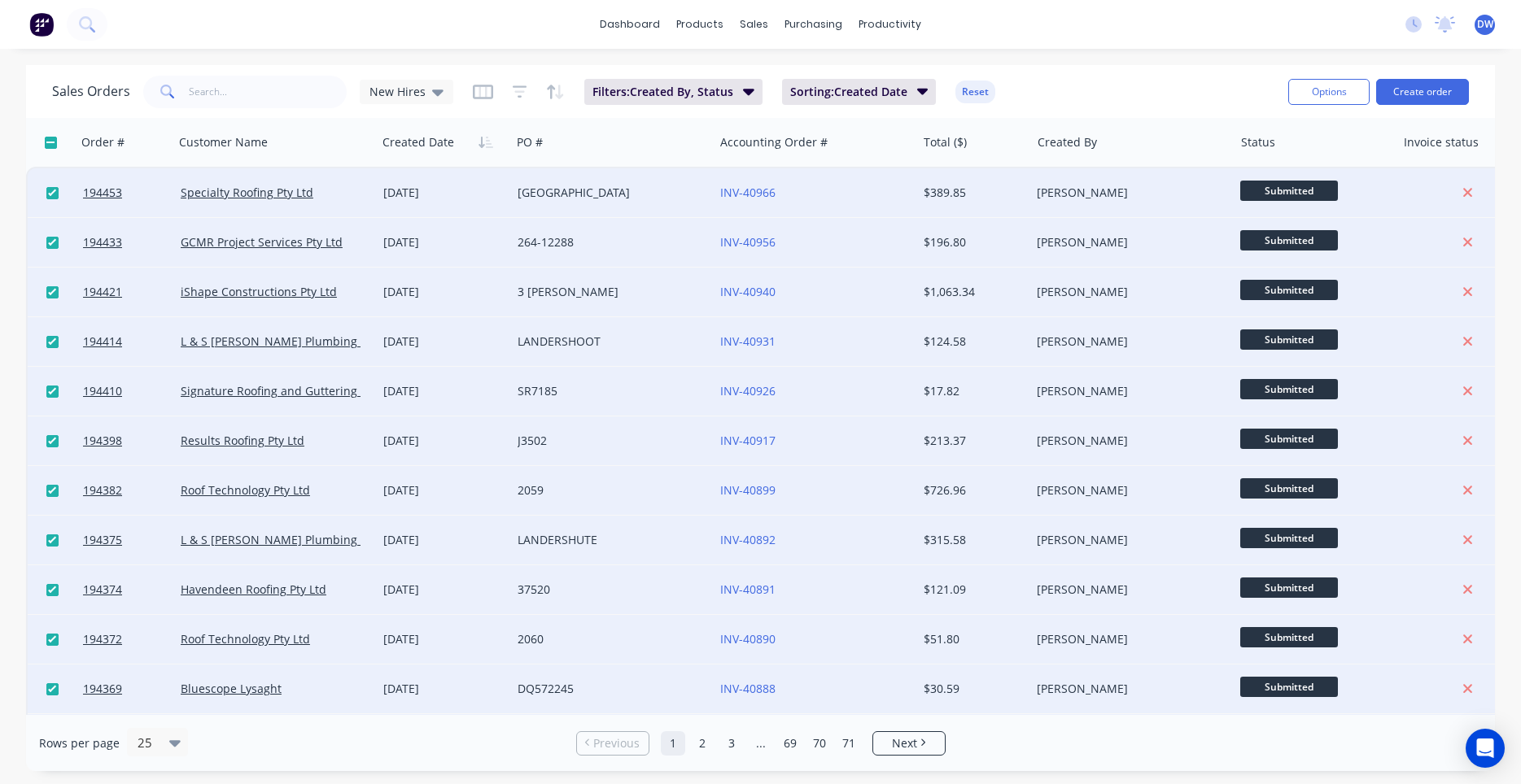
click at [1493, 22] on span "DW" at bounding box center [1485, 23] width 17 height 15
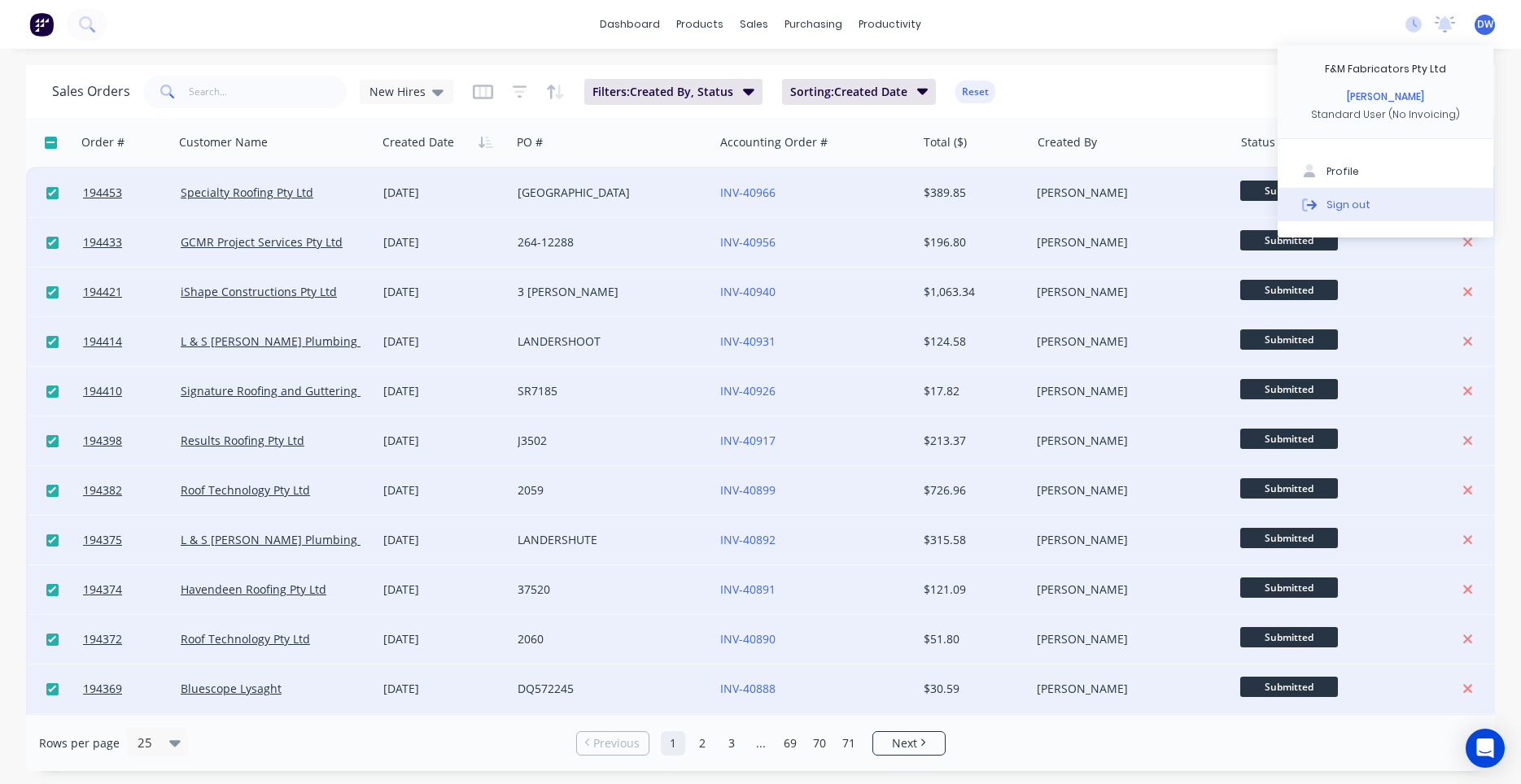
click at [1395, 200] on button "Sign out" at bounding box center [1385, 204] width 215 height 32
